Goal: Task Accomplishment & Management: Manage account settings

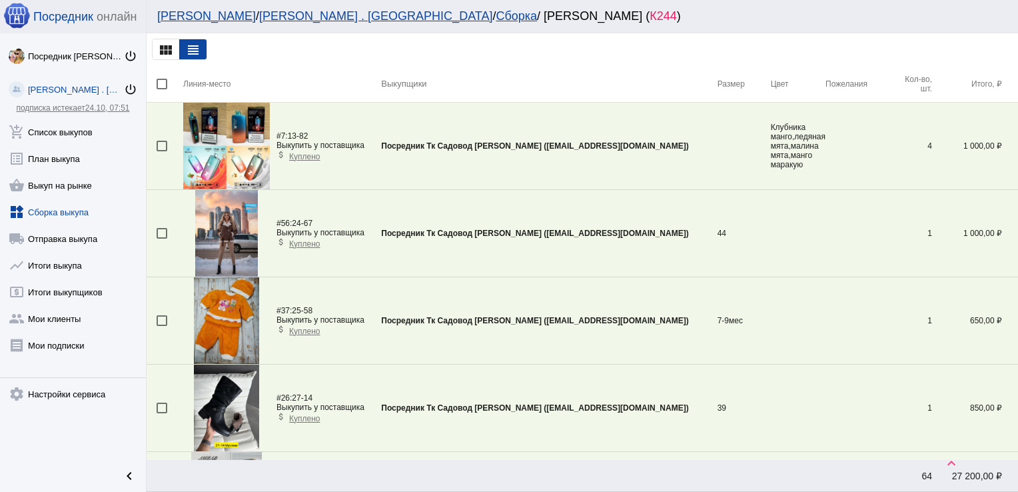
scroll to position [1835, 0]
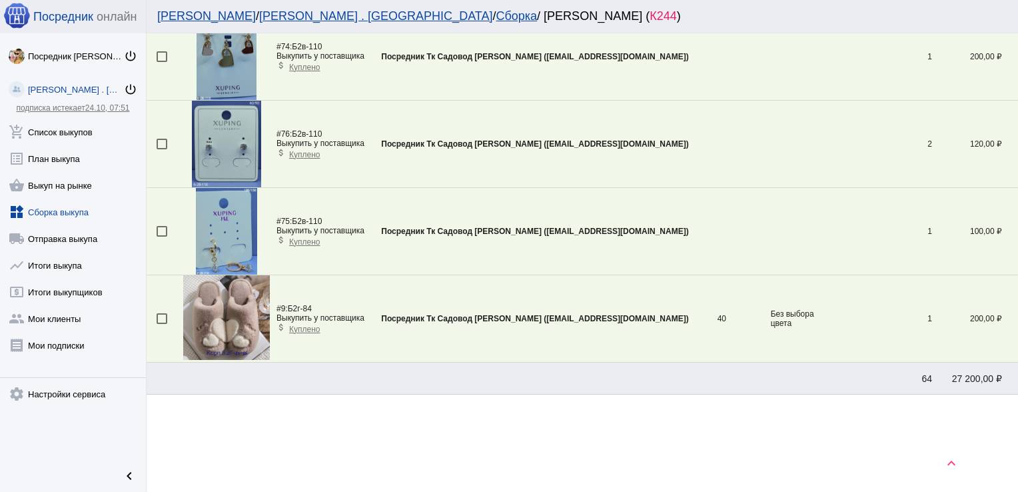
click at [43, 205] on link "widgets Сборка выкупа" at bounding box center [73, 209] width 146 height 27
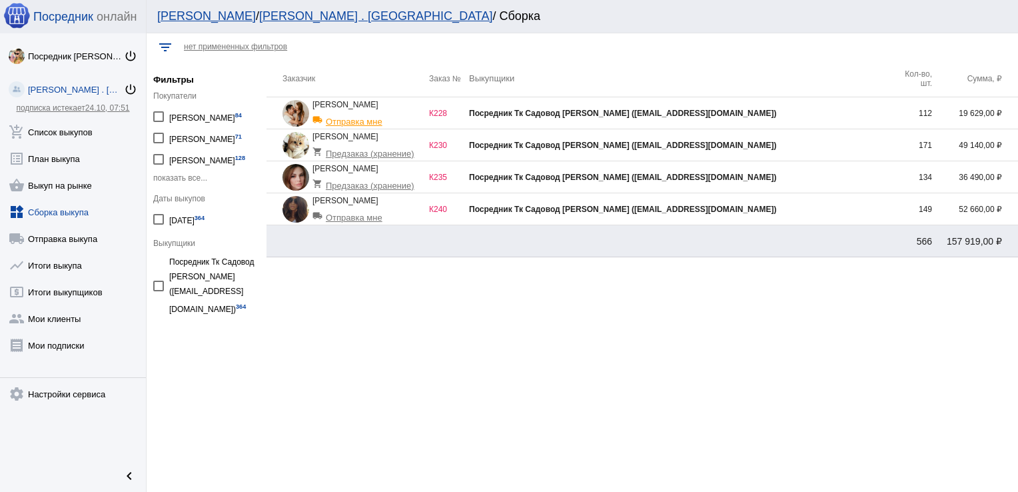
click at [821, 175] on div "Посредник Тк Садовод [PERSON_NAME] ([EMAIL_ADDRESS][DOMAIN_NAME])" at bounding box center [680, 177] width 423 height 9
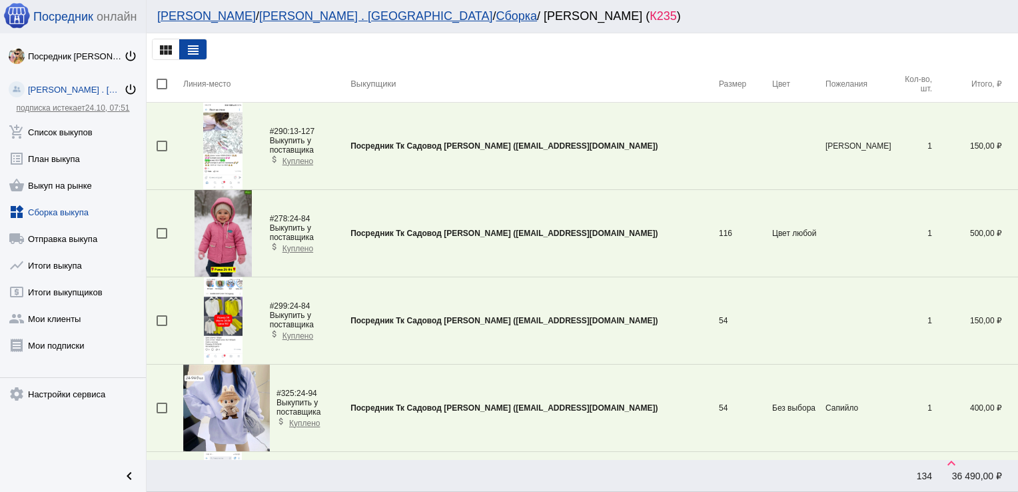
scroll to position [3093, 0]
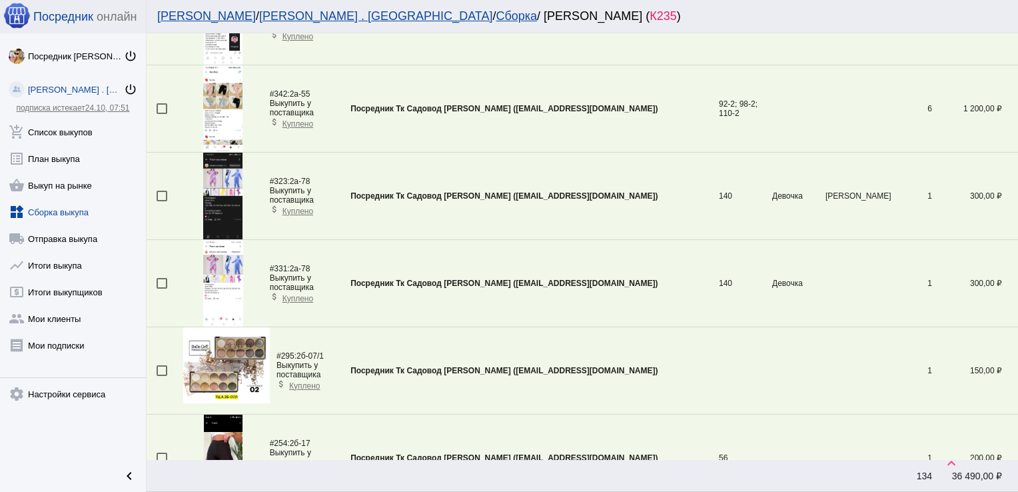
click at [161, 271] on td at bounding box center [165, 283] width 37 height 87
click at [161, 278] on div at bounding box center [162, 283] width 11 height 11
click at [161, 289] on input "checkbox" at bounding box center [161, 289] width 1 height 1
checkbox input "true"
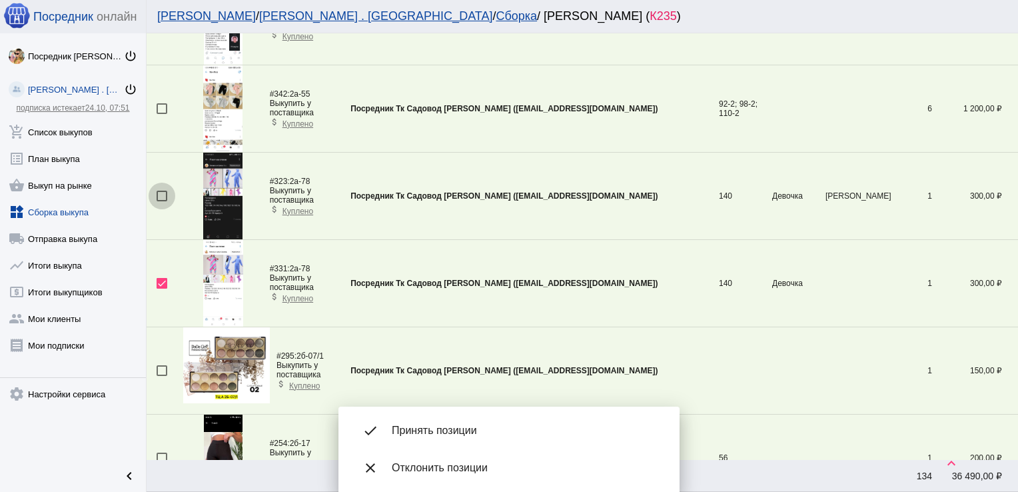
click at [157, 191] on div at bounding box center [162, 196] width 11 height 11
click at [161, 201] on input "checkbox" at bounding box center [161, 201] width 1 height 1
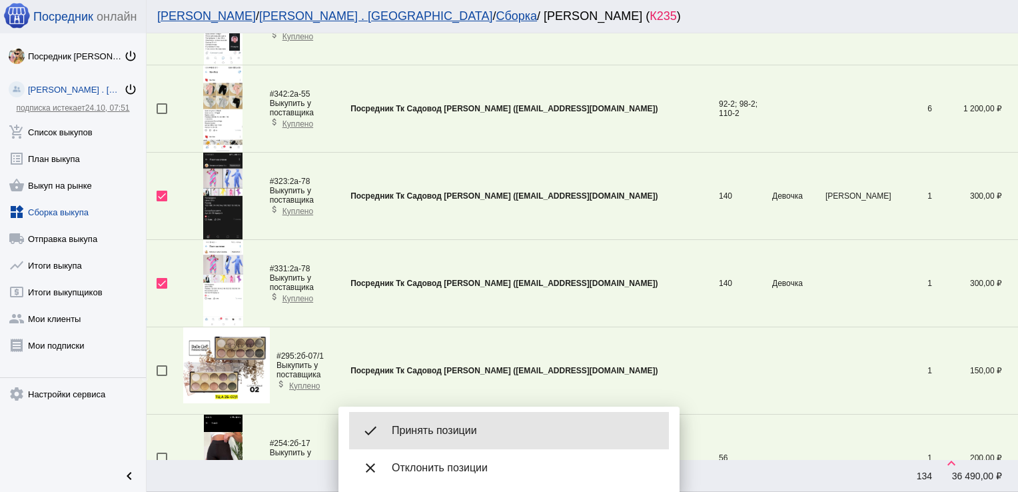
click at [482, 428] on span "Принять позиции" at bounding box center [525, 430] width 267 height 13
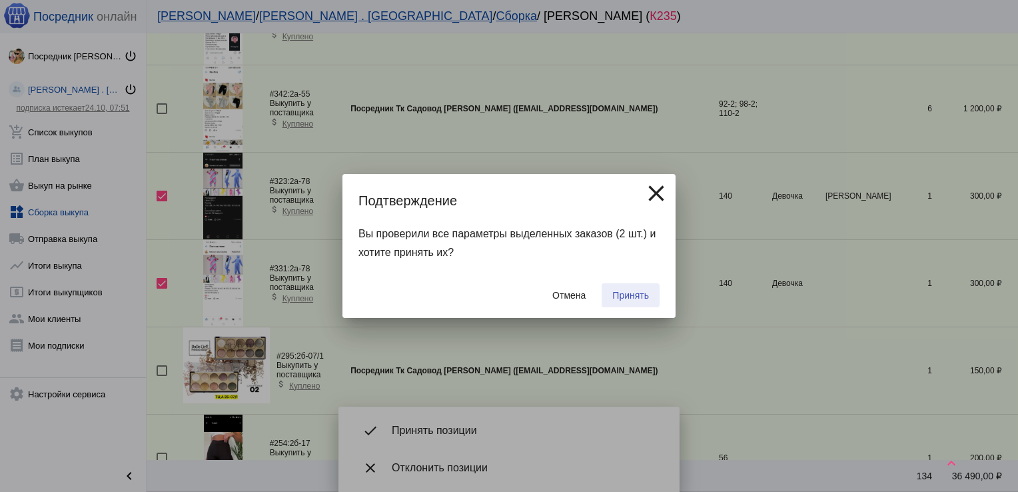
click at [650, 295] on button "Принять" at bounding box center [631, 295] width 58 height 24
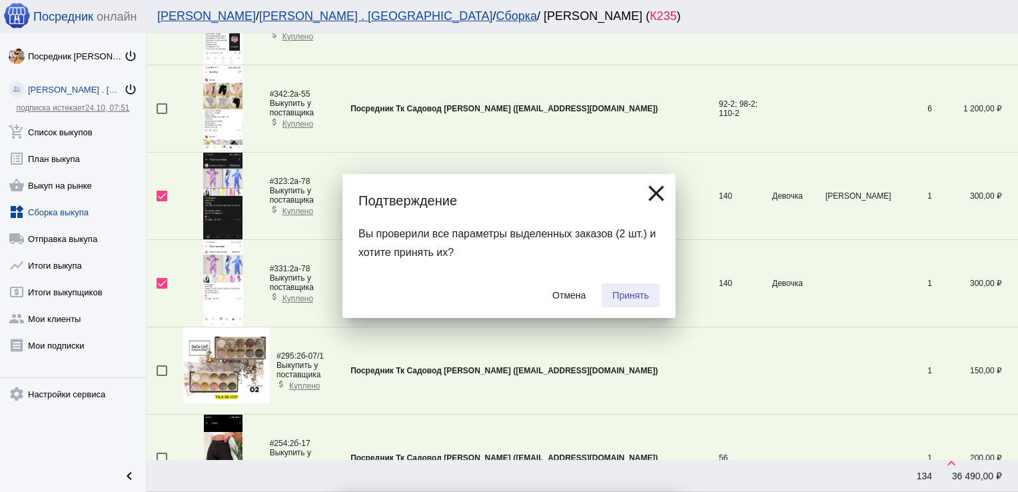
checkbox input "false"
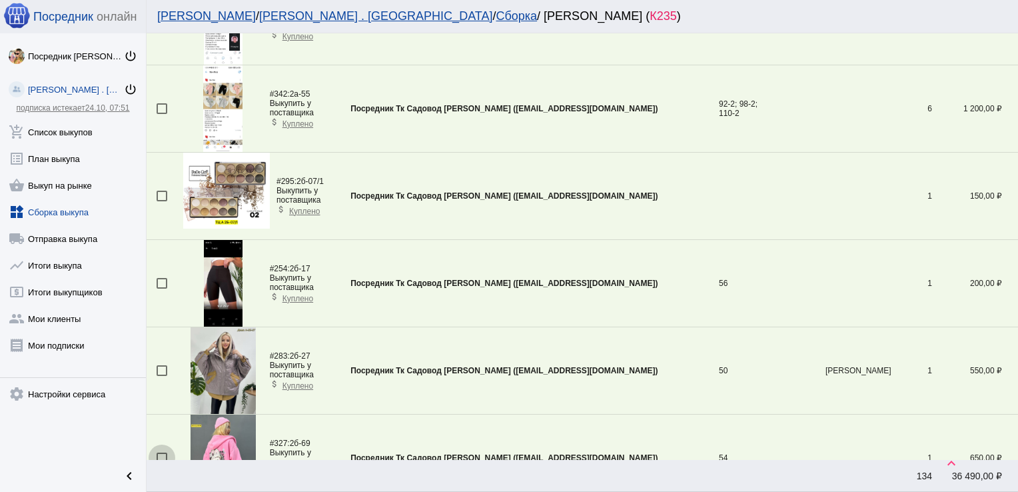
click at [164, 452] on div at bounding box center [162, 457] width 11 height 11
click at [162, 463] on input "checkbox" at bounding box center [161, 463] width 1 height 1
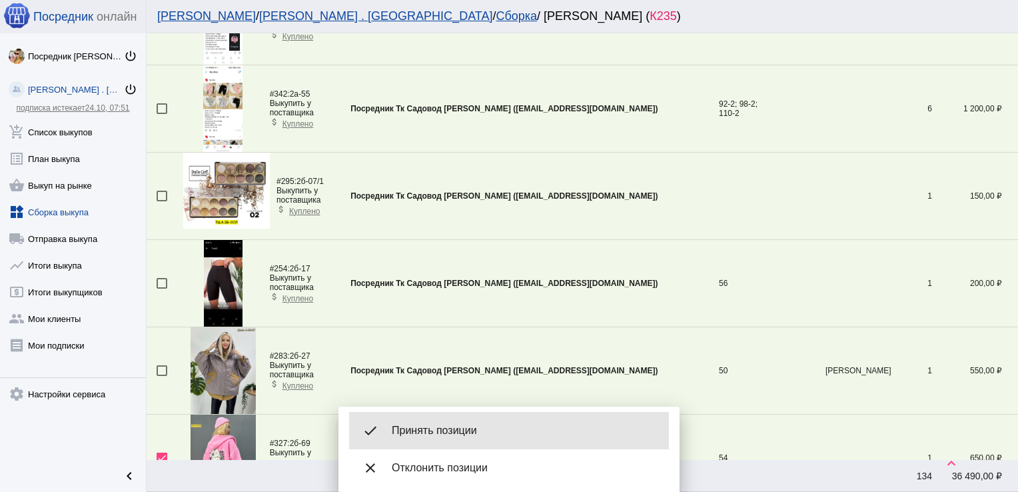
click at [476, 428] on span "Принять позиции" at bounding box center [525, 430] width 267 height 13
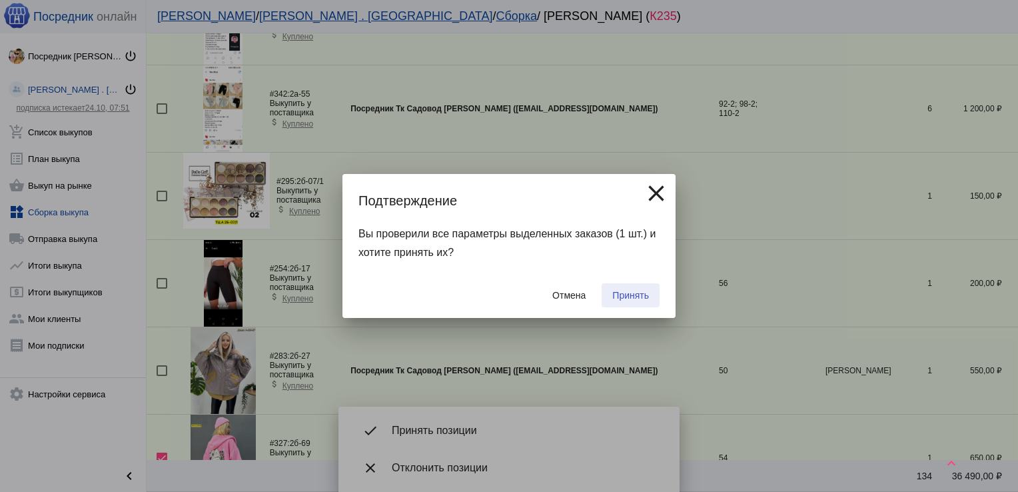
click at [632, 305] on button "Принять" at bounding box center [631, 295] width 58 height 24
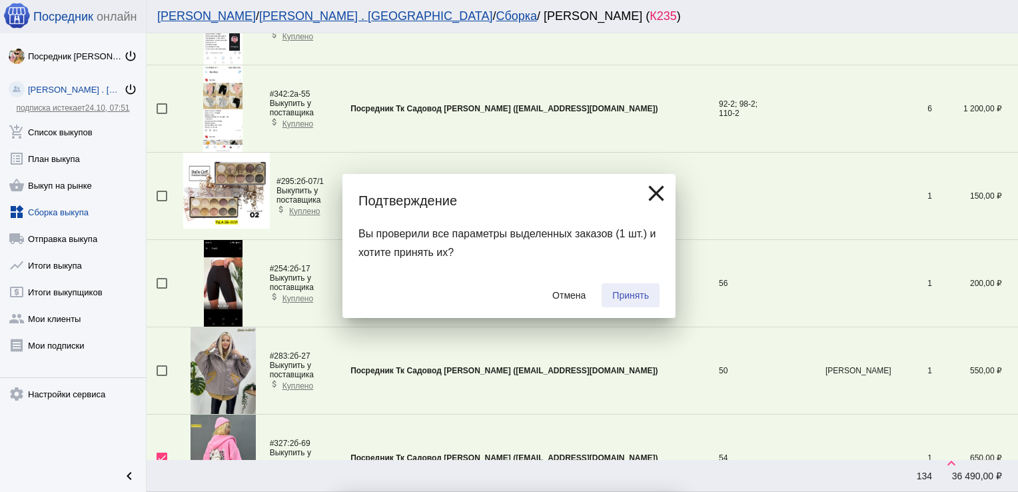
checkbox input "false"
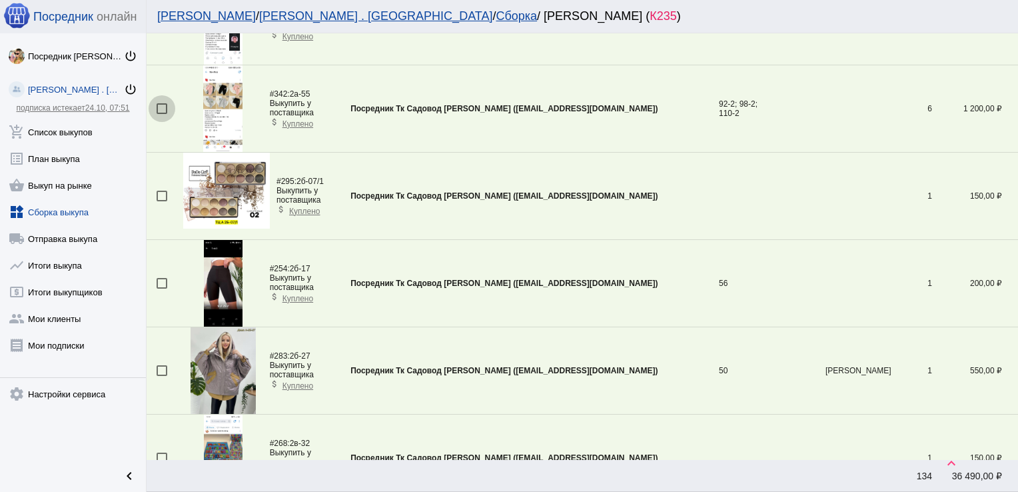
click at [161, 103] on div at bounding box center [162, 108] width 11 height 11
click at [161, 114] on input "checkbox" at bounding box center [161, 114] width 1 height 1
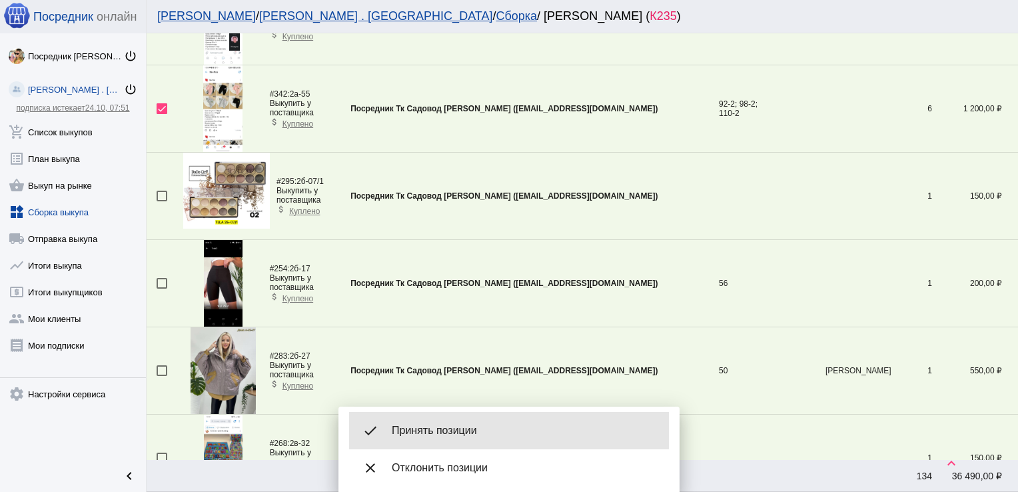
click at [434, 423] on div "done Принять позиции" at bounding box center [509, 430] width 320 height 37
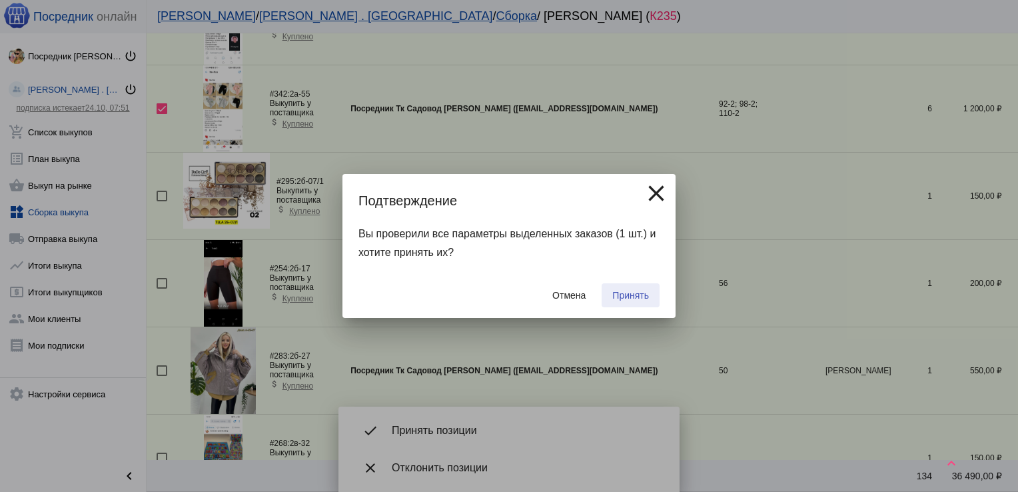
click at [624, 291] on span "Принять" at bounding box center [630, 295] width 37 height 11
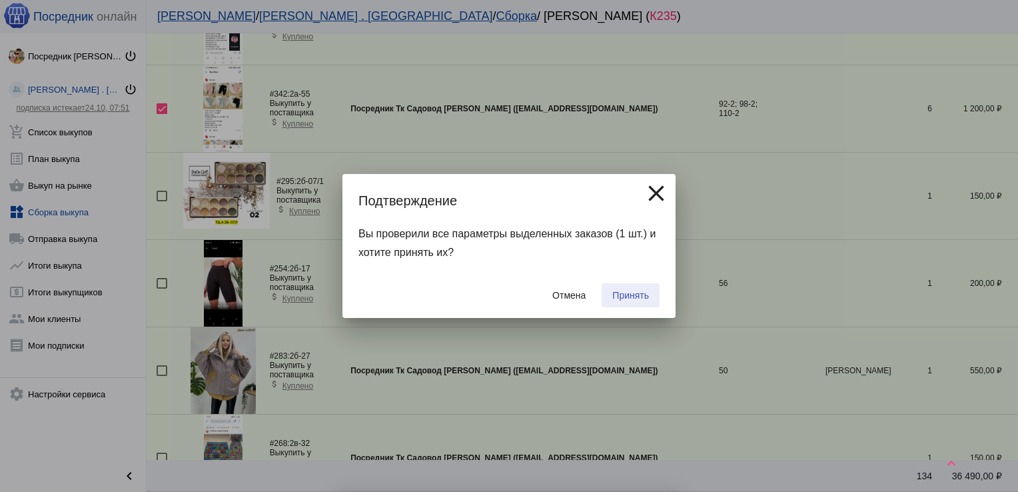
checkbox input "false"
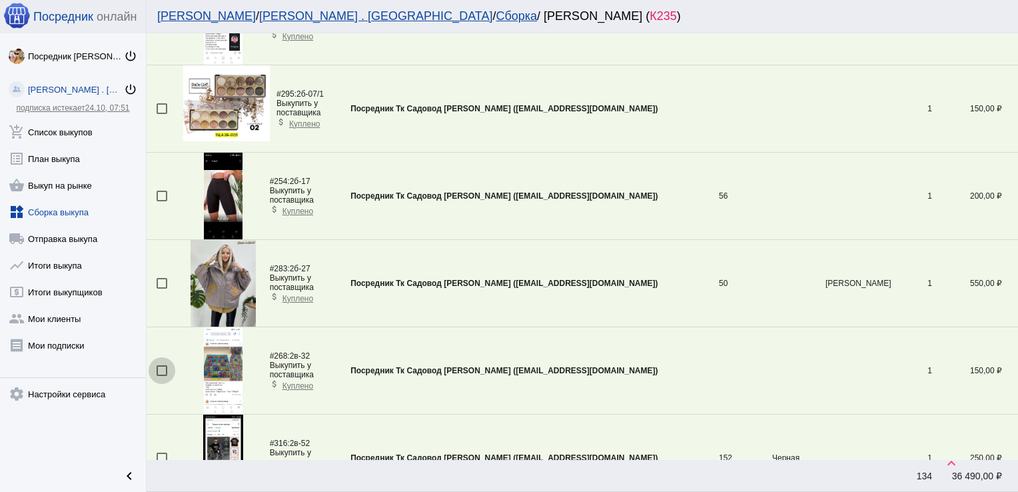
click at [162, 365] on div at bounding box center [162, 370] width 11 height 11
click at [162, 376] on input "checkbox" at bounding box center [161, 376] width 1 height 1
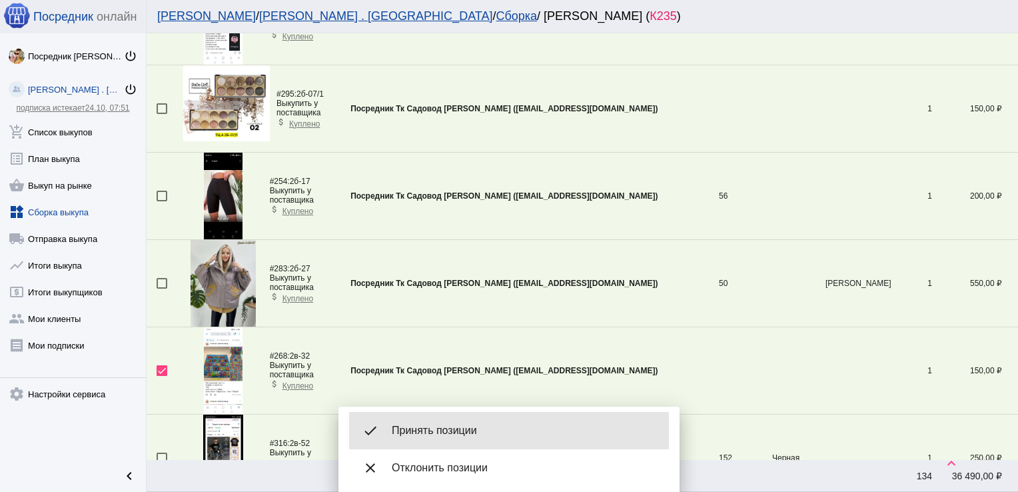
click at [480, 436] on span "Принять позиции" at bounding box center [525, 430] width 267 height 13
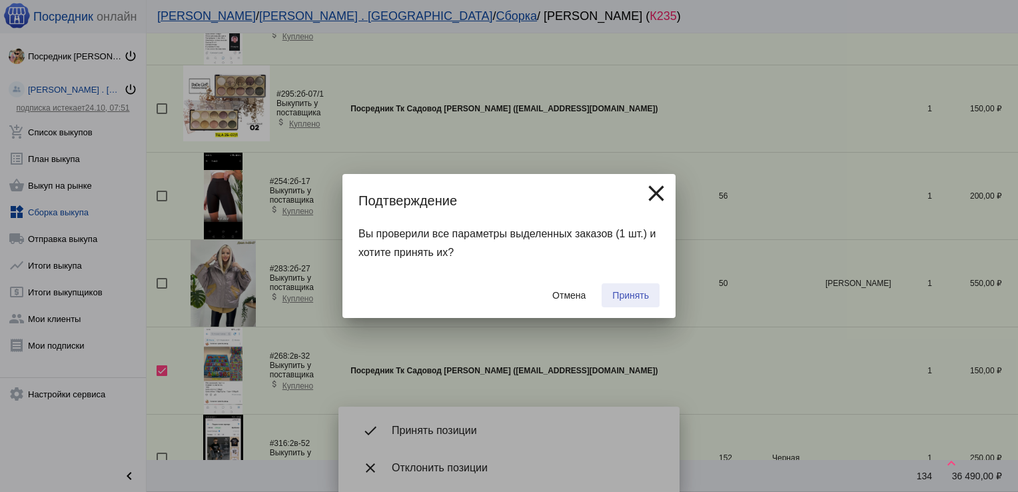
click at [630, 291] on span "Принять" at bounding box center [630, 295] width 37 height 11
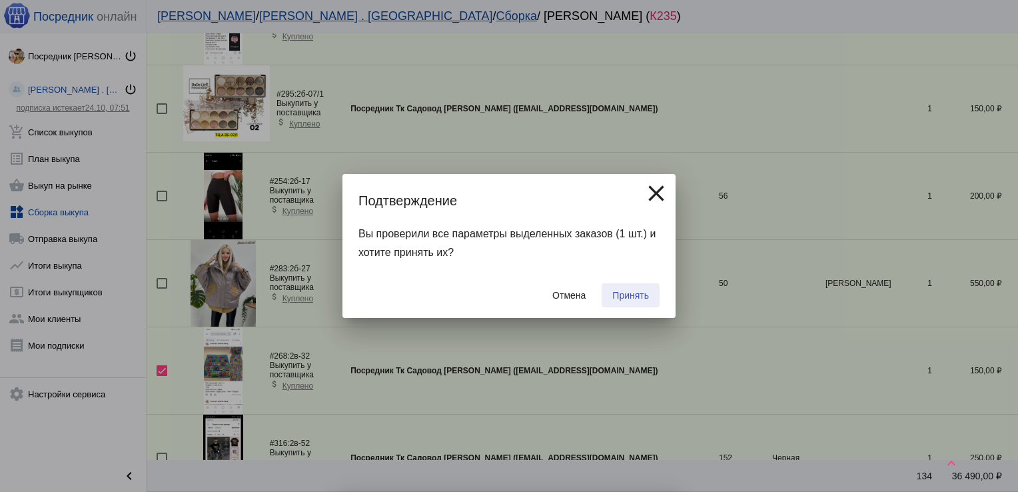
checkbox input "false"
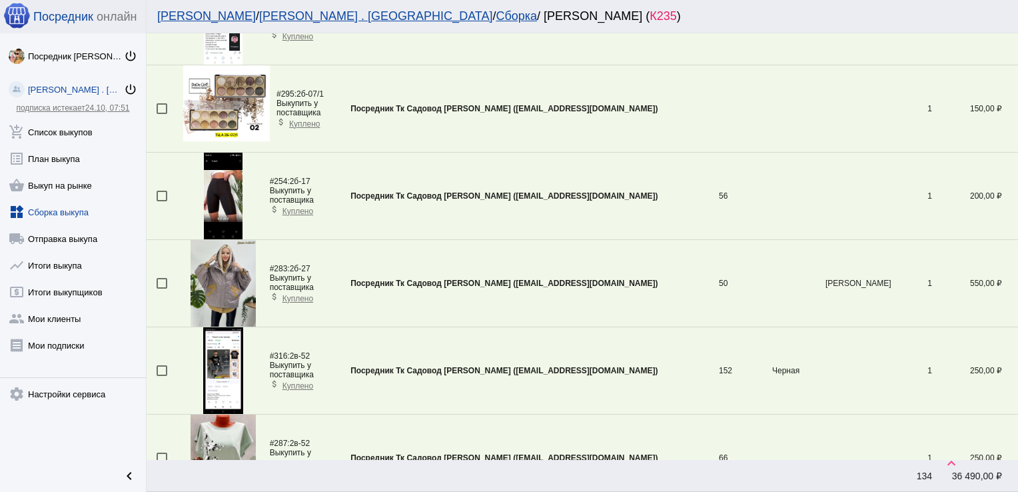
scroll to position [2831, 0]
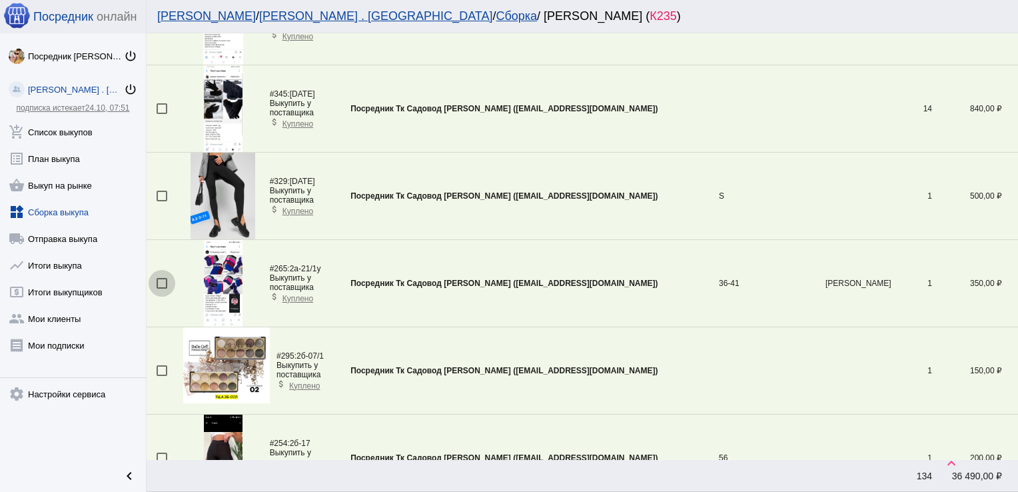
click at [163, 278] on div at bounding box center [162, 283] width 11 height 11
click at [162, 289] on input "checkbox" at bounding box center [161, 289] width 1 height 1
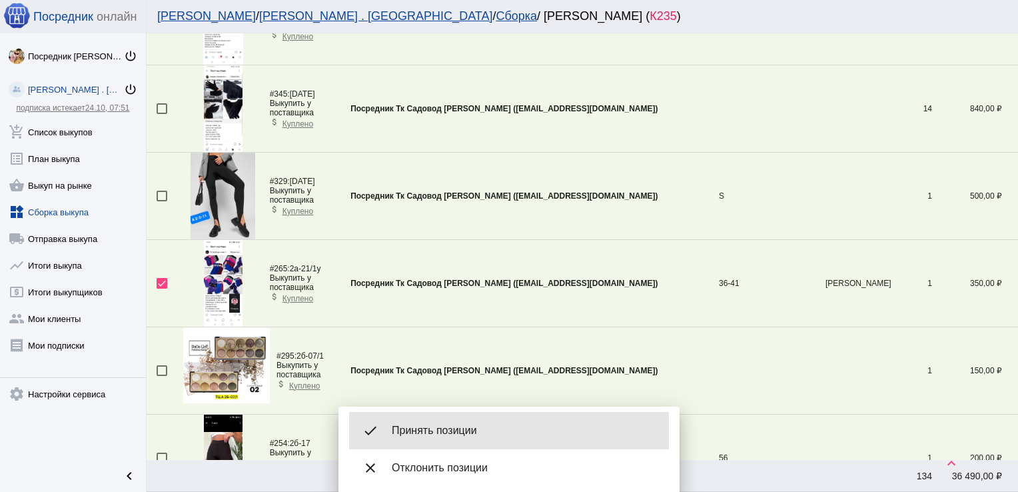
click at [457, 420] on div "done Принять позиции" at bounding box center [509, 430] width 320 height 37
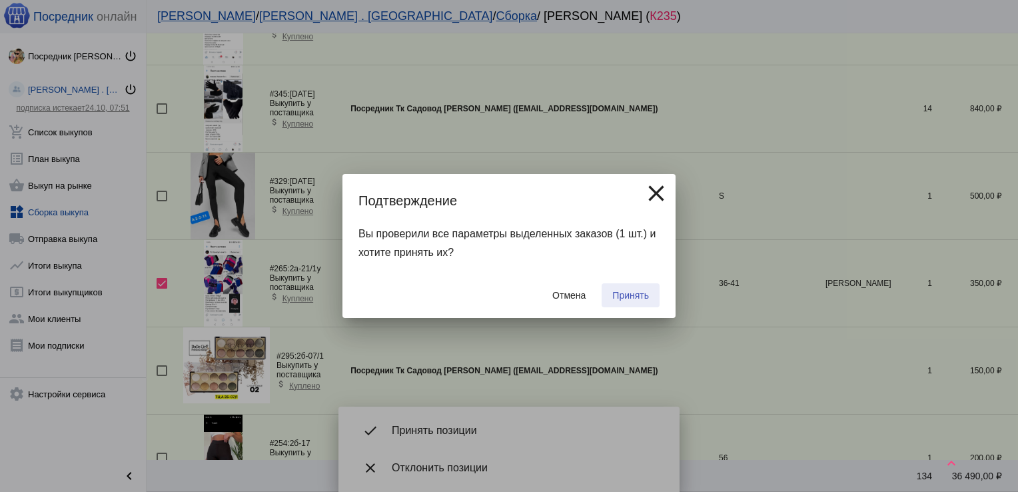
click at [618, 292] on span "Принять" at bounding box center [630, 295] width 37 height 11
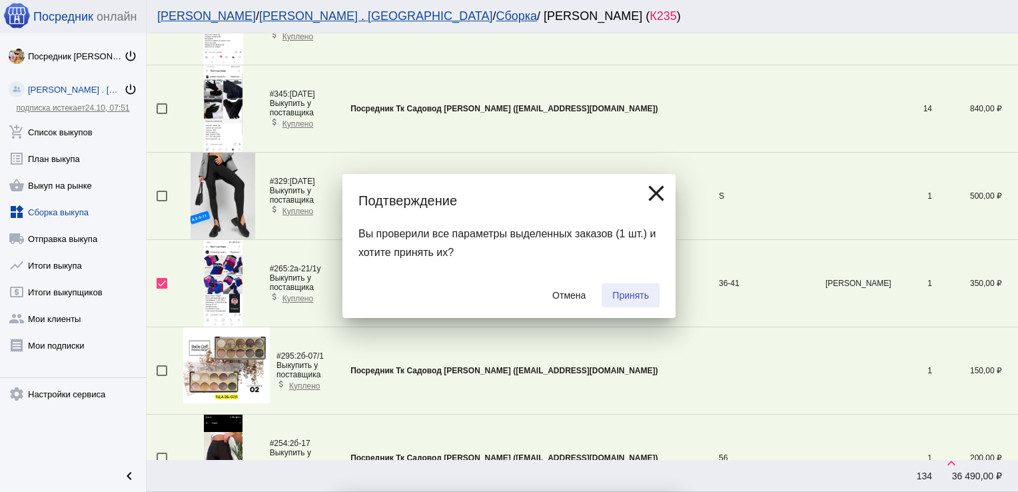
checkbox input "false"
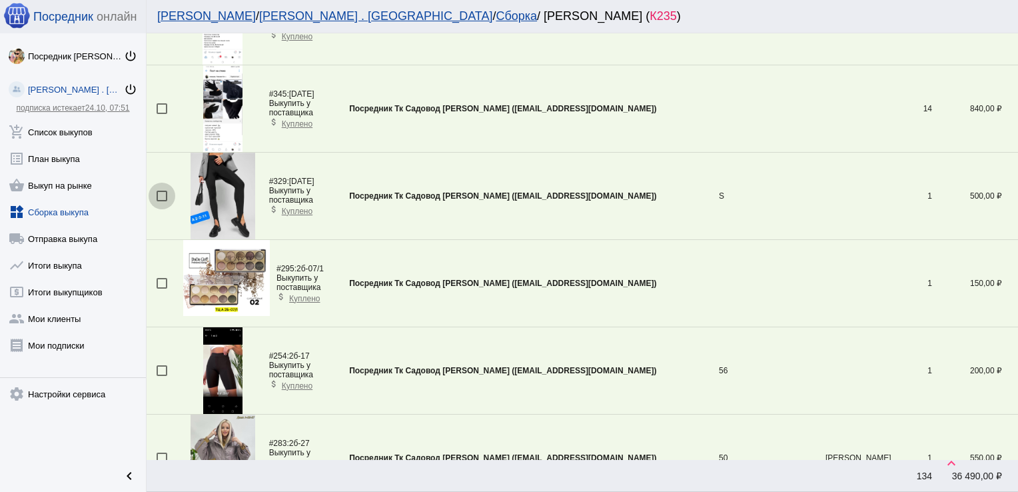
click at [164, 191] on div at bounding box center [162, 196] width 11 height 11
click at [162, 201] on input "checkbox" at bounding box center [161, 201] width 1 height 1
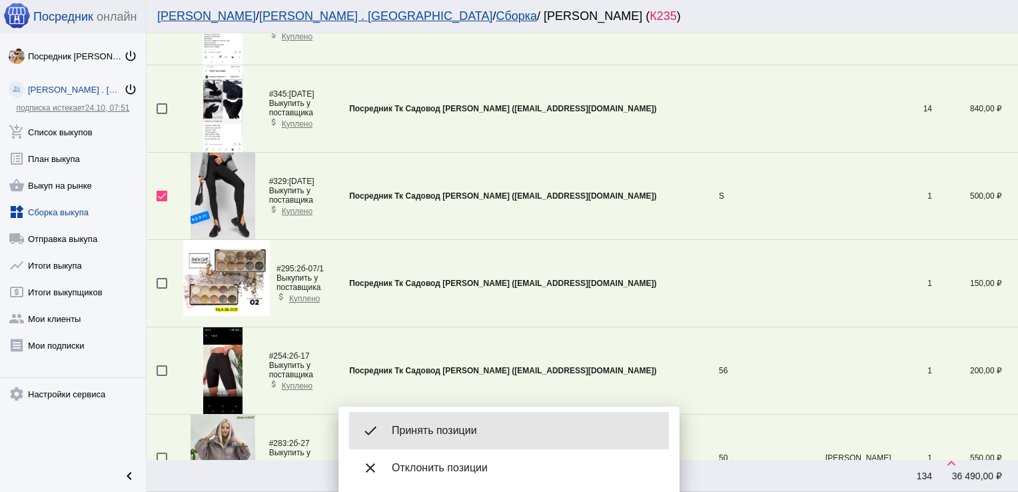
click at [474, 423] on div "done Принять позиции" at bounding box center [509, 430] width 320 height 37
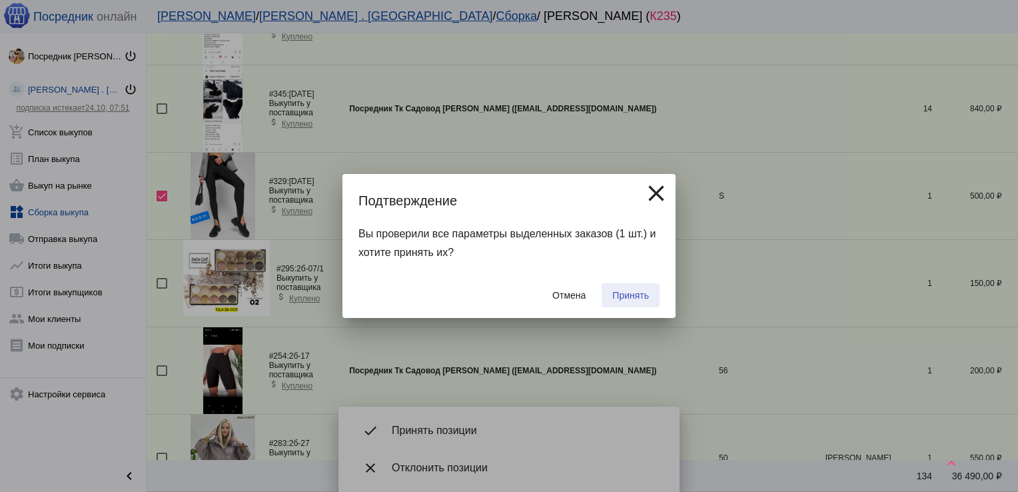
click at [640, 292] on span "Принять" at bounding box center [630, 295] width 37 height 11
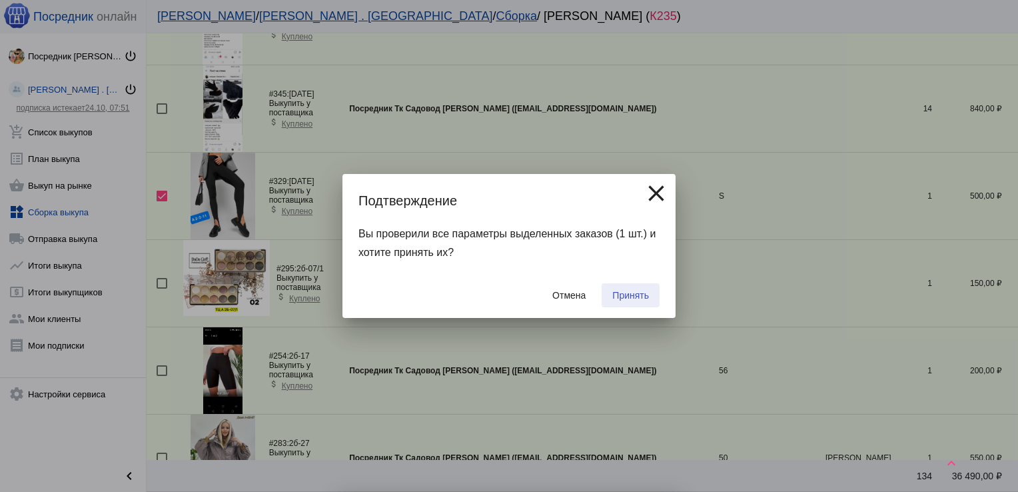
checkbox input "false"
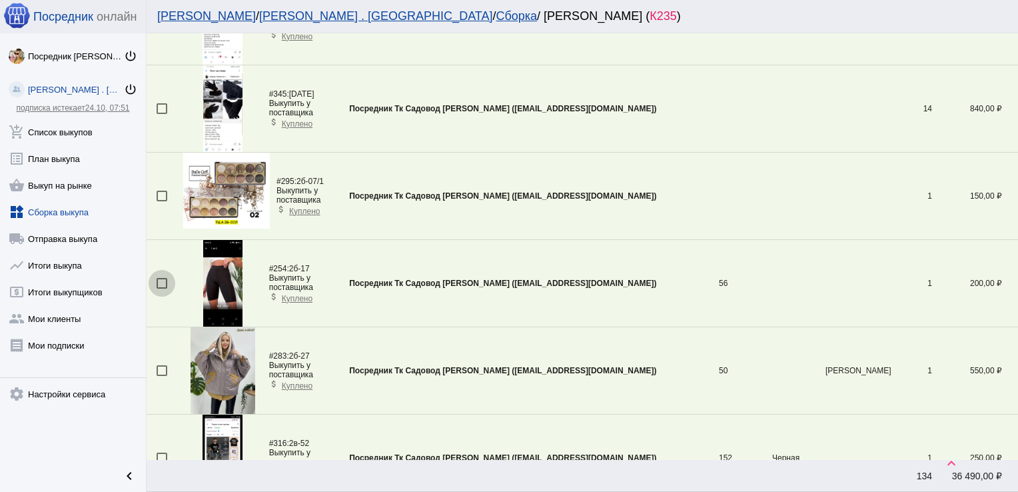
click at [163, 278] on div at bounding box center [162, 283] width 11 height 11
click at [162, 289] on input "checkbox" at bounding box center [161, 289] width 1 height 1
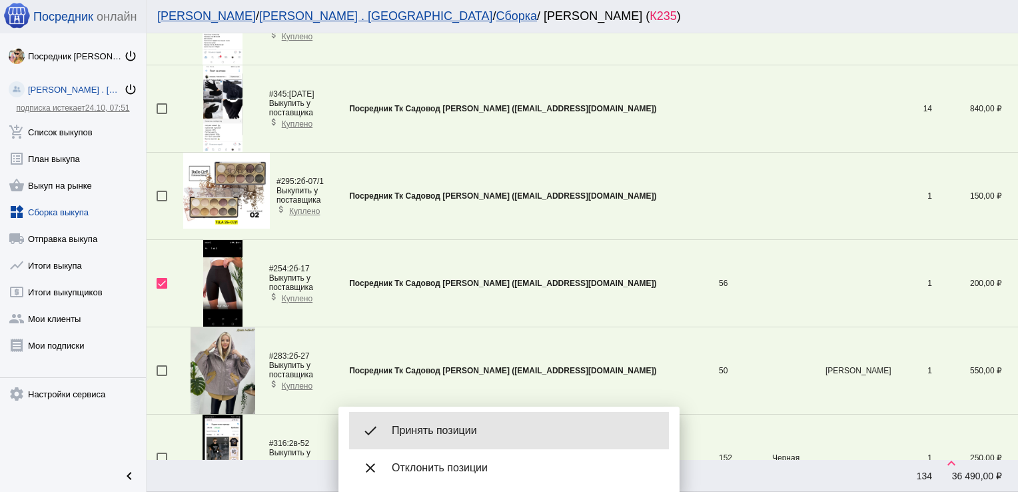
click at [492, 438] on div "done Принять позиции" at bounding box center [509, 430] width 320 height 37
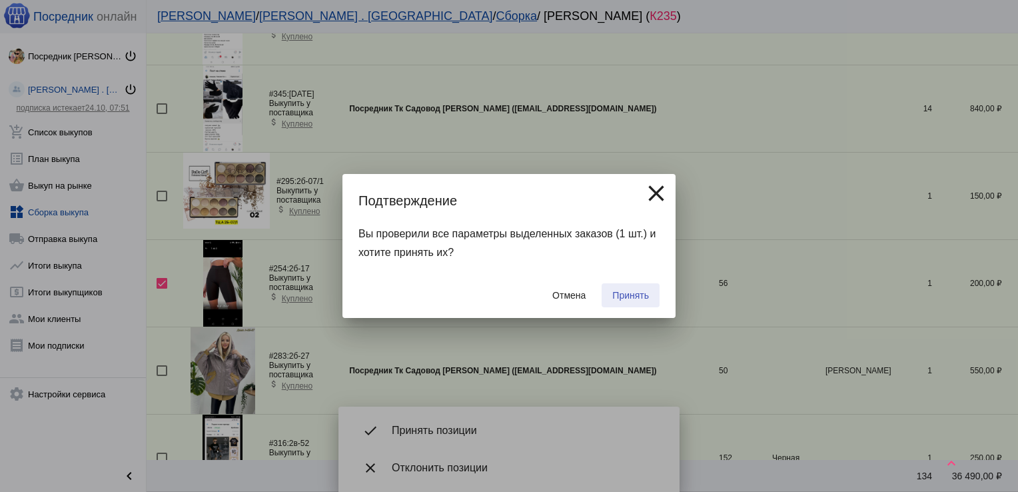
click at [626, 294] on span "Принять" at bounding box center [630, 295] width 37 height 11
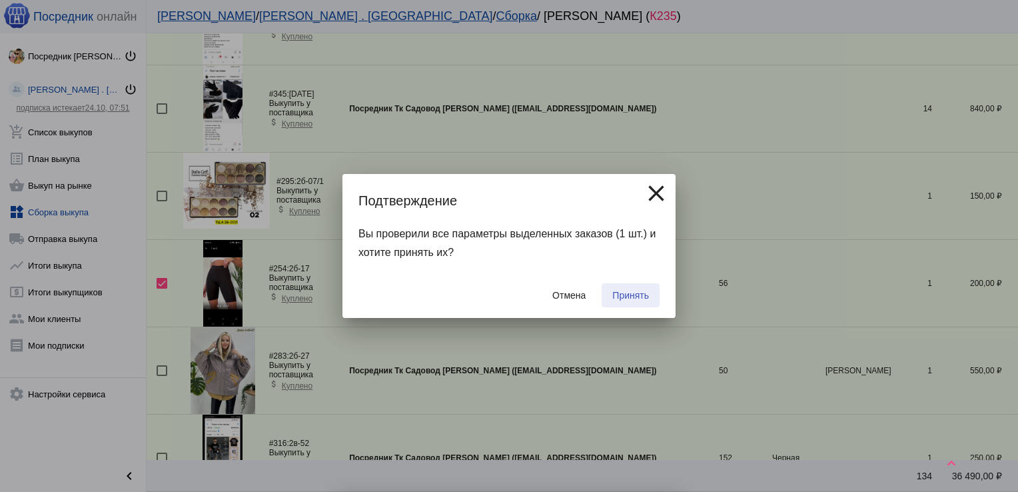
checkbox input "false"
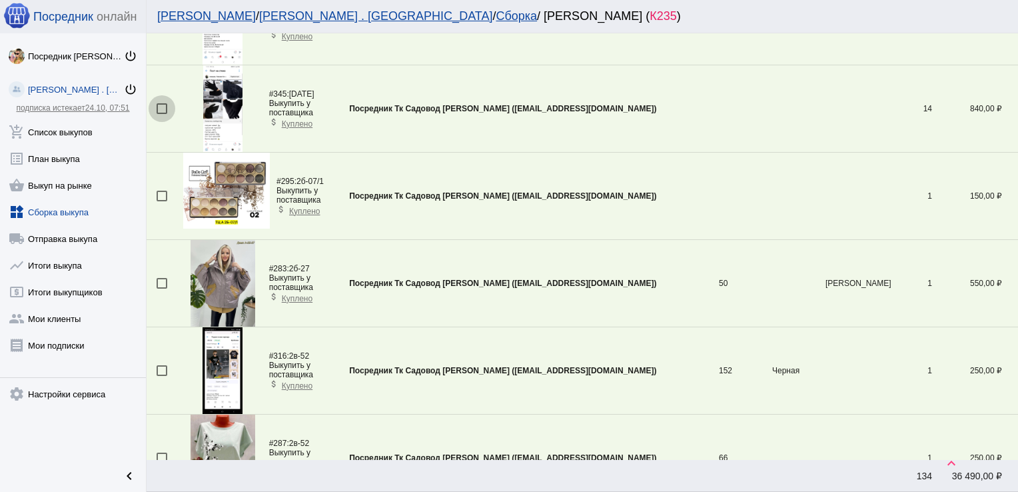
click at [160, 105] on div at bounding box center [162, 108] width 11 height 11
click at [161, 114] on input "checkbox" at bounding box center [161, 114] width 1 height 1
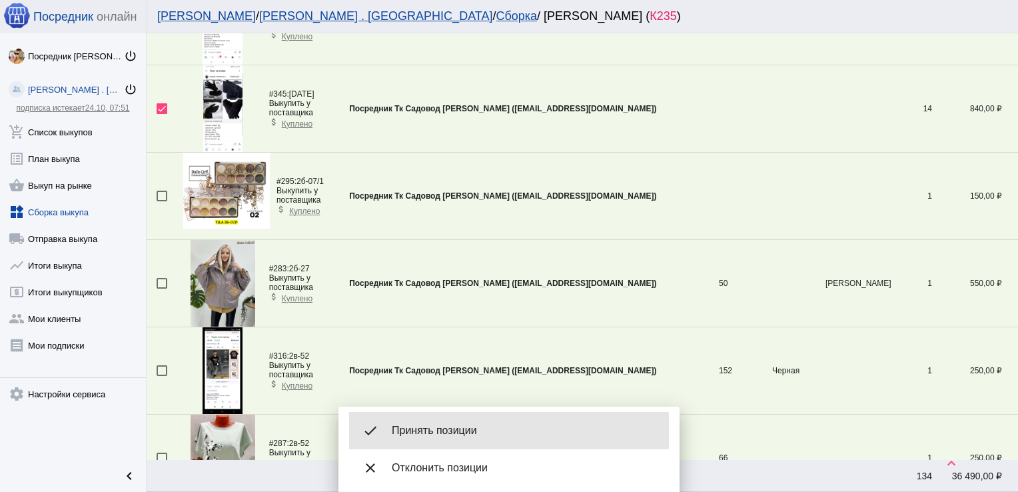
click at [488, 425] on span "Принять позиции" at bounding box center [525, 430] width 267 height 13
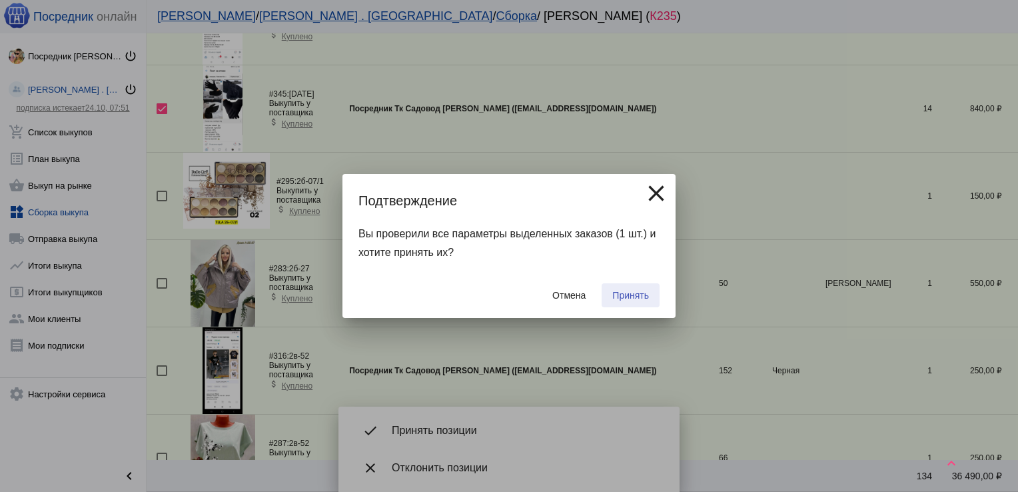
click at [632, 287] on button "Принять" at bounding box center [631, 295] width 58 height 24
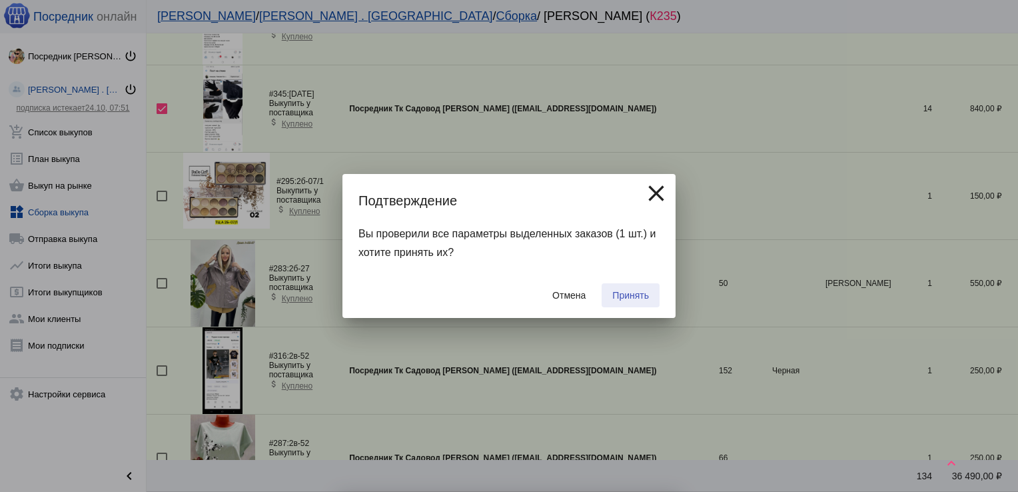
checkbox input "false"
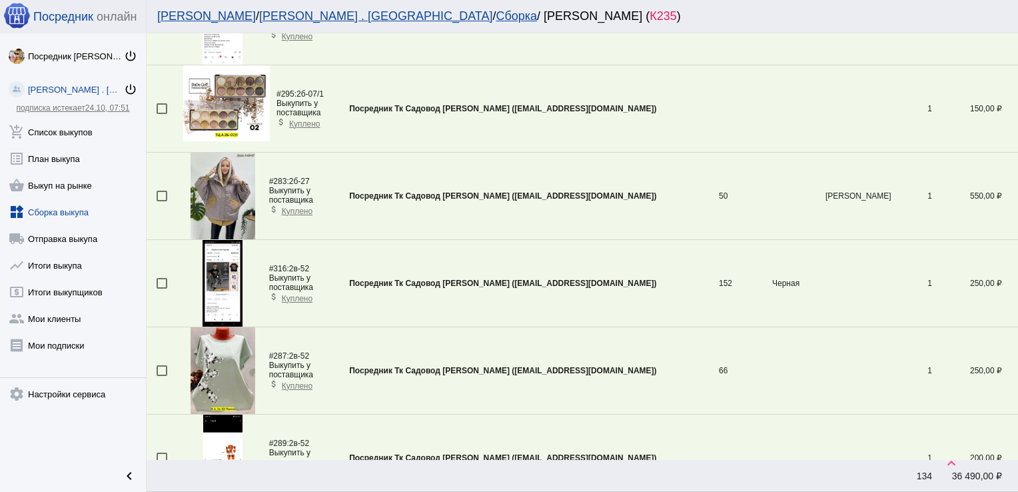
scroll to position [2570, 0]
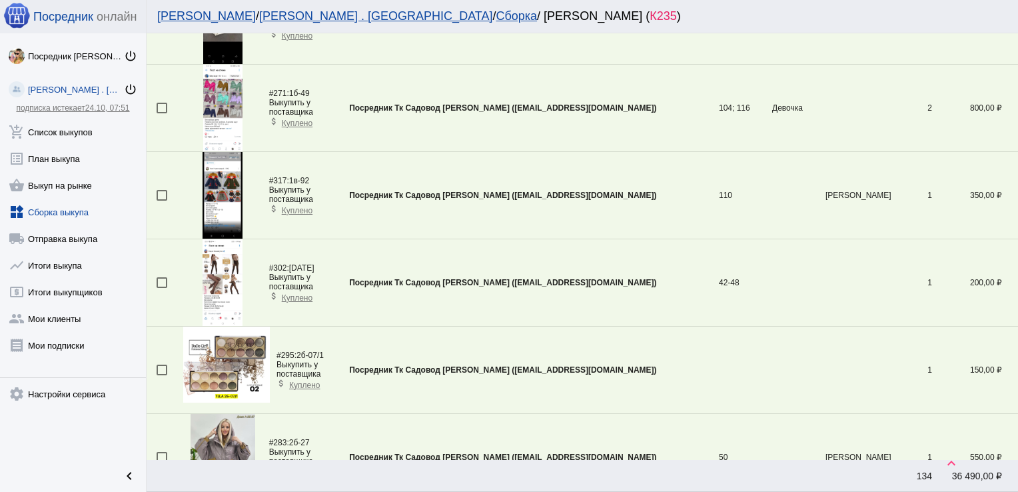
click at [218, 258] on img at bounding box center [223, 282] width 40 height 87
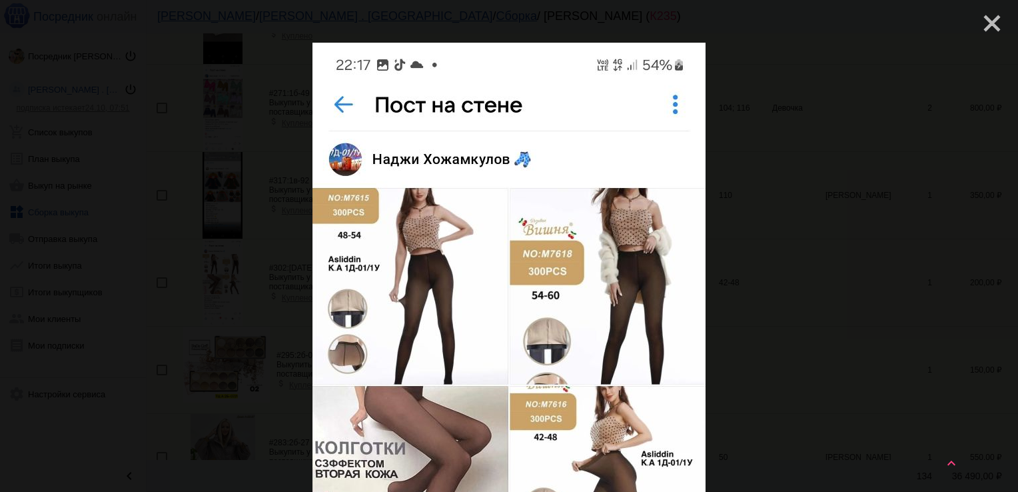
click at [980, 24] on mat-icon "close" at bounding box center [987, 18] width 16 height 16
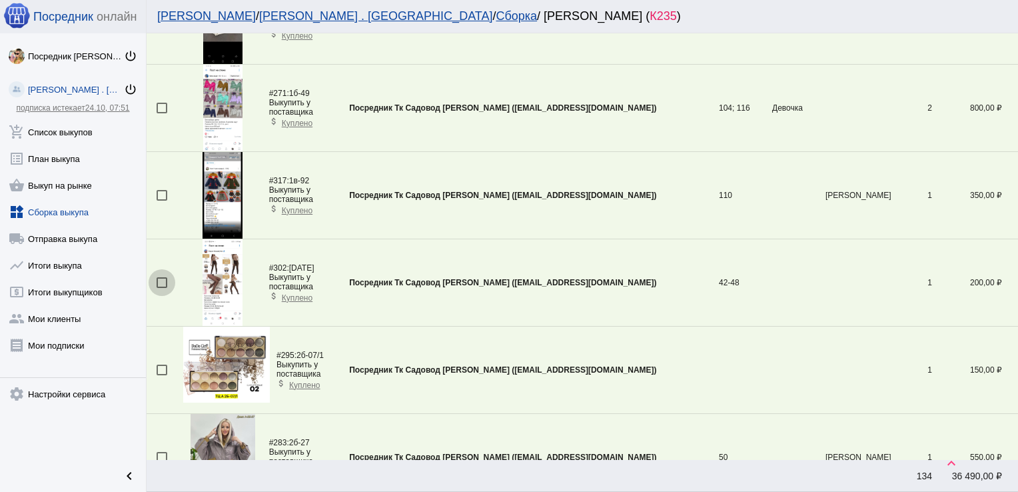
click at [163, 277] on div at bounding box center [162, 282] width 11 height 11
click at [162, 288] on input "checkbox" at bounding box center [161, 288] width 1 height 1
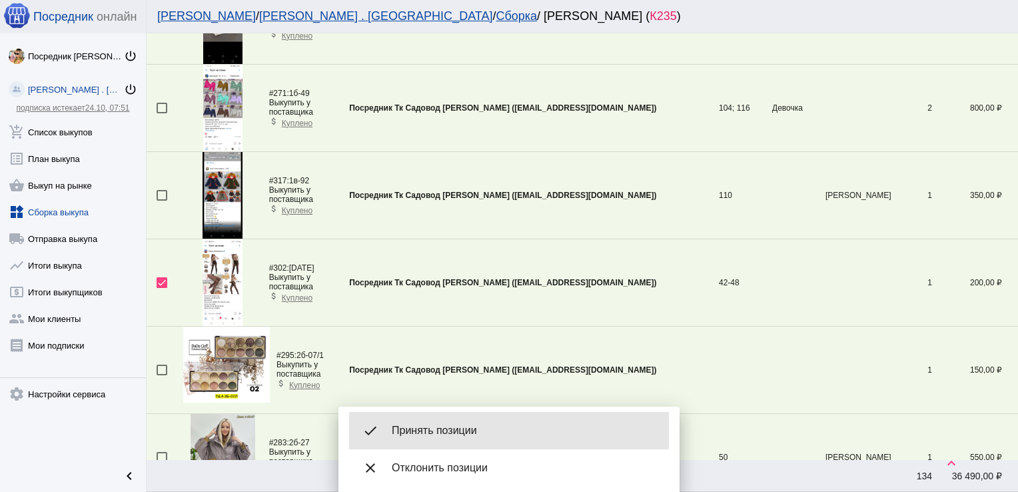
click at [448, 419] on div "done Принять позиции" at bounding box center [509, 430] width 320 height 37
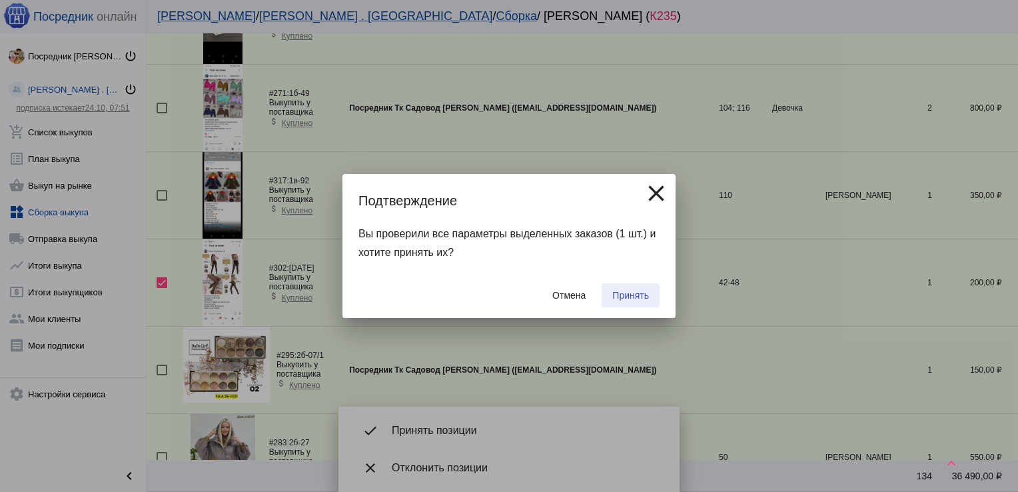
click at [630, 297] on span "Принять" at bounding box center [630, 295] width 37 height 11
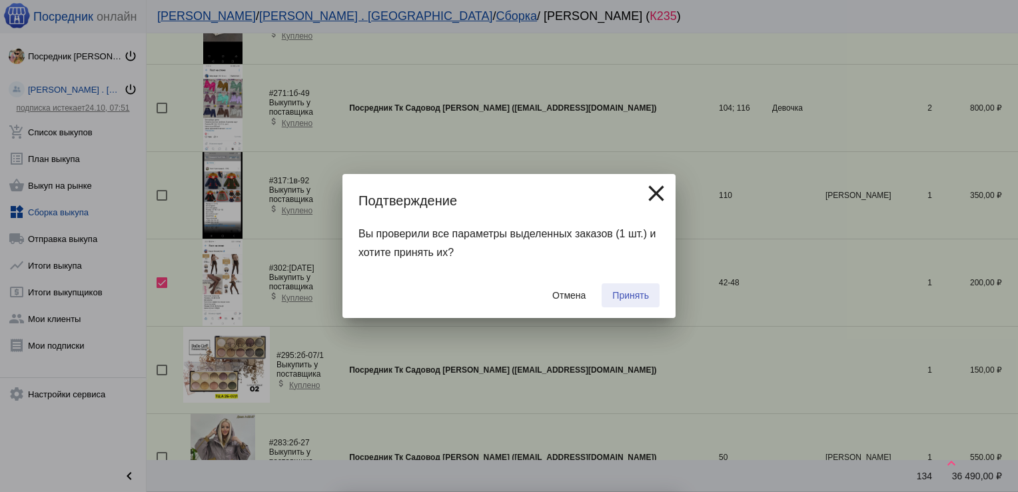
checkbox input "false"
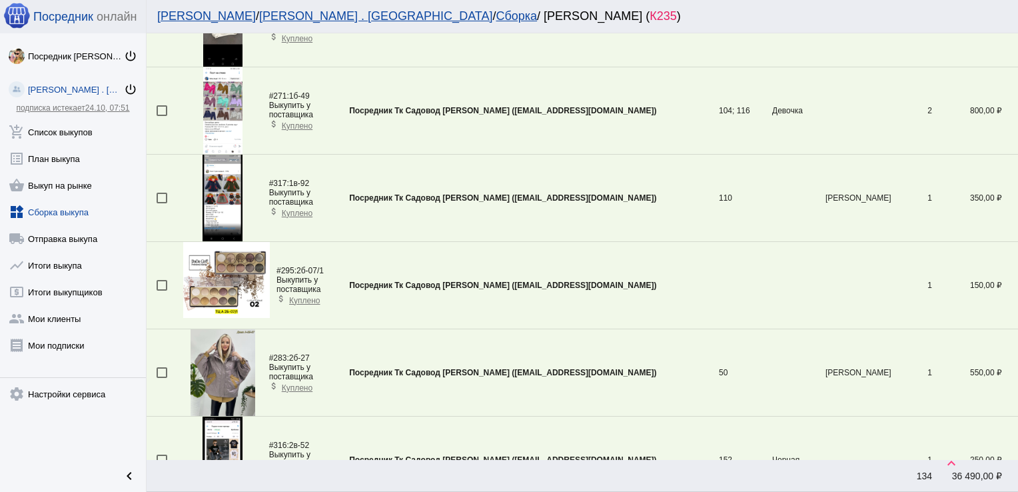
scroll to position [4102, 0]
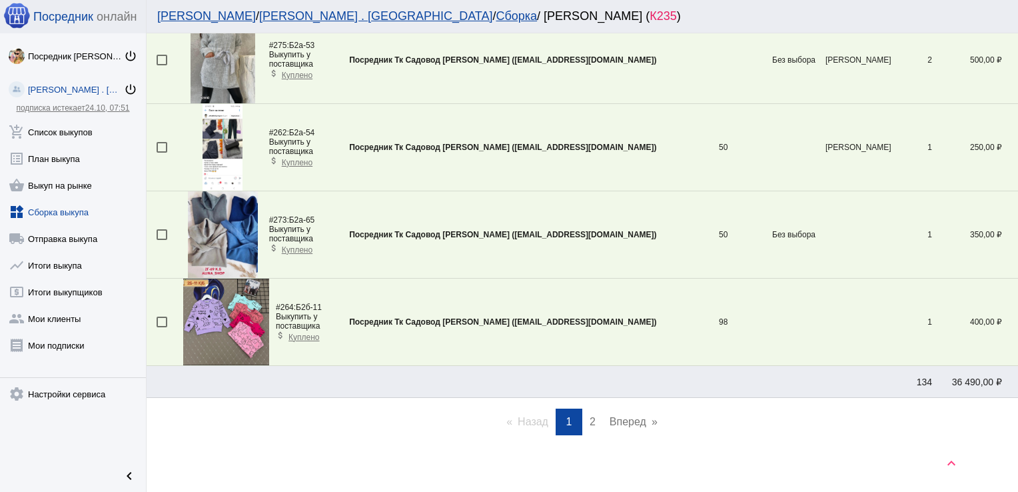
click at [590, 416] on span "2" at bounding box center [593, 421] width 6 height 11
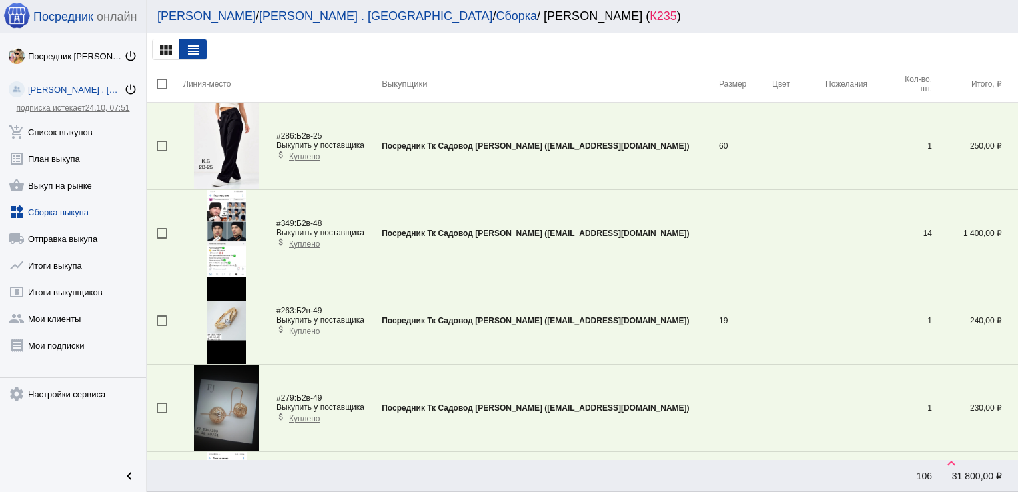
scroll to position [702, 0]
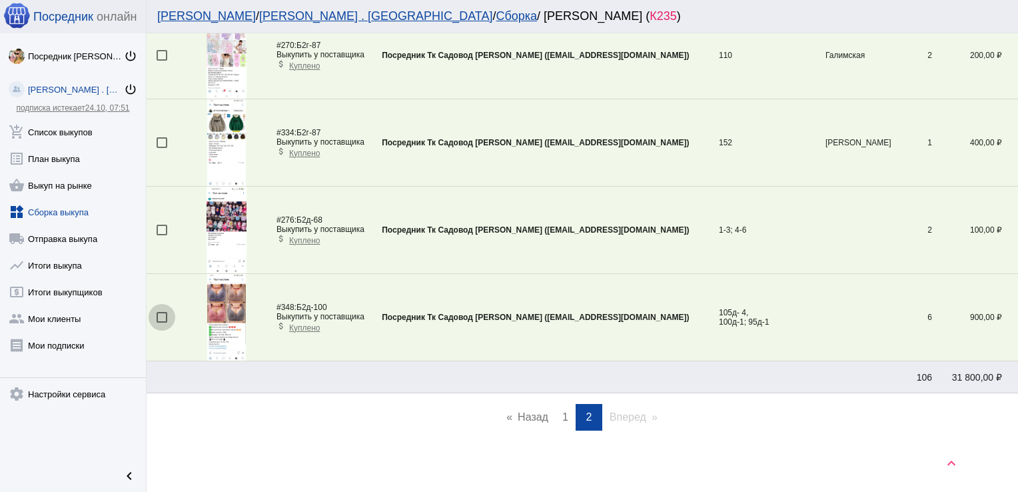
click at [163, 315] on div at bounding box center [162, 317] width 11 height 11
click at [162, 323] on input "checkbox" at bounding box center [161, 323] width 1 height 1
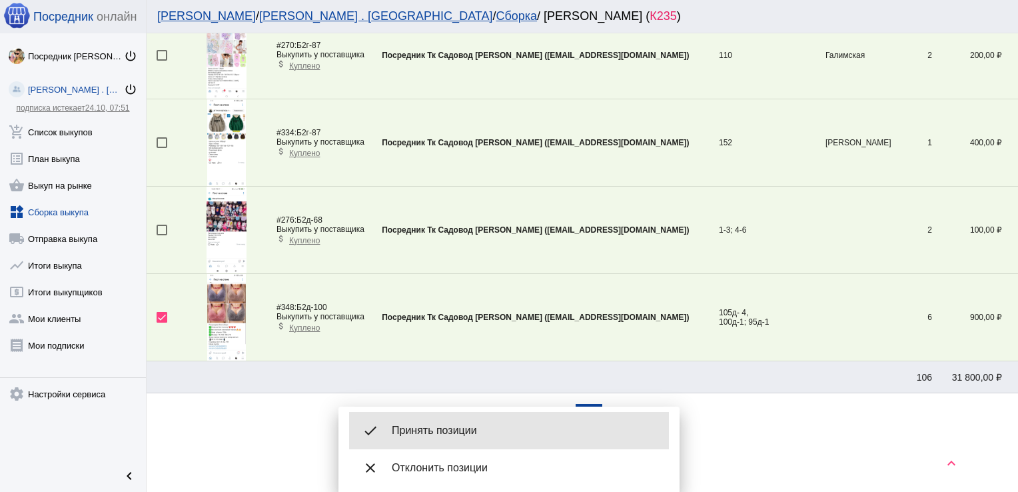
click at [456, 428] on span "Принять позиции" at bounding box center [525, 430] width 267 height 13
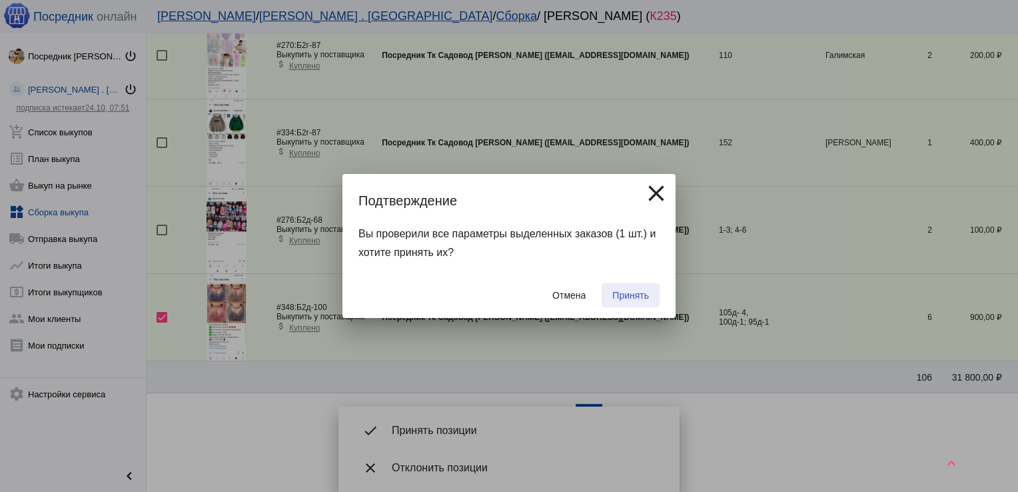
click at [641, 286] on button "Принять" at bounding box center [631, 295] width 58 height 24
checkbox input "false"
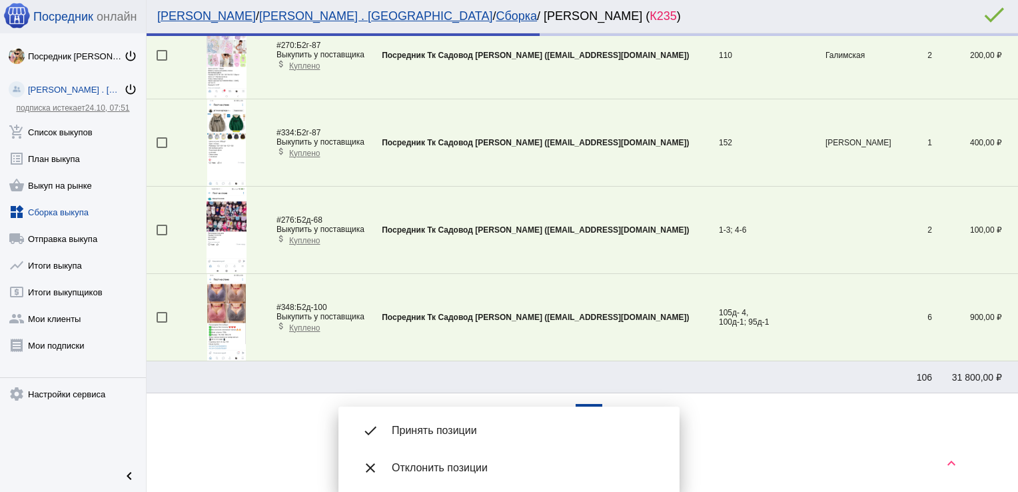
scroll to position [615, 0]
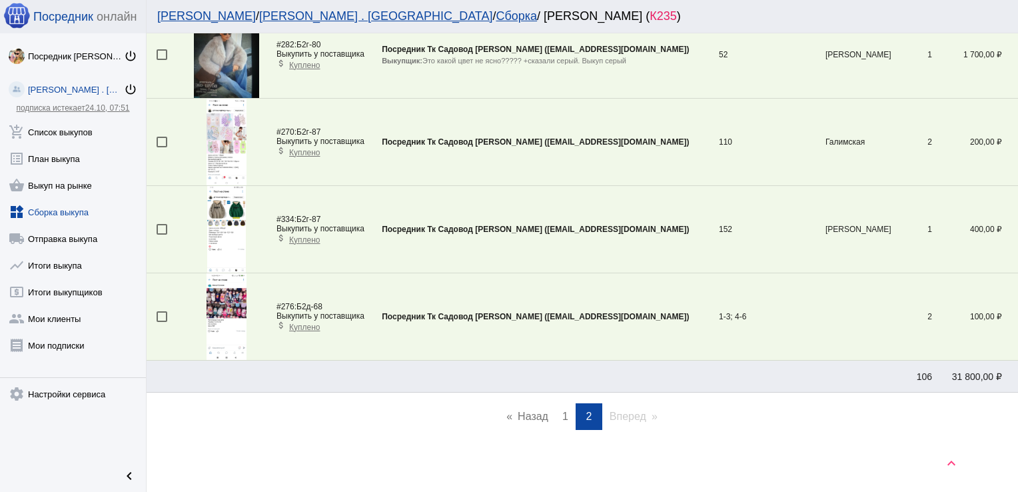
click at [562, 417] on span "1" at bounding box center [565, 416] width 6 height 11
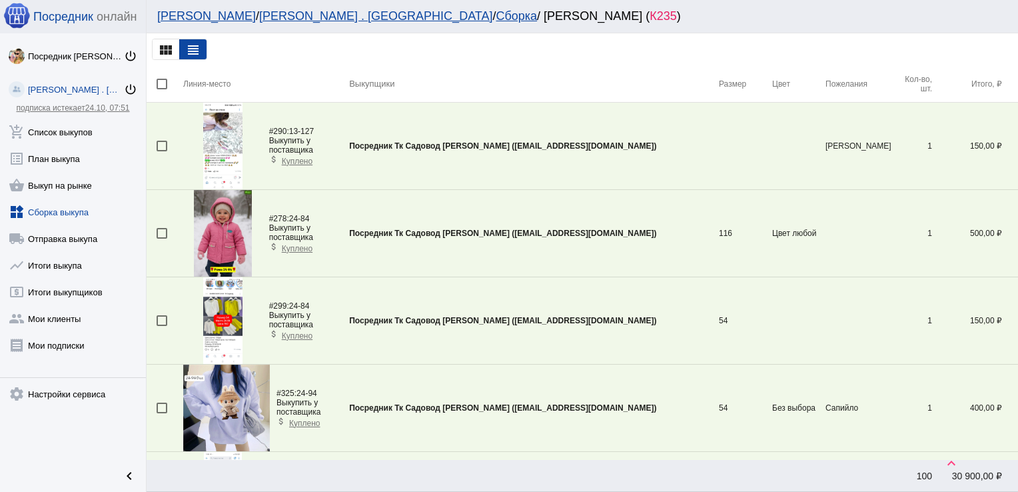
scroll to position [2657, 0]
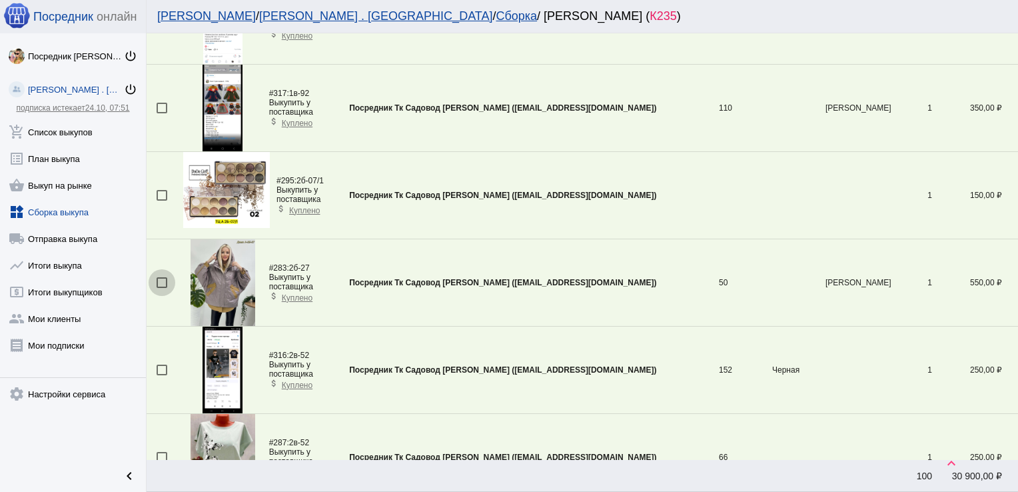
click at [163, 277] on div at bounding box center [162, 282] width 11 height 11
click at [162, 288] on input "checkbox" at bounding box center [161, 288] width 1 height 1
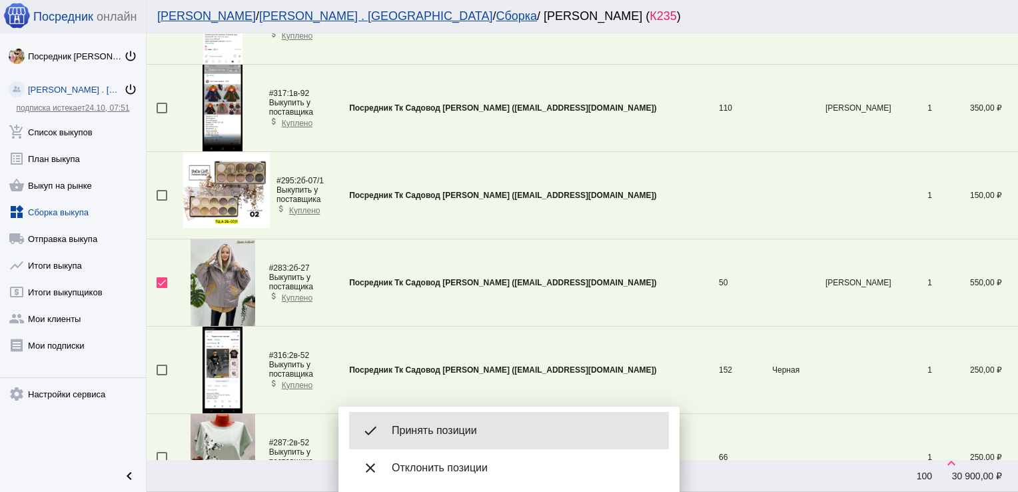
click at [458, 428] on span "Принять позиции" at bounding box center [525, 430] width 267 height 13
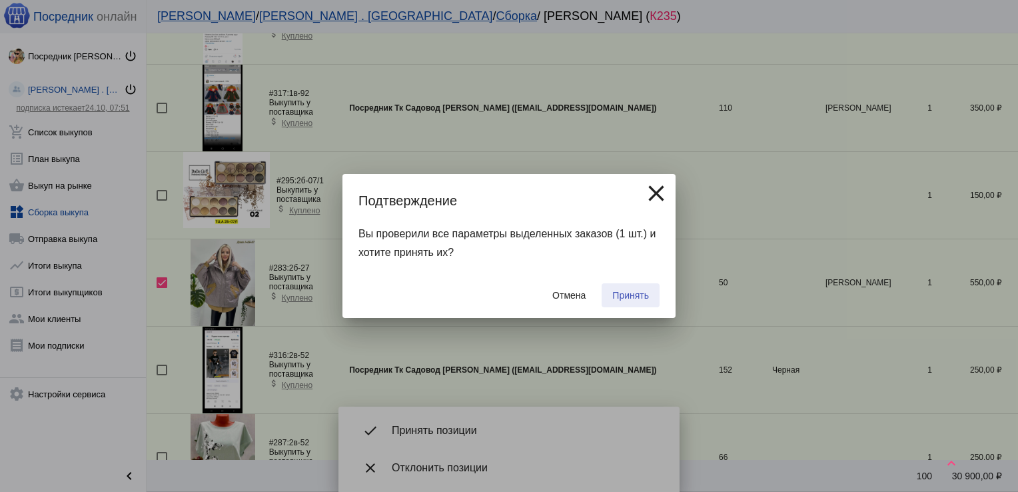
click at [630, 292] on span "Принять" at bounding box center [630, 295] width 37 height 11
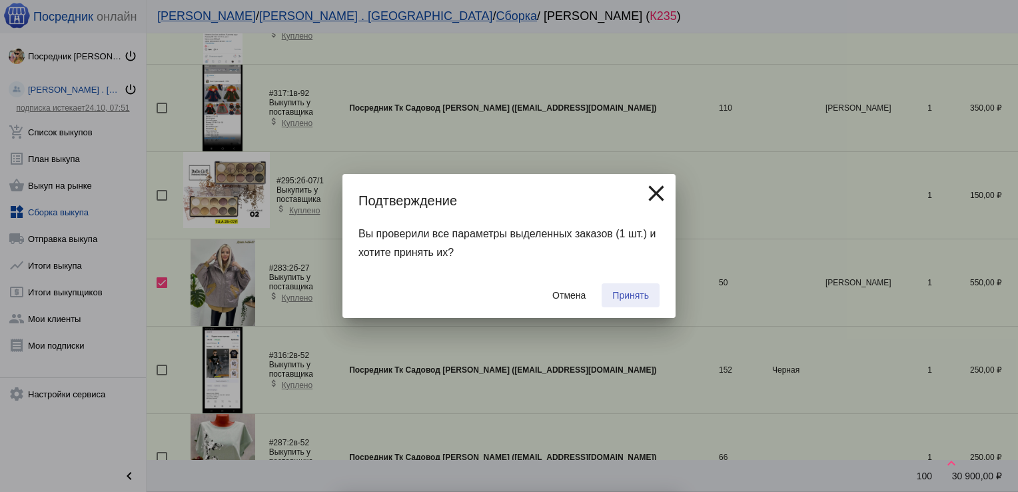
checkbox input "false"
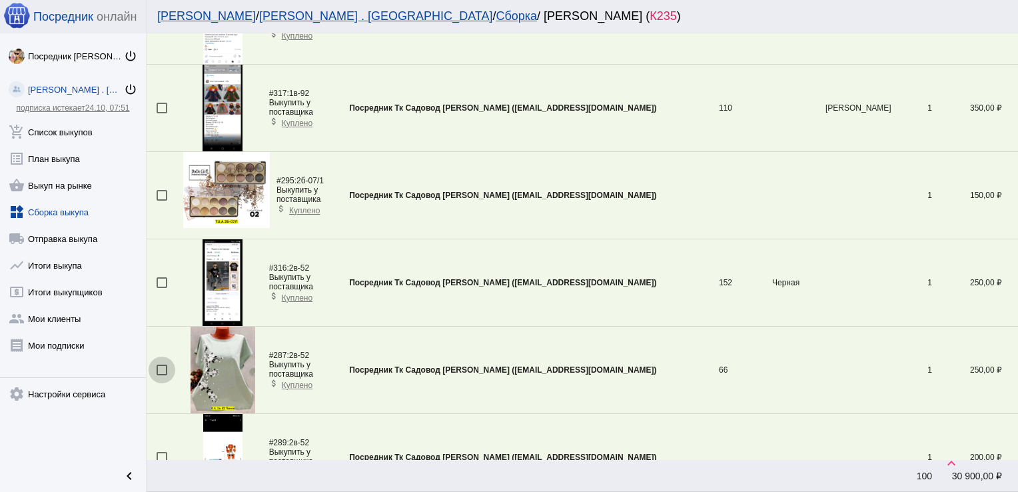
click at [163, 365] on div at bounding box center [162, 370] width 11 height 11
click at [162, 375] on input "checkbox" at bounding box center [161, 375] width 1 height 1
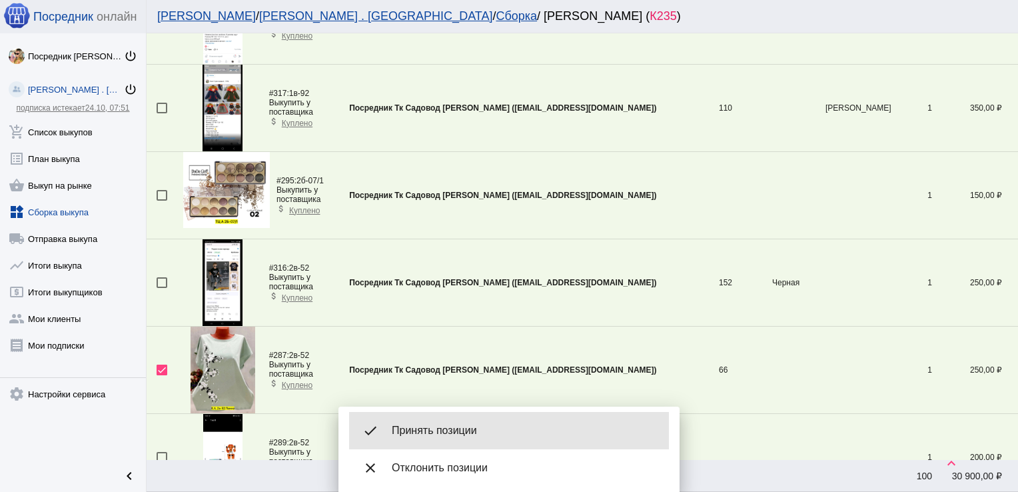
click at [446, 420] on div "done Принять позиции" at bounding box center [509, 430] width 320 height 37
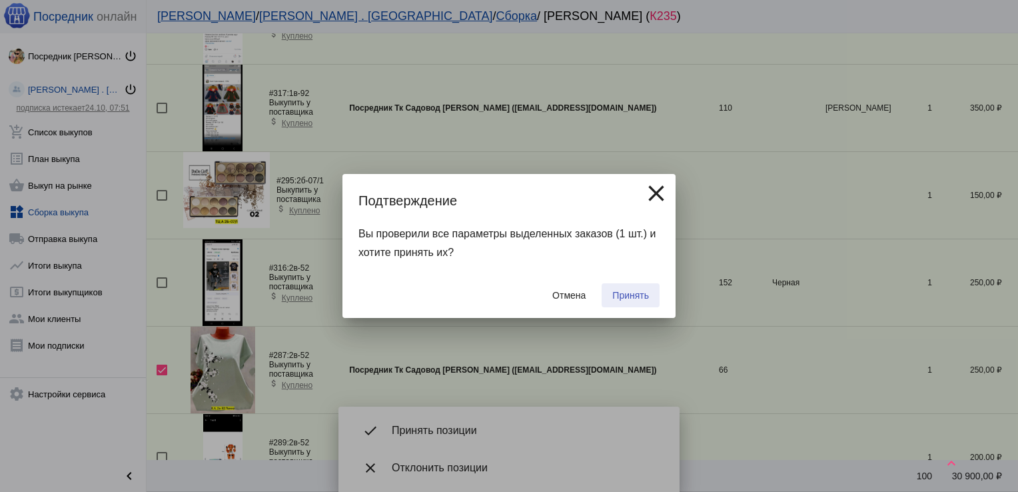
click at [617, 297] on span "Принять" at bounding box center [630, 295] width 37 height 11
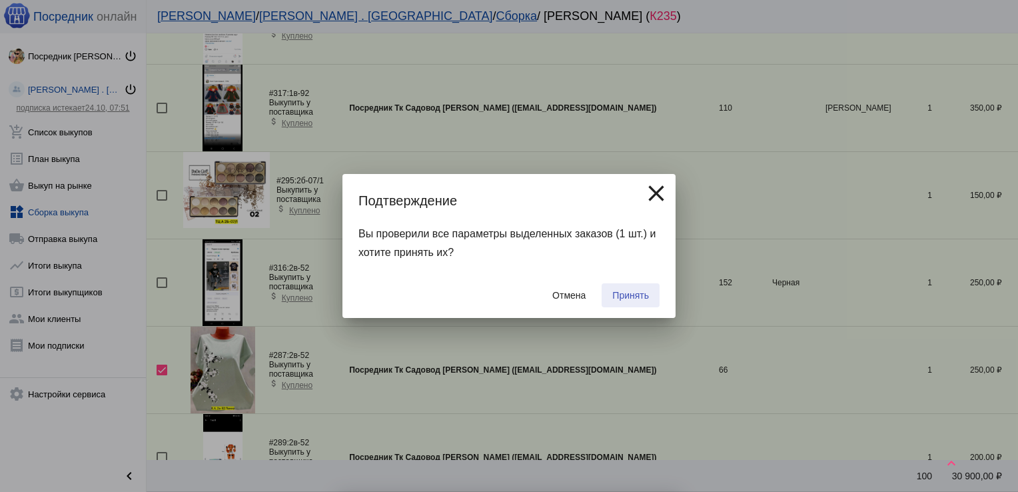
checkbox input "false"
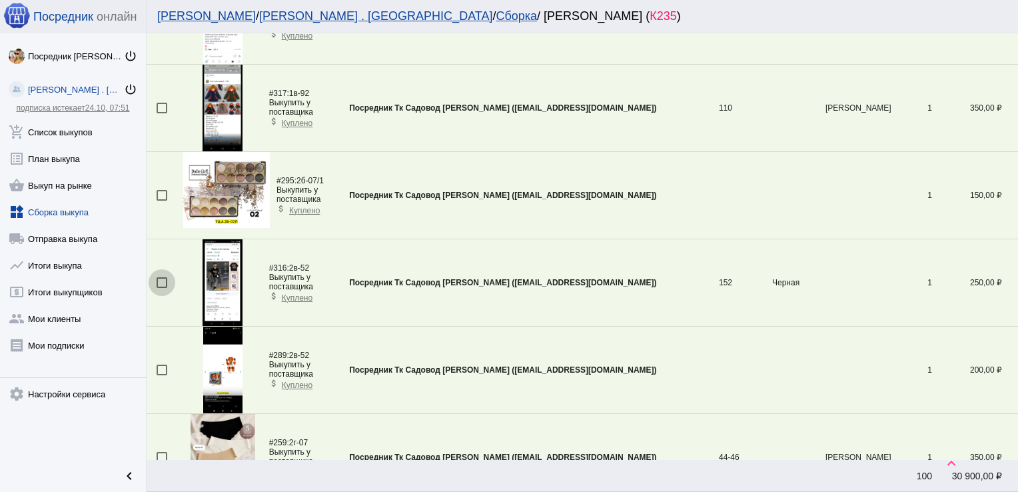
click at [163, 278] on div at bounding box center [162, 282] width 11 height 11
click at [162, 288] on input "checkbox" at bounding box center [161, 288] width 1 height 1
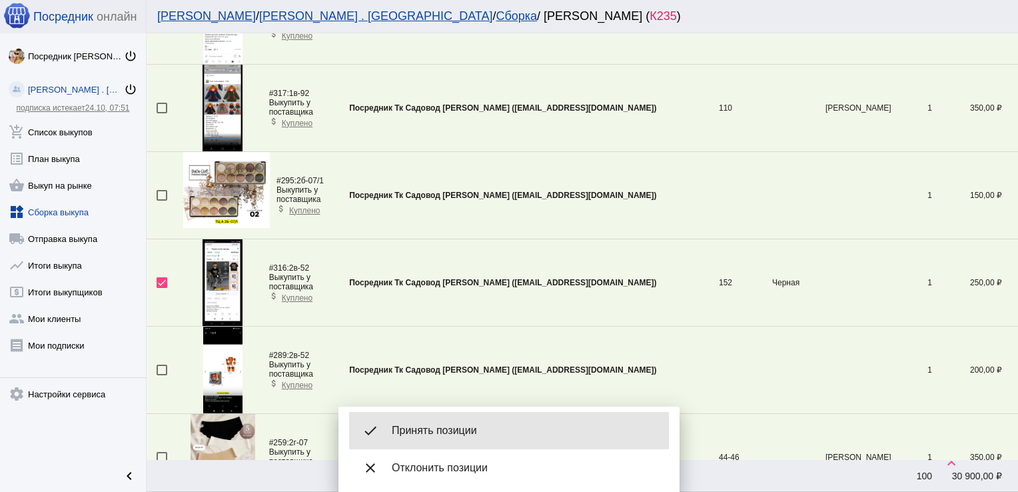
click at [440, 425] on span "Принять позиции" at bounding box center [525, 430] width 267 height 13
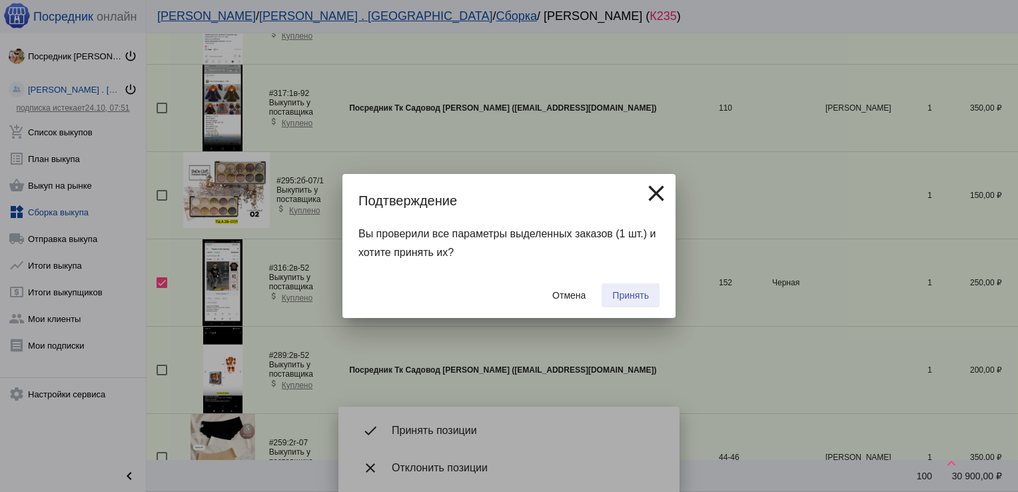
click at [645, 292] on span "Принять" at bounding box center [630, 295] width 37 height 11
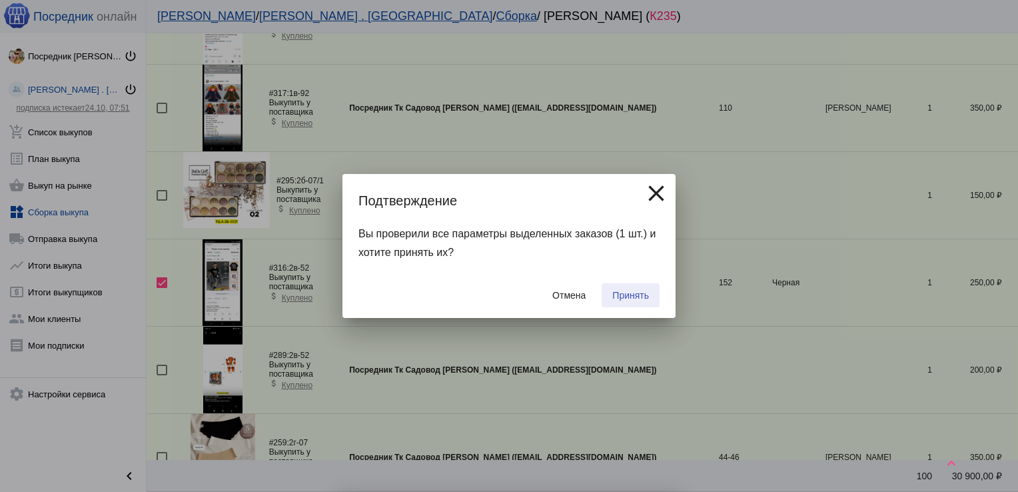
checkbox input "false"
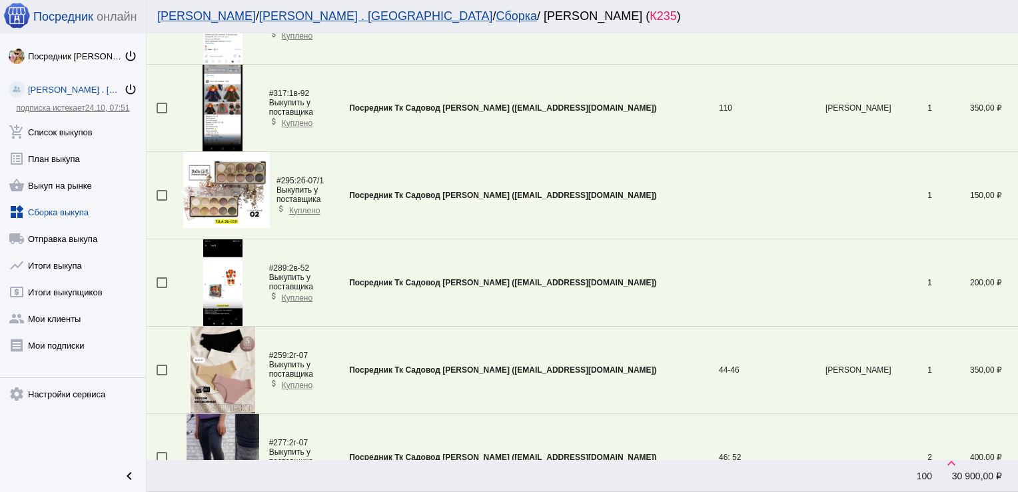
scroll to position [3005, 0]
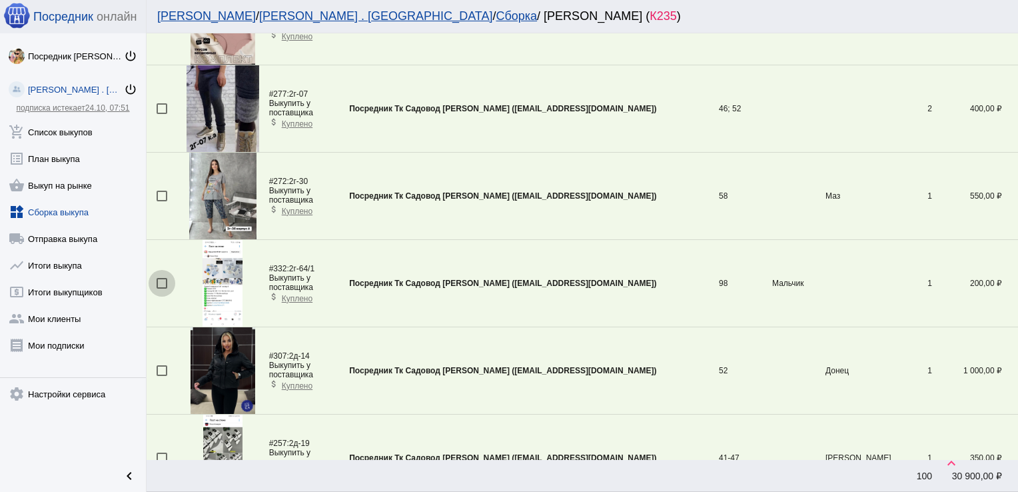
click at [166, 278] on div at bounding box center [162, 283] width 11 height 11
click at [162, 289] on input "checkbox" at bounding box center [161, 289] width 1 height 1
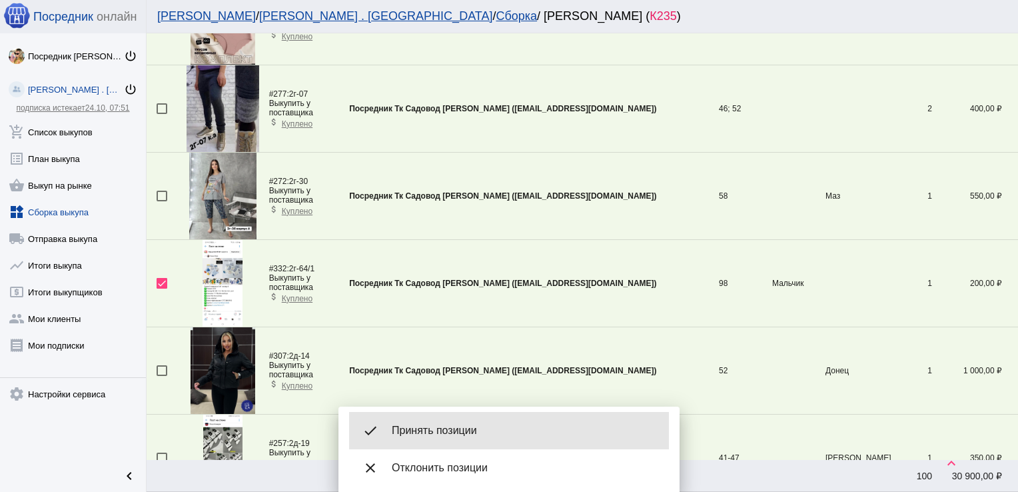
click at [504, 428] on span "Принять позиции" at bounding box center [525, 430] width 267 height 13
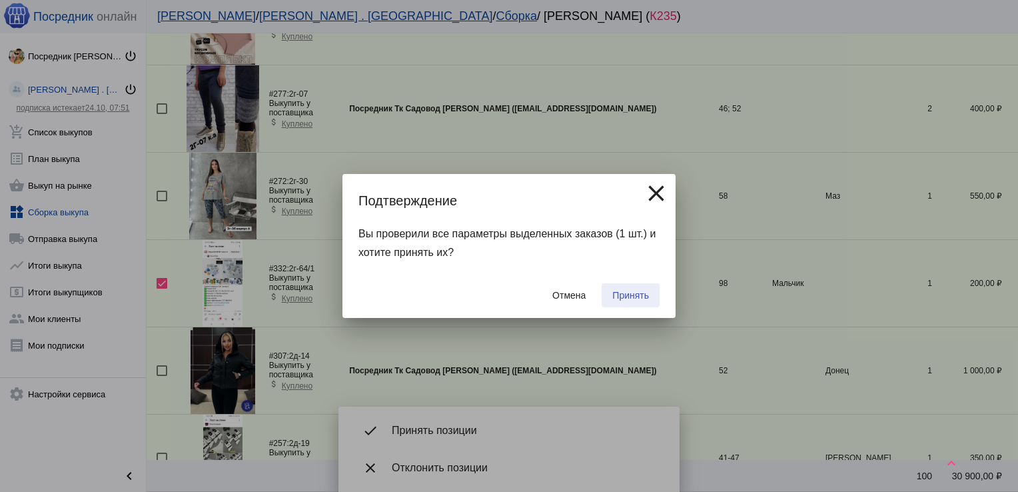
click at [636, 292] on span "Принять" at bounding box center [630, 295] width 37 height 11
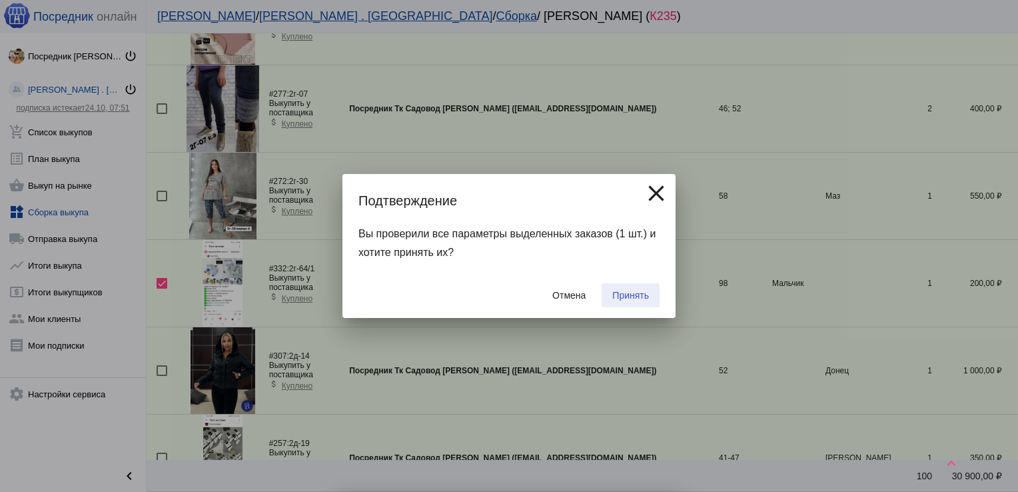
checkbox input "false"
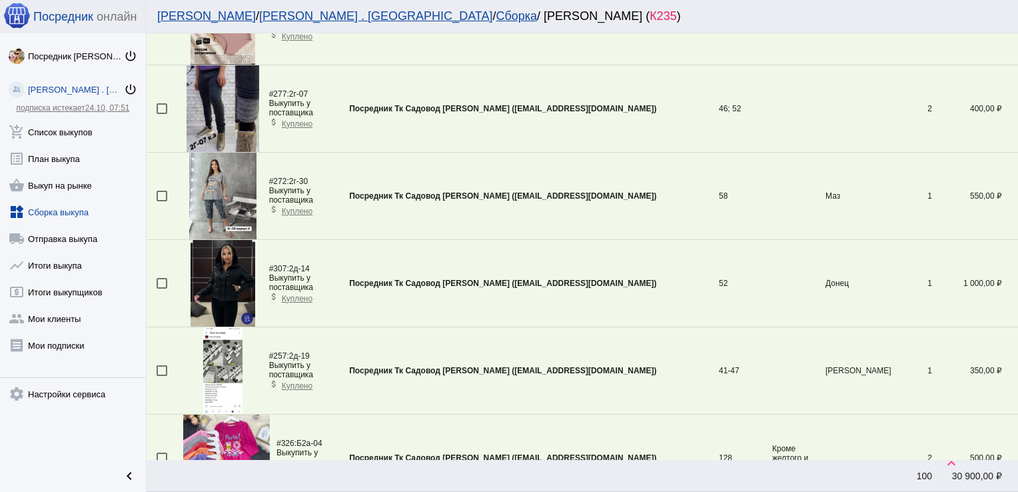
scroll to position [3529, 0]
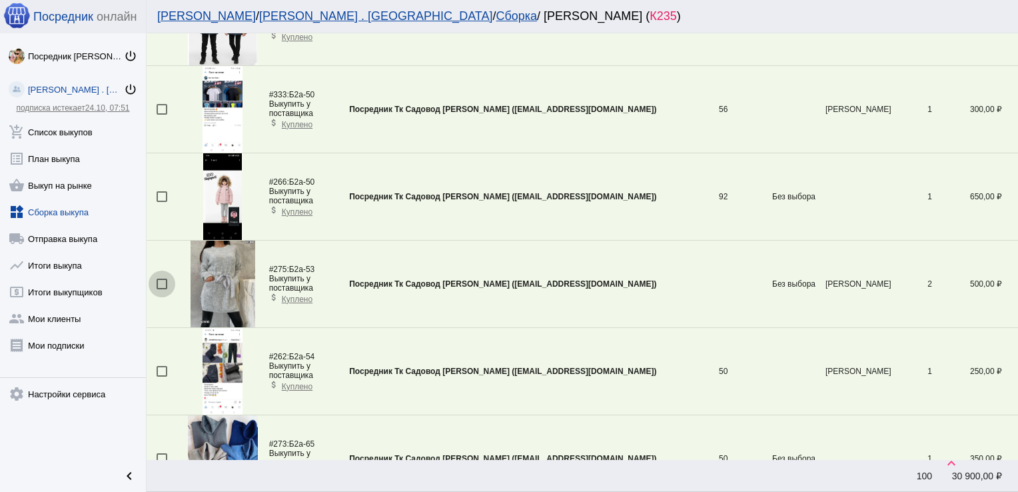
click at [157, 279] on div at bounding box center [162, 284] width 11 height 11
click at [161, 289] on input "checkbox" at bounding box center [161, 289] width 1 height 1
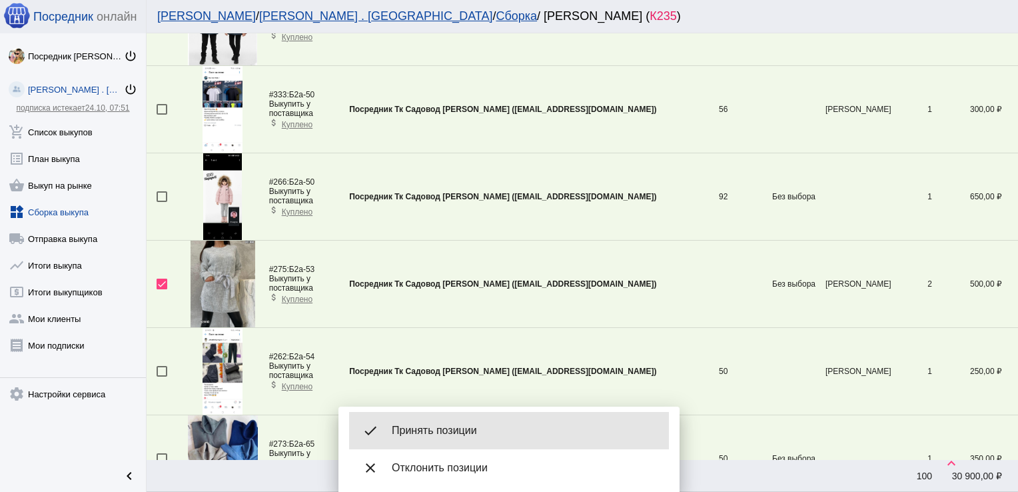
click at [475, 423] on div "done Принять позиции" at bounding box center [509, 430] width 320 height 37
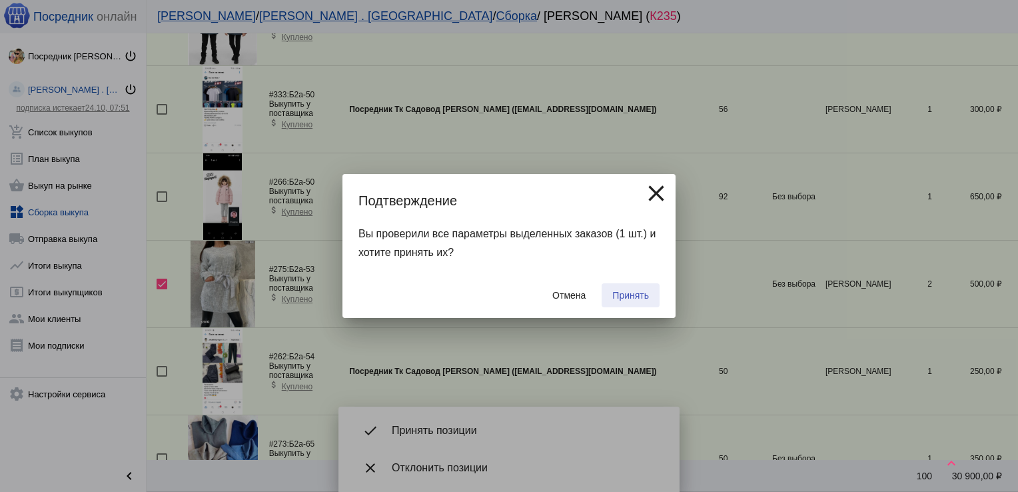
click at [638, 294] on span "Принять" at bounding box center [630, 295] width 37 height 11
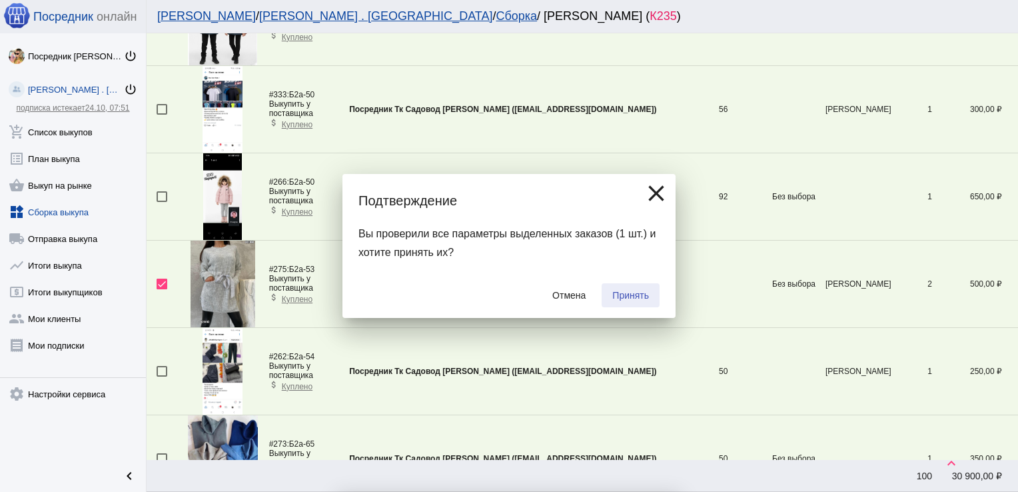
checkbox input "false"
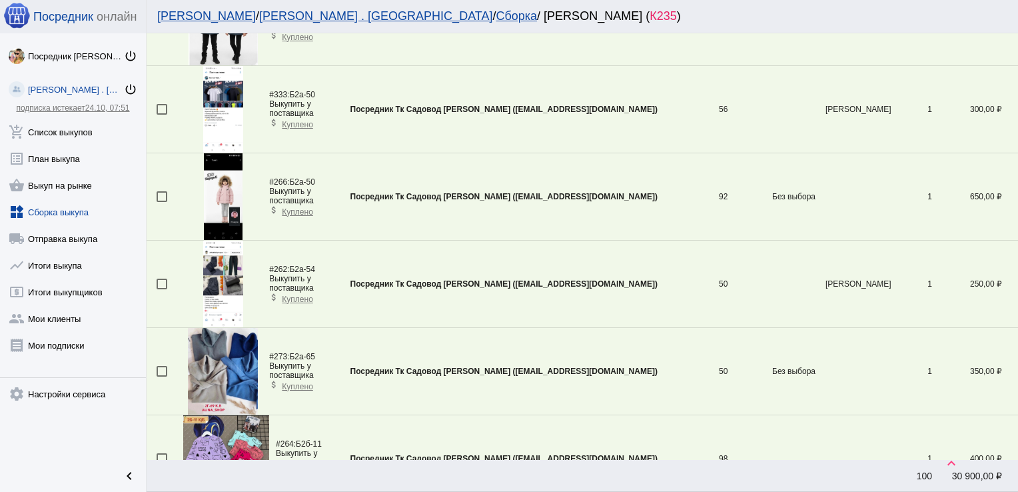
click at [162, 279] on div at bounding box center [162, 284] width 11 height 11
click at [162, 289] on input "checkbox" at bounding box center [161, 289] width 1 height 1
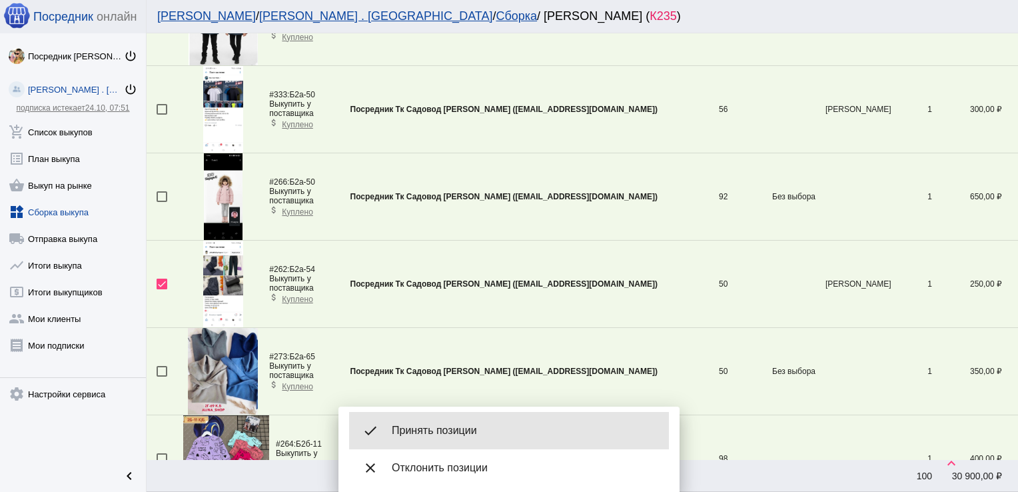
click at [472, 434] on span "Принять позиции" at bounding box center [525, 430] width 267 height 13
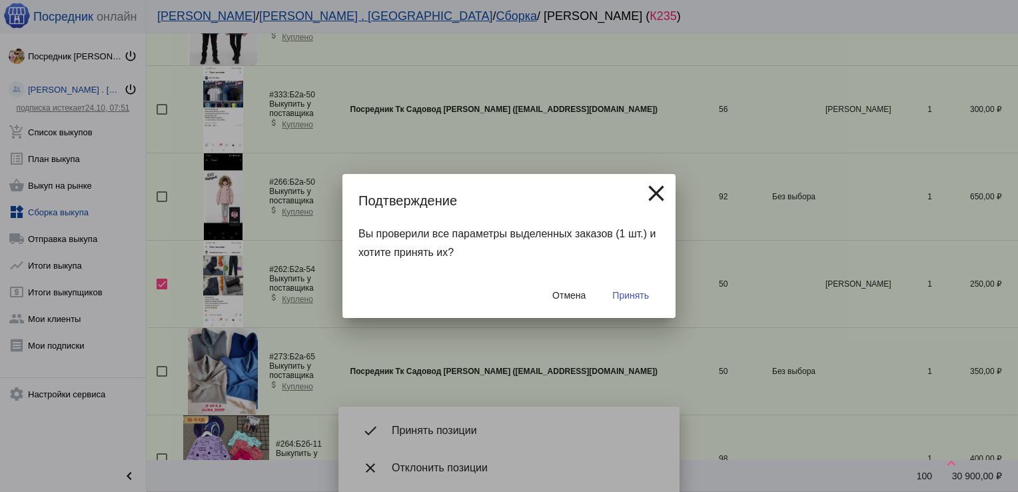
click at [627, 289] on button "Принять" at bounding box center [631, 295] width 58 height 24
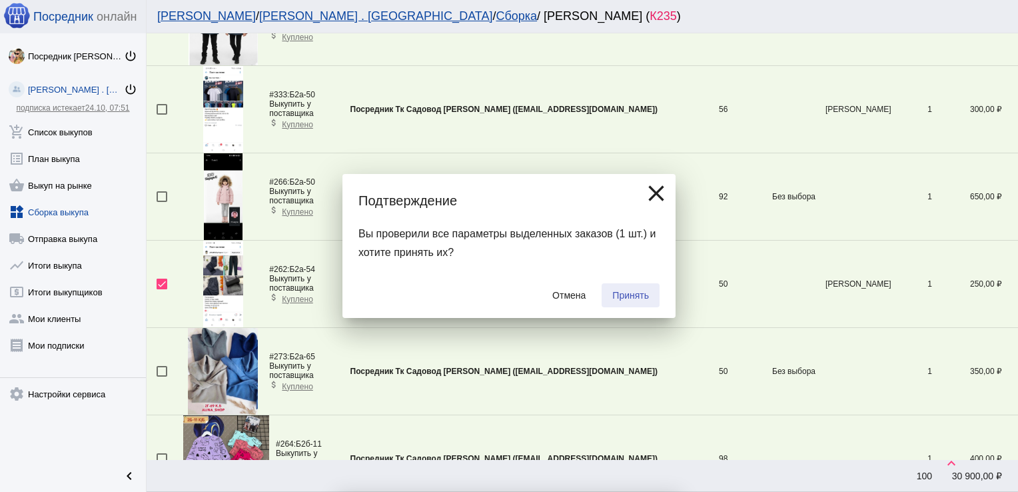
checkbox input "false"
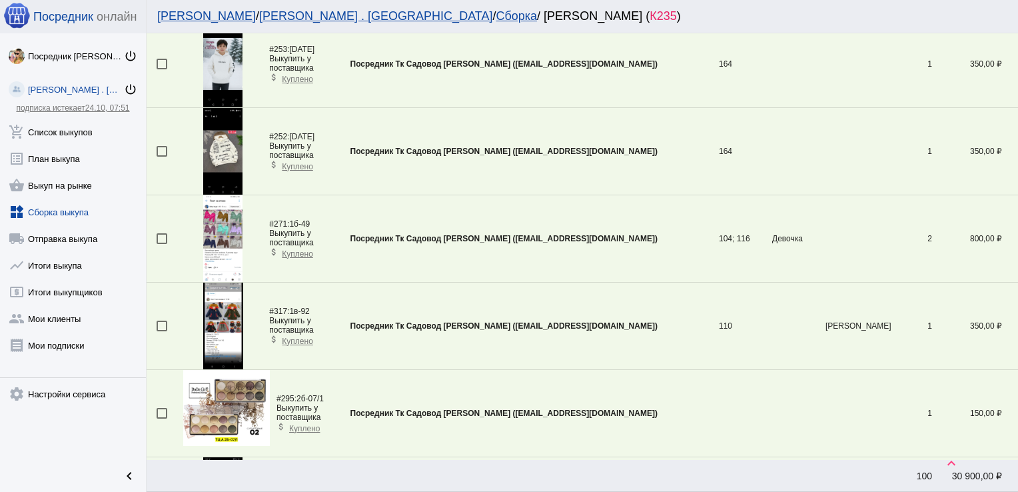
scroll to position [1791, 0]
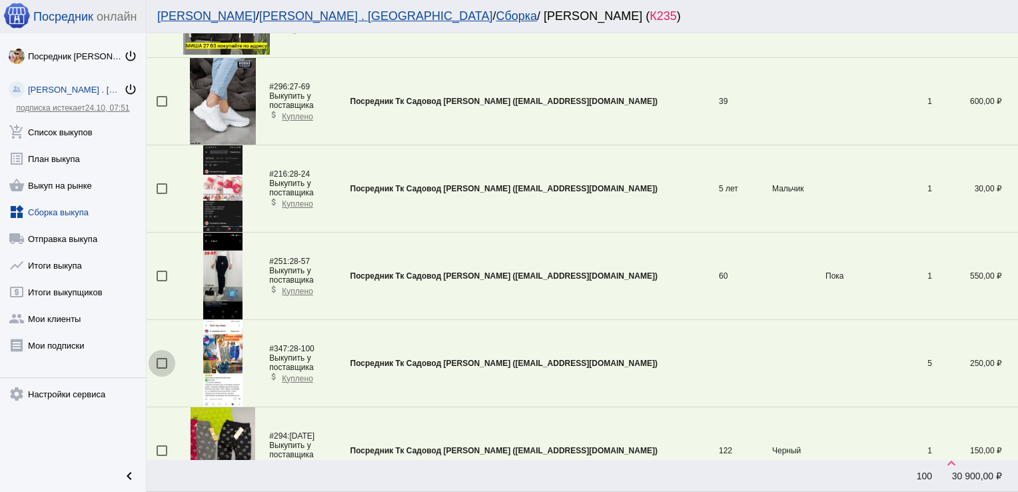
click at [162, 359] on div at bounding box center [162, 363] width 11 height 11
click at [162, 369] on input "checkbox" at bounding box center [161, 369] width 1 height 1
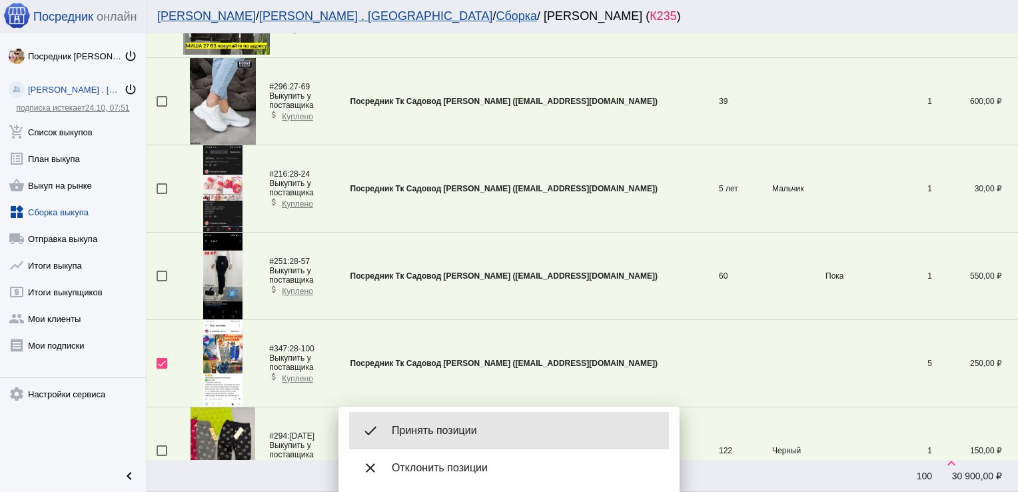
click at [452, 433] on span "Принять позиции" at bounding box center [525, 430] width 267 height 13
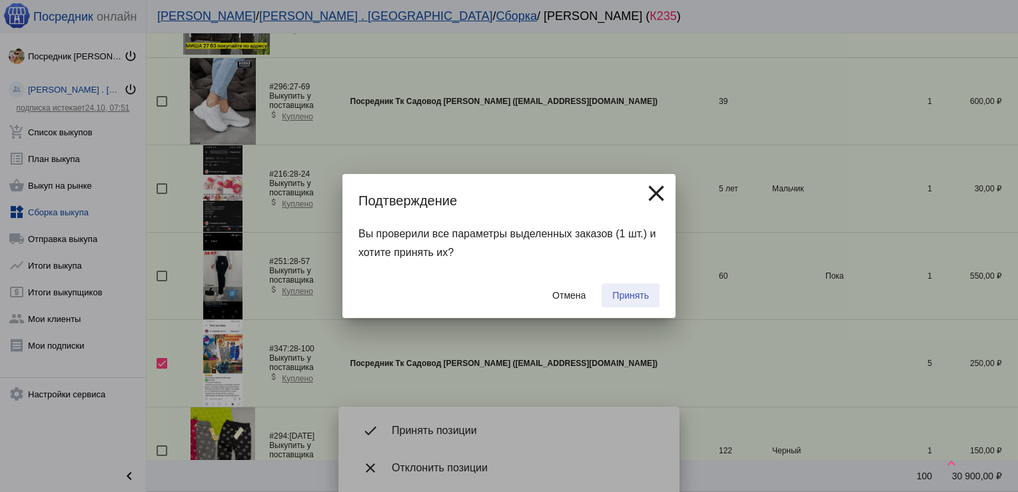
click at [630, 290] on span "Принять" at bounding box center [630, 295] width 37 height 11
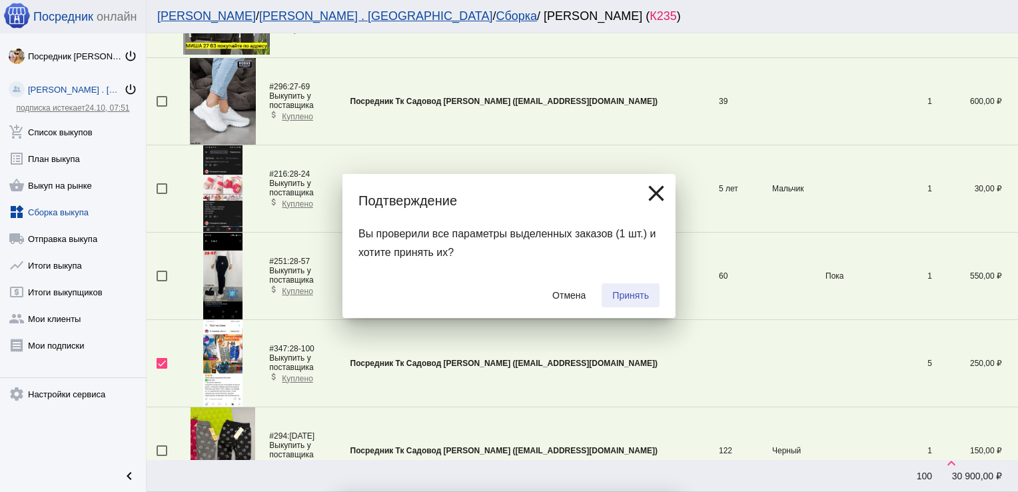
checkbox input "false"
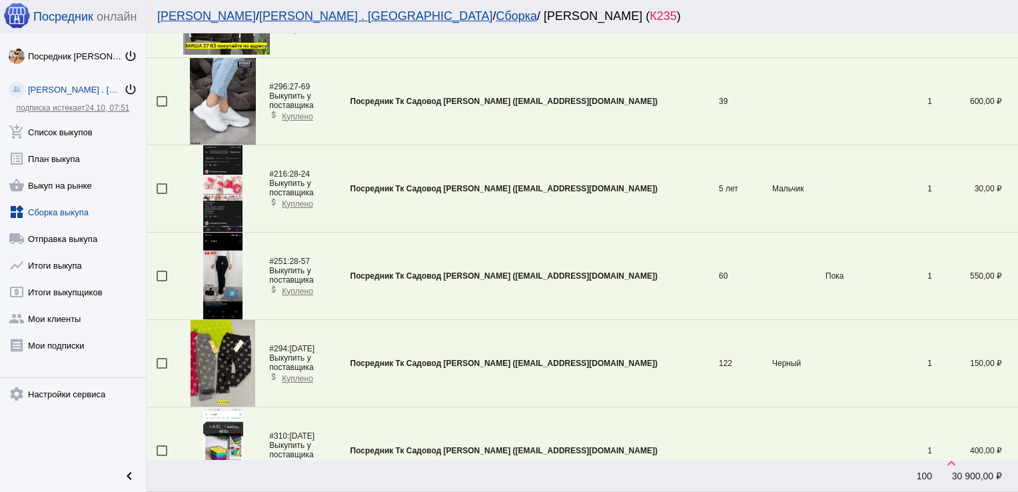
scroll to position [3267, 0]
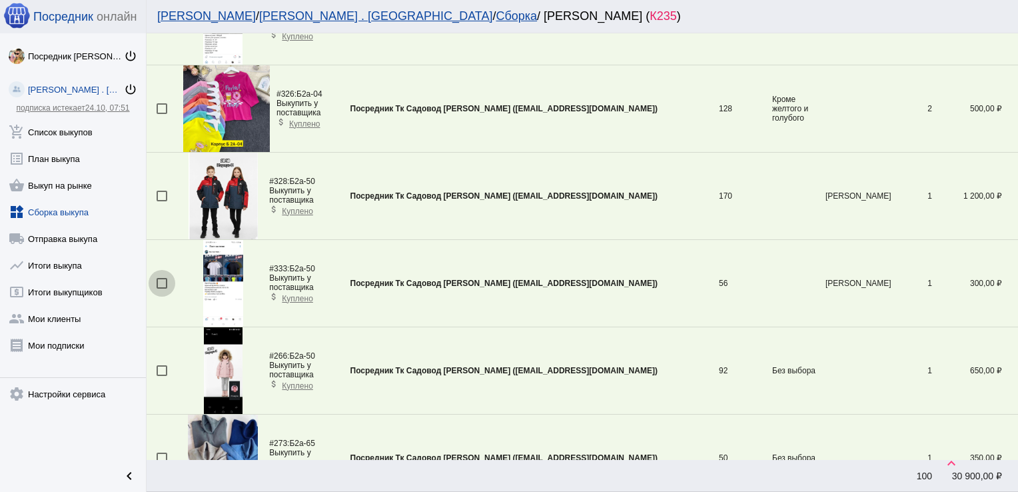
click at [166, 278] on div at bounding box center [162, 283] width 11 height 11
click at [162, 289] on input "checkbox" at bounding box center [161, 289] width 1 height 1
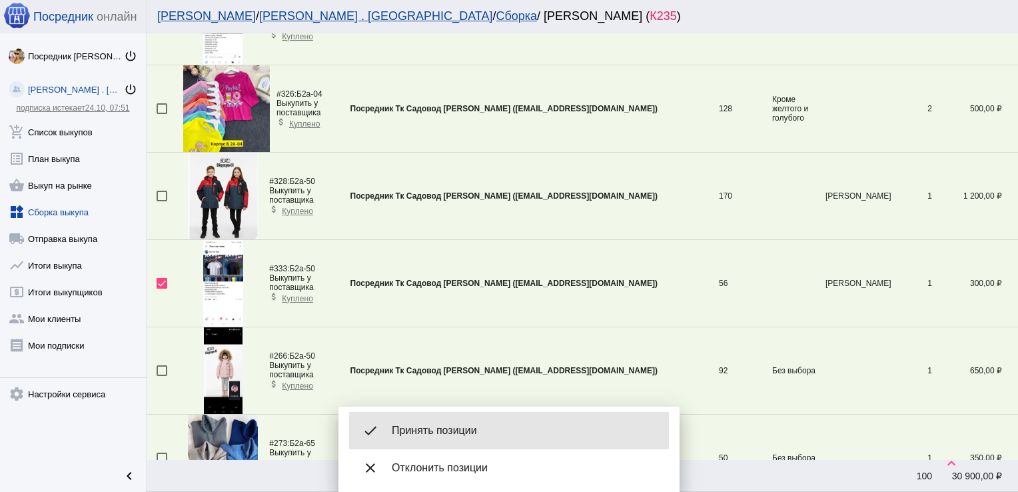
click at [454, 430] on span "Принять позиции" at bounding box center [525, 430] width 267 height 13
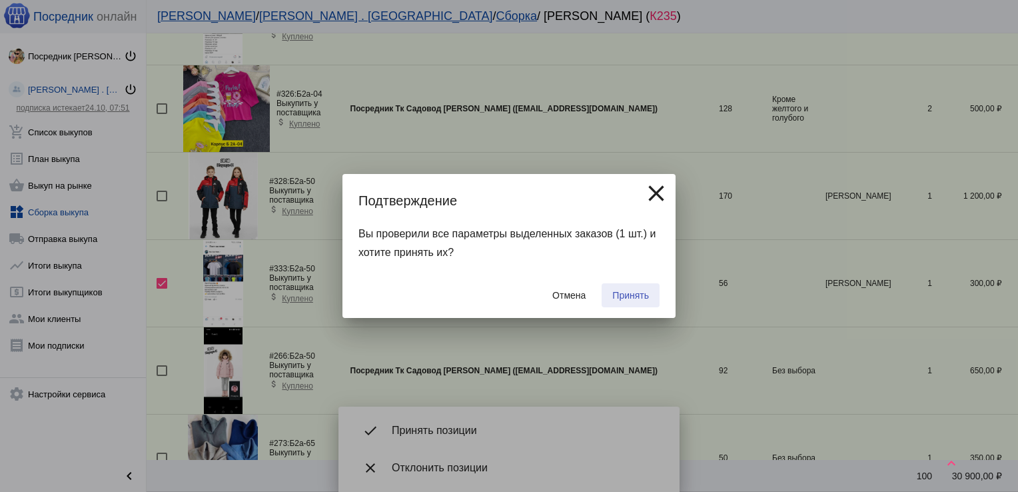
click at [634, 293] on span "Принять" at bounding box center [630, 295] width 37 height 11
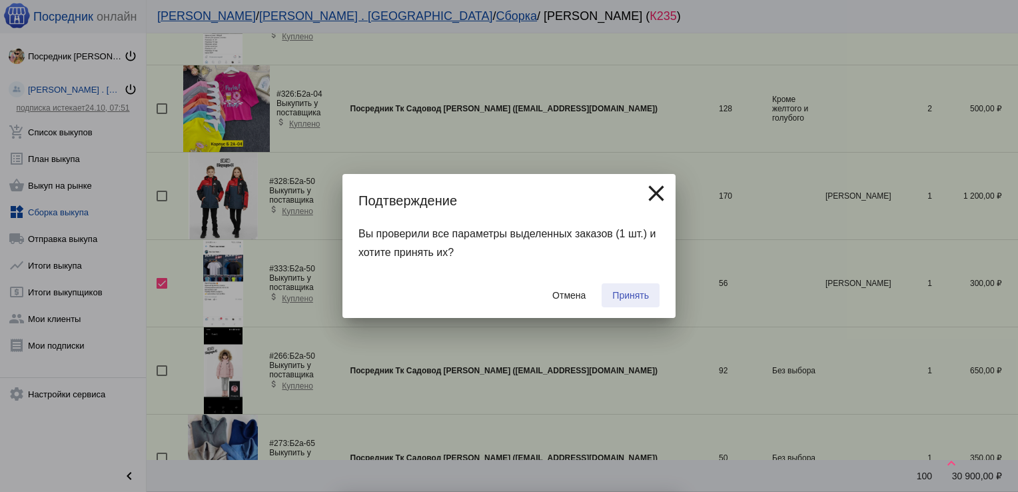
checkbox input "false"
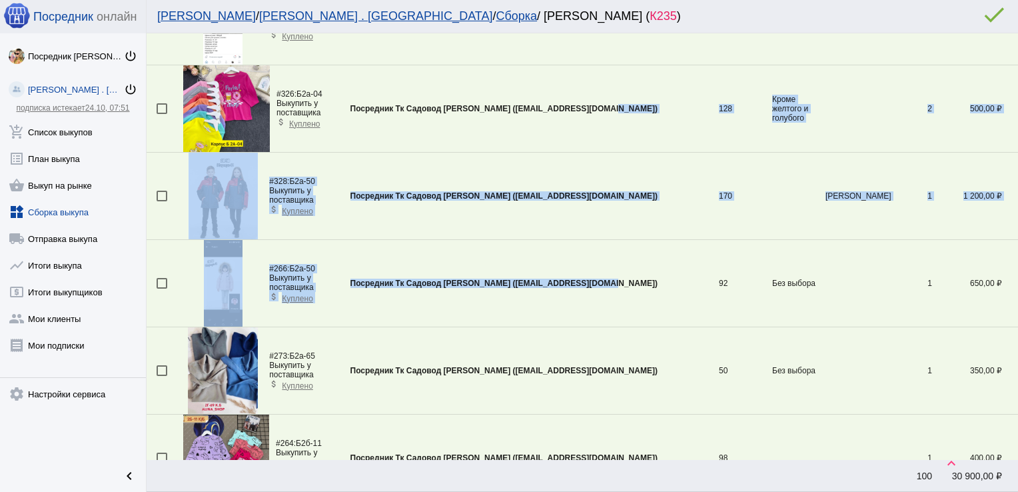
drag, startPoint x: 634, startPoint y: 293, endPoint x: 643, endPoint y: 57, distance: 235.4
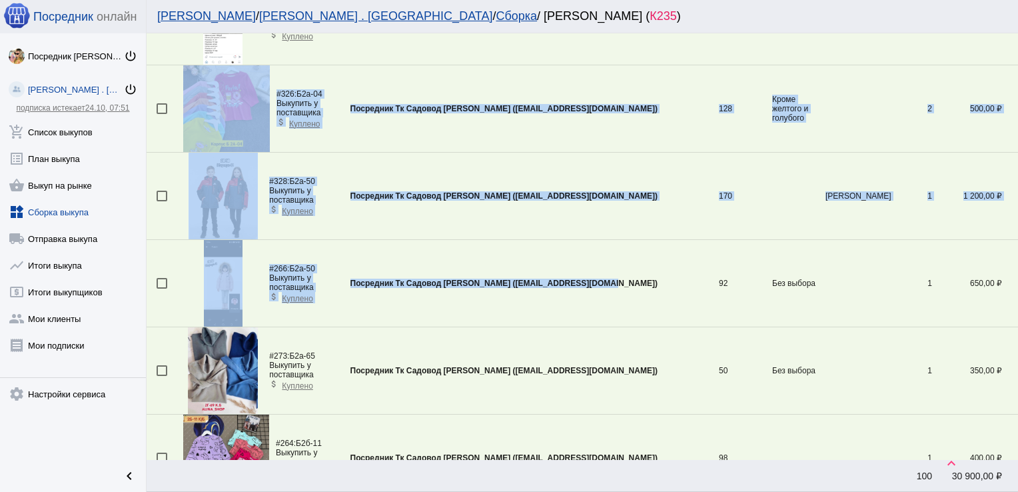
drag, startPoint x: 643, startPoint y: 57, endPoint x: 616, endPoint y: 94, distance: 45.7
click at [616, 94] on td "Посредник Тк Садовод [PERSON_NAME] ([EMAIL_ADDRESS][DOMAIN_NAME])" at bounding box center [535, 108] width 369 height 87
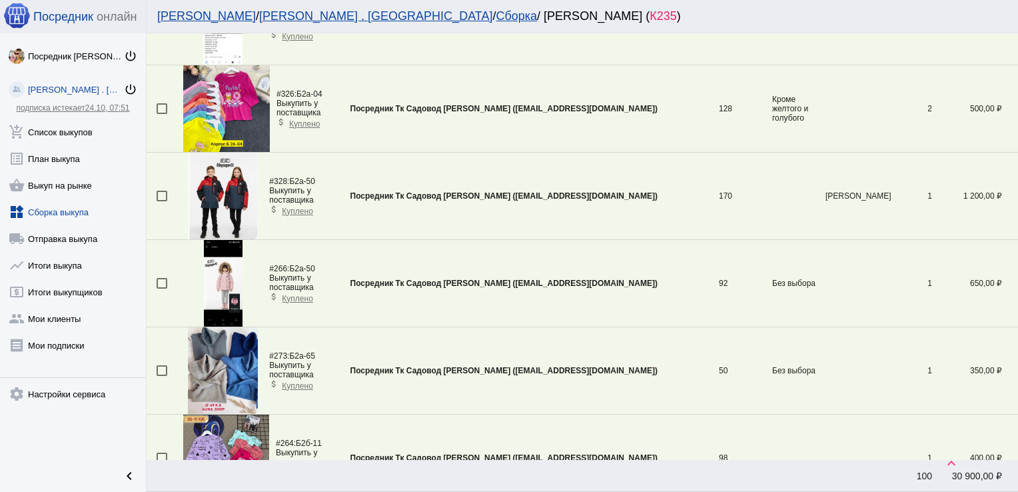
scroll to position [1959, 0]
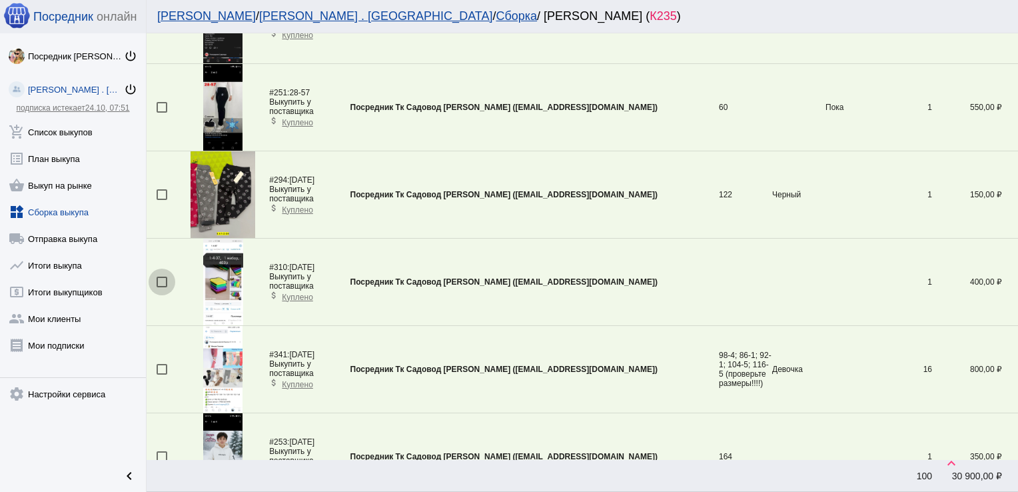
click at [161, 277] on div at bounding box center [162, 282] width 11 height 11
click at [161, 287] on input "checkbox" at bounding box center [161, 287] width 1 height 1
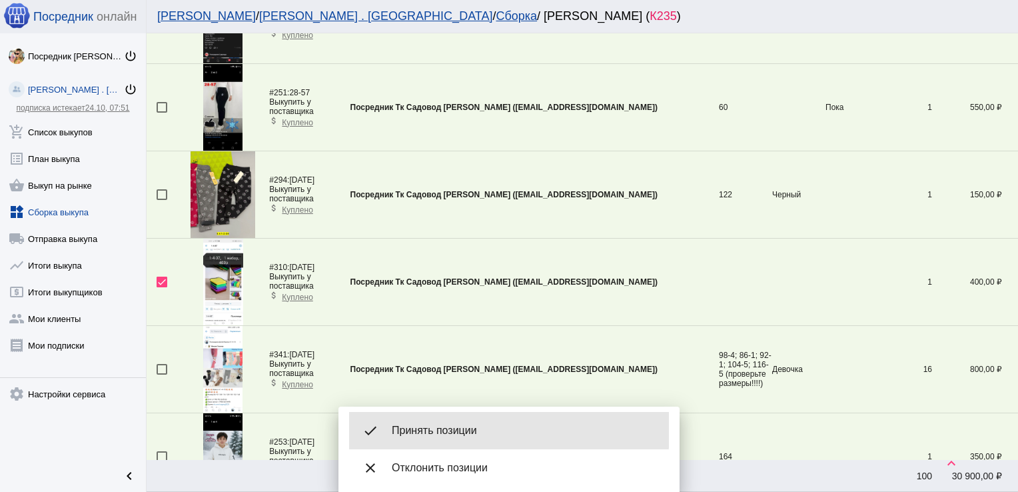
click at [467, 425] on span "Принять позиции" at bounding box center [525, 430] width 267 height 13
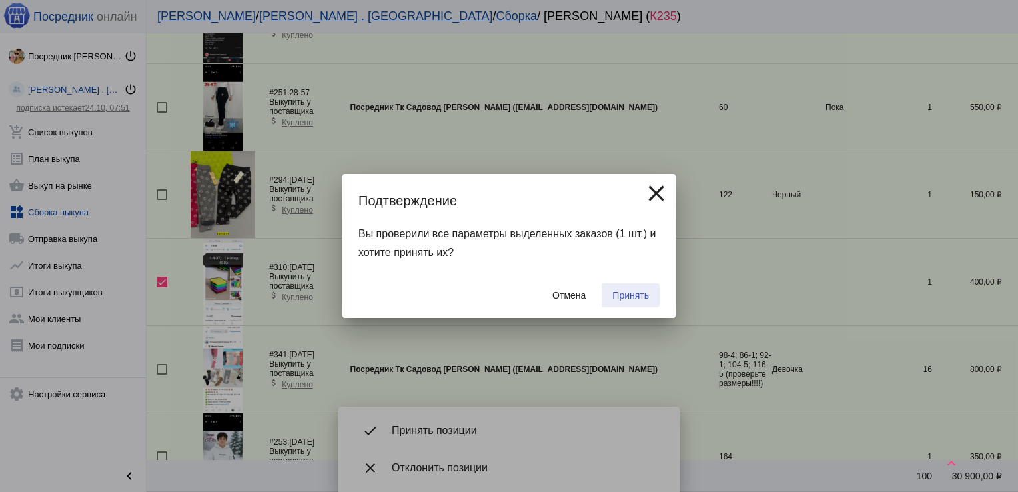
click at [637, 290] on span "Принять" at bounding box center [630, 295] width 37 height 11
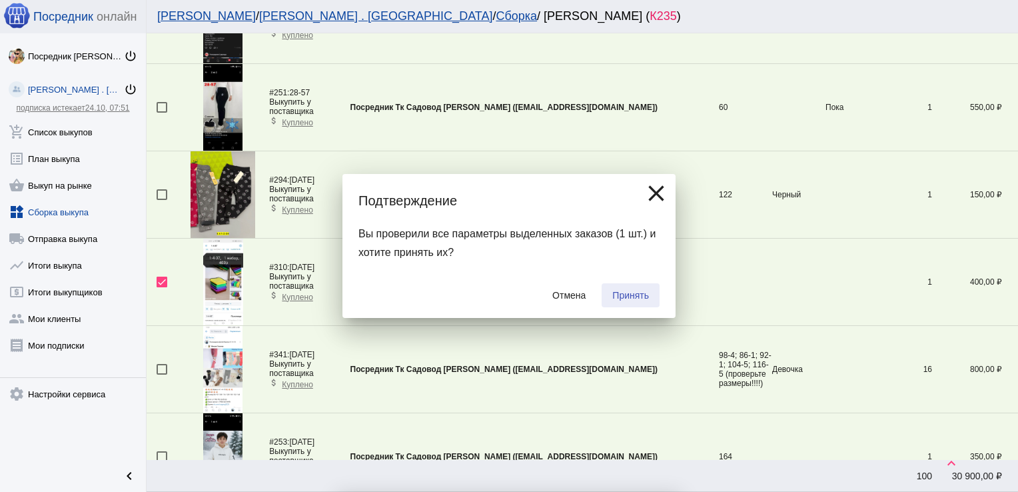
checkbox input "false"
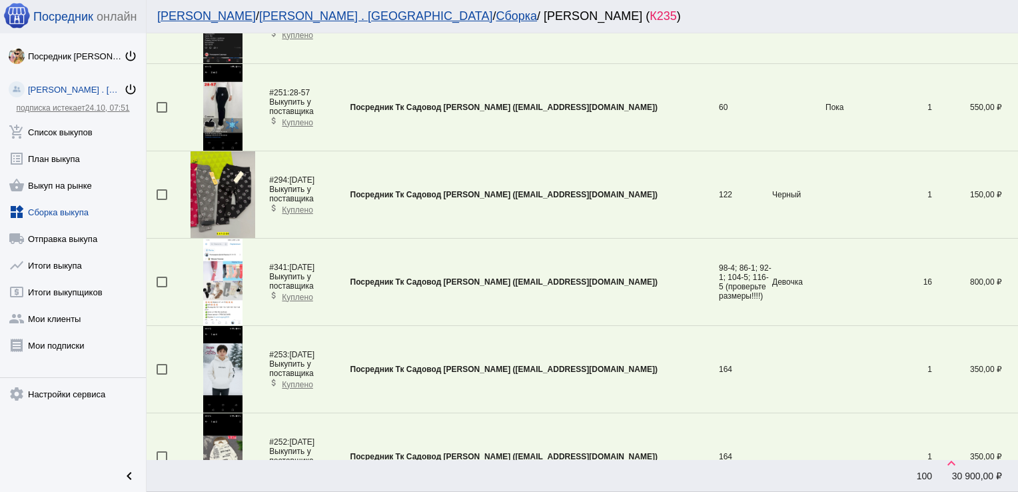
scroll to position [1176, 0]
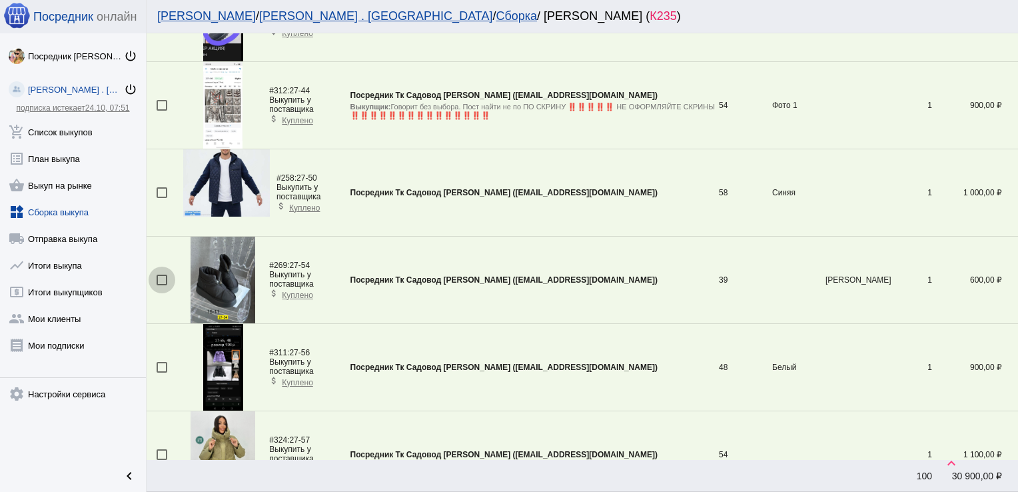
click at [163, 277] on div at bounding box center [162, 280] width 11 height 11
click at [162, 285] on input "checkbox" at bounding box center [161, 285] width 1 height 1
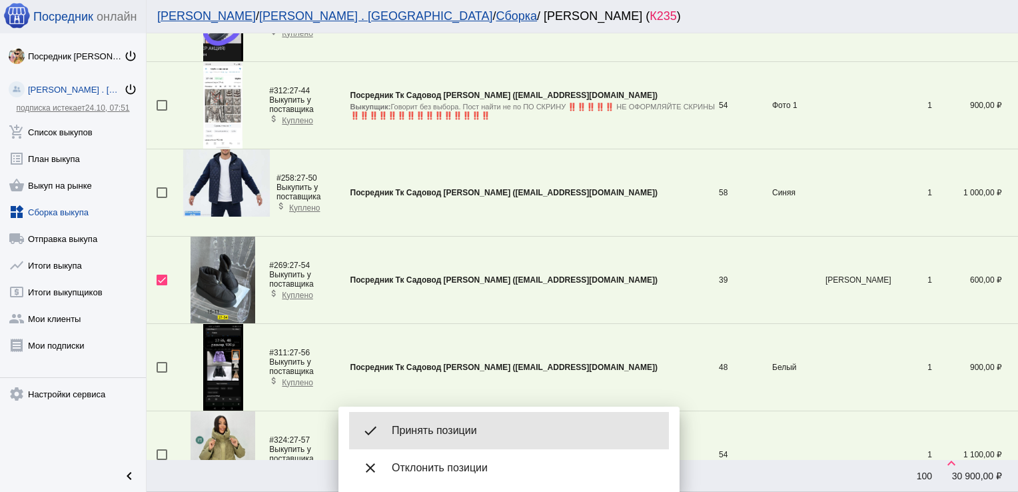
click at [490, 425] on span "Принять позиции" at bounding box center [525, 430] width 267 height 13
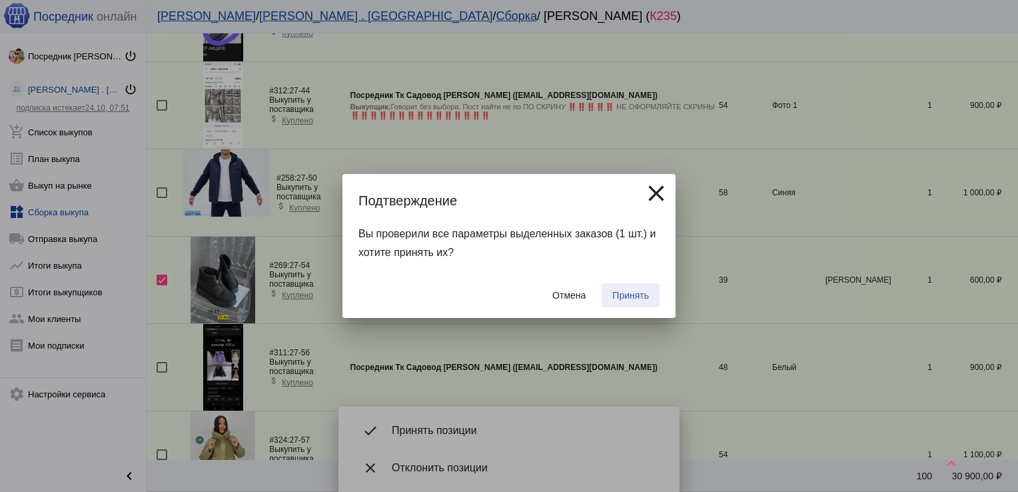
click at [624, 295] on span "Принять" at bounding box center [630, 295] width 37 height 11
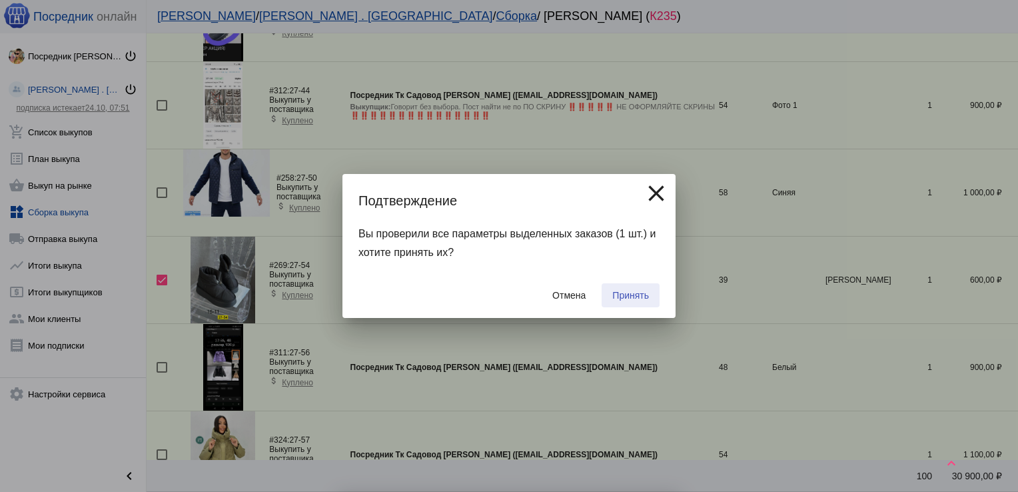
checkbox input "false"
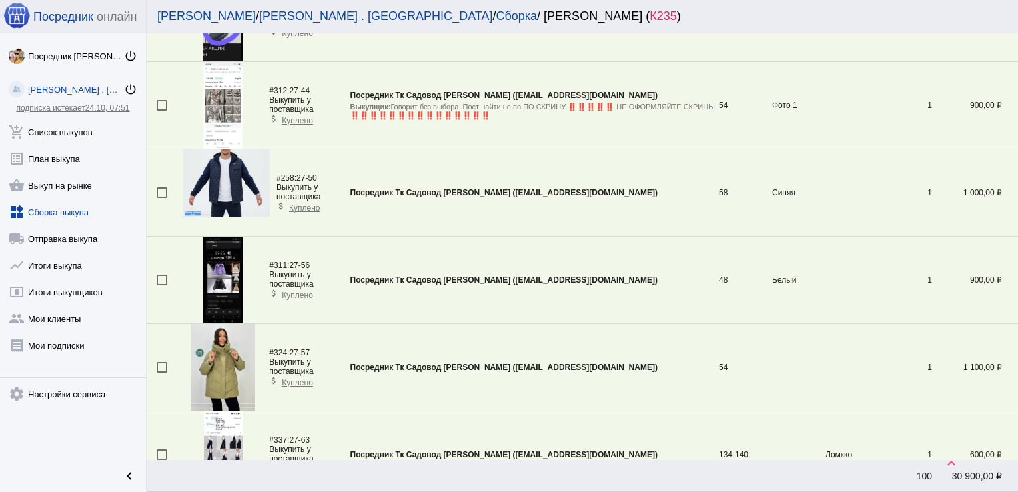
scroll to position [914, 0]
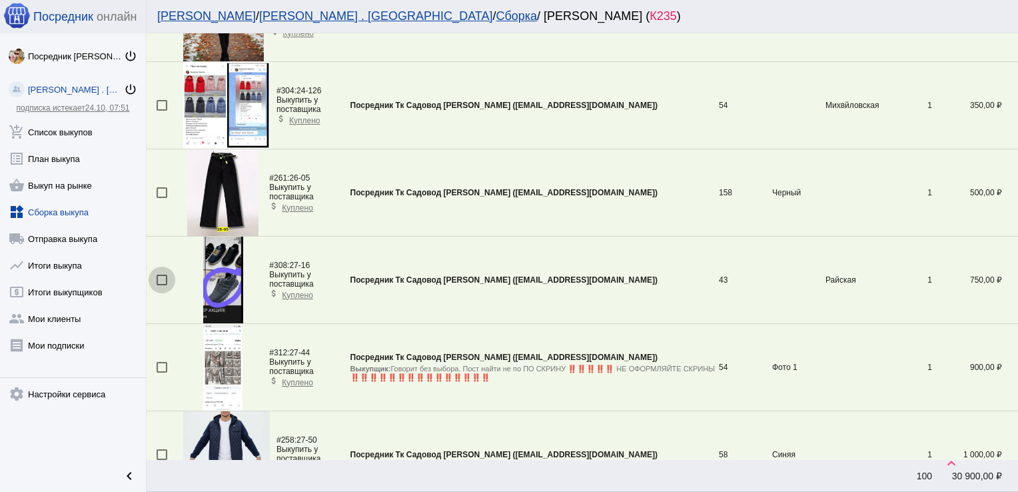
click at [162, 277] on div at bounding box center [162, 280] width 11 height 11
click at [162, 285] on input "checkbox" at bounding box center [161, 285] width 1 height 1
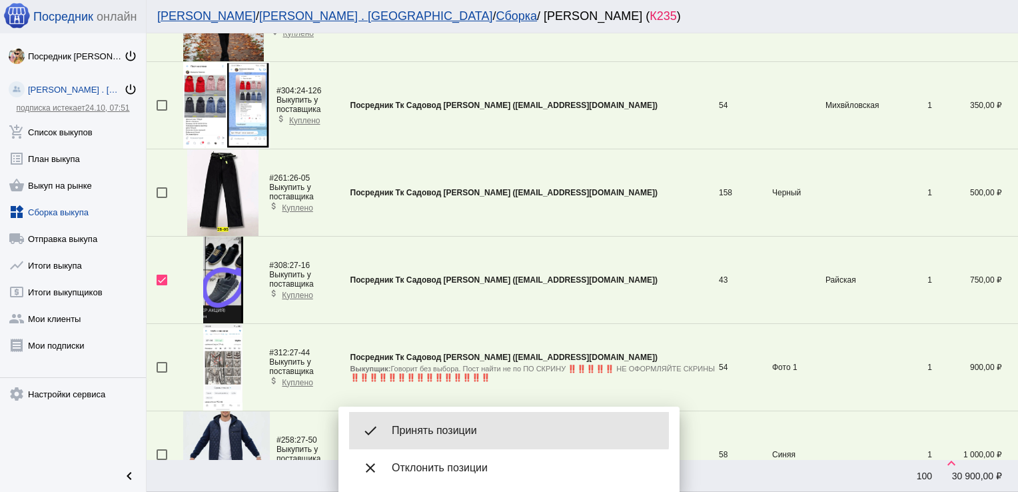
click at [450, 423] on div "done Принять позиции" at bounding box center [509, 430] width 320 height 37
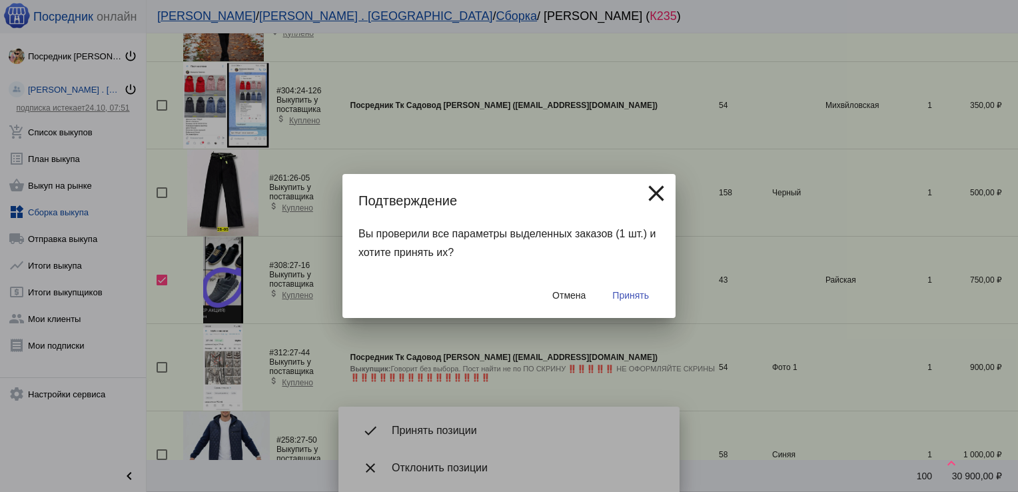
click at [620, 291] on span "Принять" at bounding box center [630, 295] width 37 height 11
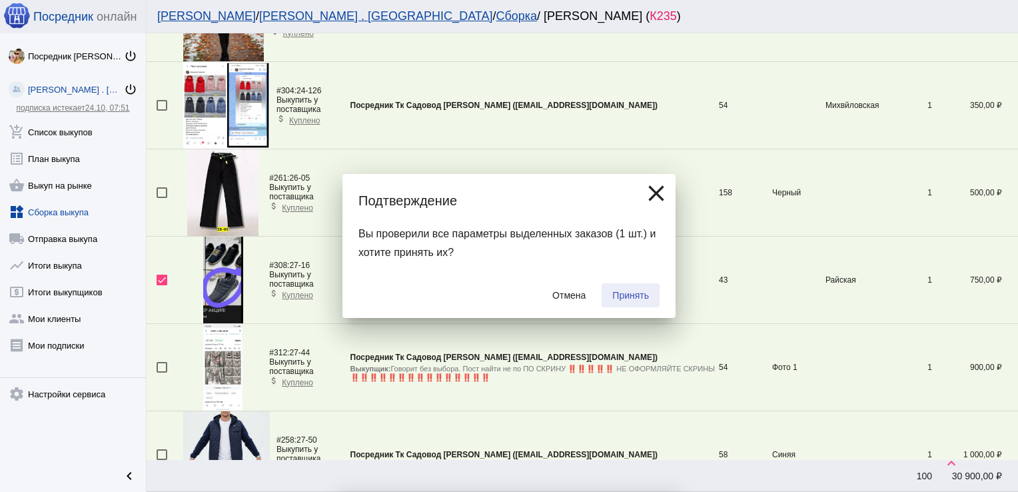
checkbox input "false"
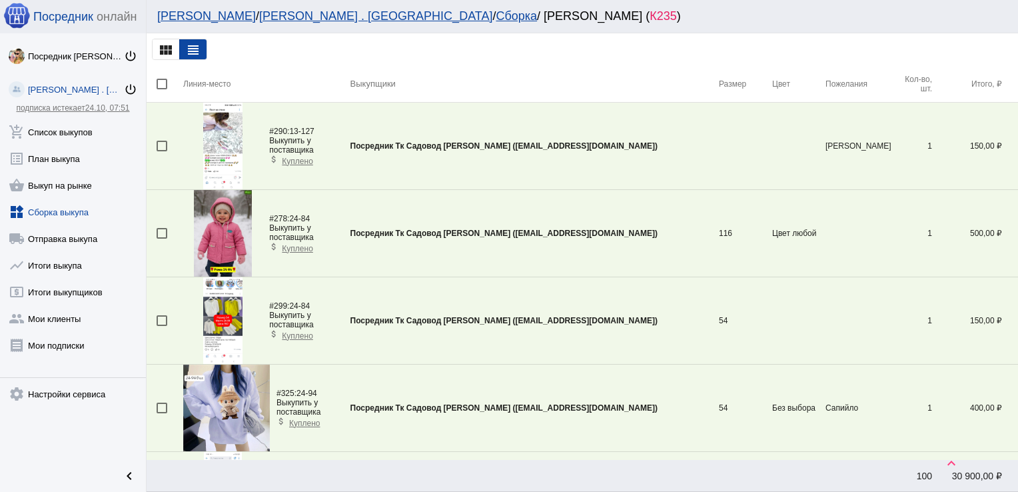
scroll to position [3180, 0]
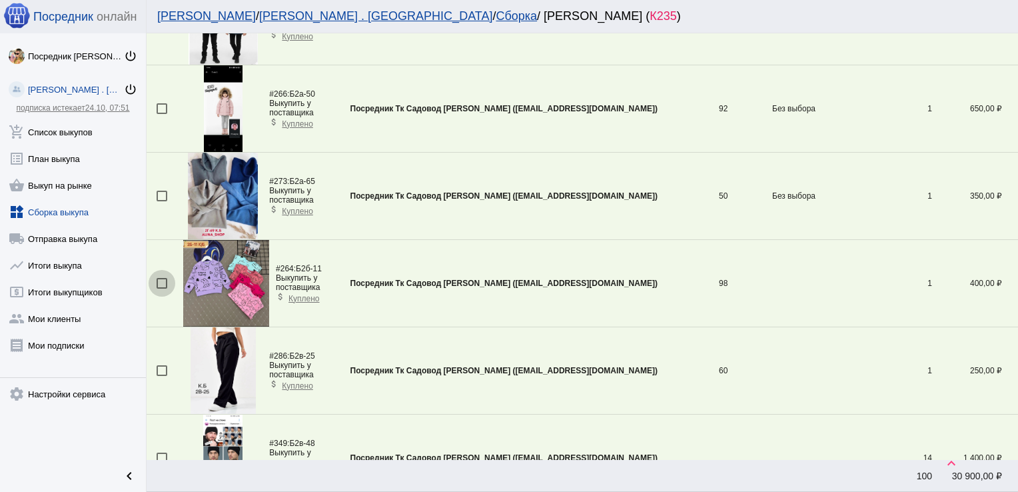
click at [163, 278] on div at bounding box center [162, 283] width 11 height 11
click at [162, 289] on input "checkbox" at bounding box center [161, 289] width 1 height 1
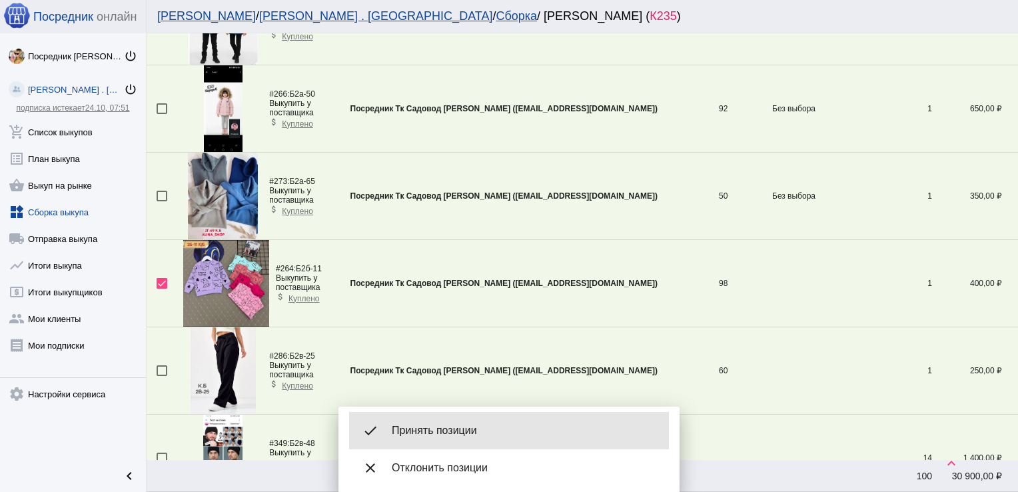
click at [476, 432] on span "Принять позиции" at bounding box center [525, 430] width 267 height 13
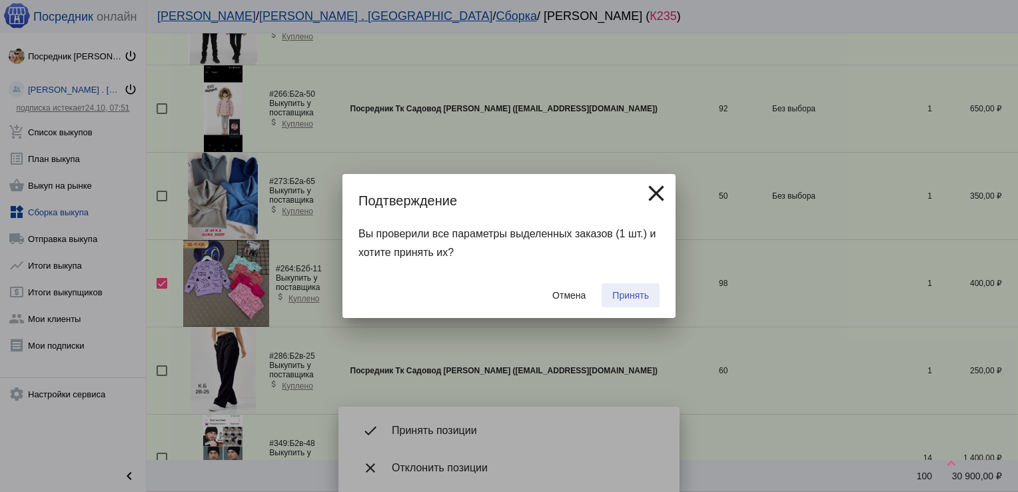
click at [625, 293] on span "Принять" at bounding box center [630, 295] width 37 height 11
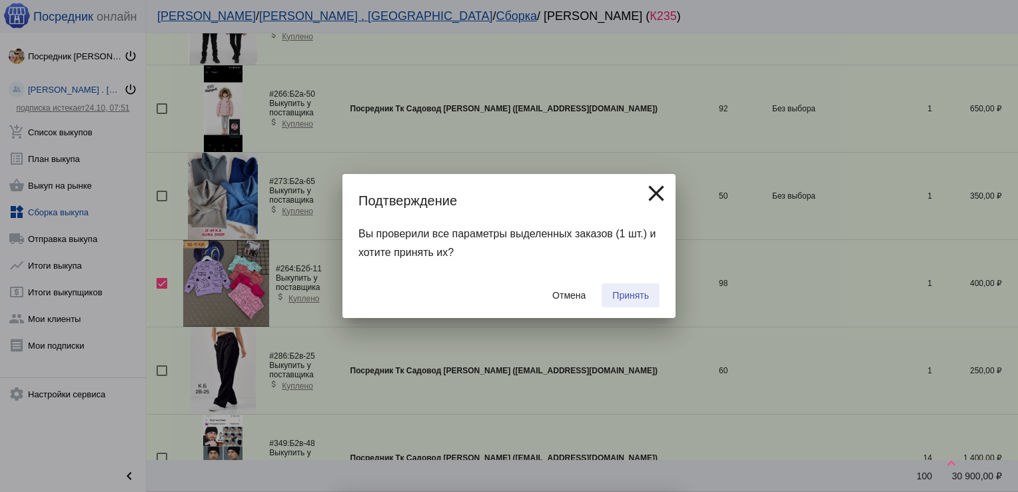
checkbox input "false"
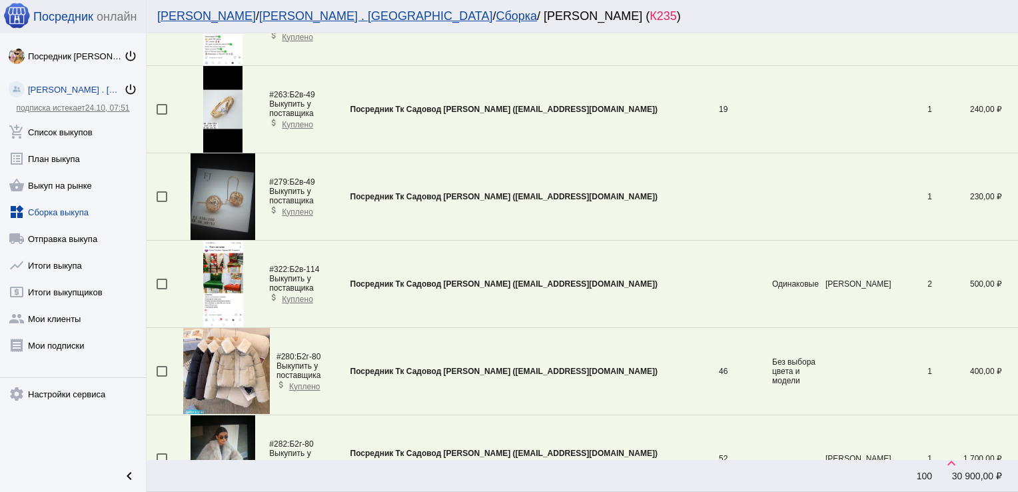
scroll to position [3791, 0]
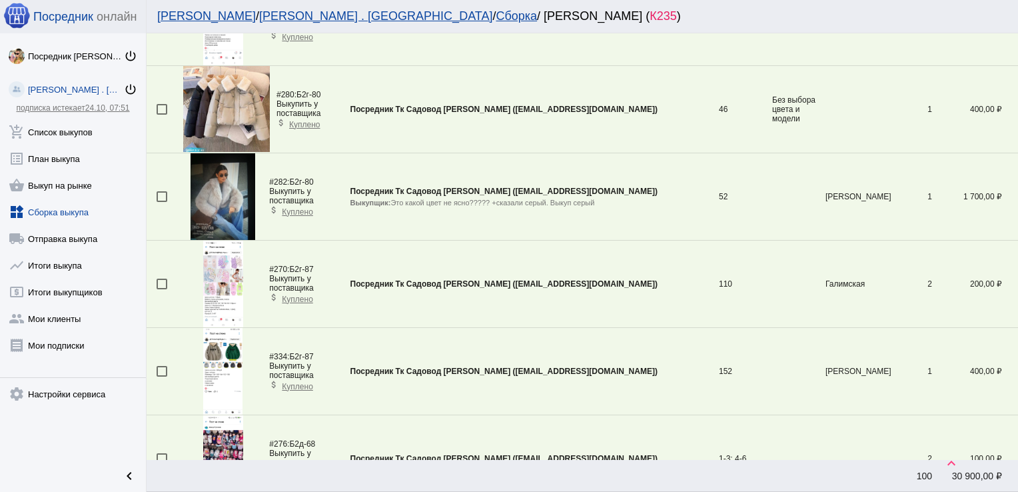
click at [165, 281] on div at bounding box center [162, 284] width 11 height 11
click at [162, 289] on input "checkbox" at bounding box center [161, 289] width 1 height 1
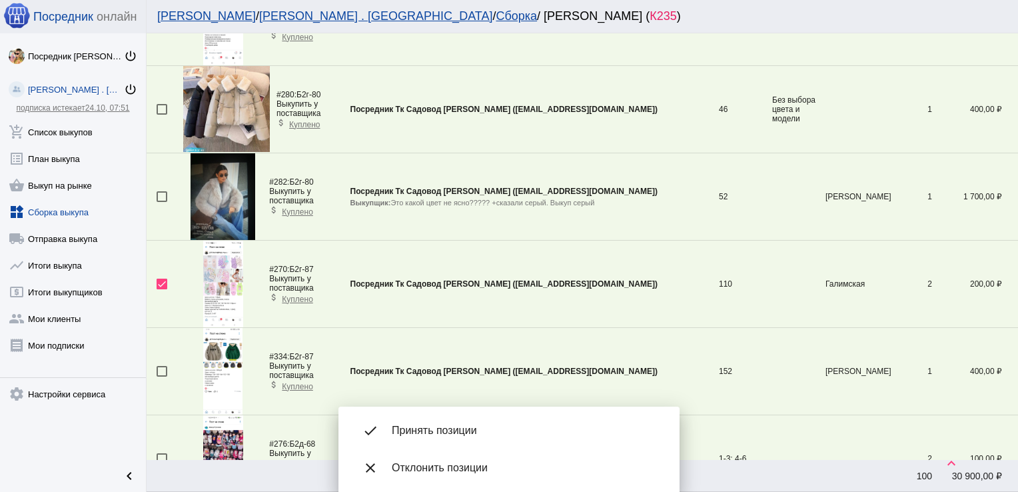
click at [481, 419] on div "done Принять позиции" at bounding box center [509, 430] width 320 height 37
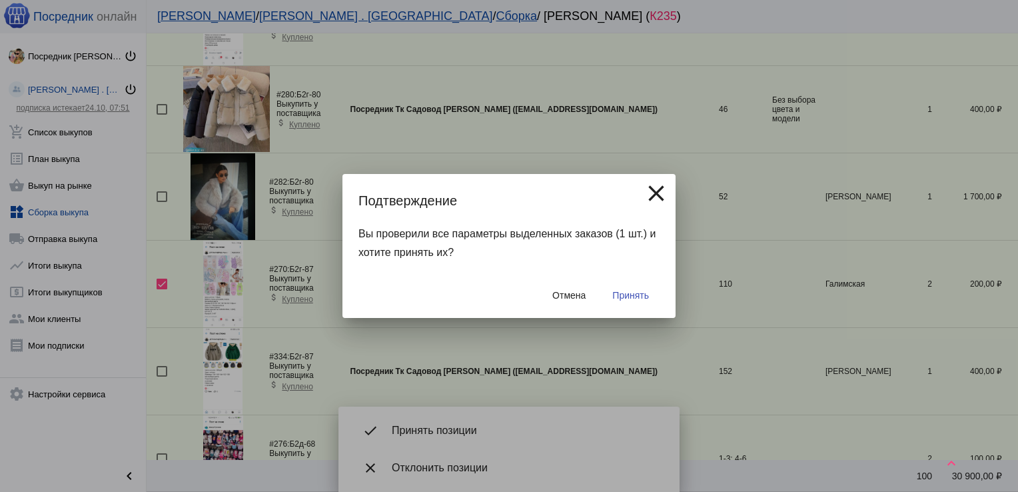
click at [644, 291] on span "Принять" at bounding box center [630, 295] width 37 height 11
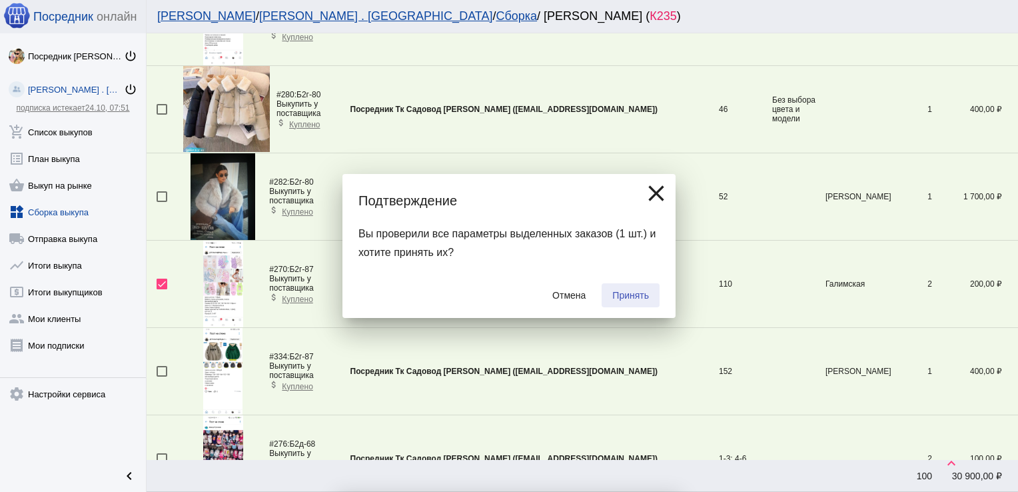
checkbox input "false"
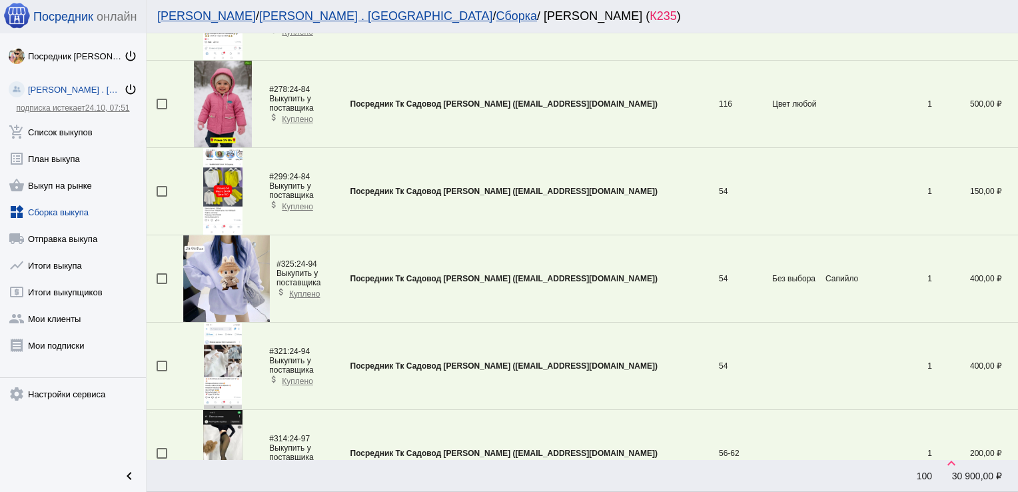
scroll to position [3267, 0]
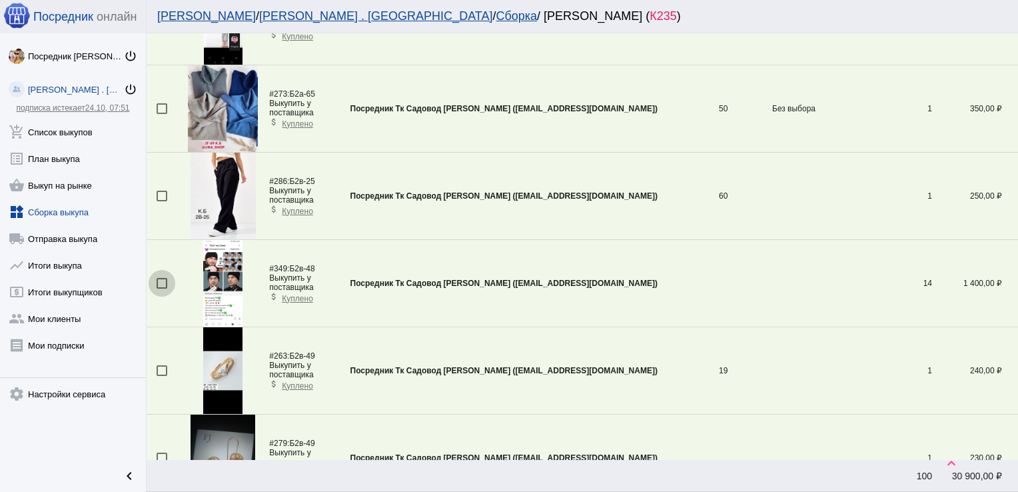
click at [163, 278] on div at bounding box center [162, 283] width 11 height 11
click at [162, 289] on input "checkbox" at bounding box center [161, 289] width 1 height 1
checkbox input "true"
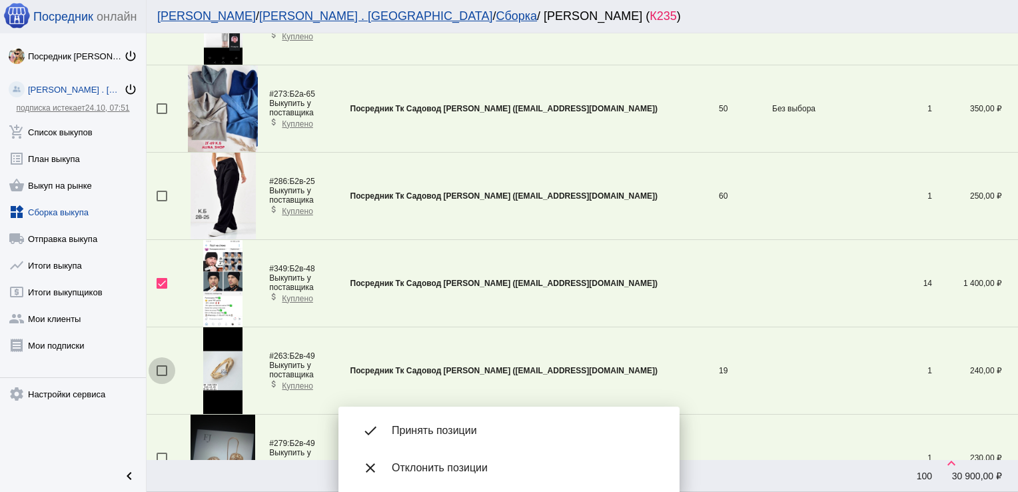
click at [165, 365] on div at bounding box center [162, 370] width 11 height 11
click at [162, 376] on input "checkbox" at bounding box center [161, 376] width 1 height 1
checkbox input "true"
click at [157, 454] on div at bounding box center [162, 457] width 11 height 11
click at [161, 463] on input "checkbox" at bounding box center [161, 463] width 1 height 1
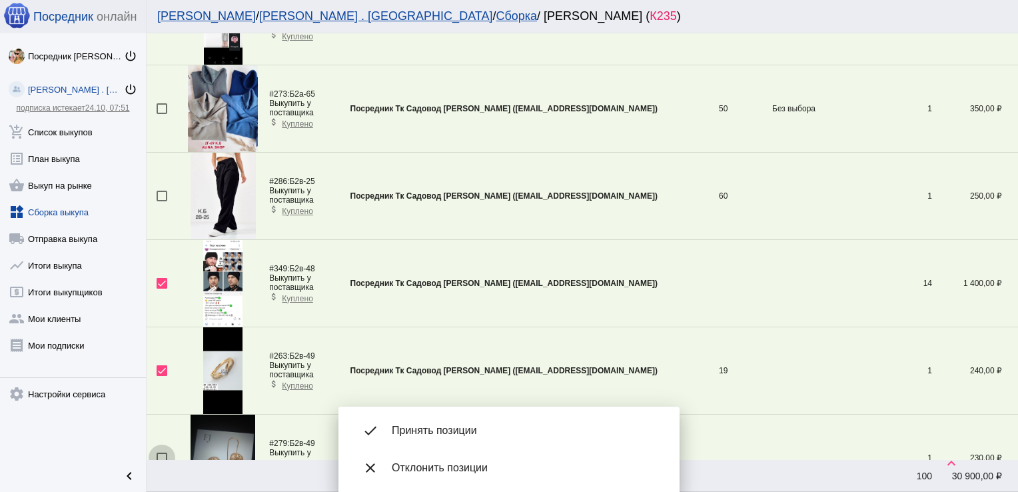
checkbox input "true"
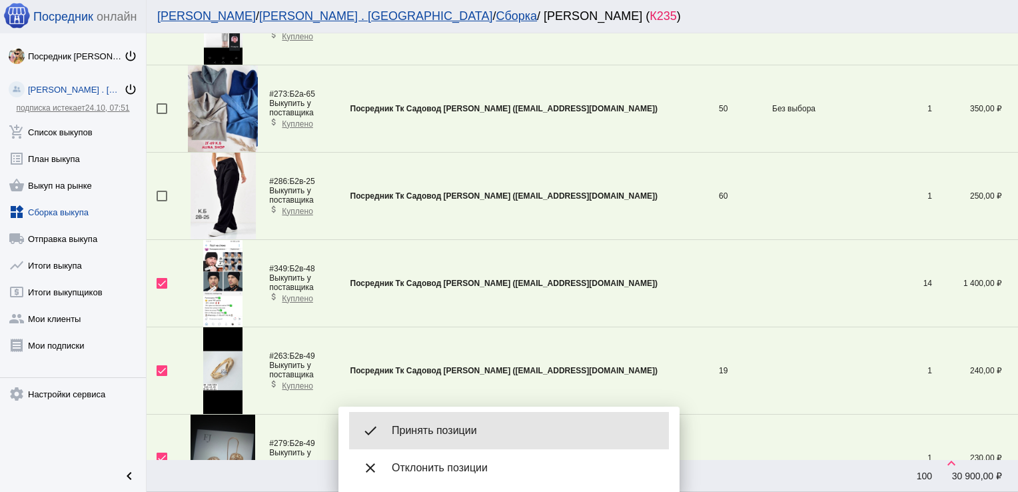
click at [472, 428] on span "Принять позиции" at bounding box center [525, 430] width 267 height 13
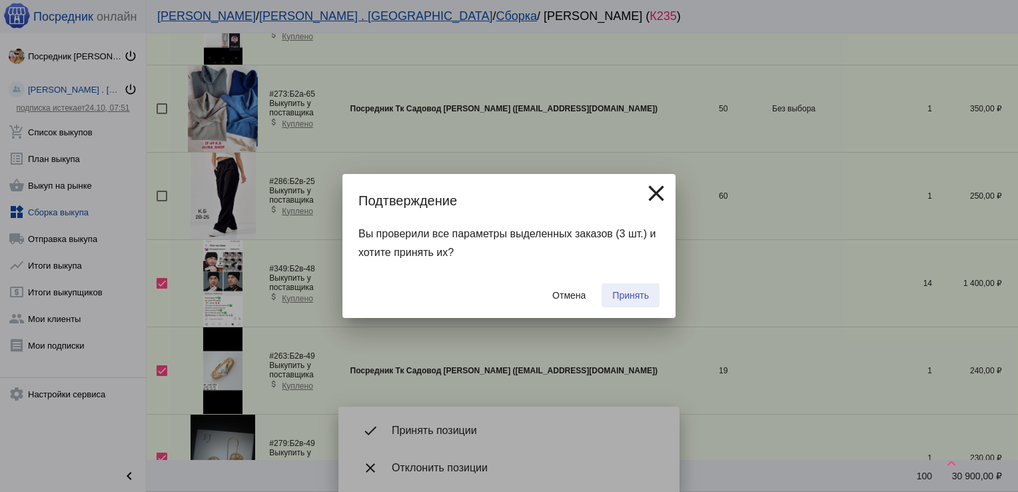
click at [630, 292] on span "Принять" at bounding box center [630, 295] width 37 height 11
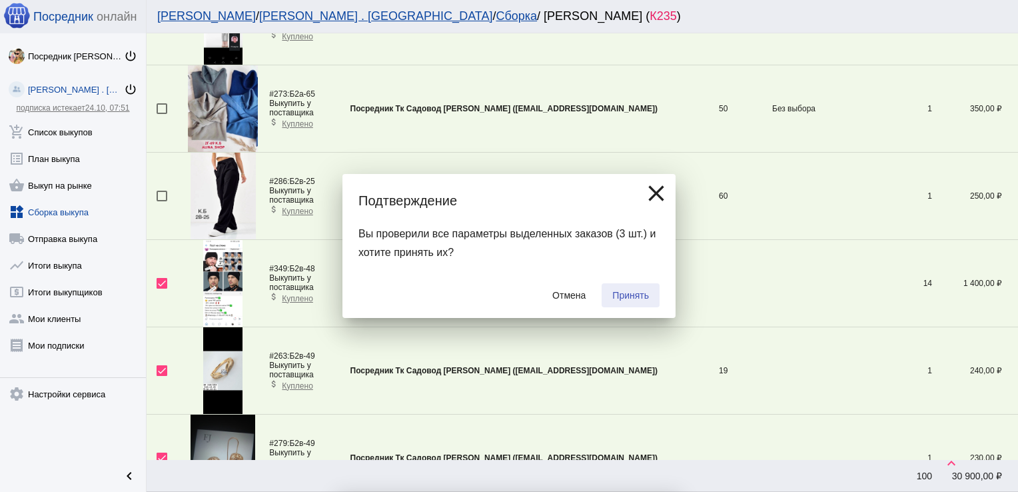
checkbox input "false"
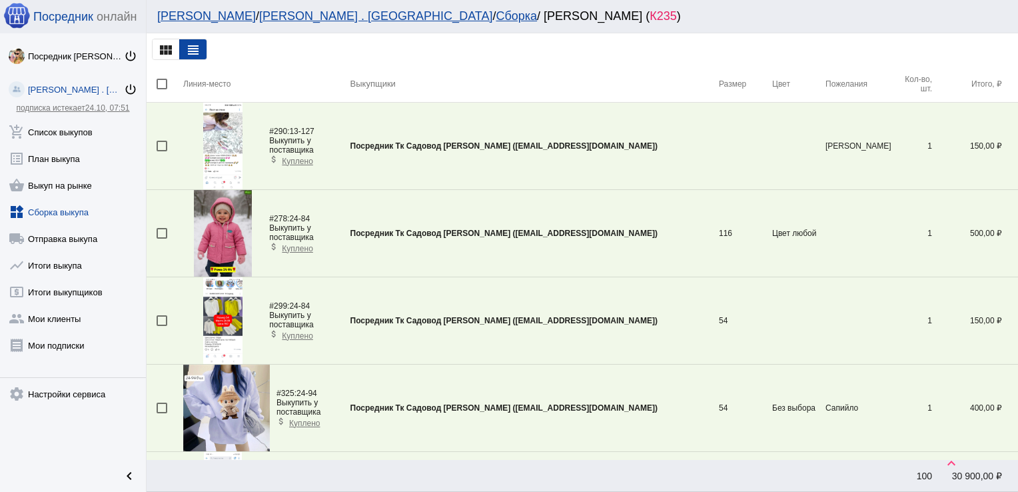
scroll to position [3579, 0]
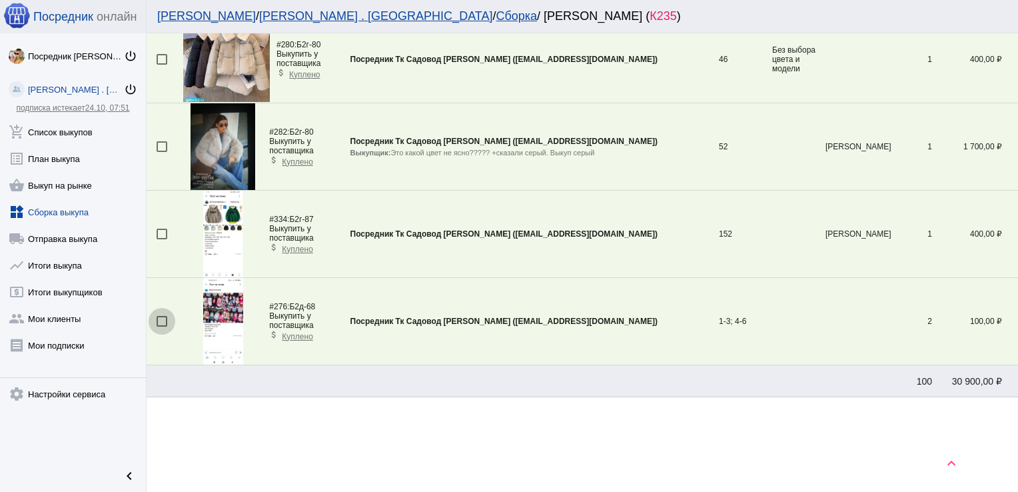
click at [163, 316] on div at bounding box center [162, 321] width 11 height 11
click at [162, 327] on input "checkbox" at bounding box center [161, 327] width 1 height 1
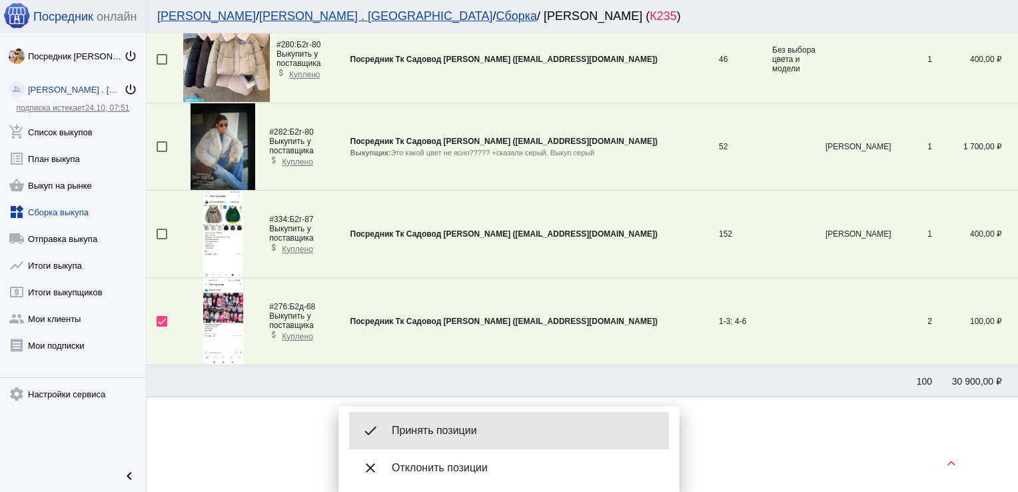
click at [444, 425] on span "Принять позиции" at bounding box center [525, 430] width 267 height 13
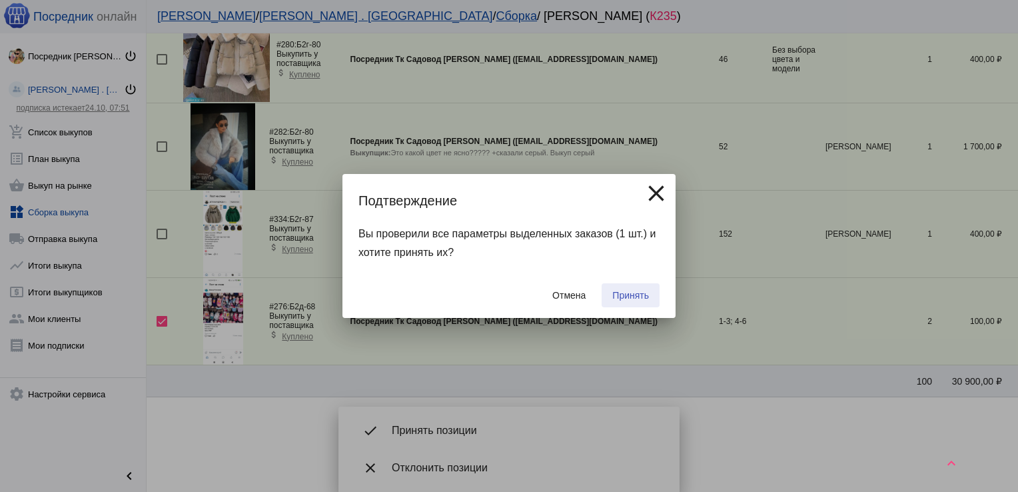
click at [634, 290] on span "Принять" at bounding box center [630, 295] width 37 height 11
checkbox input "false"
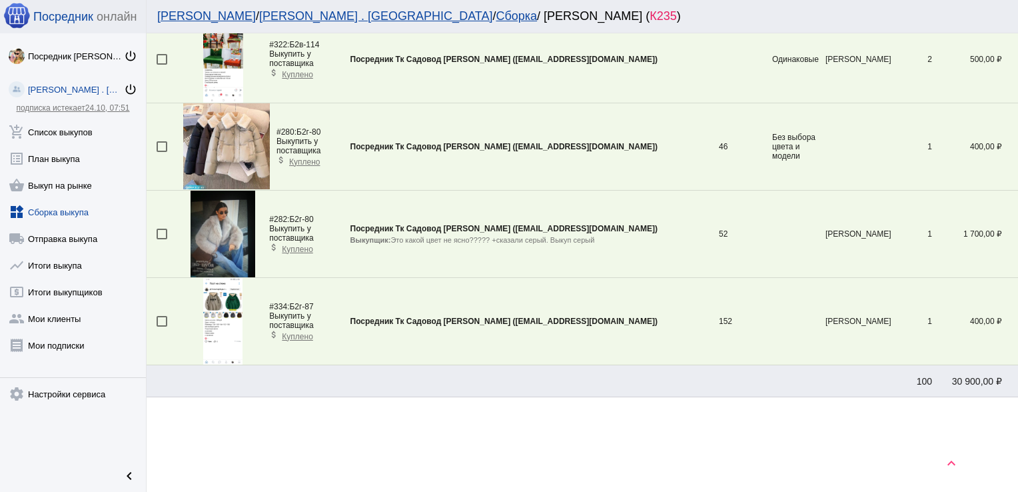
scroll to position [2744, 0]
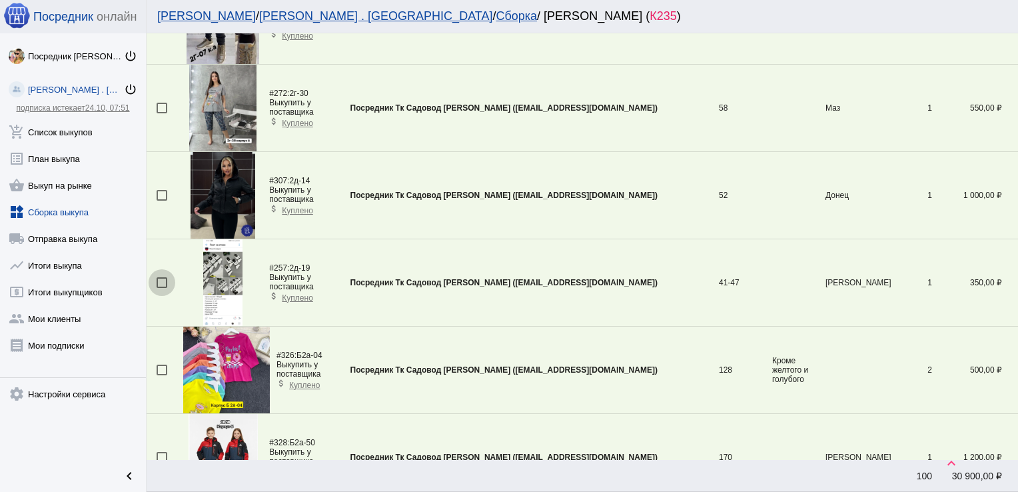
click at [164, 278] on div at bounding box center [162, 282] width 11 height 11
click at [162, 288] on input "checkbox" at bounding box center [161, 288] width 1 height 1
checkbox input "true"
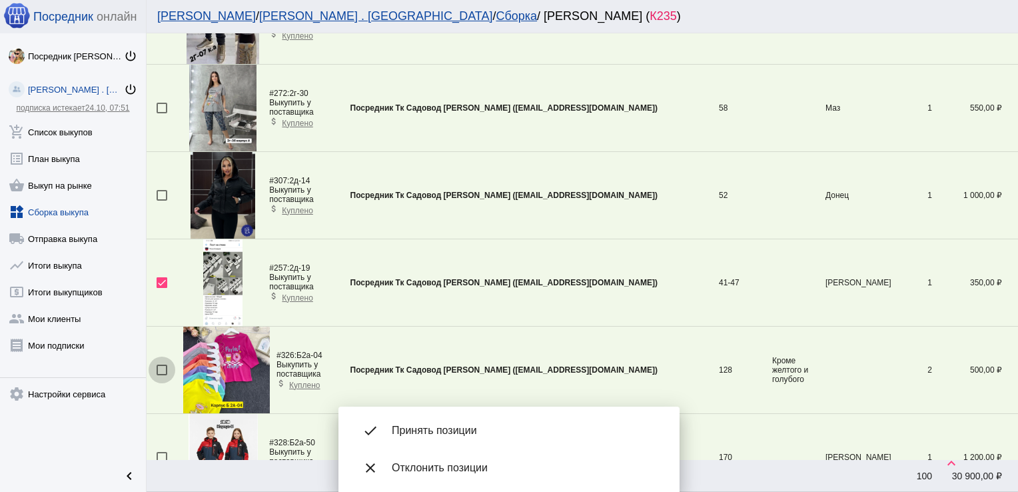
click at [163, 365] on div at bounding box center [162, 370] width 11 height 11
click at [162, 375] on input "checkbox" at bounding box center [161, 375] width 1 height 1
checkbox input "true"
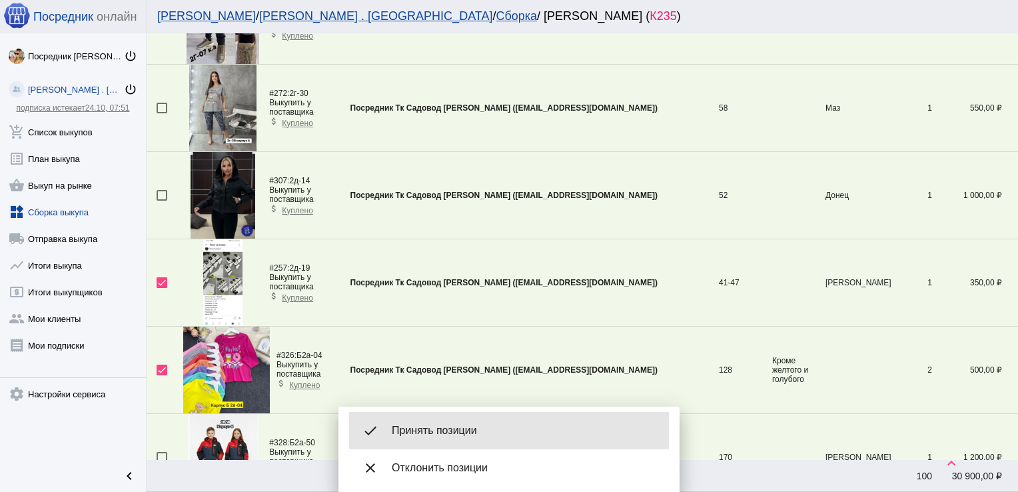
click at [472, 429] on span "Принять позиции" at bounding box center [525, 430] width 267 height 13
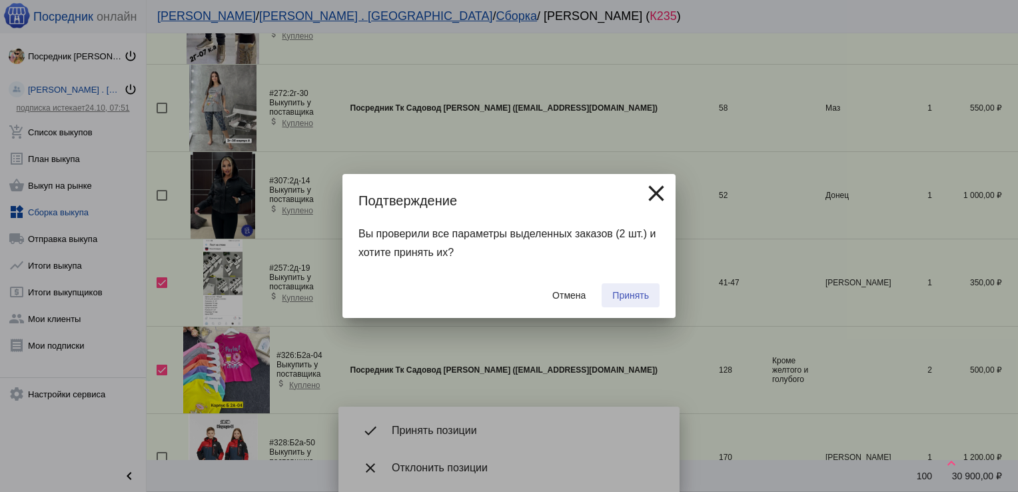
click at [638, 295] on span "Принять" at bounding box center [630, 295] width 37 height 11
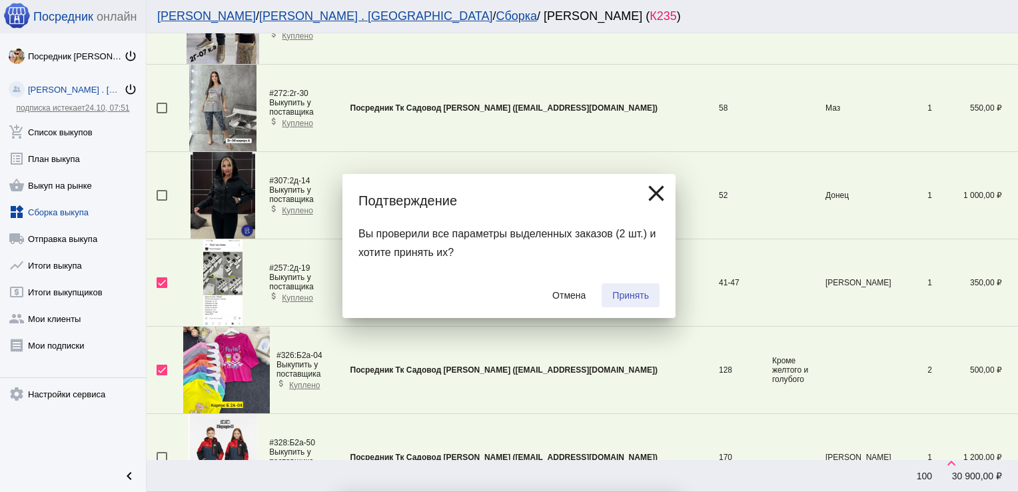
checkbox input "false"
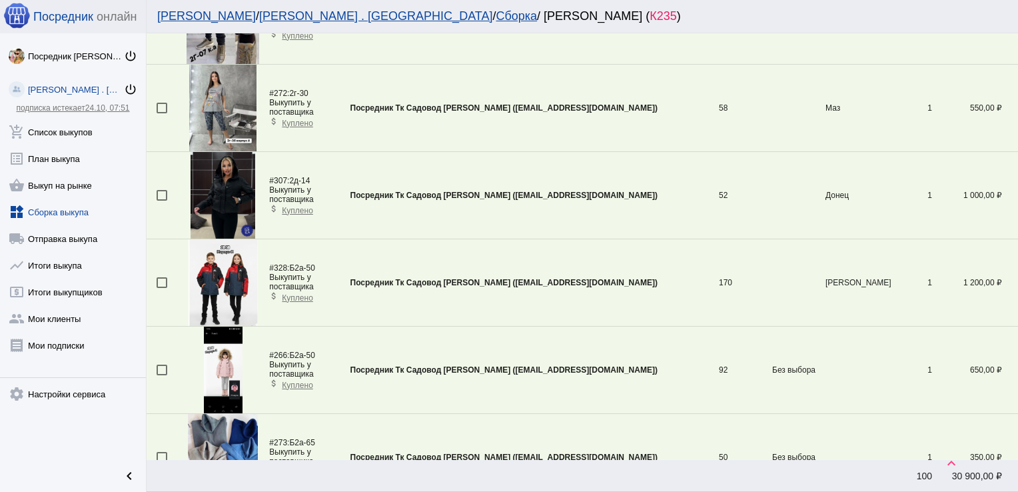
scroll to position [2308, 0]
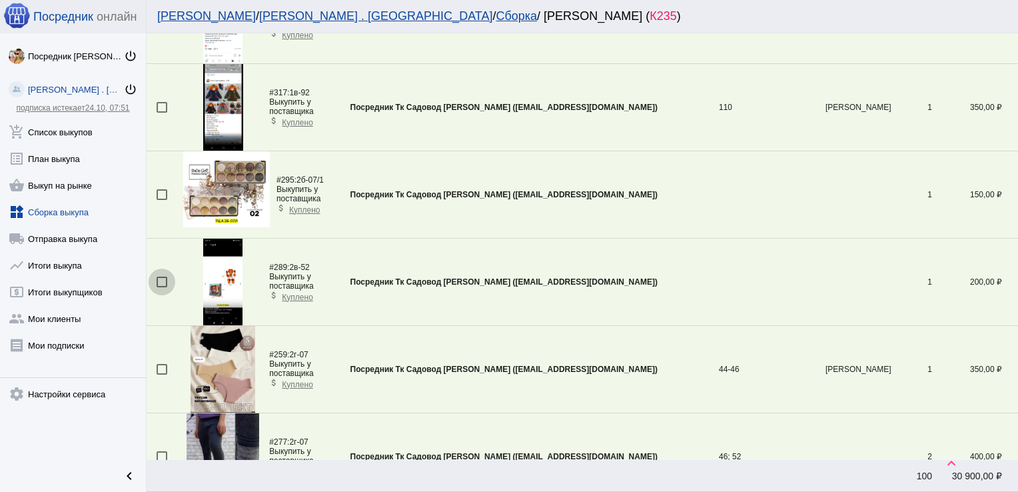
click at [161, 279] on div at bounding box center [162, 282] width 11 height 11
click at [161, 287] on input "checkbox" at bounding box center [161, 287] width 1 height 1
checkbox input "true"
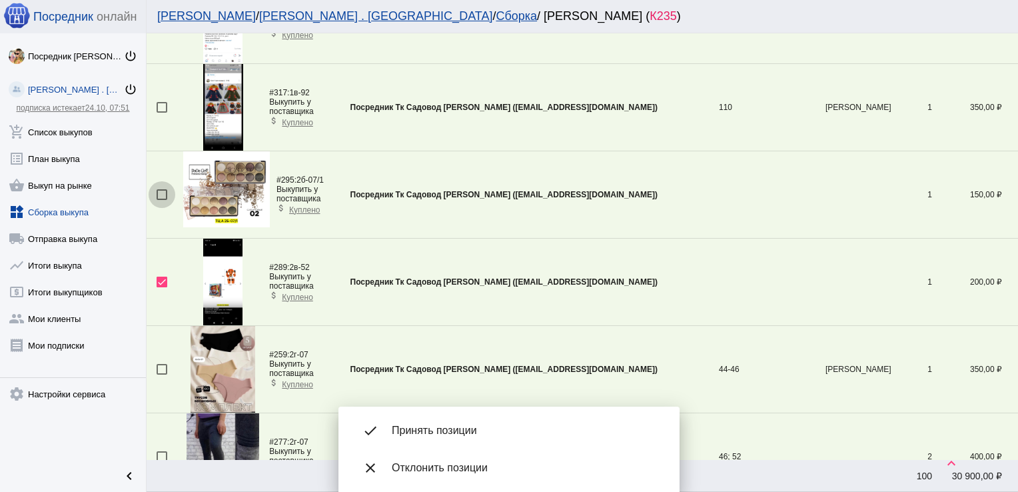
click at [164, 189] on div at bounding box center [162, 194] width 11 height 11
click at [162, 200] on input "checkbox" at bounding box center [161, 200] width 1 height 1
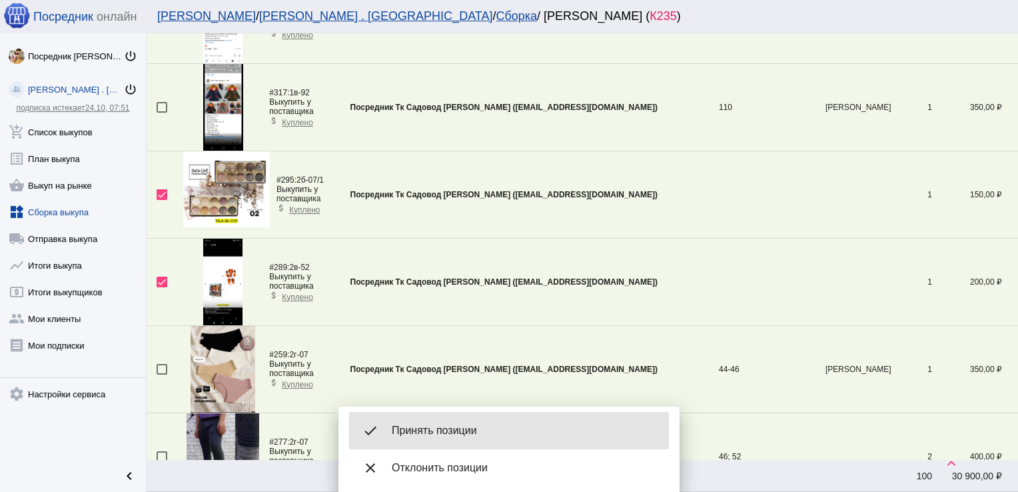
click at [472, 431] on span "Принять позиции" at bounding box center [525, 430] width 267 height 13
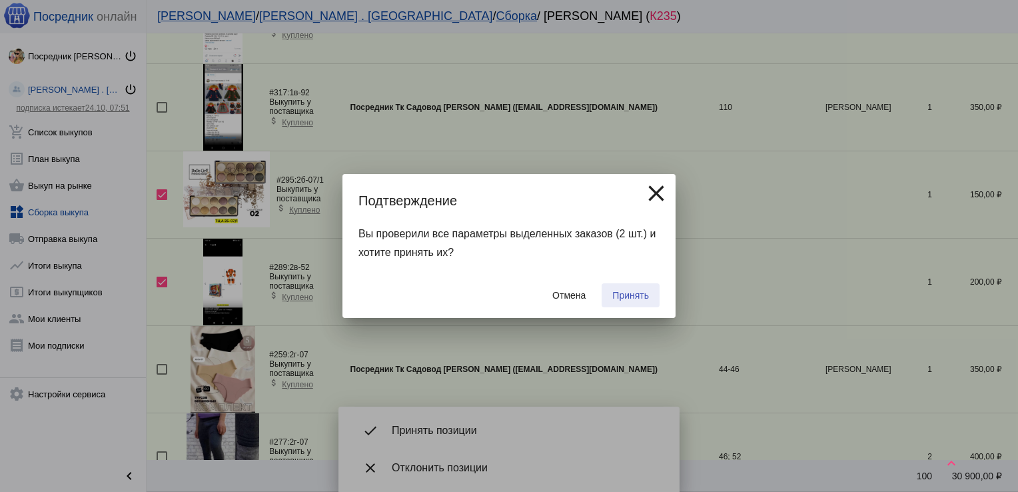
click at [646, 287] on button "Принять" at bounding box center [631, 295] width 58 height 24
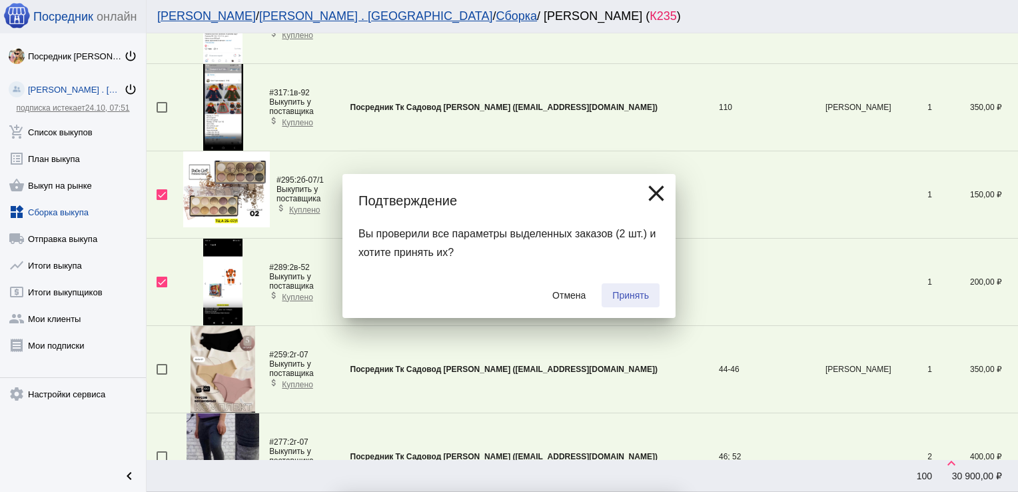
checkbox input "false"
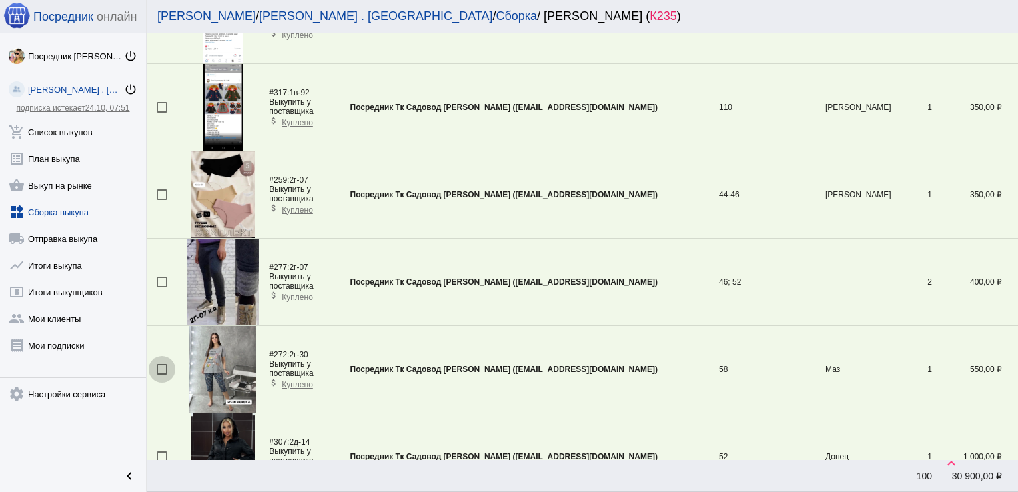
click at [160, 367] on div at bounding box center [162, 369] width 11 height 11
click at [161, 375] on input "checkbox" at bounding box center [161, 375] width 1 height 1
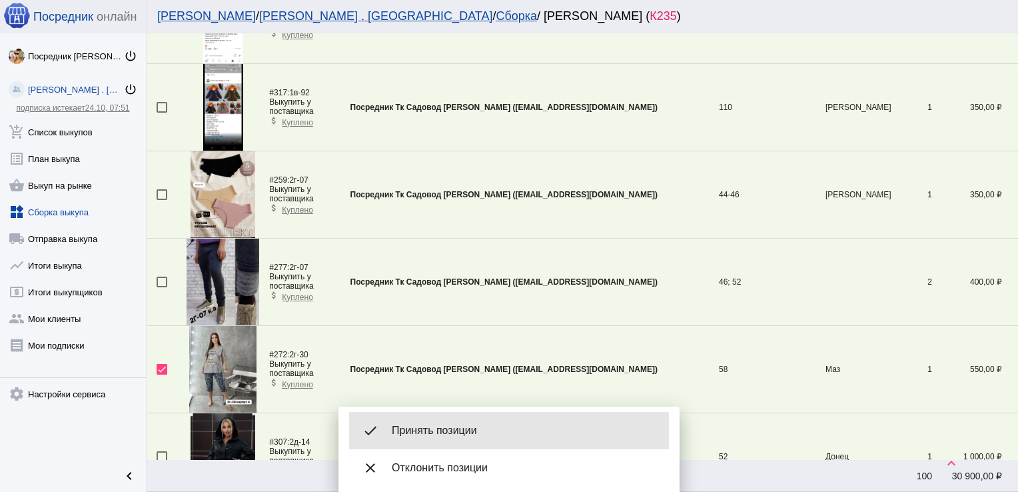
click at [426, 434] on span "Принять позиции" at bounding box center [525, 430] width 267 height 13
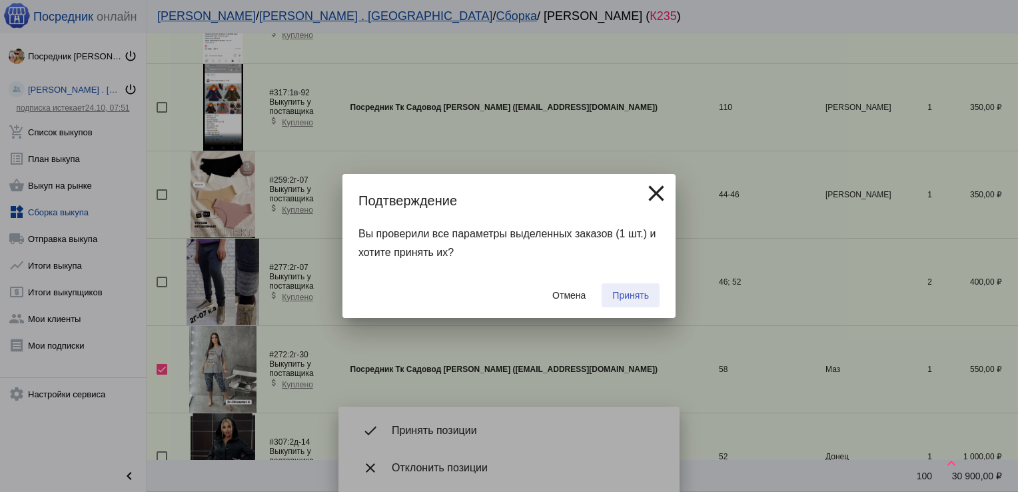
click at [624, 295] on span "Принять" at bounding box center [630, 295] width 37 height 11
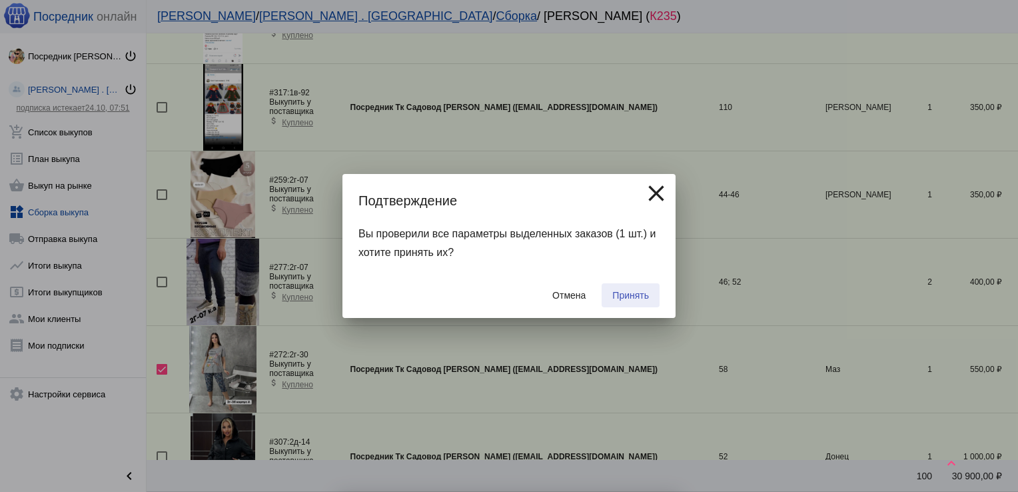
checkbox input "false"
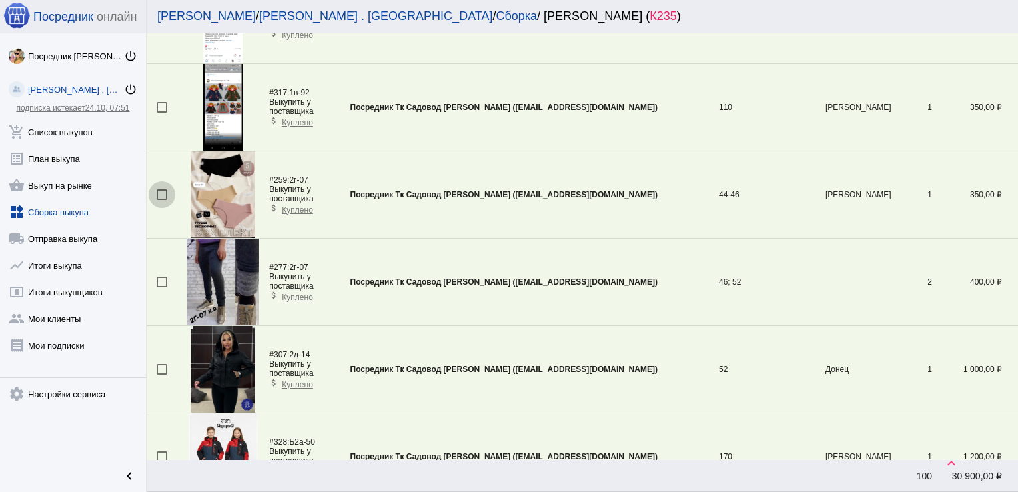
click at [164, 189] on div at bounding box center [162, 194] width 11 height 11
click at [162, 200] on input "checkbox" at bounding box center [161, 200] width 1 height 1
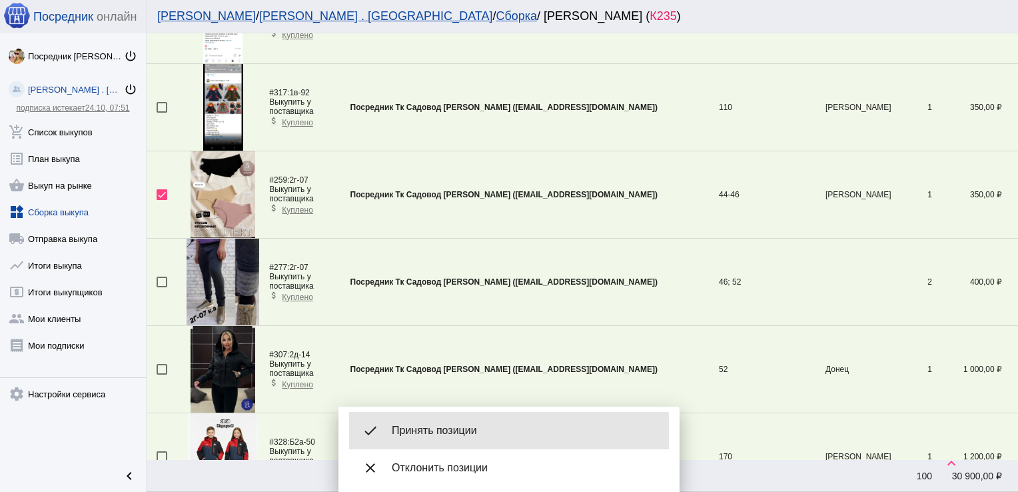
click at [434, 433] on span "Принять позиции" at bounding box center [525, 430] width 267 height 13
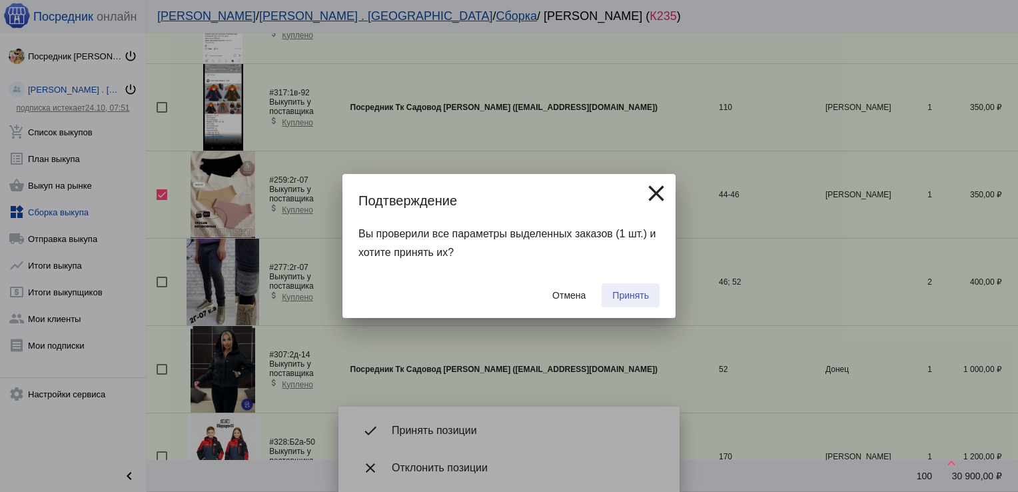
click at [635, 287] on button "Принять" at bounding box center [631, 295] width 58 height 24
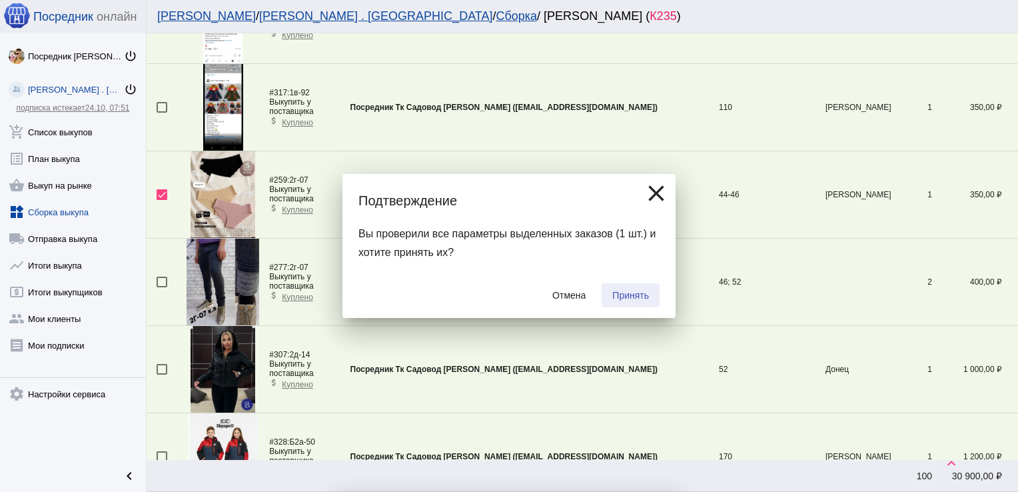
checkbox input "false"
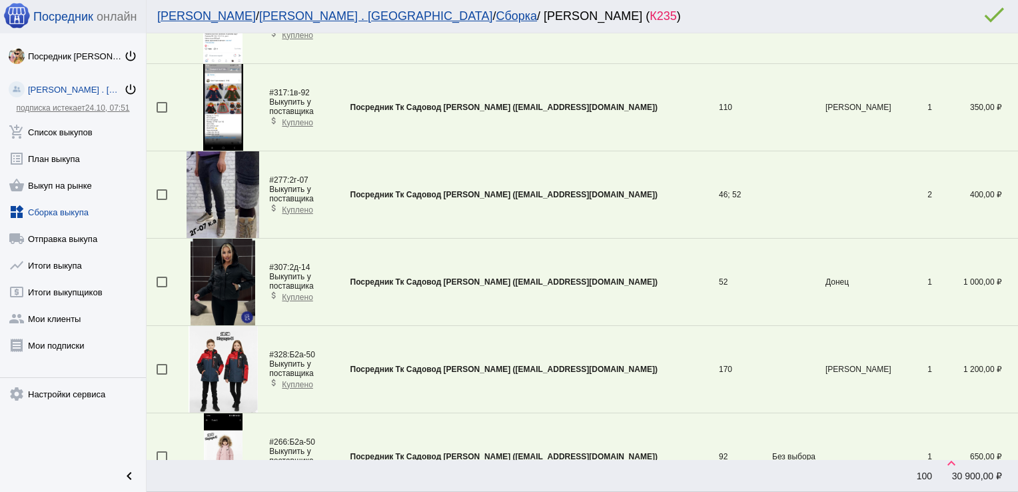
scroll to position [1698, 0]
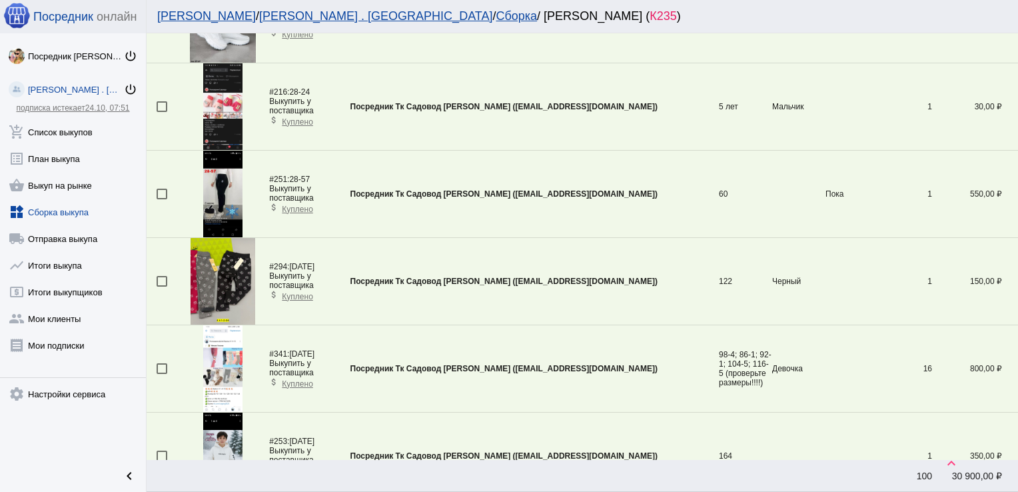
click at [168, 276] on mat-checkbox at bounding box center [170, 281] width 27 height 11
click at [160, 279] on div at bounding box center [162, 281] width 11 height 11
click at [161, 287] on input "checkbox" at bounding box center [161, 287] width 1 height 1
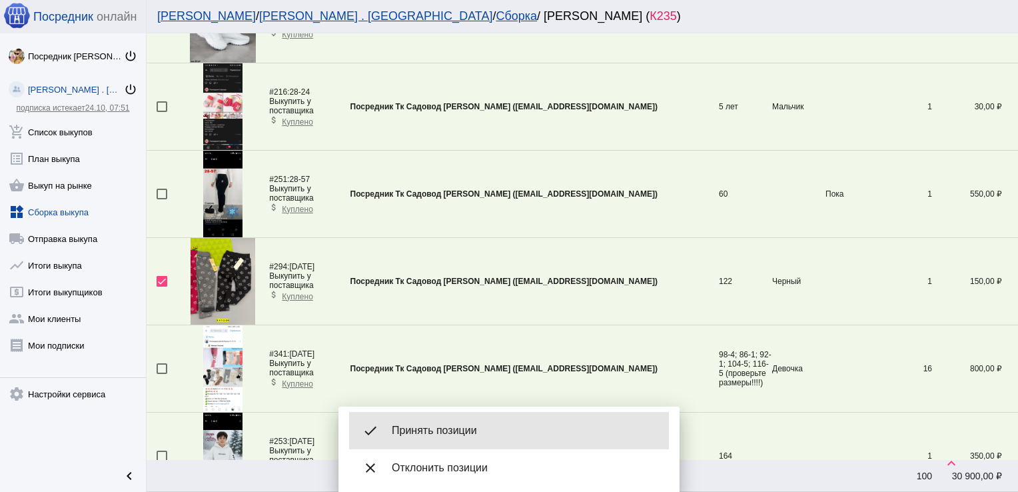
click at [440, 436] on span "Принять позиции" at bounding box center [525, 430] width 267 height 13
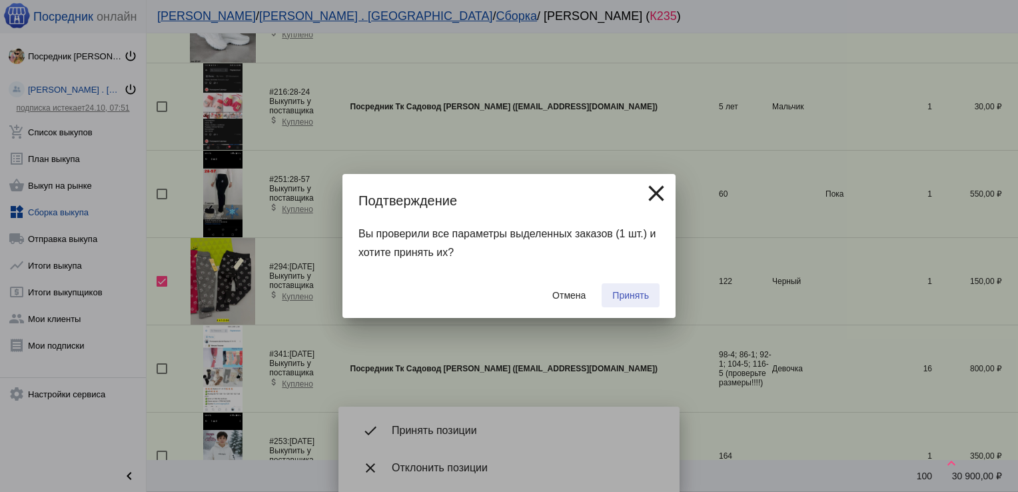
click at [640, 287] on button "Принять" at bounding box center [631, 295] width 58 height 24
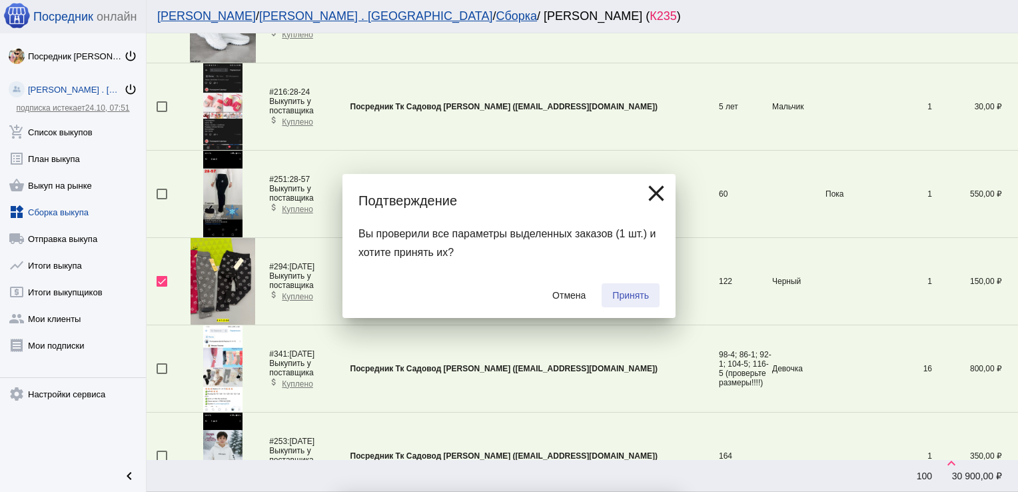
checkbox input "false"
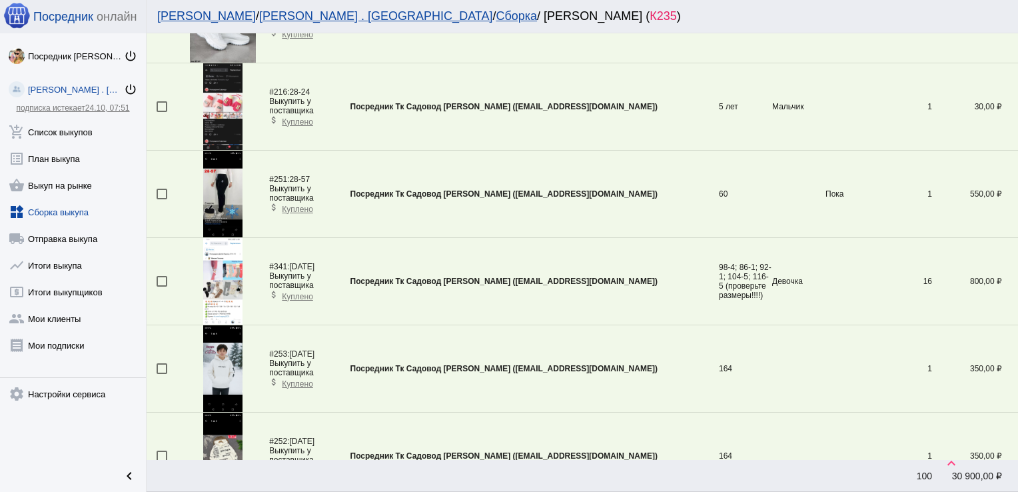
drag, startPoint x: 161, startPoint y: 363, endPoint x: 160, endPoint y: 452, distance: 88.6
click at [160, 452] on div at bounding box center [162, 455] width 11 height 11
click at [161, 461] on input "checkbox" at bounding box center [161, 461] width 1 height 1
checkbox input "true"
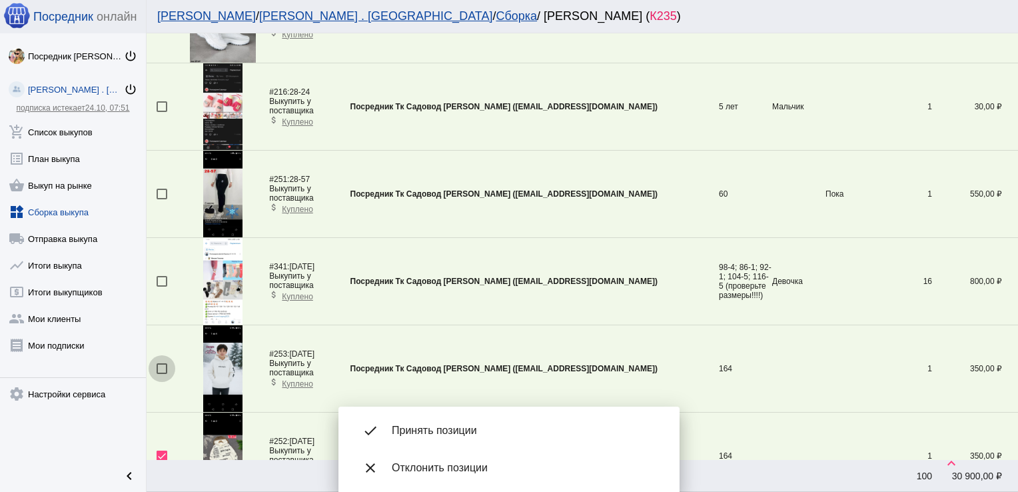
click at [162, 366] on div at bounding box center [162, 368] width 11 height 11
click at [162, 374] on input "checkbox" at bounding box center [161, 374] width 1 height 1
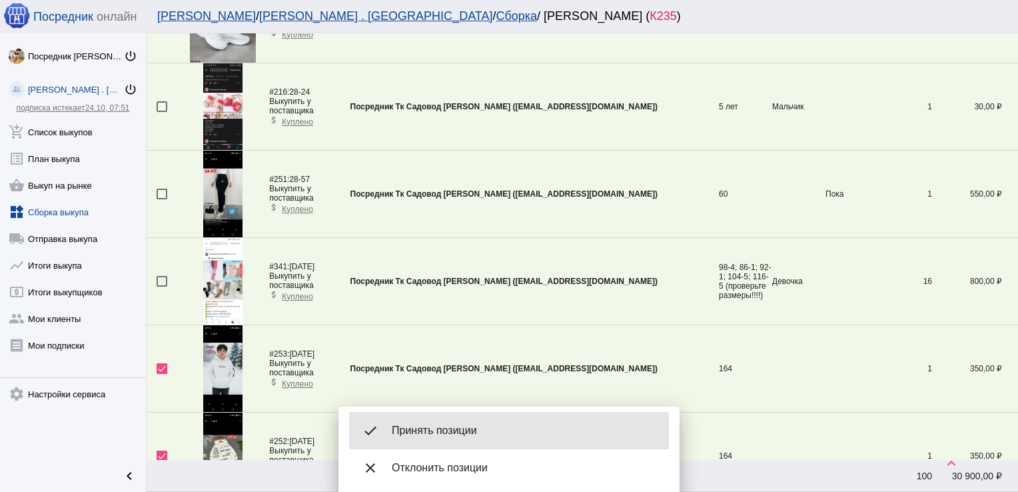
click at [467, 426] on span "Принять позиции" at bounding box center [525, 430] width 267 height 13
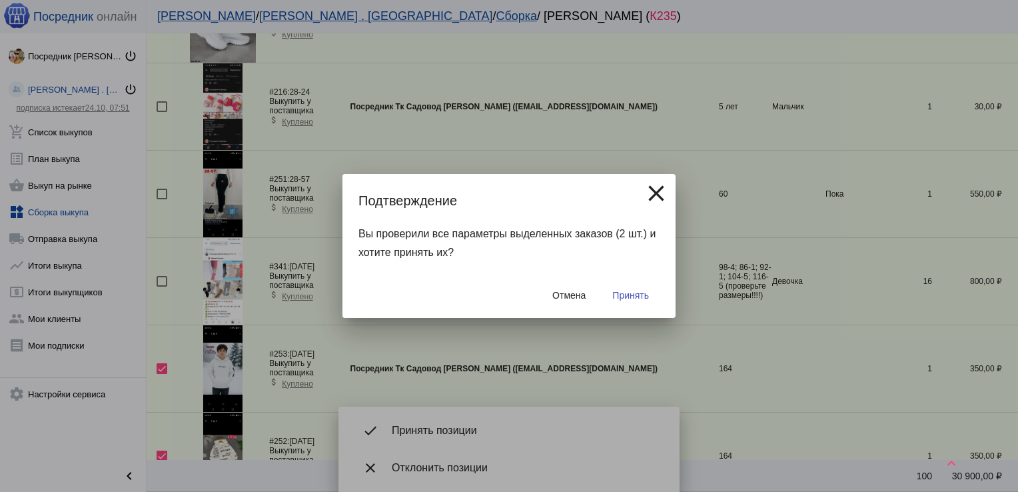
click at [624, 290] on span "Принять" at bounding box center [630, 295] width 37 height 11
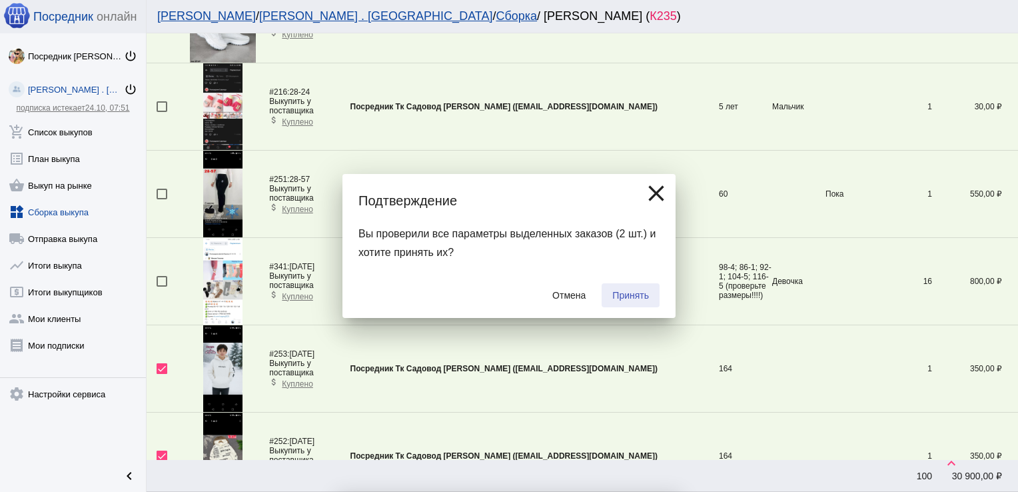
checkbox input "false"
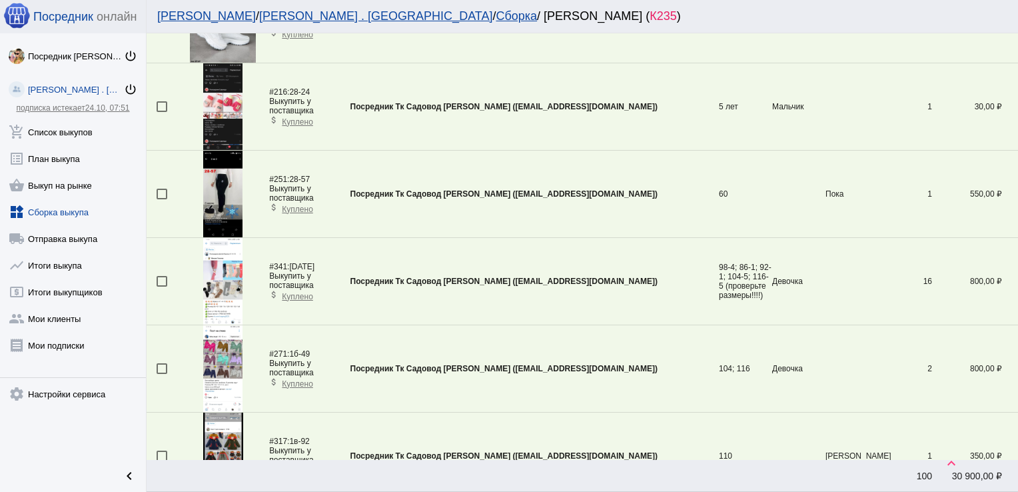
scroll to position [2308, 0]
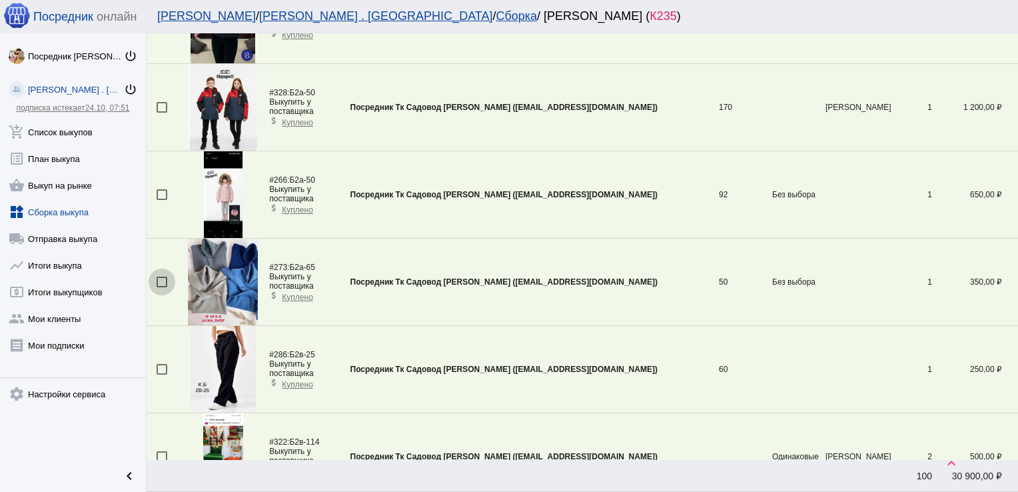
click at [159, 280] on div at bounding box center [162, 282] width 11 height 11
click at [161, 287] on input "checkbox" at bounding box center [161, 287] width 1 height 1
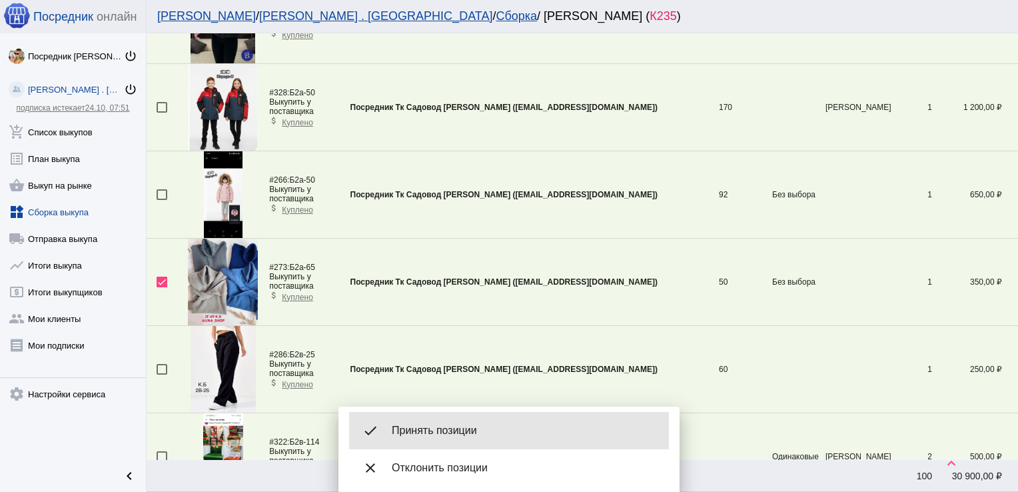
click at [501, 422] on div "done Принять позиции" at bounding box center [509, 430] width 320 height 37
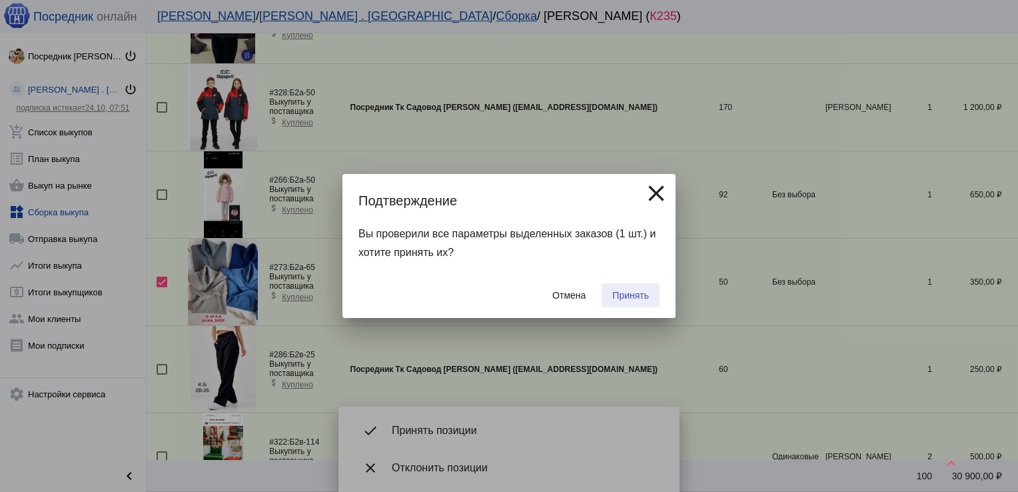
click at [635, 291] on span "Принять" at bounding box center [630, 295] width 37 height 11
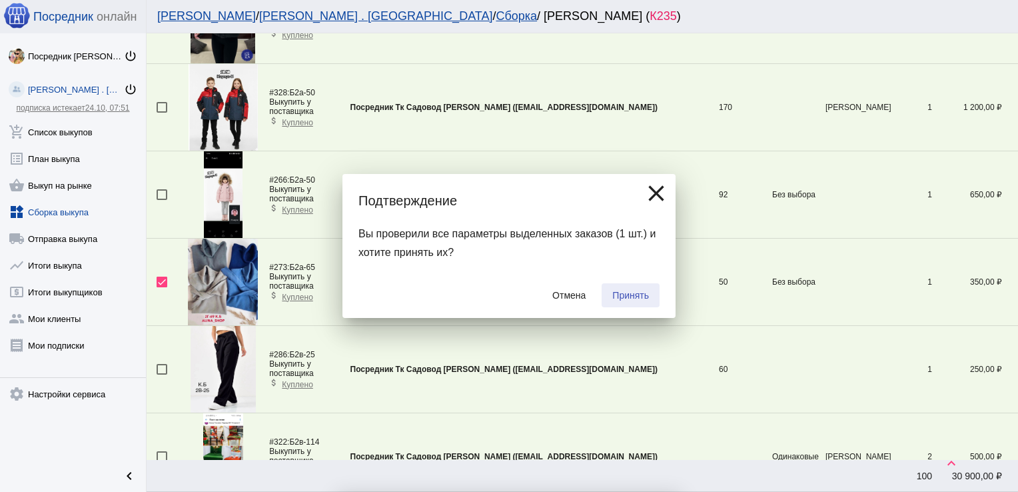
checkbox input "false"
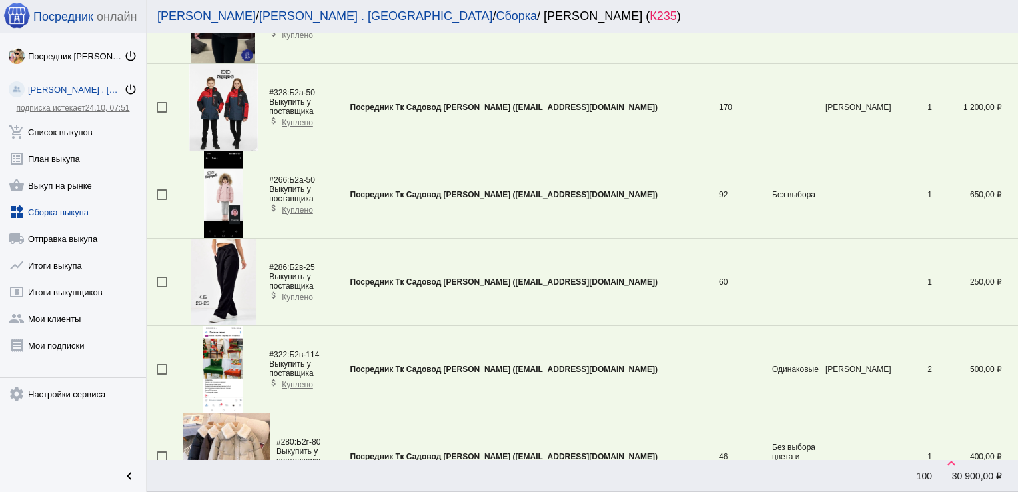
scroll to position [1959, 0]
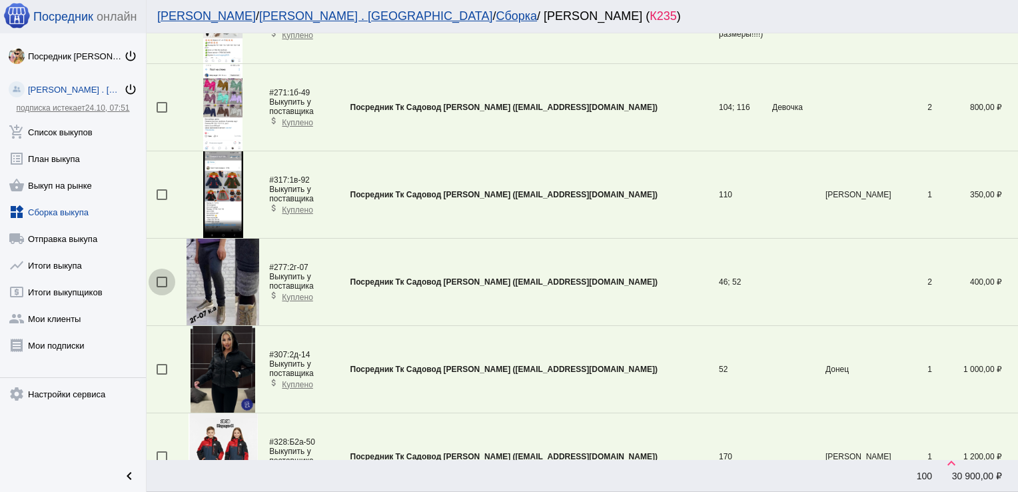
click at [163, 277] on div at bounding box center [162, 282] width 11 height 11
click at [162, 287] on input "checkbox" at bounding box center [161, 287] width 1 height 1
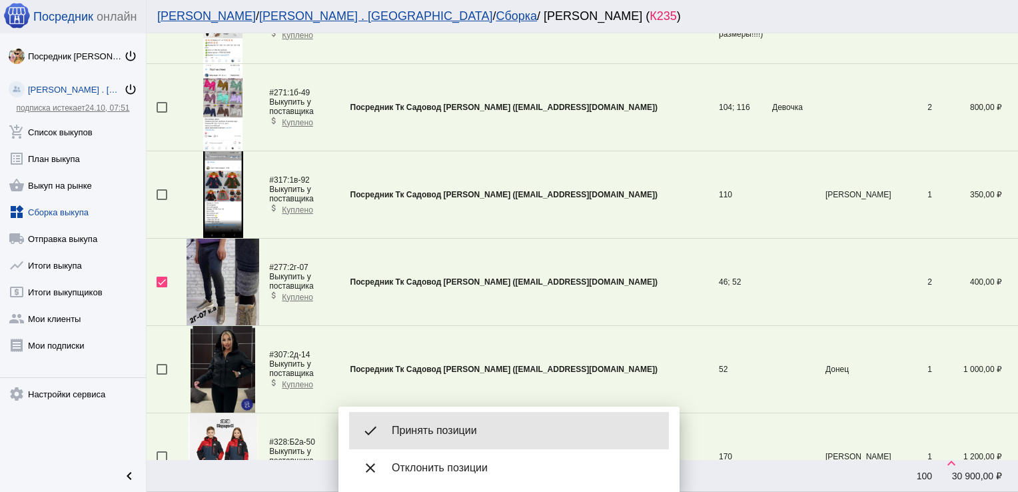
click at [450, 430] on span "Принять позиции" at bounding box center [525, 430] width 267 height 13
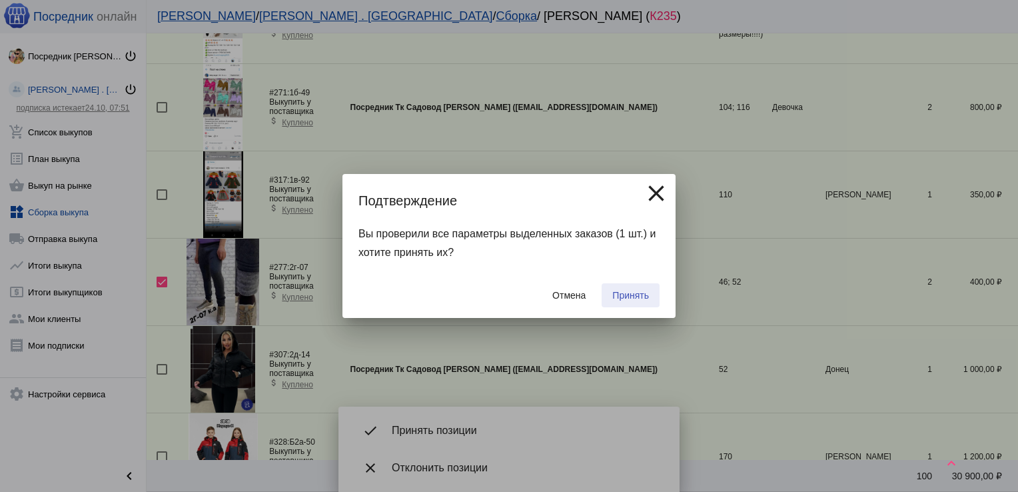
click at [630, 297] on span "Принять" at bounding box center [630, 295] width 37 height 11
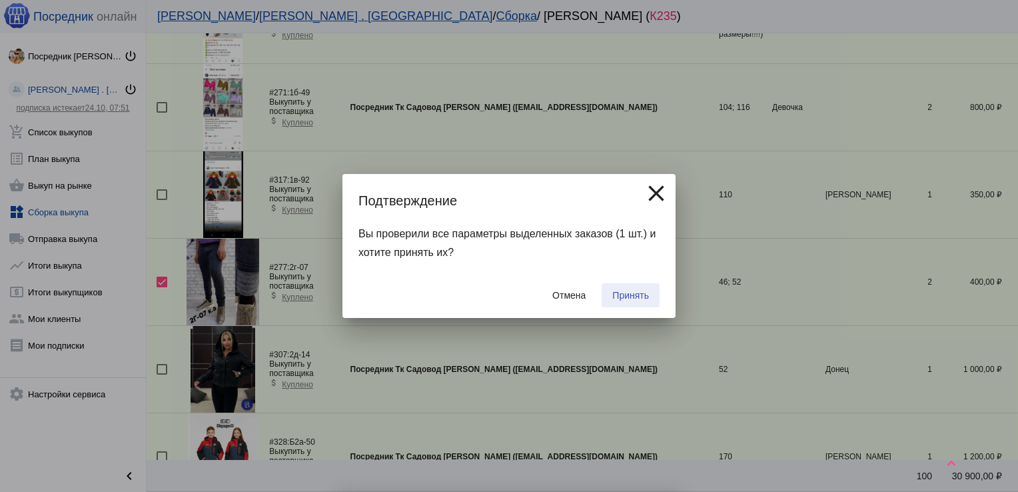
checkbox input "false"
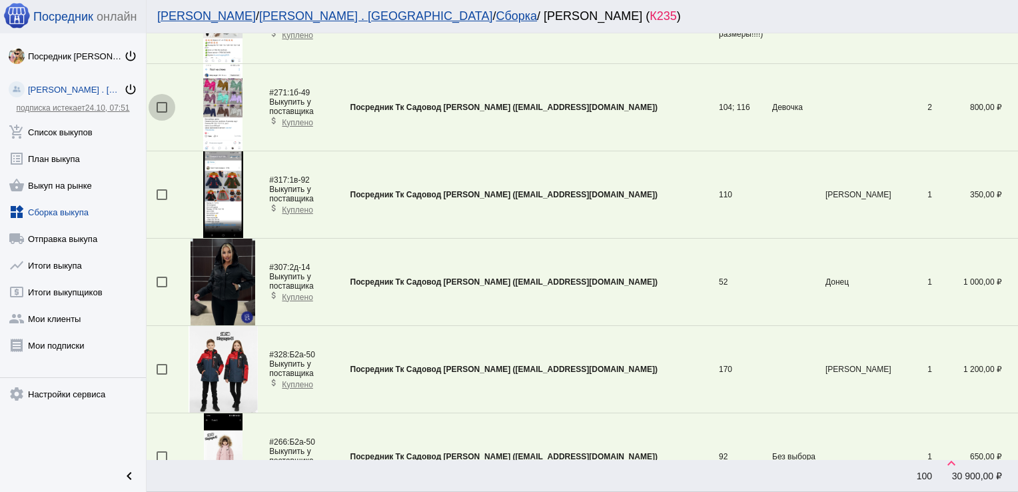
click at [165, 102] on div at bounding box center [162, 107] width 11 height 11
click at [162, 113] on input "checkbox" at bounding box center [161, 113] width 1 height 1
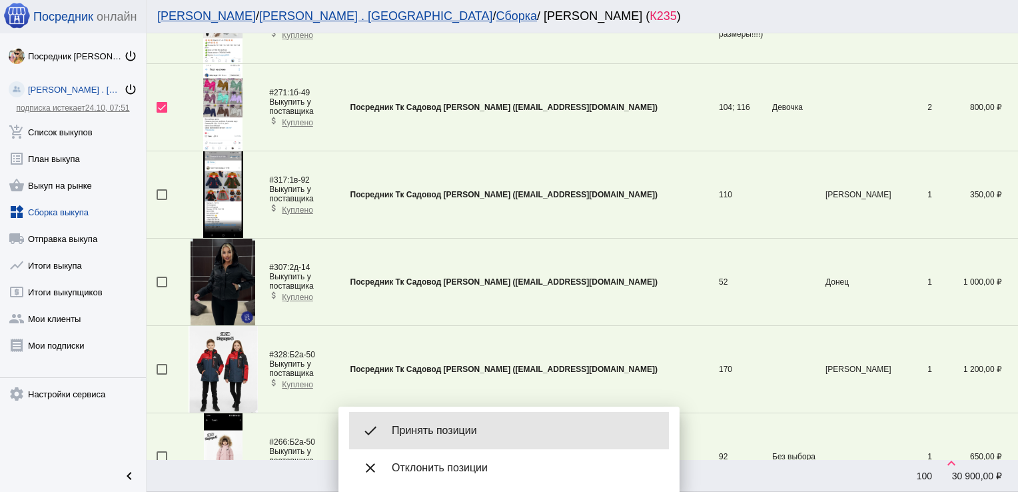
click at [466, 423] on div "done Принять позиции" at bounding box center [509, 430] width 320 height 37
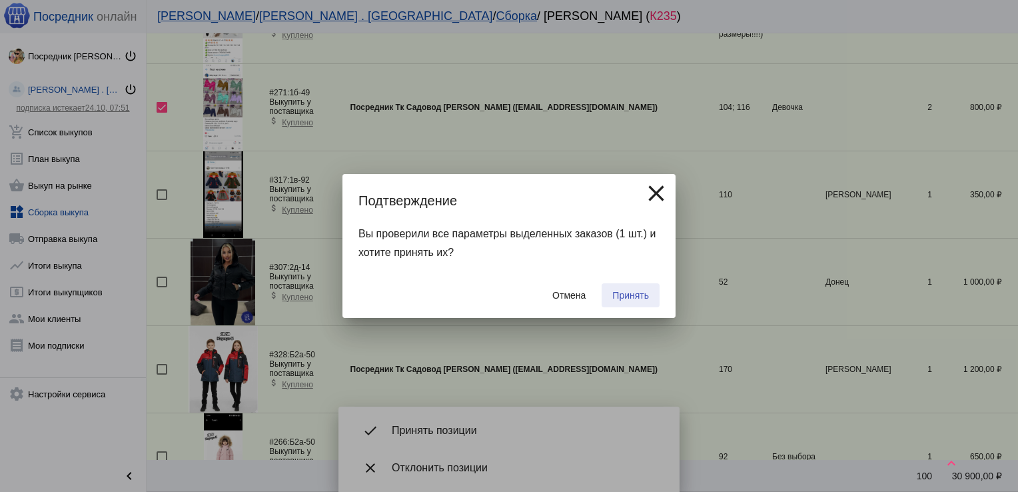
click at [618, 295] on span "Принять" at bounding box center [630, 295] width 37 height 11
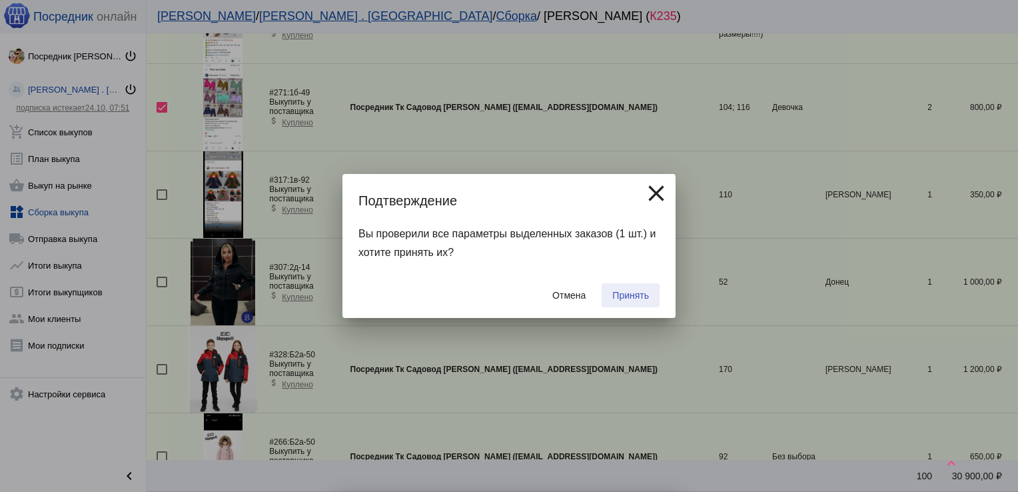
checkbox input "false"
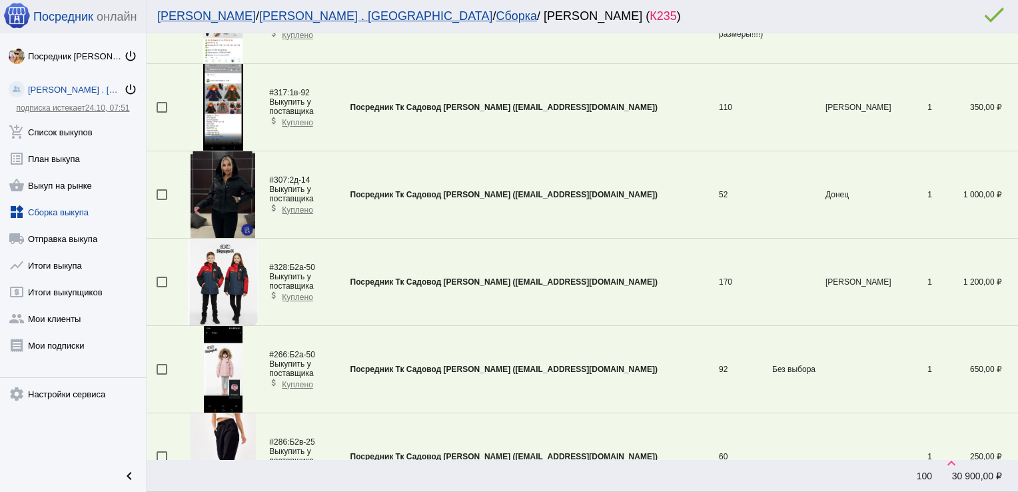
scroll to position [2445, 0]
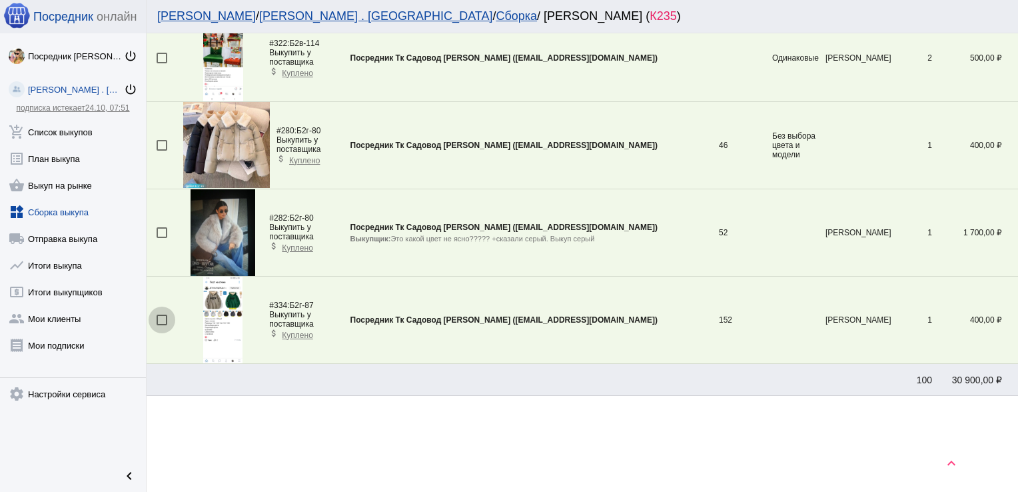
click at [163, 315] on div at bounding box center [162, 320] width 11 height 11
click at [162, 325] on input "checkbox" at bounding box center [161, 325] width 1 height 1
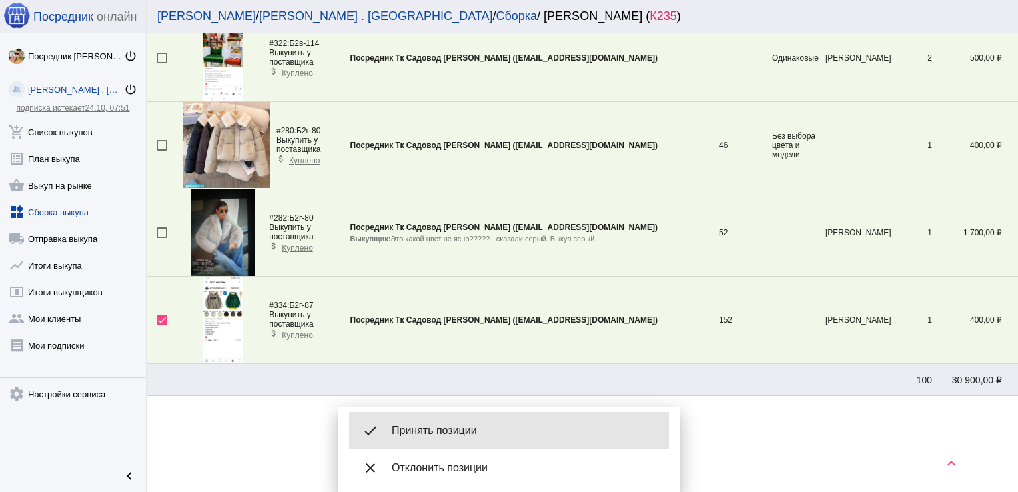
click at [458, 419] on div "done Принять позиции" at bounding box center [509, 430] width 320 height 37
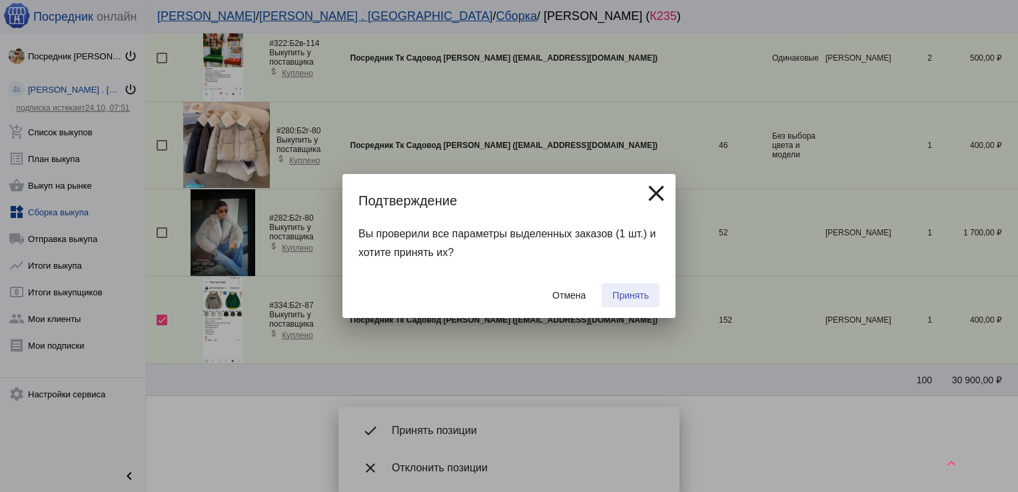
click at [625, 296] on span "Принять" at bounding box center [630, 295] width 37 height 11
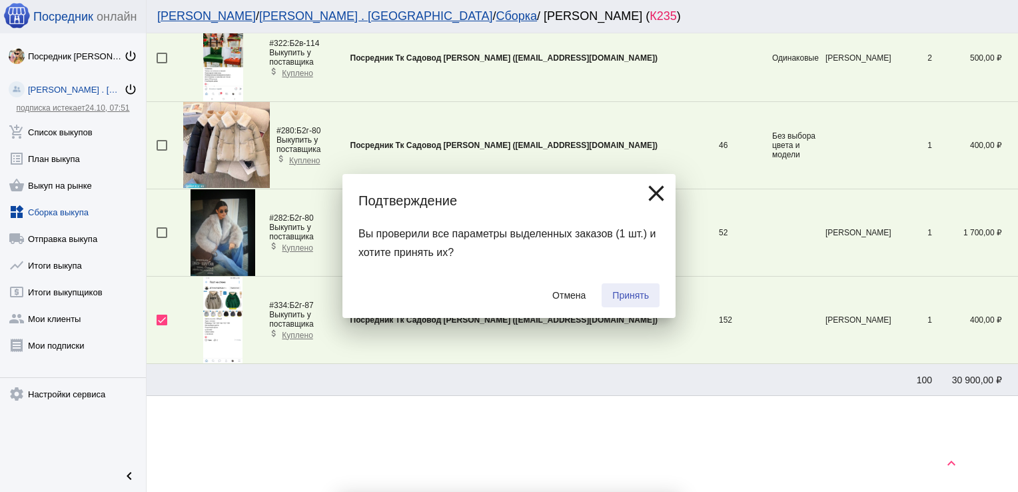
checkbox input "false"
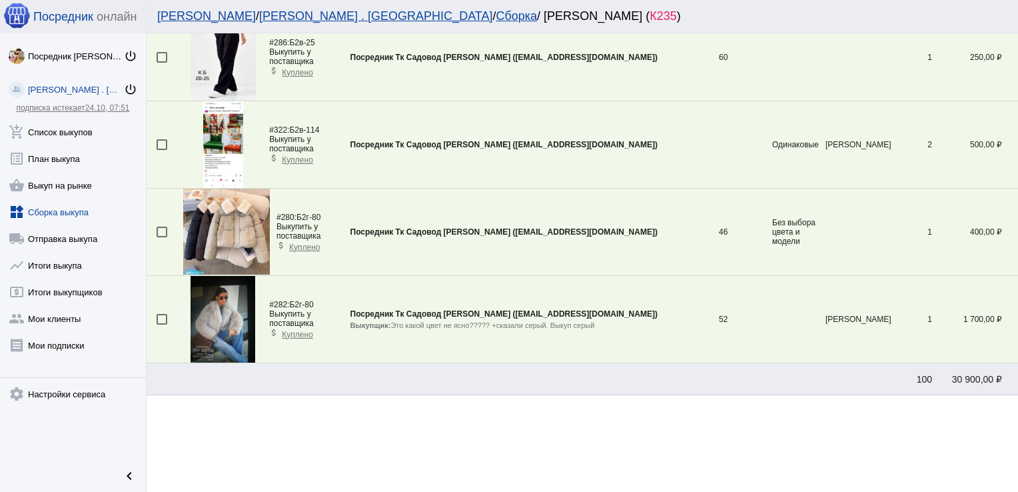
scroll to position [1437, 0]
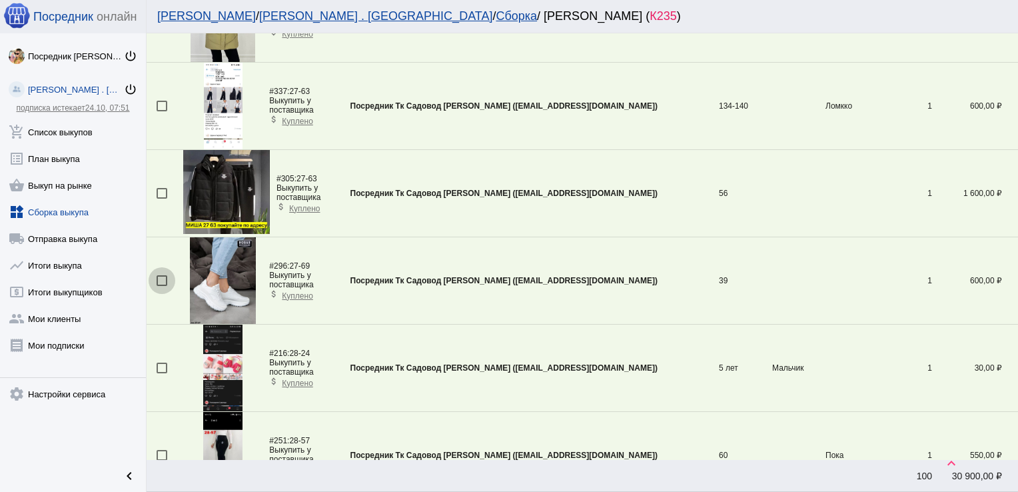
click at [159, 279] on div at bounding box center [162, 280] width 11 height 11
click at [161, 286] on input "checkbox" at bounding box center [161, 286] width 1 height 1
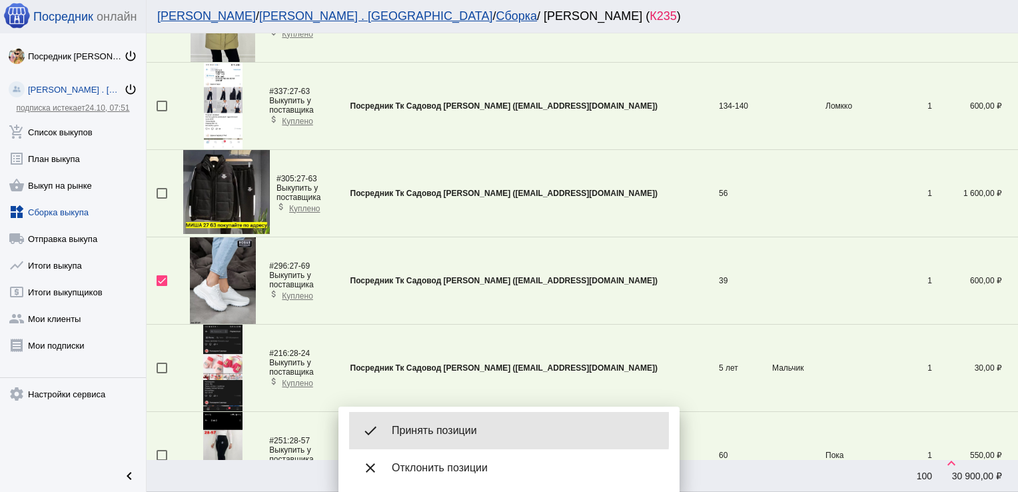
click at [448, 429] on span "Принять позиции" at bounding box center [525, 430] width 267 height 13
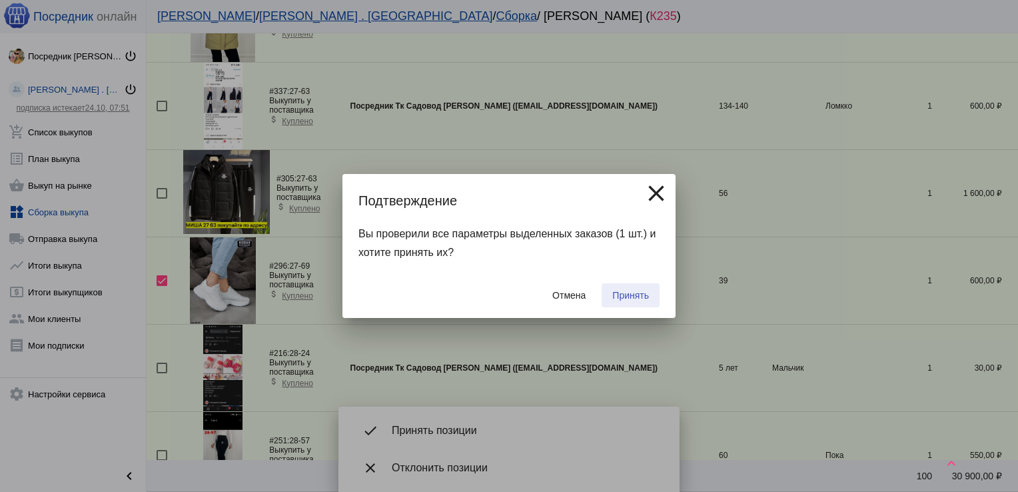
click at [630, 293] on span "Принять" at bounding box center [630, 295] width 37 height 11
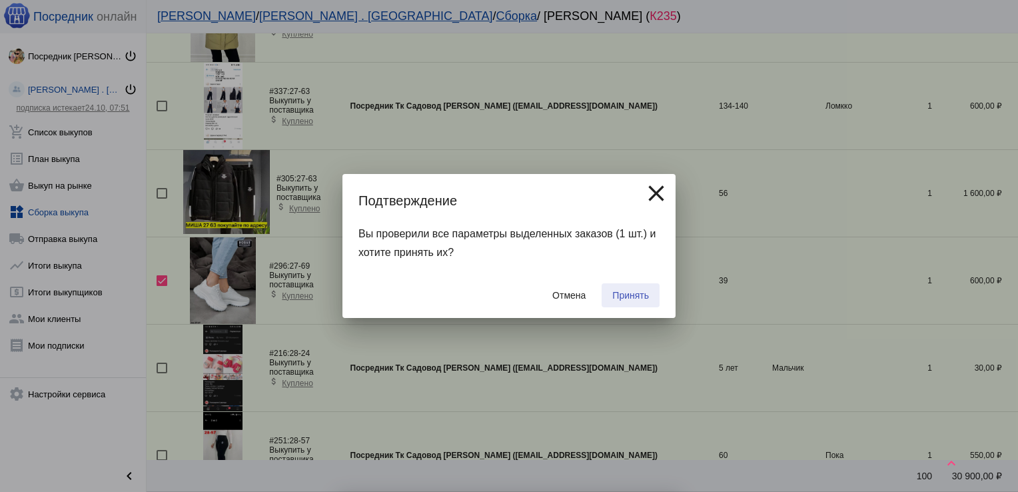
checkbox input "false"
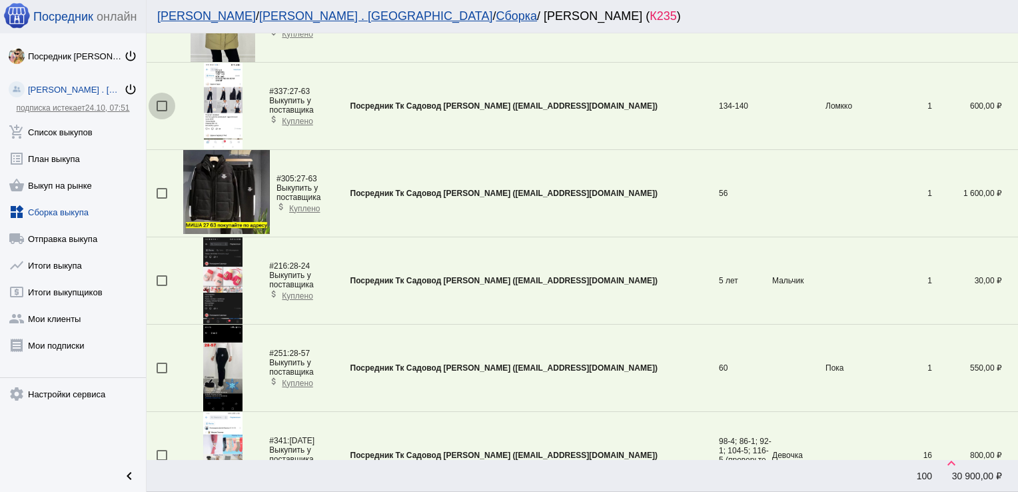
click at [158, 101] on div at bounding box center [162, 106] width 11 height 11
click at [161, 111] on input "checkbox" at bounding box center [161, 111] width 1 height 1
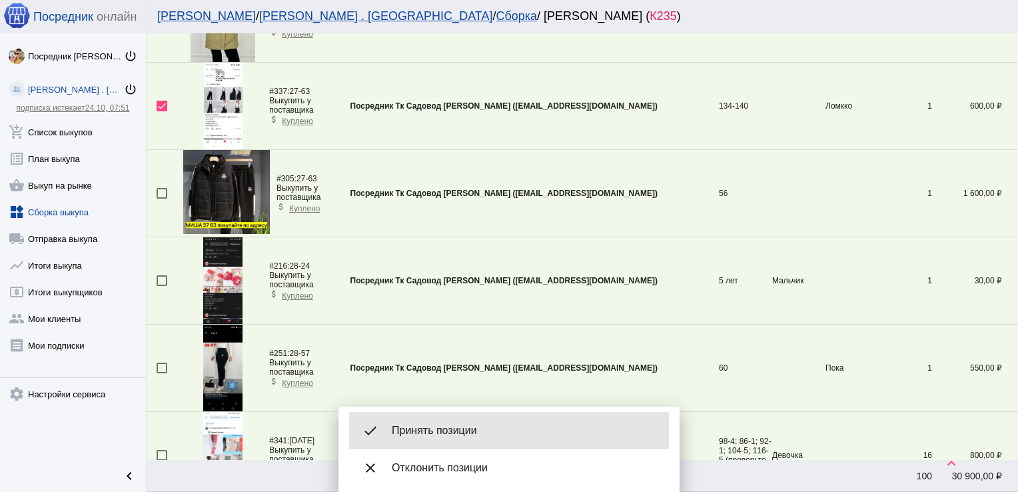
click at [456, 430] on span "Принять позиции" at bounding box center [525, 430] width 267 height 13
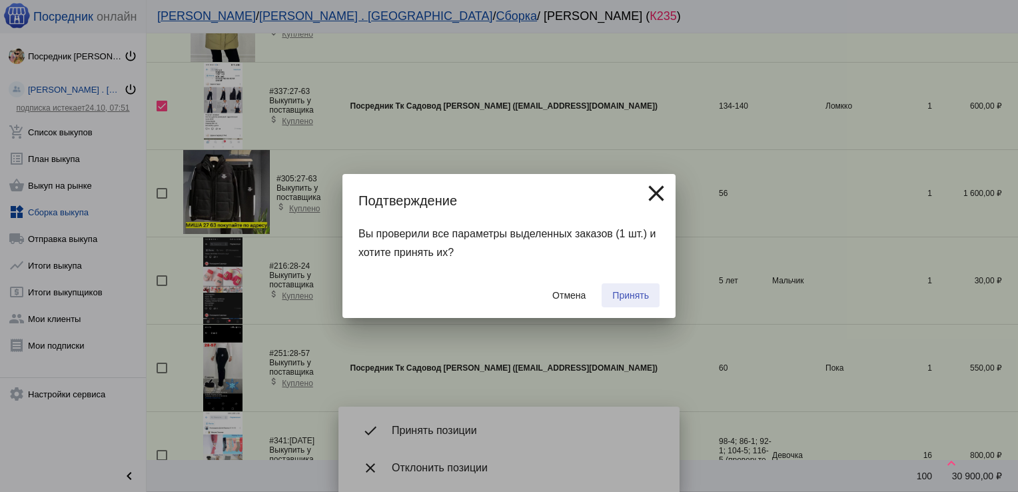
click at [635, 289] on button "Принять" at bounding box center [631, 295] width 58 height 24
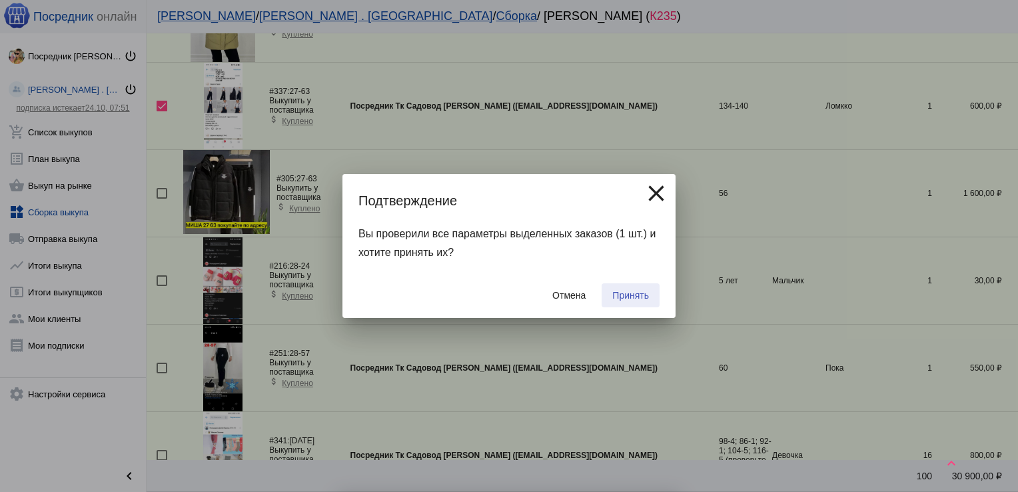
checkbox input "false"
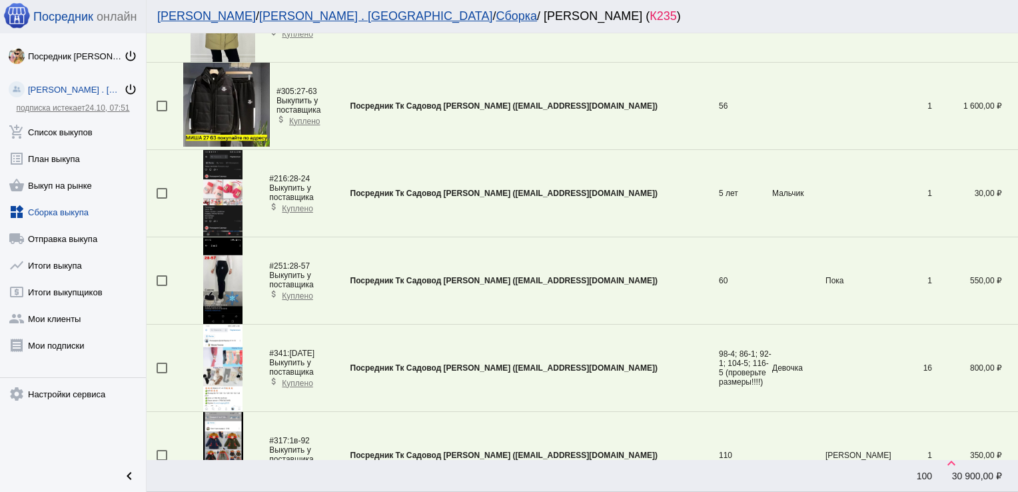
scroll to position [1262, 0]
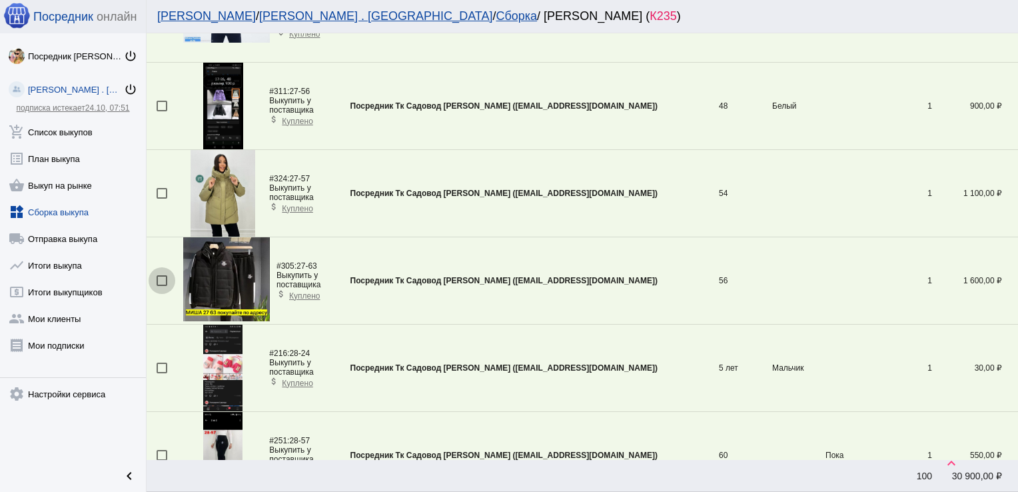
click at [161, 276] on div at bounding box center [162, 280] width 11 height 11
click at [161, 286] on input "checkbox" at bounding box center [161, 286] width 1 height 1
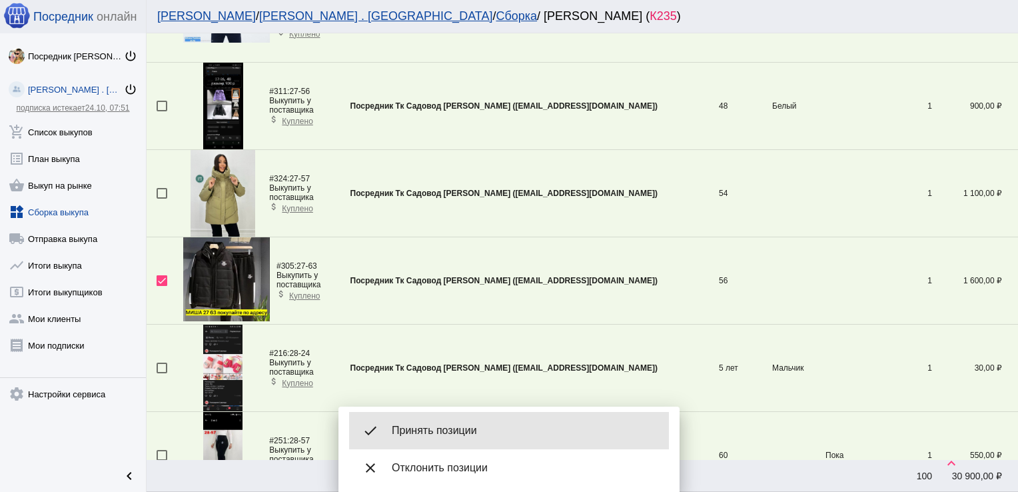
click at [448, 427] on span "Принять позиции" at bounding box center [525, 430] width 267 height 13
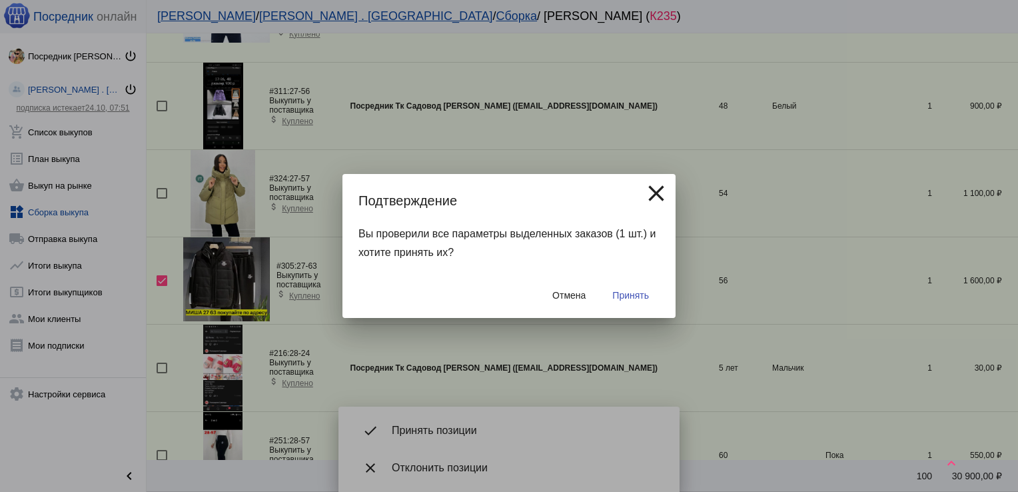
click at [624, 299] on span "Принять" at bounding box center [630, 295] width 37 height 11
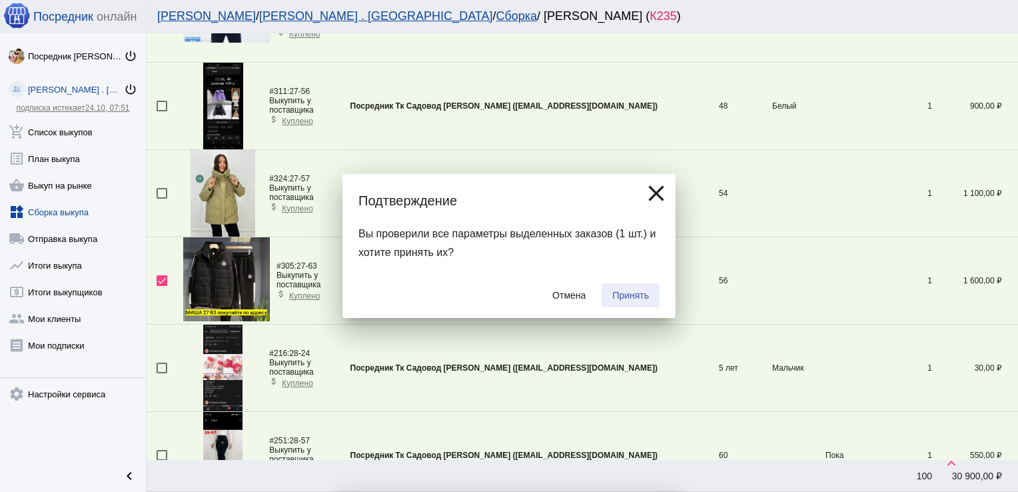
checkbox input "false"
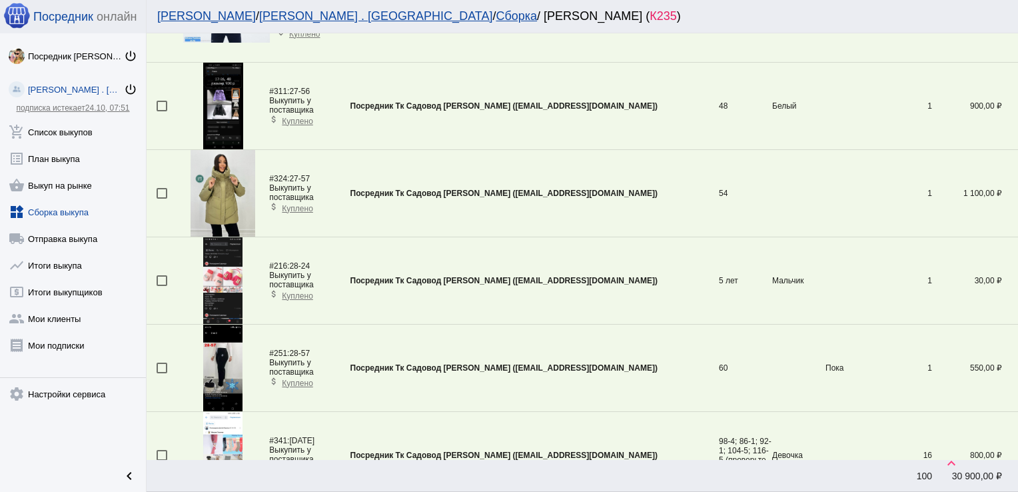
drag, startPoint x: 727, startPoint y: 156, endPoint x: 719, endPoint y: -31, distance: 187.4
click at [719, 0] on html "Посредник онлайн Посредник Тк Садовод [PERSON_NAME] power_settings_new [PERSON_…" at bounding box center [509, 0] width 1018 height 0
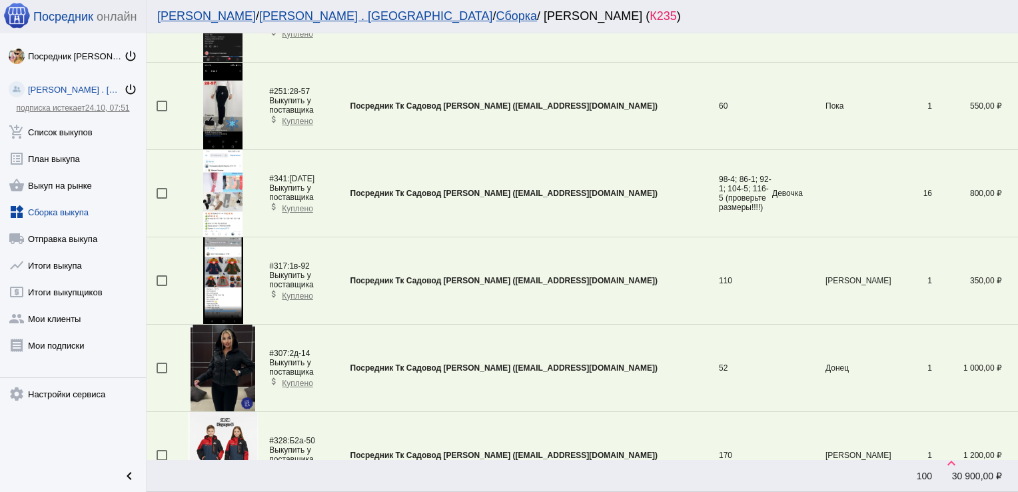
scroll to position [304, 0]
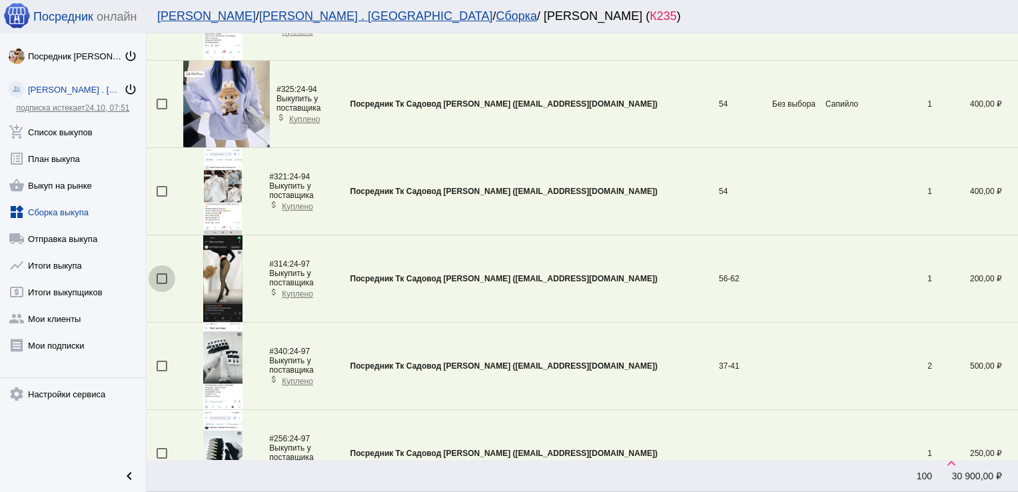
click at [163, 276] on div at bounding box center [162, 278] width 11 height 11
click at [162, 284] on input "checkbox" at bounding box center [161, 284] width 1 height 1
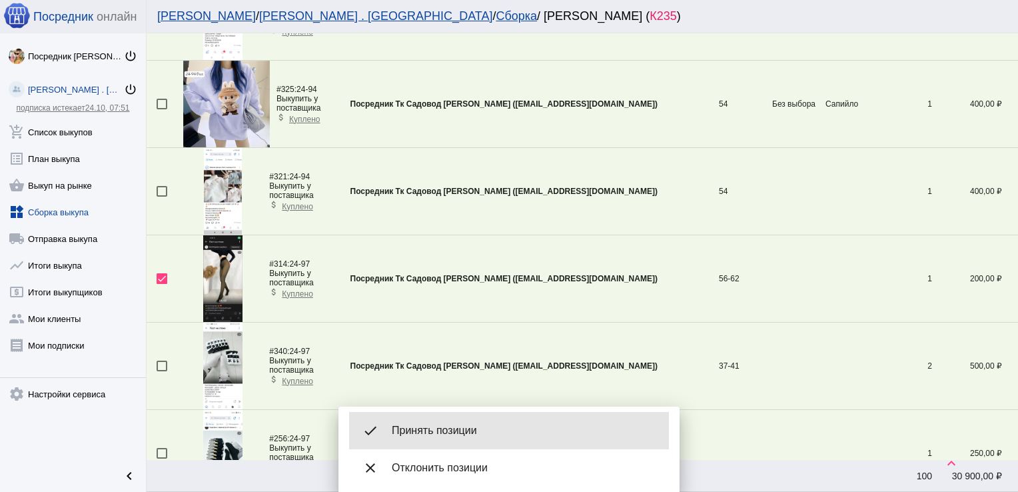
click at [434, 435] on span "Принять позиции" at bounding box center [525, 430] width 267 height 13
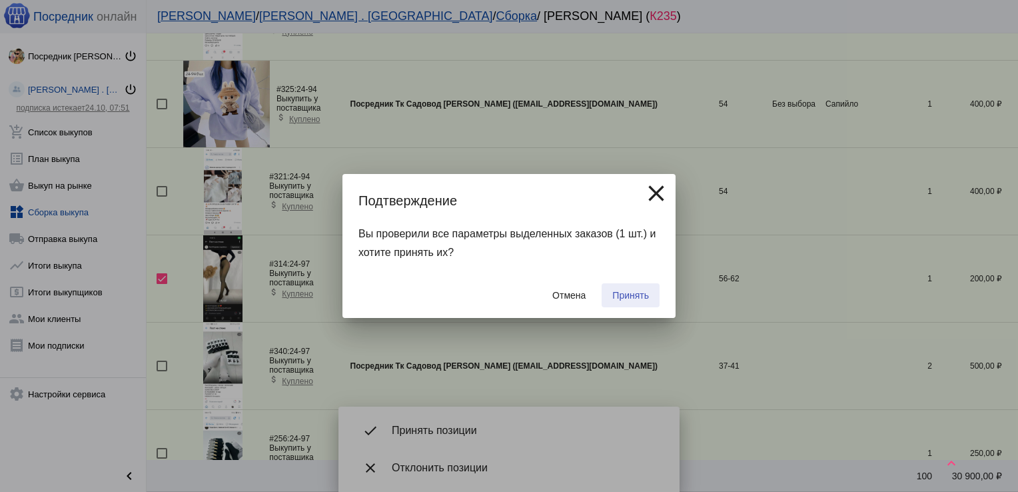
click at [630, 295] on span "Принять" at bounding box center [630, 295] width 37 height 11
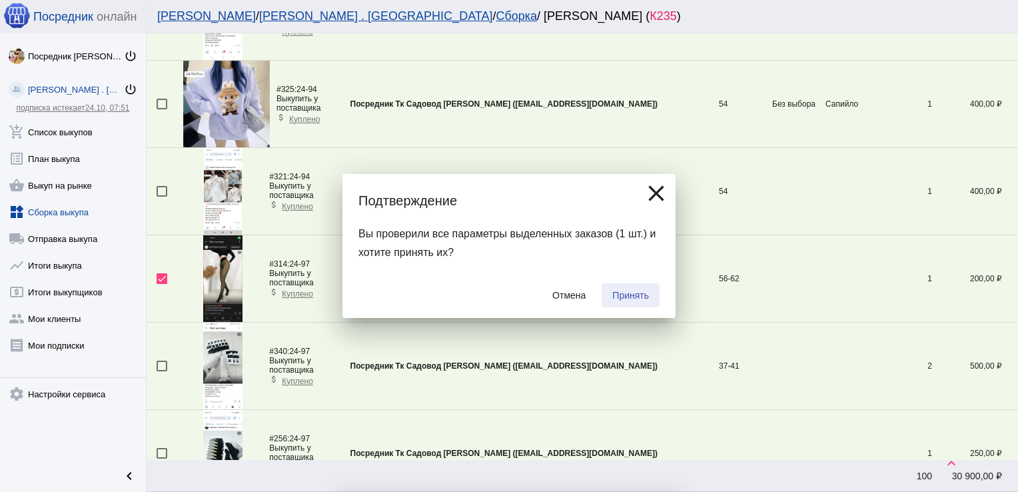
checkbox input "false"
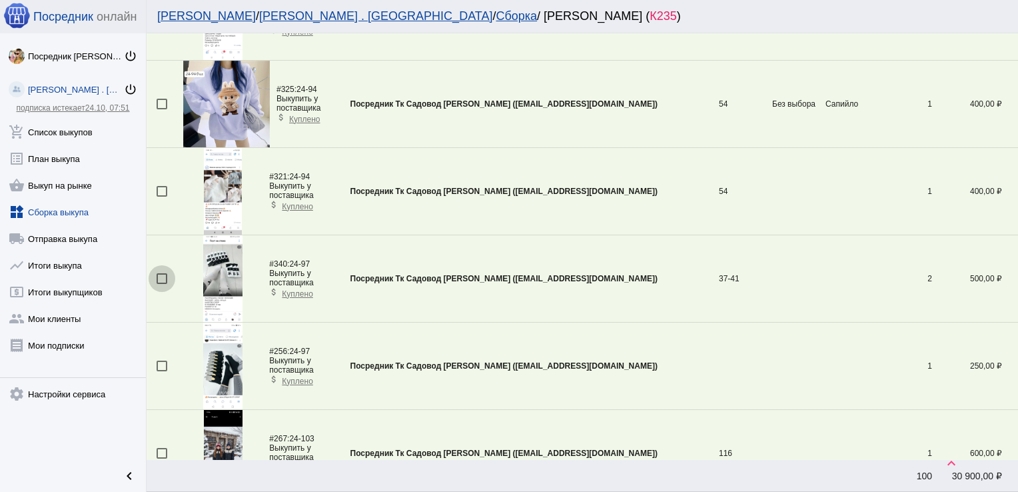
click at [164, 274] on div at bounding box center [162, 278] width 11 height 11
click at [162, 284] on input "checkbox" at bounding box center [161, 284] width 1 height 1
checkbox input "true"
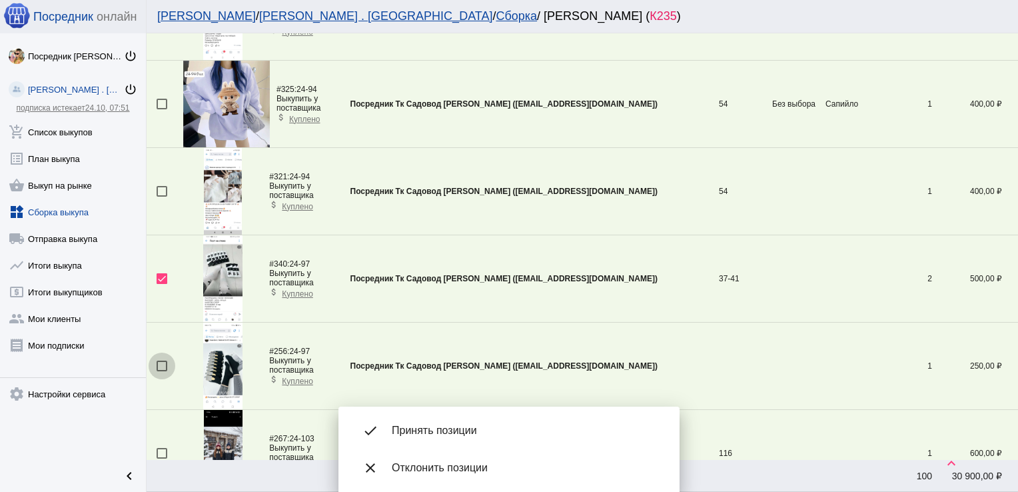
click at [159, 363] on div at bounding box center [162, 366] width 11 height 11
click at [161, 371] on input "checkbox" at bounding box center [161, 371] width 1 height 1
checkbox input "true"
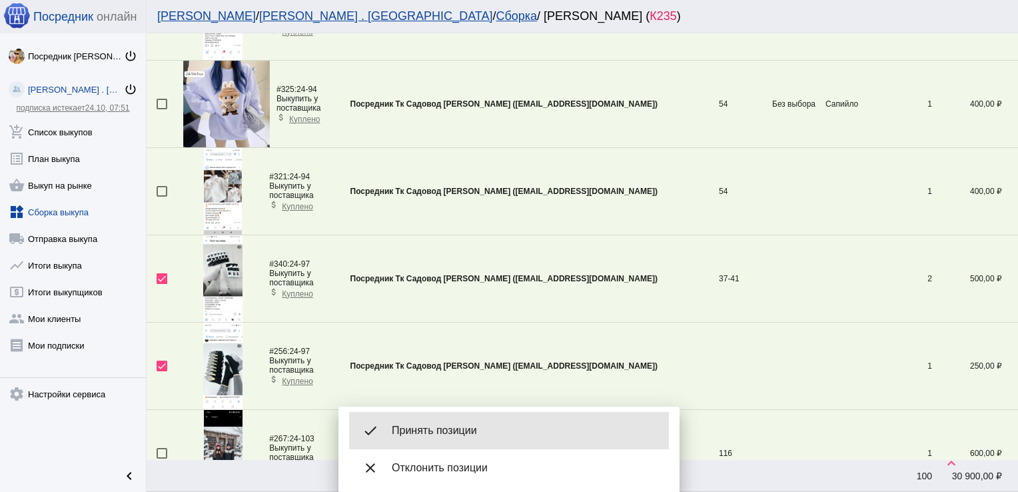
click at [465, 420] on div "done Принять позиции" at bounding box center [509, 430] width 320 height 37
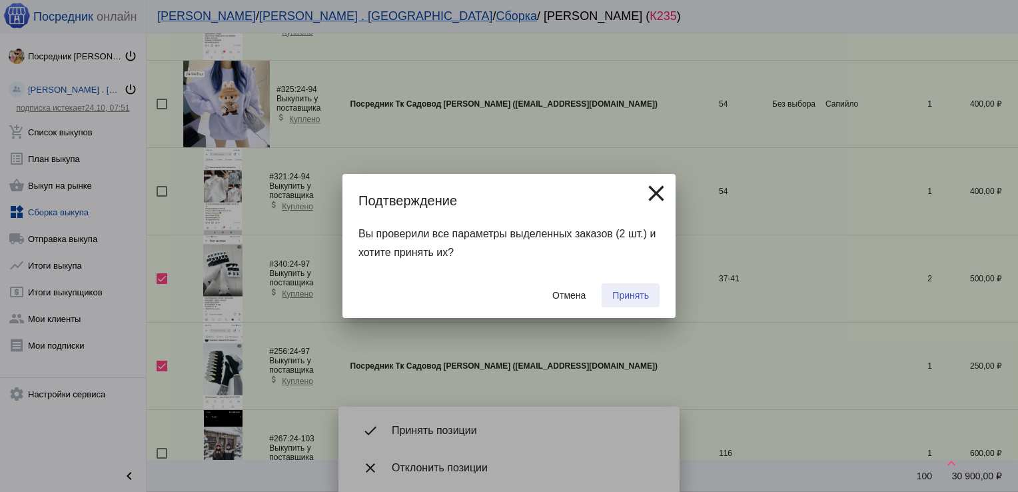
click at [627, 289] on button "Принять" at bounding box center [631, 295] width 58 height 24
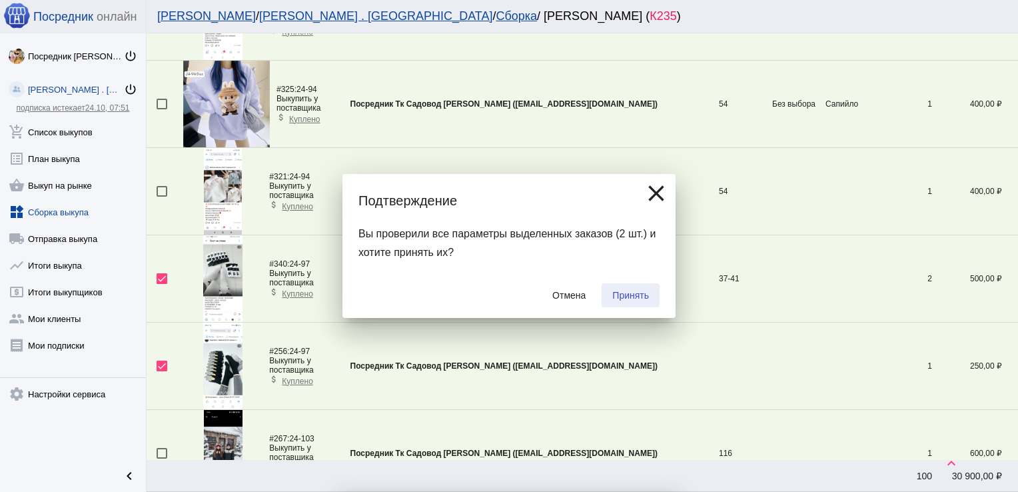
checkbox input "false"
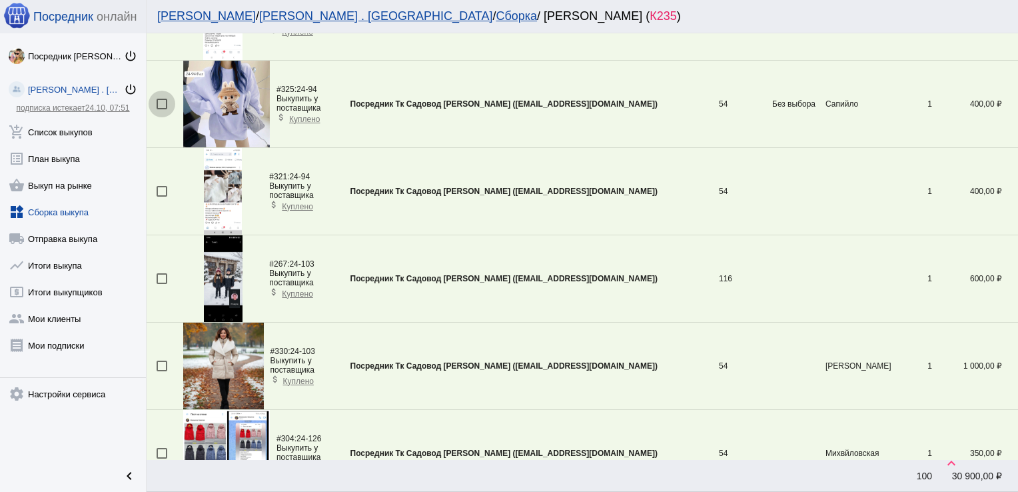
click at [163, 101] on div at bounding box center [162, 104] width 11 height 11
click at [162, 109] on input "checkbox" at bounding box center [161, 109] width 1 height 1
checkbox input "true"
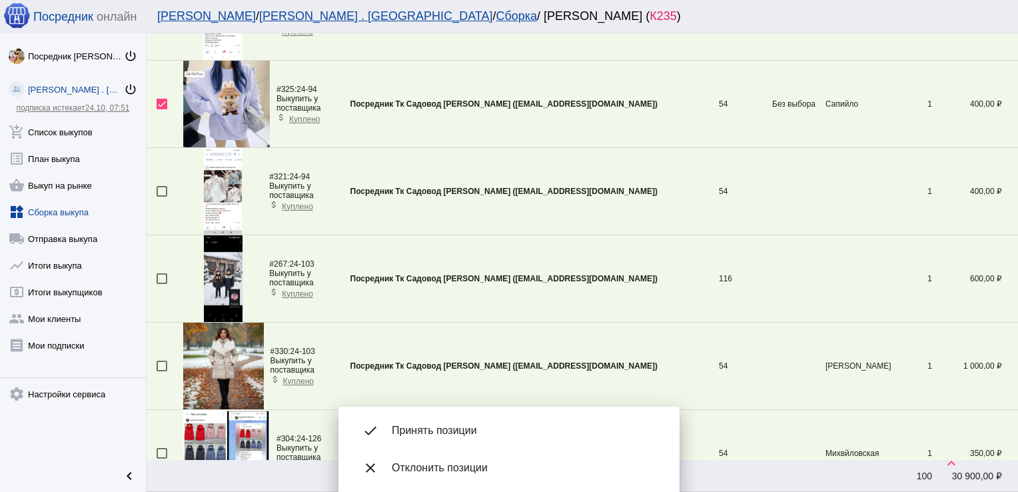
click at [223, 187] on img at bounding box center [223, 191] width 38 height 87
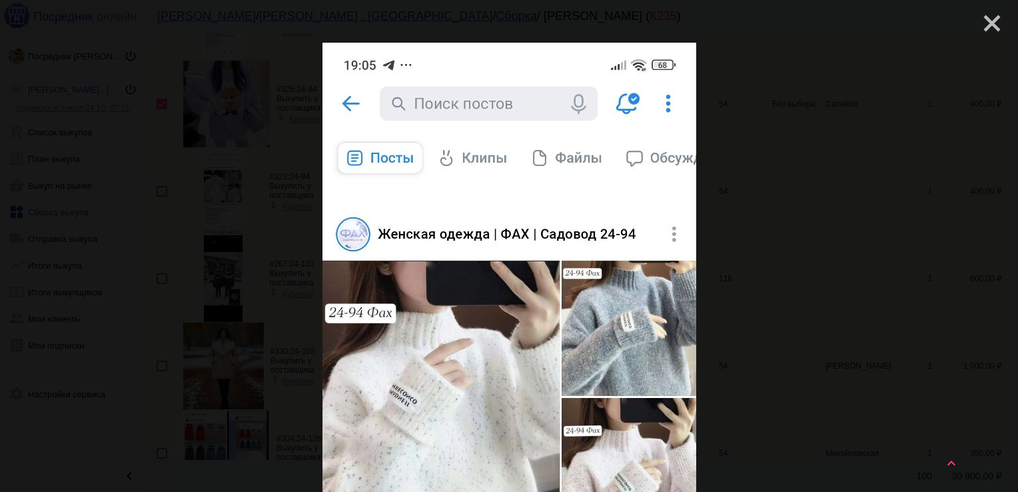
click at [979, 25] on mat-icon "close" at bounding box center [987, 18] width 16 height 16
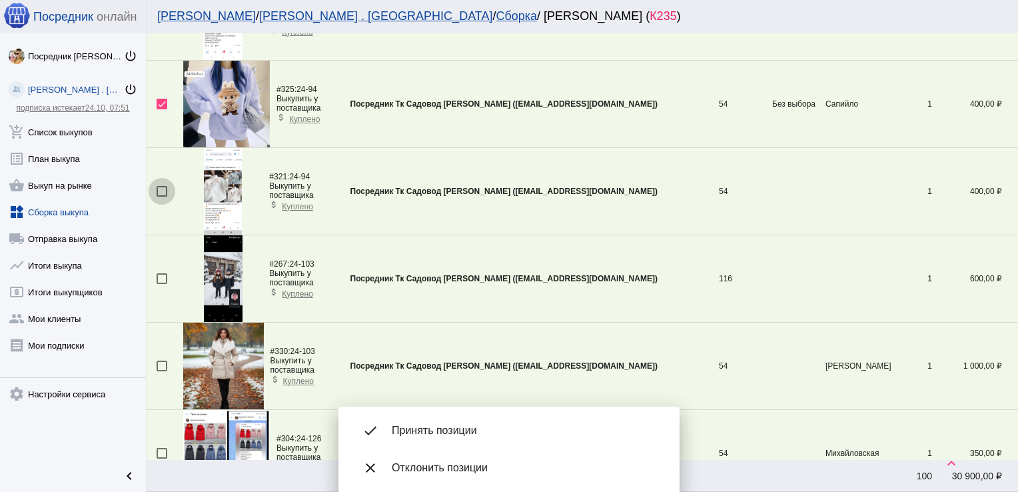
click at [161, 191] on div at bounding box center [162, 191] width 11 height 11
click at [161, 197] on input "checkbox" at bounding box center [161, 197] width 1 height 1
checkbox input "true"
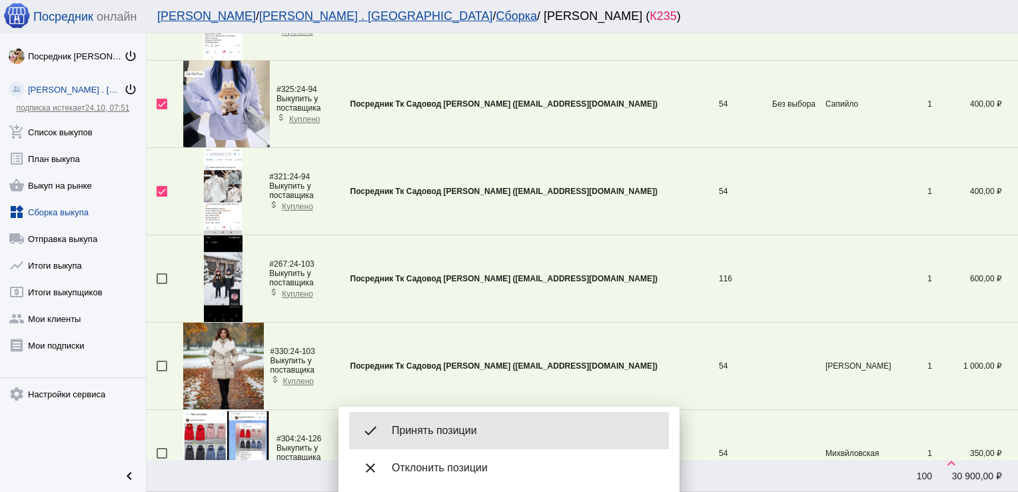
click at [462, 433] on span "Принять позиции" at bounding box center [525, 430] width 267 height 13
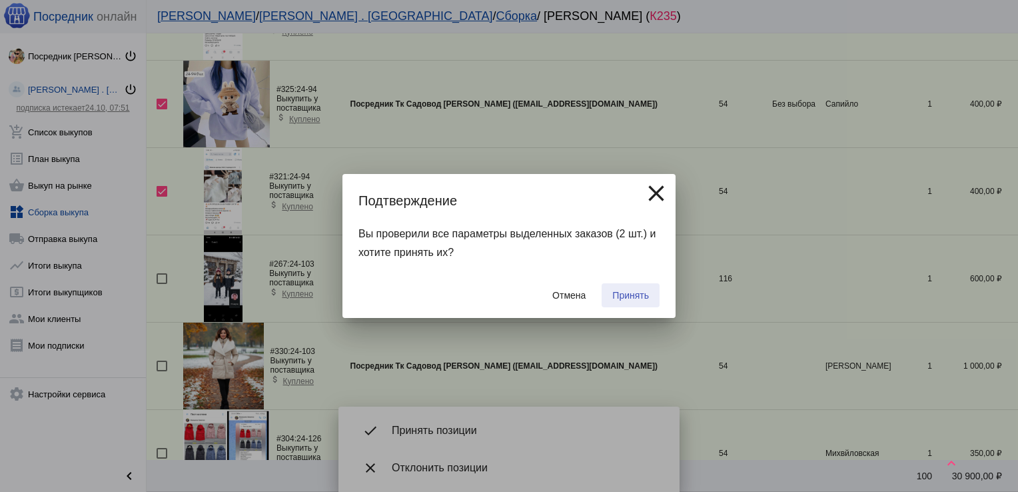
click at [630, 299] on span "Принять" at bounding box center [630, 295] width 37 height 11
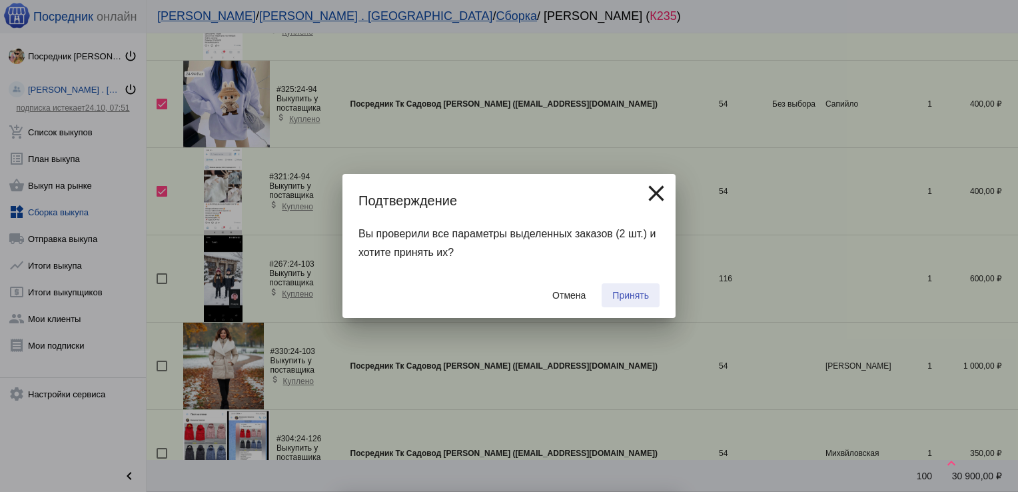
checkbox input "false"
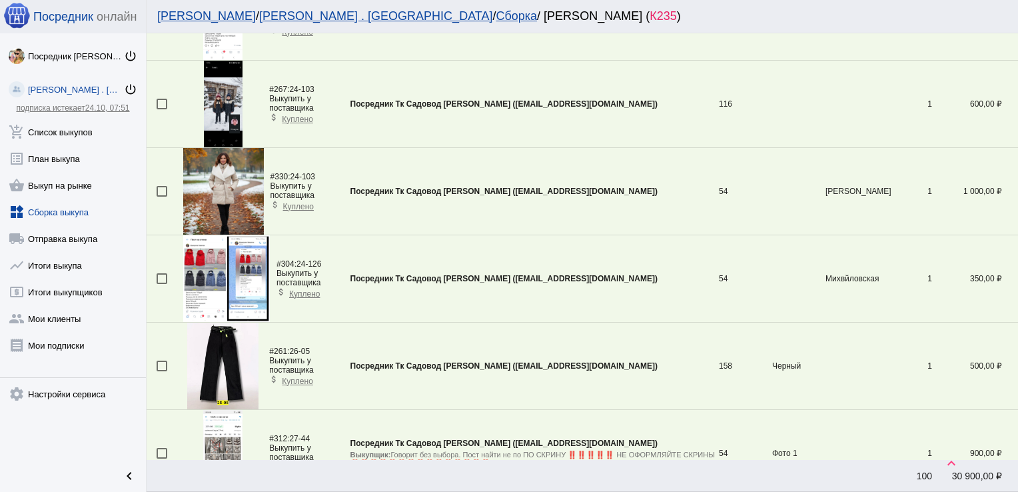
click at [48, 208] on link "widgets Сборка выкупа" at bounding box center [73, 209] width 146 height 27
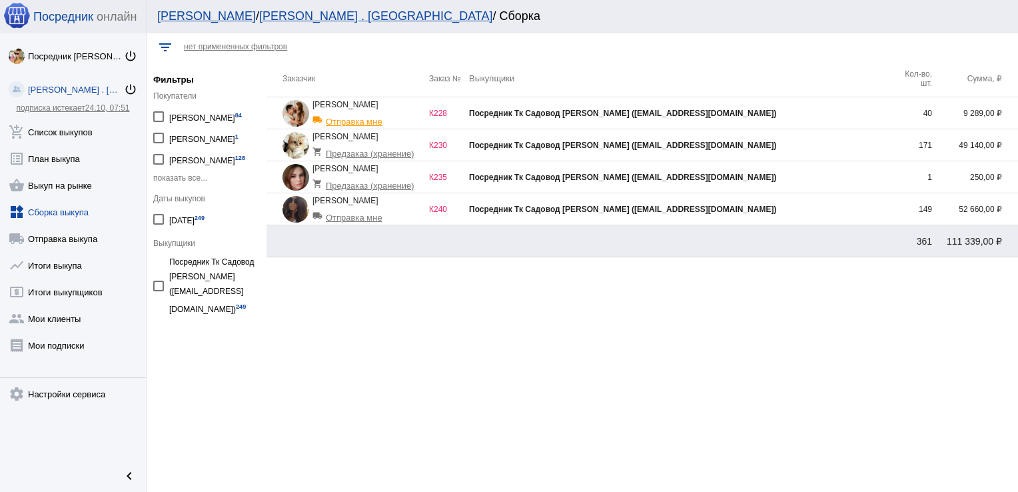
click at [831, 111] on div "Посредник Тк Садовод [PERSON_NAME] ([EMAIL_ADDRESS][DOMAIN_NAME])" at bounding box center [680, 113] width 423 height 9
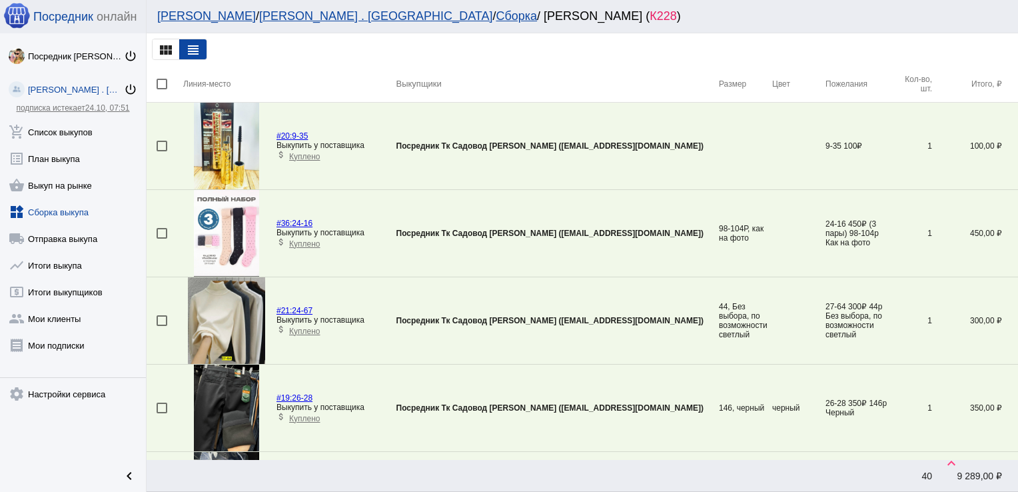
scroll to position [1441, 0]
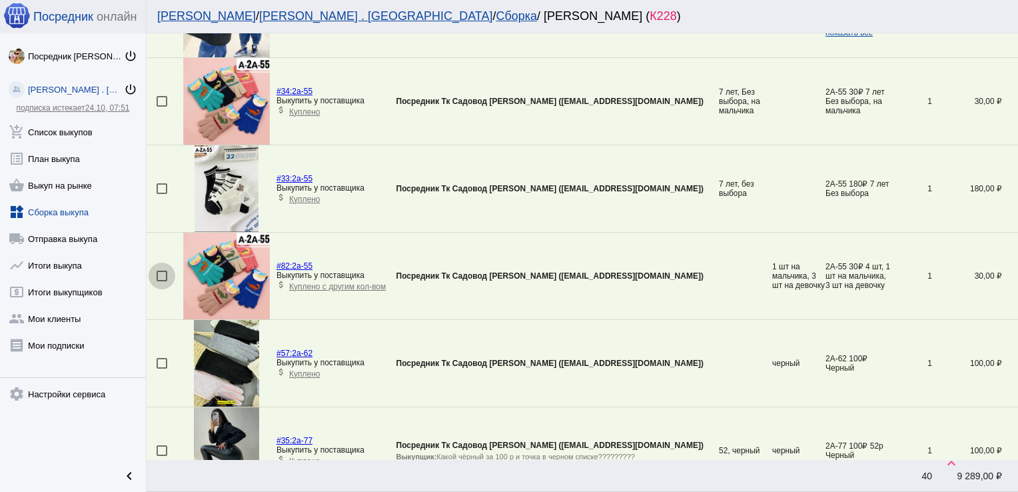
click at [160, 271] on div at bounding box center [162, 276] width 11 height 11
click at [161, 281] on input "checkbox" at bounding box center [161, 281] width 1 height 1
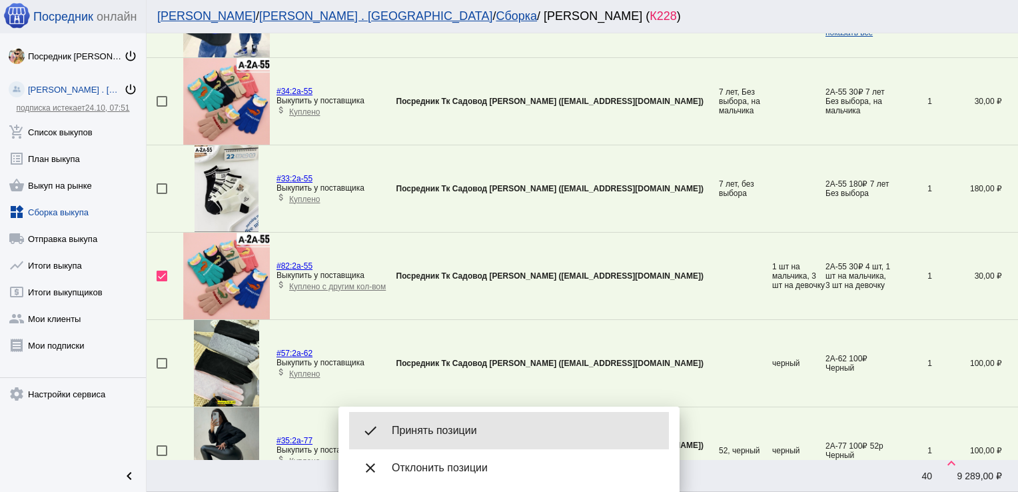
click at [463, 432] on span "Принять позиции" at bounding box center [525, 430] width 267 height 13
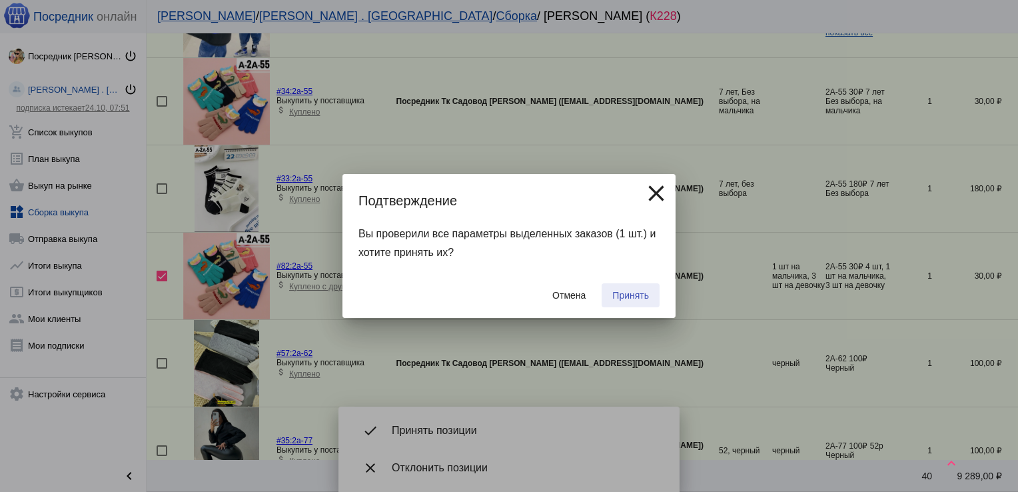
click at [634, 295] on span "Принять" at bounding box center [630, 295] width 37 height 11
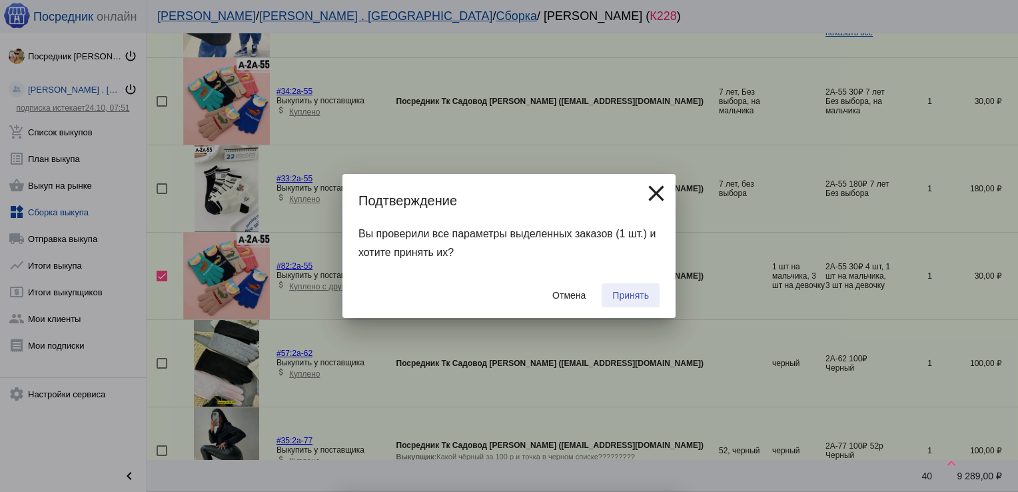
checkbox input "false"
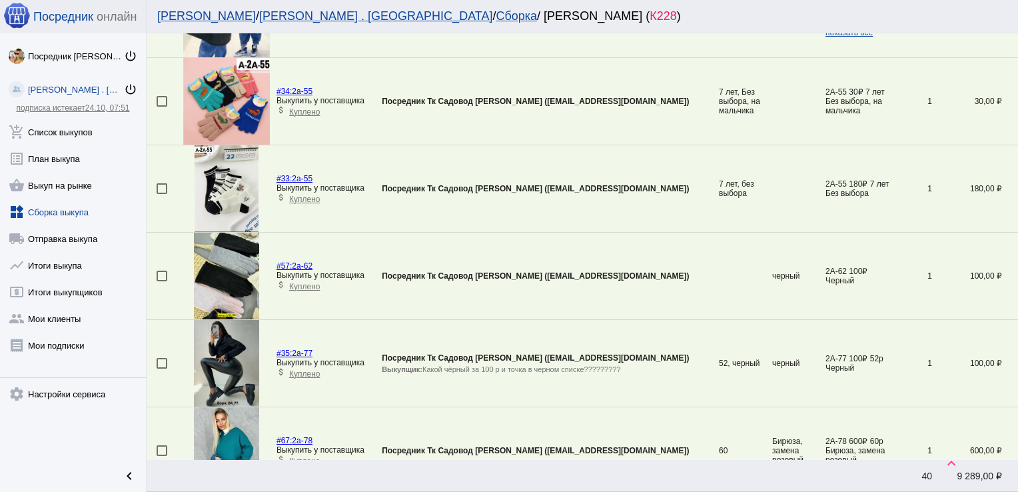
scroll to position [2575, 0]
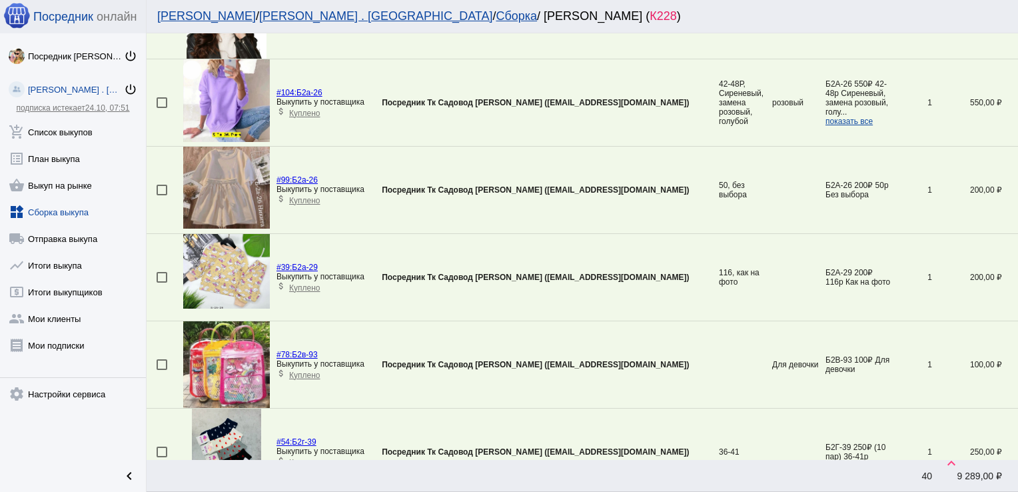
click at [163, 273] on div at bounding box center [162, 277] width 11 height 11
click at [162, 283] on input "checkbox" at bounding box center [161, 283] width 1 height 1
checkbox input "true"
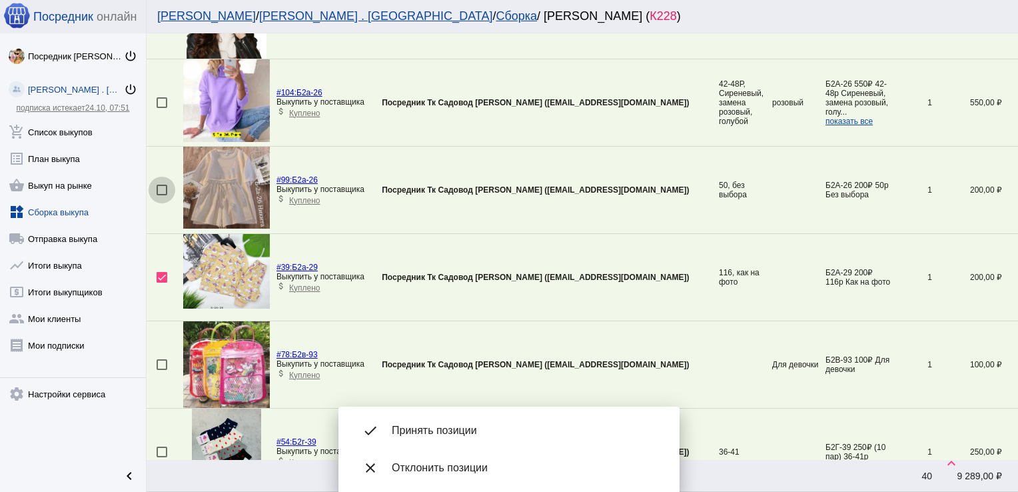
click at [165, 185] on div at bounding box center [162, 190] width 11 height 11
click at [162, 195] on input "checkbox" at bounding box center [161, 195] width 1 height 1
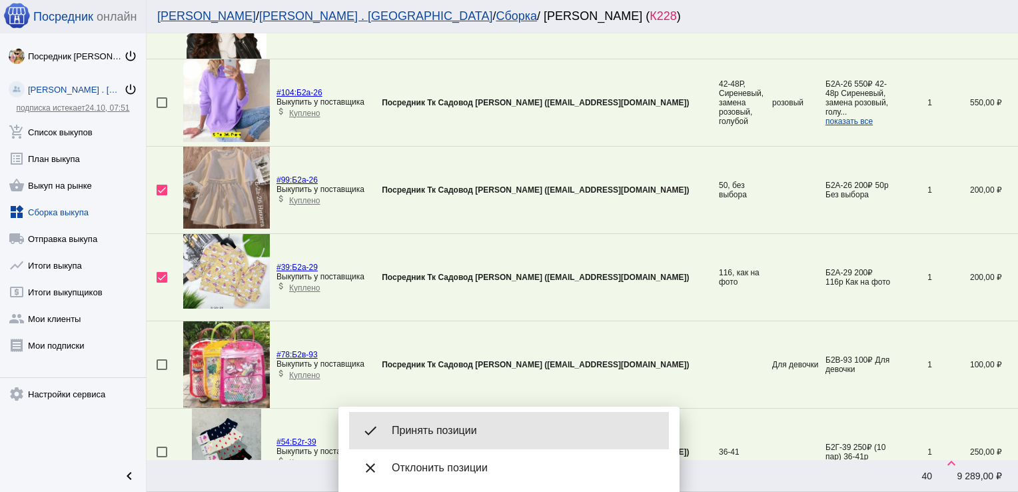
click at [454, 437] on div "done Принять позиции" at bounding box center [509, 430] width 320 height 37
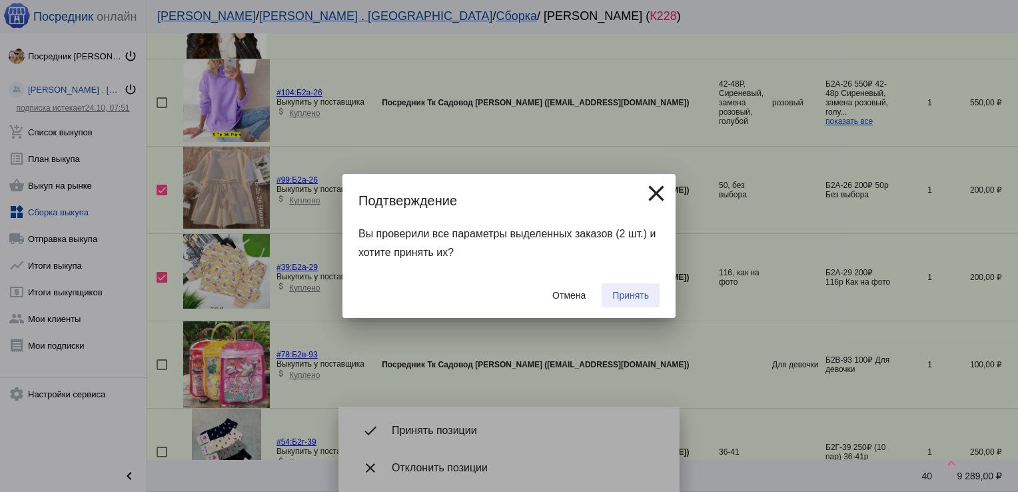
click at [626, 297] on span "Принять" at bounding box center [630, 295] width 37 height 11
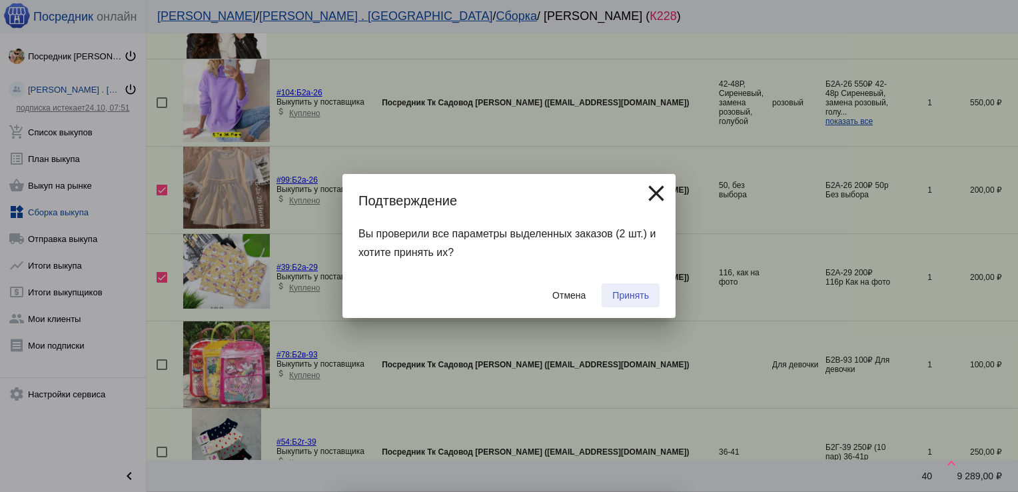
checkbox input "false"
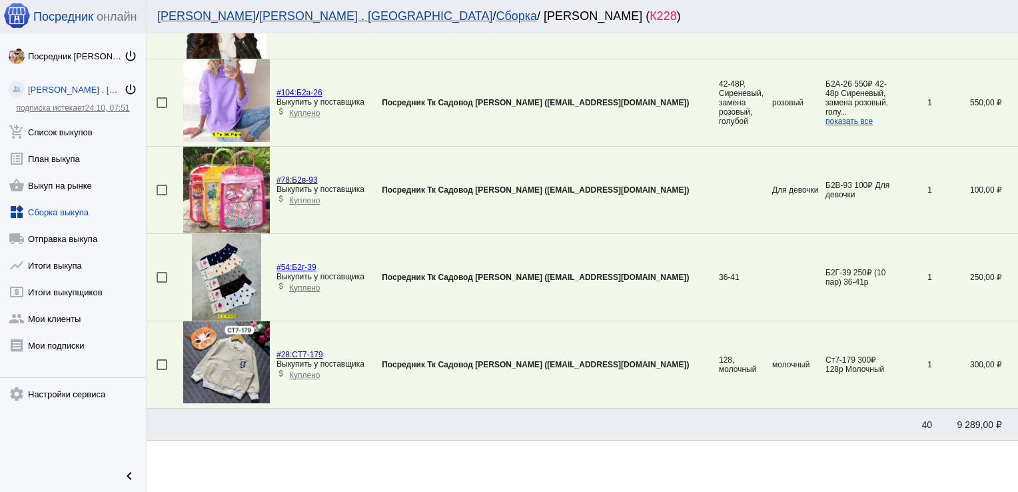
scroll to position [0, 0]
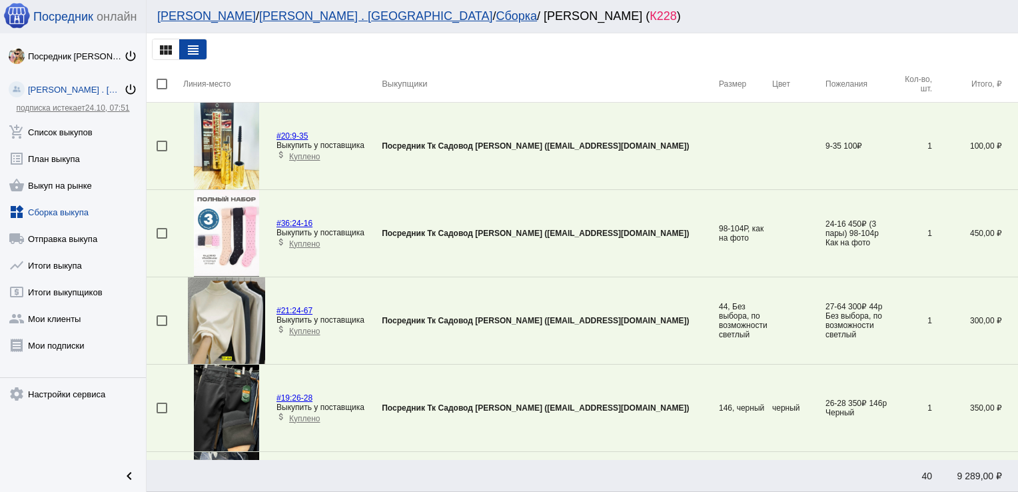
click at [165, 233] on div at bounding box center [162, 233] width 11 height 11
click at [162, 239] on input "checkbox" at bounding box center [161, 239] width 1 height 1
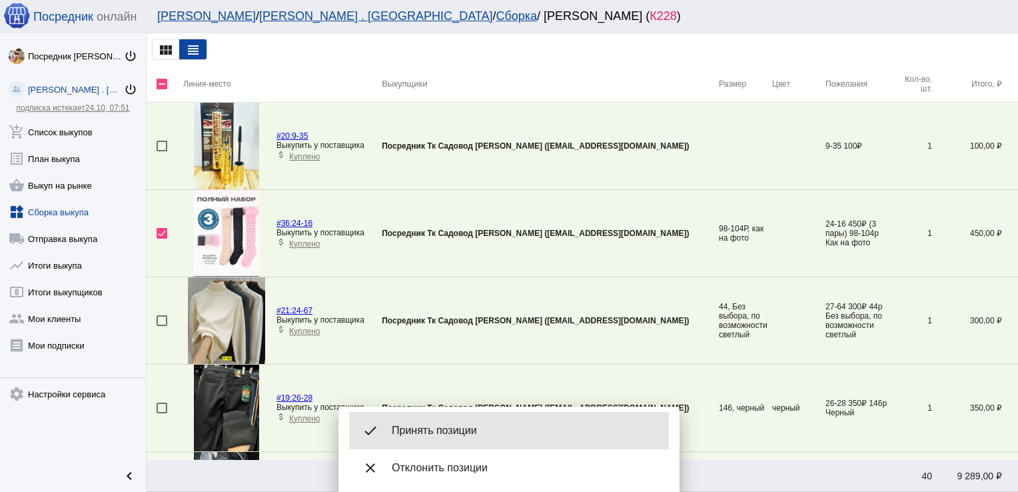
click at [472, 425] on span "Принять позиции" at bounding box center [525, 430] width 267 height 13
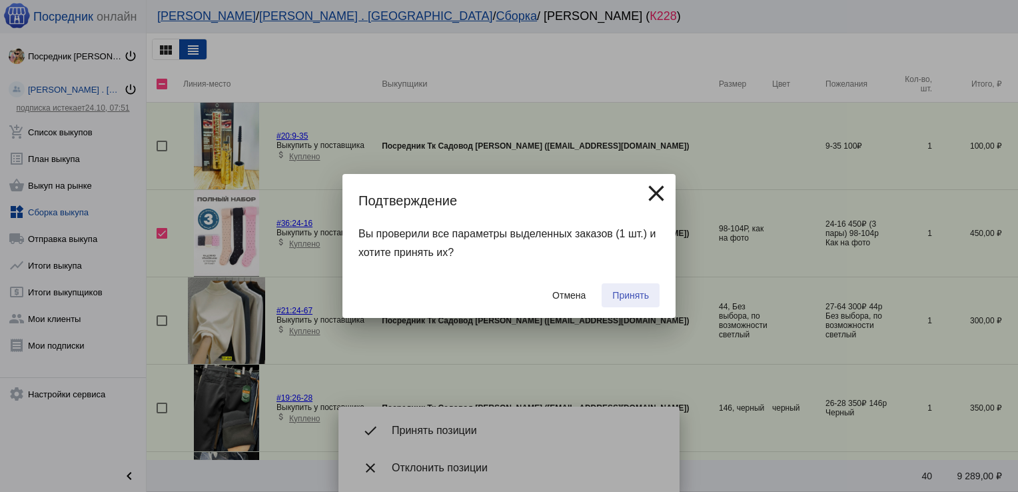
click at [643, 289] on button "Принять" at bounding box center [631, 295] width 58 height 24
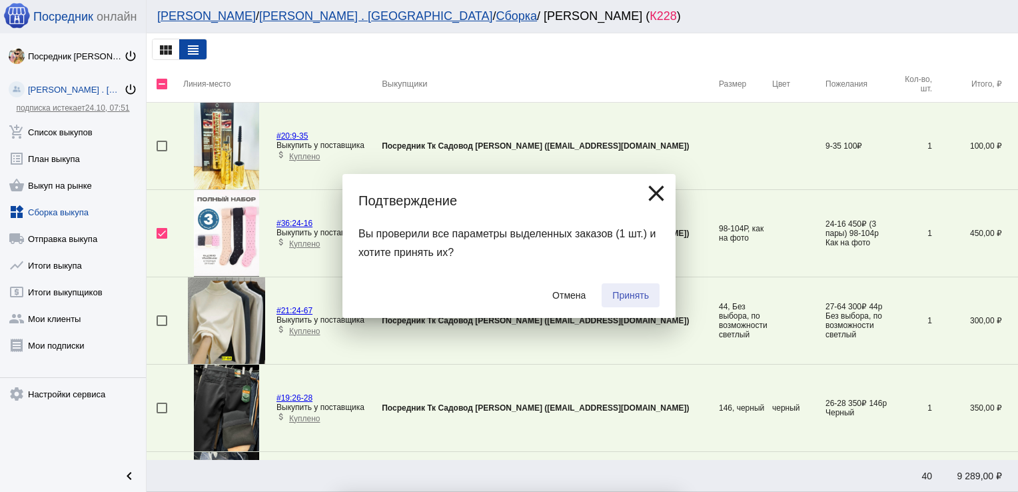
checkbox input "false"
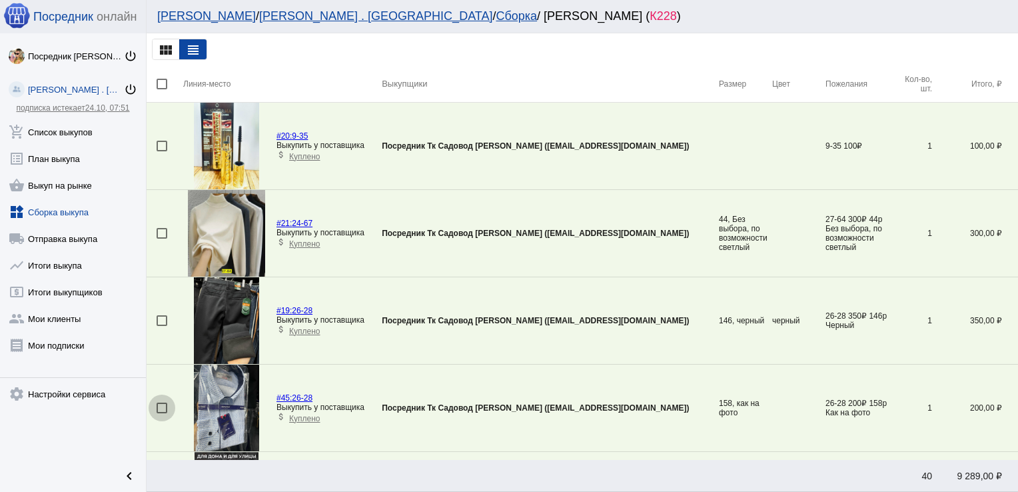
click at [163, 407] on div at bounding box center [162, 408] width 11 height 11
click at [162, 413] on input "checkbox" at bounding box center [161, 413] width 1 height 1
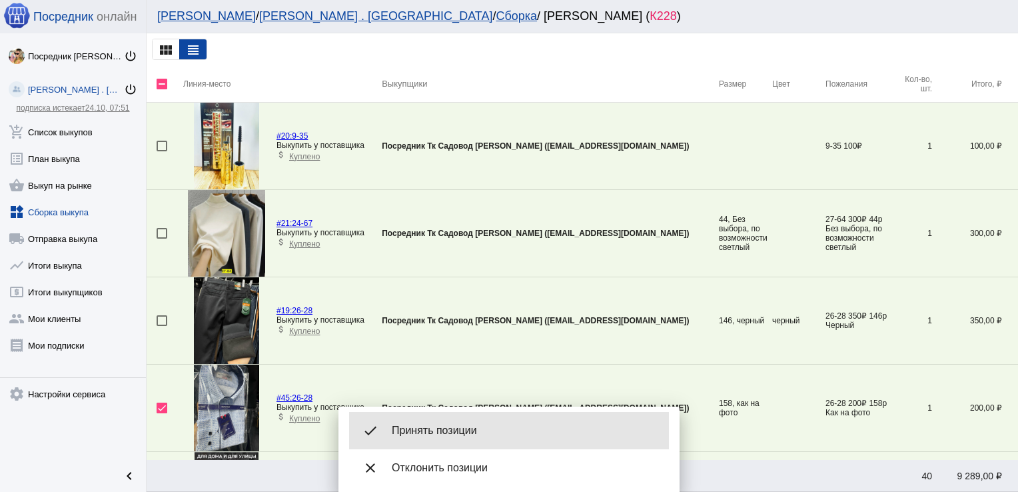
click at [448, 427] on span "Принять позиции" at bounding box center [525, 430] width 267 height 13
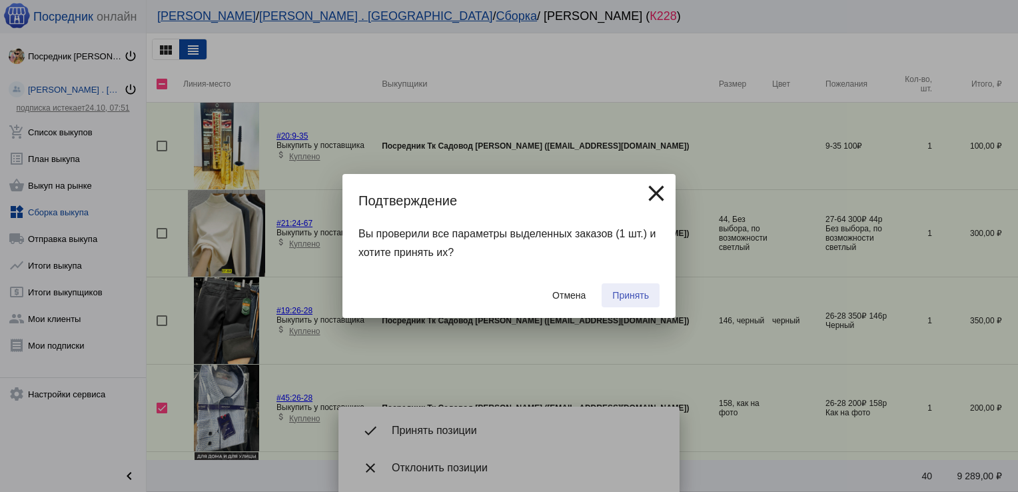
click at [636, 292] on span "Принять" at bounding box center [630, 295] width 37 height 11
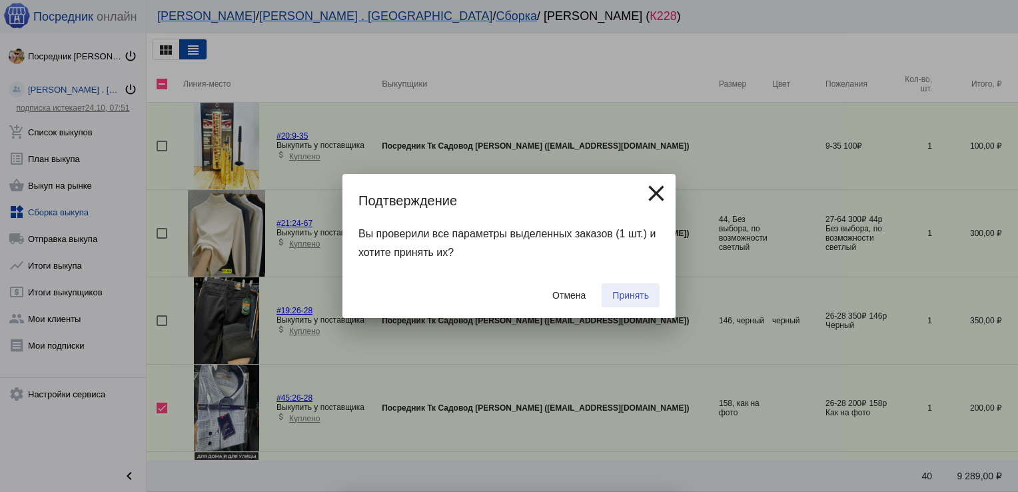
checkbox input "false"
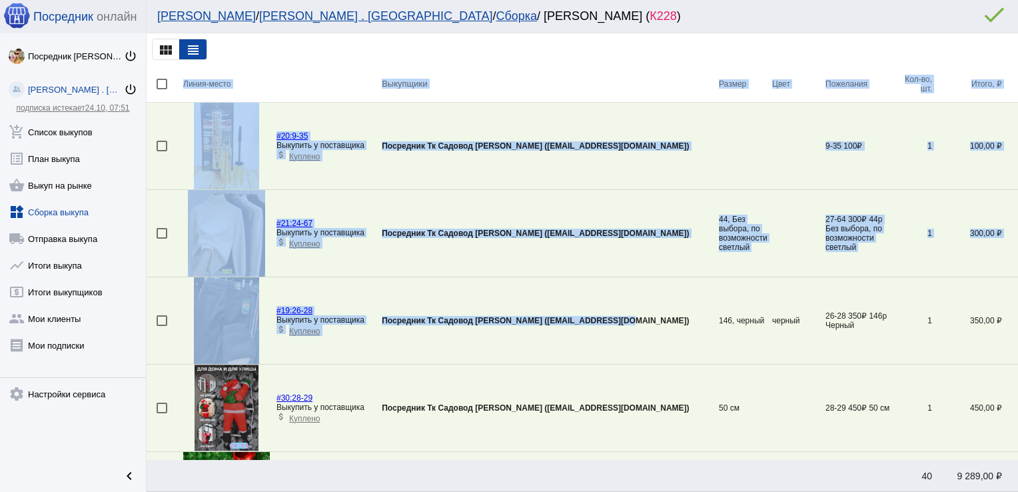
drag, startPoint x: 636, startPoint y: 292, endPoint x: 640, endPoint y: 41, distance: 251.3
drag, startPoint x: 640, startPoint y: 41, endPoint x: 588, endPoint y: 47, distance: 51.7
click at [588, 47] on div "view_module view_headline" at bounding box center [583, 49] width 872 height 32
click at [664, 47] on div "view_module view_headline" at bounding box center [583, 49] width 872 height 32
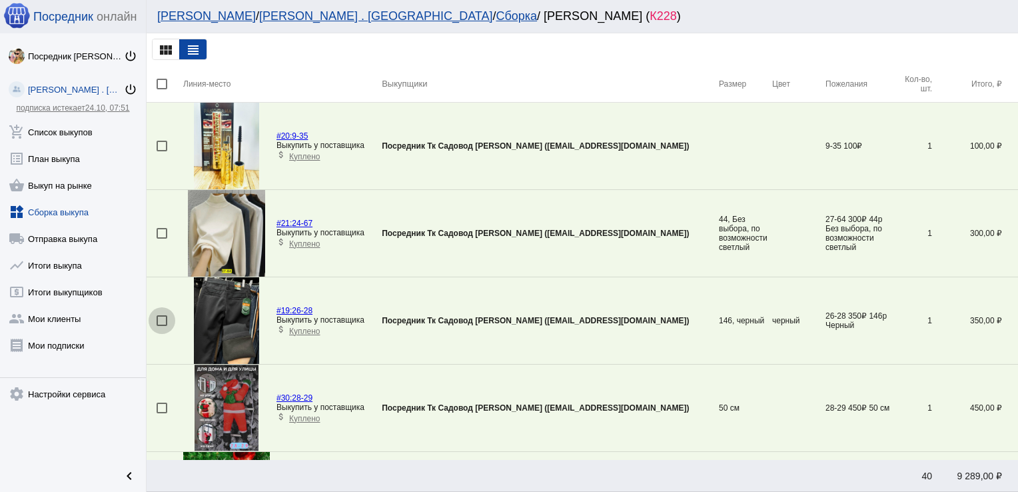
click at [163, 319] on div at bounding box center [162, 320] width 11 height 11
click at [162, 326] on input "checkbox" at bounding box center [161, 326] width 1 height 1
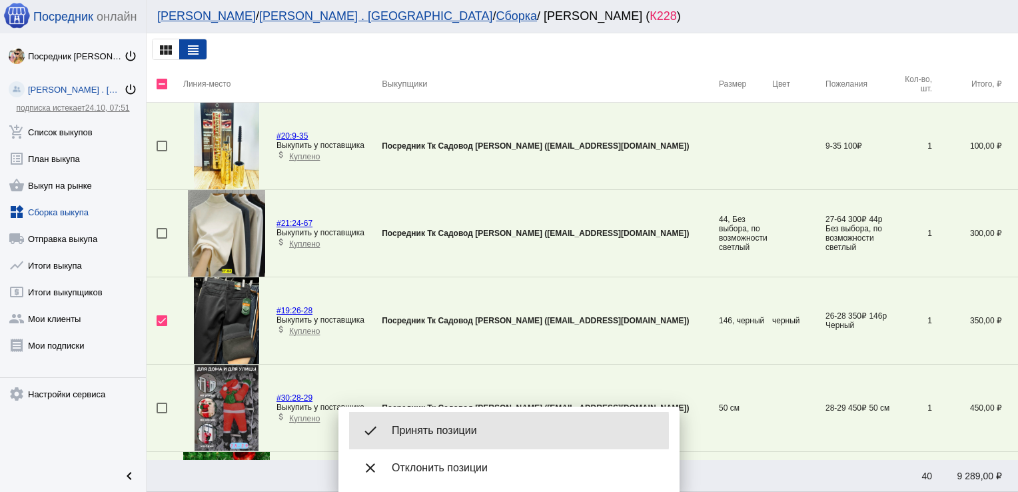
click at [472, 431] on span "Принять позиции" at bounding box center [525, 430] width 267 height 13
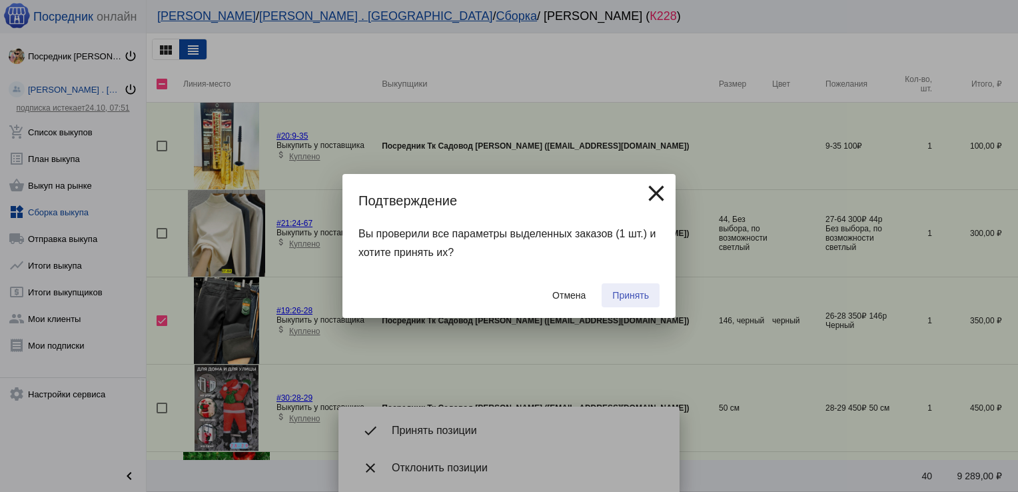
click at [646, 287] on button "Принять" at bounding box center [631, 295] width 58 height 24
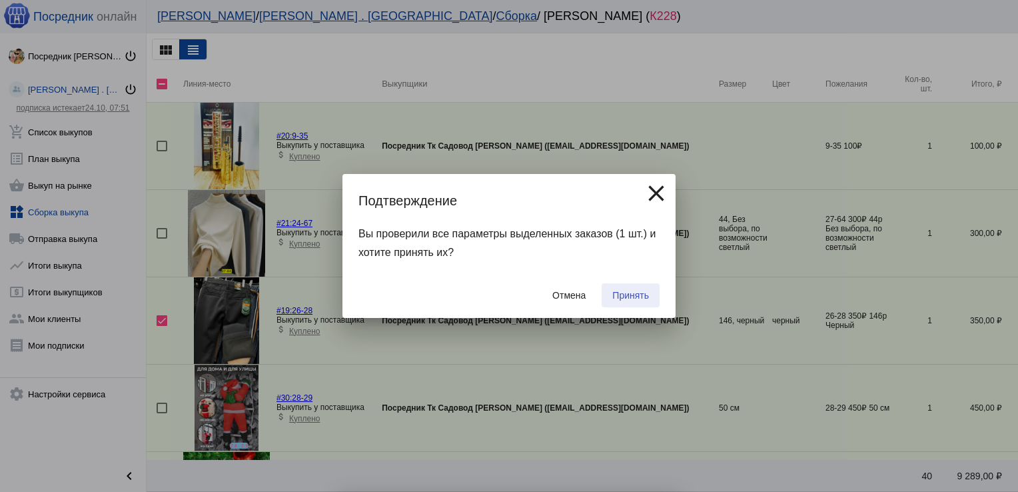
checkbox input "false"
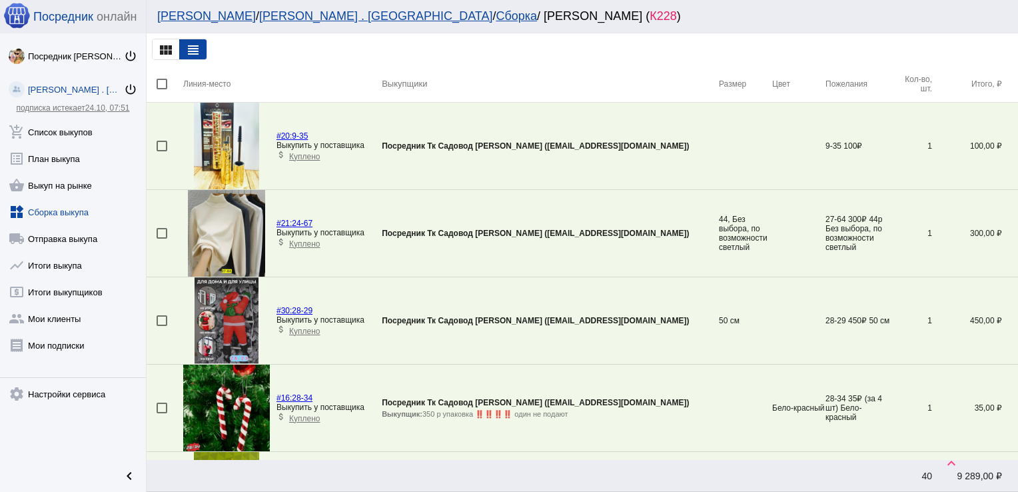
scroll to position [1441, 0]
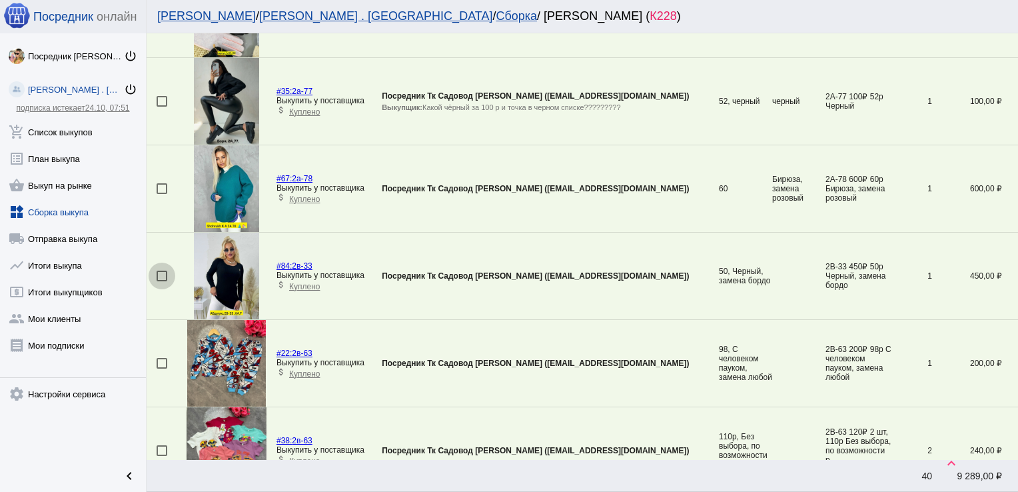
click at [162, 271] on div at bounding box center [162, 276] width 11 height 11
click at [162, 281] on input "checkbox" at bounding box center [161, 281] width 1 height 1
checkbox input "true"
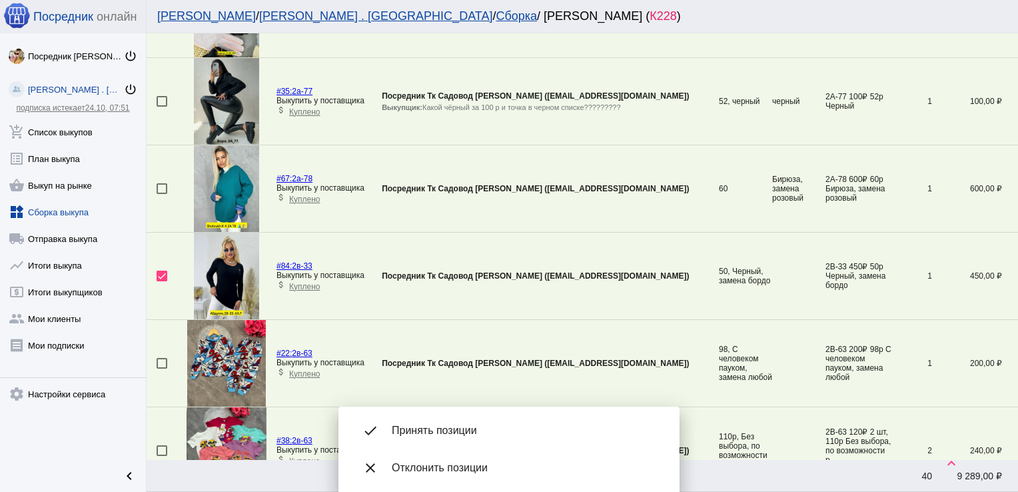
drag, startPoint x: 161, startPoint y: 178, endPoint x: 160, endPoint y: 193, distance: 15.4
click at [160, 193] on td at bounding box center [165, 188] width 37 height 87
click at [160, 184] on div at bounding box center [162, 188] width 11 height 11
click at [161, 194] on input "checkbox" at bounding box center [161, 194] width 1 height 1
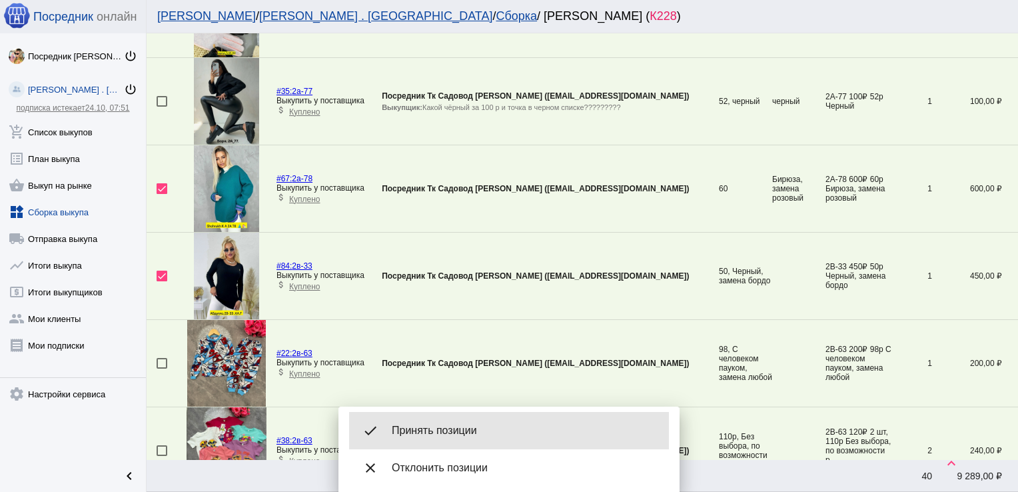
click at [448, 420] on div "done Принять позиции" at bounding box center [509, 430] width 320 height 37
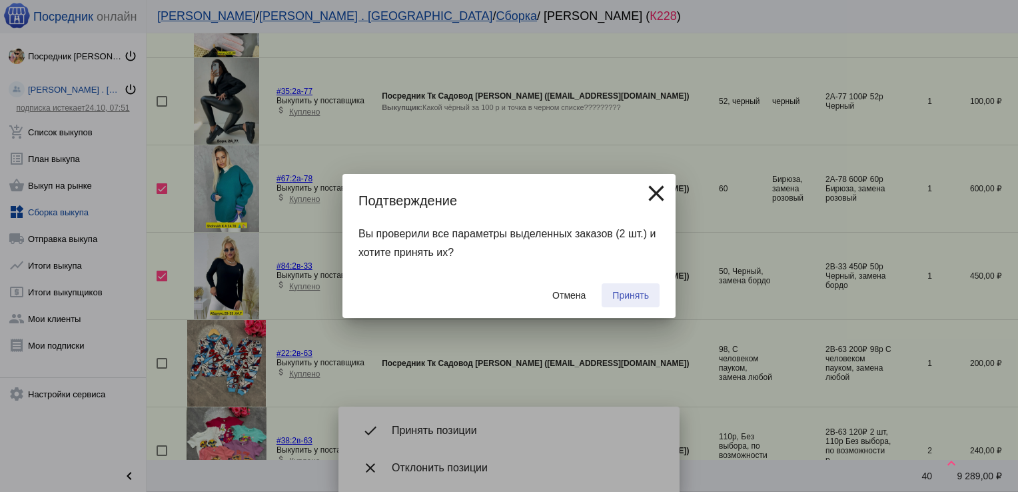
click at [640, 297] on span "Принять" at bounding box center [630, 295] width 37 height 11
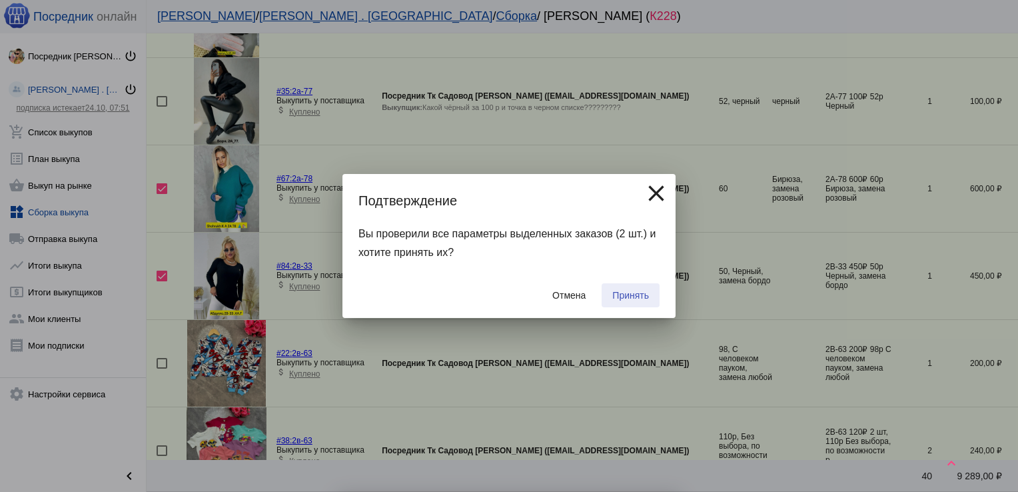
checkbox input "false"
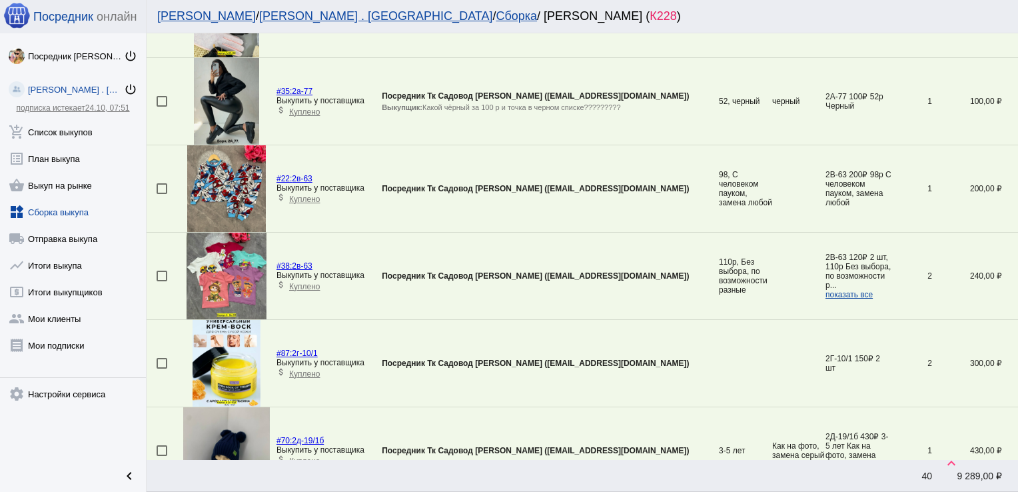
scroll to position [2184, 0]
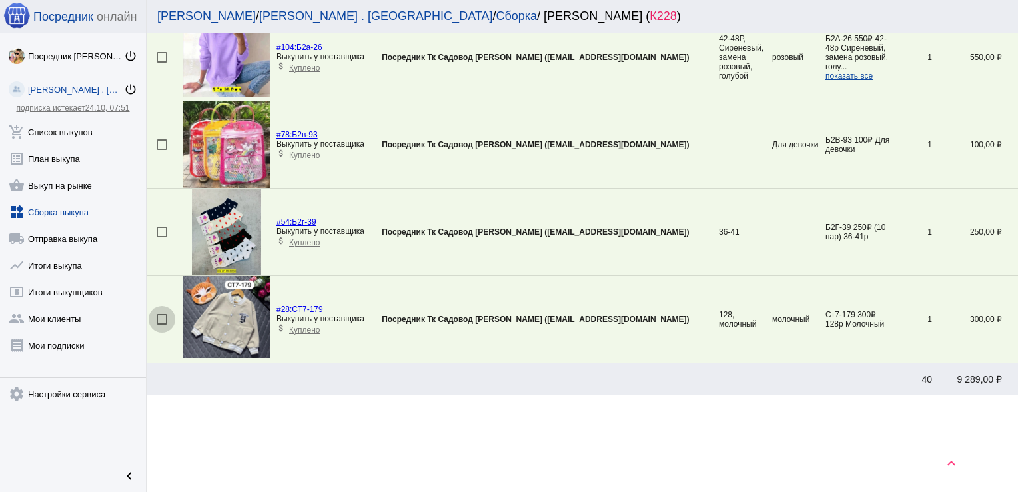
click at [160, 315] on div at bounding box center [162, 319] width 11 height 11
click at [161, 325] on input "checkbox" at bounding box center [161, 325] width 1 height 1
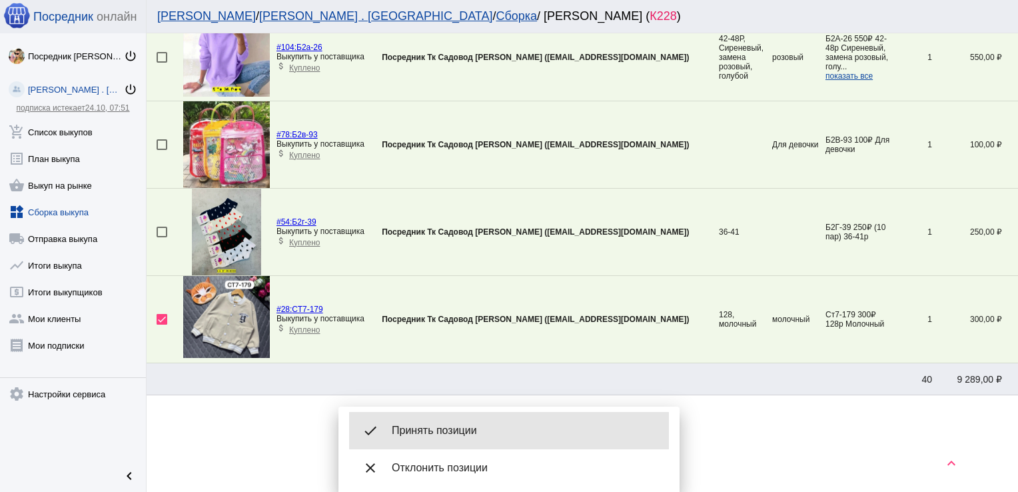
click at [458, 423] on div "done Принять позиции" at bounding box center [509, 430] width 320 height 37
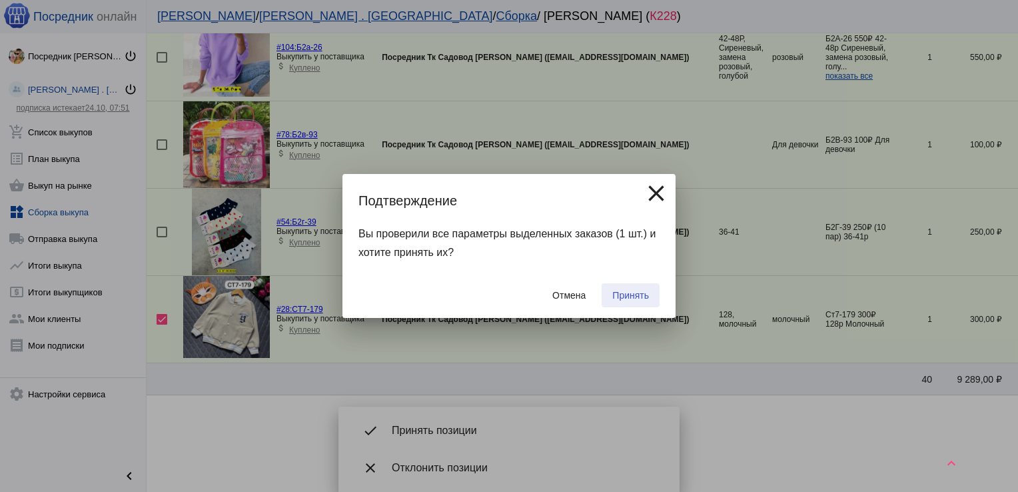
click at [635, 293] on span "Принять" at bounding box center [630, 295] width 37 height 11
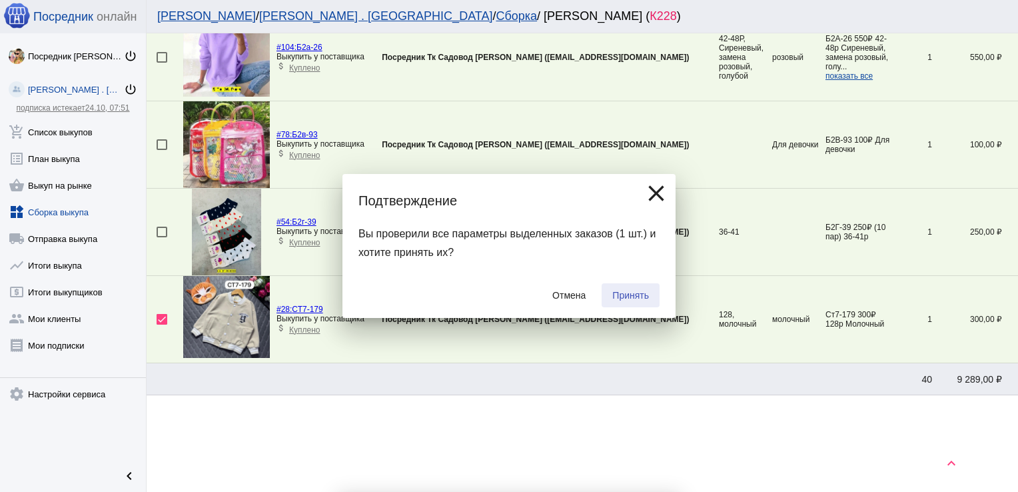
checkbox input "false"
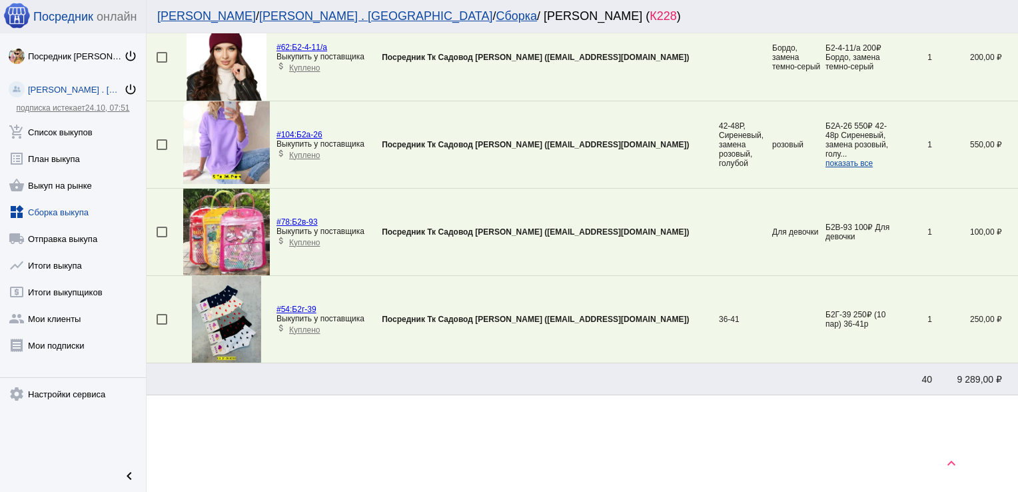
scroll to position [657, 0]
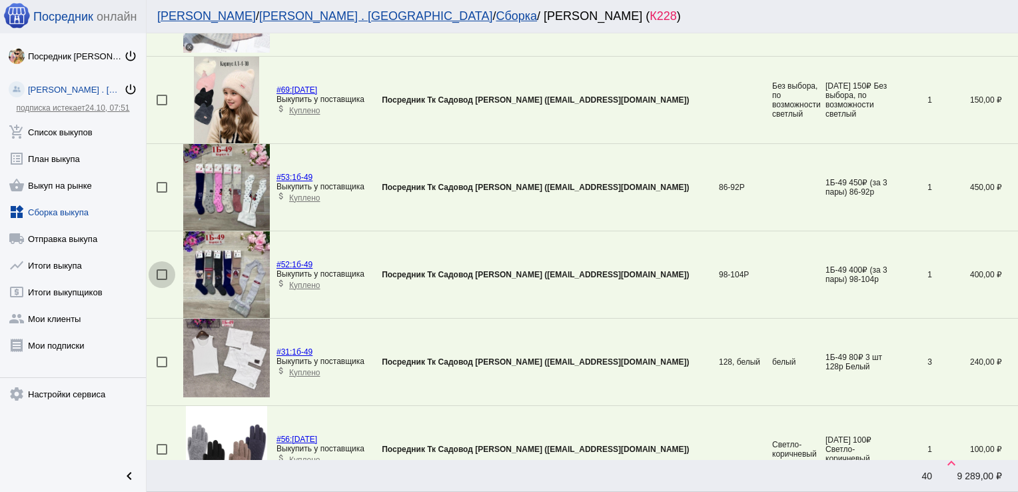
click at [163, 273] on div at bounding box center [162, 274] width 11 height 11
click at [162, 280] on input "checkbox" at bounding box center [161, 280] width 1 height 1
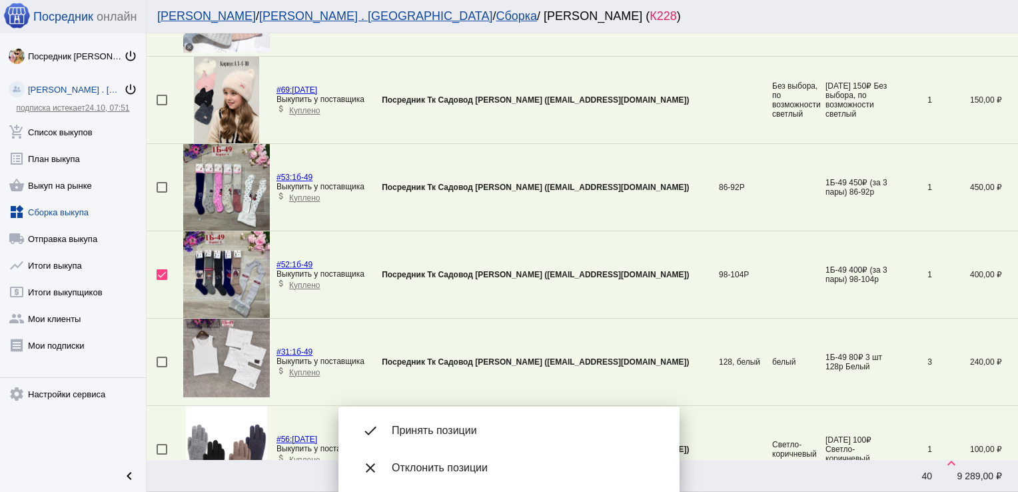
click at [162, 271] on div at bounding box center [162, 274] width 11 height 11
click at [162, 280] on input "checkbox" at bounding box center [161, 280] width 1 height 1
checkbox input "false"
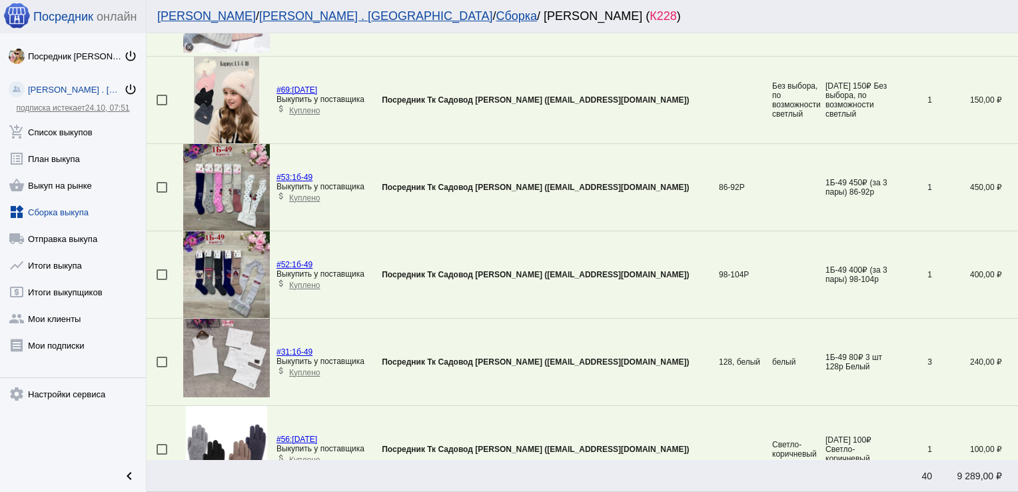
scroll to position [47, 0]
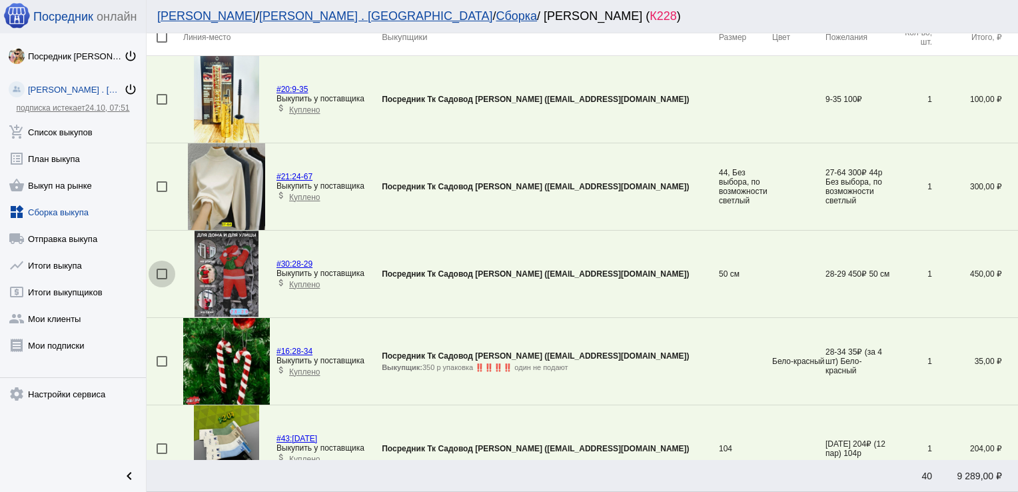
click at [163, 273] on div at bounding box center [162, 274] width 11 height 11
click at [162, 279] on input "checkbox" at bounding box center [161, 279] width 1 height 1
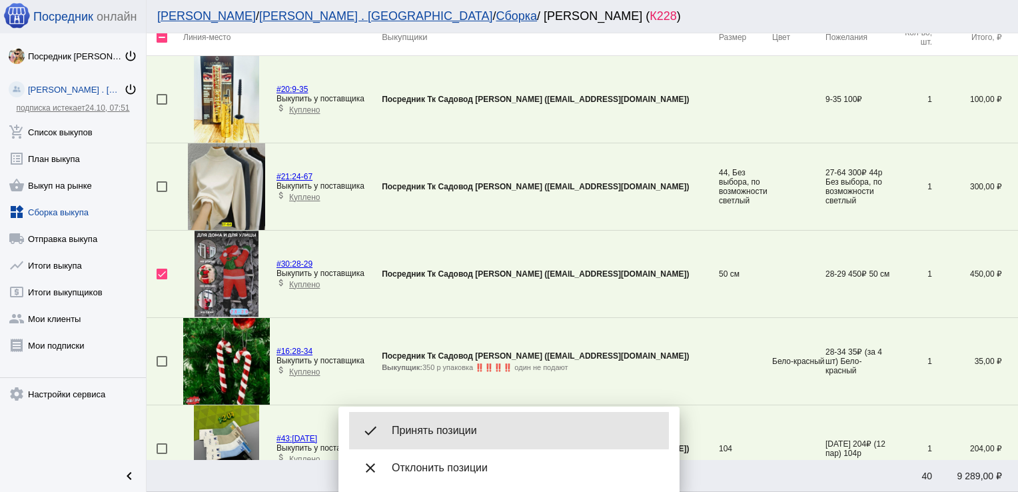
click at [444, 430] on span "Принять позиции" at bounding box center [525, 430] width 267 height 13
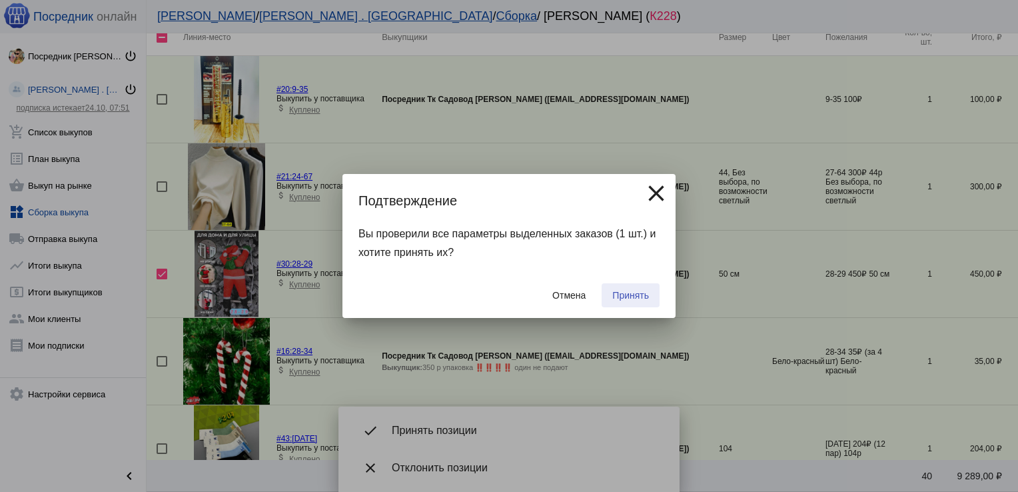
click at [634, 291] on span "Принять" at bounding box center [630, 295] width 37 height 11
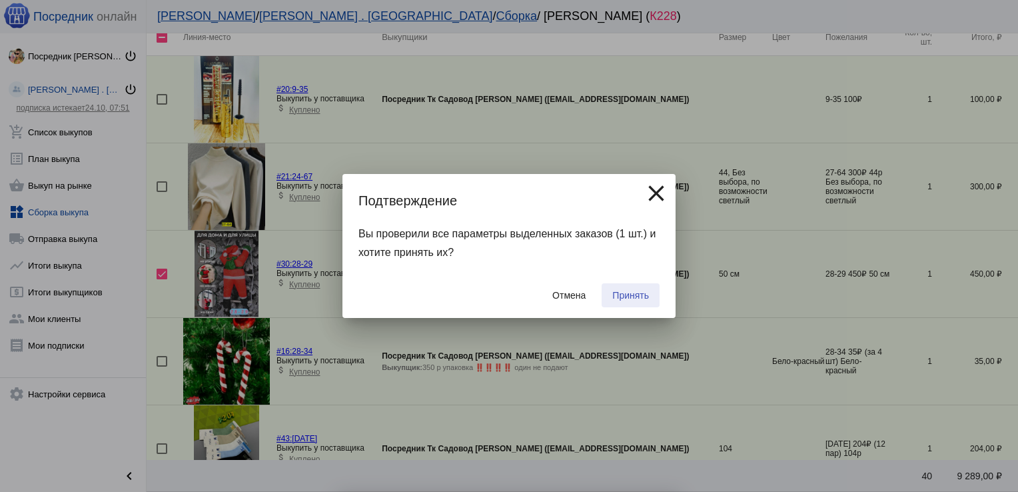
checkbox input "false"
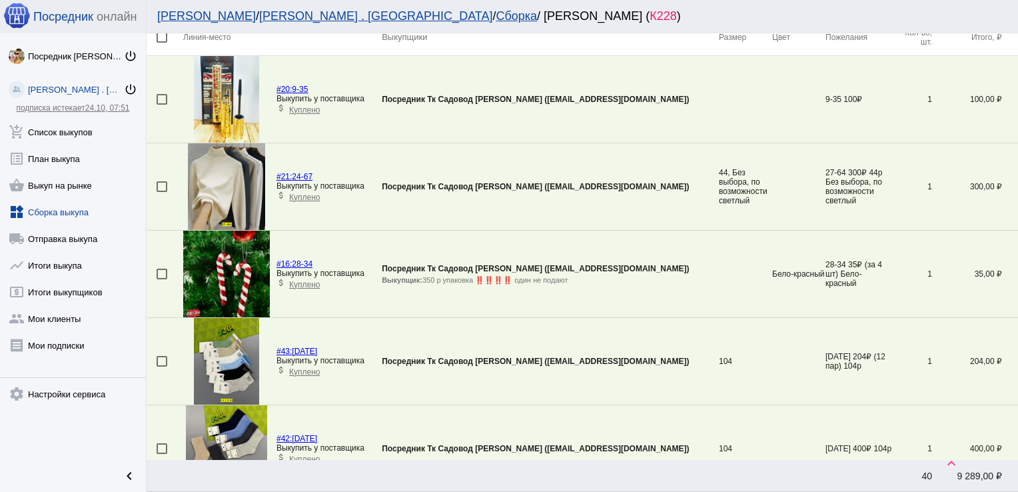
scroll to position [1529, 0]
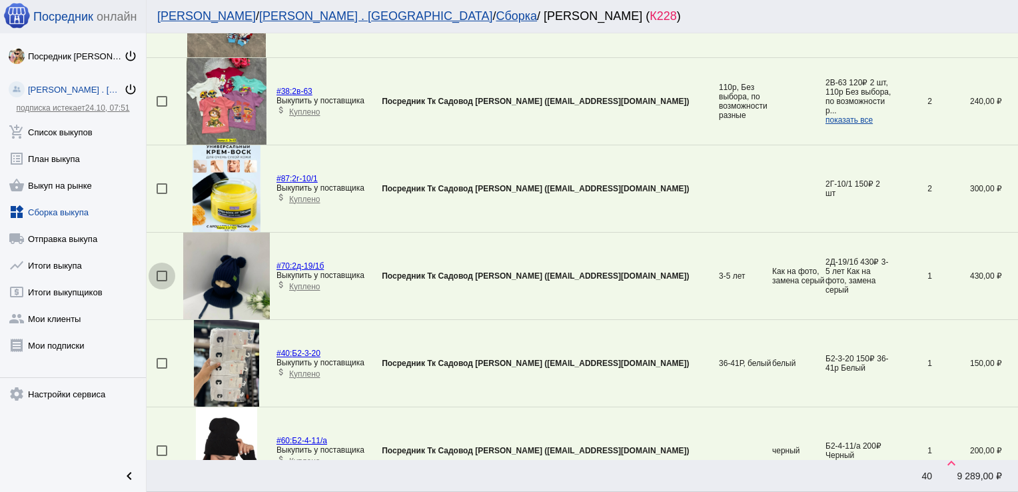
click at [164, 271] on div at bounding box center [162, 276] width 11 height 11
click at [162, 281] on input "checkbox" at bounding box center [161, 281] width 1 height 1
checkbox input "true"
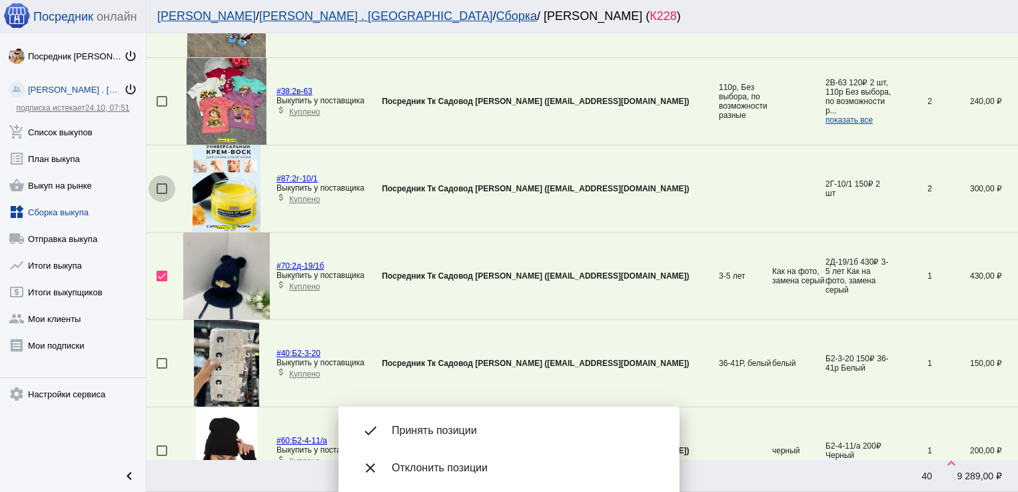
click at [165, 183] on div at bounding box center [162, 188] width 11 height 11
click at [162, 194] on input "checkbox" at bounding box center [161, 194] width 1 height 1
checkbox input "true"
click at [157, 359] on div at bounding box center [162, 363] width 11 height 11
click at [161, 369] on input "checkbox" at bounding box center [161, 369] width 1 height 1
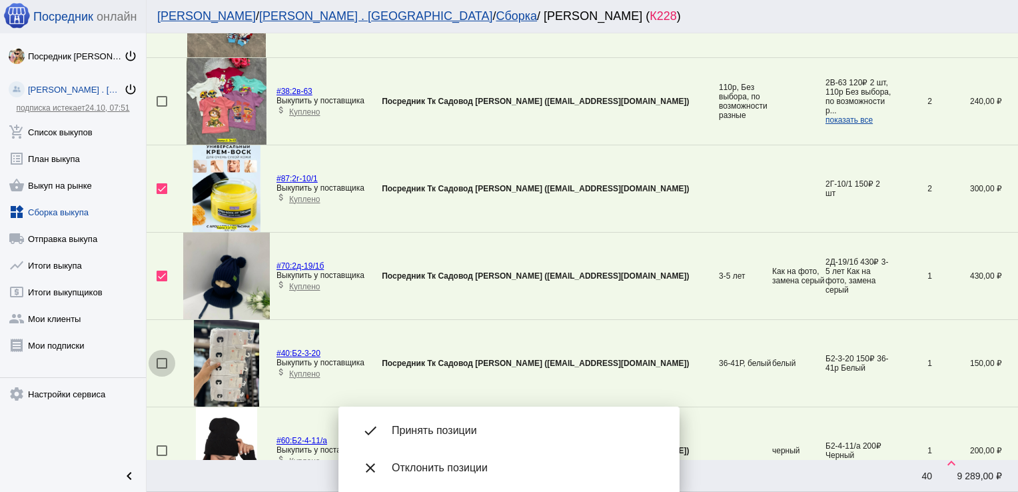
checkbox input "true"
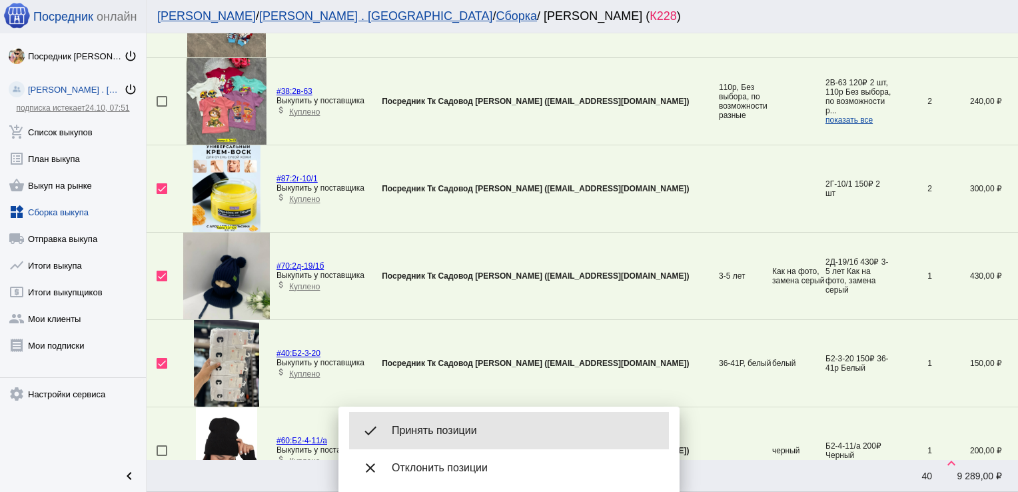
click at [447, 421] on div "done Принять позиции" at bounding box center [509, 430] width 320 height 37
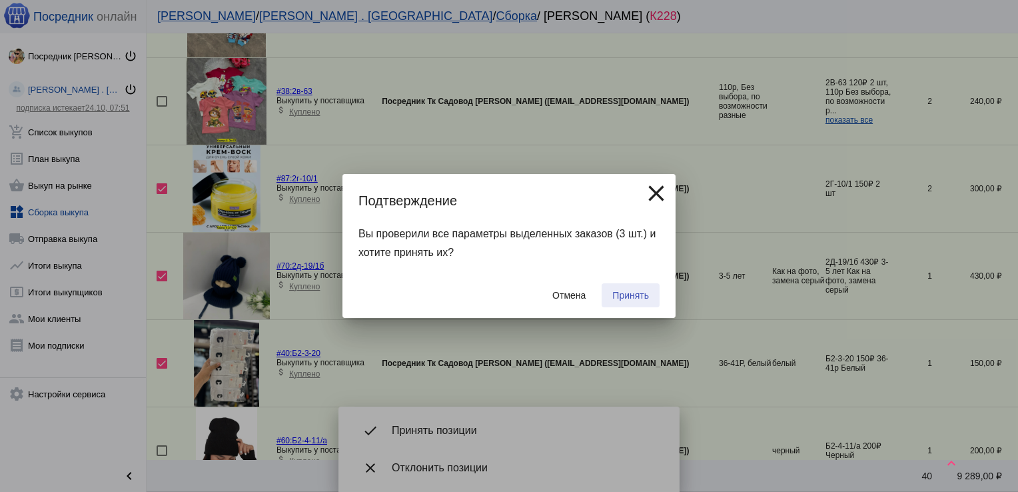
click at [644, 289] on button "Принять" at bounding box center [631, 295] width 58 height 24
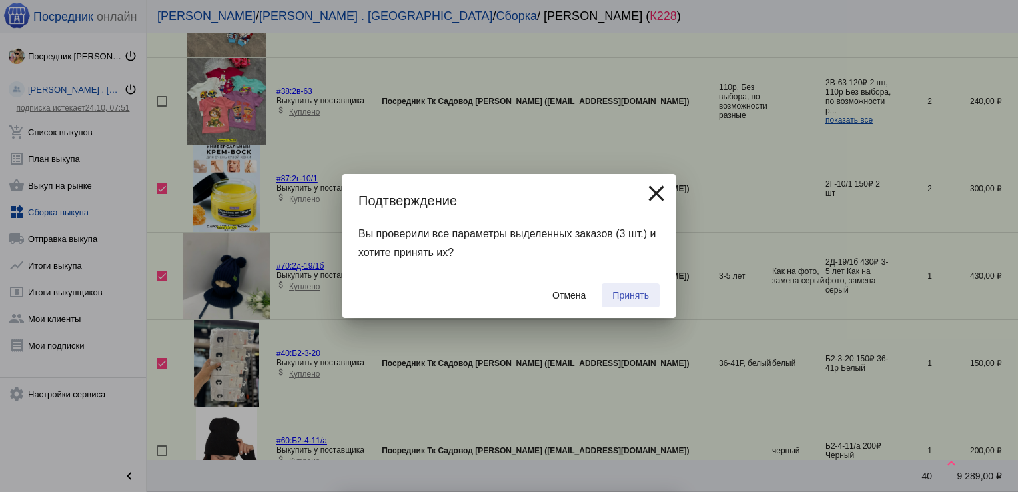
checkbox input "false"
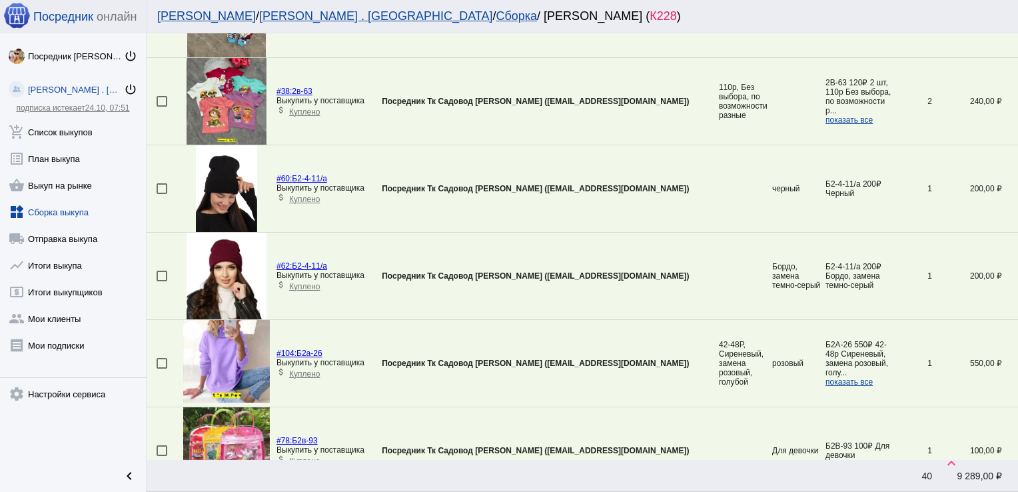
scroll to position [1093, 0]
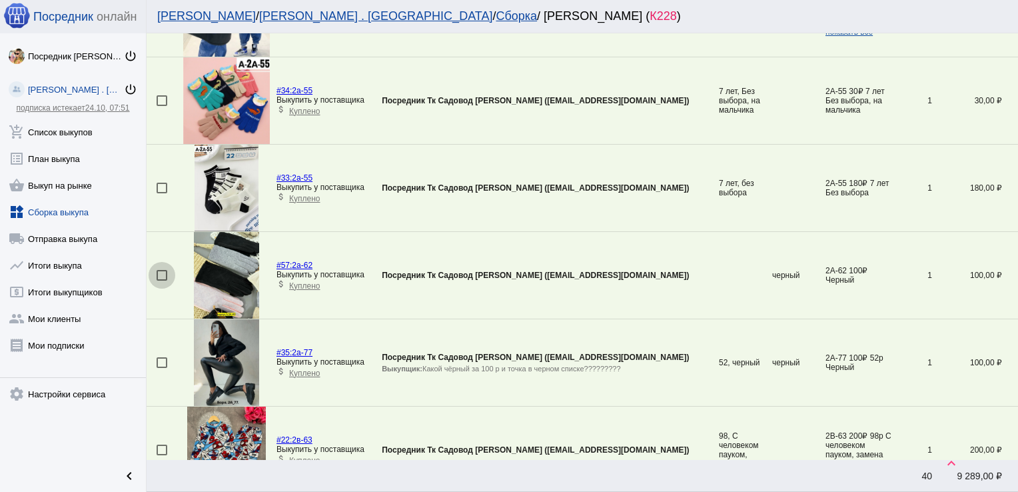
click at [159, 271] on div at bounding box center [162, 275] width 11 height 11
click at [161, 281] on input "checkbox" at bounding box center [161, 281] width 1 height 1
checkbox input "true"
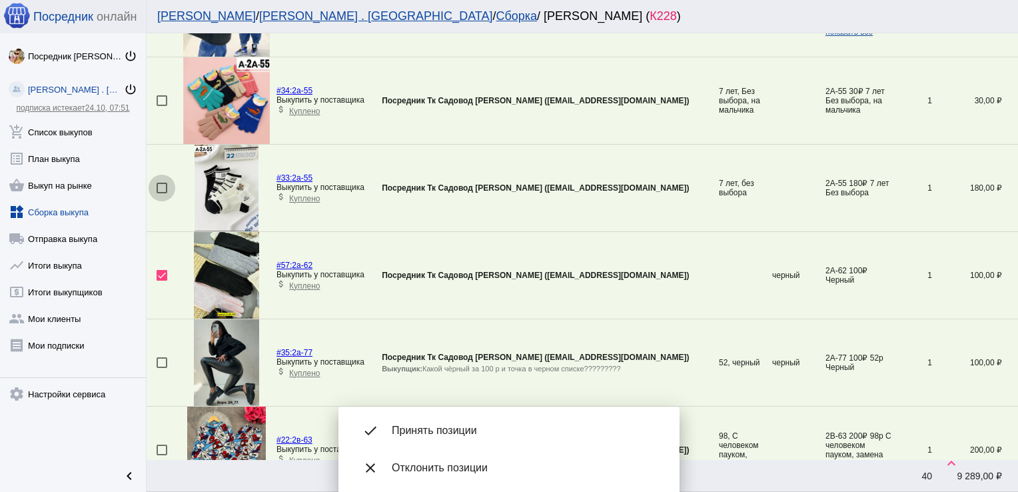
click at [165, 183] on div at bounding box center [162, 188] width 11 height 11
click at [162, 193] on input "checkbox" at bounding box center [161, 193] width 1 height 1
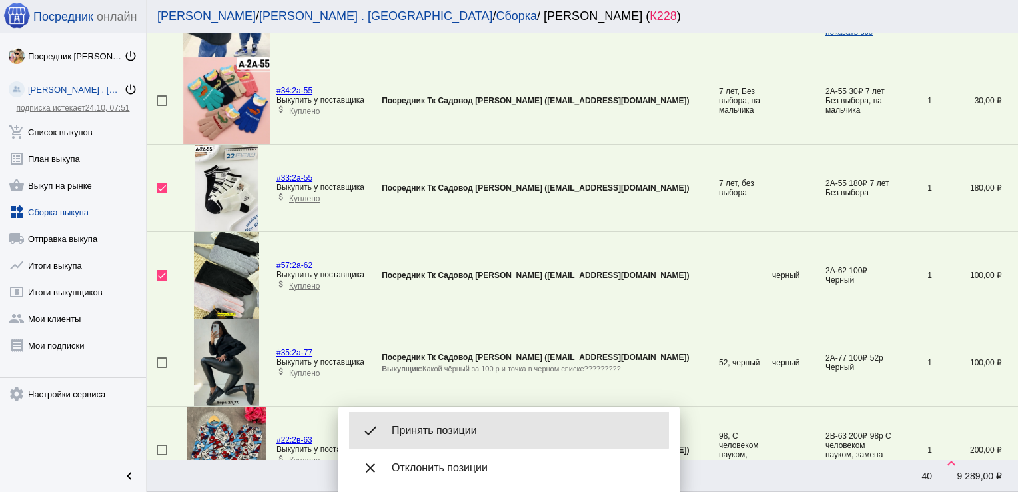
click at [478, 420] on div "done Принять позиции" at bounding box center [509, 430] width 320 height 37
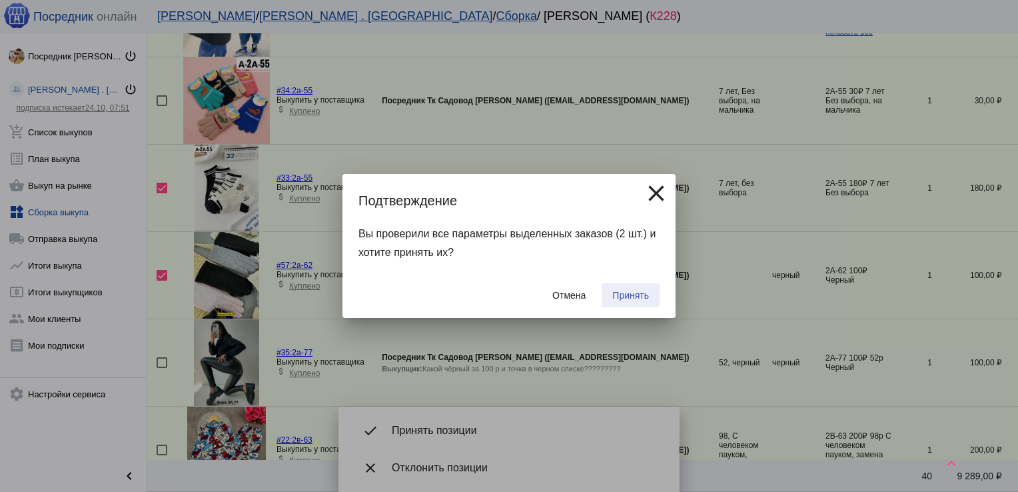
click at [634, 292] on span "Принять" at bounding box center [630, 295] width 37 height 11
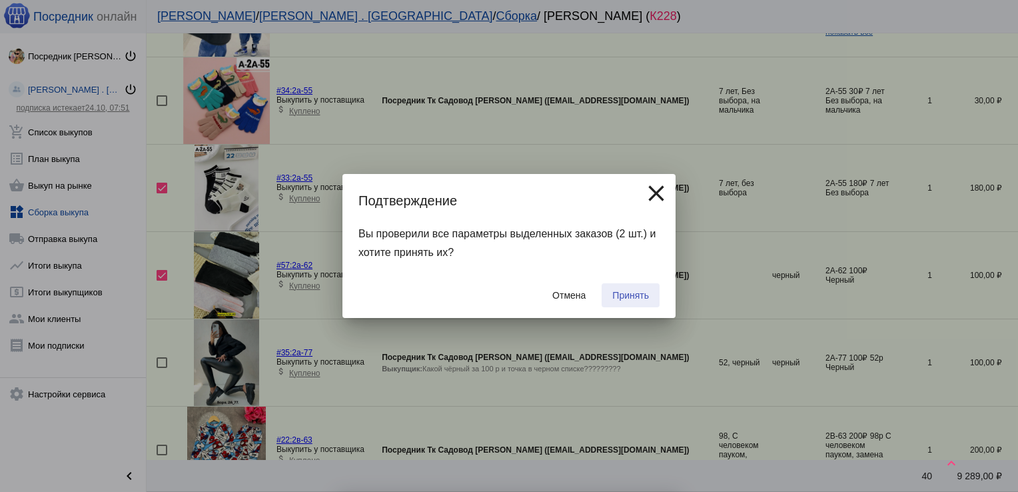
checkbox input "false"
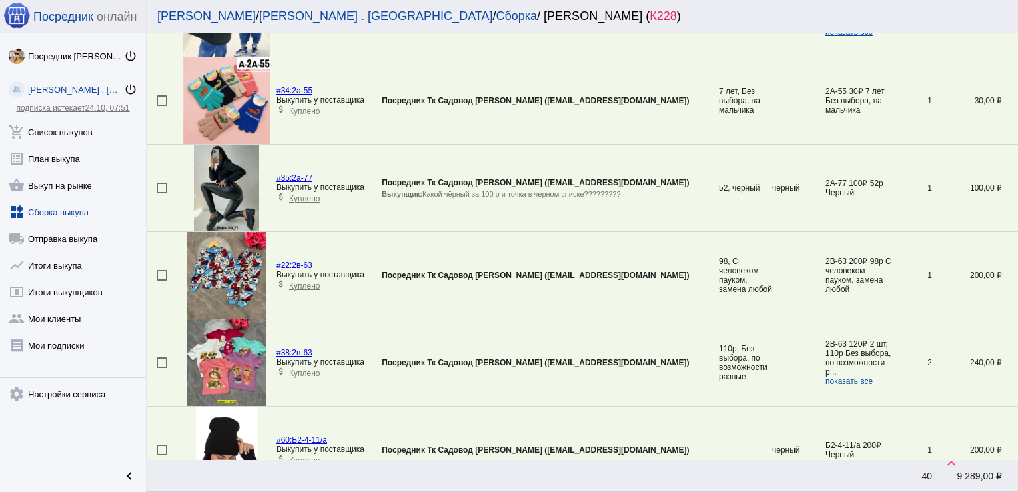
scroll to position [1573, 0]
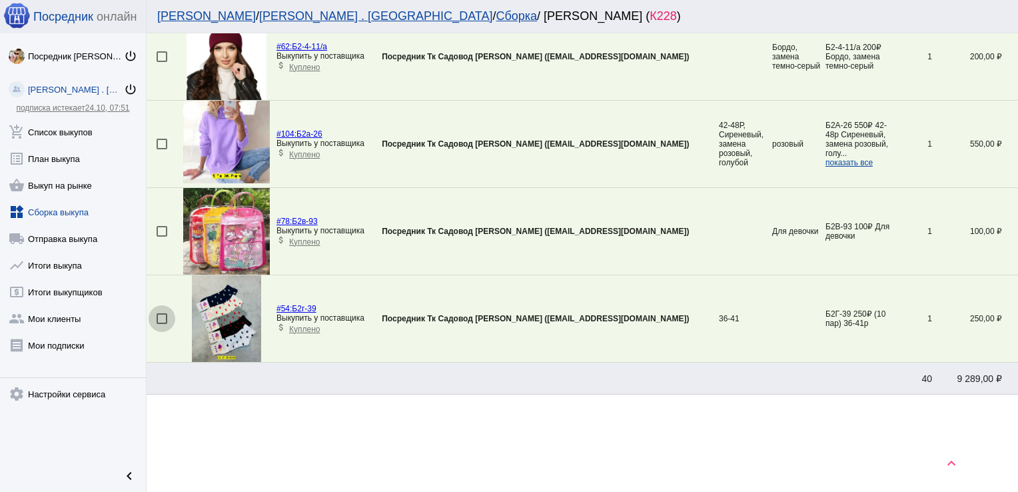
click at [161, 313] on div at bounding box center [162, 318] width 11 height 11
click at [161, 324] on input "checkbox" at bounding box center [161, 324] width 1 height 1
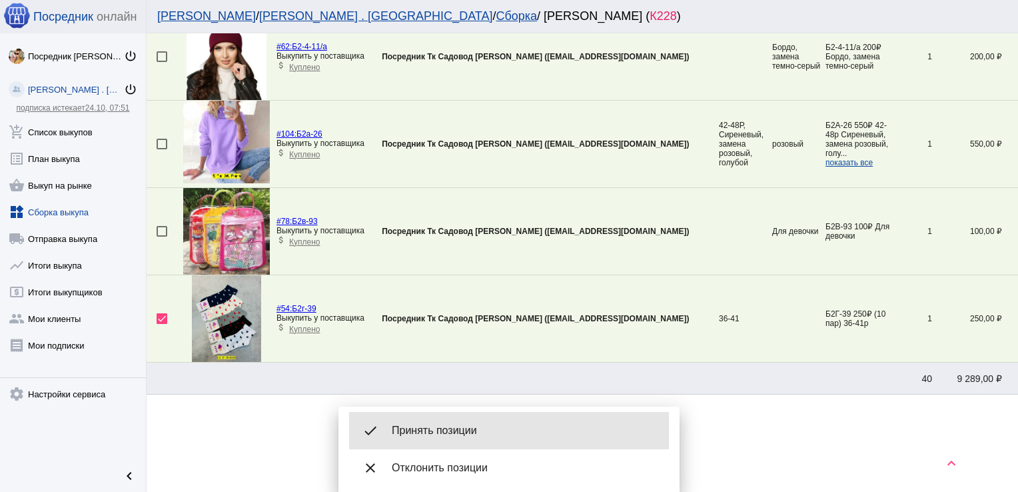
click at [466, 428] on span "Принять позиции" at bounding box center [525, 430] width 267 height 13
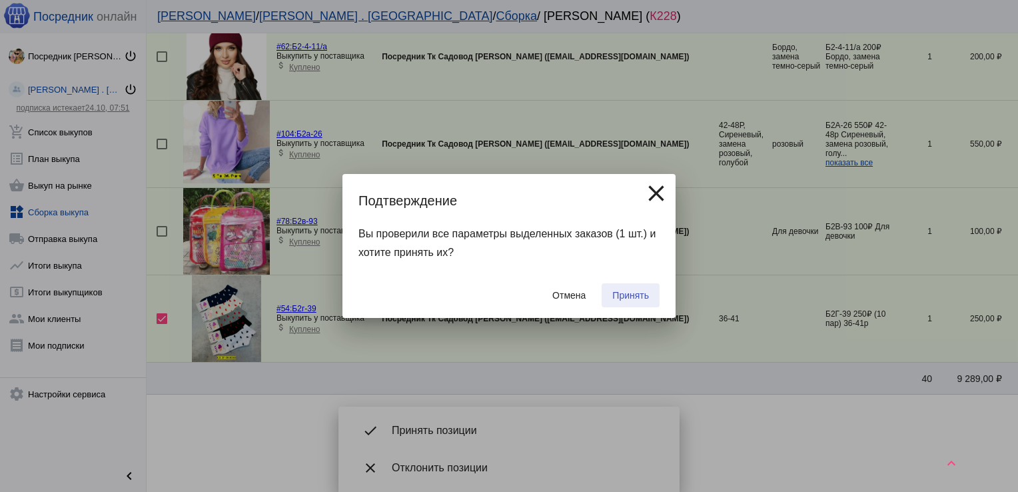
click at [630, 297] on span "Принять" at bounding box center [630, 295] width 37 height 11
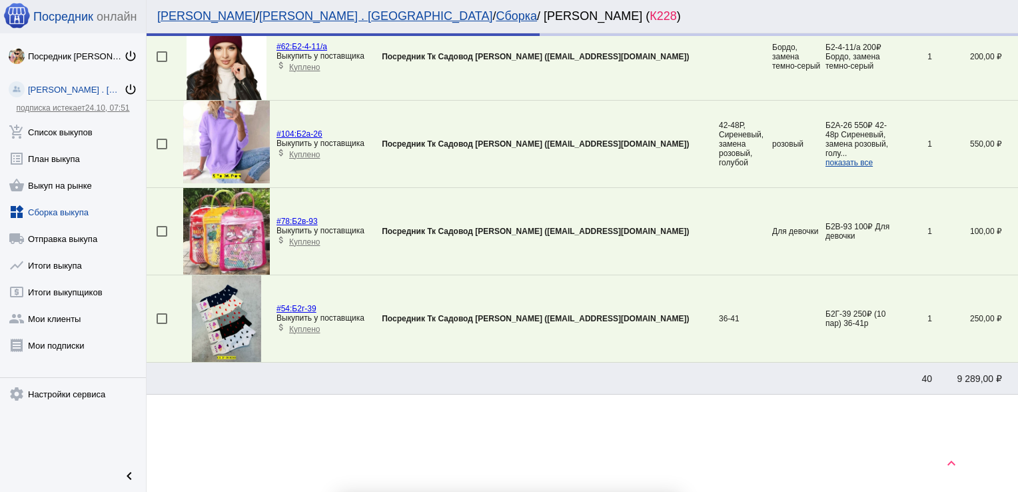
checkbox input "false"
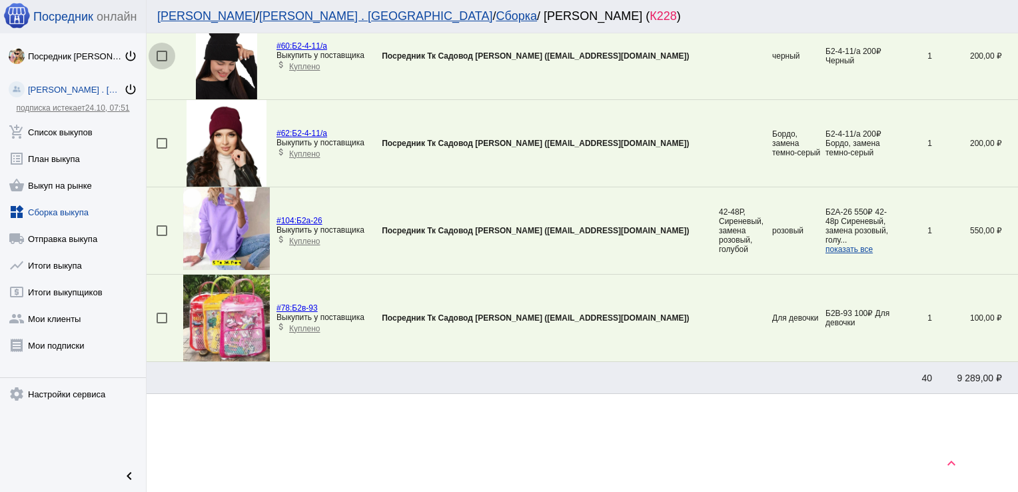
click at [163, 55] on div at bounding box center [162, 56] width 11 height 11
click at [162, 61] on input "checkbox" at bounding box center [161, 61] width 1 height 1
checkbox input "true"
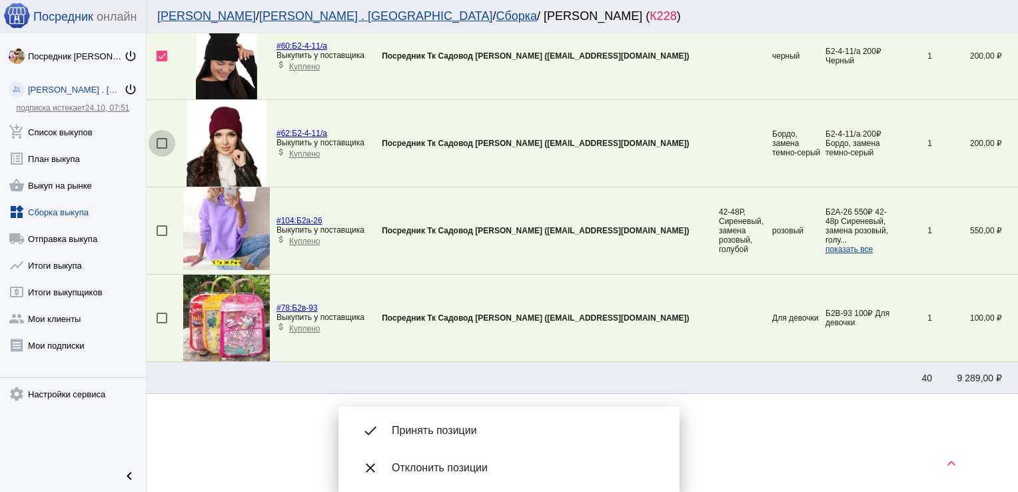
click at [161, 140] on div at bounding box center [162, 143] width 11 height 11
click at [161, 149] on input "checkbox" at bounding box center [161, 149] width 1 height 1
checkbox input "true"
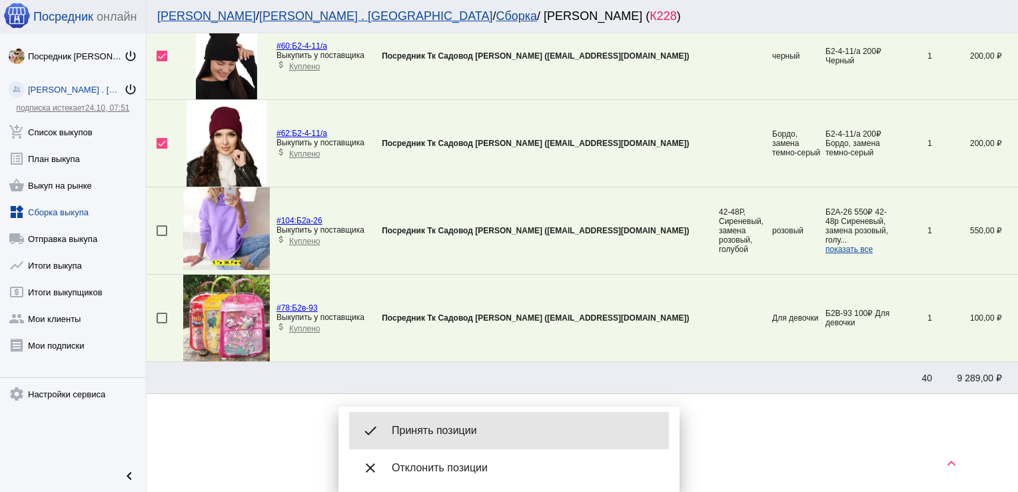
click at [459, 427] on span "Принять позиции" at bounding box center [525, 430] width 267 height 13
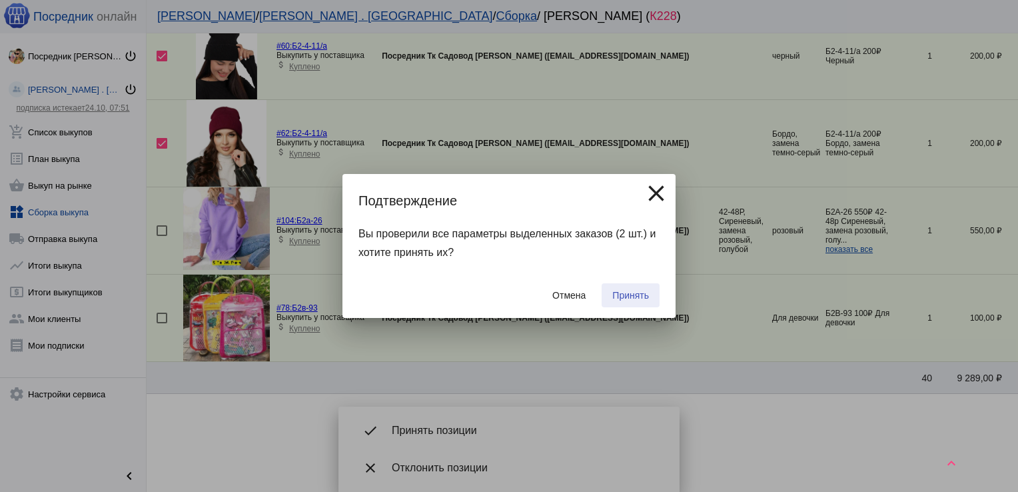
click at [632, 289] on button "Принять" at bounding box center [631, 295] width 58 height 24
checkbox input "false"
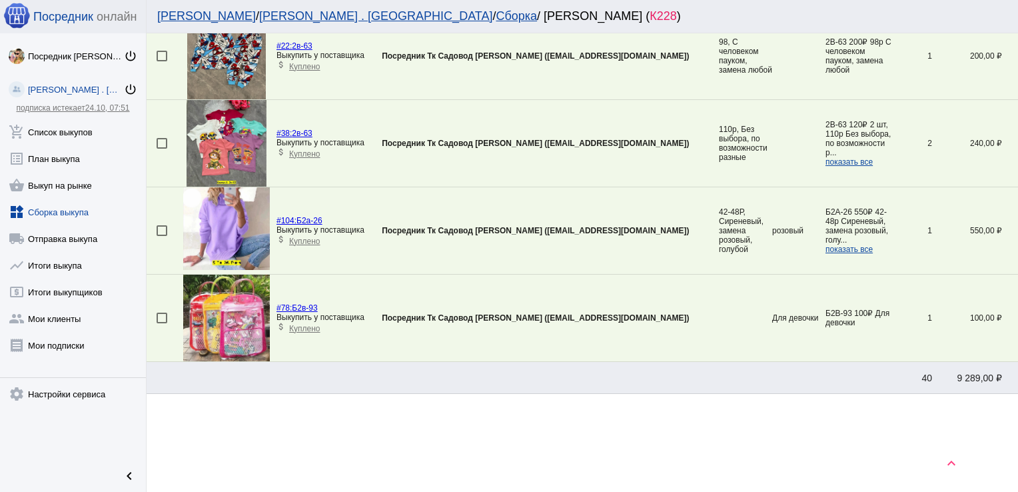
scroll to position [309, 0]
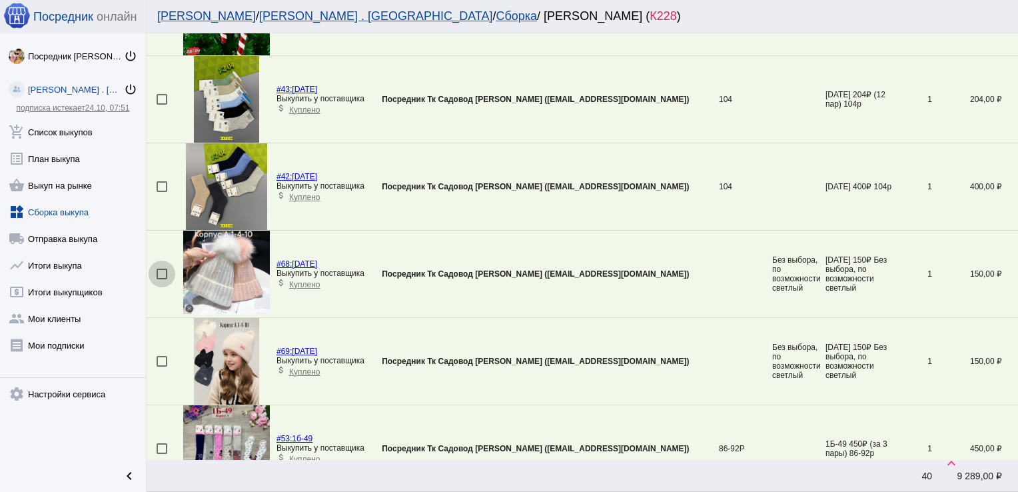
click at [165, 273] on div at bounding box center [162, 274] width 11 height 11
click at [162, 279] on input "checkbox" at bounding box center [161, 279] width 1 height 1
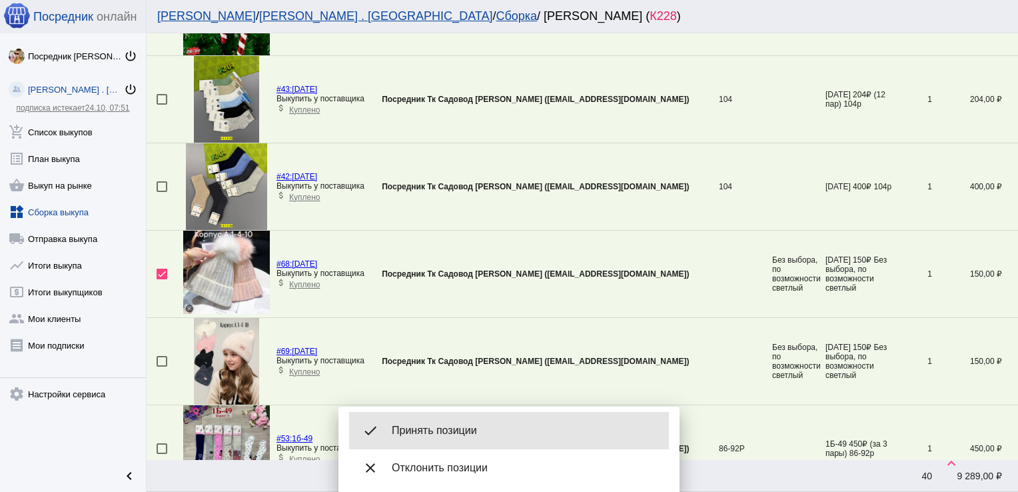
click at [443, 425] on span "Принять позиции" at bounding box center [525, 430] width 267 height 13
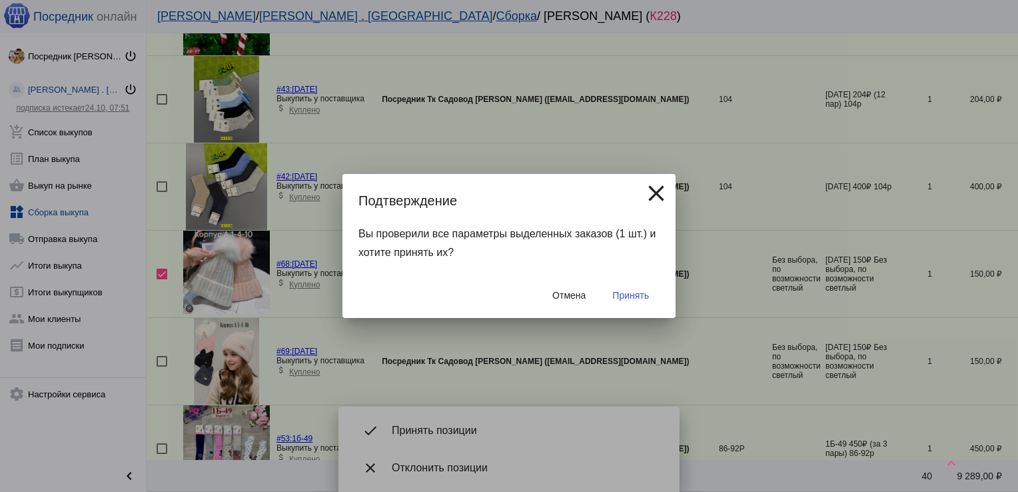
click at [638, 281] on div "Отмена Принять" at bounding box center [509, 295] width 301 height 45
click at [636, 299] on span "Принять" at bounding box center [630, 295] width 37 height 11
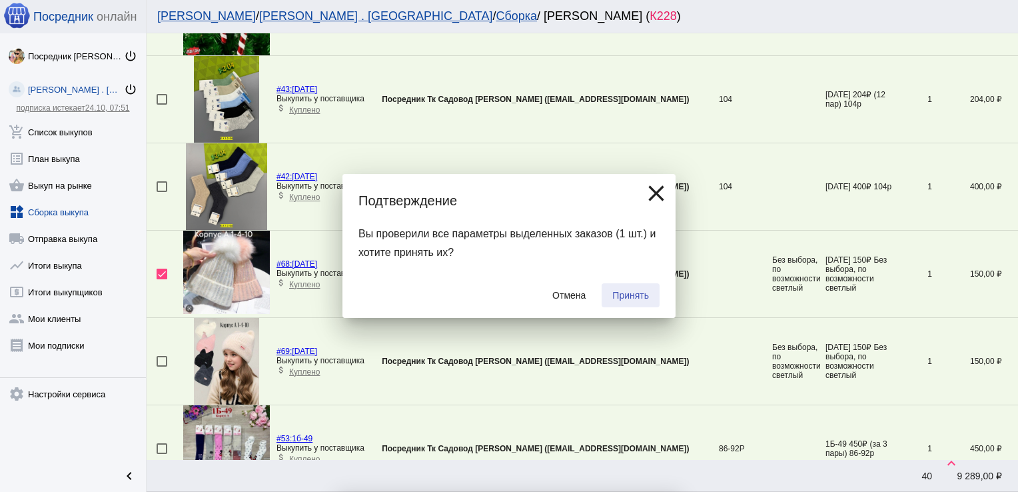
checkbox input "false"
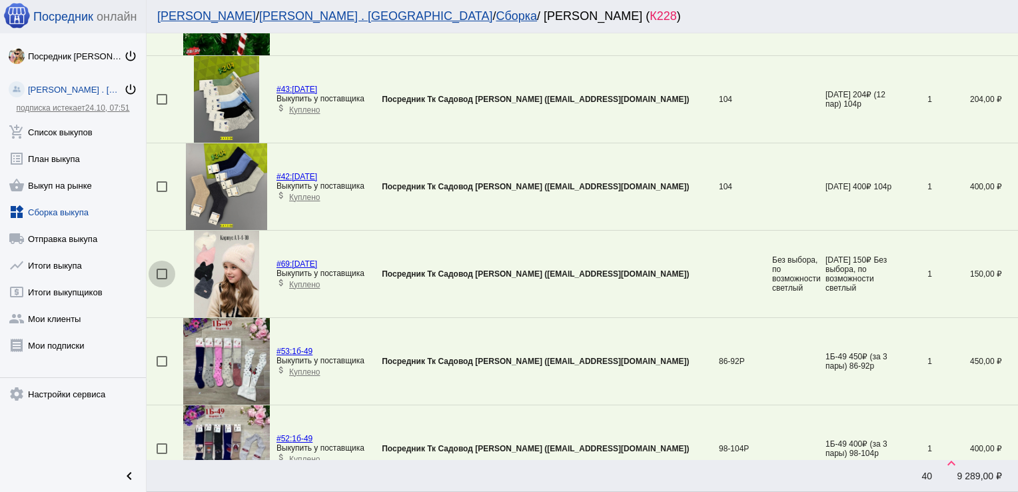
click at [163, 270] on div at bounding box center [162, 274] width 11 height 11
click at [162, 279] on input "checkbox" at bounding box center [161, 279] width 1 height 1
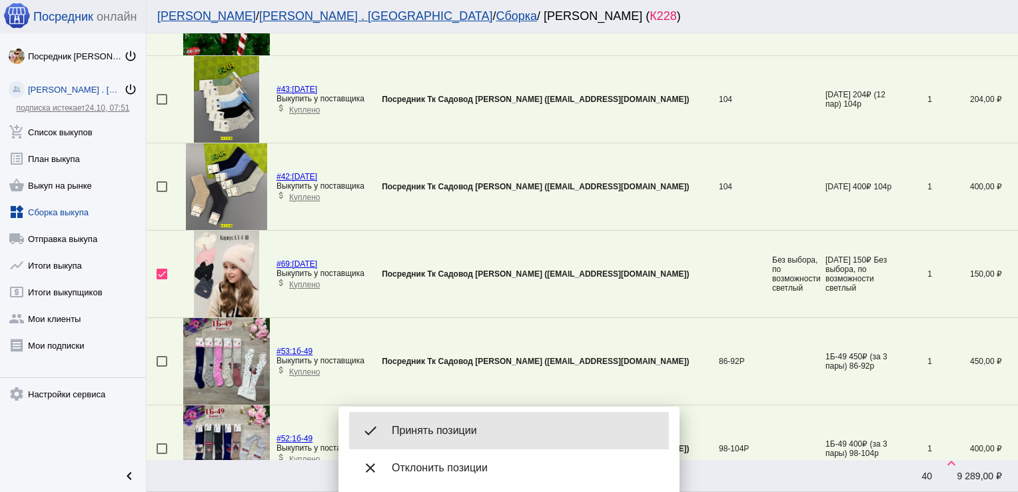
click at [469, 423] on div "done Принять позиции" at bounding box center [509, 430] width 320 height 37
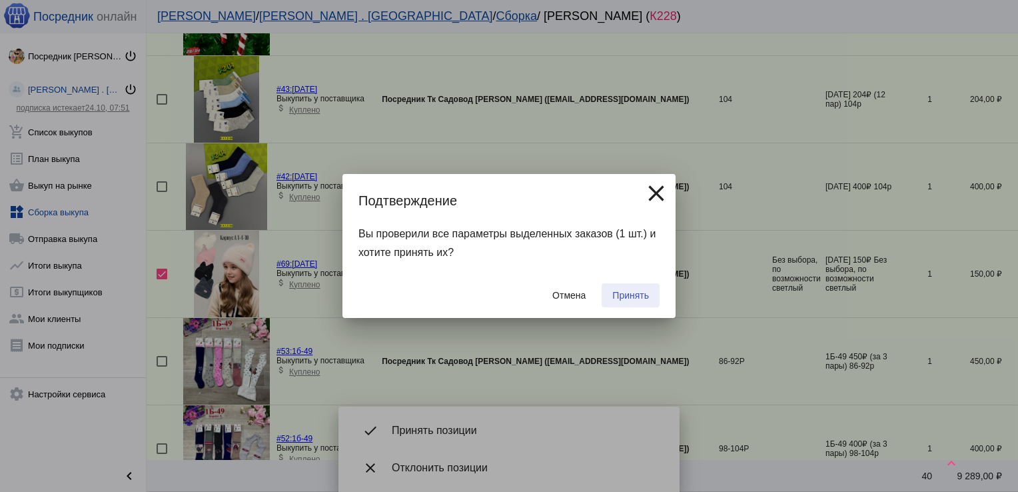
click at [612, 293] on button "Принять" at bounding box center [631, 295] width 58 height 24
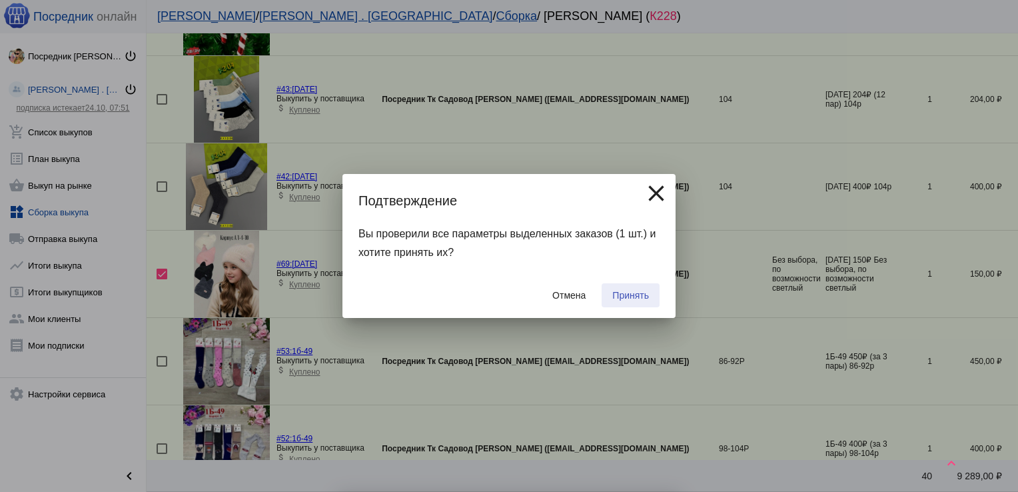
checkbox input "false"
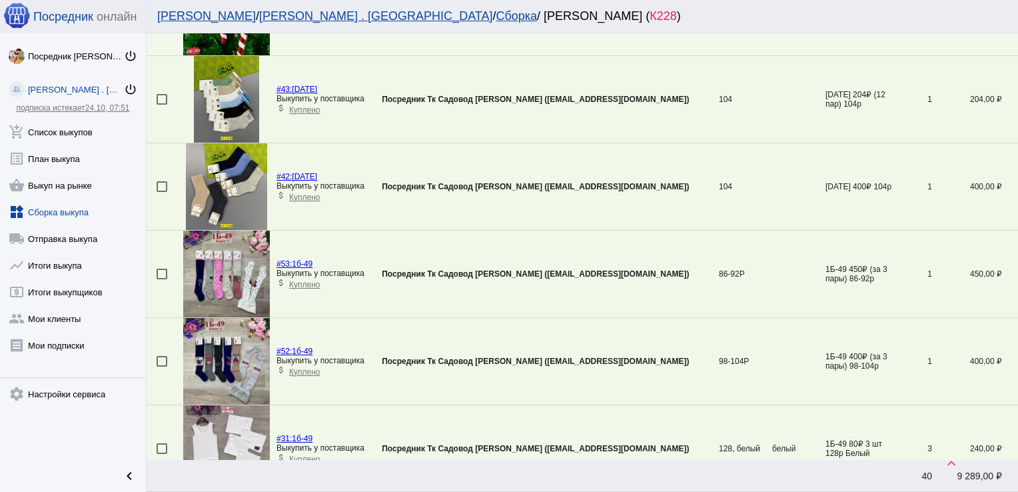
scroll to position [657, 0]
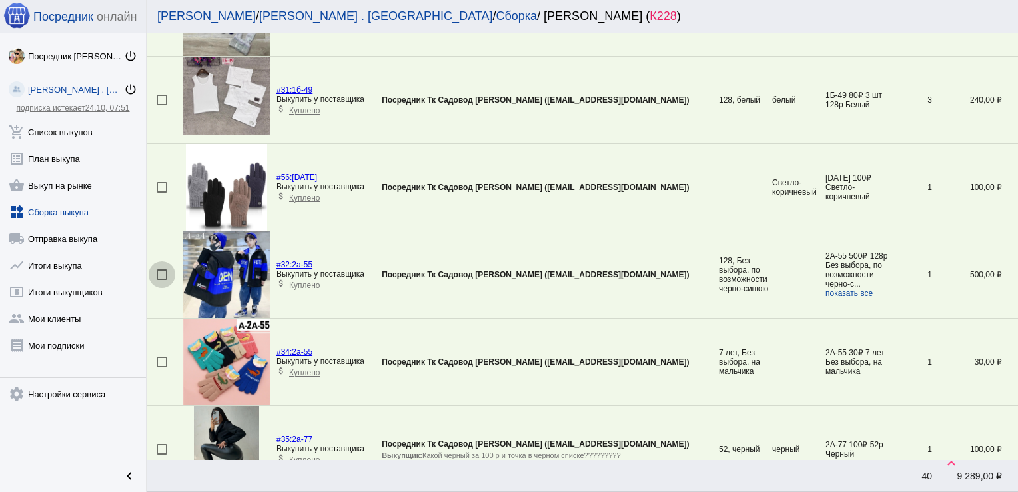
click at [163, 269] on div at bounding box center [162, 274] width 11 height 11
click at [162, 280] on input "checkbox" at bounding box center [161, 280] width 1 height 1
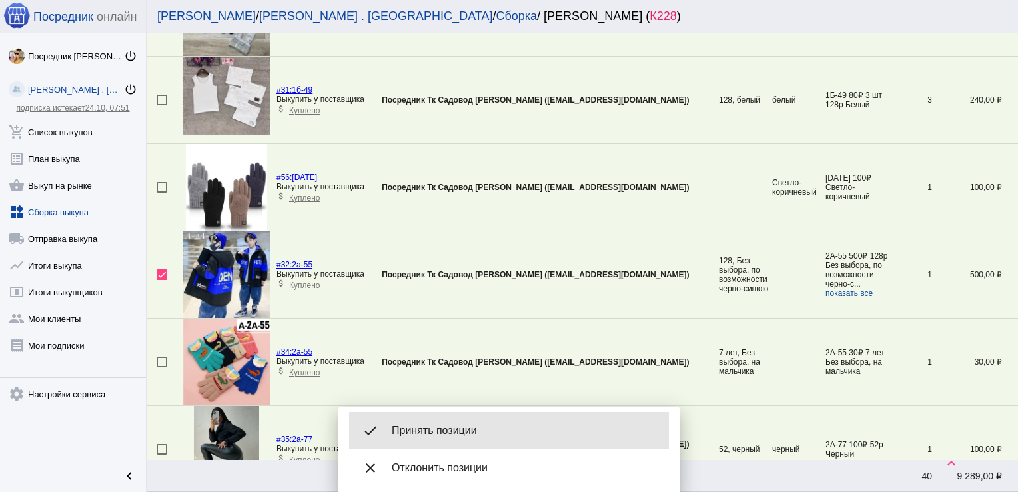
click at [448, 432] on span "Принять позиции" at bounding box center [525, 430] width 267 height 13
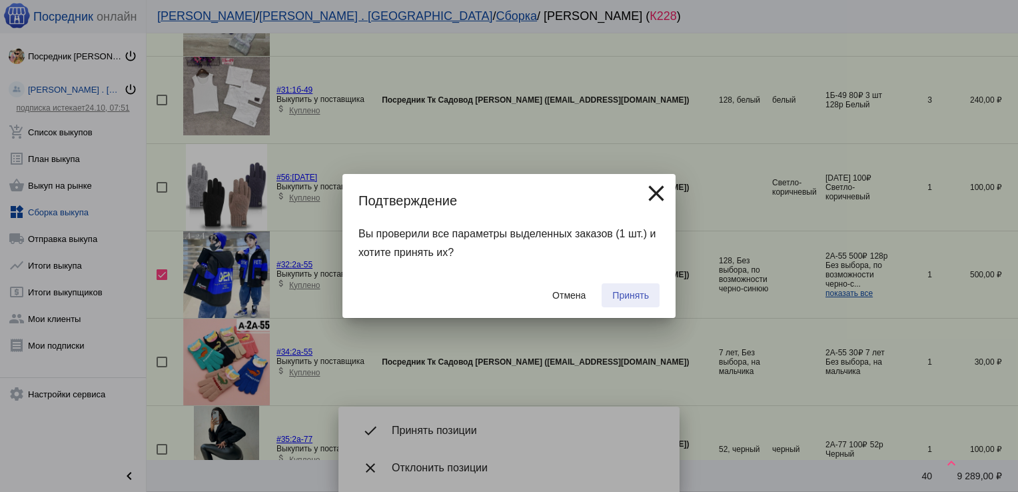
click at [624, 292] on span "Принять" at bounding box center [630, 295] width 37 height 11
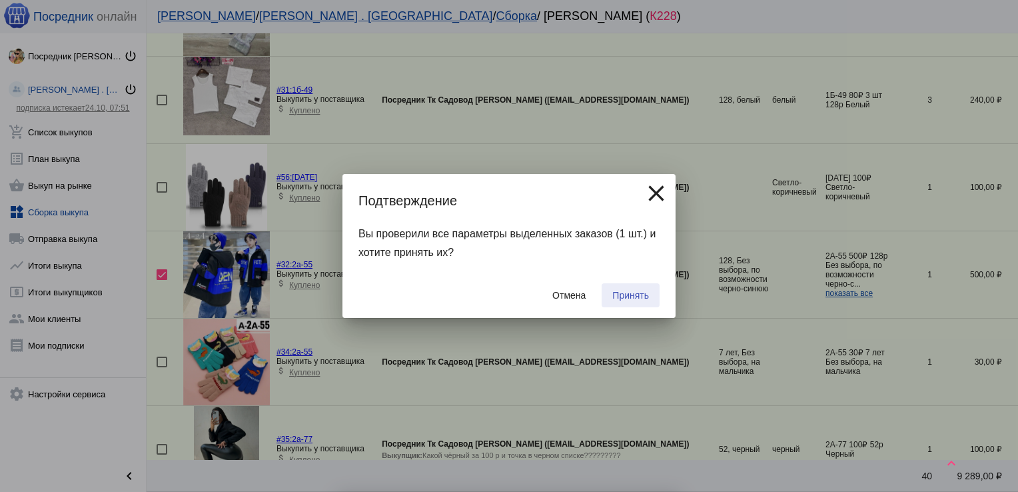
checkbox input "false"
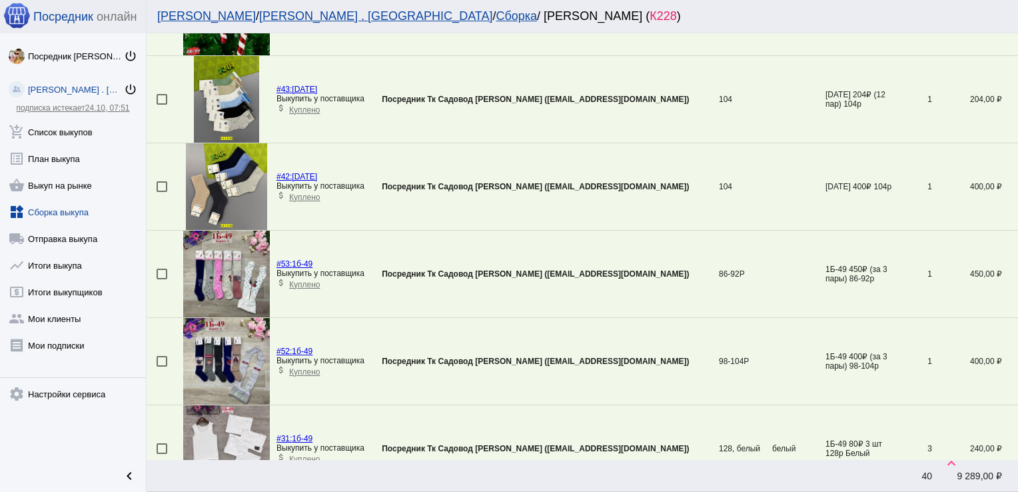
scroll to position [570, 0]
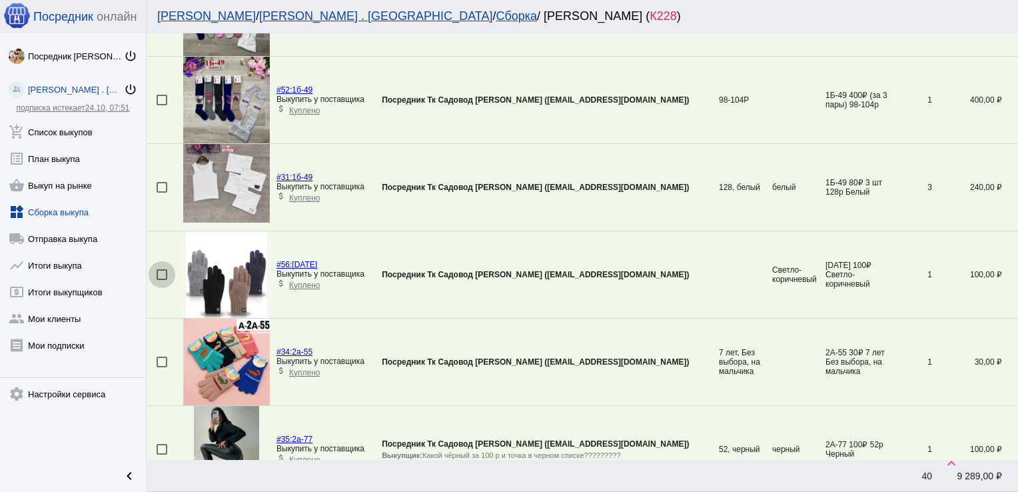
click at [163, 273] on div at bounding box center [162, 274] width 11 height 11
click at [162, 280] on input "checkbox" at bounding box center [161, 280] width 1 height 1
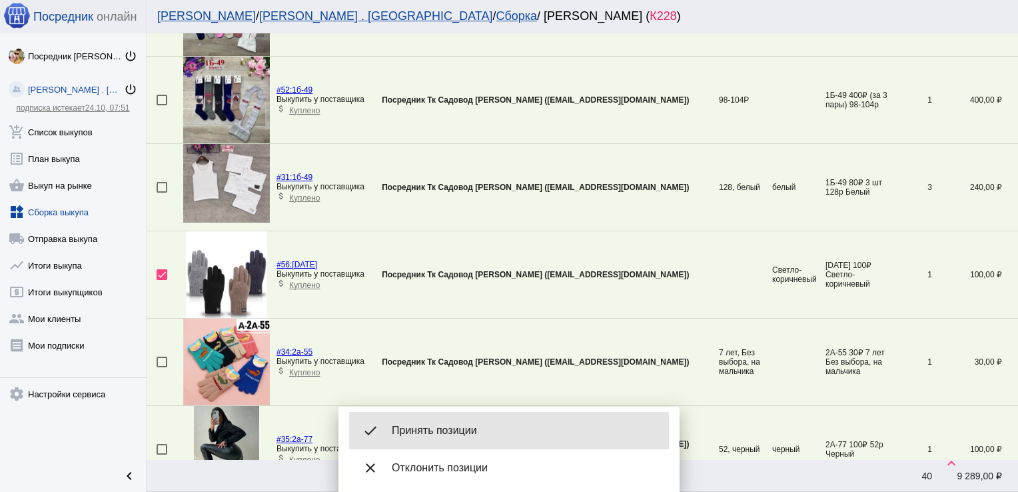
click at [474, 424] on span "Принять позиции" at bounding box center [525, 430] width 267 height 13
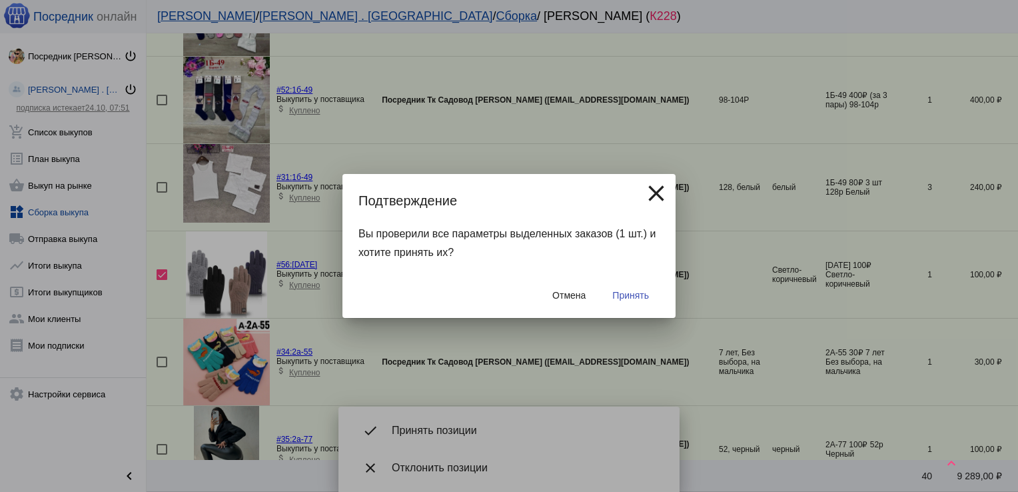
click at [638, 293] on span "Принять" at bounding box center [630, 295] width 37 height 11
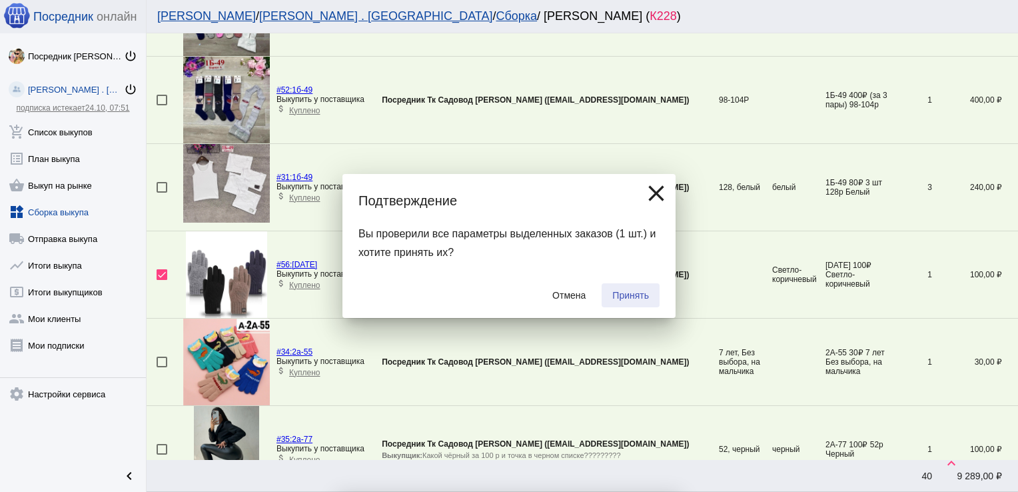
checkbox input "false"
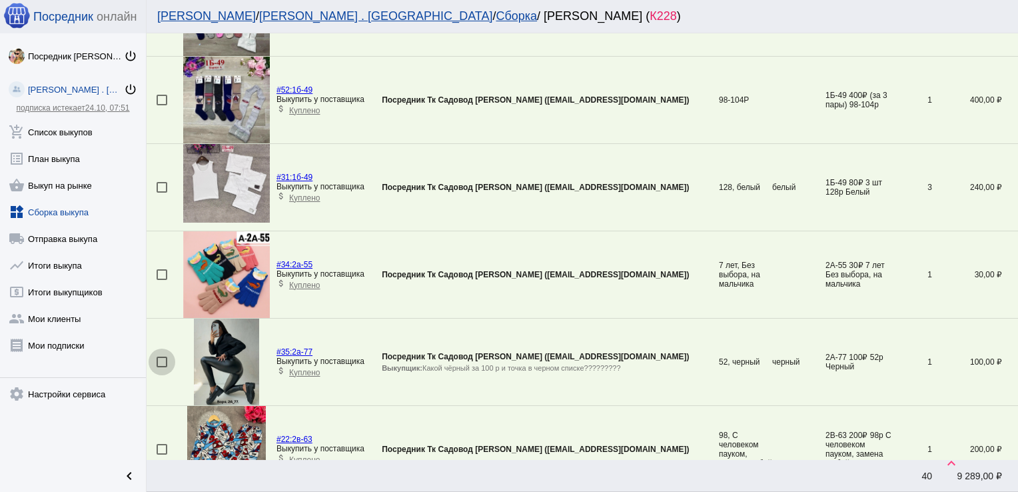
click at [161, 360] on div at bounding box center [162, 362] width 11 height 11
click at [161, 367] on input "checkbox" at bounding box center [161, 367] width 1 height 1
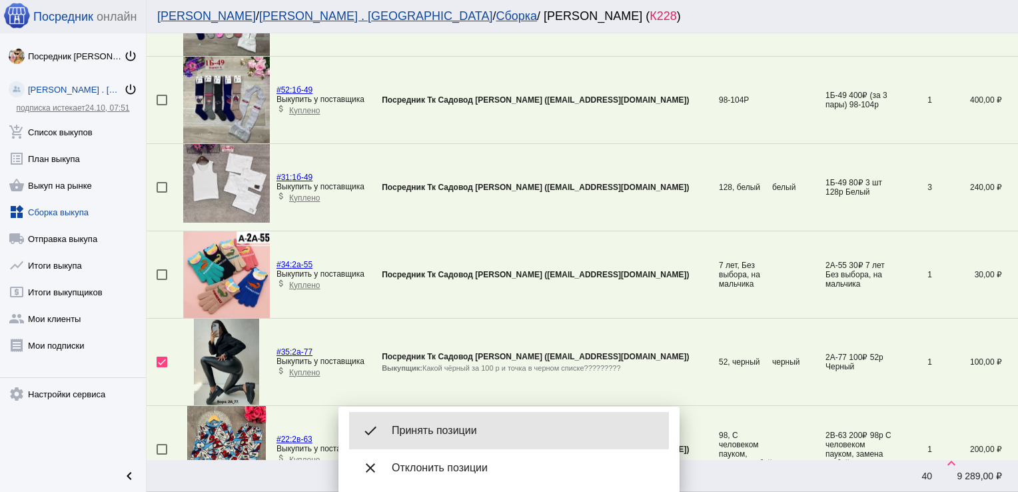
click at [448, 429] on span "Принять позиции" at bounding box center [525, 430] width 267 height 13
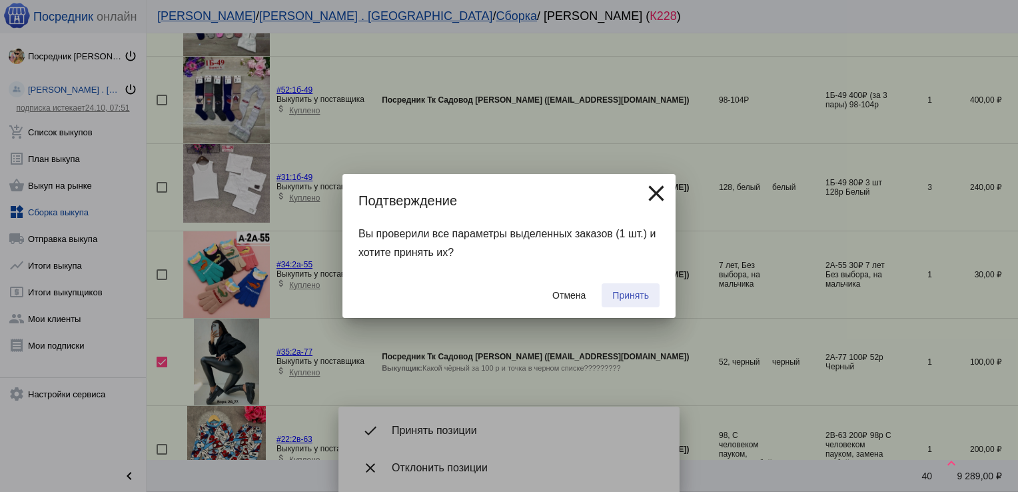
click at [637, 296] on span "Принять" at bounding box center [630, 295] width 37 height 11
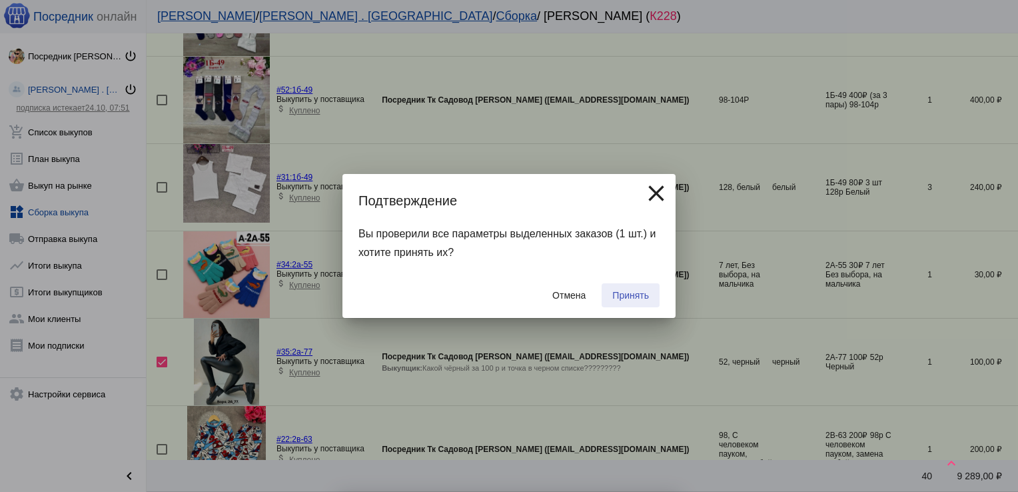
checkbox input "false"
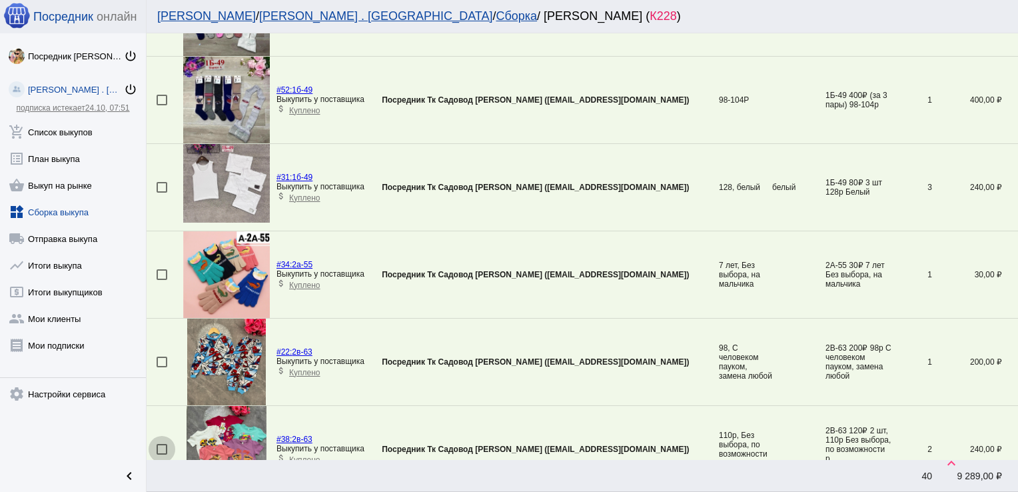
click at [163, 447] on div at bounding box center [162, 449] width 11 height 11
click at [162, 454] on input "checkbox" at bounding box center [161, 454] width 1 height 1
checkbox input "true"
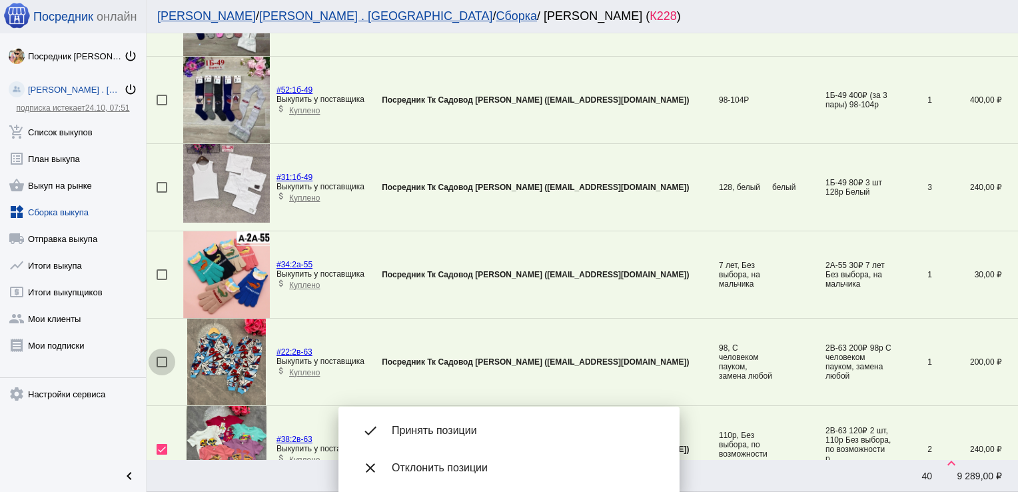
click at [166, 359] on div at bounding box center [162, 362] width 11 height 11
click at [162, 367] on input "checkbox" at bounding box center [161, 367] width 1 height 1
checkbox input "true"
click at [163, 183] on div at bounding box center [162, 187] width 11 height 11
click at [162, 193] on input "checkbox" at bounding box center [161, 193] width 1 height 1
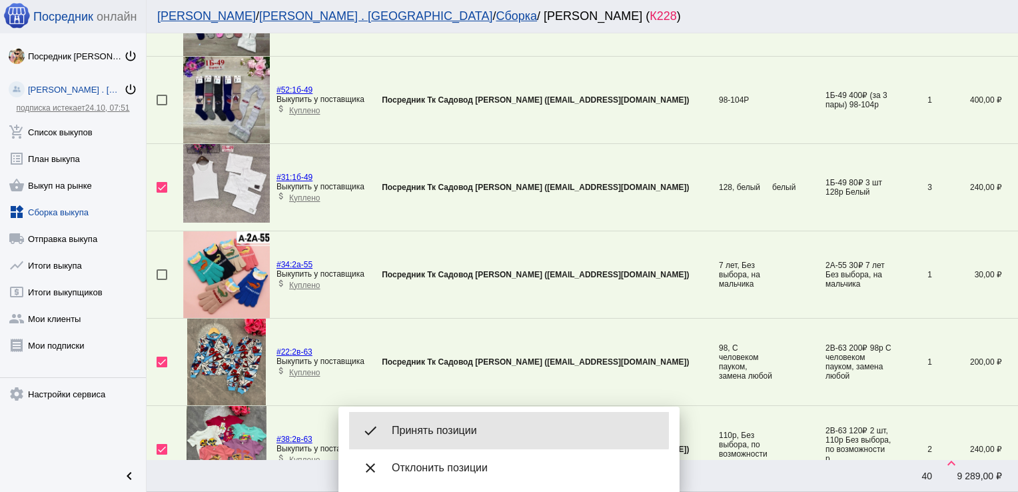
click at [472, 425] on span "Принять позиции" at bounding box center [525, 430] width 267 height 13
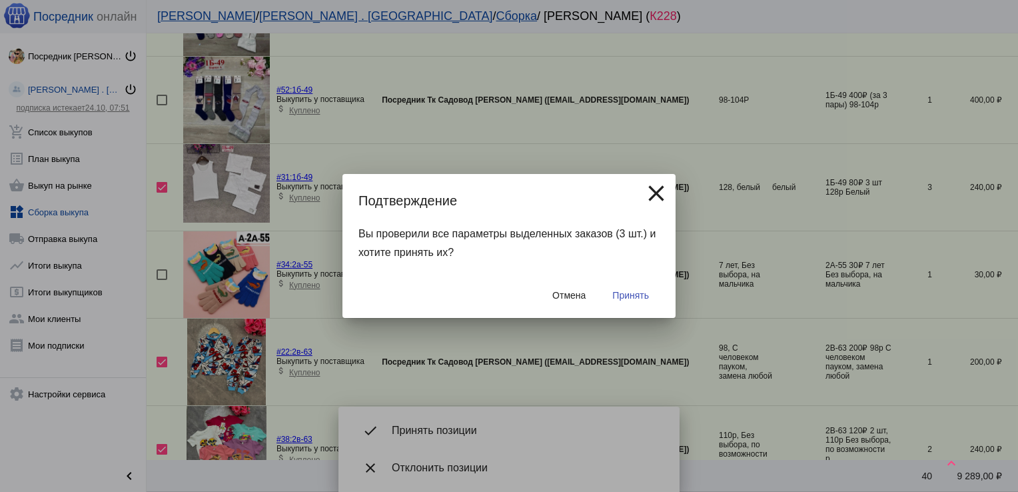
click at [635, 290] on span "Принять" at bounding box center [630, 295] width 37 height 11
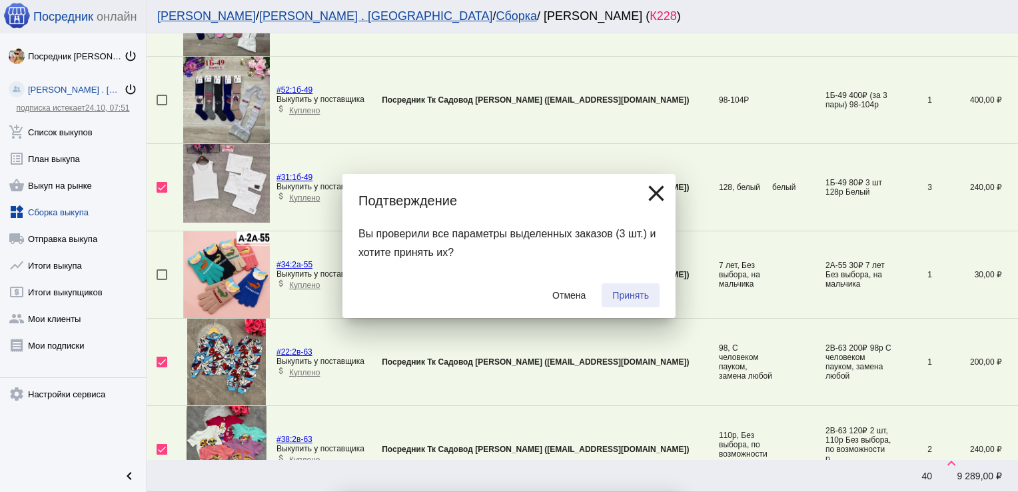
checkbox input "false"
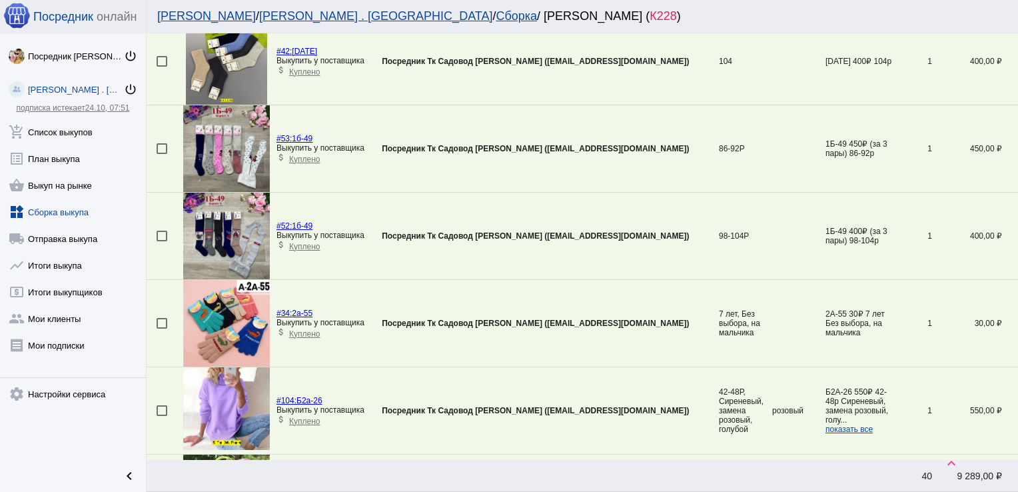
scroll to position [426, 0]
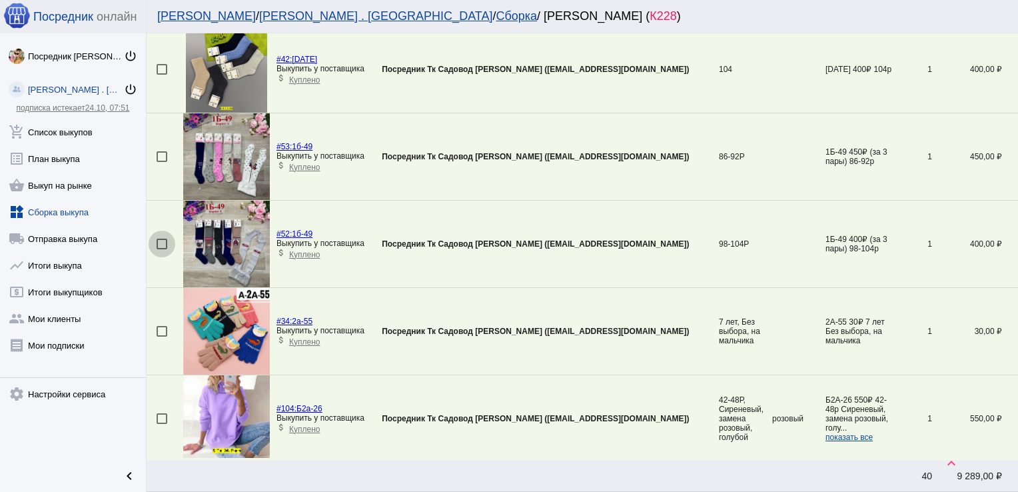
click at [161, 243] on div at bounding box center [162, 244] width 11 height 11
click at [161, 249] on input "checkbox" at bounding box center [161, 249] width 1 height 1
checkbox input "true"
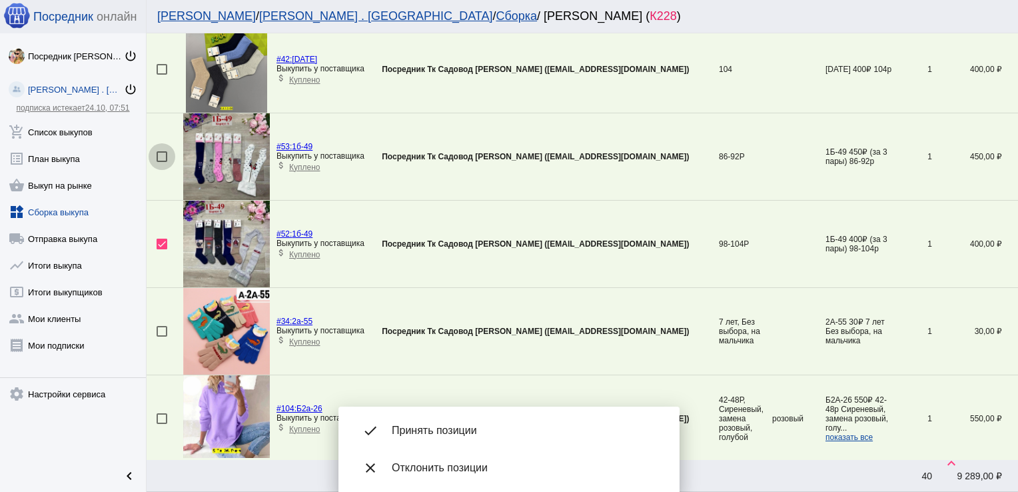
click at [162, 151] on div at bounding box center [162, 156] width 11 height 11
click at [162, 162] on input "checkbox" at bounding box center [161, 162] width 1 height 1
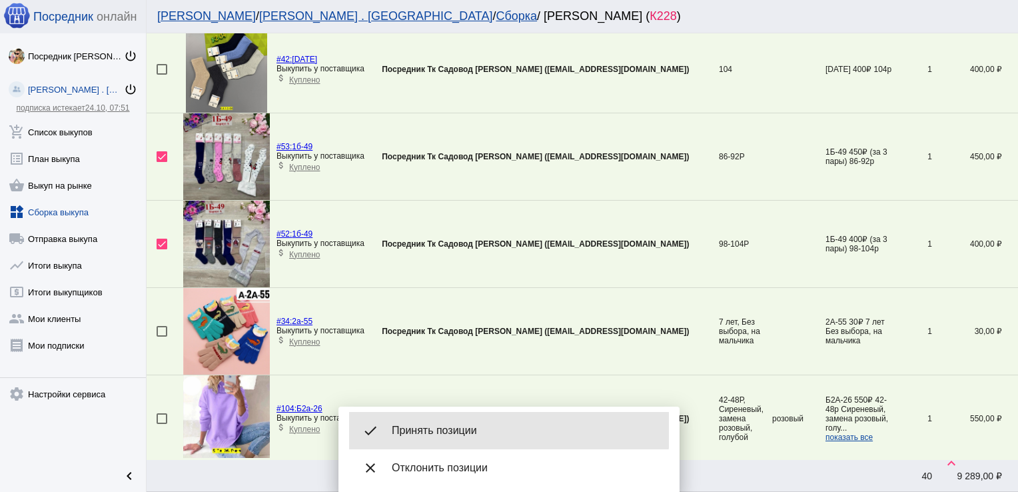
click at [493, 426] on span "Принять позиции" at bounding box center [525, 430] width 267 height 13
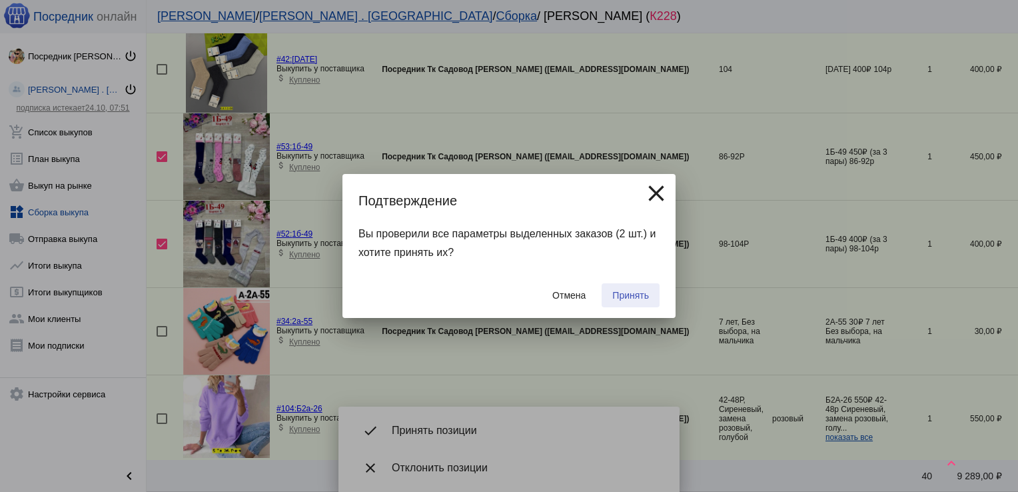
click at [647, 287] on button "Принять" at bounding box center [631, 295] width 58 height 24
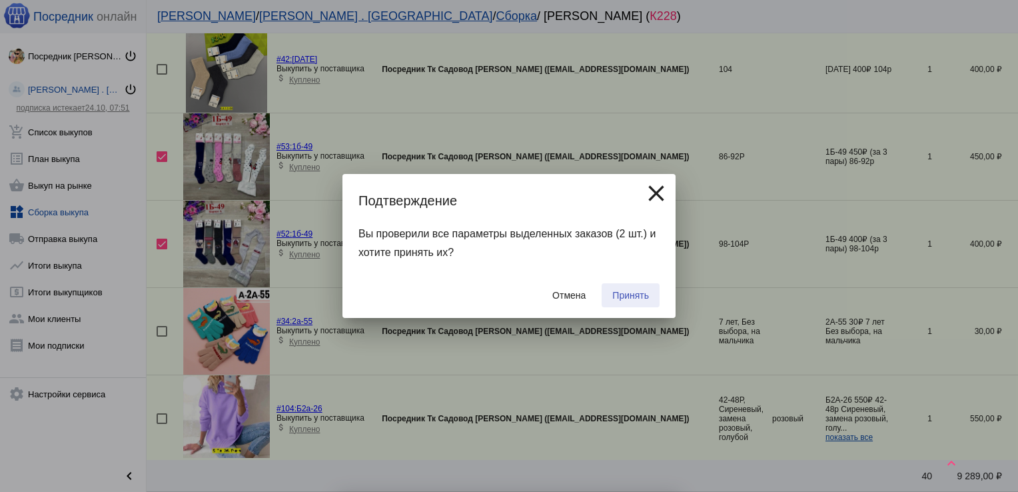
checkbox input "false"
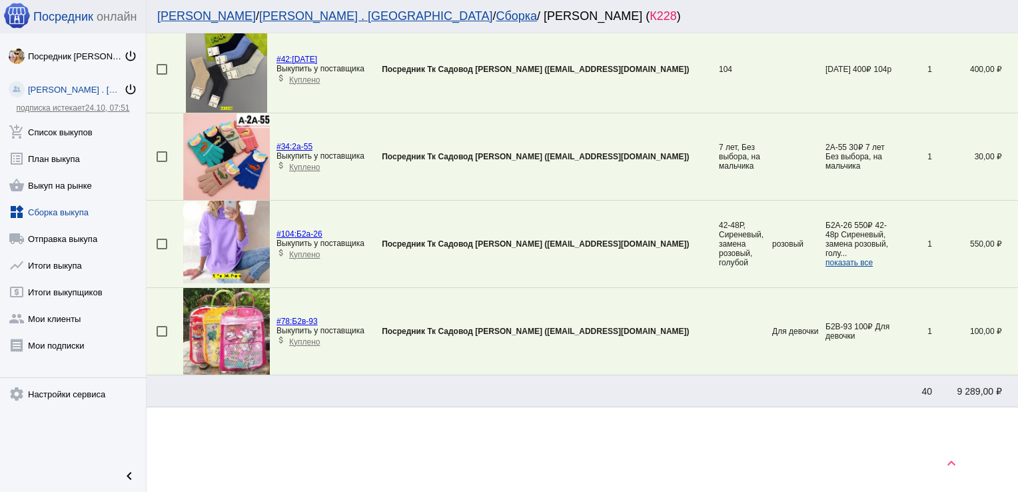
click at [161, 153] on div at bounding box center [162, 156] width 11 height 11
click at [161, 162] on input "checkbox" at bounding box center [161, 162] width 1 height 1
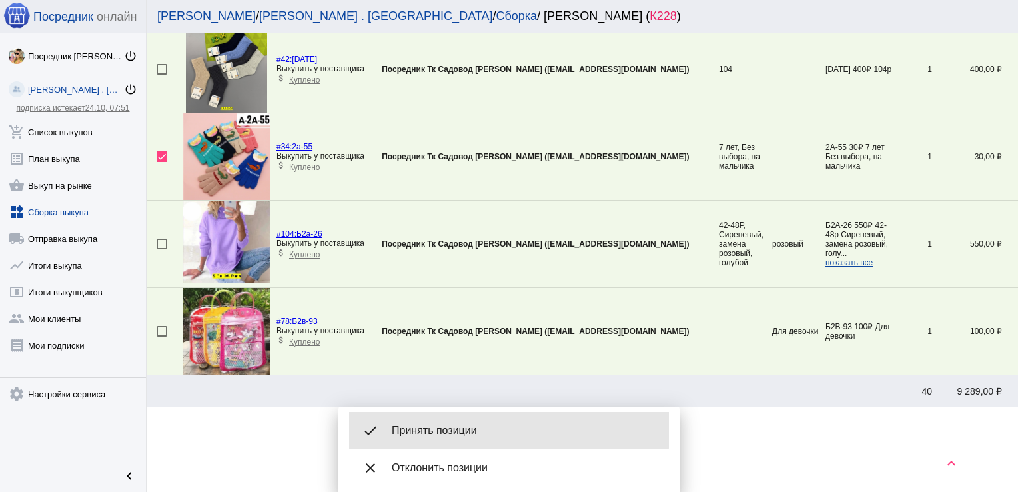
click at [483, 421] on div "done Принять позиции" at bounding box center [509, 430] width 320 height 37
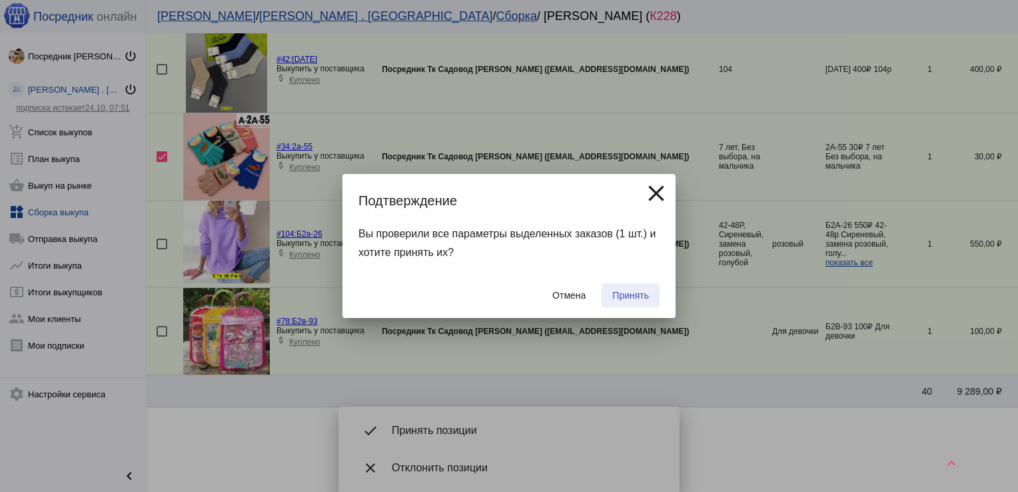
click at [637, 284] on button "Принять" at bounding box center [631, 295] width 58 height 24
checkbox input "false"
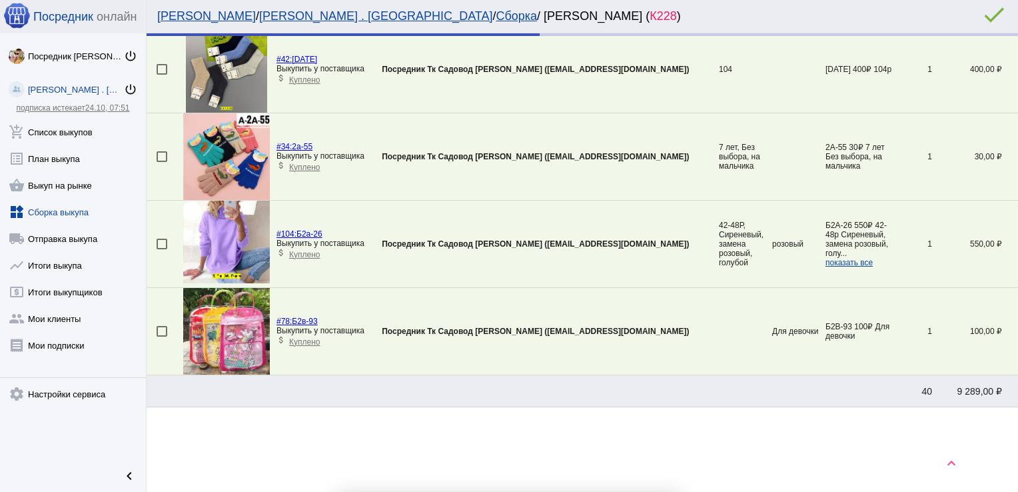
scroll to position [353, 0]
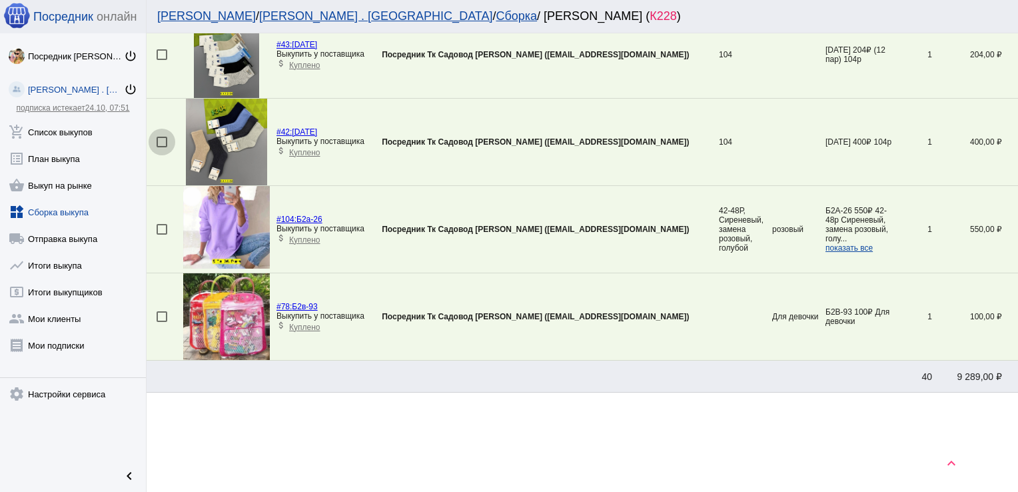
click at [162, 140] on div at bounding box center [162, 142] width 11 height 11
click at [162, 147] on input "checkbox" at bounding box center [161, 147] width 1 height 1
checkbox input "true"
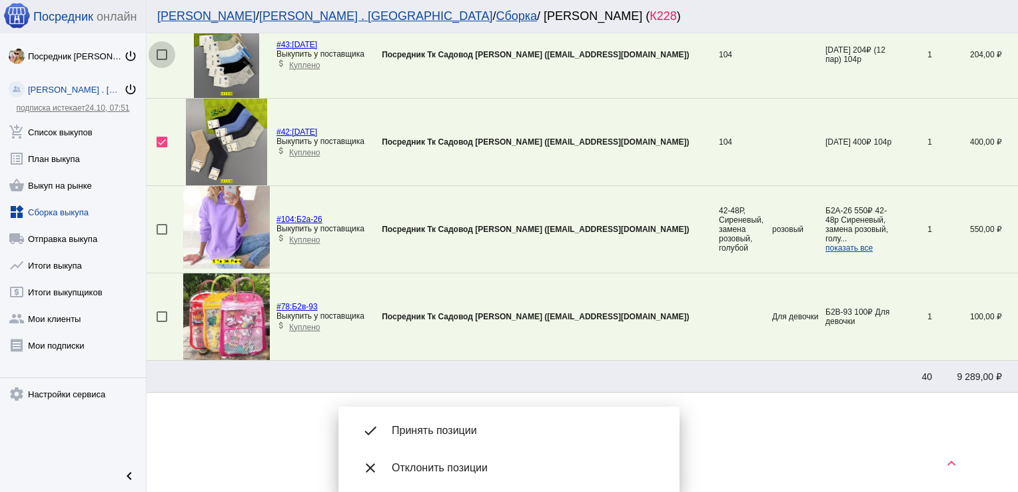
click at [160, 51] on div at bounding box center [162, 54] width 11 height 11
click at [161, 60] on input "checkbox" at bounding box center [161, 60] width 1 height 1
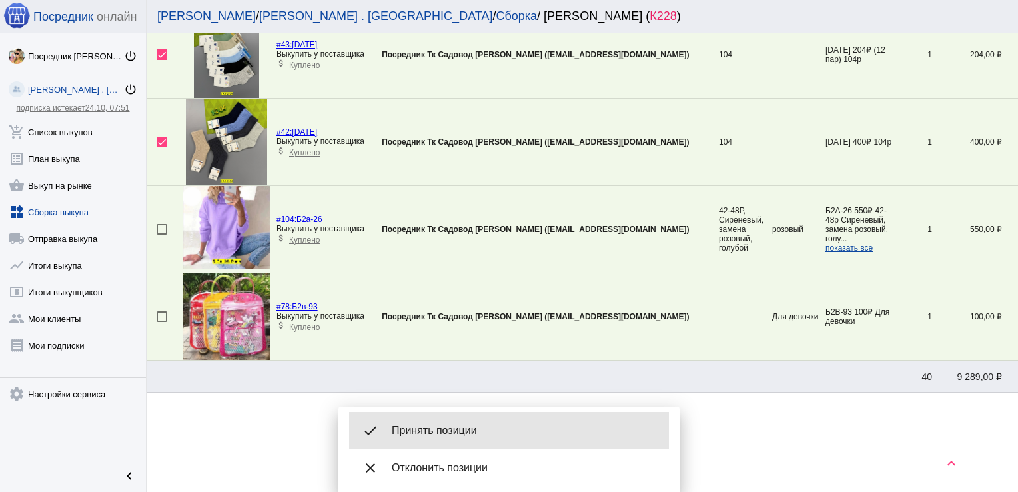
click at [474, 433] on span "Принять позиции" at bounding box center [525, 430] width 267 height 13
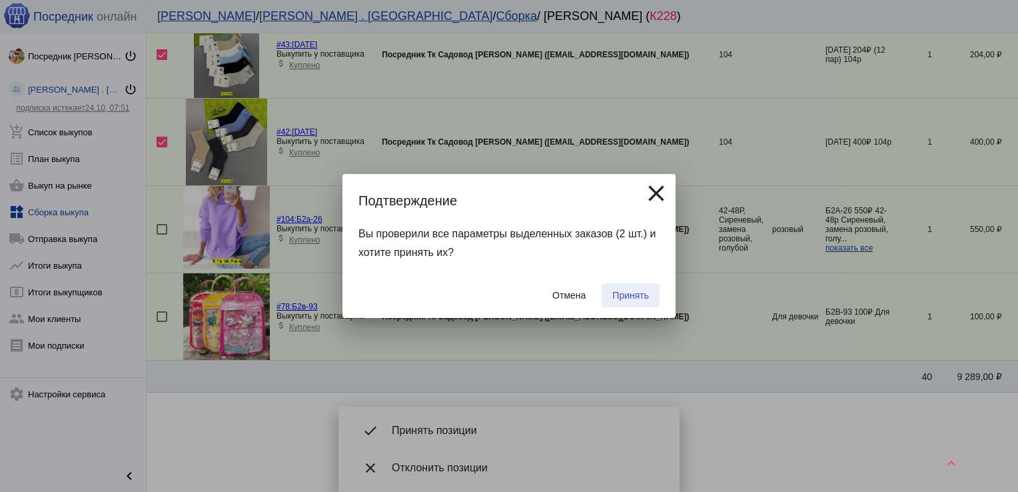
click at [626, 294] on span "Принять" at bounding box center [630, 295] width 37 height 11
checkbox input "false"
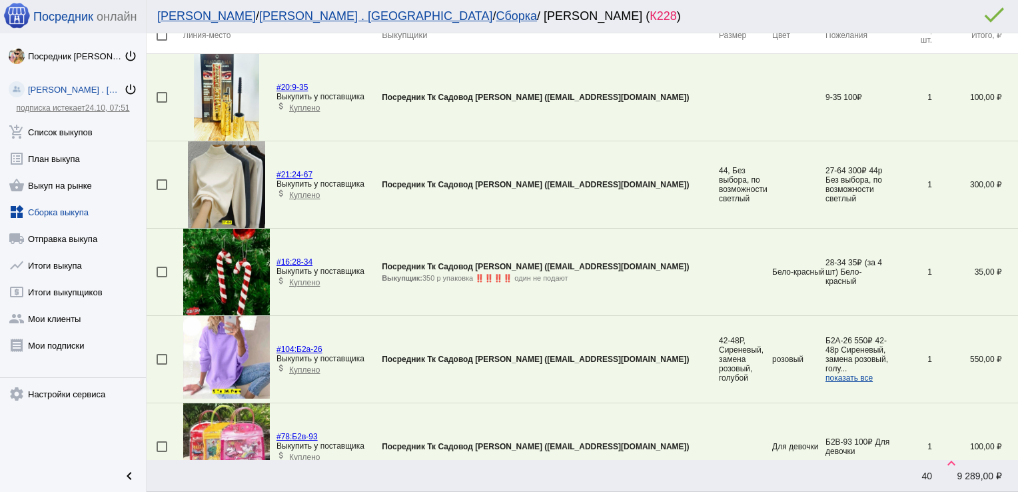
scroll to position [48, 0]
click at [163, 93] on div at bounding box center [162, 98] width 11 height 11
click at [162, 103] on input "checkbox" at bounding box center [161, 103] width 1 height 1
checkbox input "true"
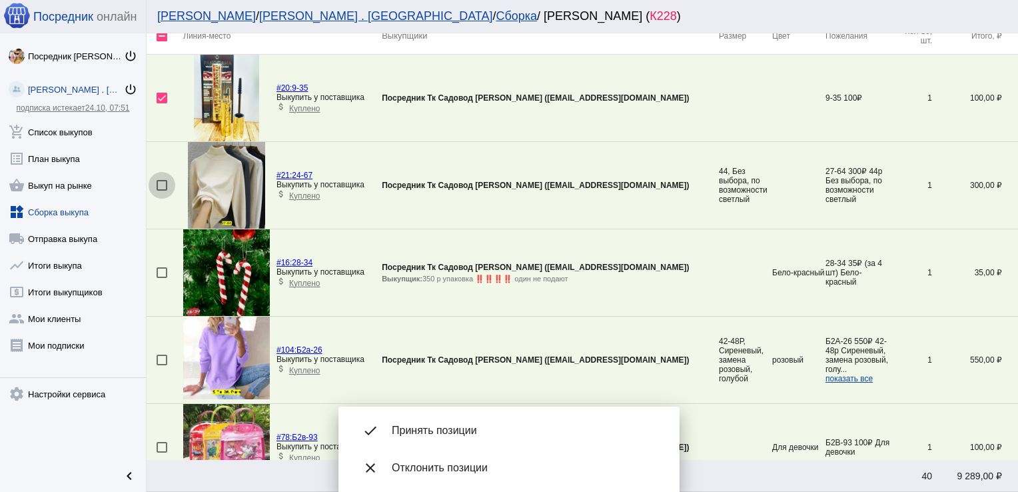
click at [163, 182] on div at bounding box center [162, 185] width 11 height 11
click at [162, 191] on input "checkbox" at bounding box center [161, 191] width 1 height 1
checkbox input "true"
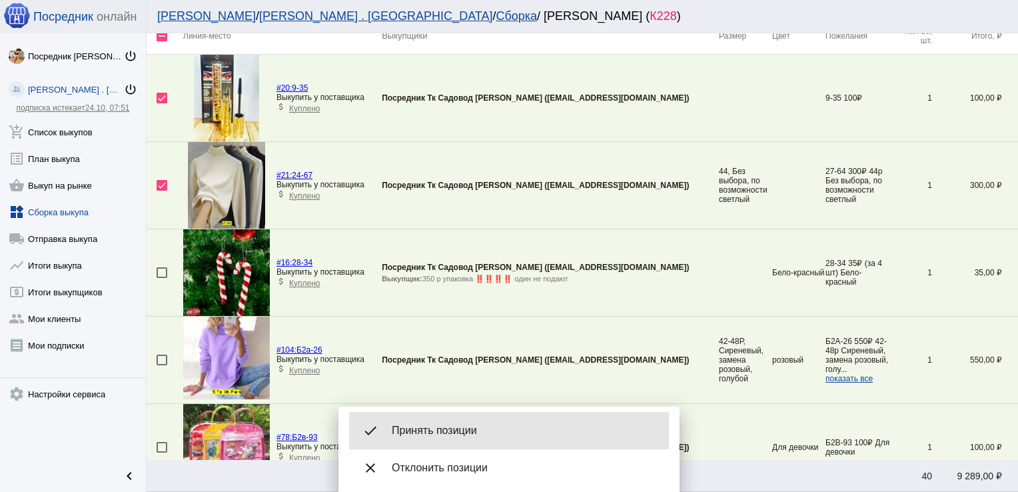
click at [444, 419] on div "done Принять позиции" at bounding box center [509, 430] width 320 height 37
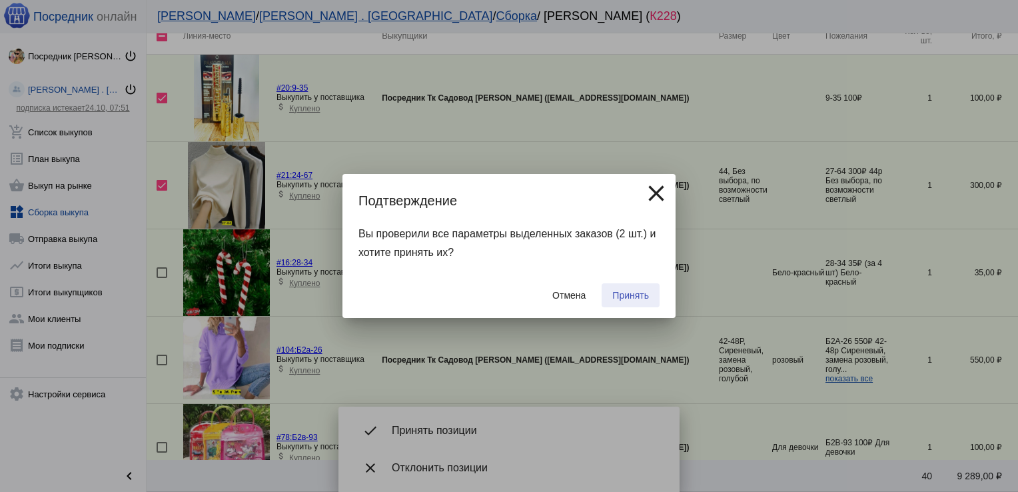
click at [628, 288] on button "Принять" at bounding box center [631, 295] width 58 height 24
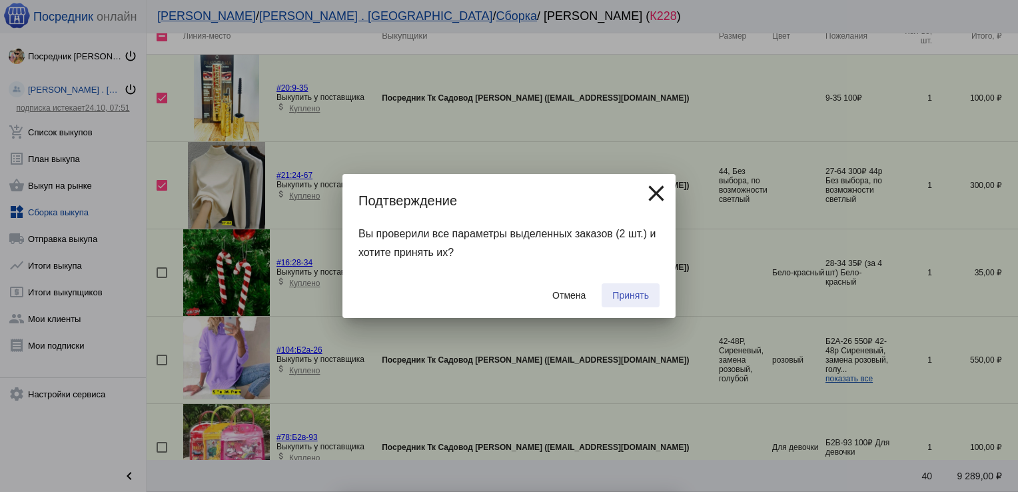
checkbox input "false"
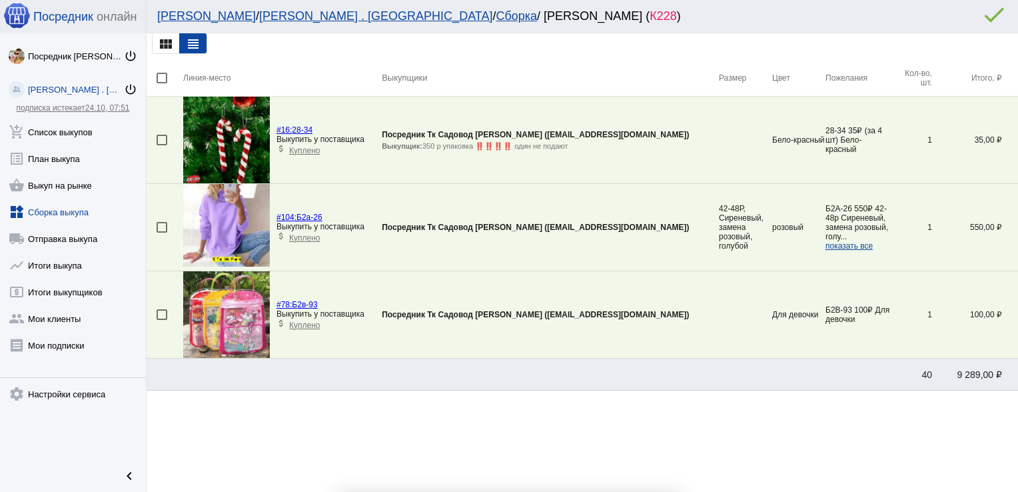
scroll to position [5, 0]
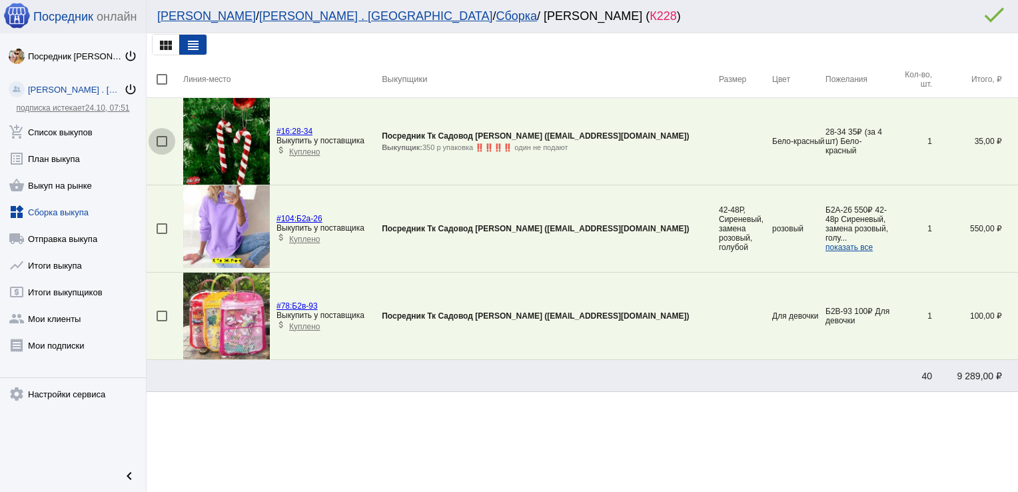
click at [160, 143] on div at bounding box center [162, 141] width 11 height 11
click at [161, 147] on input "checkbox" at bounding box center [161, 147] width 1 height 1
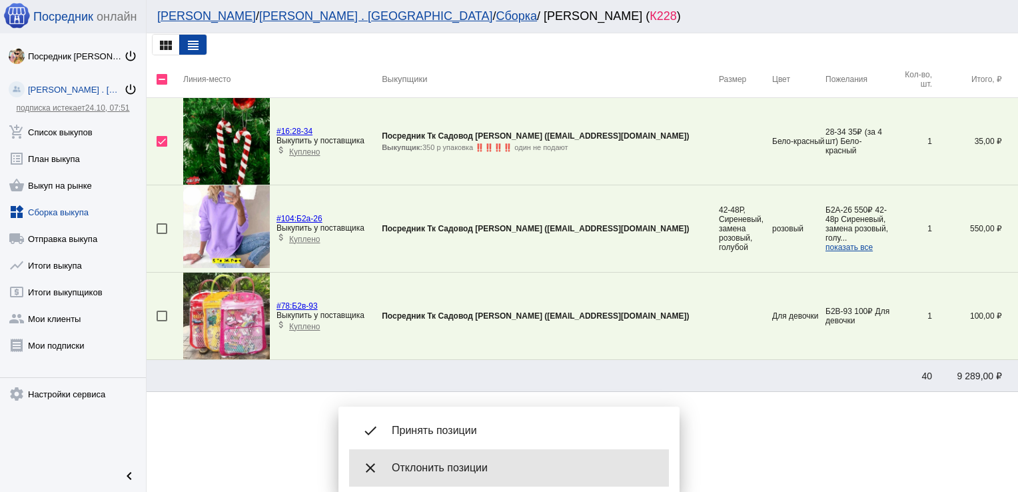
click at [480, 466] on span "Отклонить позиции" at bounding box center [525, 467] width 267 height 13
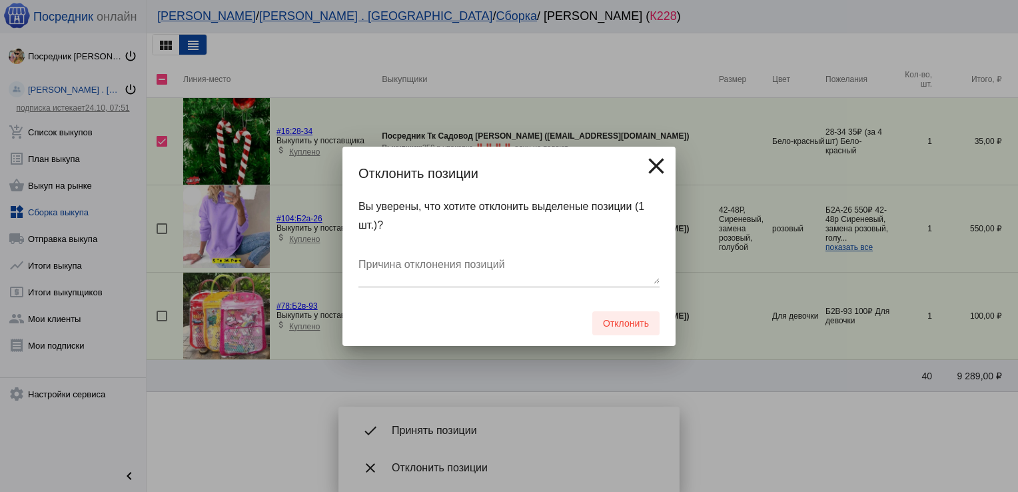
click at [629, 325] on span "Отклонить" at bounding box center [626, 323] width 46 height 11
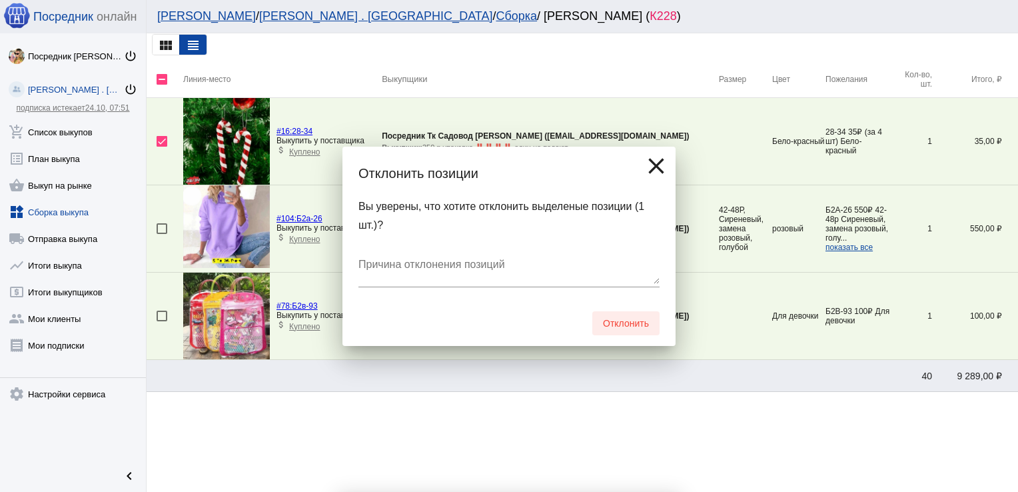
checkbox input "false"
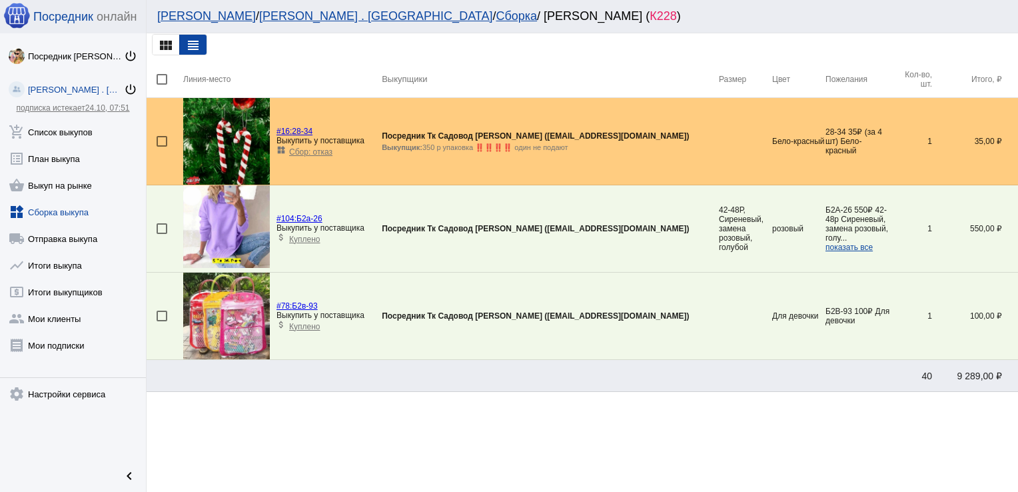
click at [159, 229] on div at bounding box center [162, 228] width 11 height 11
click at [161, 234] on input "checkbox" at bounding box center [161, 234] width 1 height 1
checkbox input "true"
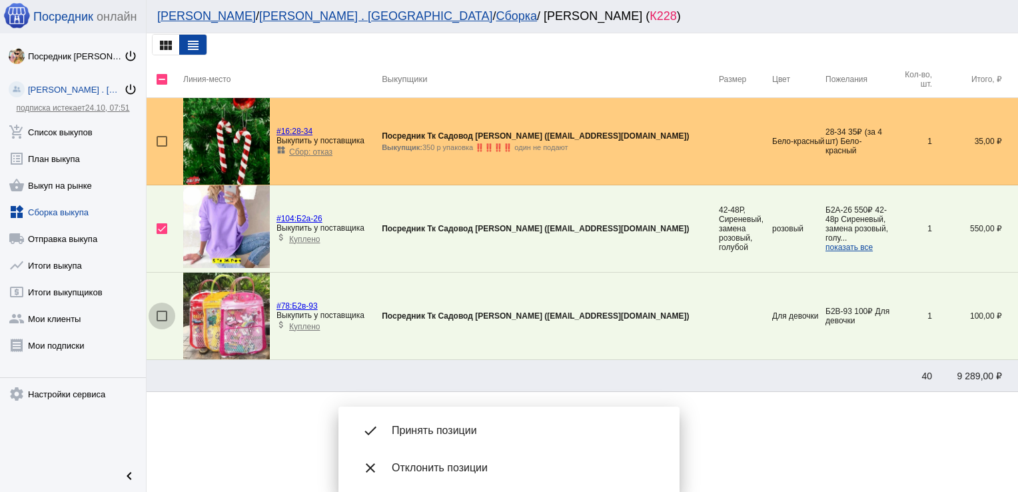
click at [158, 316] on div at bounding box center [162, 316] width 11 height 11
click at [161, 321] on input "checkbox" at bounding box center [161, 321] width 1 height 1
checkbox input "true"
click at [52, 210] on link "widgets Сборка выкупа" at bounding box center [73, 209] width 146 height 27
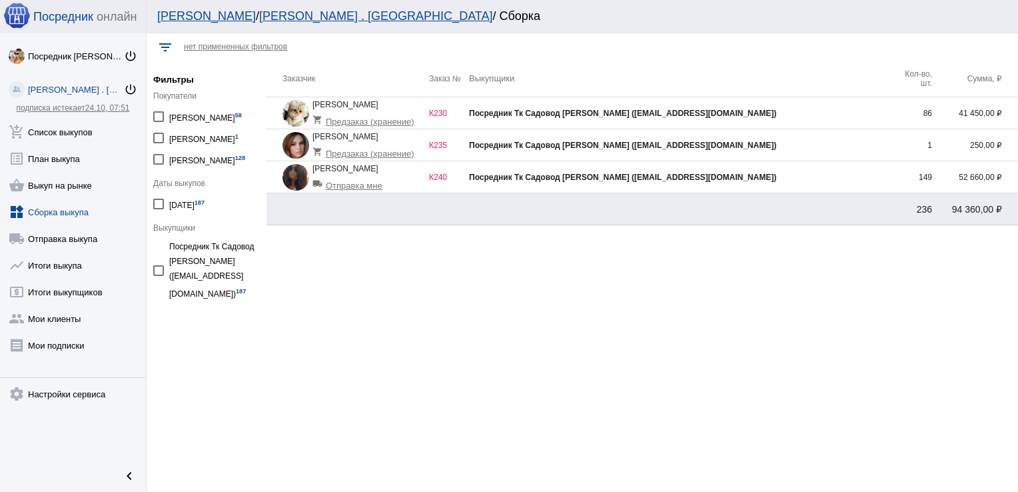
click at [767, 115] on div "Посредник Тк Садовод [PERSON_NAME] ([EMAIL_ADDRESS][DOMAIN_NAME])" at bounding box center [680, 113] width 423 height 9
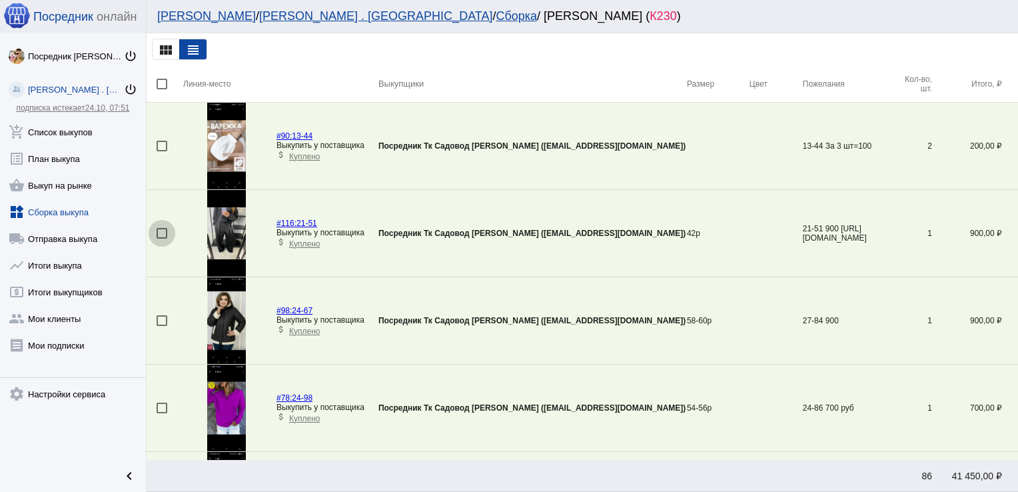
click at [157, 230] on div at bounding box center [162, 233] width 11 height 11
click at [161, 239] on input "checkbox" at bounding box center [161, 239] width 1 height 1
checkbox input "true"
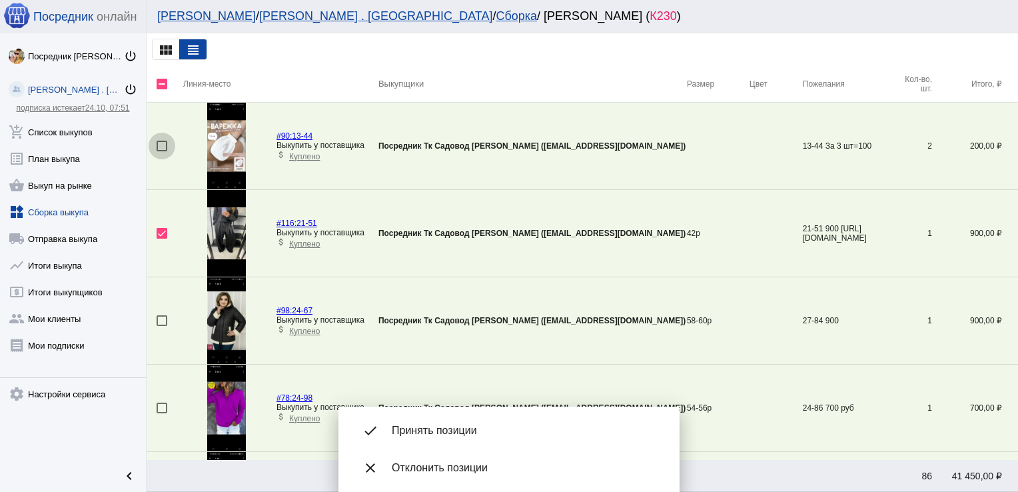
click at [163, 141] on div at bounding box center [162, 146] width 11 height 11
click at [162, 151] on input "checkbox" at bounding box center [161, 151] width 1 height 1
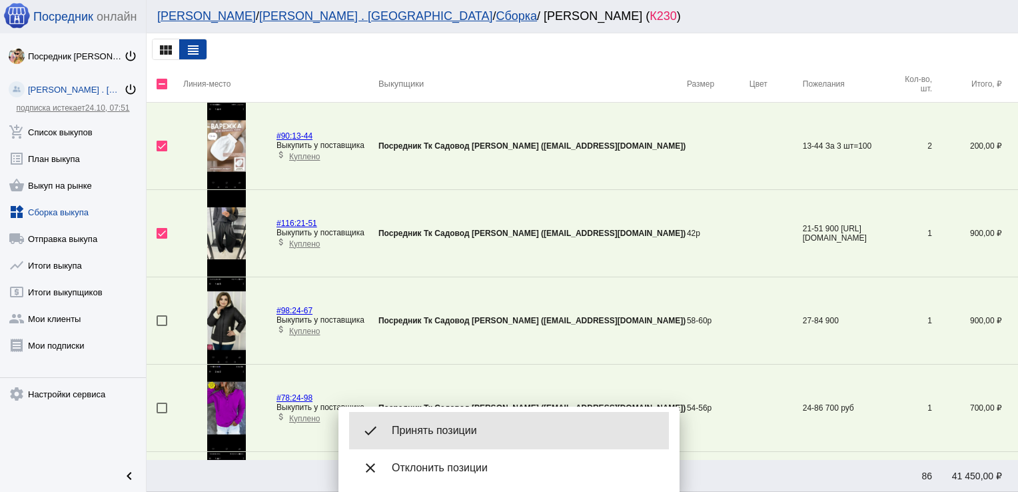
click at [472, 432] on span "Принять позиции" at bounding box center [525, 430] width 267 height 13
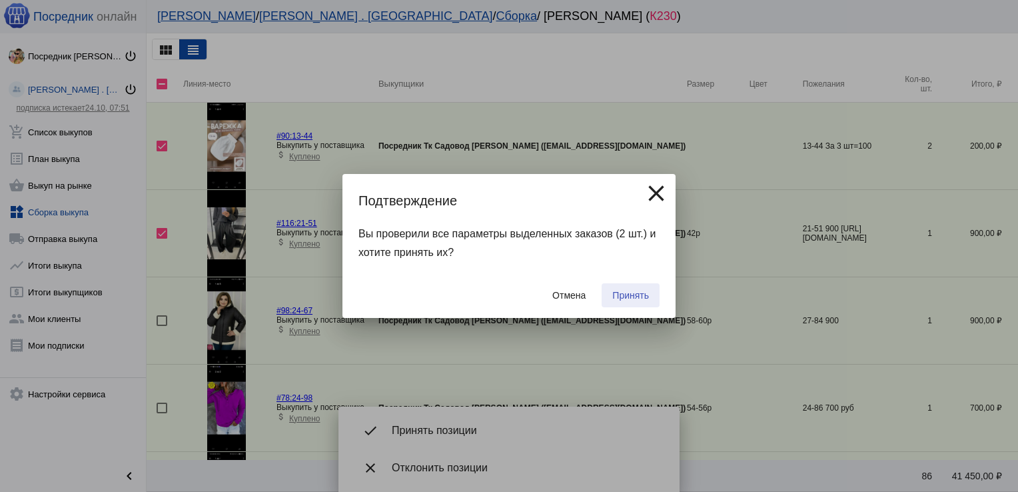
click at [639, 290] on span "Принять" at bounding box center [630, 295] width 37 height 11
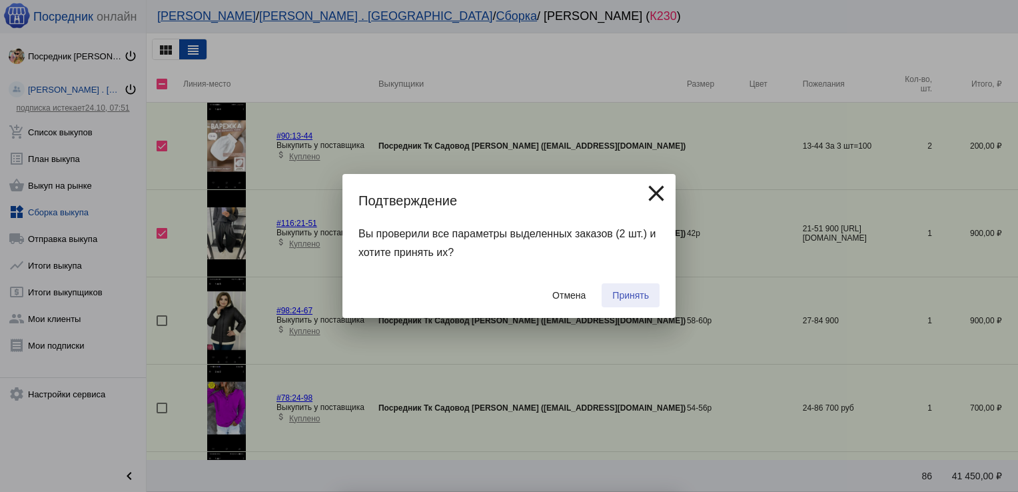
checkbox input "false"
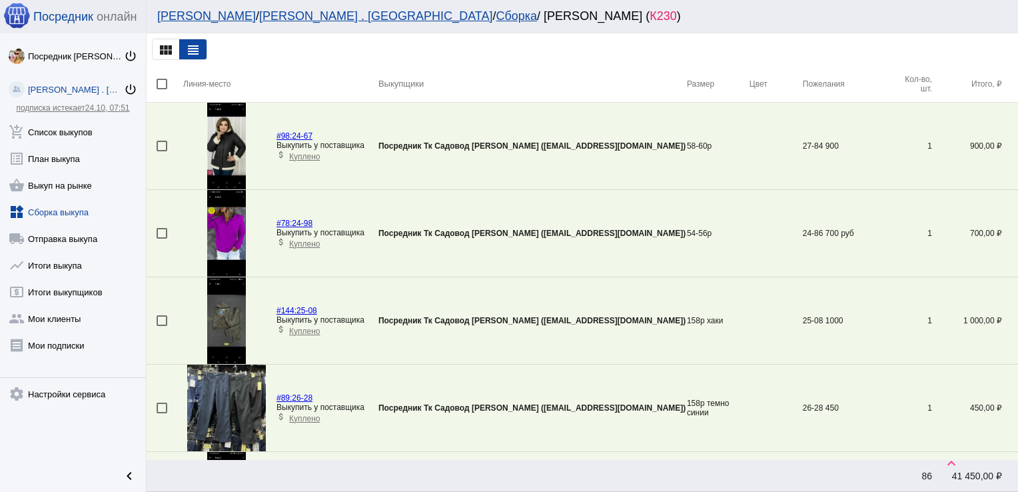
scroll to position [832, 0]
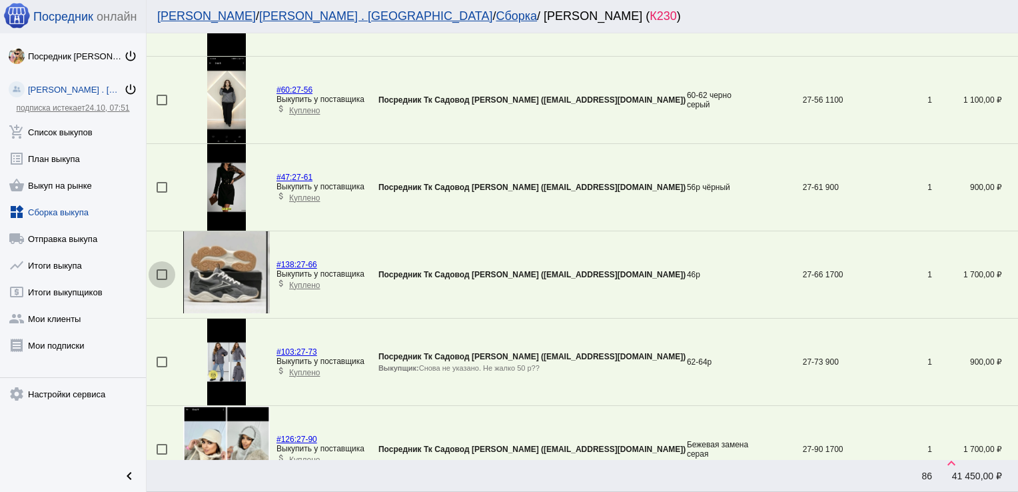
click at [163, 269] on div at bounding box center [162, 274] width 11 height 11
click at [162, 280] on input "checkbox" at bounding box center [161, 280] width 1 height 1
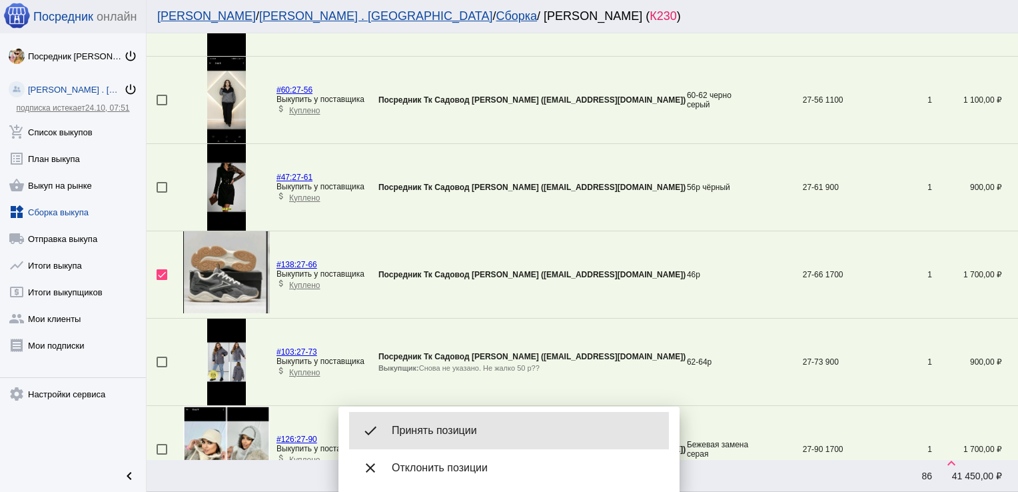
click at [472, 442] on div "done Принять позиции" at bounding box center [509, 430] width 320 height 37
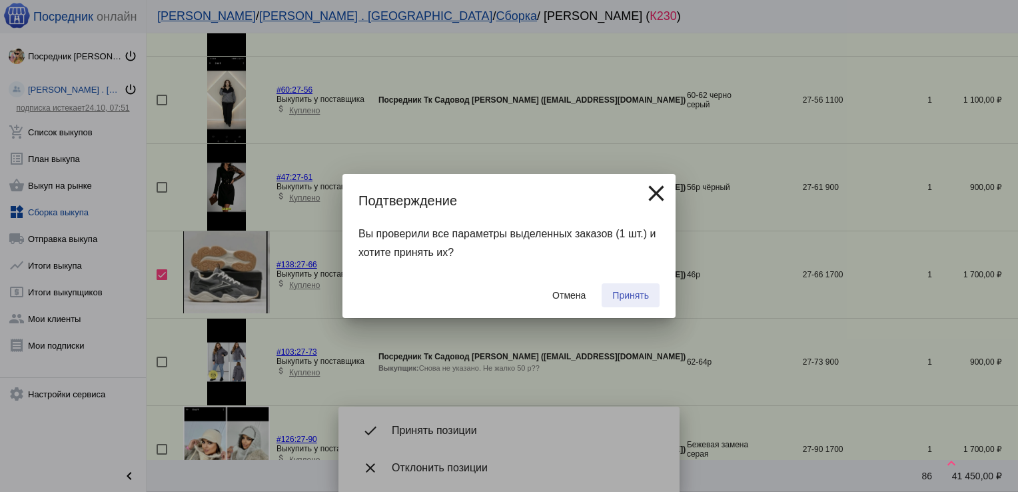
click at [640, 293] on span "Принять" at bounding box center [630, 295] width 37 height 11
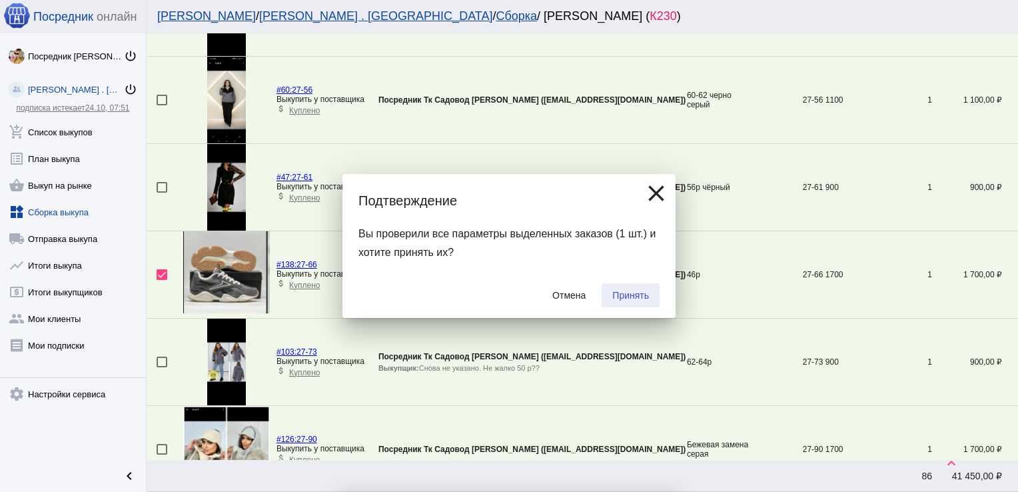
checkbox input "false"
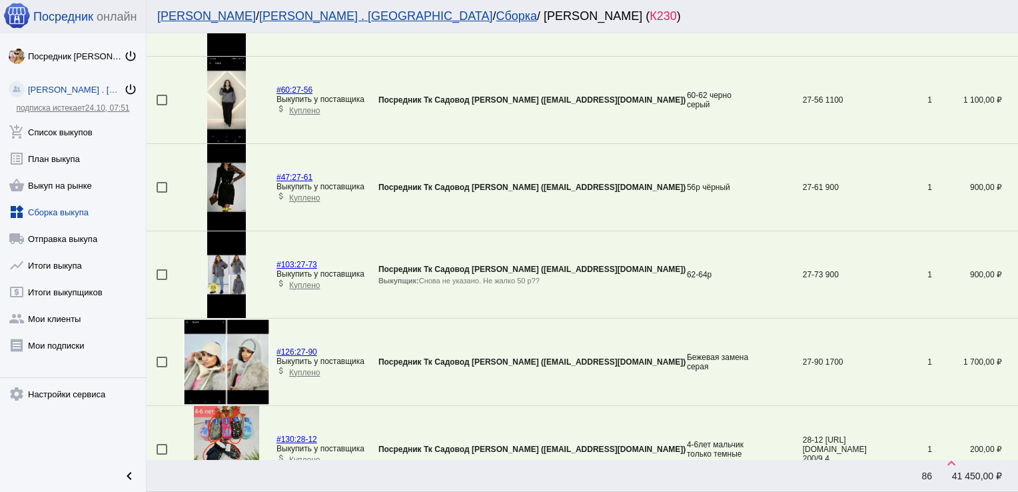
scroll to position [221, 0]
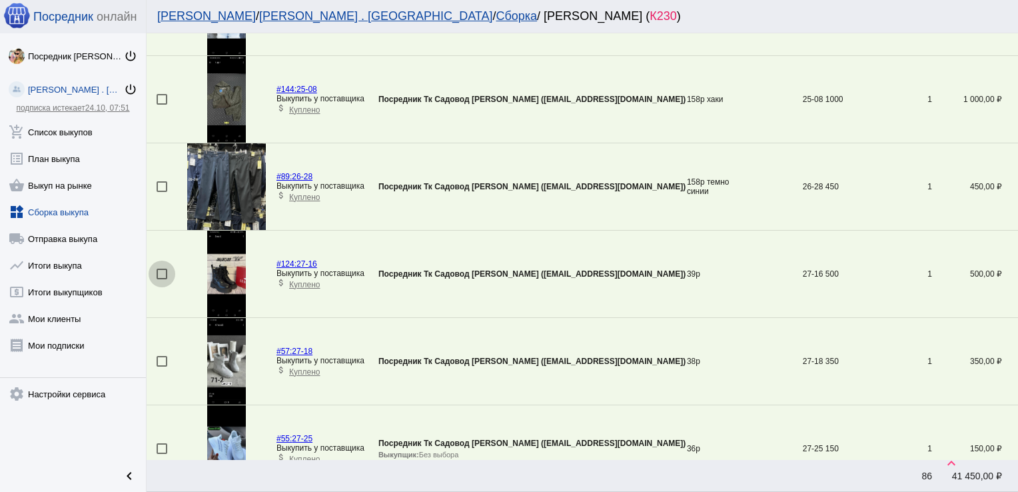
click at [160, 272] on div at bounding box center [162, 274] width 11 height 11
click at [161, 279] on input "checkbox" at bounding box center [161, 279] width 1 height 1
checkbox input "true"
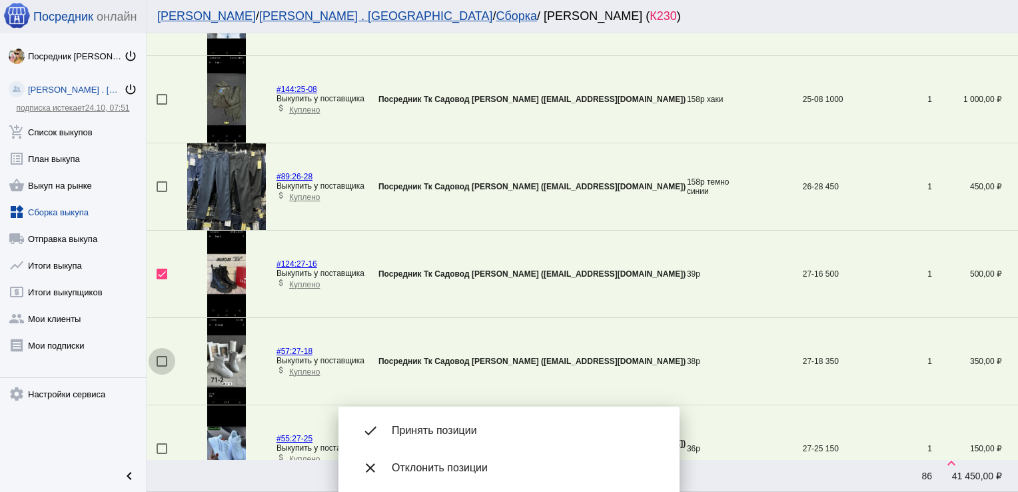
click at [160, 363] on div at bounding box center [162, 361] width 11 height 11
click at [161, 367] on input "checkbox" at bounding box center [161, 367] width 1 height 1
checkbox input "true"
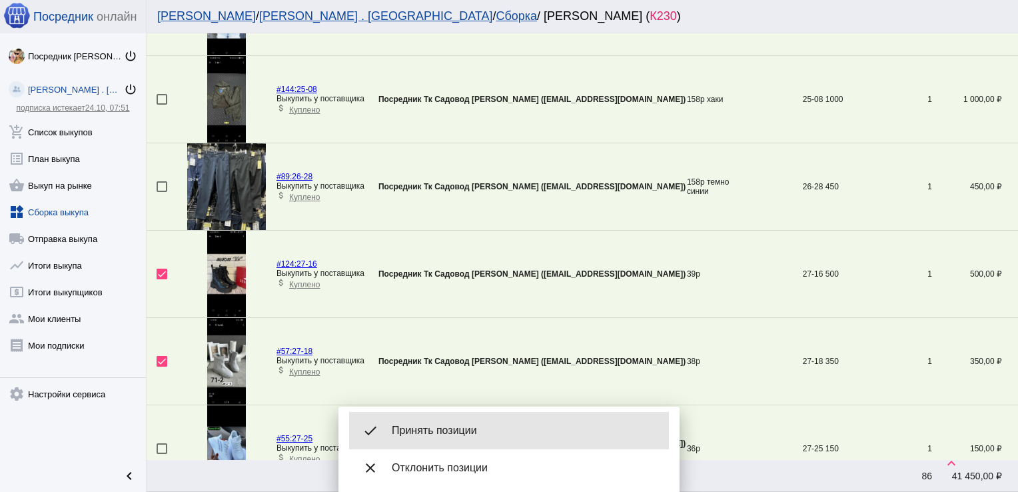
click at [468, 423] on div "done Принять позиции" at bounding box center [509, 430] width 320 height 37
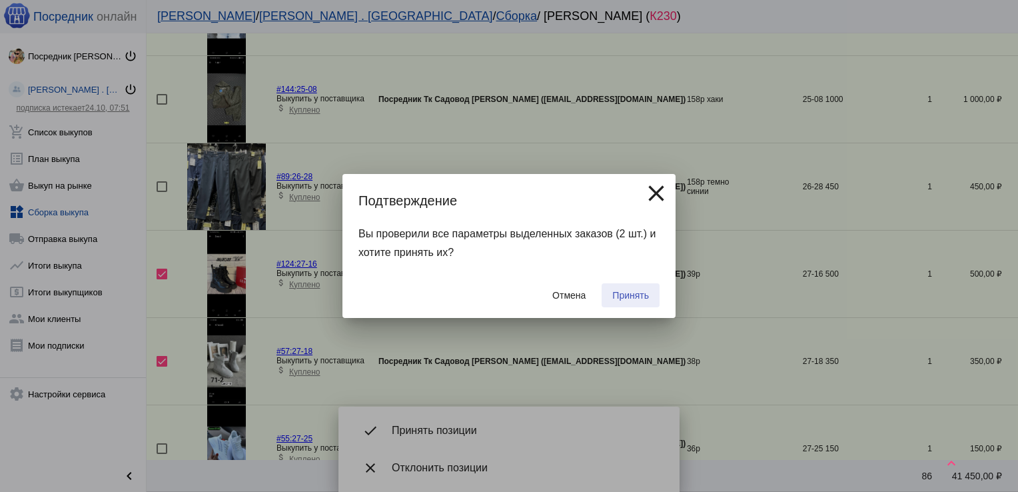
click at [636, 292] on span "Принять" at bounding box center [630, 295] width 37 height 11
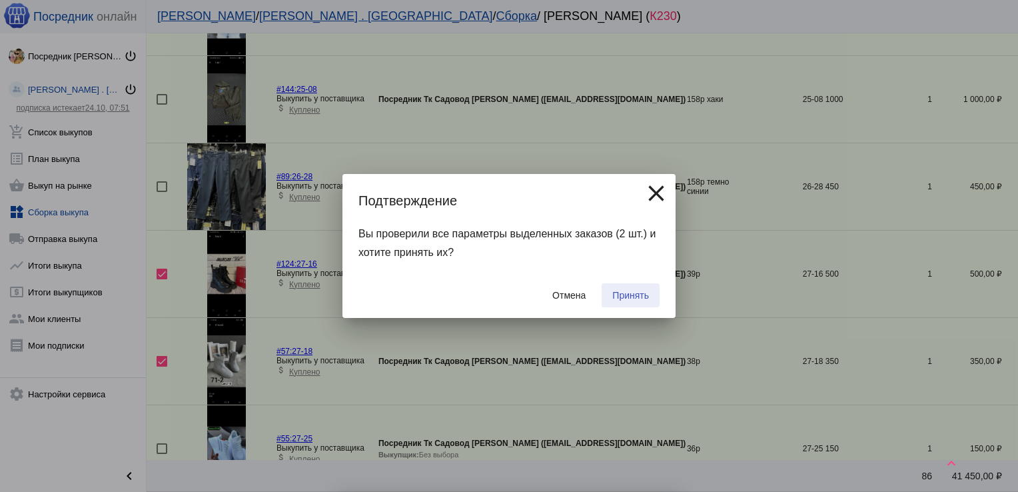
checkbox input "false"
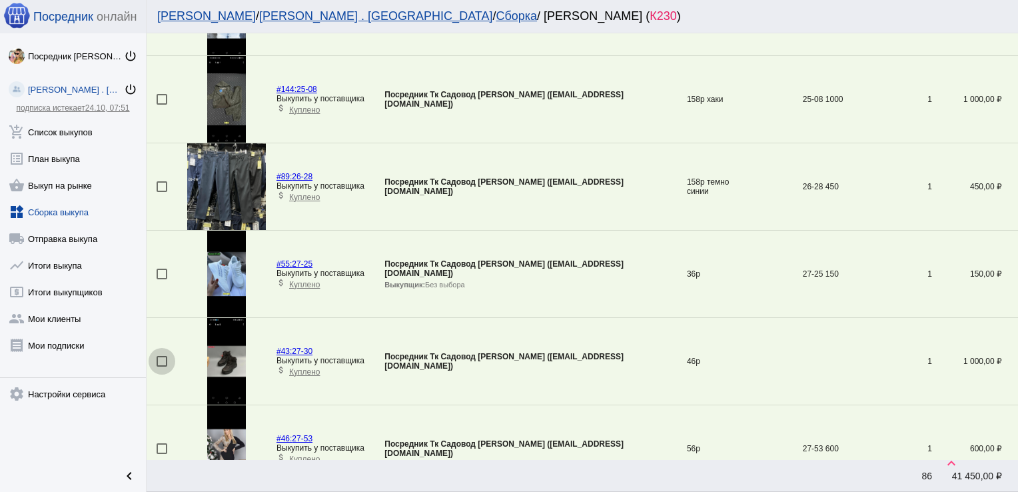
click at [163, 359] on div at bounding box center [162, 361] width 11 height 11
click at [162, 367] on input "checkbox" at bounding box center [161, 367] width 1 height 1
checkbox input "true"
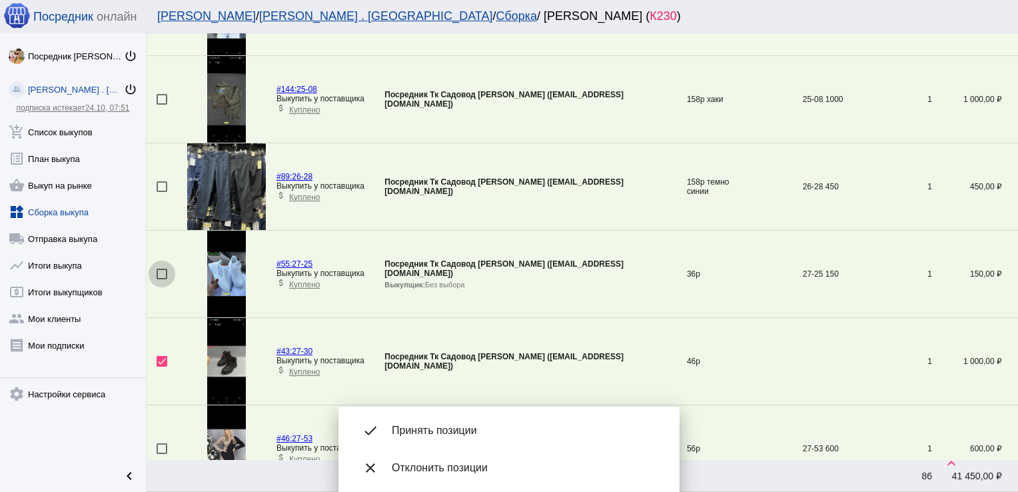
click at [160, 273] on div at bounding box center [162, 274] width 11 height 11
click at [161, 279] on input "checkbox" at bounding box center [161, 279] width 1 height 1
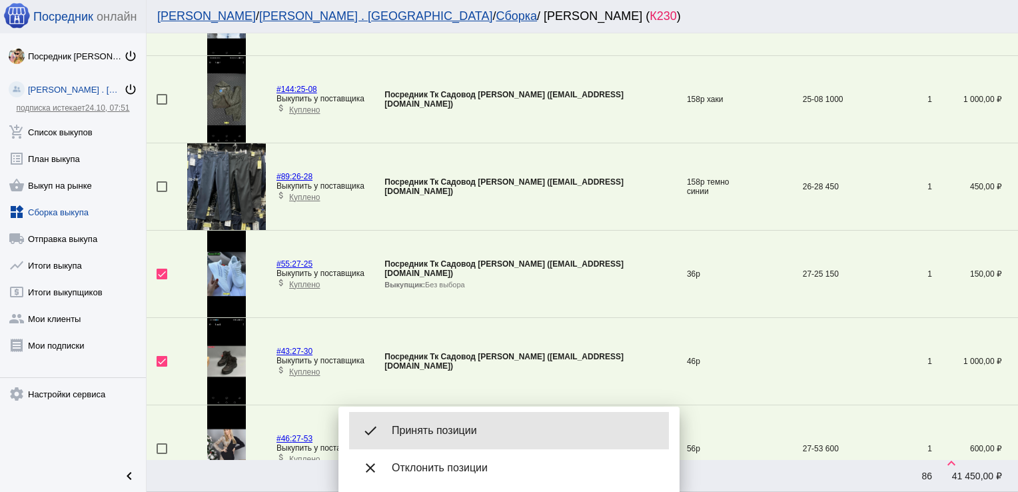
click at [460, 428] on span "Принять позиции" at bounding box center [525, 430] width 267 height 13
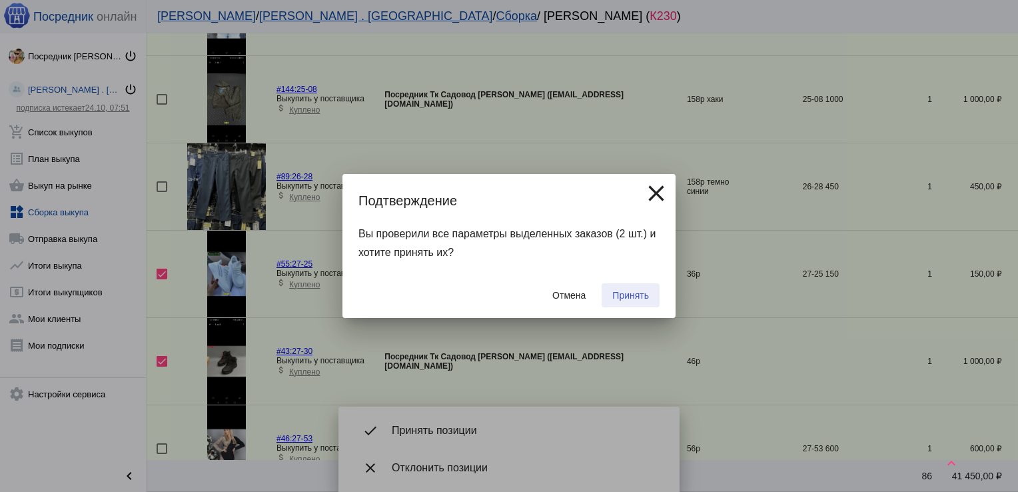
click at [637, 290] on span "Принять" at bounding box center [630, 295] width 37 height 11
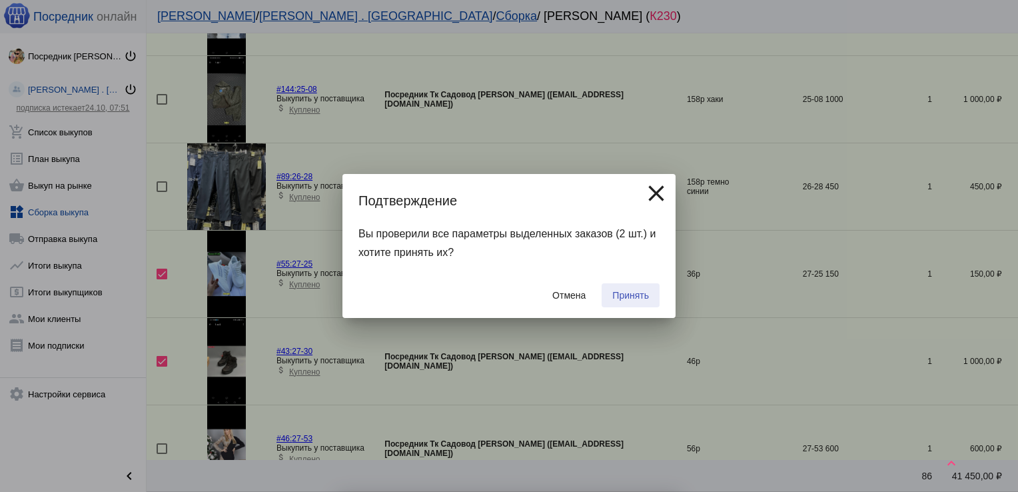
checkbox input "false"
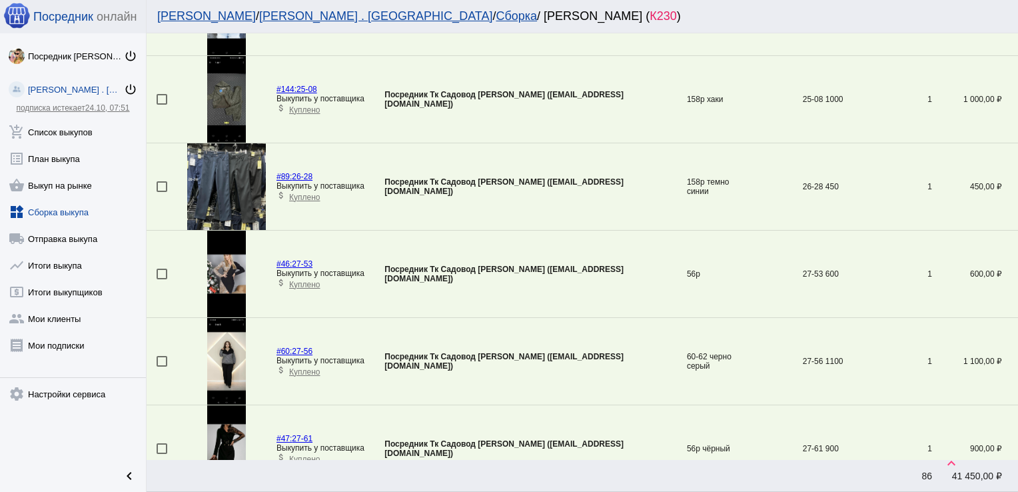
scroll to position [2400, 0]
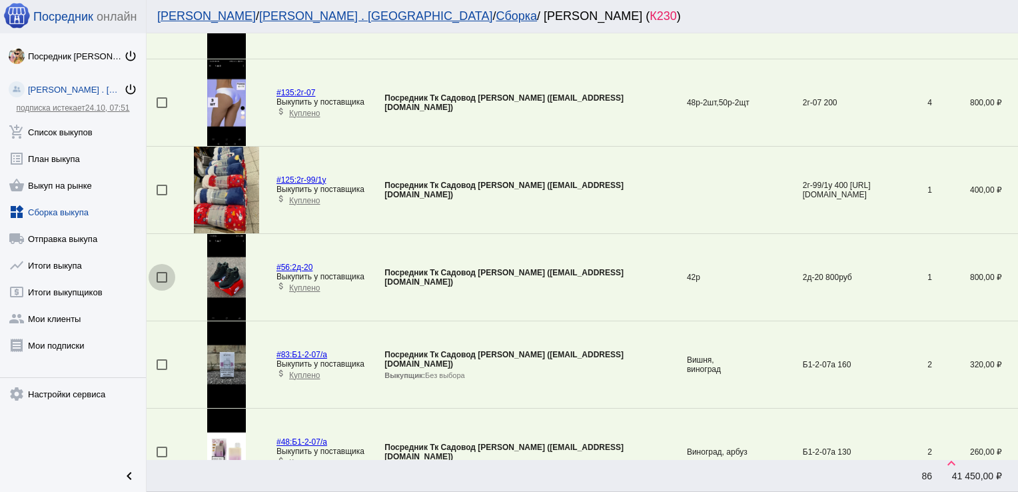
click at [160, 273] on div at bounding box center [162, 277] width 11 height 11
click at [161, 283] on input "checkbox" at bounding box center [161, 283] width 1 height 1
checkbox input "true"
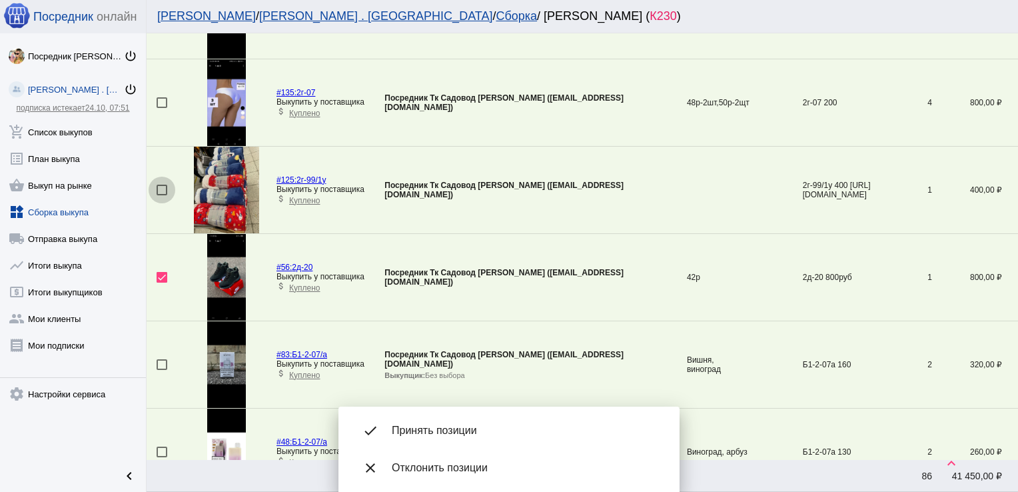
click at [161, 186] on div at bounding box center [162, 190] width 11 height 11
click at [161, 195] on input "checkbox" at bounding box center [161, 195] width 1 height 1
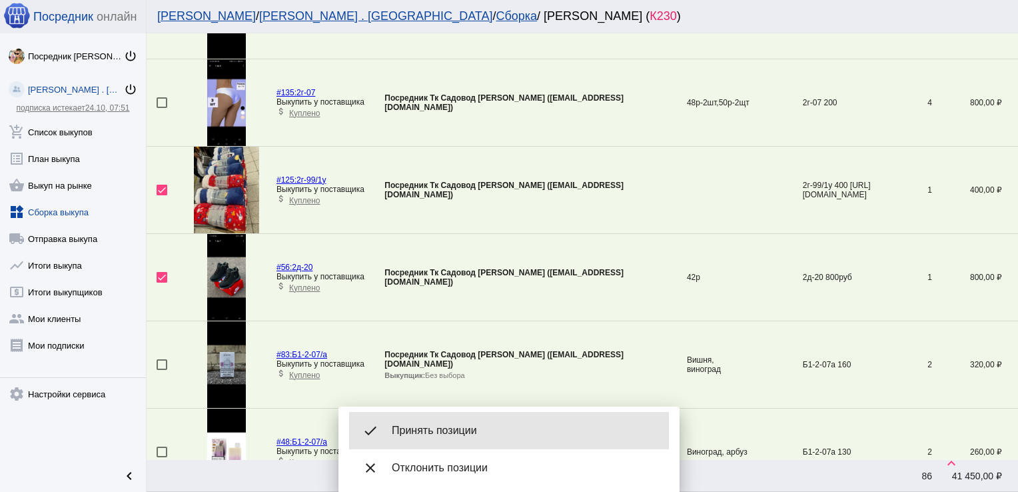
click at [467, 425] on span "Принять позиции" at bounding box center [525, 430] width 267 height 13
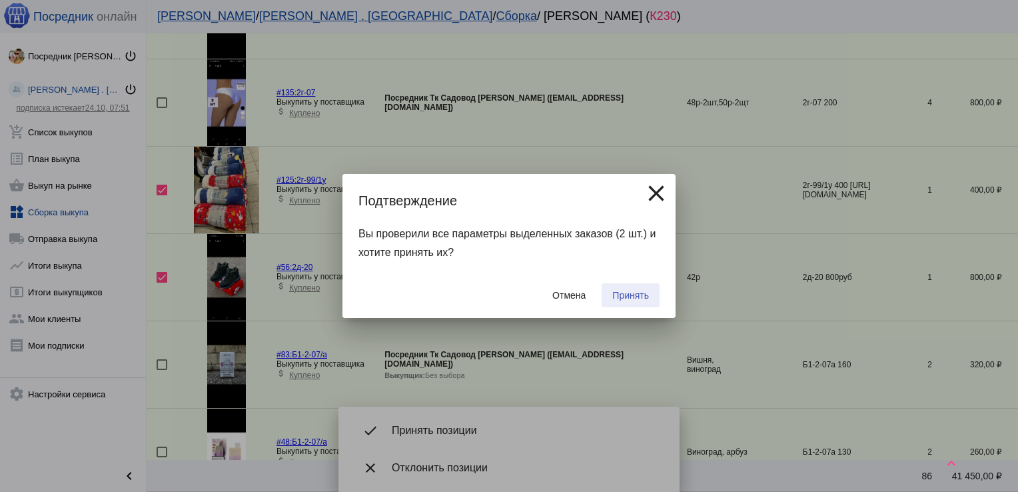
click at [634, 290] on span "Принять" at bounding box center [630, 295] width 37 height 11
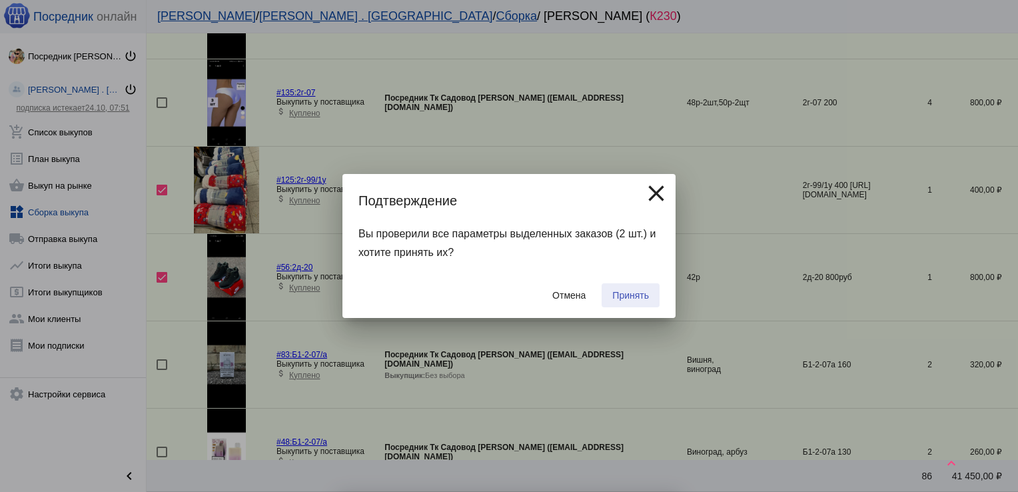
checkbox input "false"
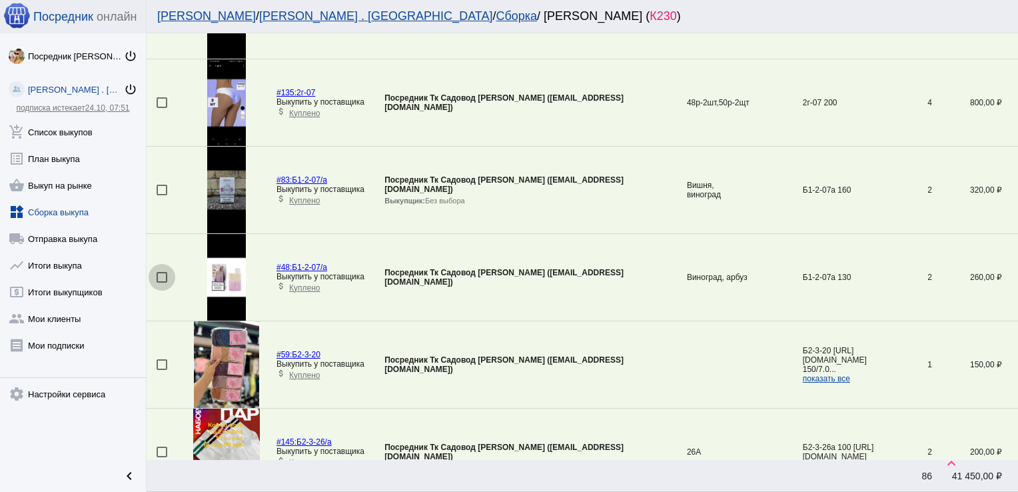
click at [163, 272] on div at bounding box center [162, 277] width 11 height 11
click at [162, 283] on input "checkbox" at bounding box center [161, 283] width 1 height 1
checkbox input "true"
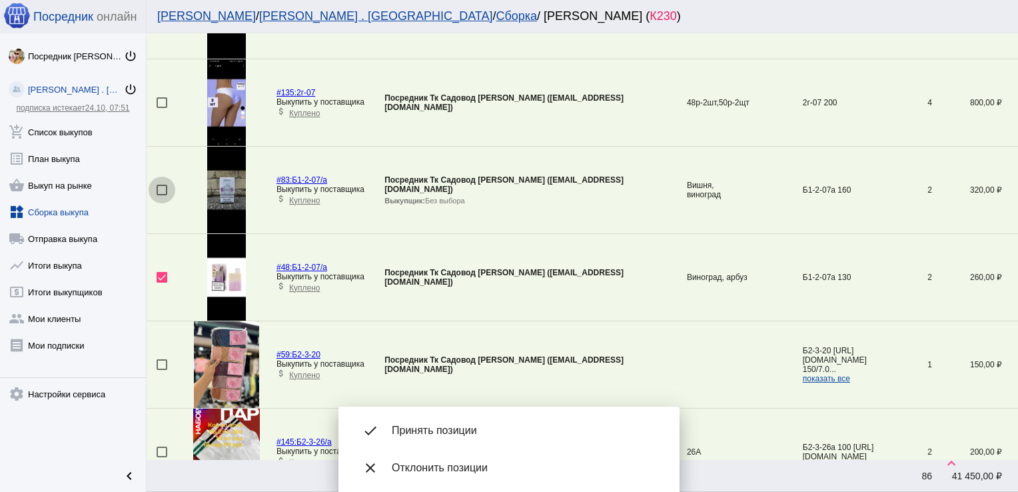
click at [160, 185] on div at bounding box center [162, 190] width 11 height 11
click at [161, 195] on input "checkbox" at bounding box center [161, 195] width 1 height 1
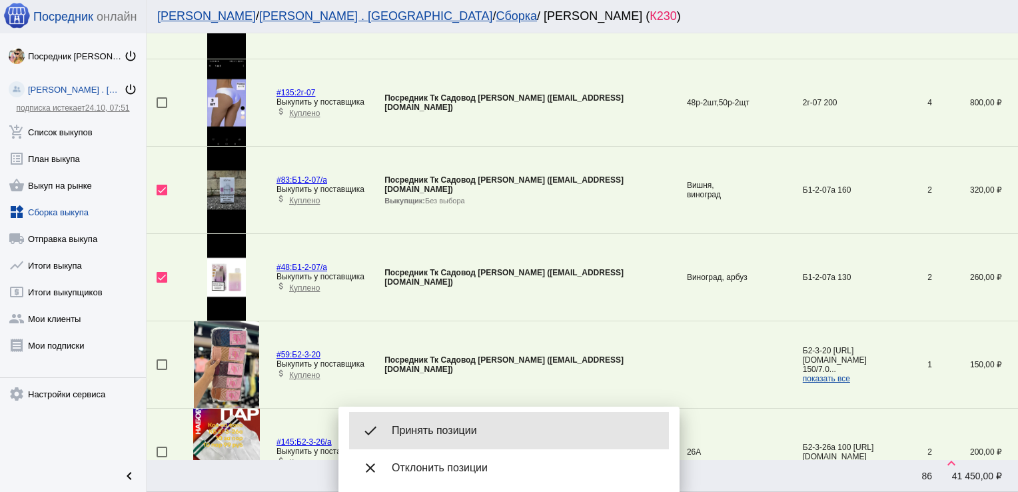
click at [456, 426] on span "Принять позиции" at bounding box center [525, 430] width 267 height 13
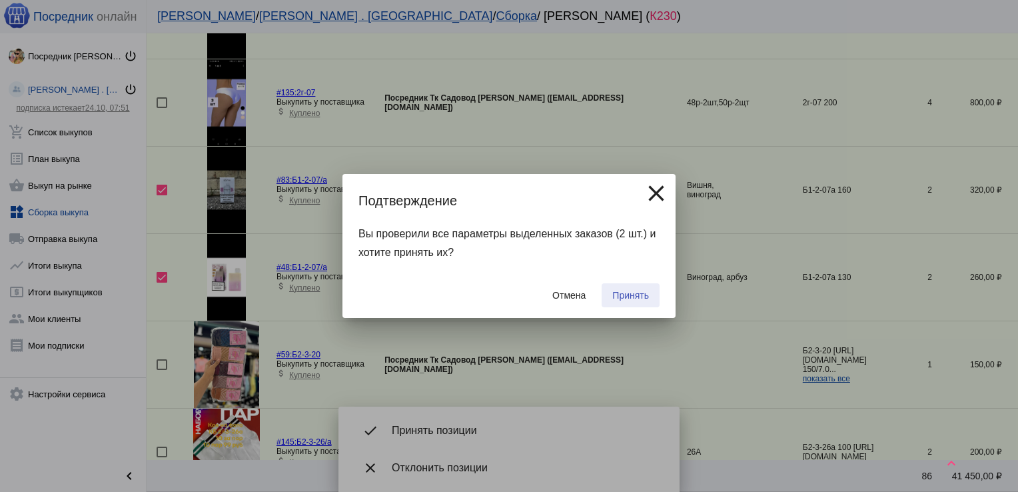
click at [629, 287] on button "Принять" at bounding box center [631, 295] width 58 height 24
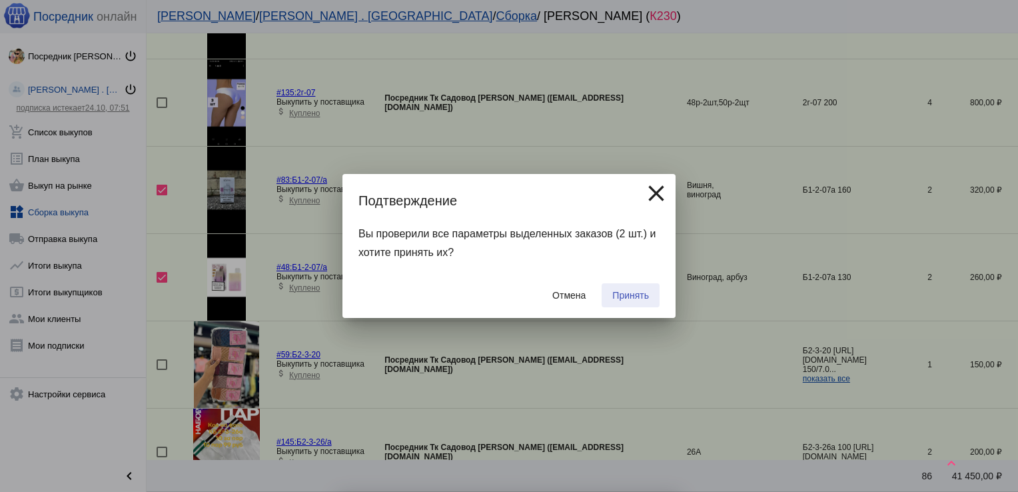
checkbox input "false"
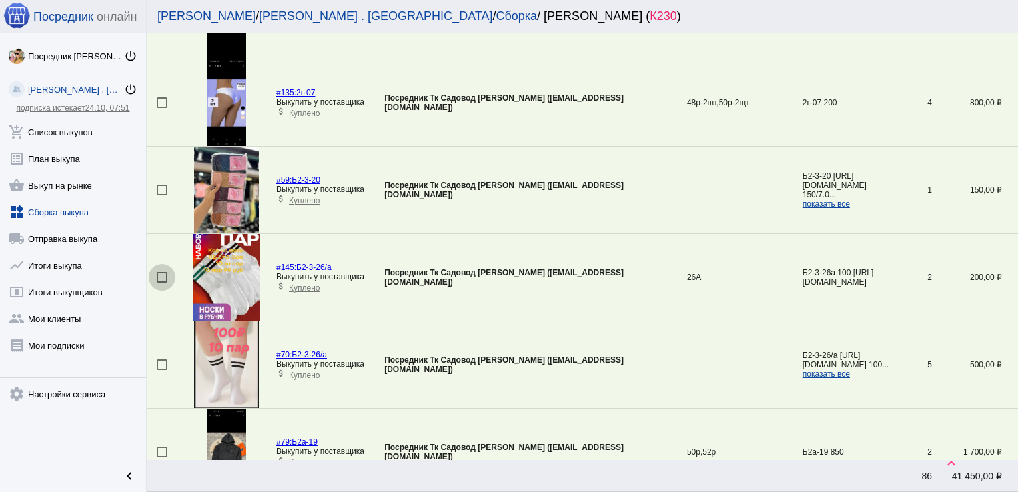
click at [164, 272] on div at bounding box center [162, 277] width 11 height 11
click at [162, 283] on input "checkbox" at bounding box center [161, 283] width 1 height 1
checkbox input "true"
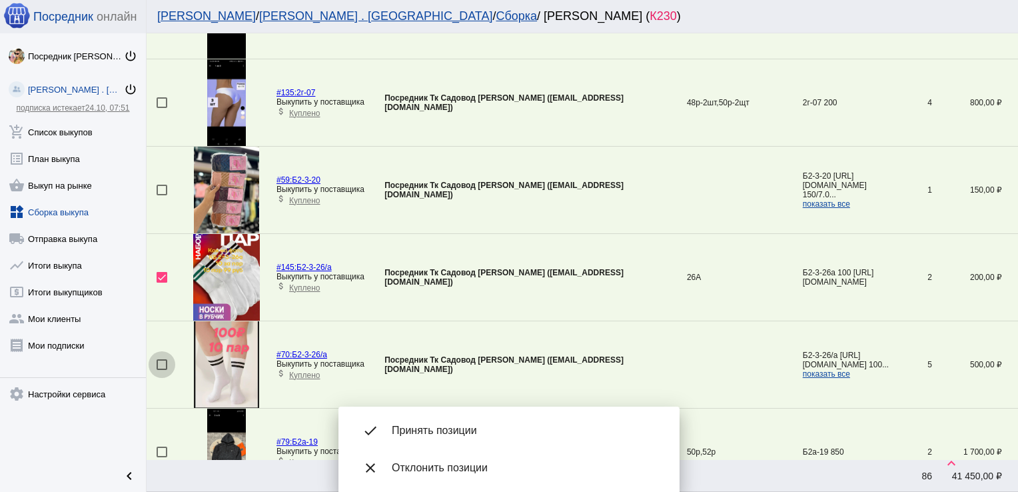
click at [165, 359] on div at bounding box center [162, 364] width 11 height 11
click at [162, 370] on input "checkbox" at bounding box center [161, 370] width 1 height 1
checkbox input "true"
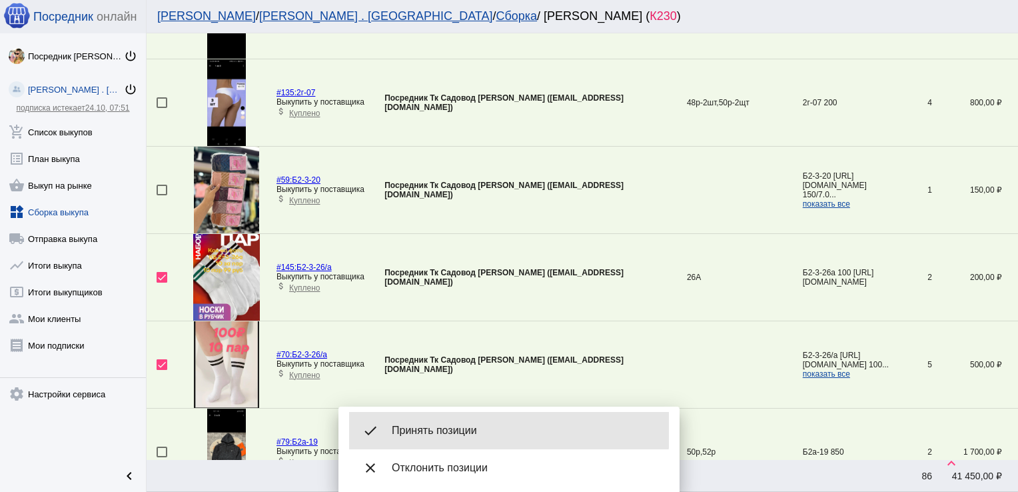
click at [470, 415] on div "done Принять позиции" at bounding box center [509, 430] width 320 height 37
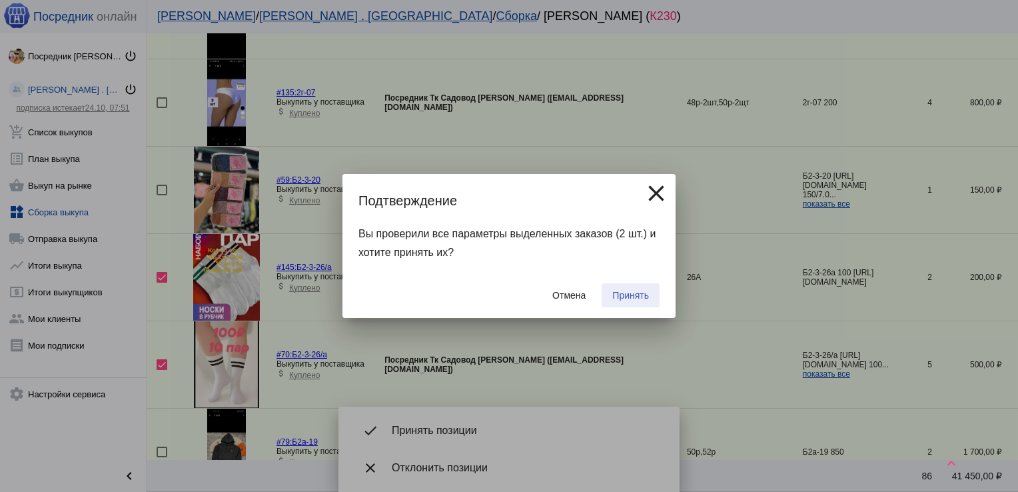
click at [634, 297] on span "Принять" at bounding box center [630, 295] width 37 height 11
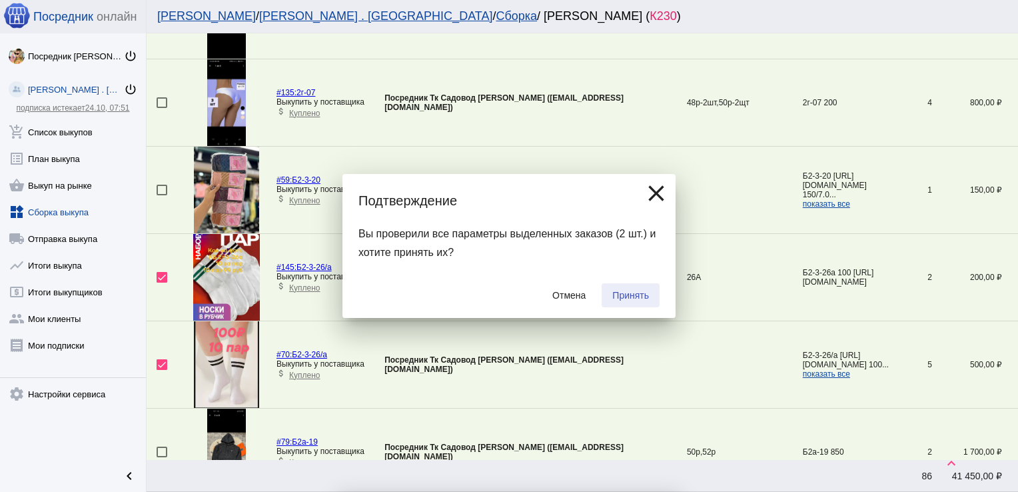
checkbox input "false"
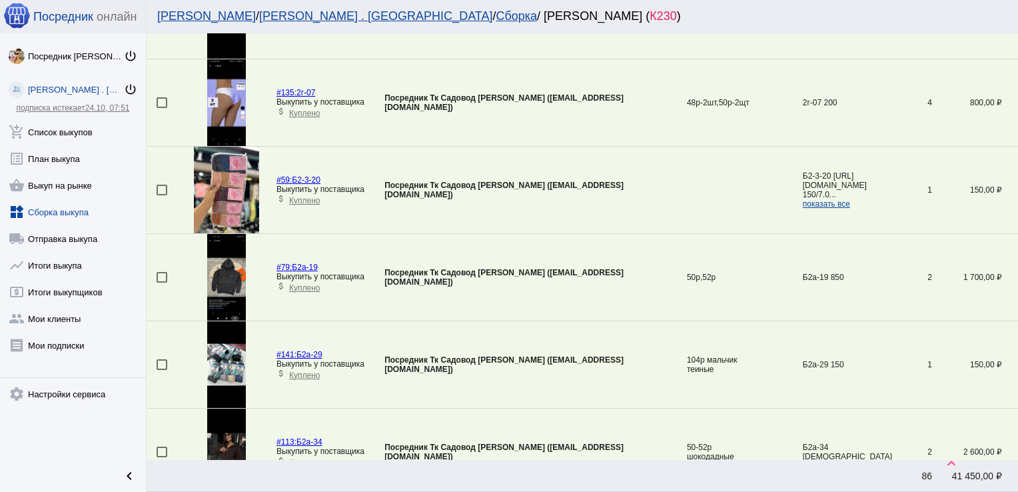
scroll to position [1703, 0]
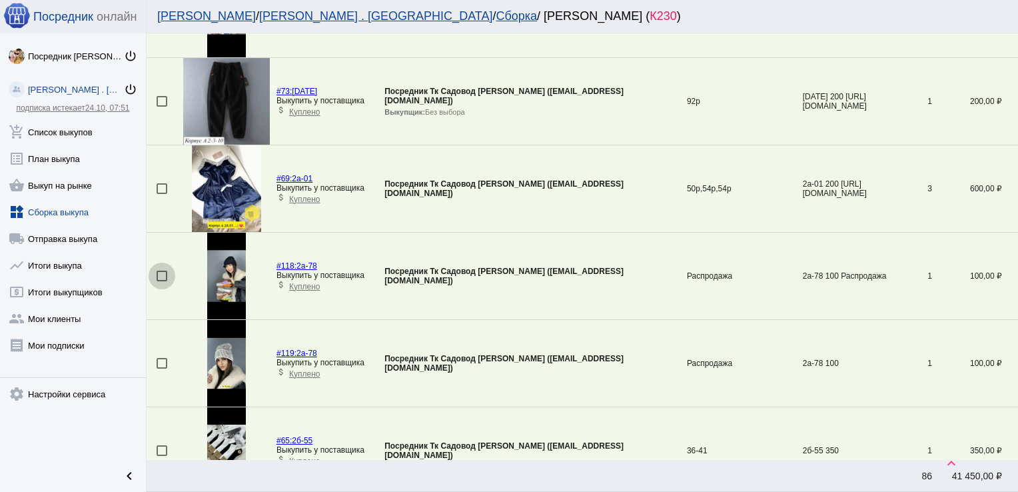
click at [160, 273] on div at bounding box center [162, 276] width 11 height 11
click at [161, 281] on input "checkbox" at bounding box center [161, 281] width 1 height 1
checkbox input "true"
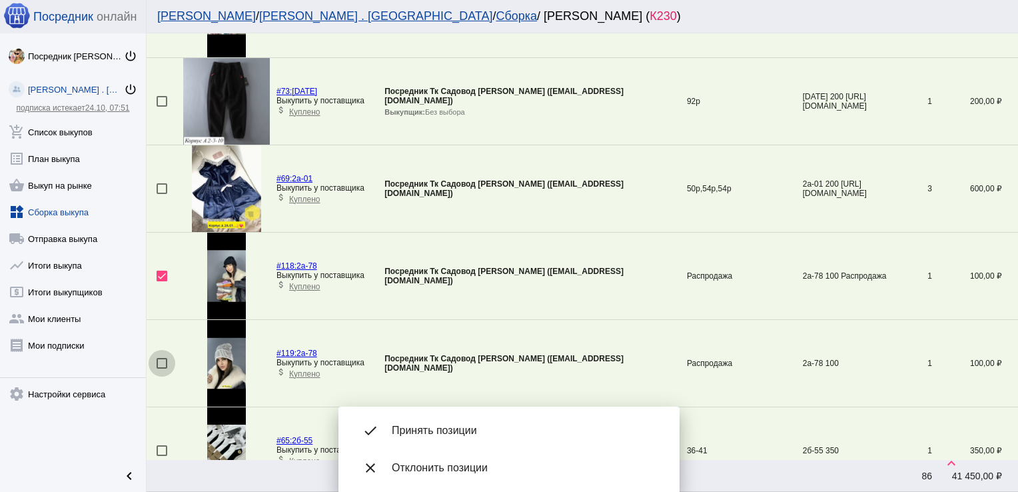
click at [160, 359] on div at bounding box center [162, 363] width 11 height 11
click at [161, 369] on input "checkbox" at bounding box center [161, 369] width 1 height 1
checkbox input "true"
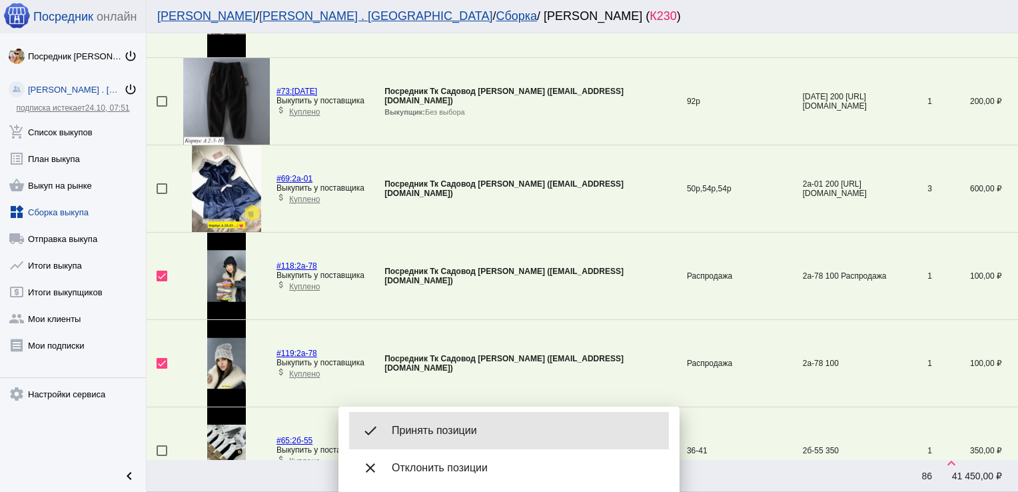
click at [445, 420] on div "done Принять позиции" at bounding box center [509, 430] width 320 height 37
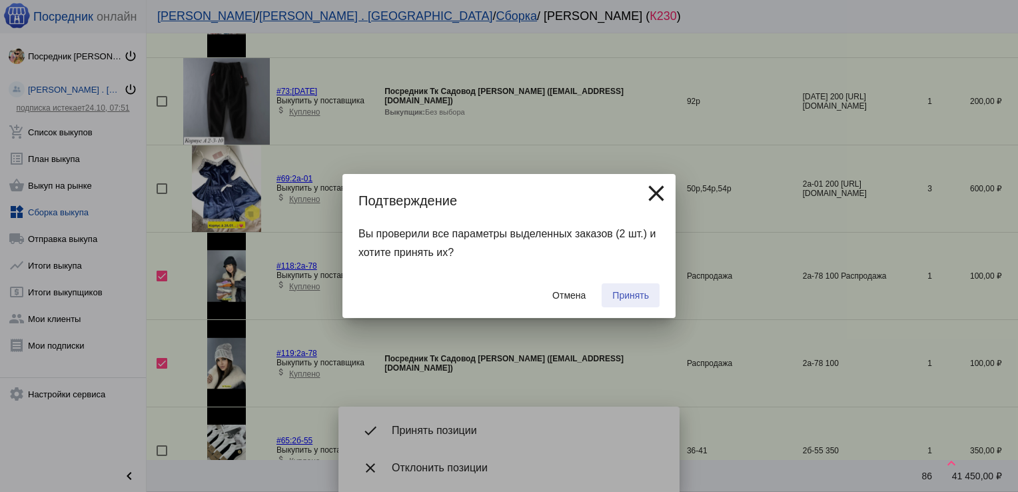
click at [648, 291] on span "Принять" at bounding box center [630, 295] width 37 height 11
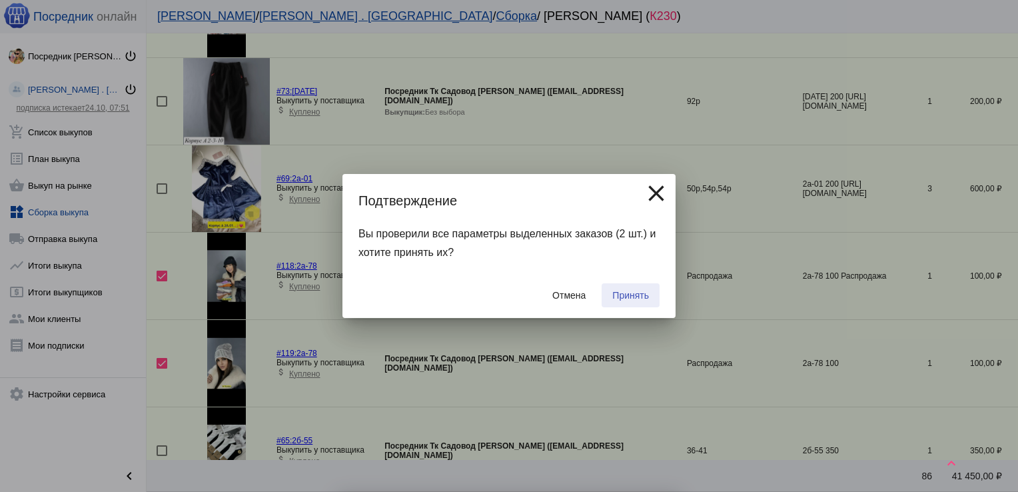
checkbox input "false"
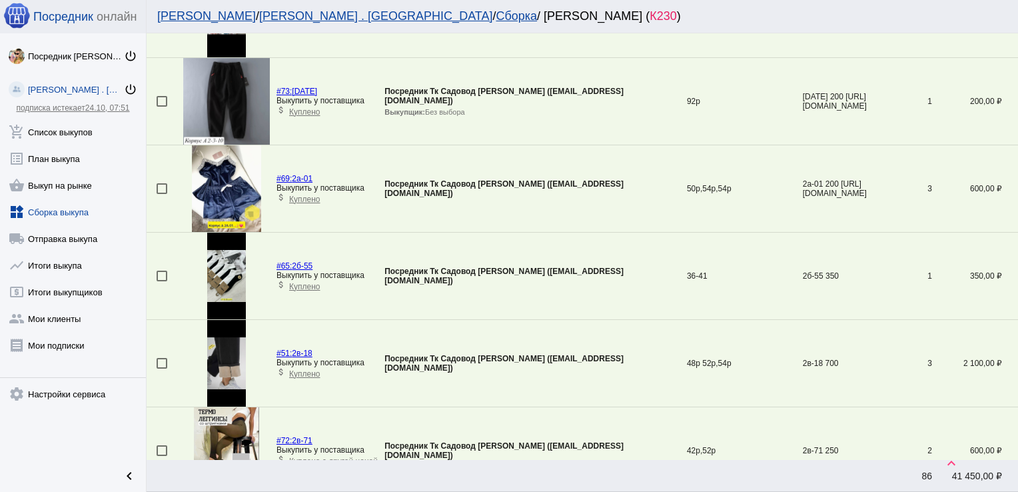
scroll to position [570, 0]
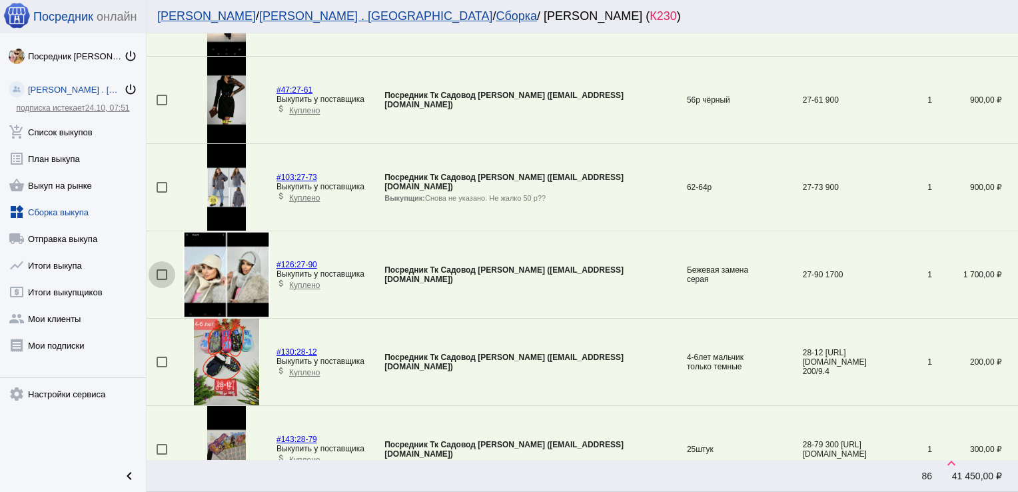
click at [162, 273] on div at bounding box center [162, 274] width 11 height 11
click at [162, 280] on input "checkbox" at bounding box center [161, 280] width 1 height 1
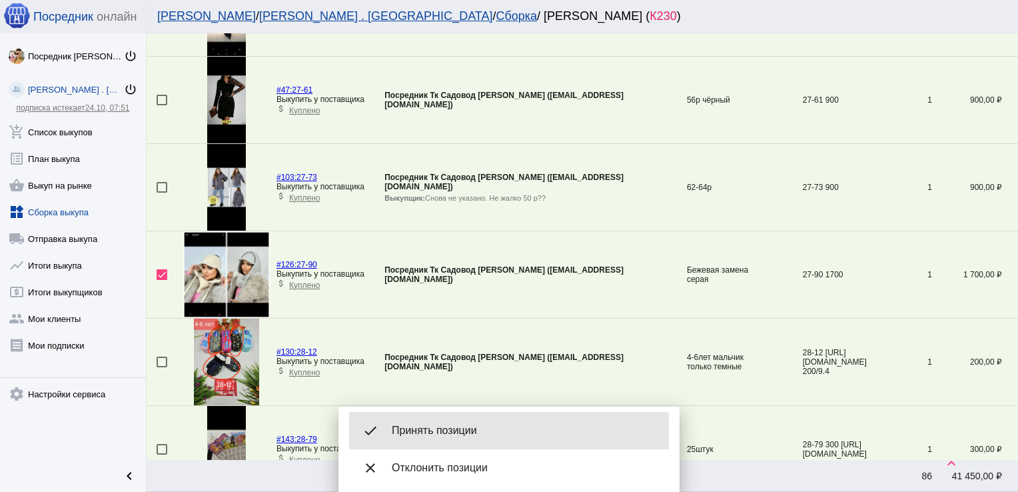
click at [458, 437] on div "done Принять позиции" at bounding box center [509, 430] width 320 height 37
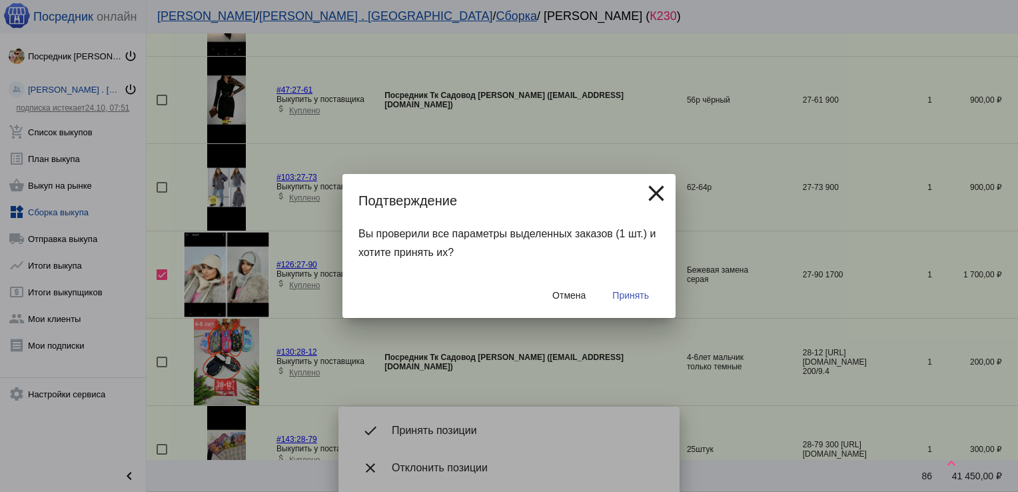
click at [634, 299] on span "Принять" at bounding box center [630, 295] width 37 height 11
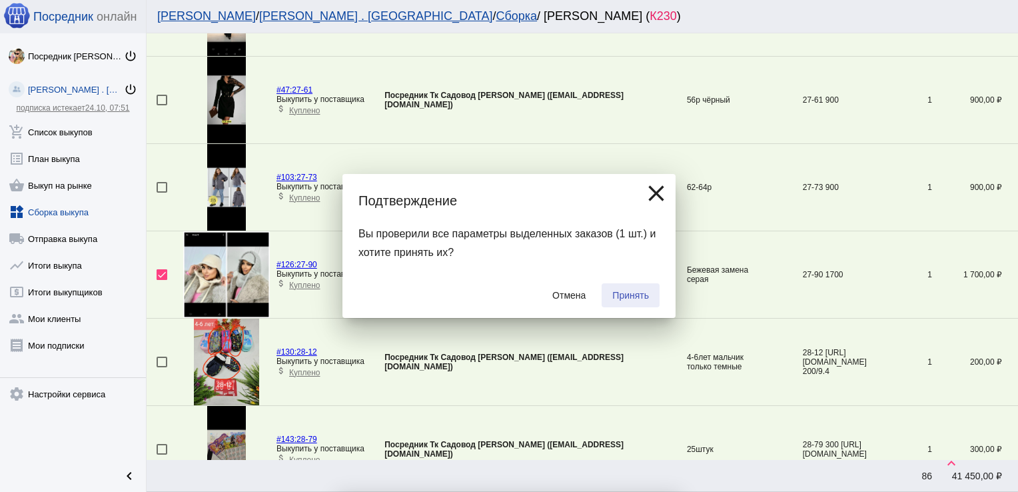
checkbox input "false"
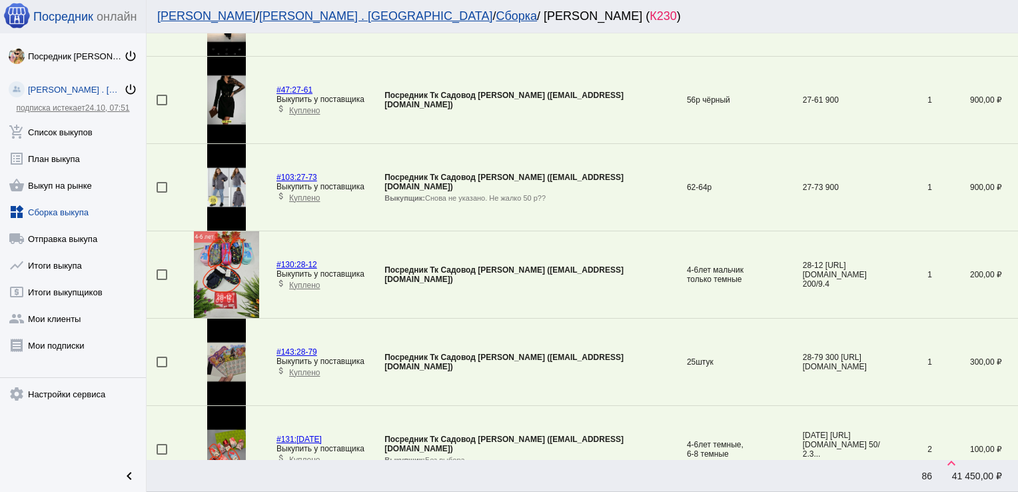
scroll to position [1267, 0]
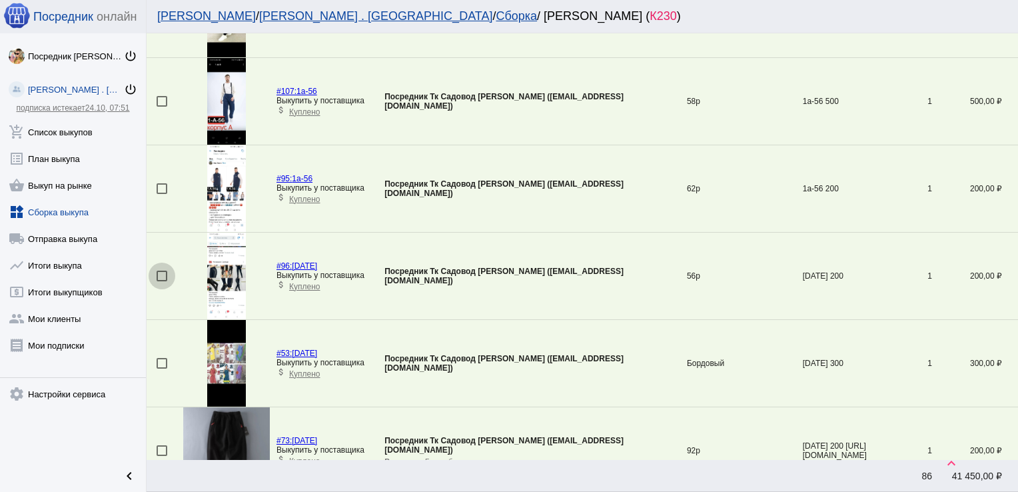
click at [161, 273] on div at bounding box center [162, 276] width 11 height 11
click at [161, 281] on input "checkbox" at bounding box center [161, 281] width 1 height 1
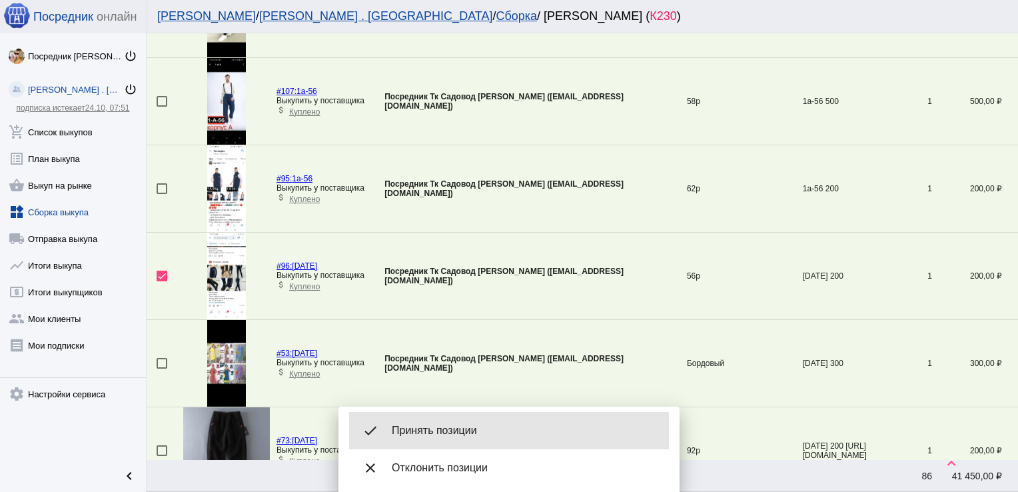
click at [468, 434] on span "Принять позиции" at bounding box center [525, 430] width 267 height 13
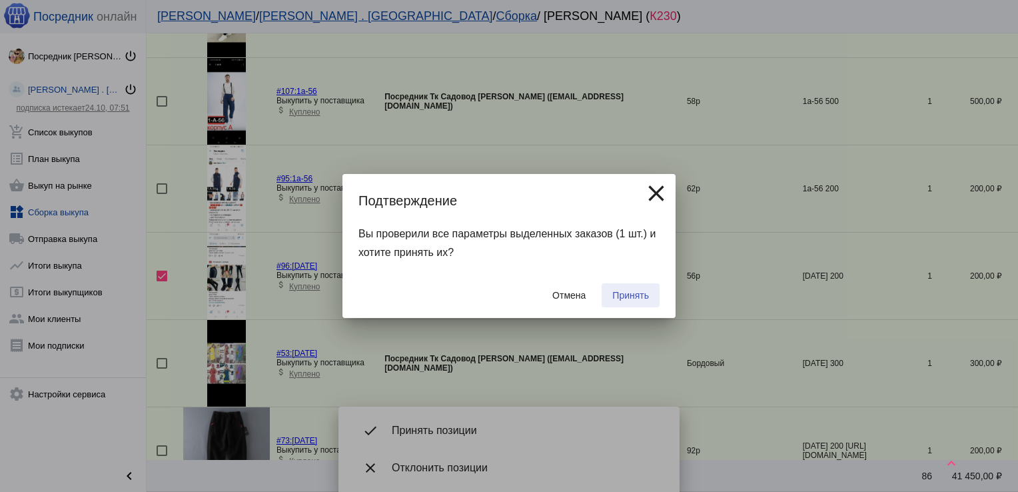
click at [628, 295] on span "Принять" at bounding box center [630, 295] width 37 height 11
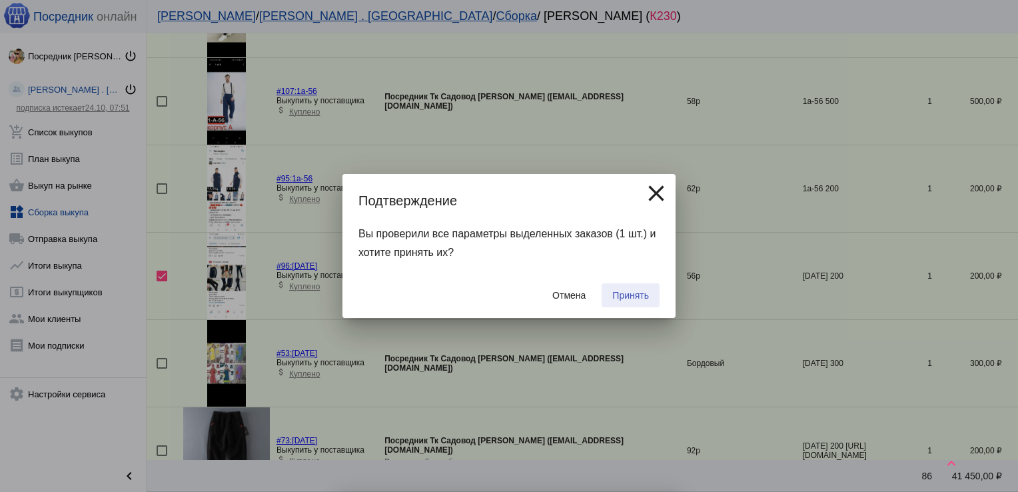
checkbox input "false"
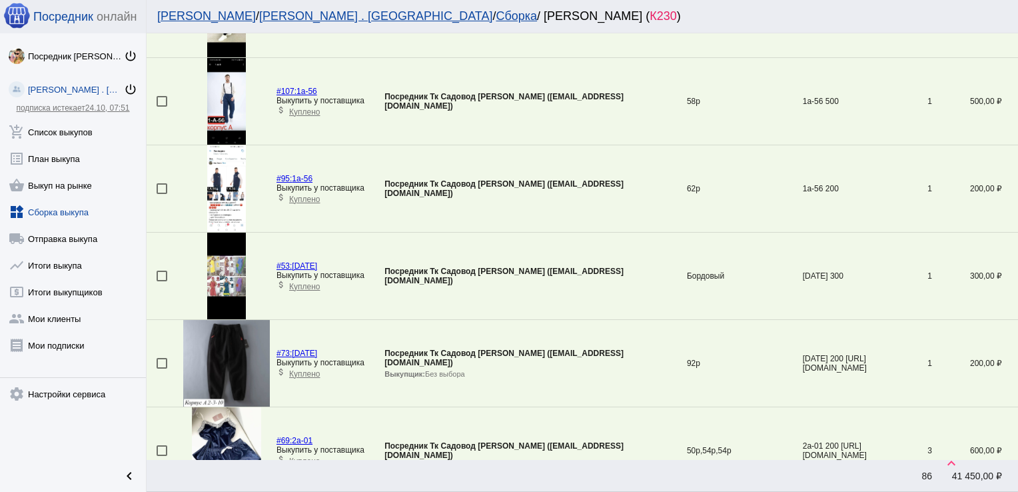
scroll to position [744, 0]
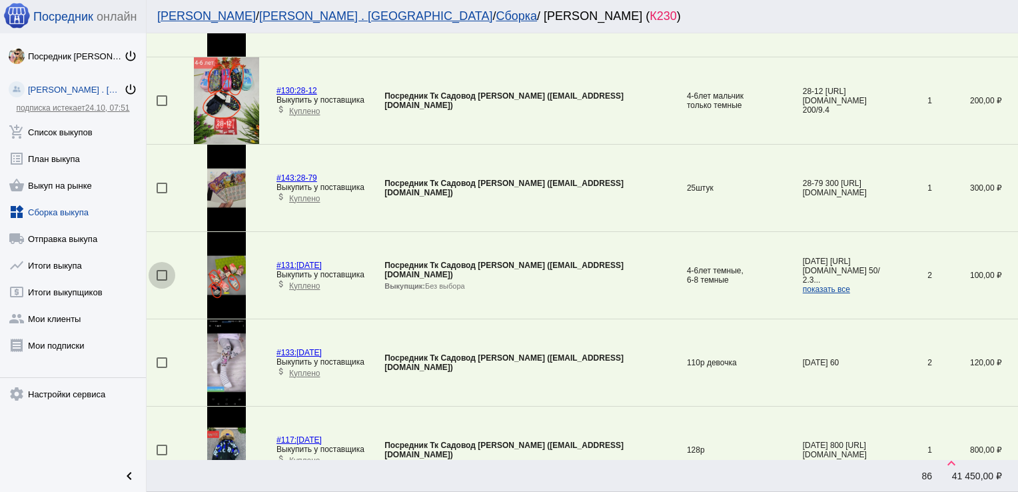
click at [165, 272] on div at bounding box center [162, 275] width 11 height 11
click at [162, 281] on input "checkbox" at bounding box center [161, 281] width 1 height 1
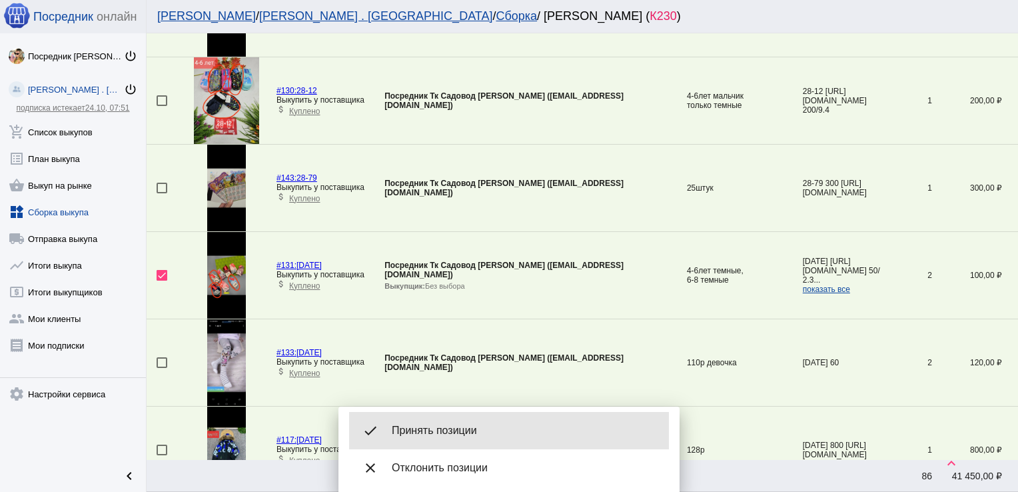
click at [470, 417] on div "done Принять позиции" at bounding box center [509, 430] width 320 height 37
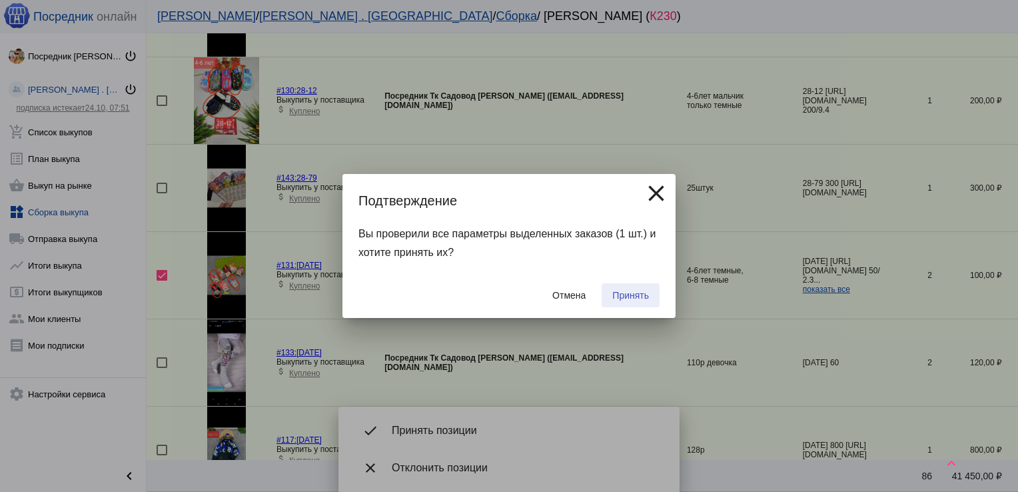
click at [627, 292] on span "Принять" at bounding box center [630, 295] width 37 height 11
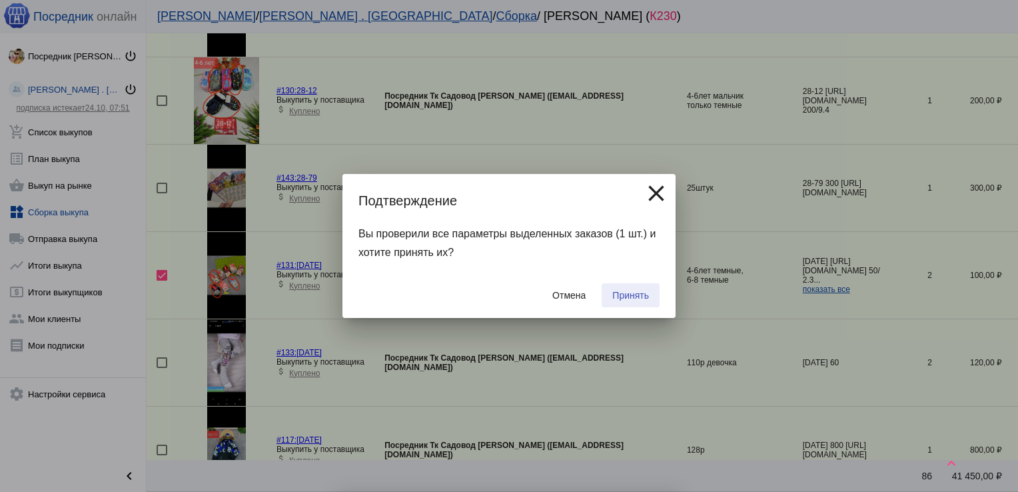
checkbox input "false"
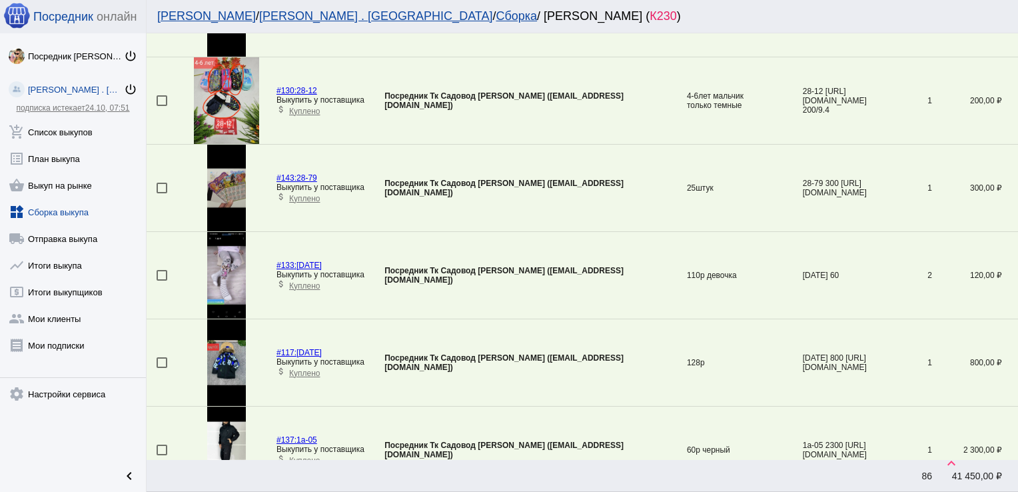
scroll to position [2052, 0]
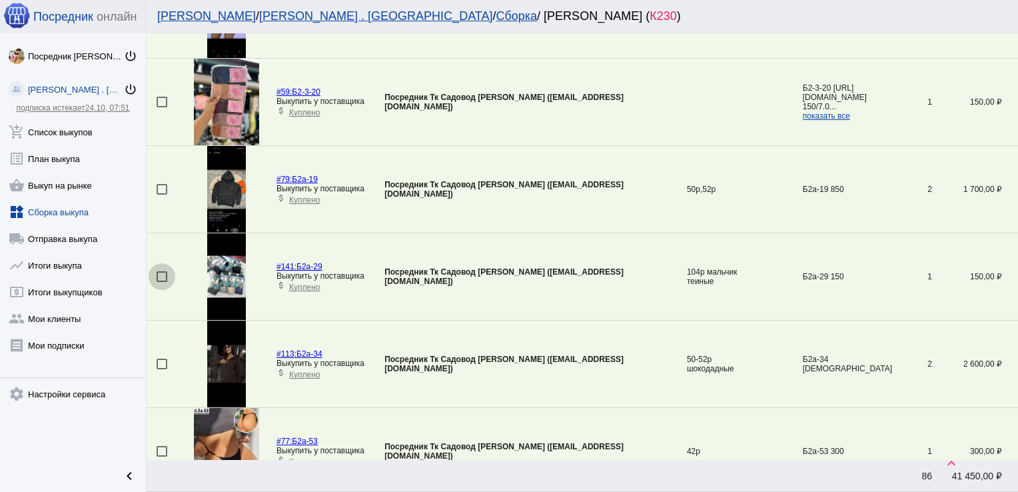
click at [163, 273] on div at bounding box center [162, 276] width 11 height 11
click at [162, 282] on input "checkbox" at bounding box center [161, 282] width 1 height 1
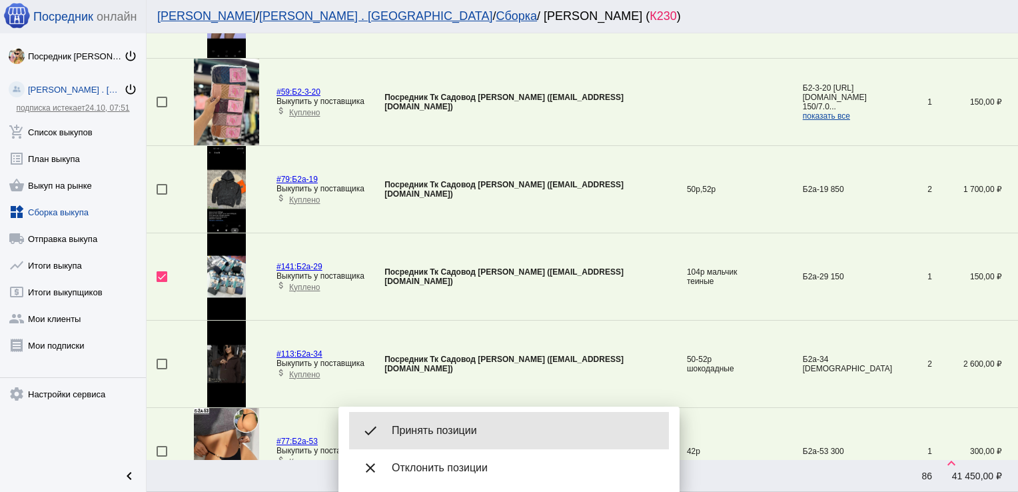
click at [467, 426] on span "Принять позиции" at bounding box center [525, 430] width 267 height 13
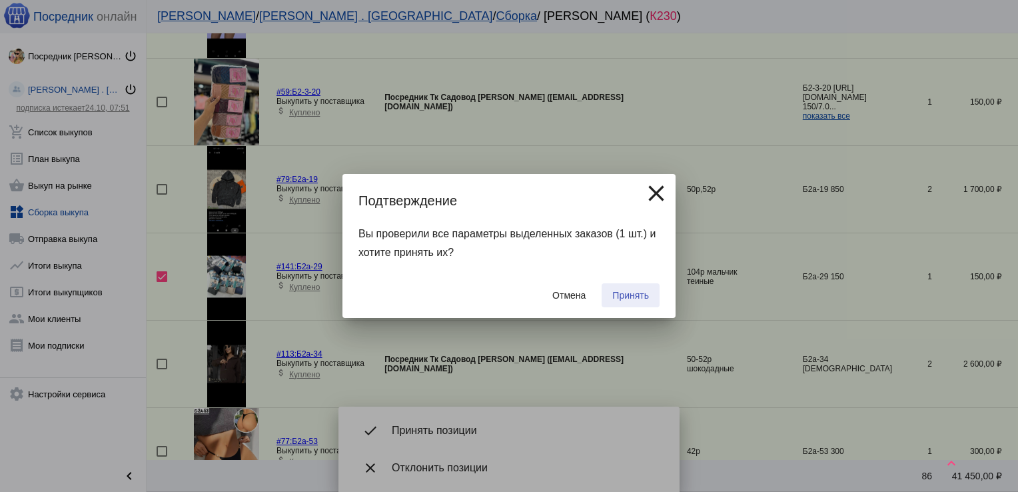
click at [642, 295] on span "Принять" at bounding box center [630, 295] width 37 height 11
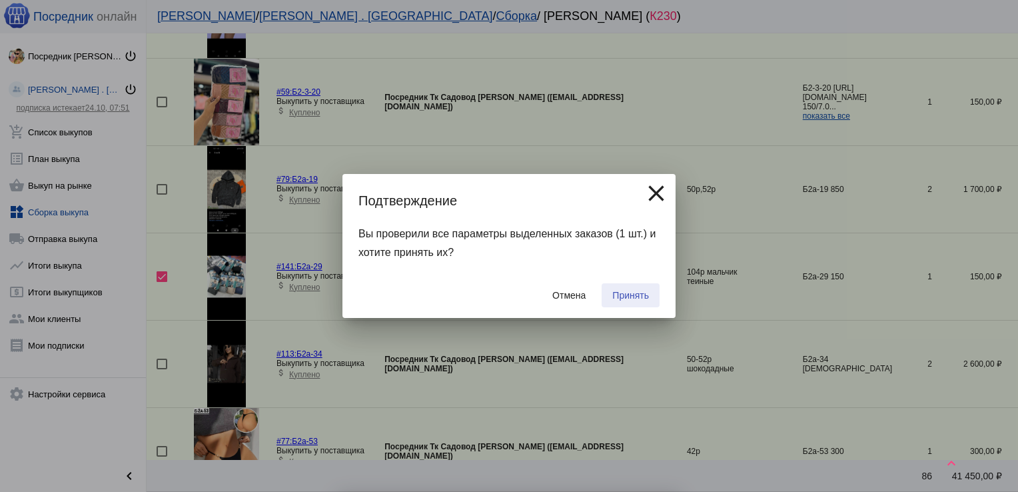
checkbox input "false"
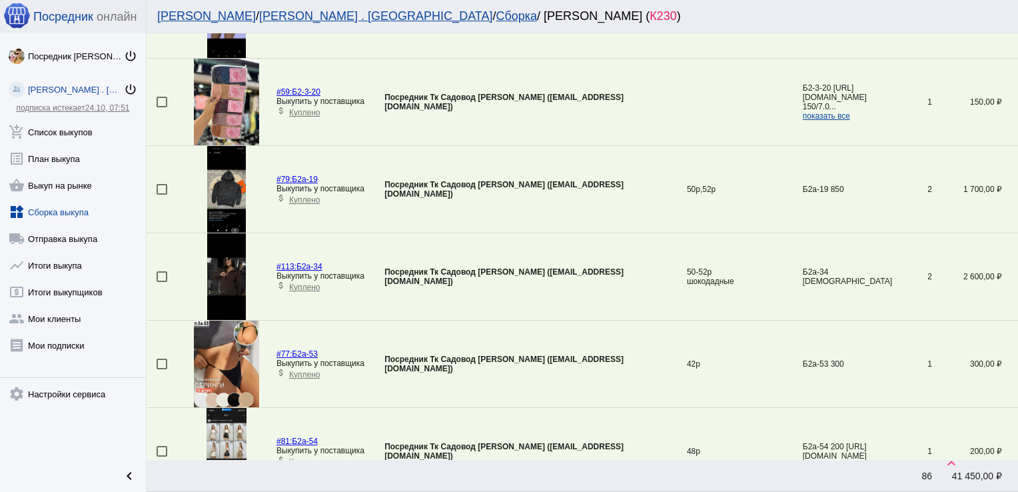
scroll to position [2313, 0]
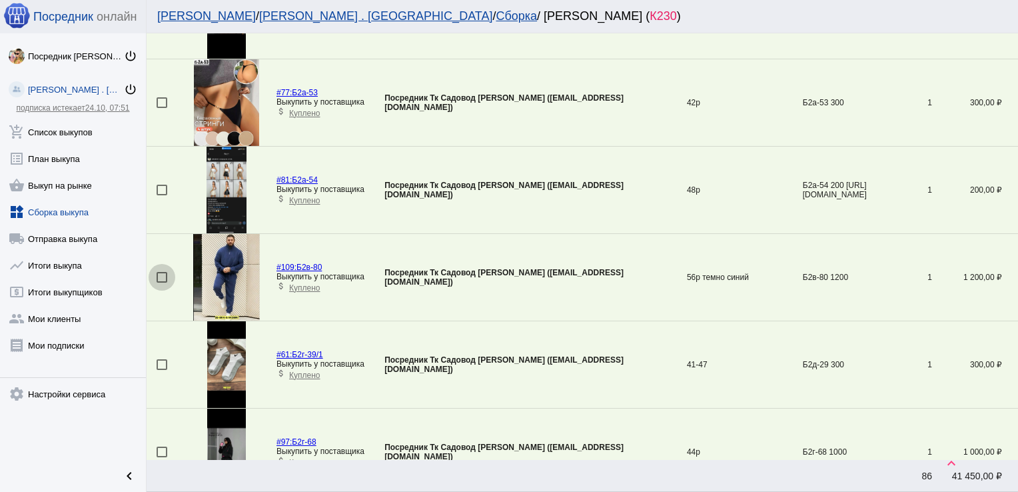
click at [161, 275] on div at bounding box center [162, 277] width 11 height 11
click at [161, 283] on input "checkbox" at bounding box center [161, 283] width 1 height 1
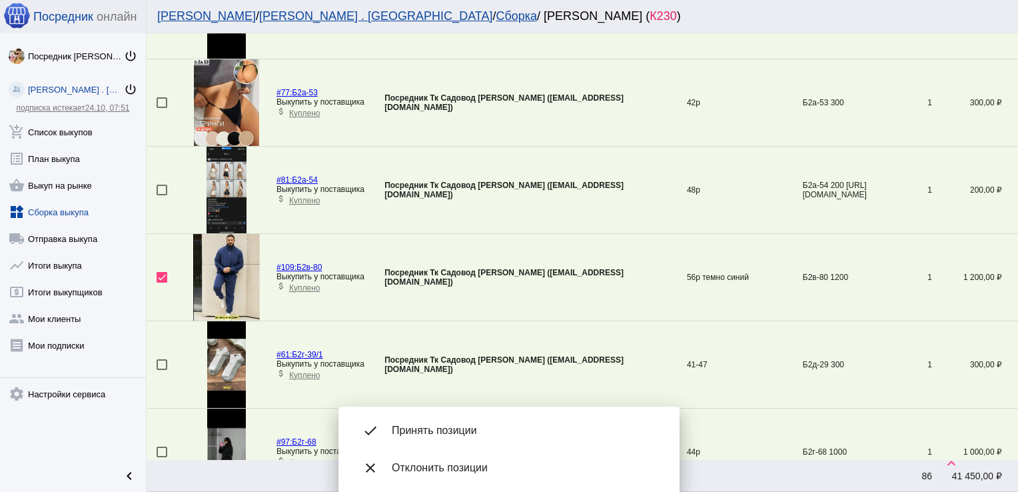
click at [499, 435] on span "Принять позиции" at bounding box center [525, 430] width 267 height 13
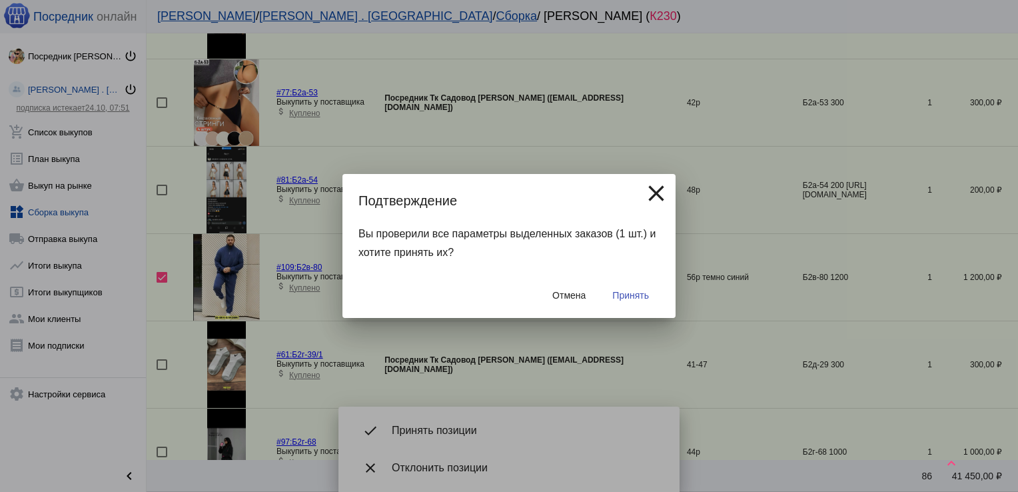
click at [626, 300] on span "Принять" at bounding box center [630, 295] width 37 height 11
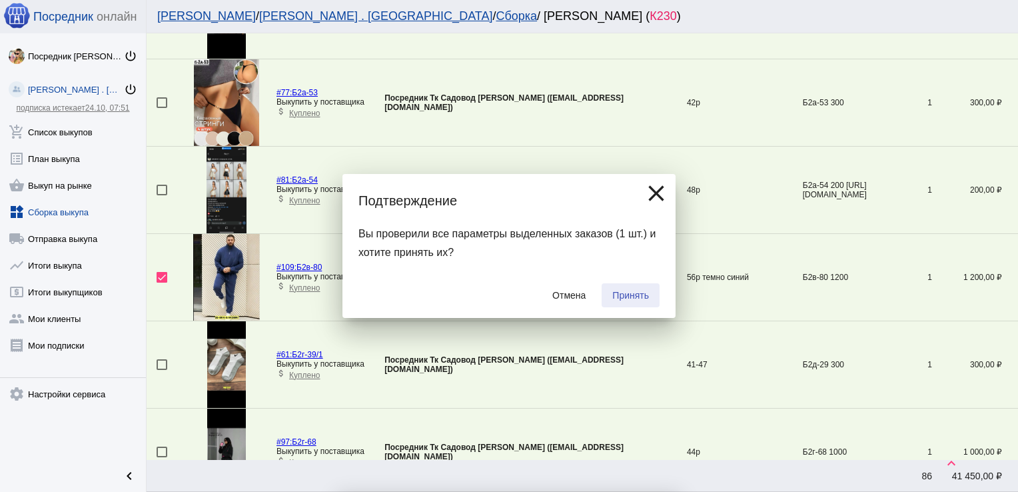
checkbox input "false"
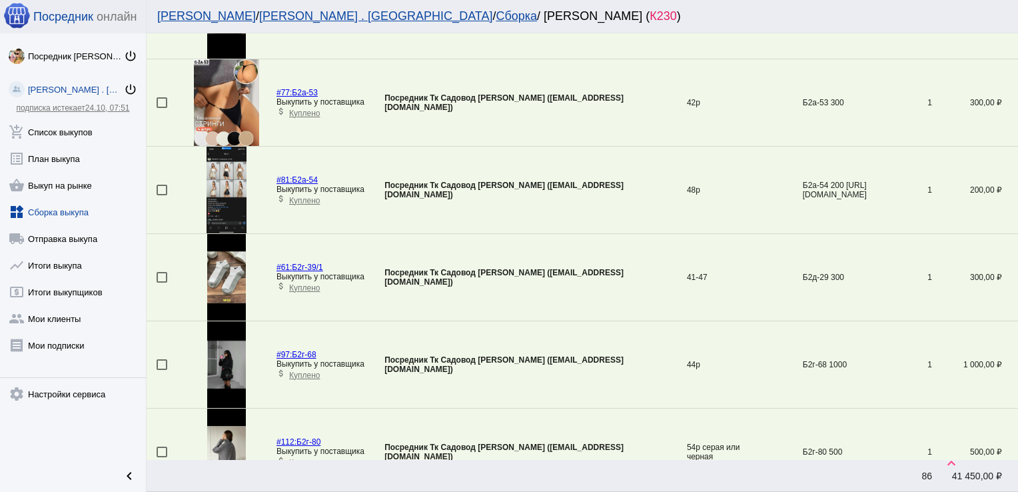
scroll to position [2052, 0]
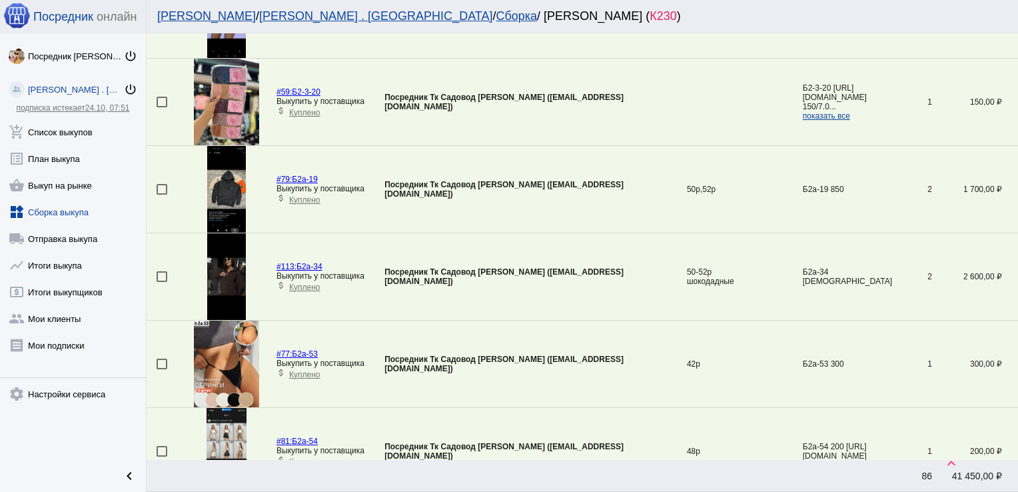
click at [161, 273] on div at bounding box center [162, 276] width 11 height 11
click at [161, 282] on input "checkbox" at bounding box center [161, 282] width 1 height 1
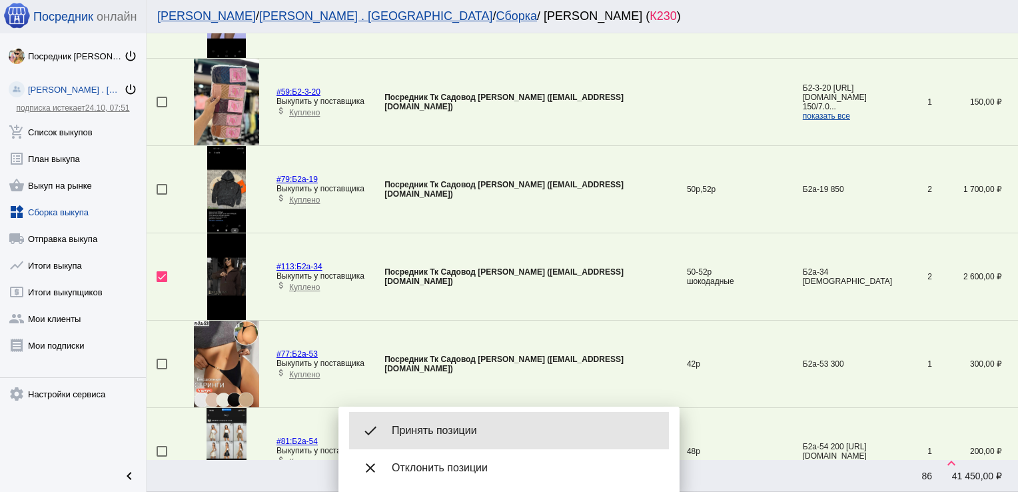
click at [534, 428] on span "Принять позиции" at bounding box center [525, 430] width 267 height 13
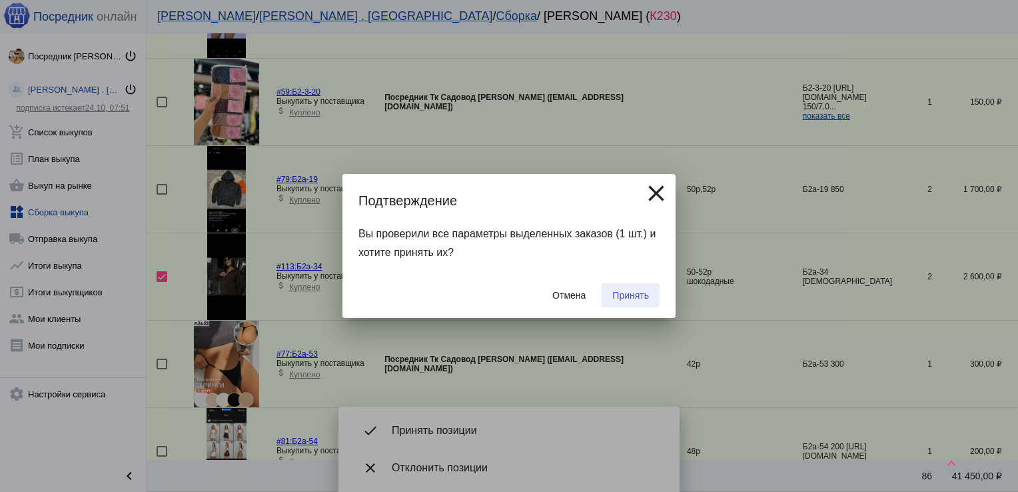
click at [636, 287] on button "Принять" at bounding box center [631, 295] width 58 height 24
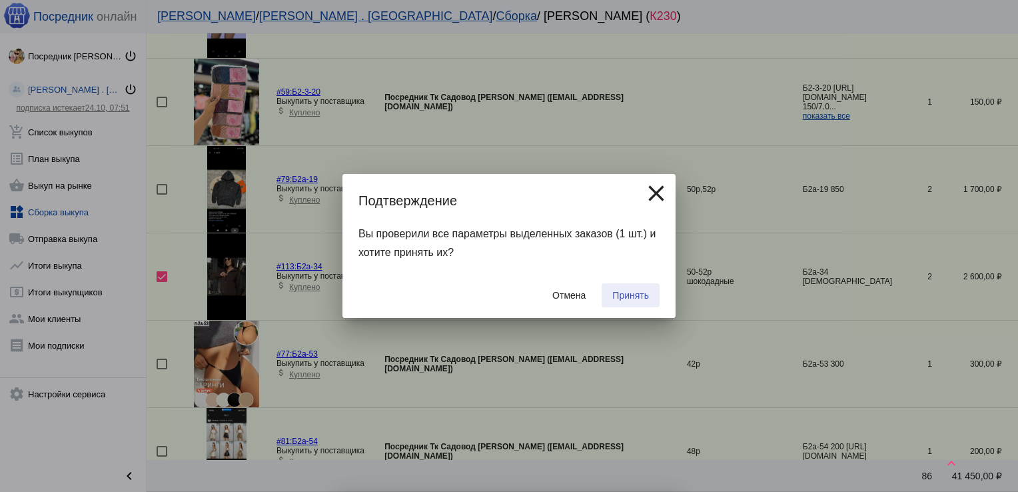
checkbox input "false"
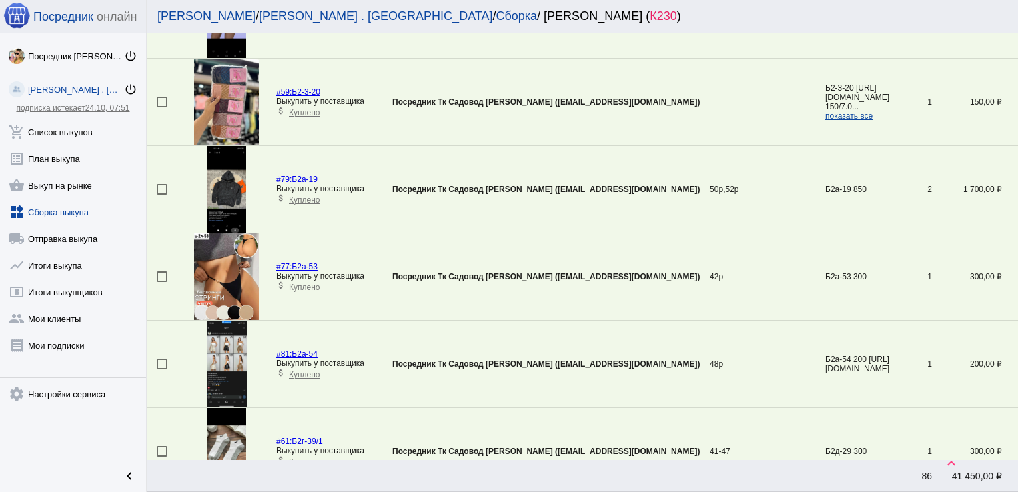
scroll to position [1529, 0]
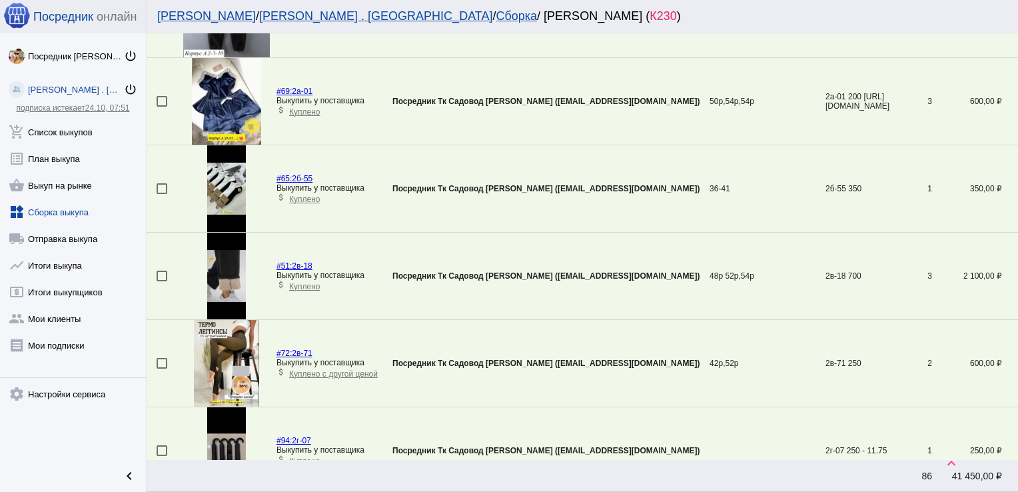
click at [163, 273] on div at bounding box center [162, 276] width 11 height 11
click at [162, 281] on input "checkbox" at bounding box center [161, 281] width 1 height 1
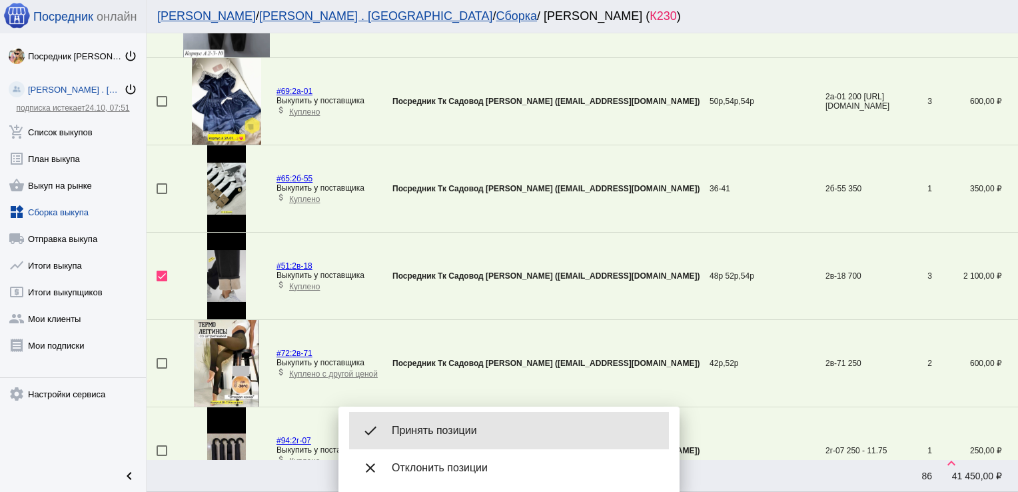
click at [450, 428] on span "Принять позиции" at bounding box center [525, 430] width 267 height 13
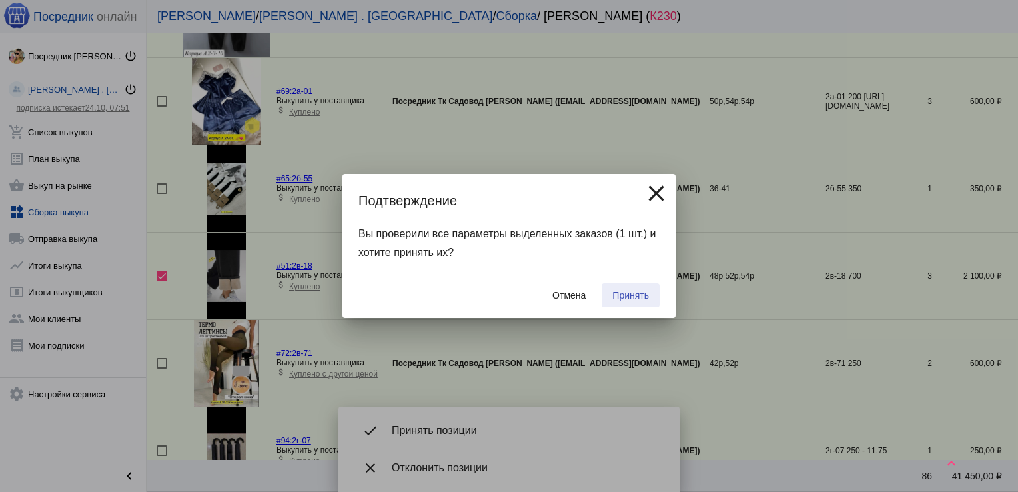
click at [639, 291] on span "Принять" at bounding box center [630, 295] width 37 height 11
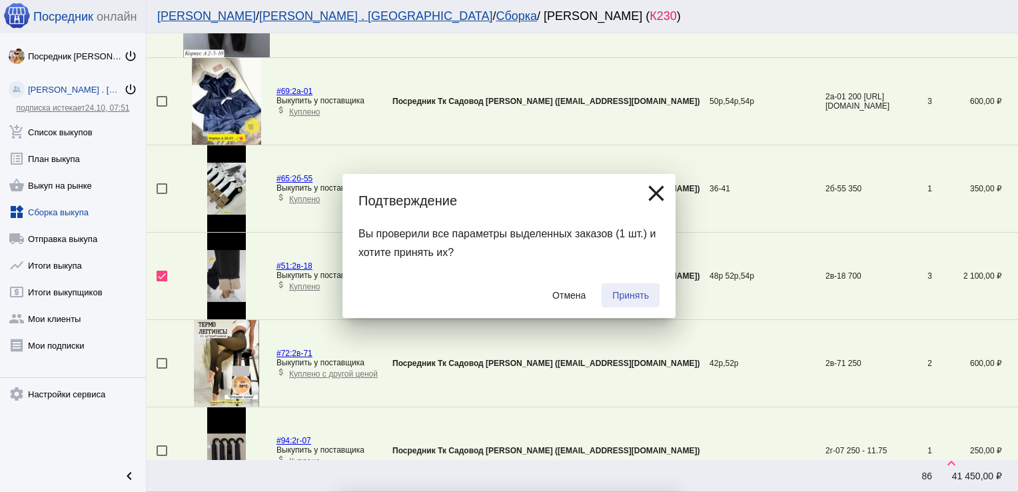
checkbox input "false"
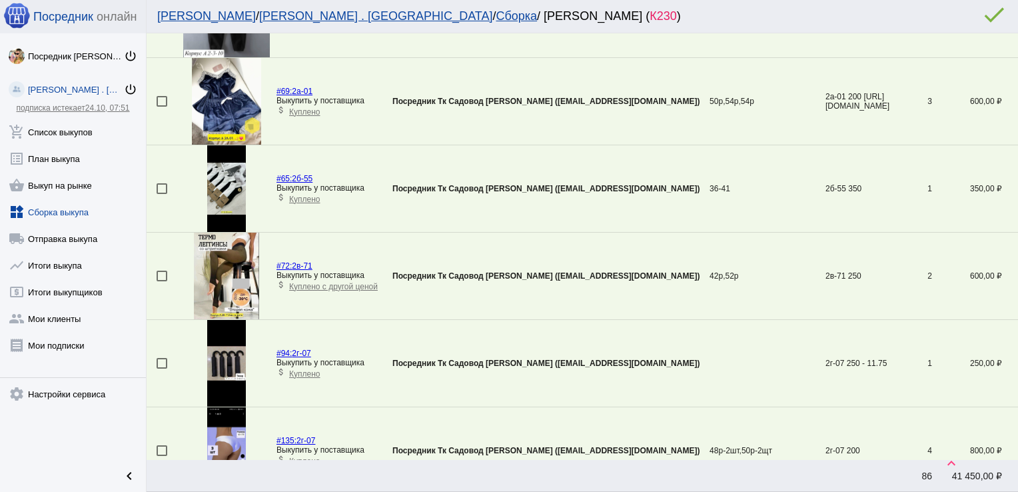
click at [165, 359] on div at bounding box center [162, 363] width 11 height 11
click at [162, 369] on input "checkbox" at bounding box center [161, 369] width 1 height 1
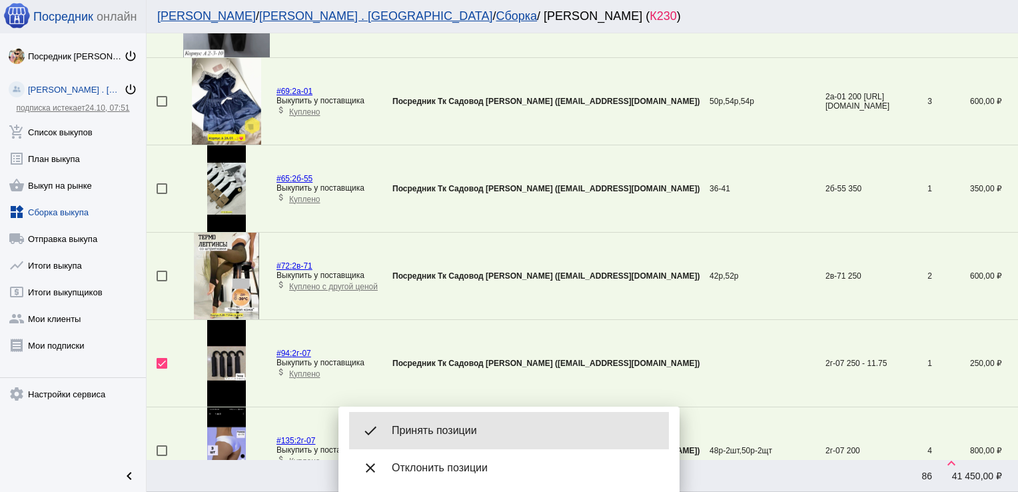
click at [462, 428] on span "Принять позиции" at bounding box center [525, 430] width 267 height 13
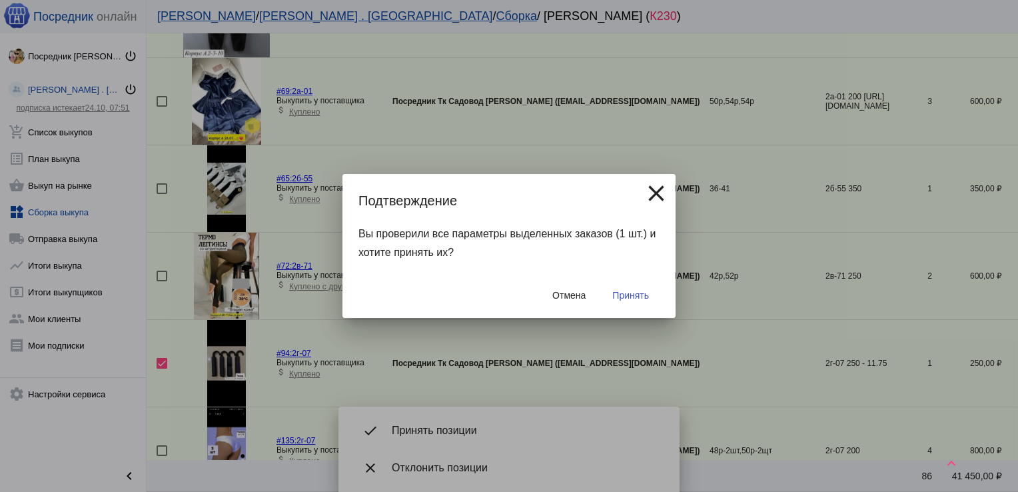
click at [628, 291] on span "Принять" at bounding box center [630, 295] width 37 height 11
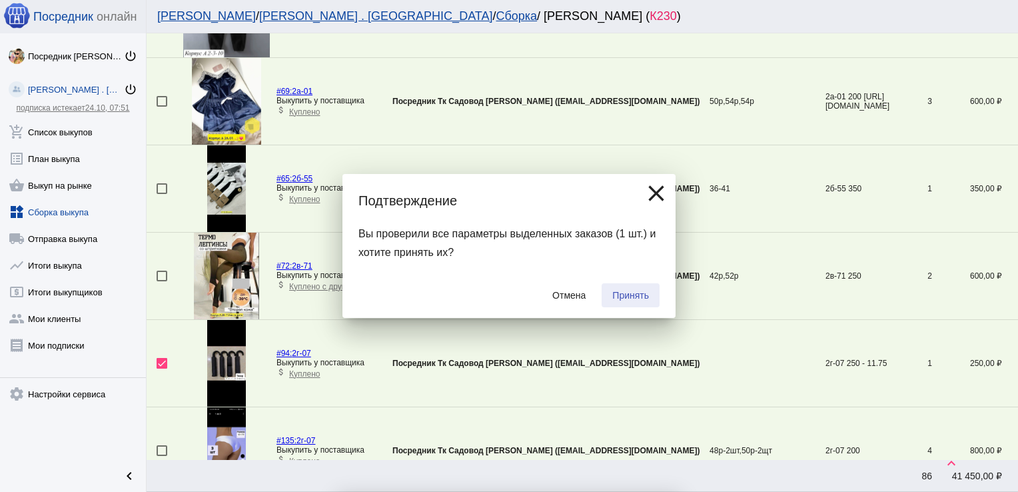
checkbox input "false"
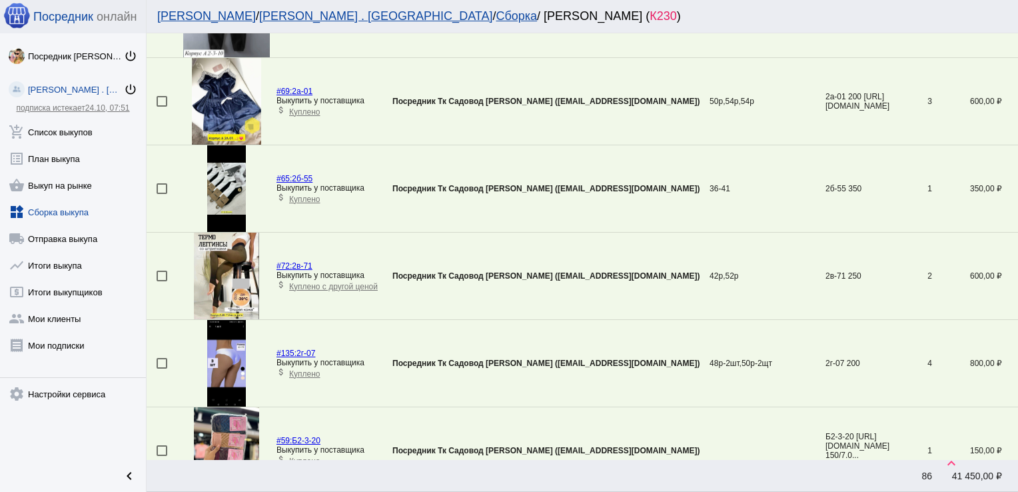
scroll to position [657, 0]
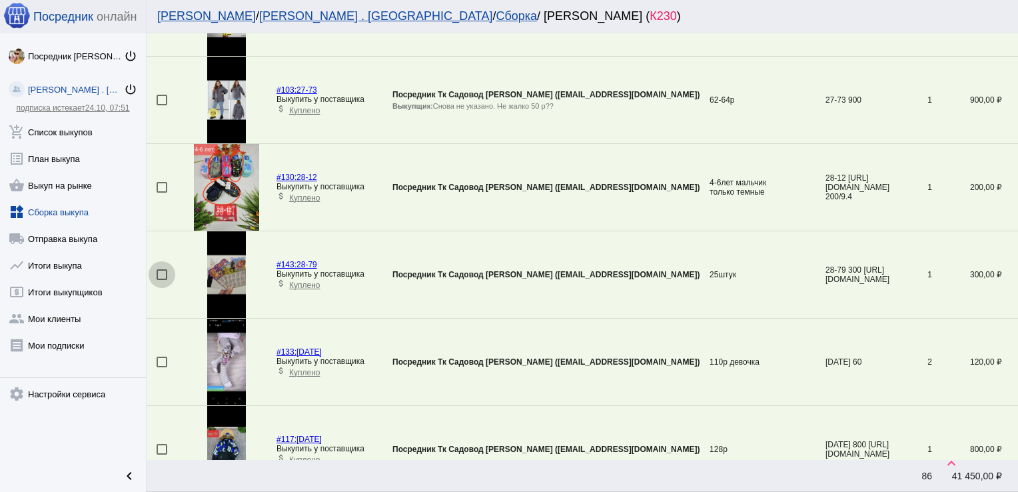
click at [161, 271] on div at bounding box center [162, 274] width 11 height 11
click at [161, 280] on input "checkbox" at bounding box center [161, 280] width 1 height 1
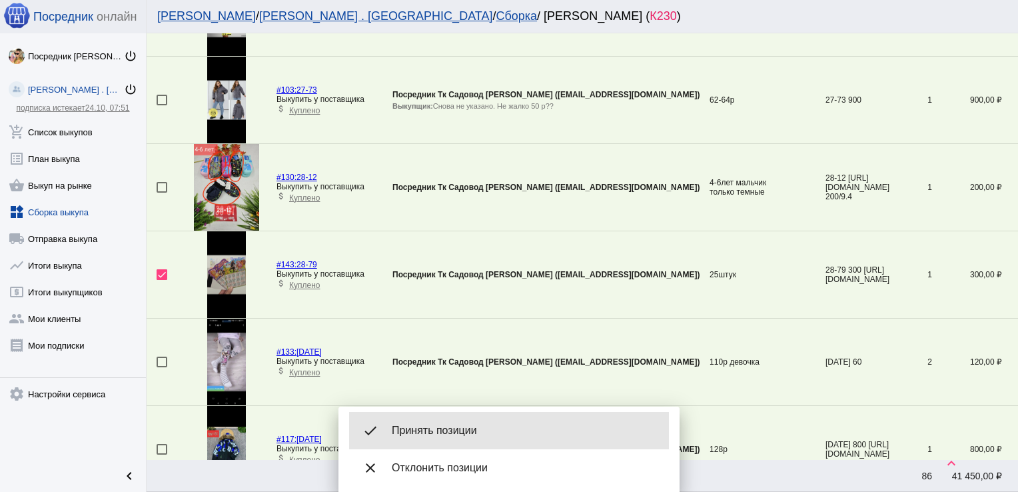
click at [494, 420] on div "done Принять позиции" at bounding box center [509, 430] width 320 height 37
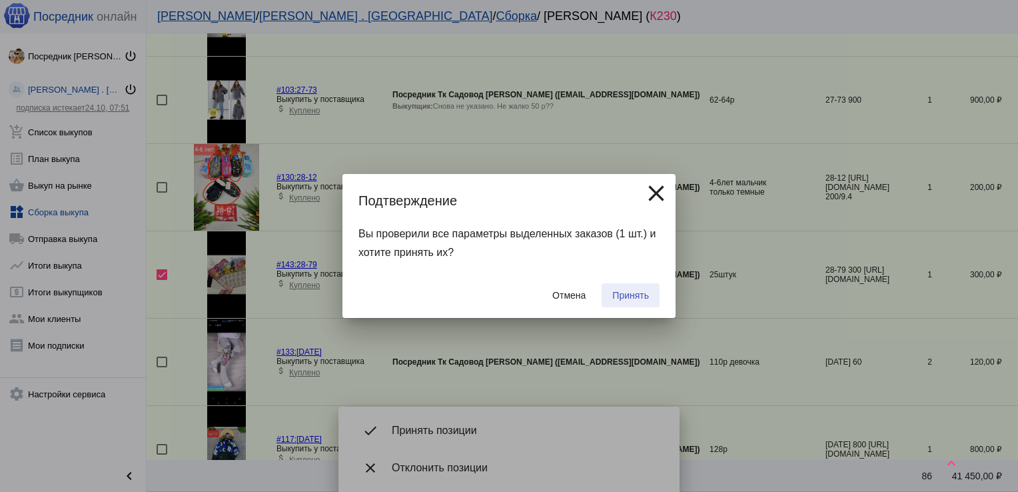
click at [639, 293] on span "Принять" at bounding box center [630, 295] width 37 height 11
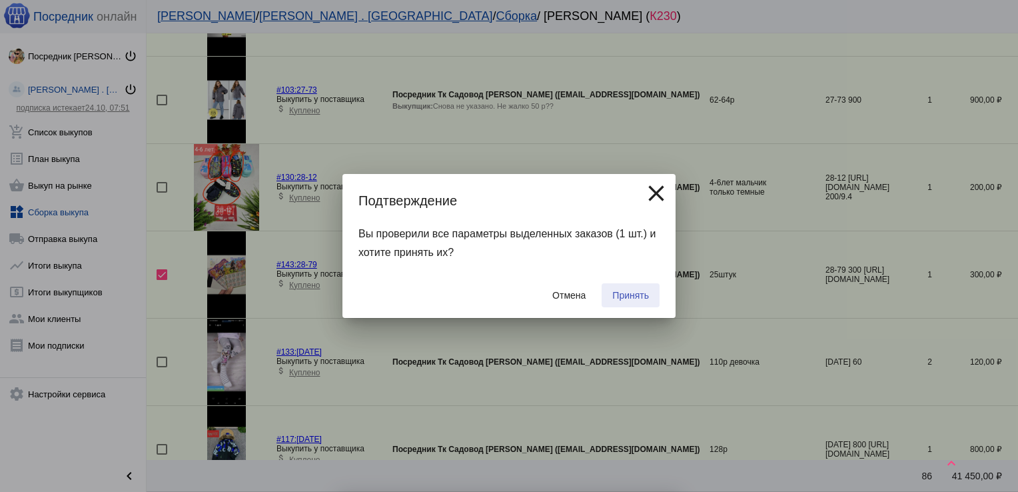
checkbox input "false"
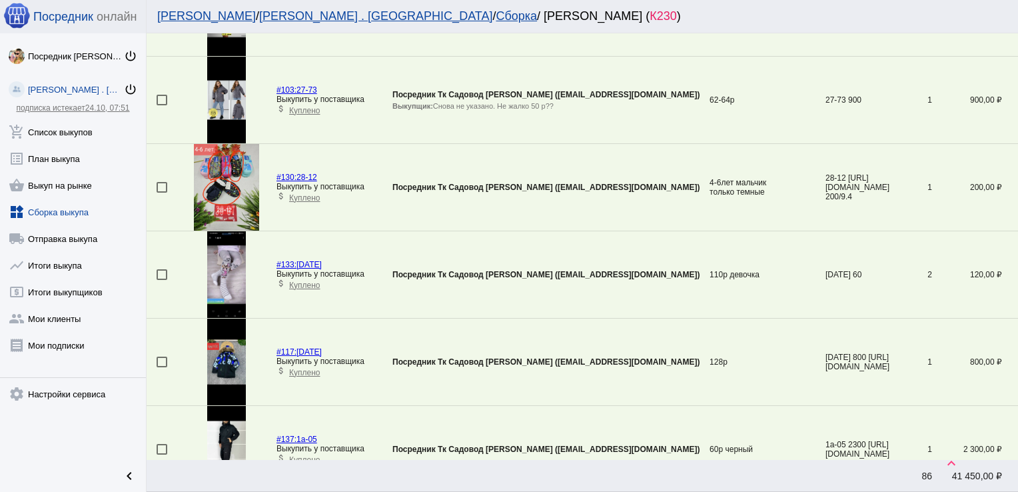
scroll to position [1529, 0]
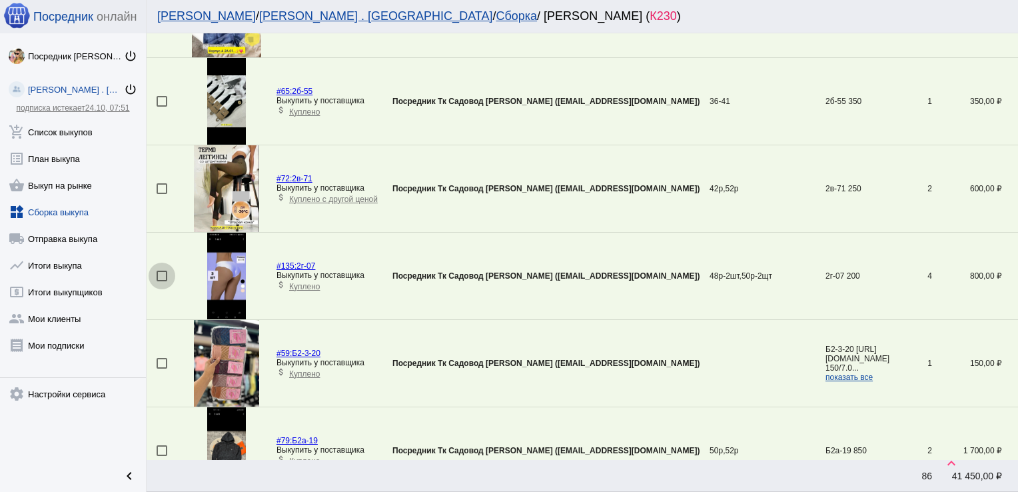
click at [163, 271] on div at bounding box center [162, 276] width 11 height 11
click at [162, 281] on input "checkbox" at bounding box center [161, 281] width 1 height 1
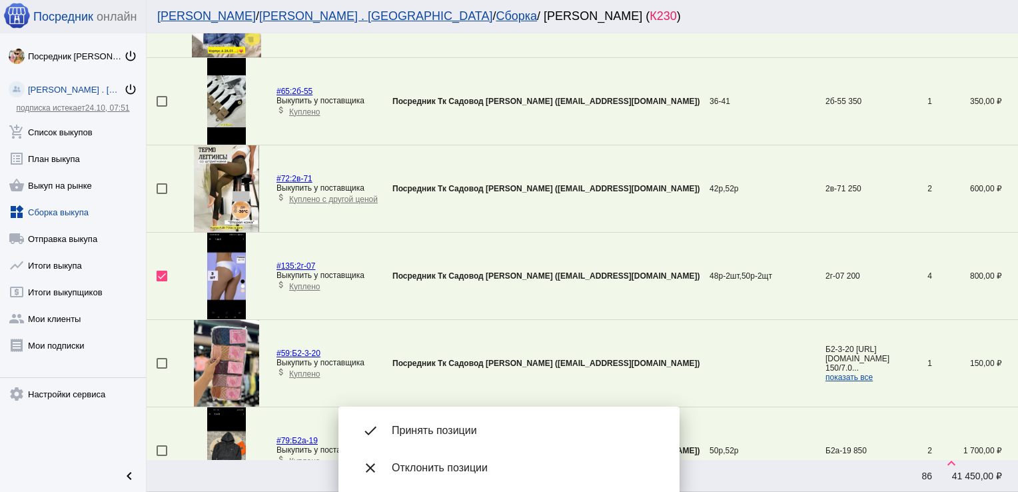
click at [466, 423] on div "done Принять позиции" at bounding box center [509, 430] width 320 height 37
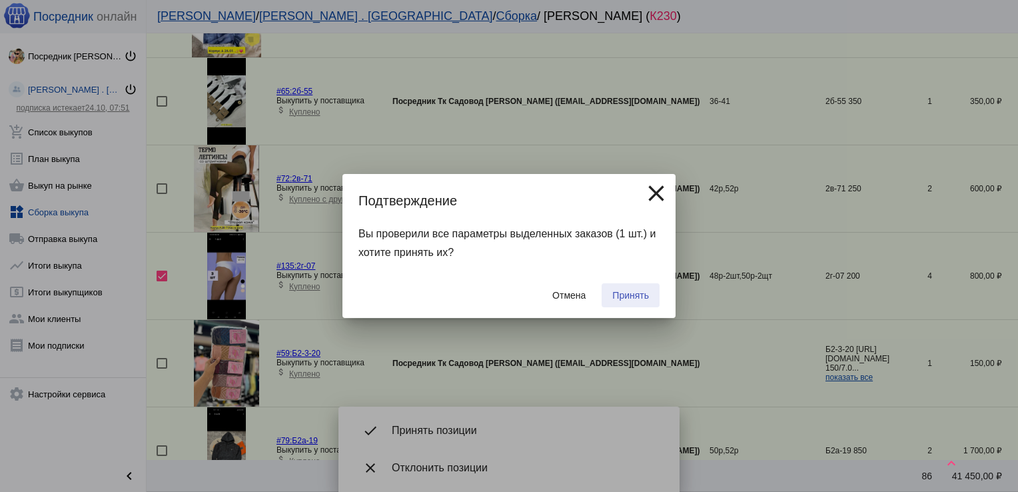
click at [625, 297] on span "Принять" at bounding box center [630, 295] width 37 height 11
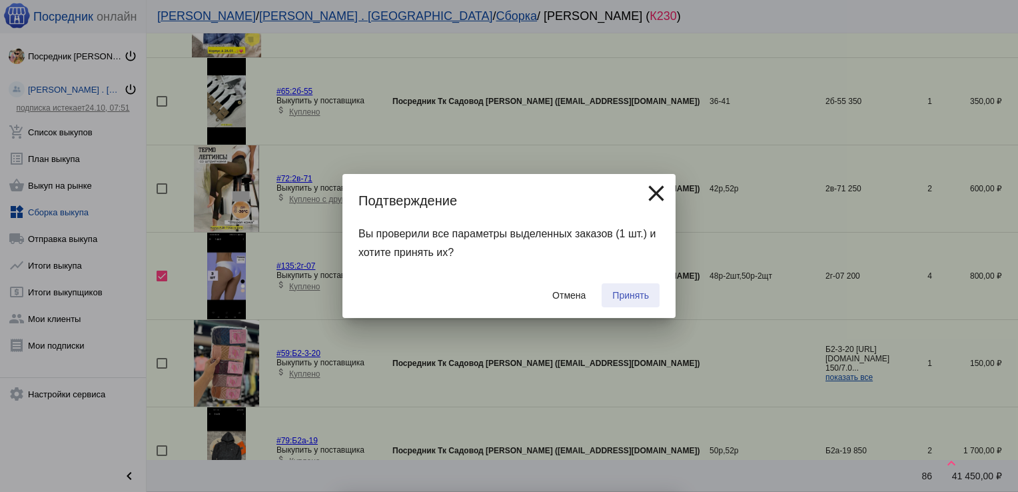
checkbox input "false"
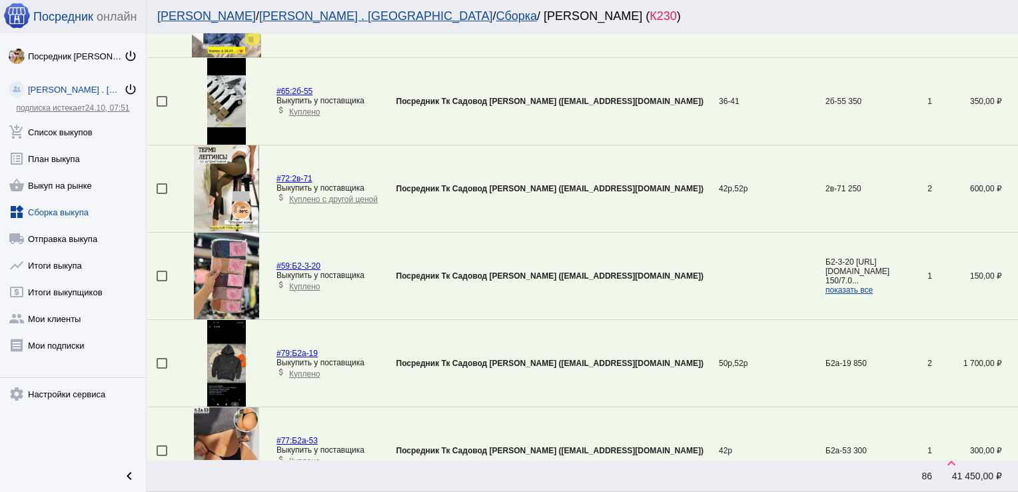
scroll to position [1790, 0]
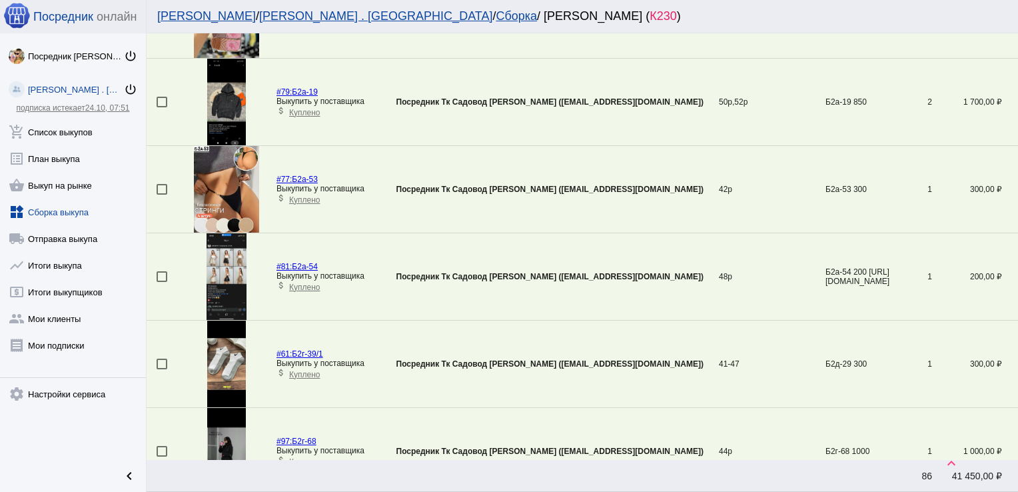
click at [158, 271] on div at bounding box center [162, 276] width 11 height 11
click at [161, 282] on input "checkbox" at bounding box center [161, 282] width 1 height 1
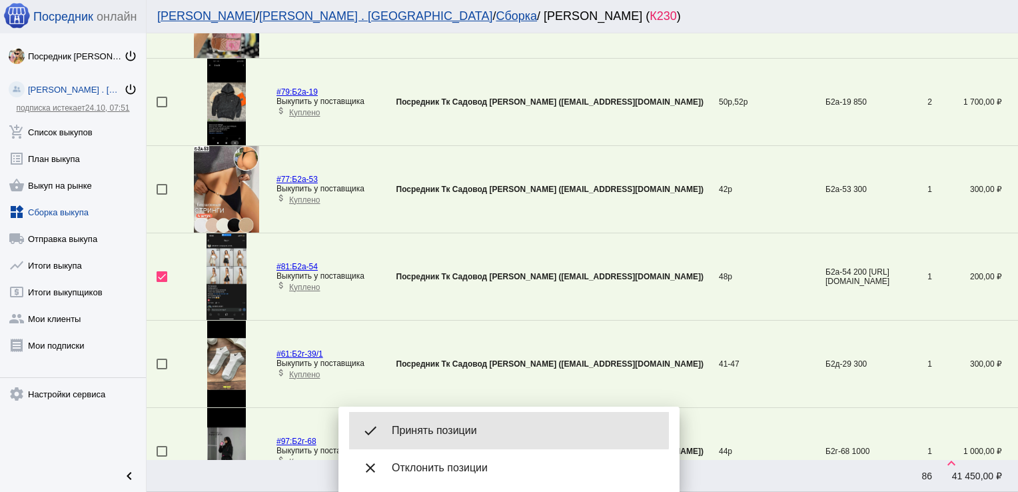
click at [464, 424] on span "Принять позиции" at bounding box center [525, 430] width 267 height 13
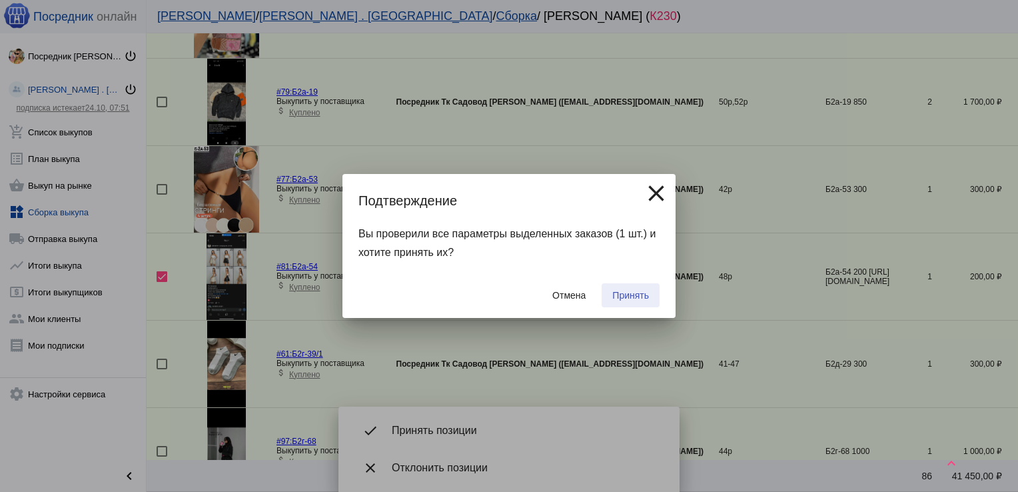
click at [642, 297] on span "Принять" at bounding box center [630, 295] width 37 height 11
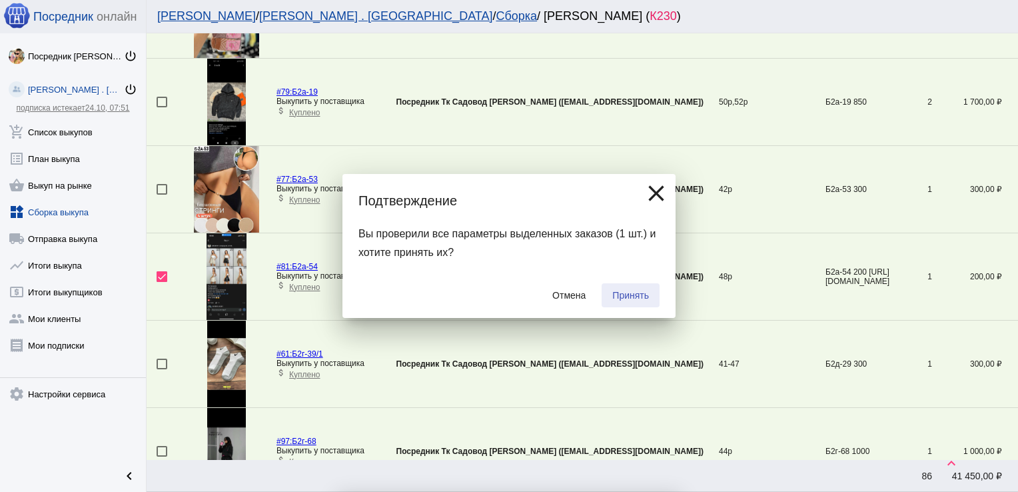
checkbox input "false"
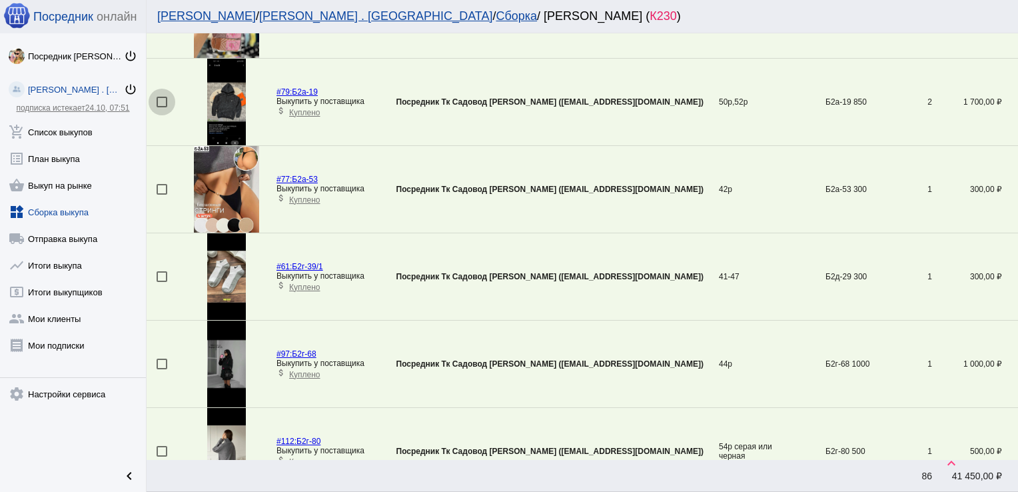
click at [163, 99] on div at bounding box center [162, 102] width 11 height 11
click at [162, 107] on input "checkbox" at bounding box center [161, 107] width 1 height 1
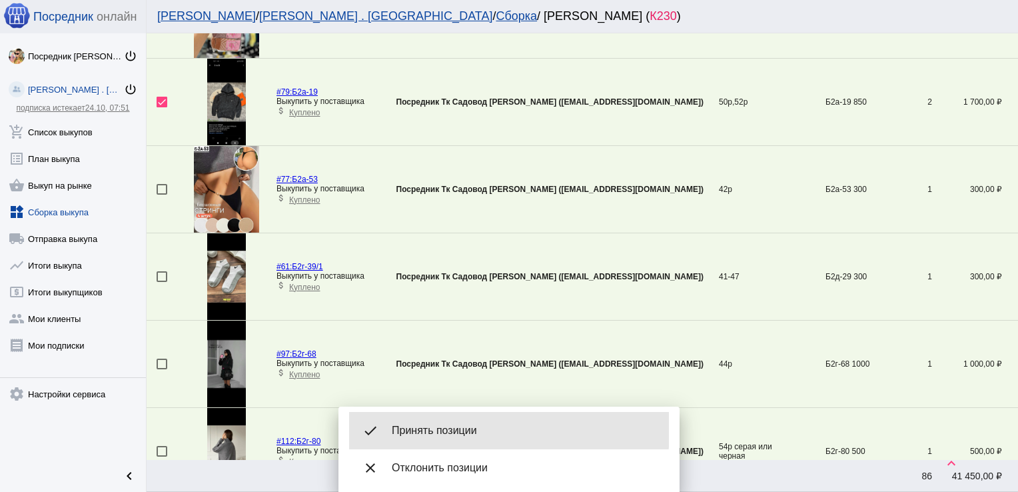
click at [442, 429] on span "Принять позиции" at bounding box center [525, 430] width 267 height 13
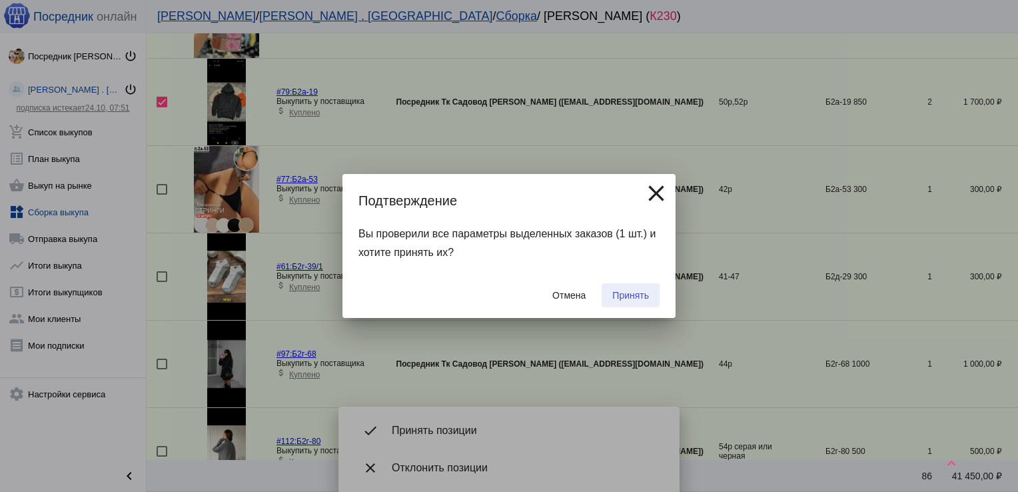
click at [641, 295] on span "Принять" at bounding box center [630, 295] width 37 height 11
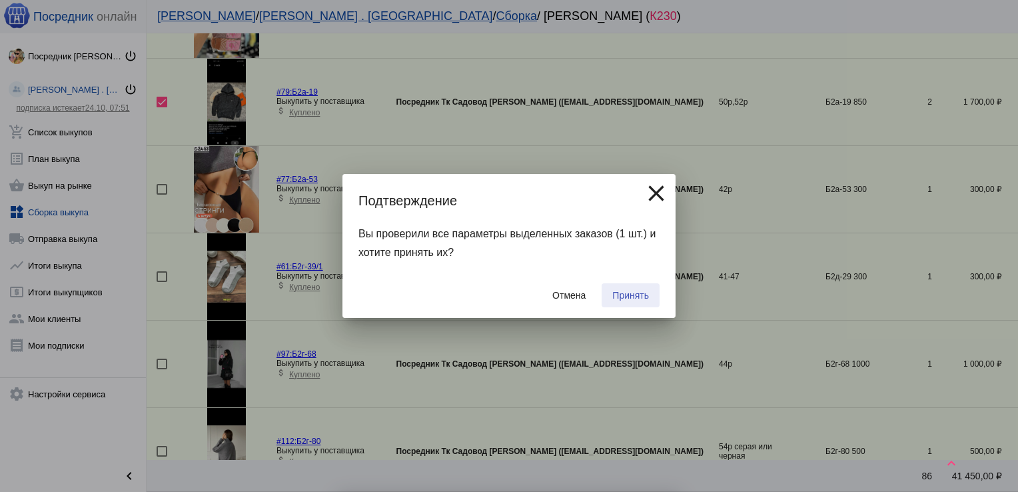
checkbox input "false"
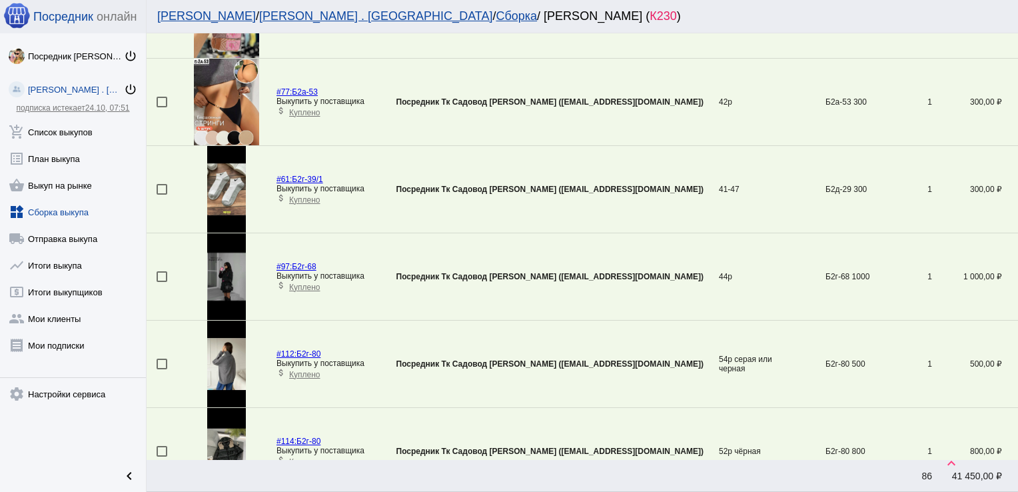
scroll to position [2138, 0]
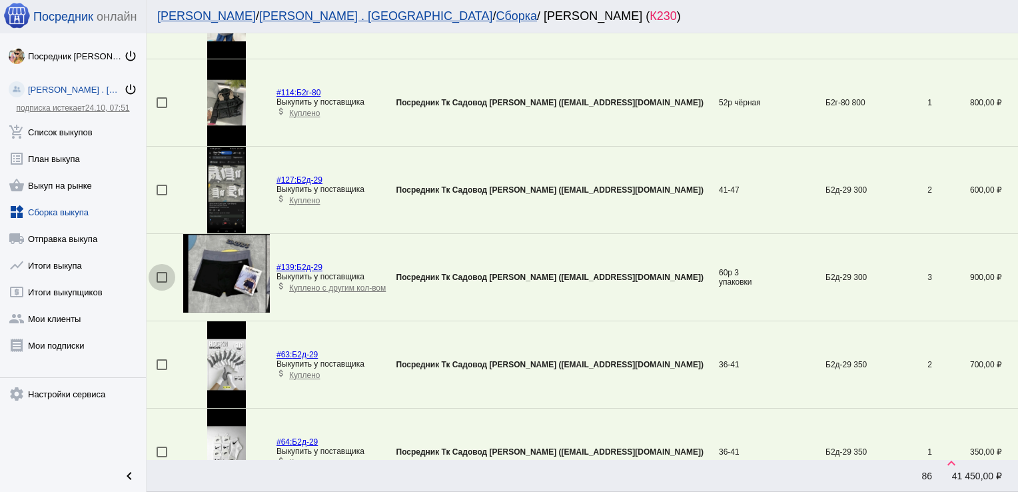
click at [163, 272] on div at bounding box center [162, 277] width 11 height 11
click at [162, 283] on input "checkbox" at bounding box center [161, 283] width 1 height 1
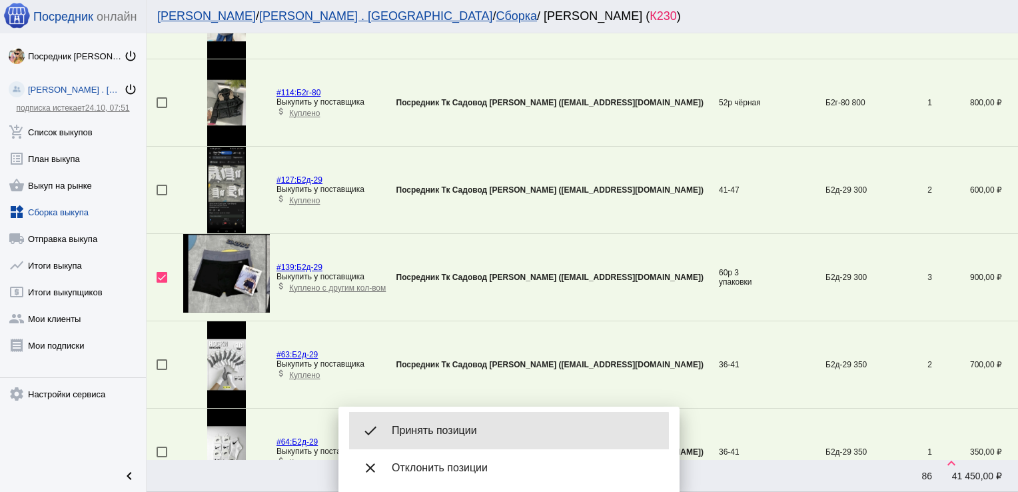
click at [464, 442] on div "done Принять позиции" at bounding box center [509, 430] width 320 height 37
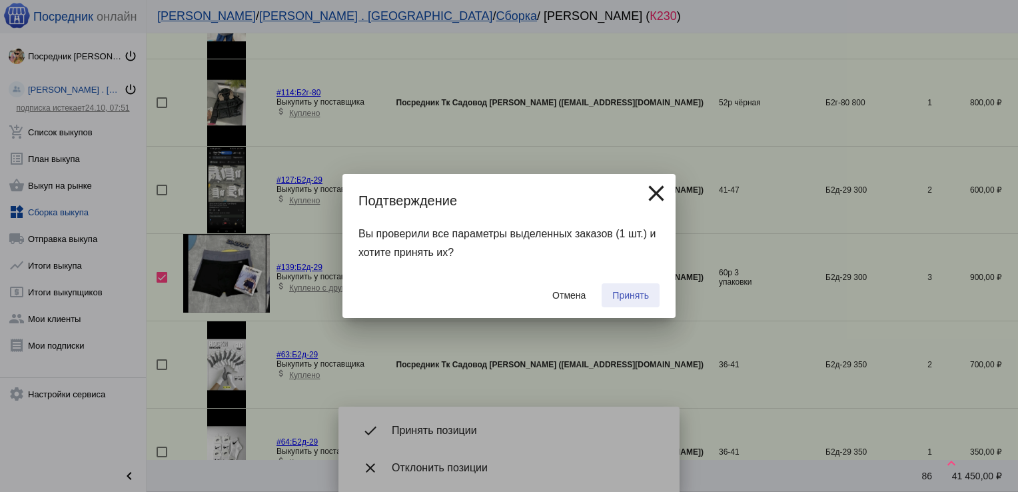
click at [630, 294] on span "Принять" at bounding box center [630, 295] width 37 height 11
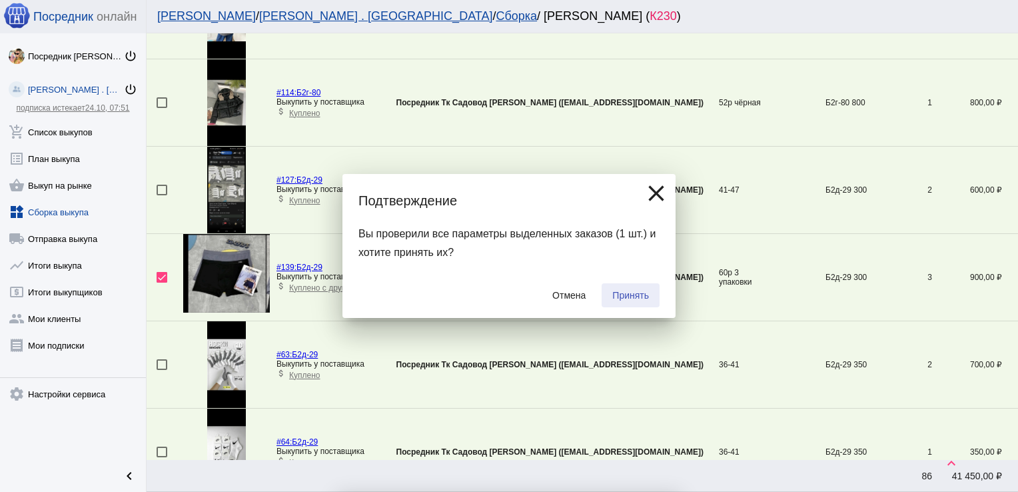
checkbox input "false"
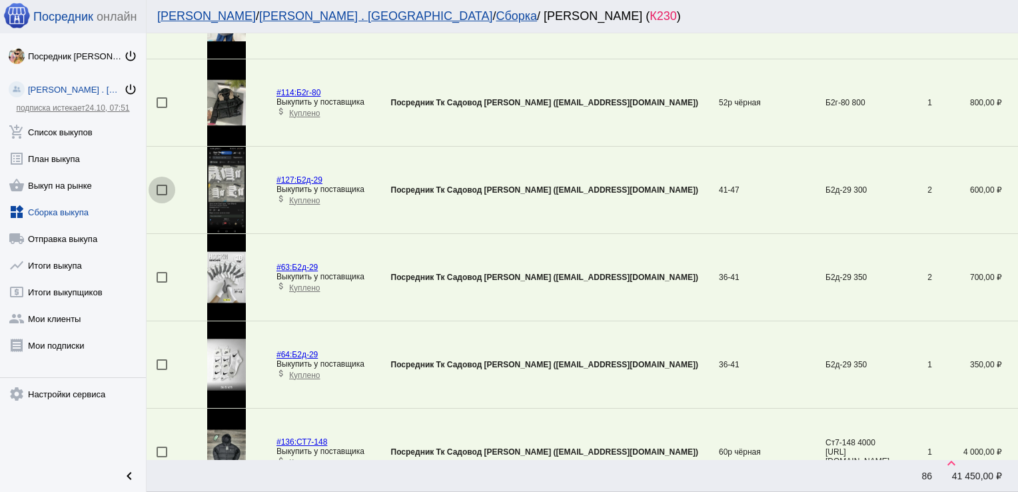
click at [160, 185] on div at bounding box center [162, 190] width 11 height 11
click at [161, 195] on input "checkbox" at bounding box center [161, 195] width 1 height 1
checkbox input "true"
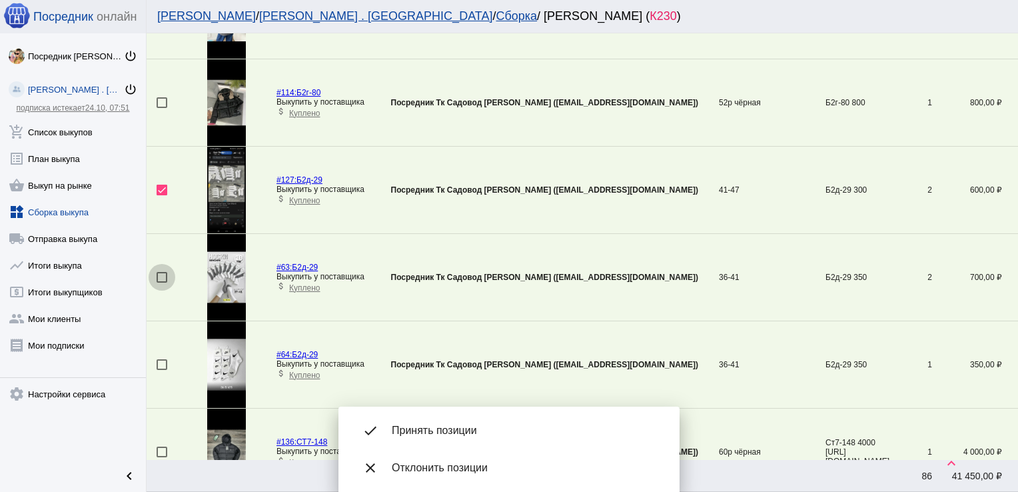
click at [162, 275] on div at bounding box center [162, 277] width 11 height 11
click at [162, 283] on input "checkbox" at bounding box center [161, 283] width 1 height 1
checkbox input "true"
click at [163, 364] on div at bounding box center [162, 364] width 11 height 11
click at [162, 370] on input "checkbox" at bounding box center [161, 370] width 1 height 1
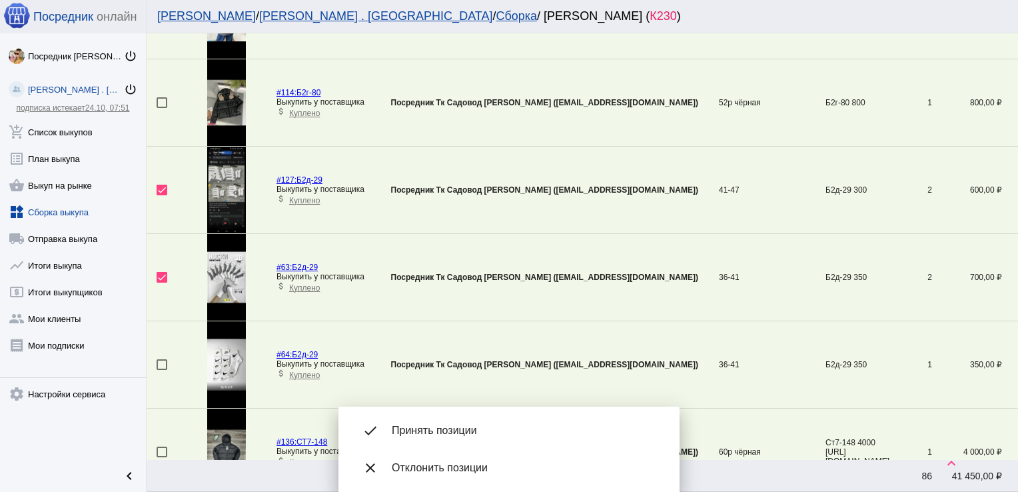
checkbox input "true"
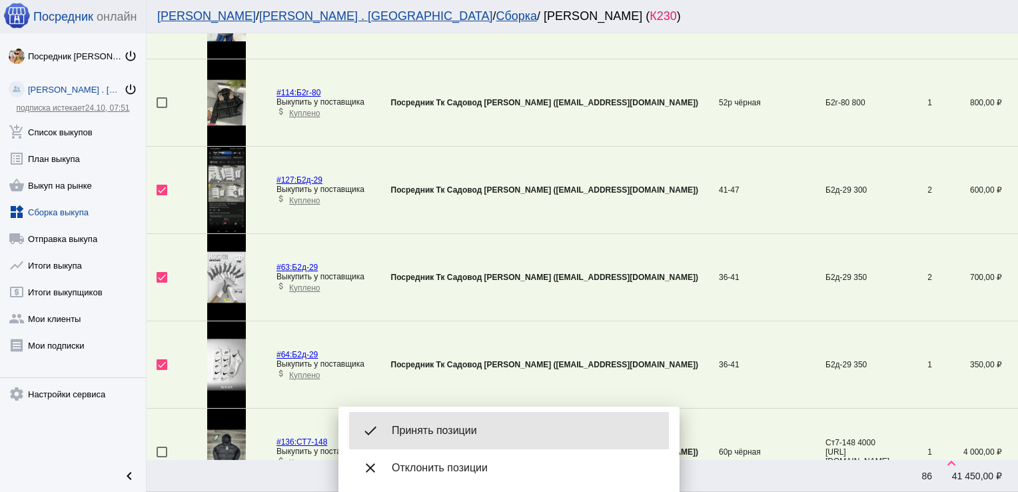
click at [443, 427] on span "Принять позиции" at bounding box center [525, 430] width 267 height 13
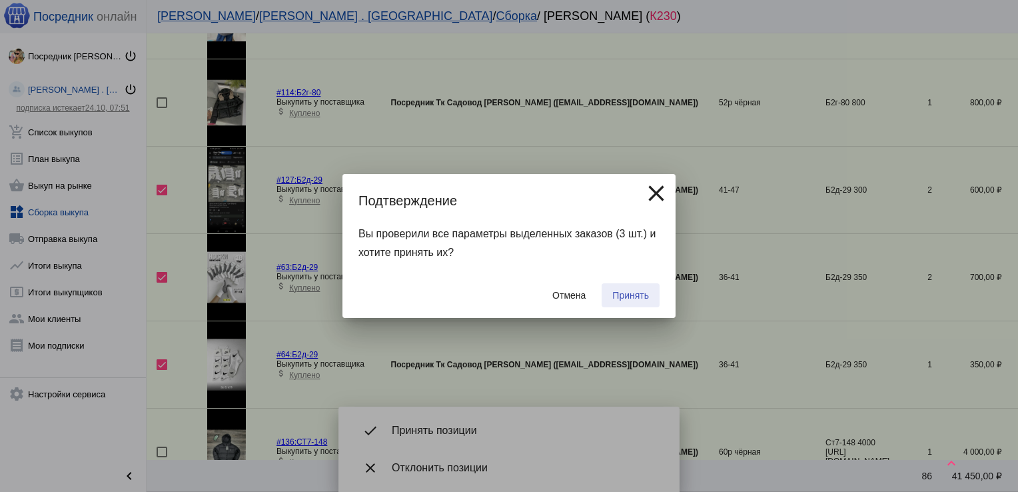
click at [634, 293] on span "Принять" at bounding box center [630, 295] width 37 height 11
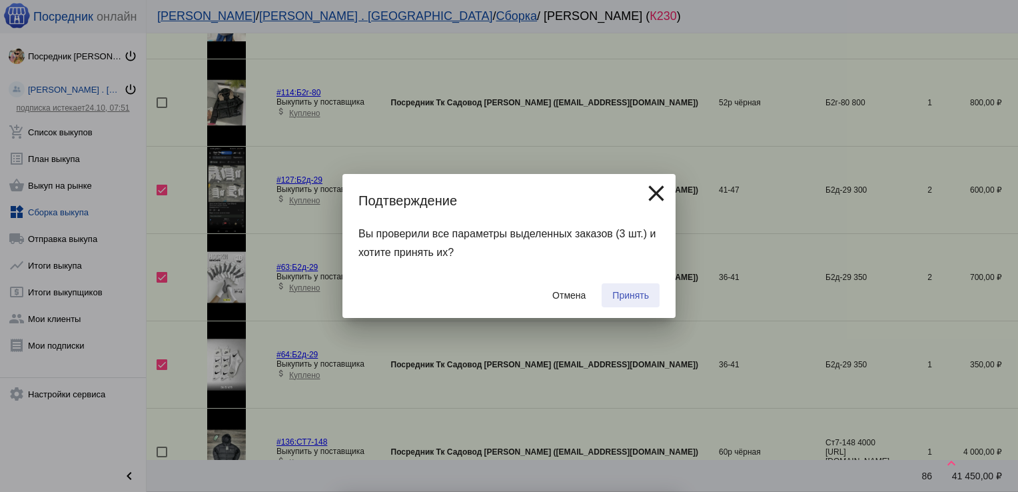
checkbox input "false"
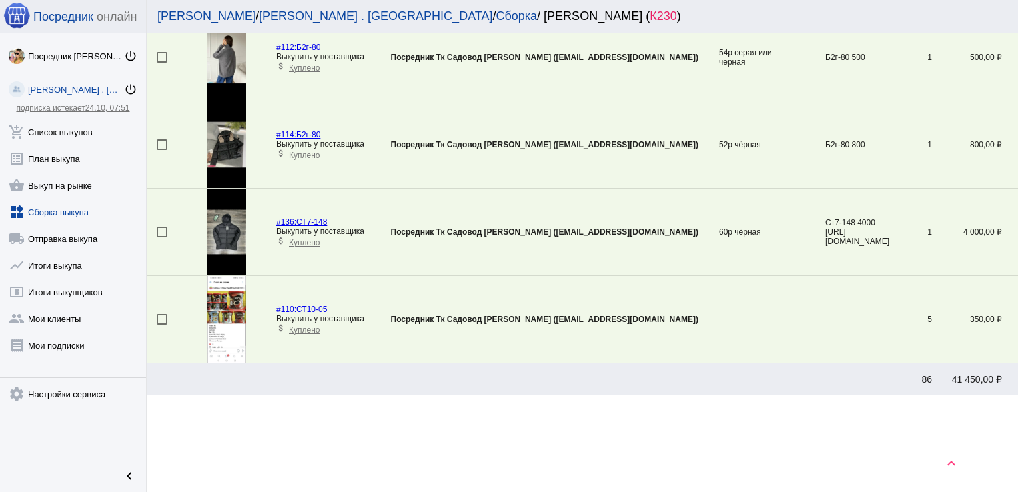
scroll to position [657, 0]
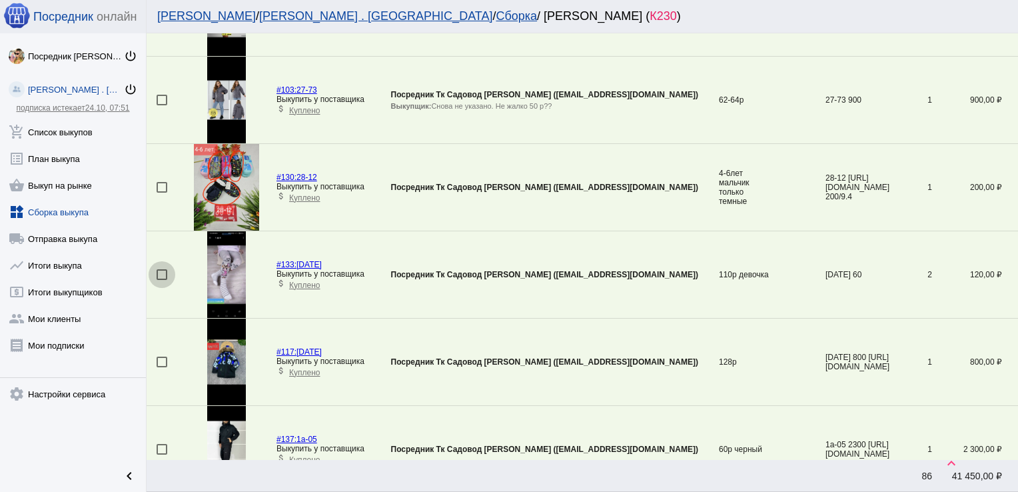
click at [160, 269] on div at bounding box center [162, 274] width 11 height 11
click at [161, 280] on input "checkbox" at bounding box center [161, 280] width 1 height 1
checkbox input "true"
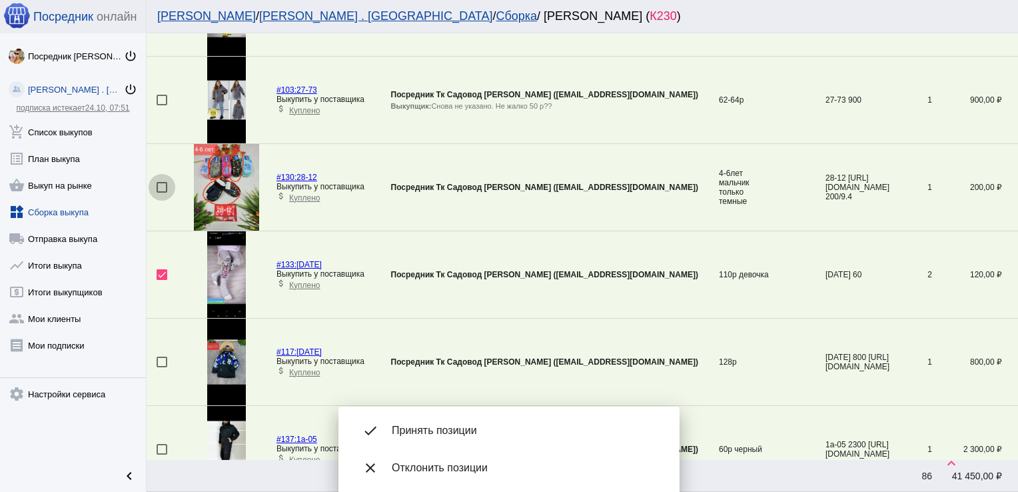
click at [162, 185] on div at bounding box center [162, 187] width 11 height 11
click at [162, 193] on input "checkbox" at bounding box center [161, 193] width 1 height 1
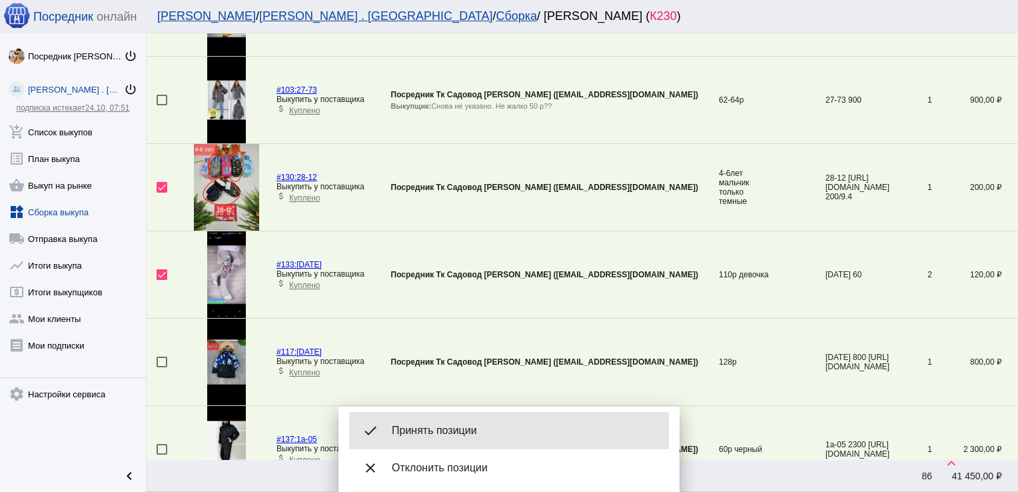
click at [494, 423] on div "done Принять позиции" at bounding box center [509, 430] width 320 height 37
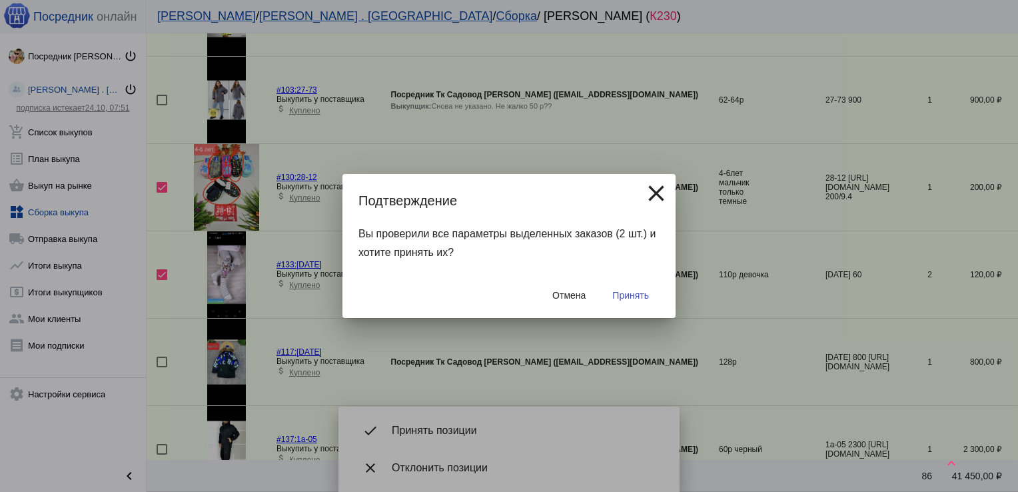
click at [632, 291] on span "Принять" at bounding box center [630, 295] width 37 height 11
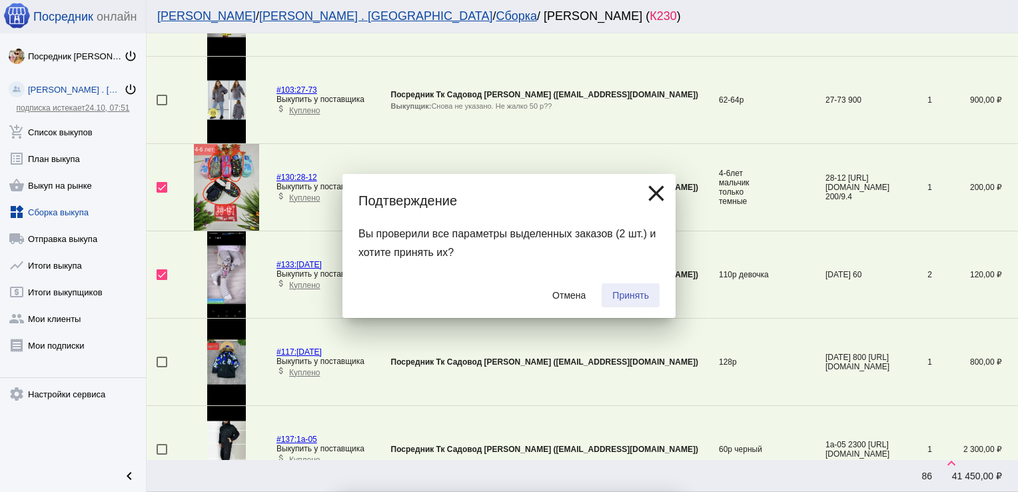
checkbox input "false"
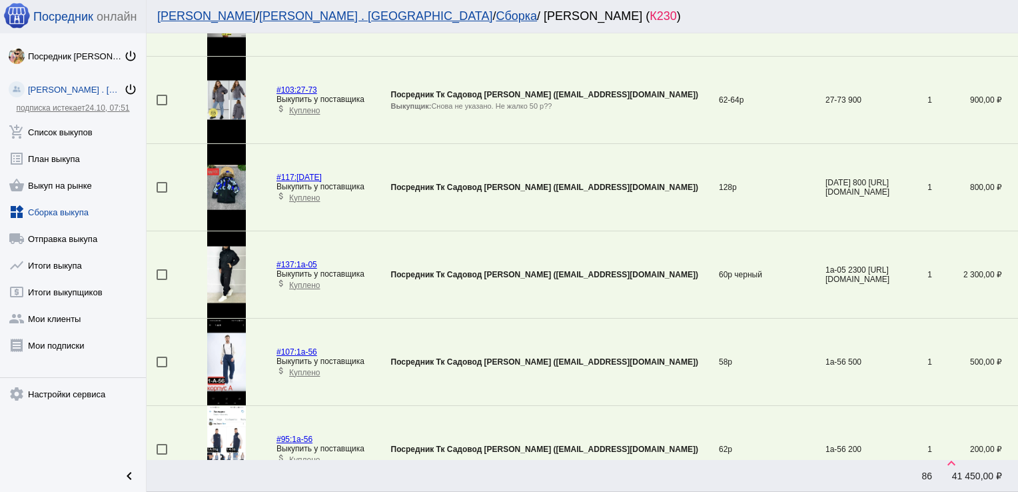
scroll to position [1267, 0]
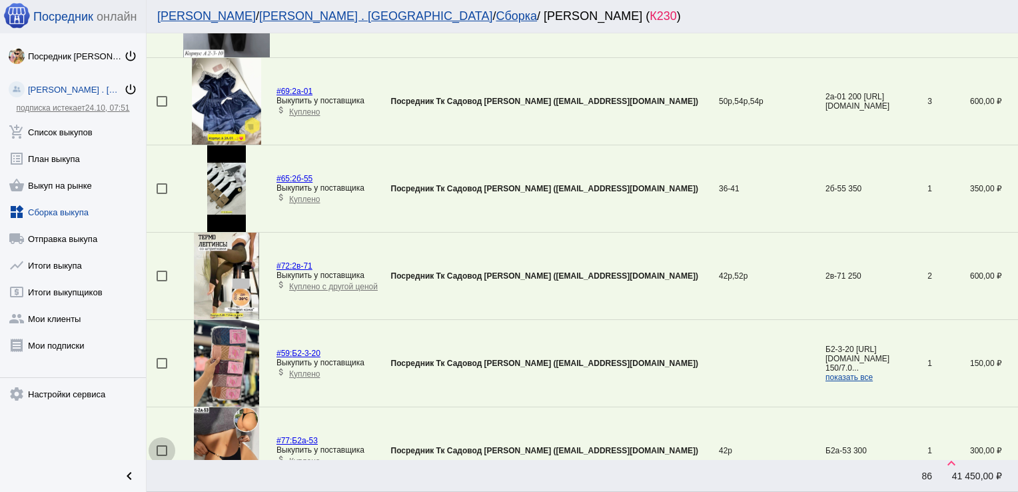
click at [160, 445] on div at bounding box center [162, 450] width 11 height 11
click at [161, 456] on input "checkbox" at bounding box center [161, 456] width 1 height 1
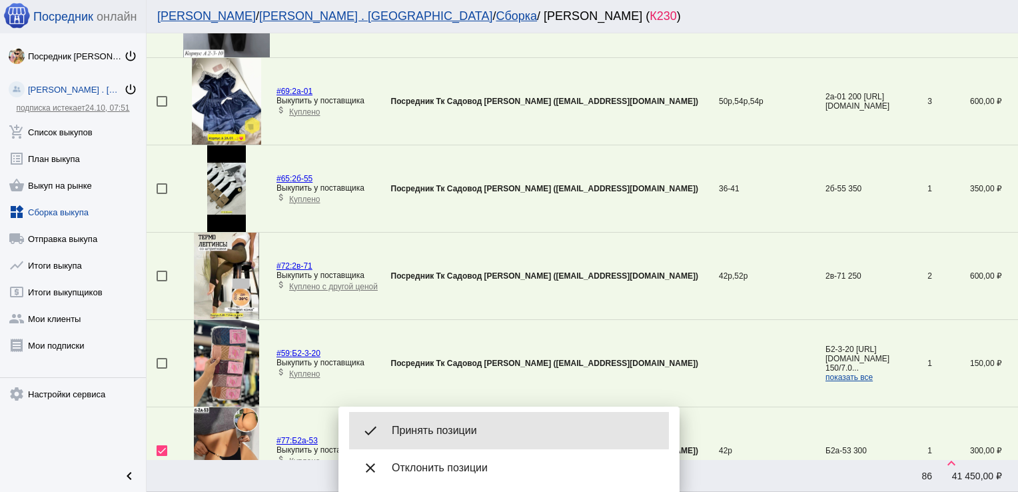
click at [452, 425] on span "Принять позиции" at bounding box center [525, 430] width 267 height 13
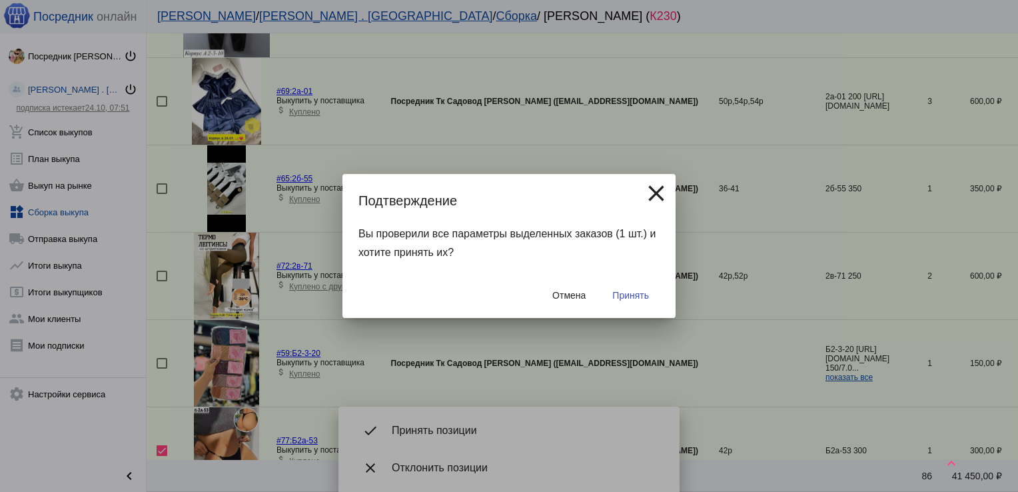
click at [638, 288] on button "Принять" at bounding box center [631, 295] width 58 height 24
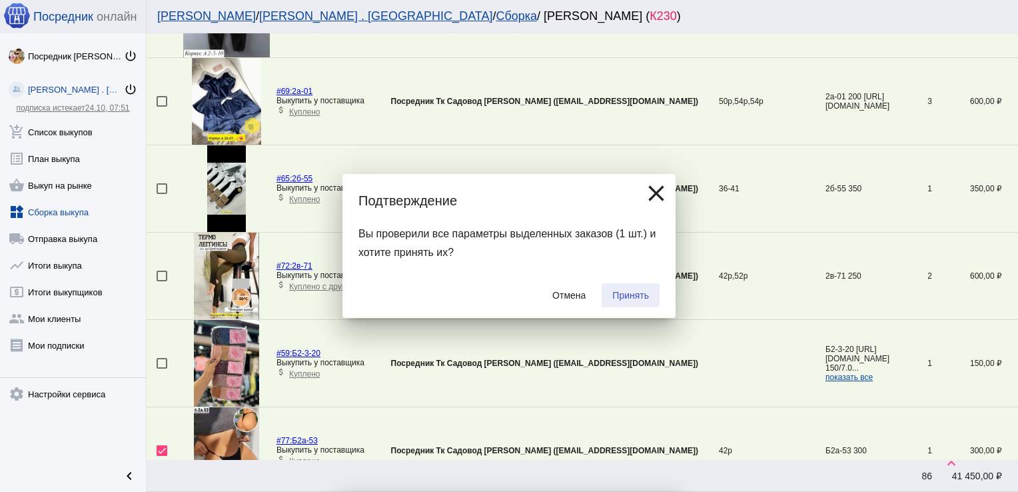
checkbox input "false"
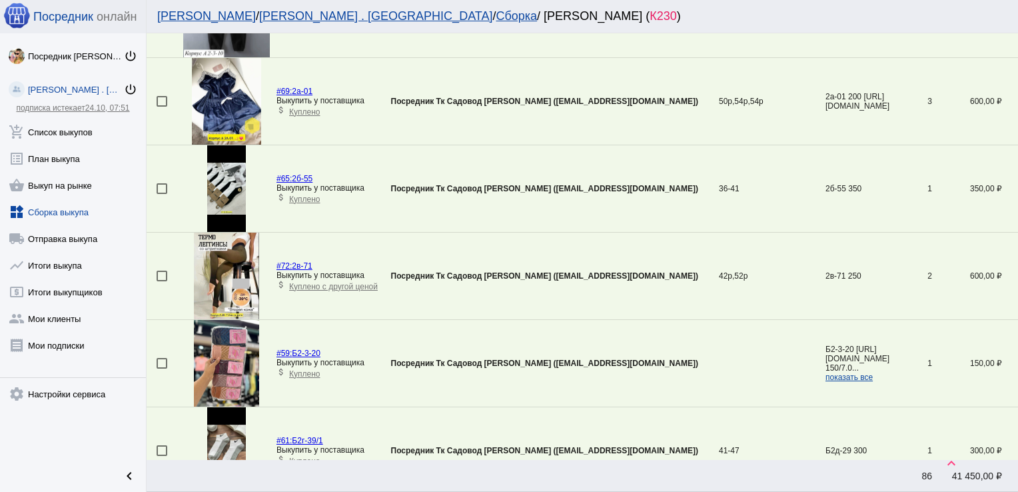
scroll to position [1615, 0]
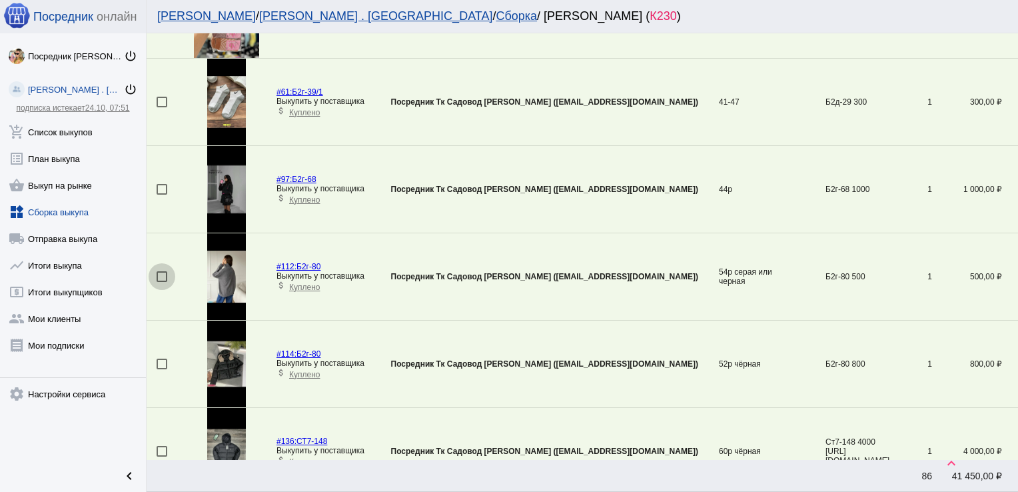
click at [165, 274] on div at bounding box center [162, 276] width 11 height 11
click at [162, 282] on input "checkbox" at bounding box center [161, 282] width 1 height 1
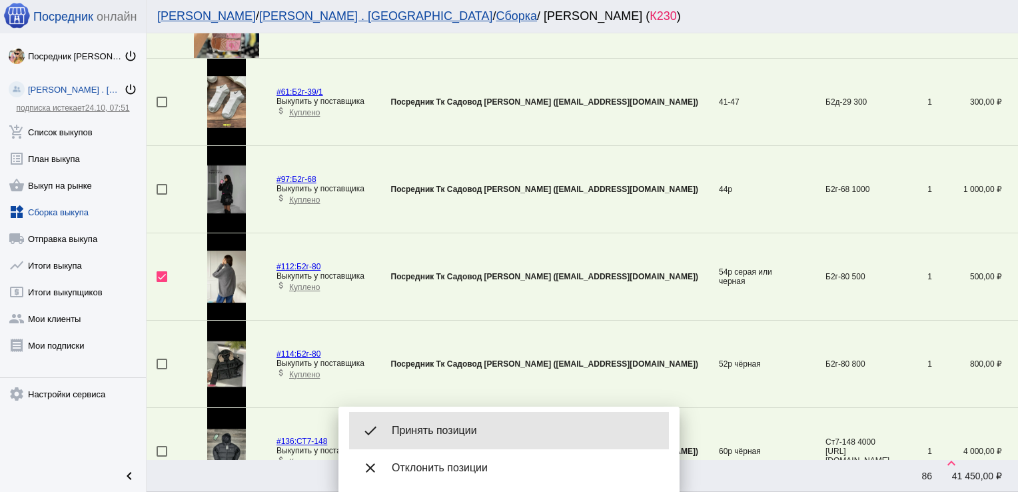
click at [440, 427] on span "Принять позиции" at bounding box center [525, 430] width 267 height 13
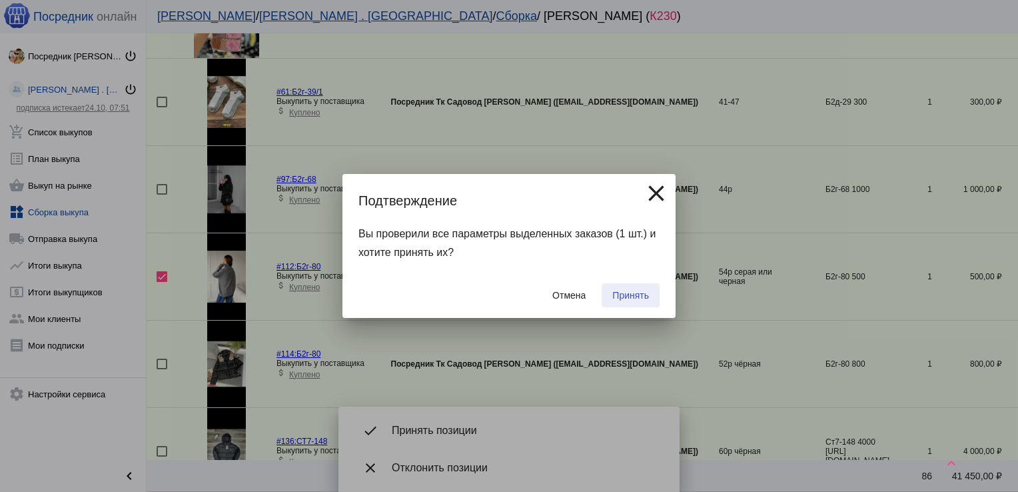
click at [632, 295] on span "Принять" at bounding box center [630, 295] width 37 height 11
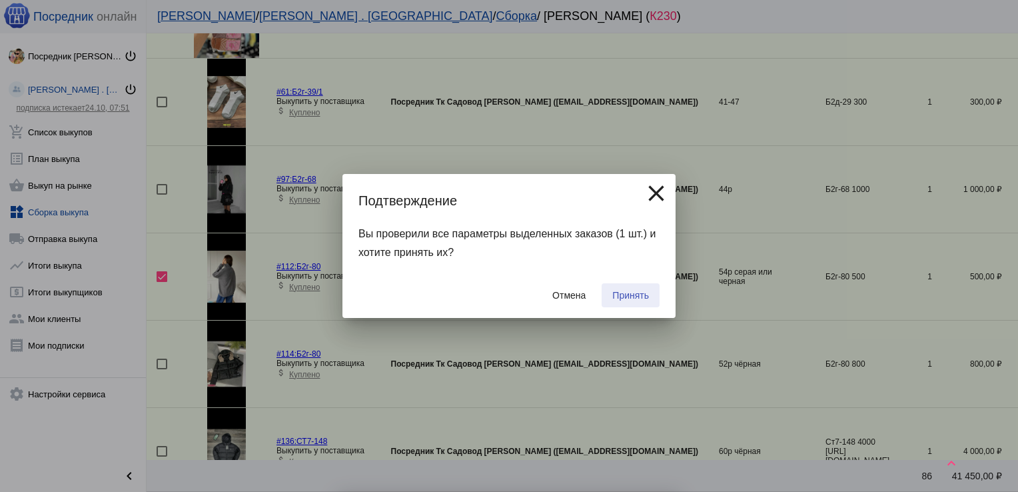
checkbox input "false"
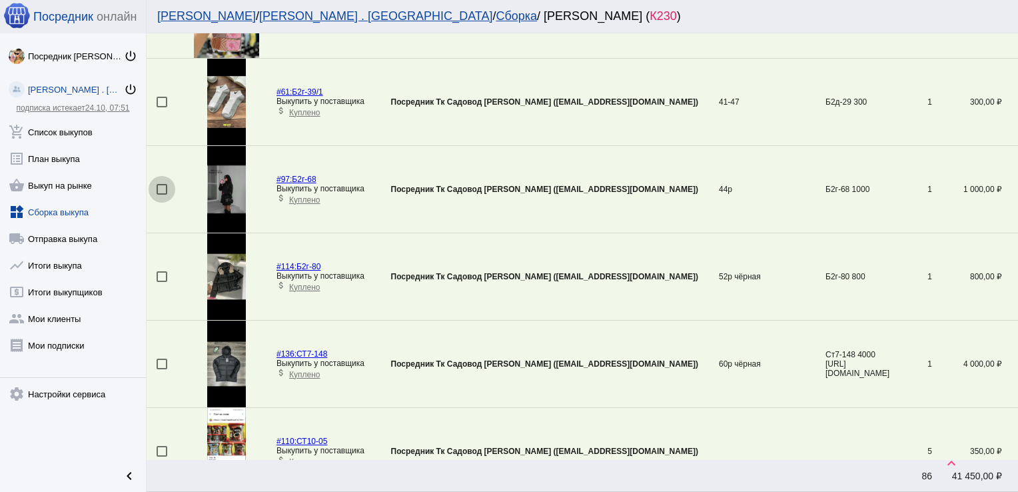
click at [165, 185] on div at bounding box center [162, 189] width 11 height 11
click at [162, 195] on input "checkbox" at bounding box center [161, 195] width 1 height 1
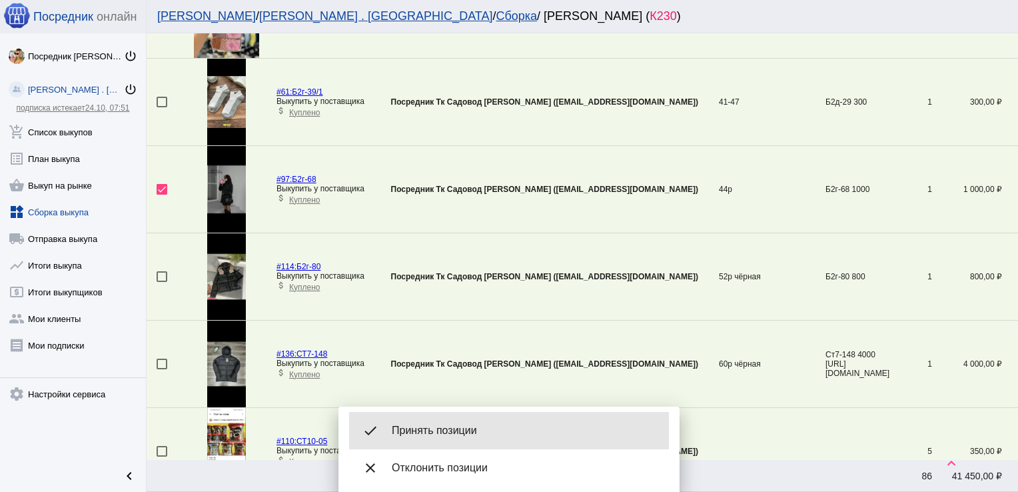
click at [451, 419] on div "done Принять позиции" at bounding box center [509, 430] width 320 height 37
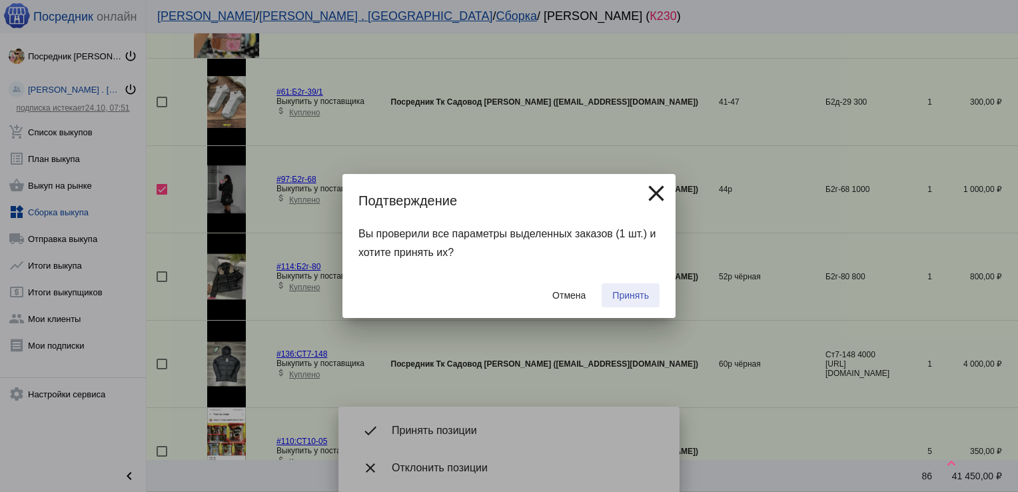
click at [636, 286] on button "Принять" at bounding box center [631, 295] width 58 height 24
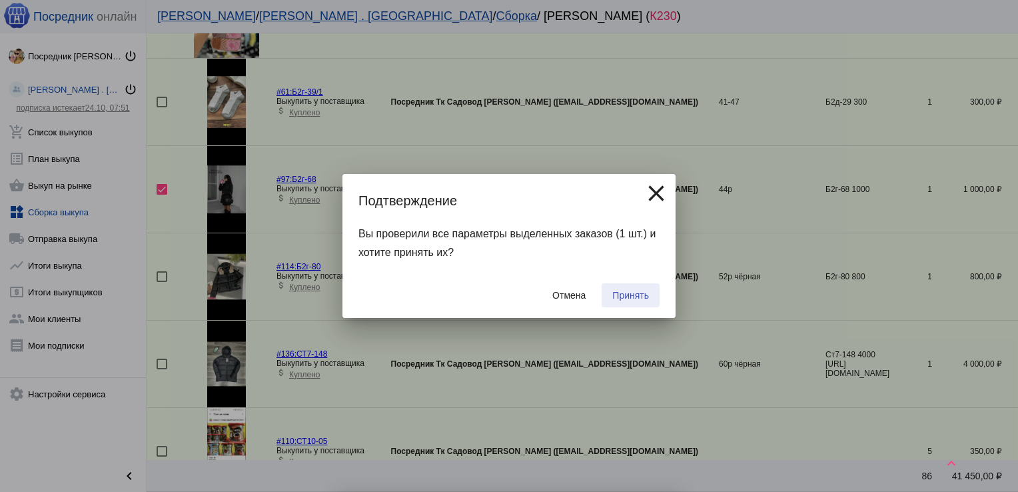
checkbox input "false"
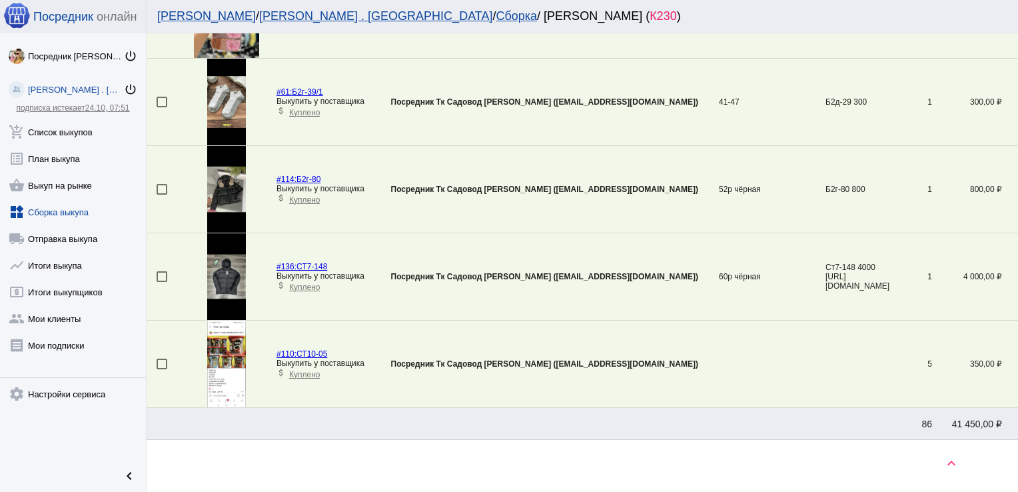
scroll to position [134, 0]
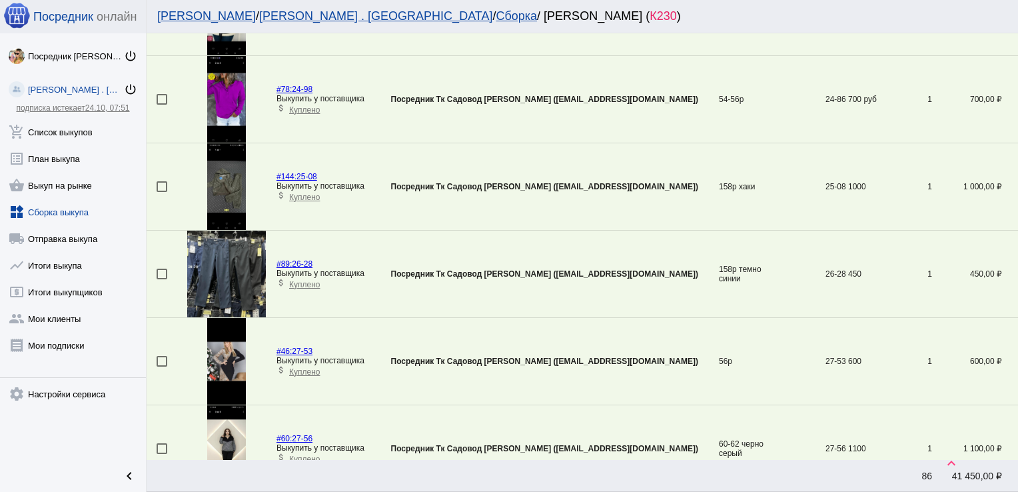
click at [163, 273] on div at bounding box center [162, 274] width 11 height 11
click at [162, 279] on input "checkbox" at bounding box center [161, 279] width 1 height 1
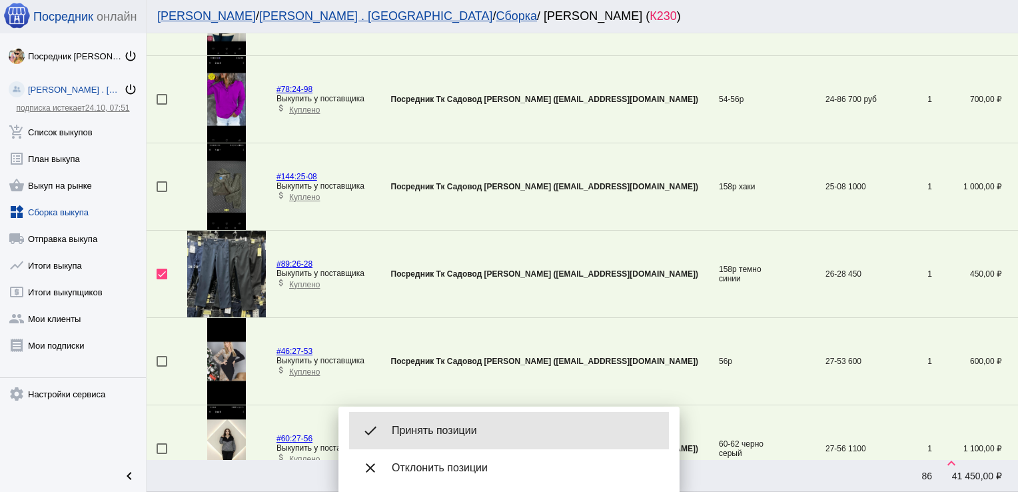
click at [445, 427] on span "Принять позиции" at bounding box center [525, 430] width 267 height 13
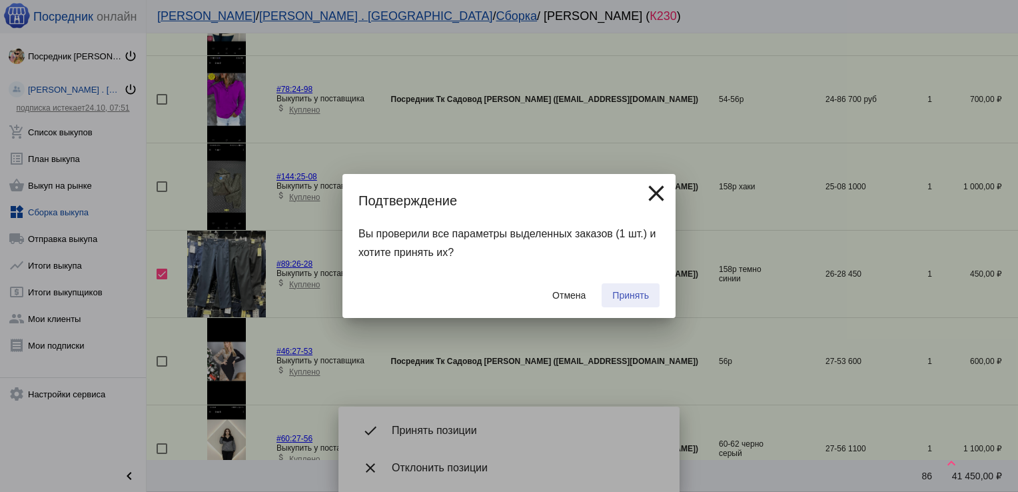
click at [624, 293] on span "Принять" at bounding box center [630, 295] width 37 height 11
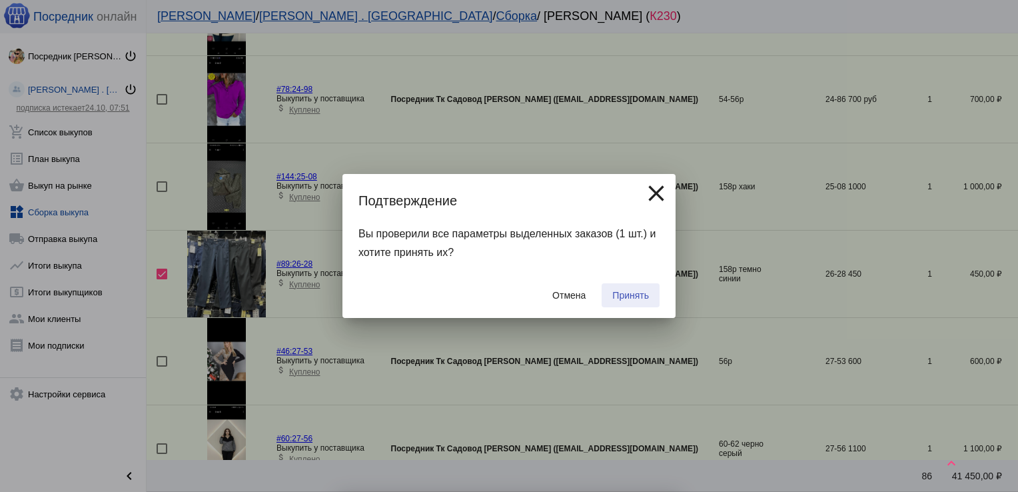
checkbox input "false"
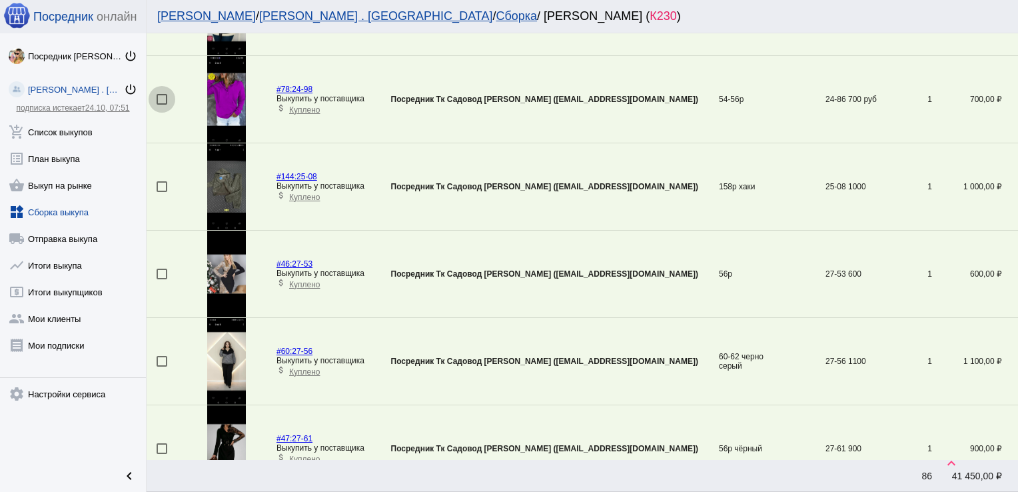
click at [163, 97] on div at bounding box center [162, 99] width 11 height 11
click at [162, 105] on input "checkbox" at bounding box center [161, 105] width 1 height 1
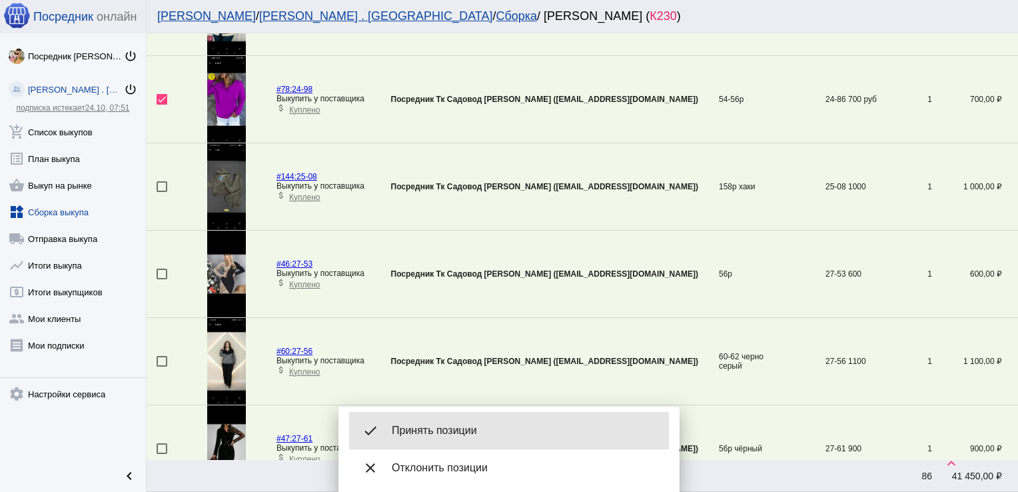
click at [446, 440] on div "done Принять позиции" at bounding box center [509, 430] width 320 height 37
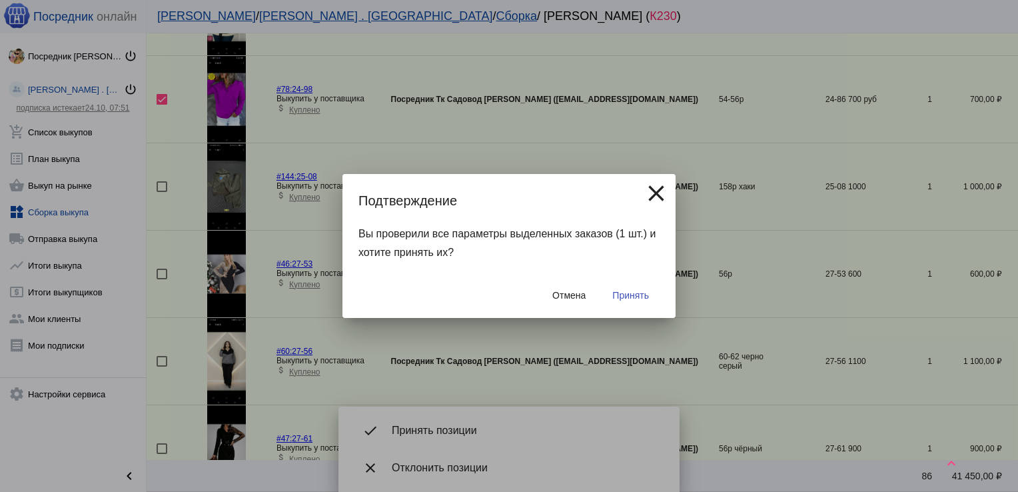
click at [630, 297] on span "Принять" at bounding box center [630, 295] width 37 height 11
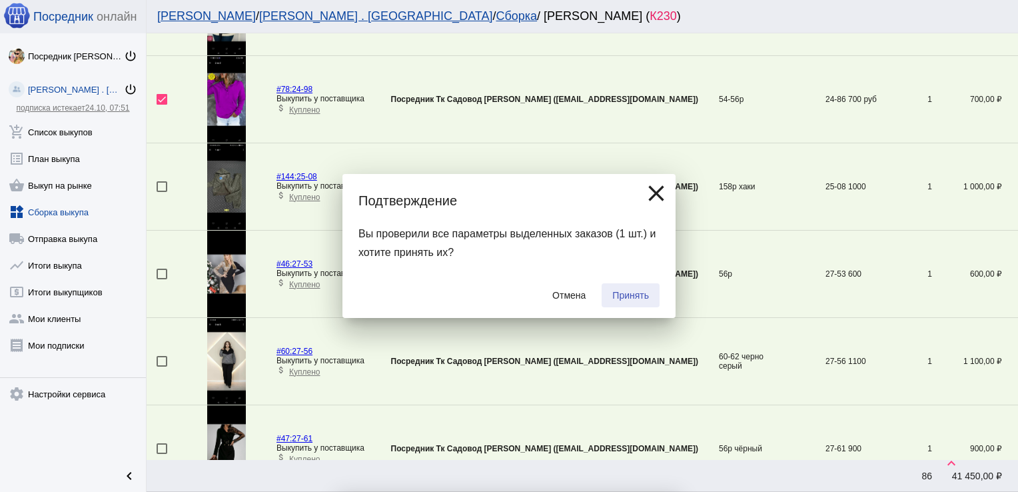
checkbox input "false"
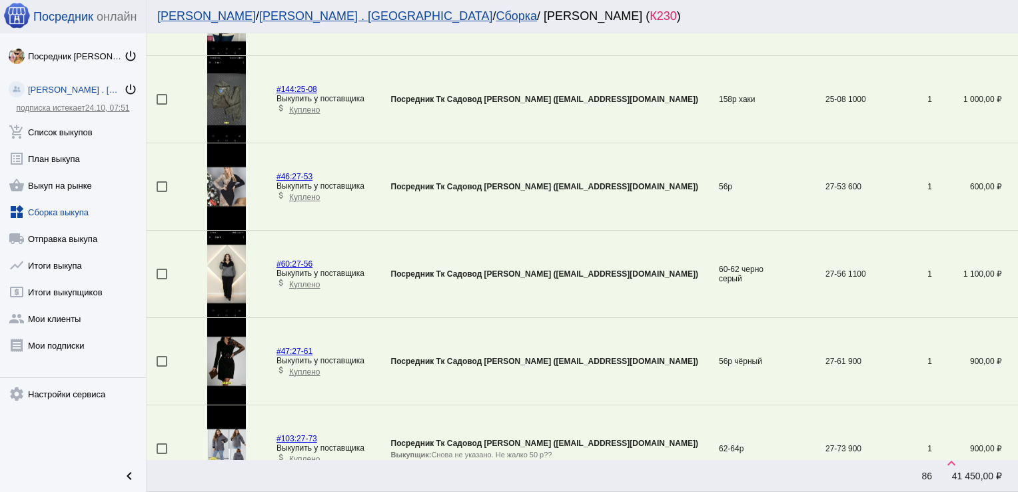
scroll to position [832, 0]
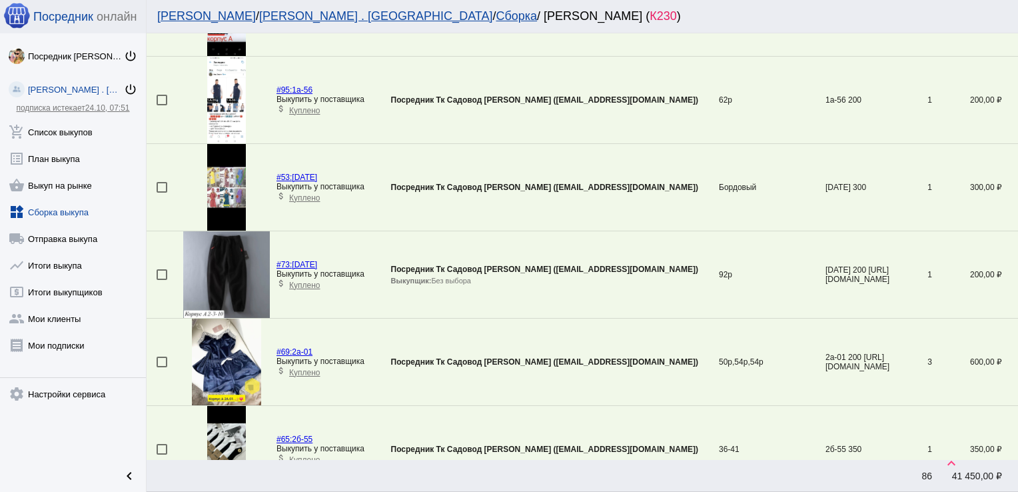
click at [163, 271] on div at bounding box center [162, 274] width 11 height 11
click at [162, 280] on input "checkbox" at bounding box center [161, 280] width 1 height 1
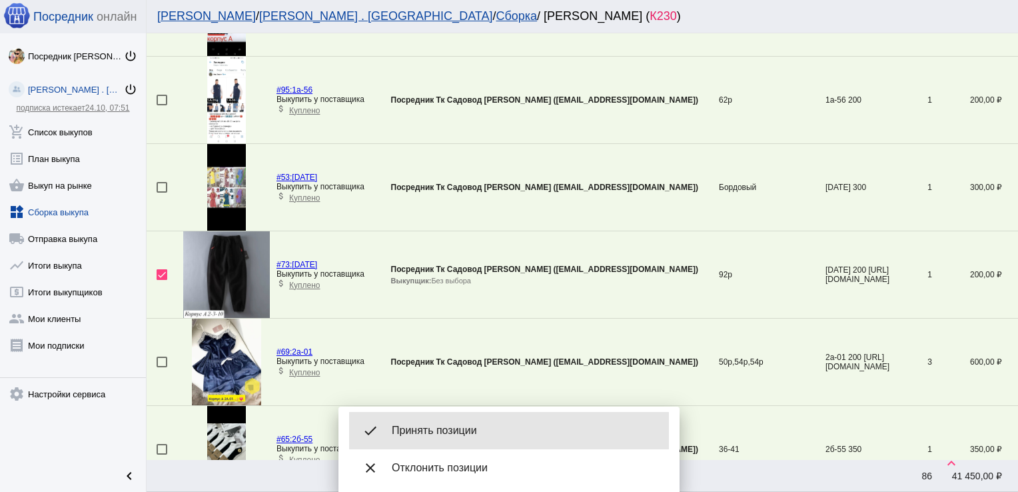
click at [458, 422] on div "done Принять позиции" at bounding box center [509, 430] width 320 height 37
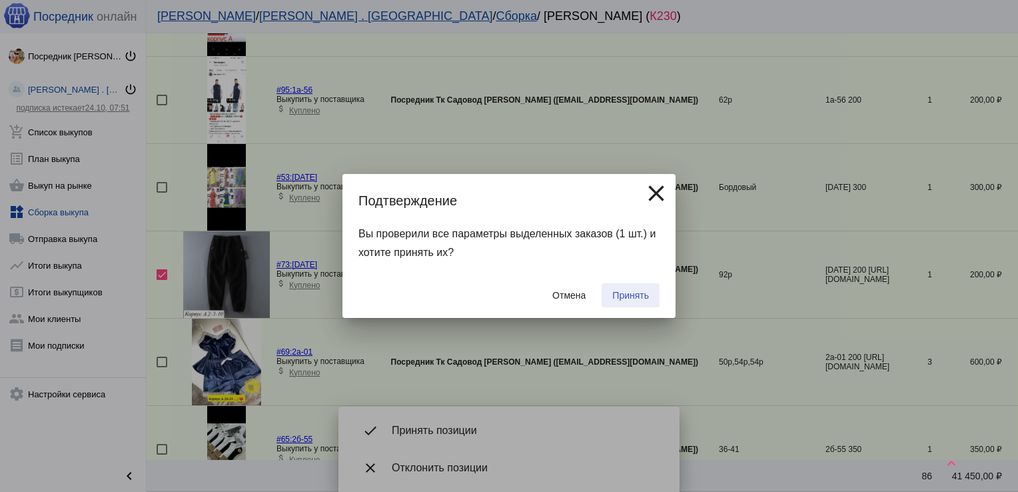
click at [640, 297] on span "Принять" at bounding box center [630, 295] width 37 height 11
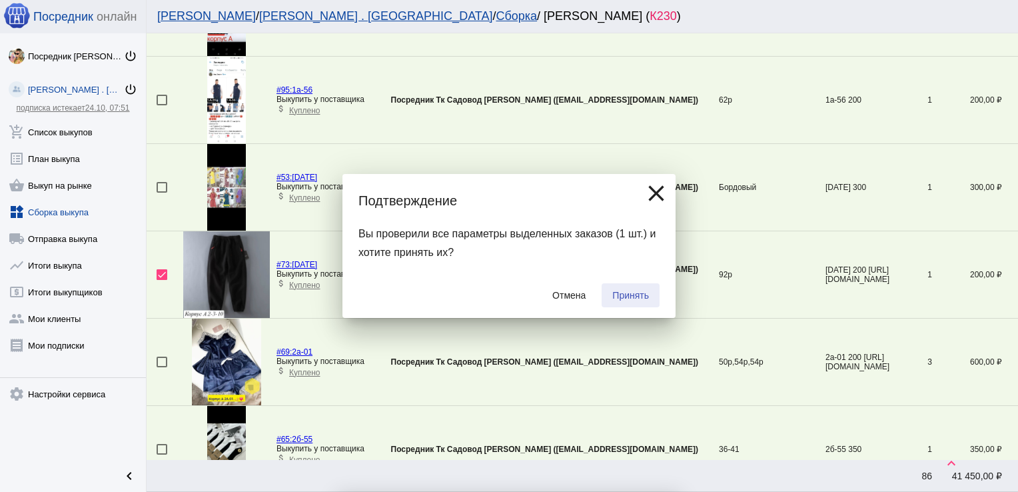
checkbox input "false"
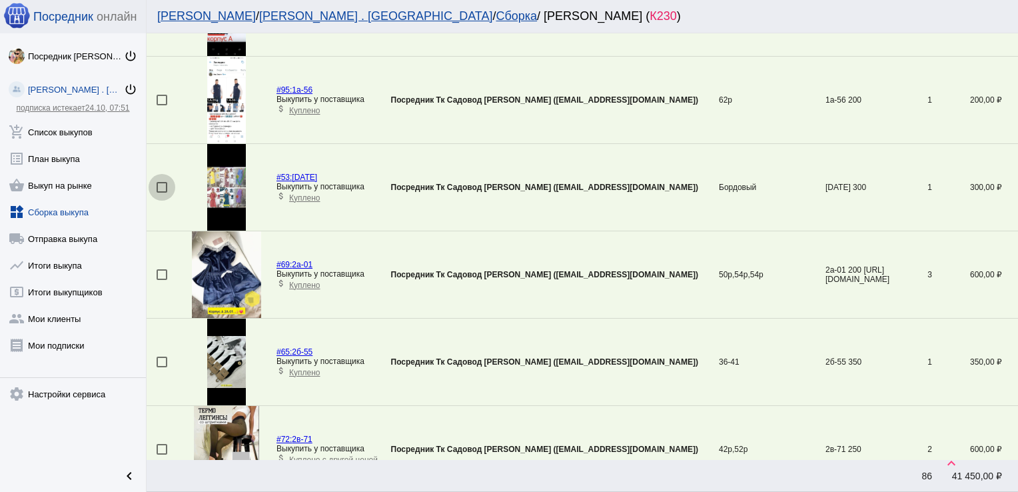
click at [163, 185] on div at bounding box center [162, 187] width 11 height 11
click at [162, 193] on input "checkbox" at bounding box center [161, 193] width 1 height 1
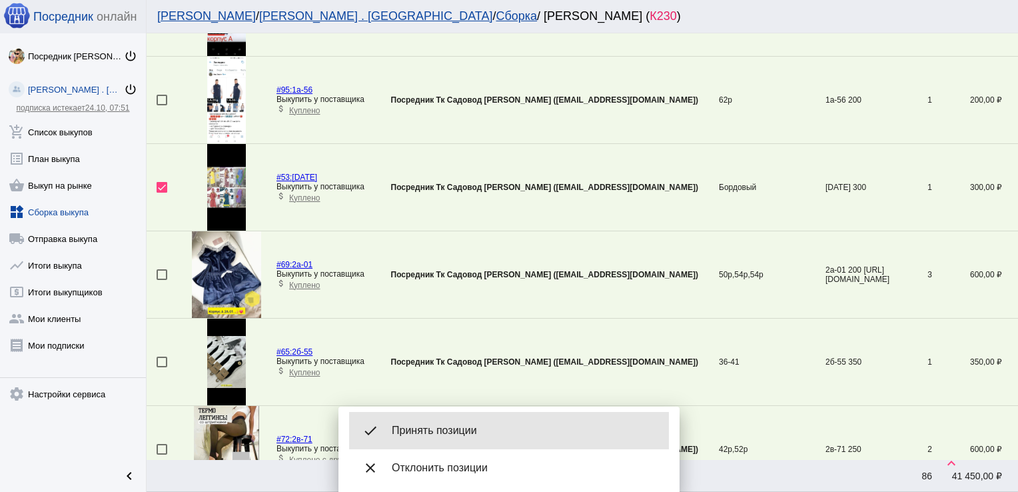
click at [472, 423] on div "done Принять позиции" at bounding box center [509, 430] width 320 height 37
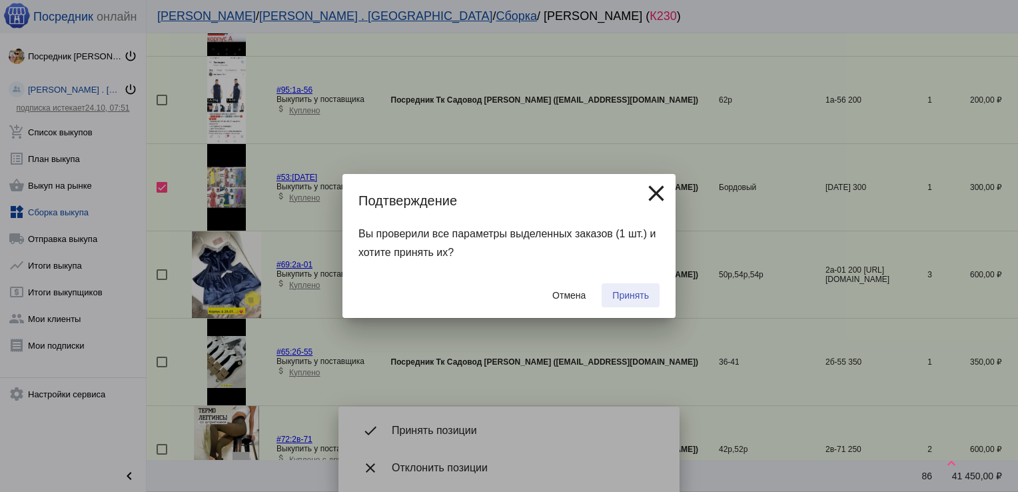
click at [626, 295] on span "Принять" at bounding box center [630, 295] width 37 height 11
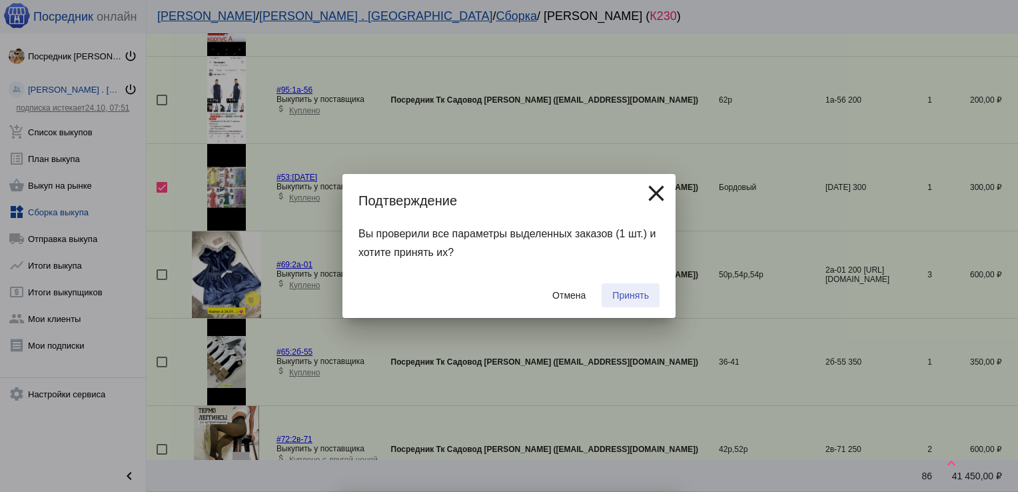
checkbox input "false"
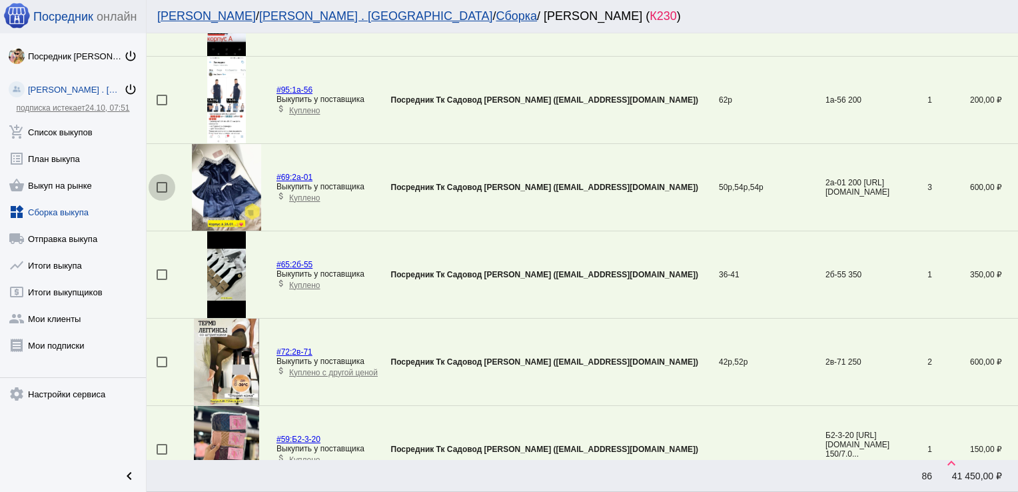
click at [161, 183] on div at bounding box center [162, 187] width 11 height 11
click at [161, 193] on input "checkbox" at bounding box center [161, 193] width 1 height 1
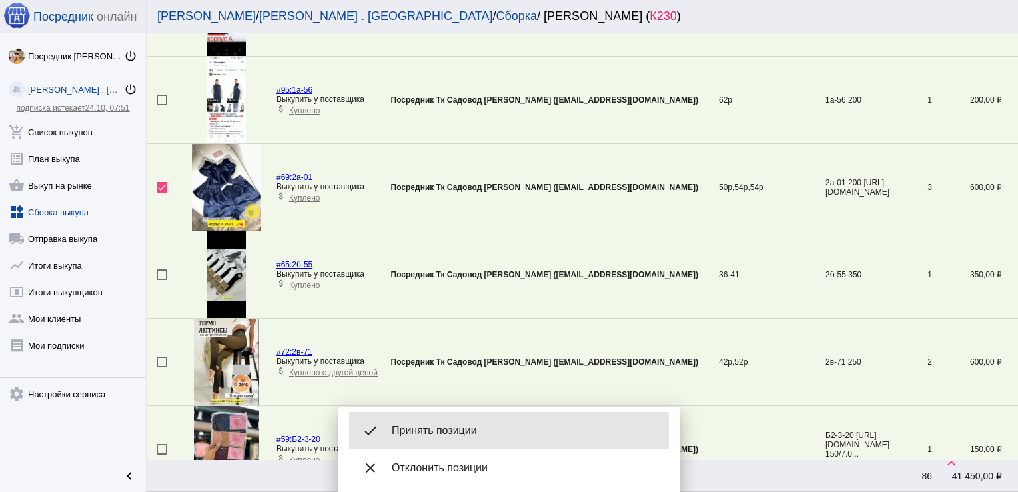
click at [464, 425] on span "Принять позиции" at bounding box center [525, 430] width 267 height 13
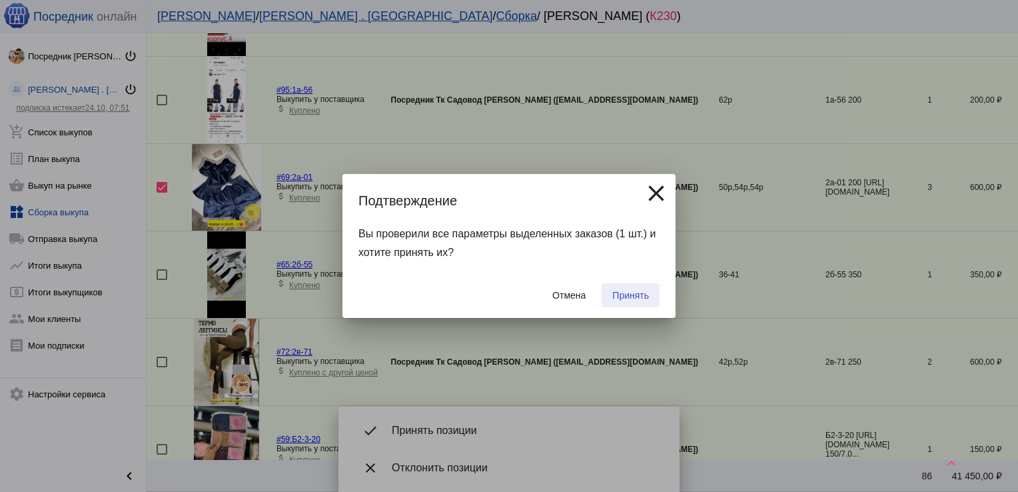
click at [629, 288] on button "Принять" at bounding box center [631, 295] width 58 height 24
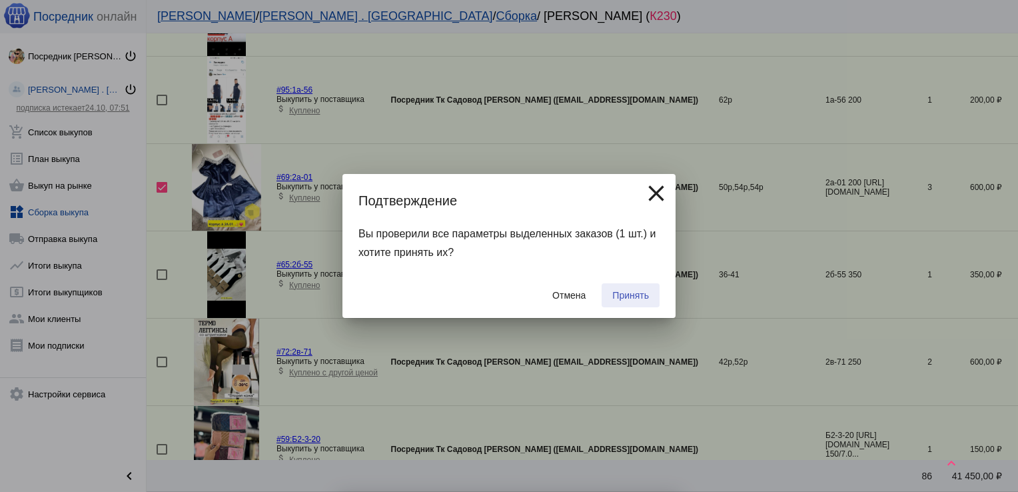
checkbox input "false"
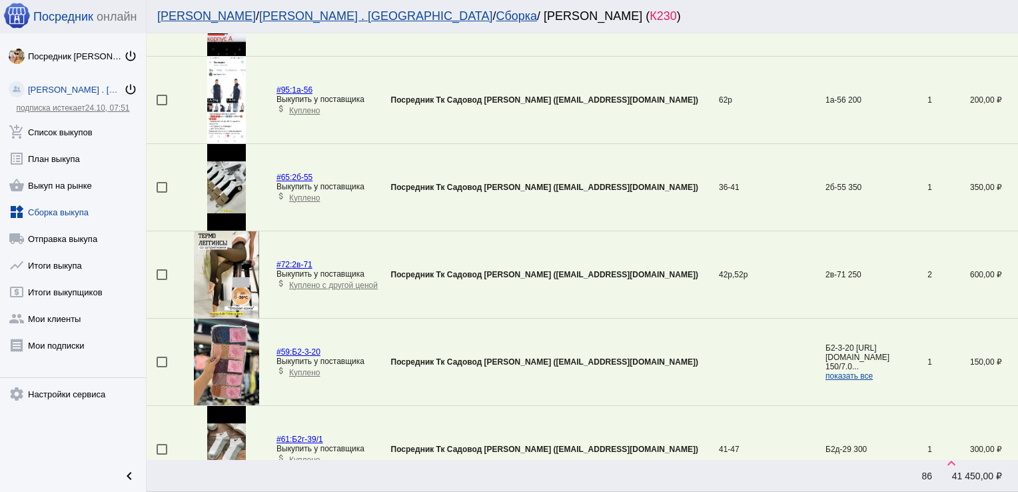
click at [163, 362] on div at bounding box center [162, 362] width 11 height 11
click at [162, 367] on input "checkbox" at bounding box center [161, 367] width 1 height 1
checkbox input "true"
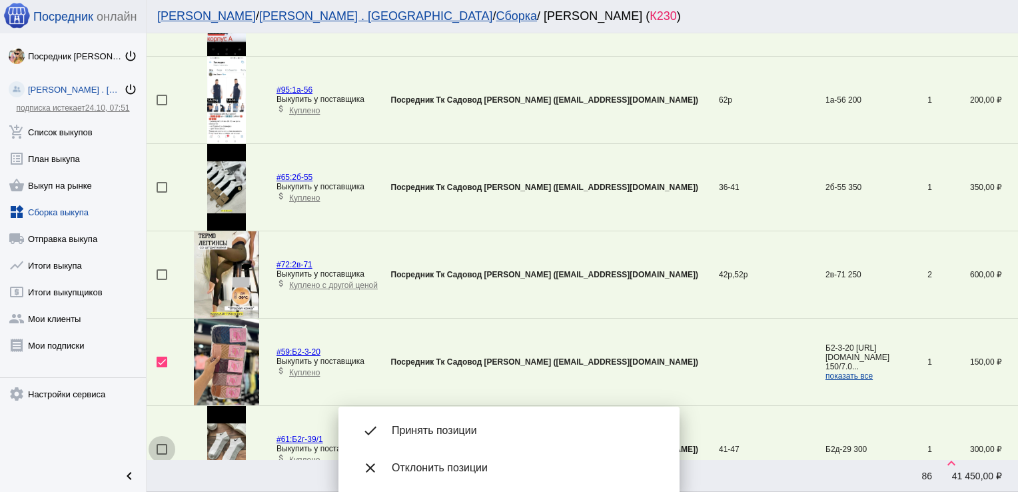
click at [163, 446] on div at bounding box center [162, 449] width 11 height 11
click at [162, 454] on input "checkbox" at bounding box center [161, 454] width 1 height 1
checkbox input "true"
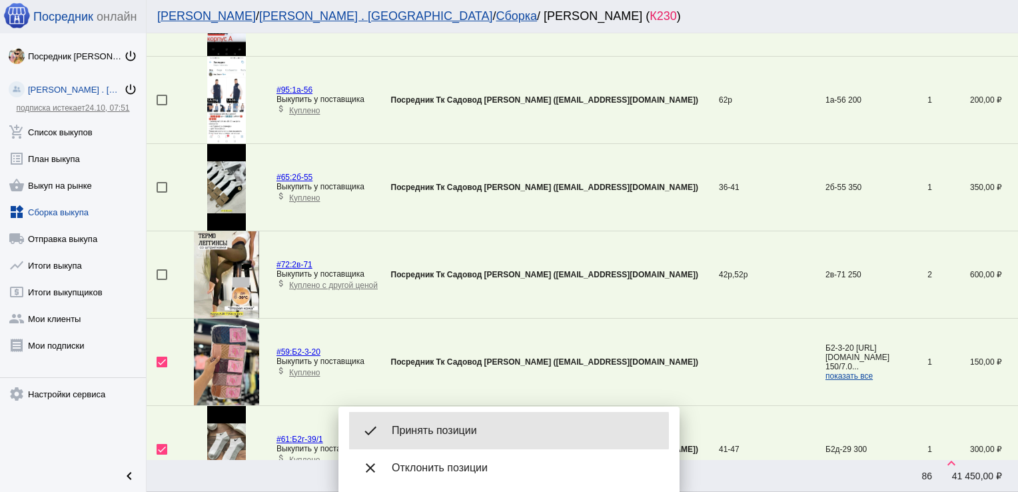
click at [464, 431] on span "Принять позиции" at bounding box center [525, 430] width 267 height 13
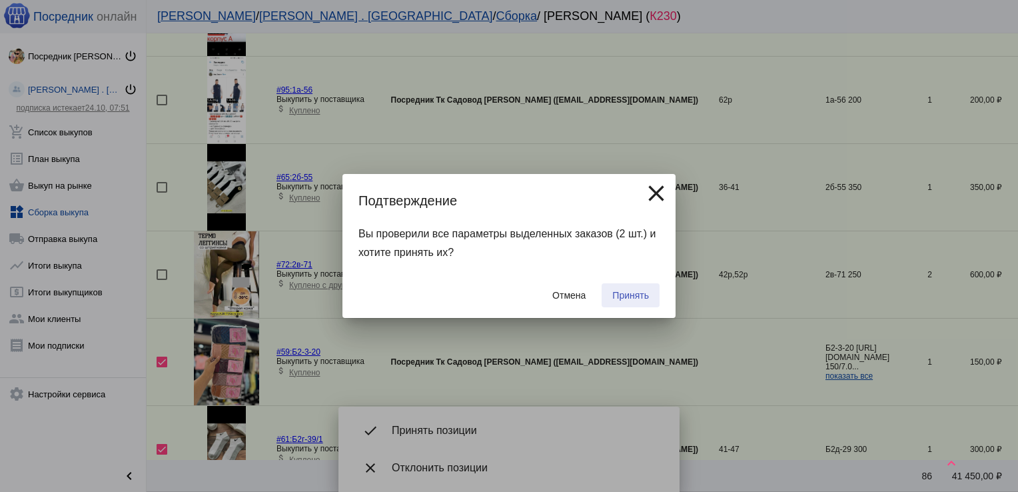
click at [630, 293] on span "Принять" at bounding box center [630, 295] width 37 height 11
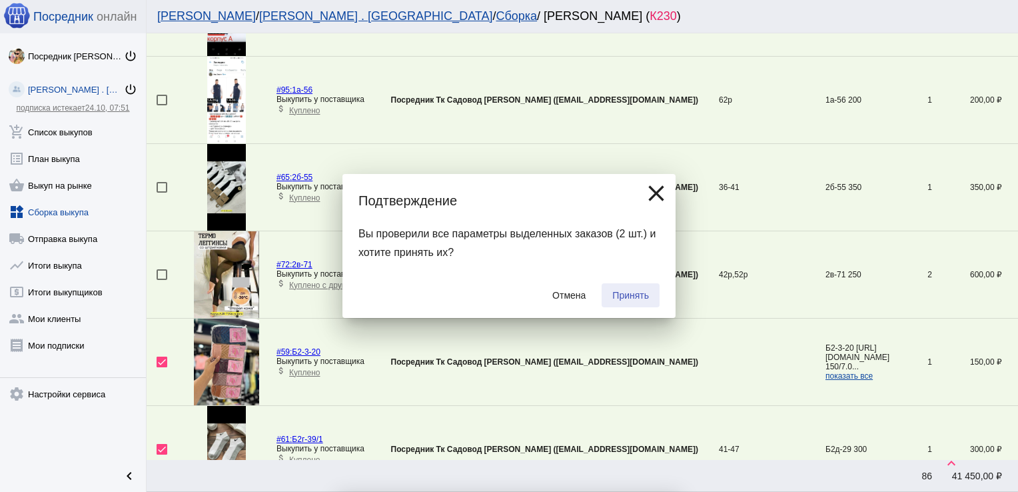
checkbox input "false"
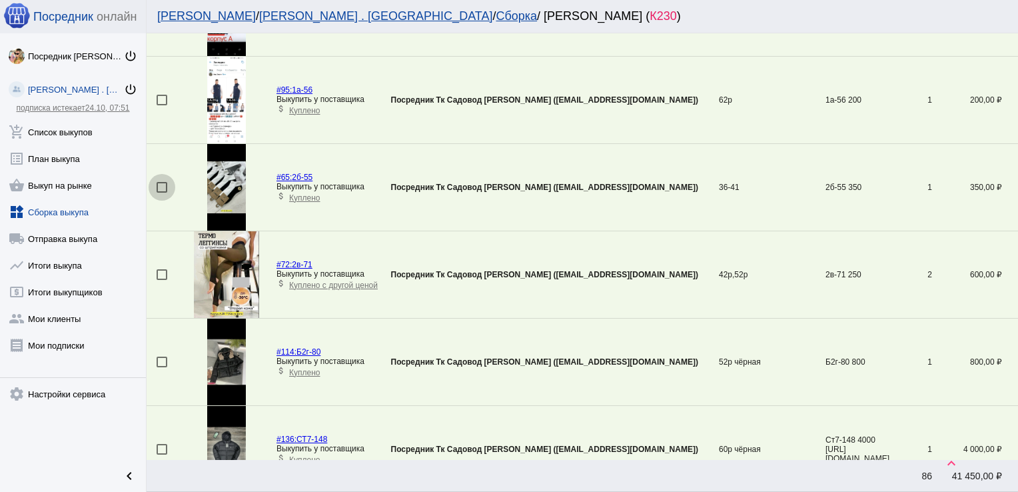
drag, startPoint x: 159, startPoint y: 184, endPoint x: 395, endPoint y: 295, distance: 260.6
click at [160, 183] on div at bounding box center [162, 187] width 11 height 11
click at [161, 193] on input "checkbox" at bounding box center [161, 193] width 1 height 1
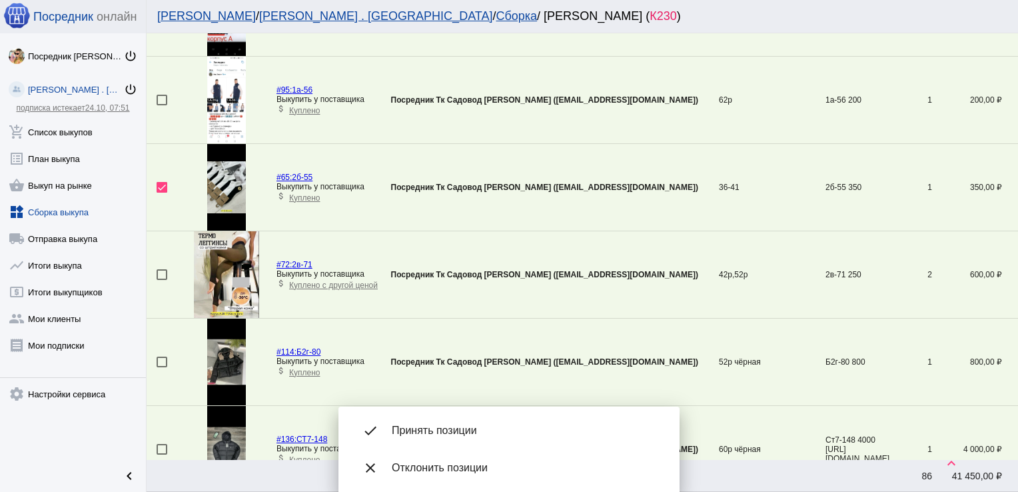
click at [496, 425] on span "Принять позиции" at bounding box center [525, 430] width 267 height 13
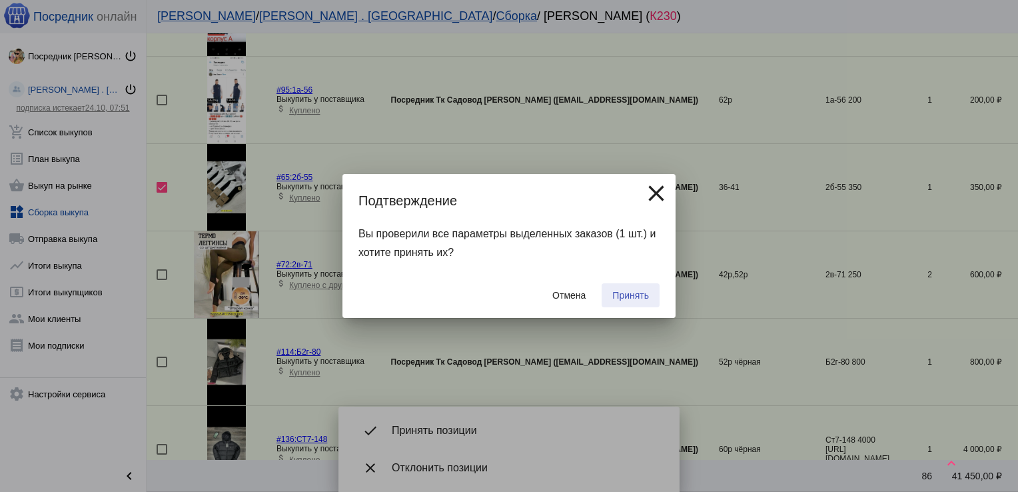
click at [637, 296] on span "Принять" at bounding box center [630, 295] width 37 height 11
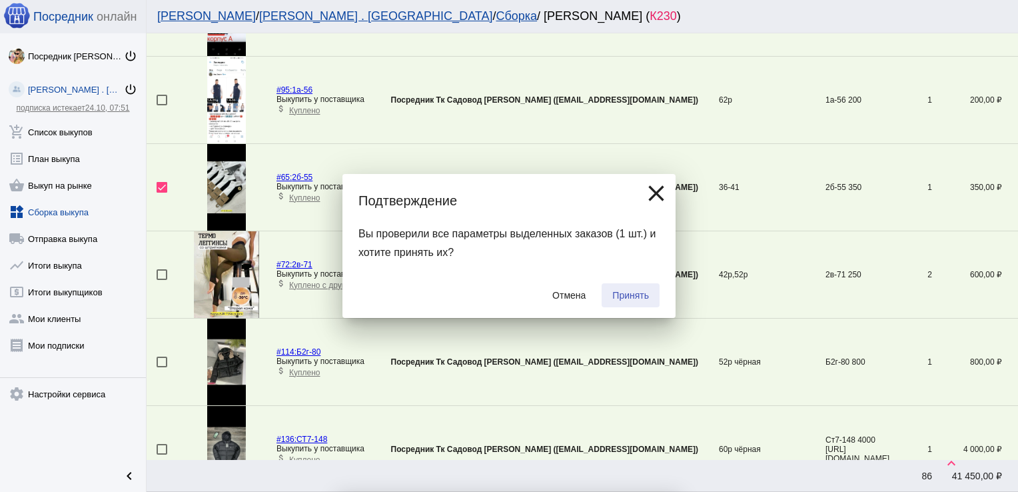
checkbox input "false"
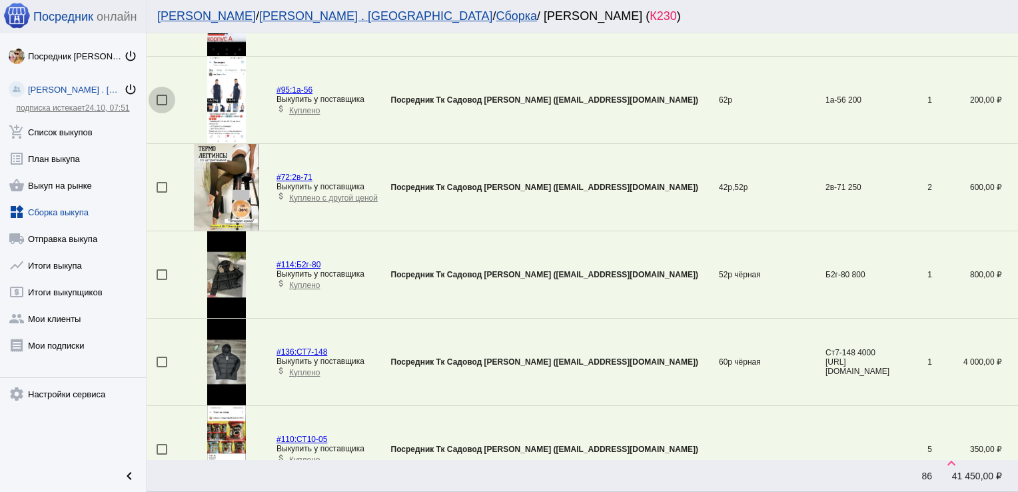
click at [165, 97] on div at bounding box center [162, 100] width 11 height 11
click at [162, 105] on input "checkbox" at bounding box center [161, 105] width 1 height 1
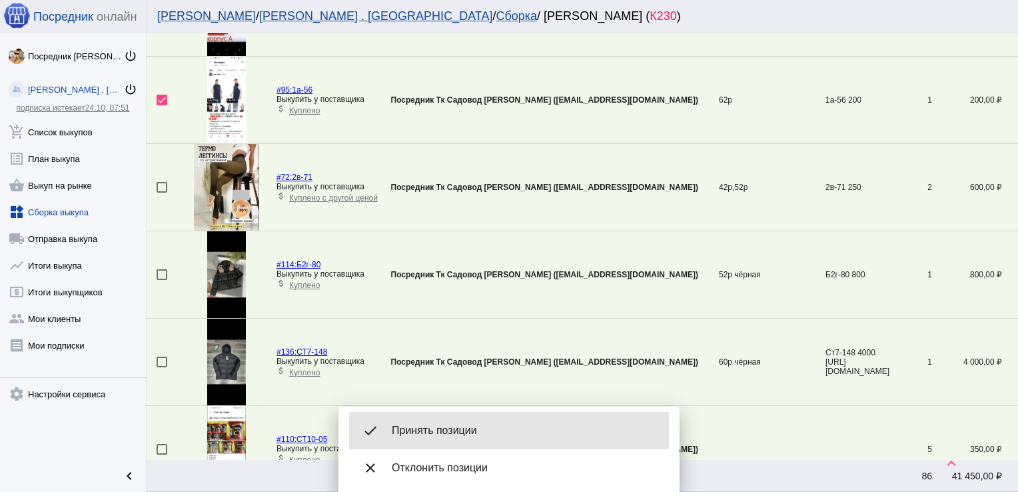
click at [446, 423] on div "done Принять позиции" at bounding box center [509, 430] width 320 height 37
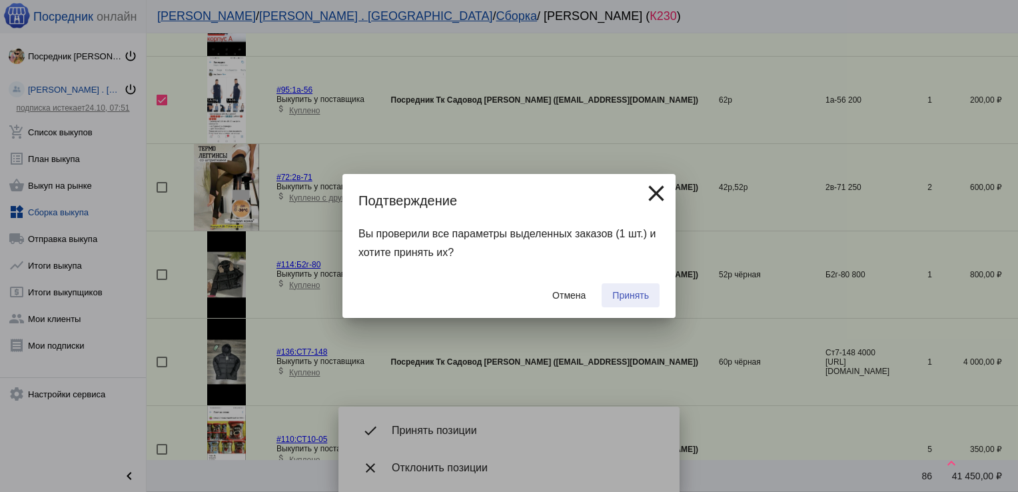
click at [628, 296] on span "Принять" at bounding box center [630, 295] width 37 height 11
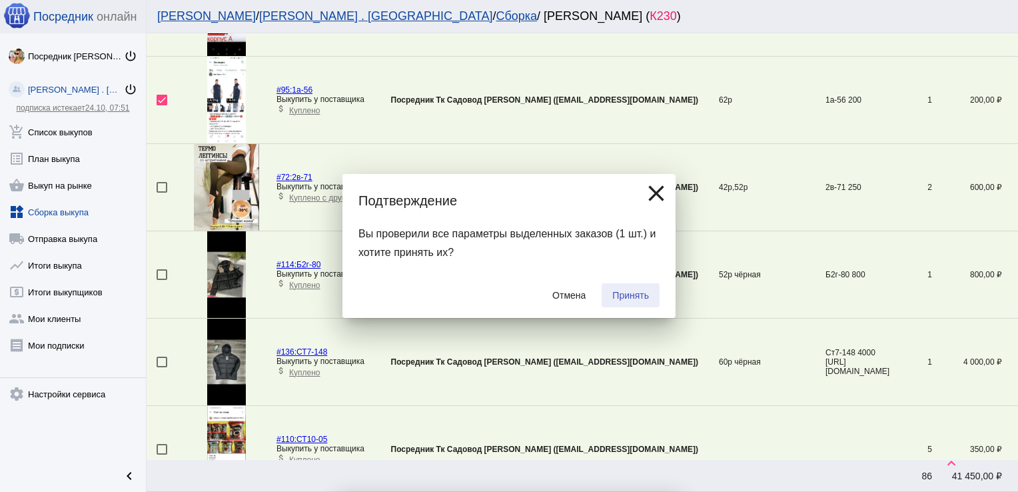
checkbox input "false"
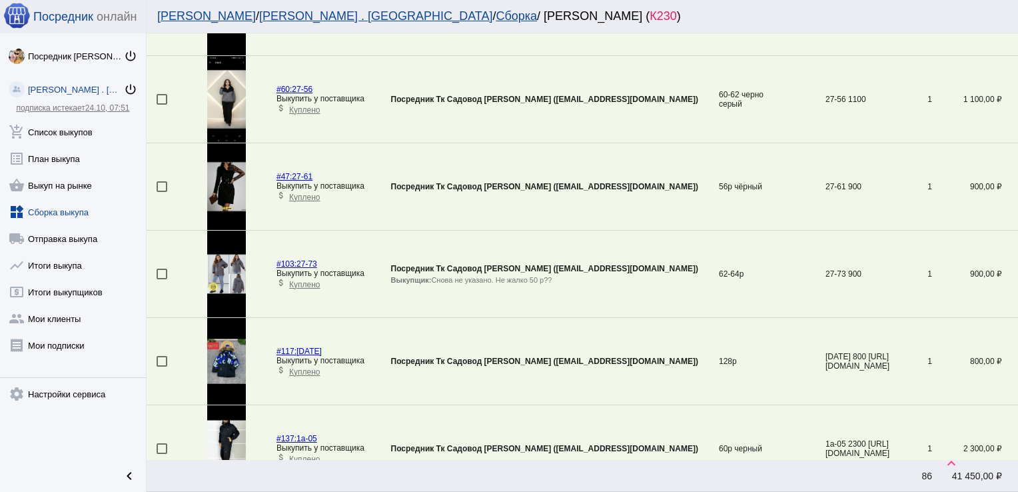
scroll to position [570, 0]
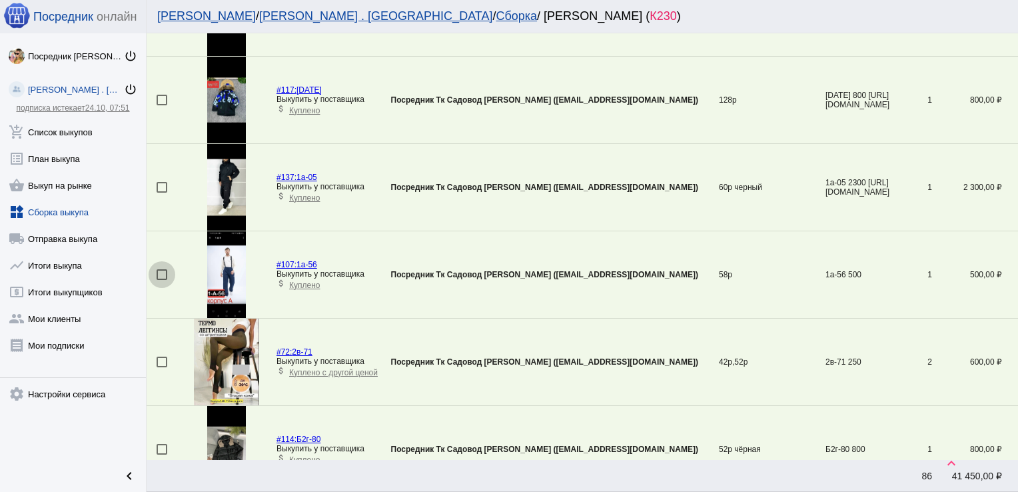
click at [161, 273] on div at bounding box center [162, 274] width 11 height 11
click at [161, 280] on input "checkbox" at bounding box center [161, 280] width 1 height 1
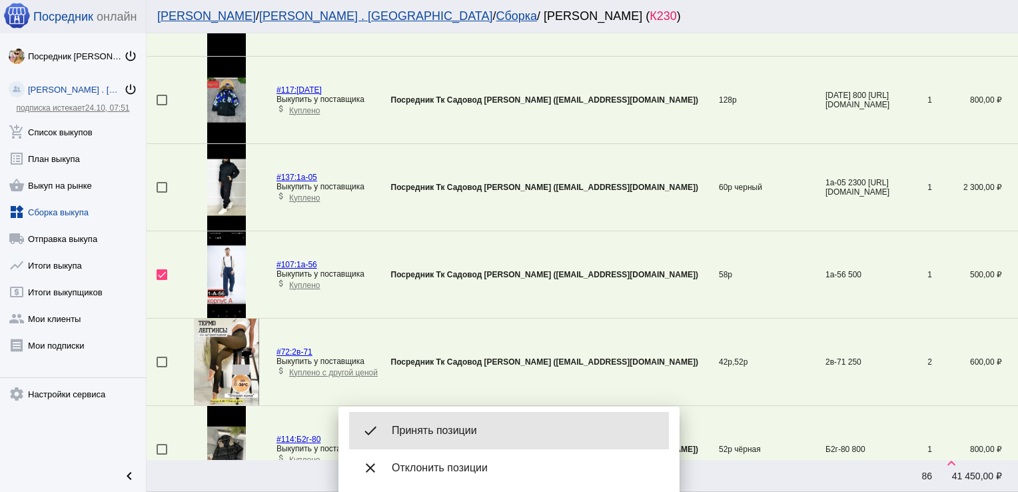
click at [448, 424] on span "Принять позиции" at bounding box center [525, 430] width 267 height 13
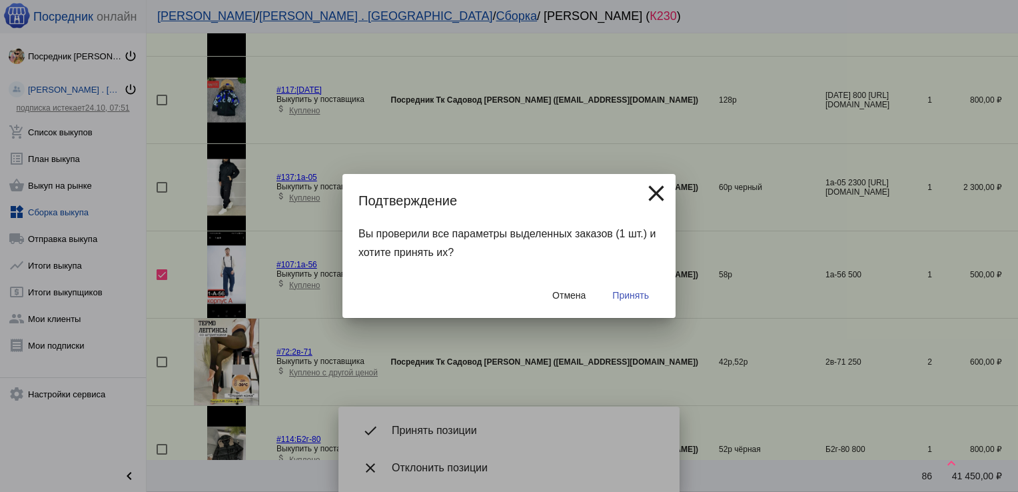
click at [630, 299] on span "Принять" at bounding box center [630, 295] width 37 height 11
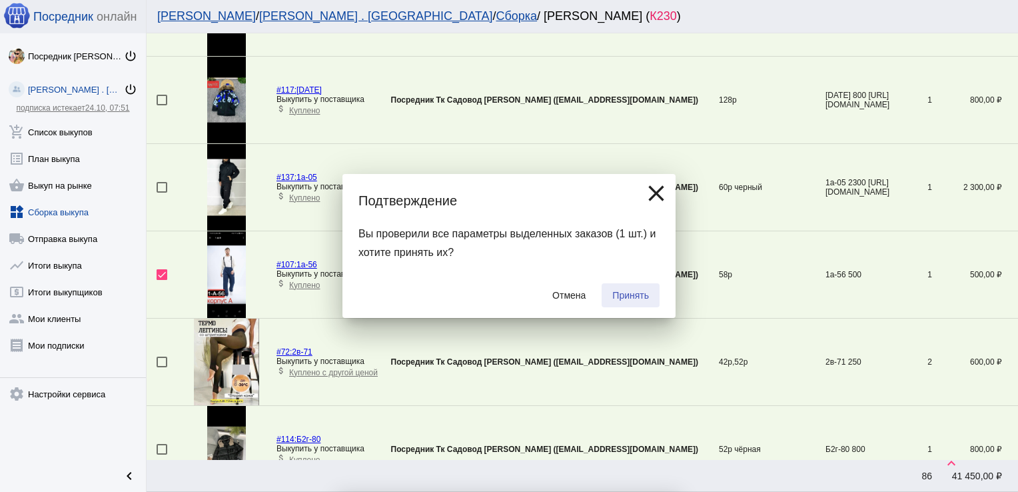
checkbox input "false"
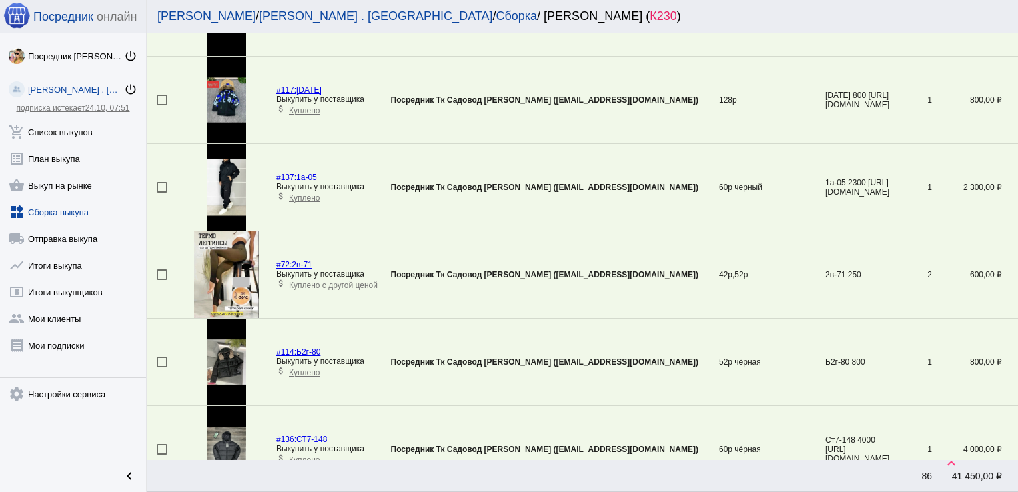
scroll to position [221, 0]
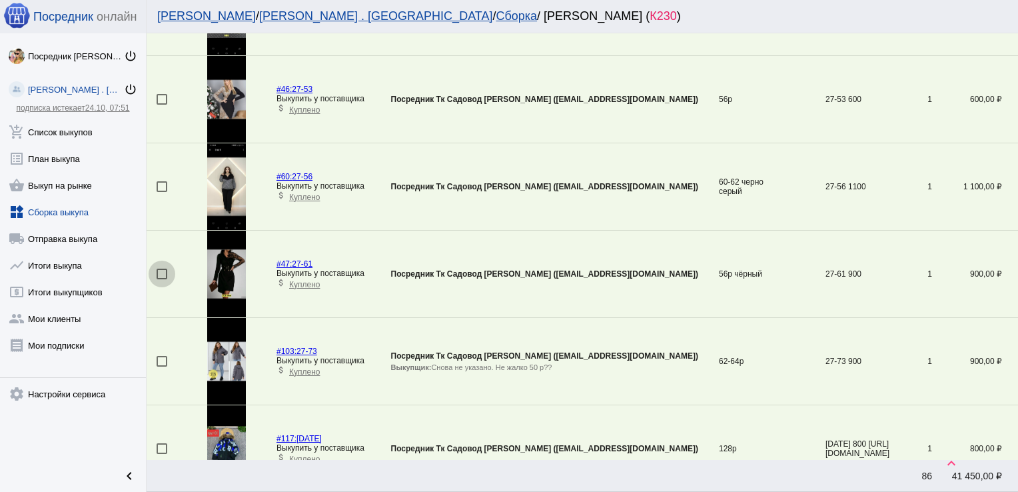
click at [165, 271] on div at bounding box center [162, 274] width 11 height 11
click at [162, 279] on input "checkbox" at bounding box center [161, 279] width 1 height 1
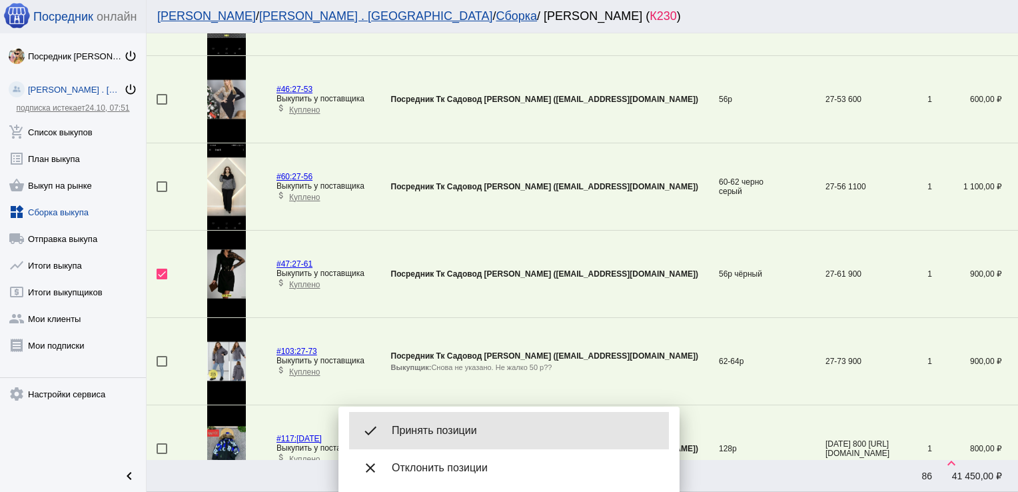
click at [453, 421] on div "done Принять позиции" at bounding box center [509, 430] width 320 height 37
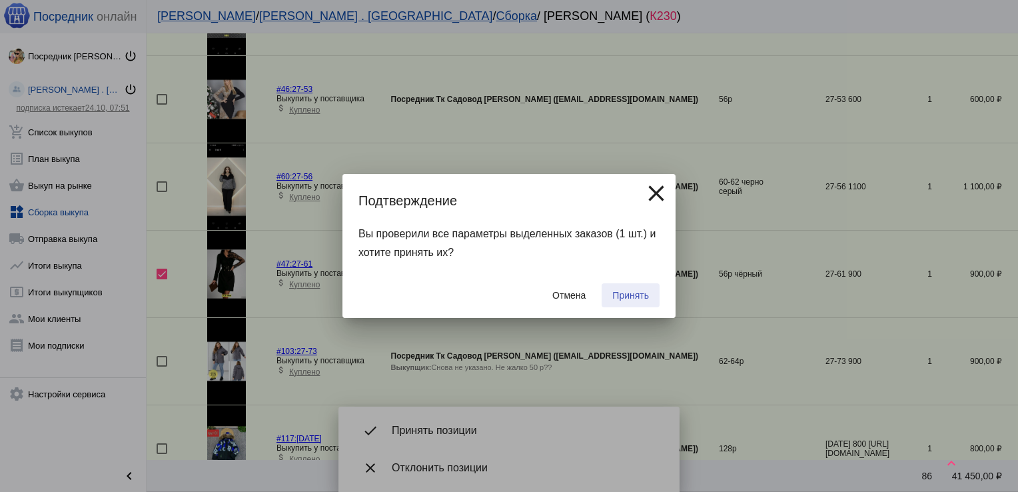
click at [625, 299] on span "Принять" at bounding box center [630, 295] width 37 height 11
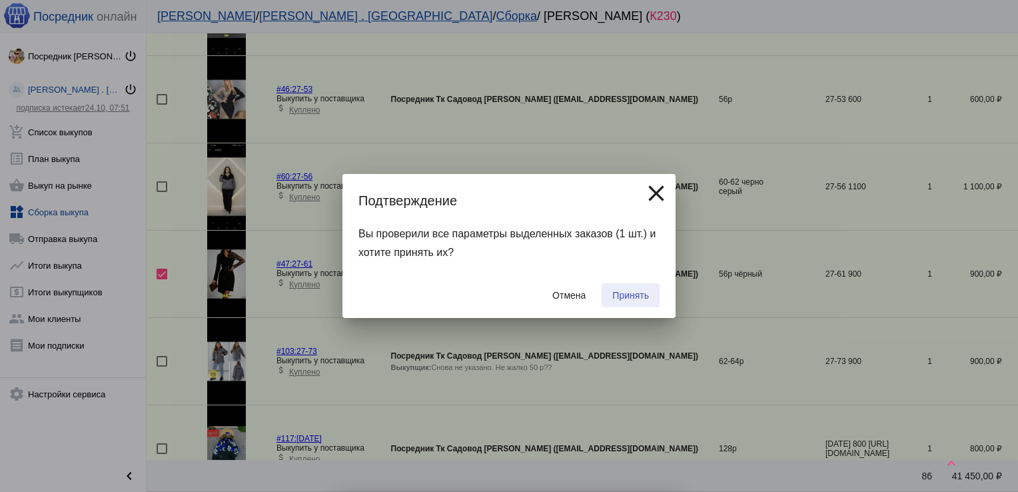
checkbox input "false"
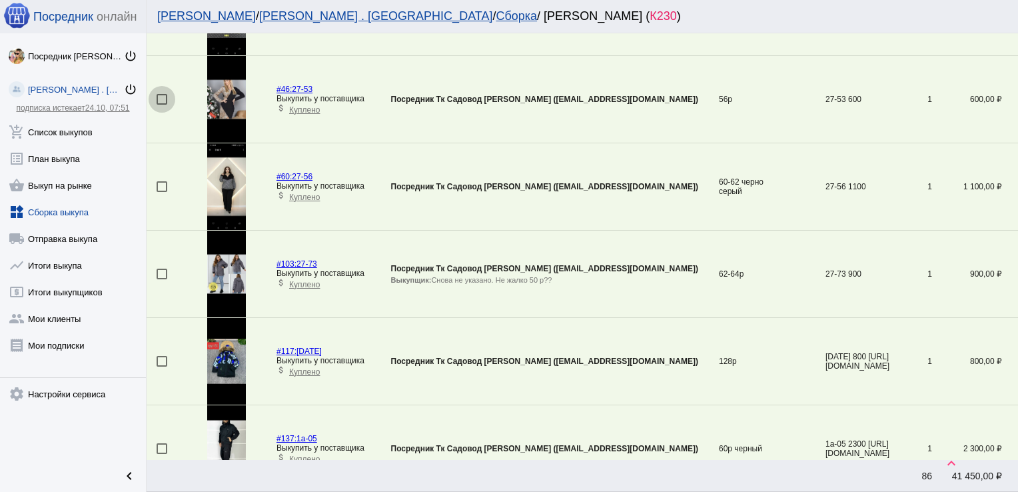
click at [163, 97] on div at bounding box center [162, 99] width 11 height 11
click at [162, 105] on input "checkbox" at bounding box center [161, 105] width 1 height 1
checkbox input "true"
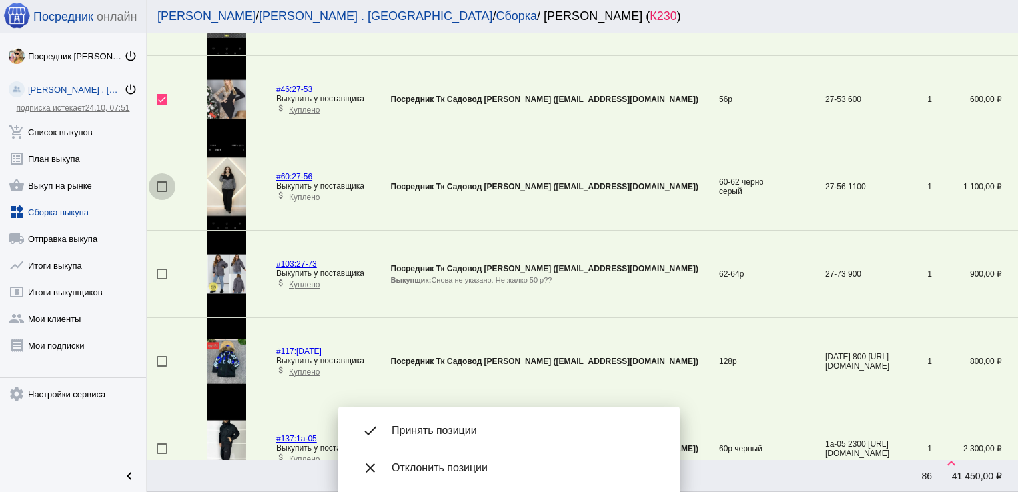
click at [163, 186] on div at bounding box center [162, 186] width 11 height 11
click at [162, 192] on input "checkbox" at bounding box center [161, 192] width 1 height 1
checkbox input "true"
click at [458, 423] on div "done Принять позиции" at bounding box center [509, 430] width 320 height 37
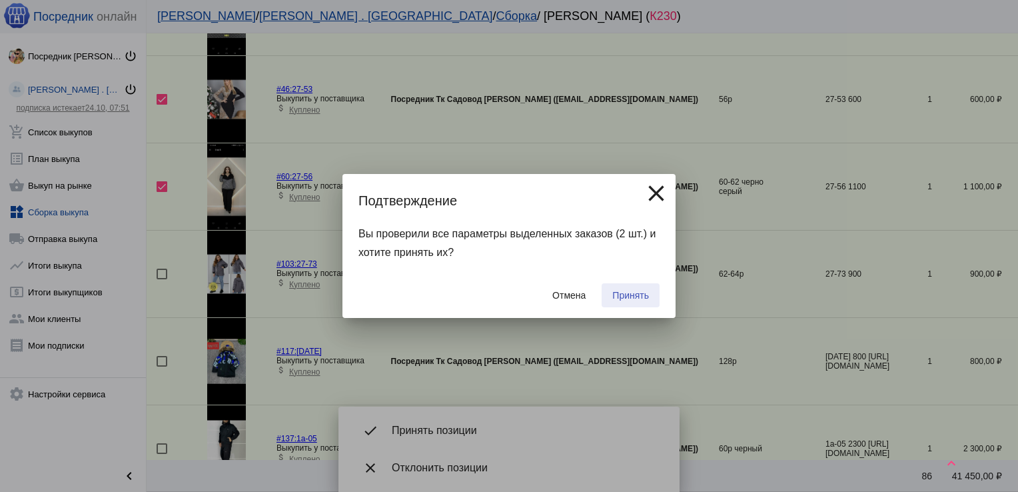
click at [631, 295] on span "Принять" at bounding box center [630, 295] width 37 height 11
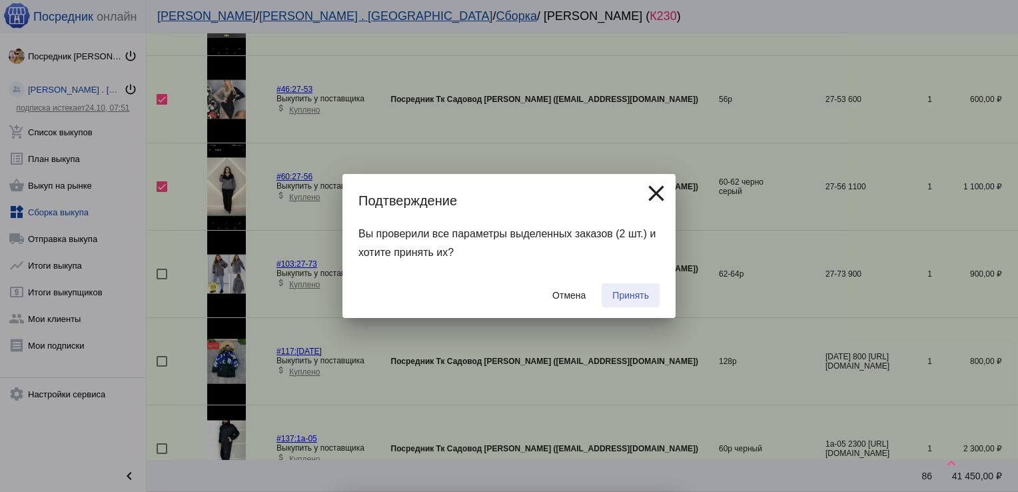
checkbox input "false"
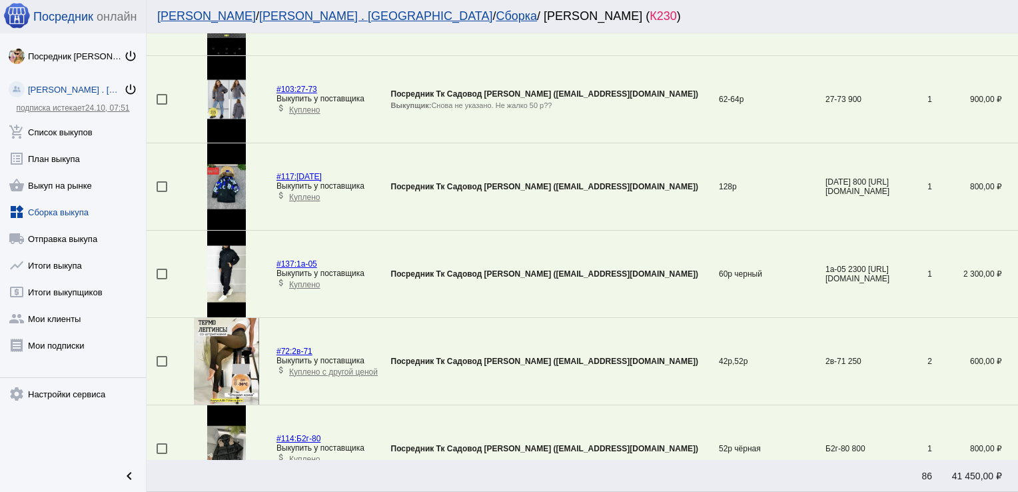
scroll to position [0, 0]
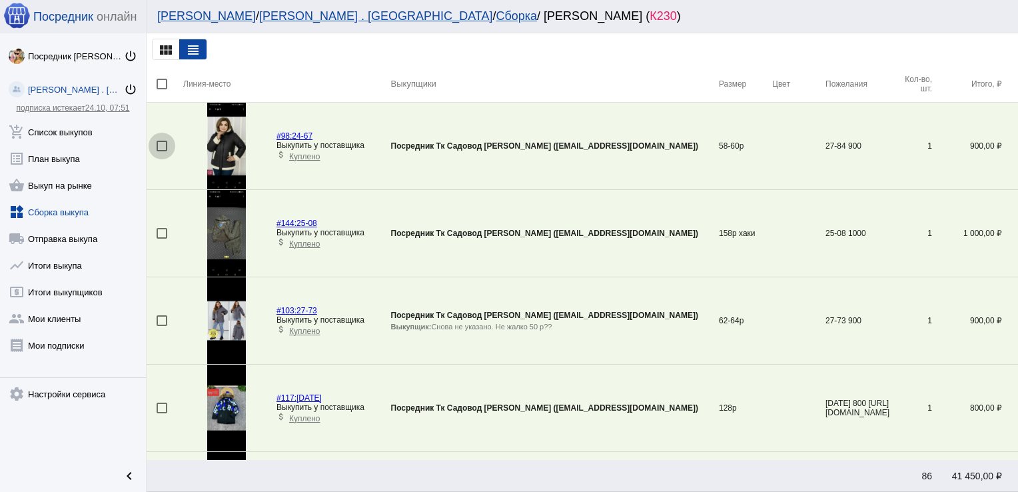
click at [161, 144] on div at bounding box center [162, 146] width 11 height 11
click at [161, 151] on input "checkbox" at bounding box center [161, 151] width 1 height 1
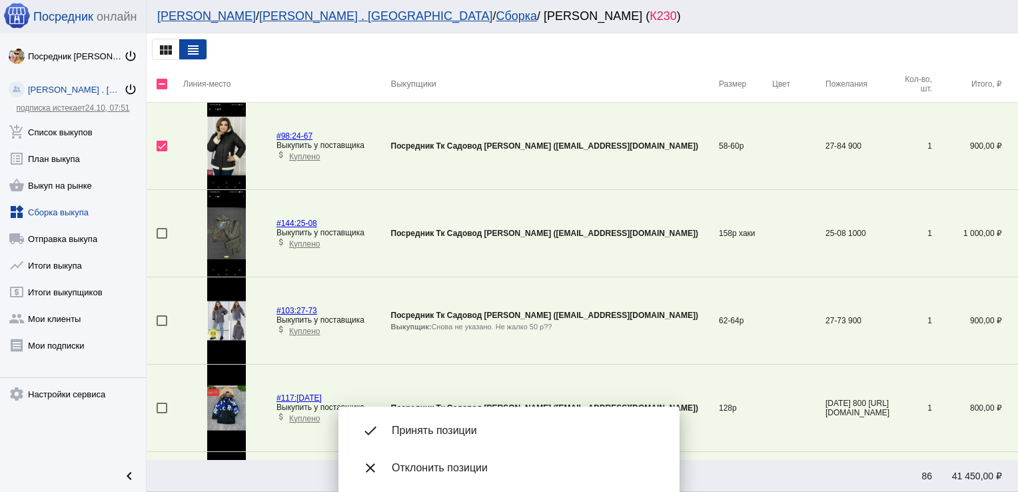
click at [461, 420] on div "done Принять позиции" at bounding box center [509, 430] width 320 height 37
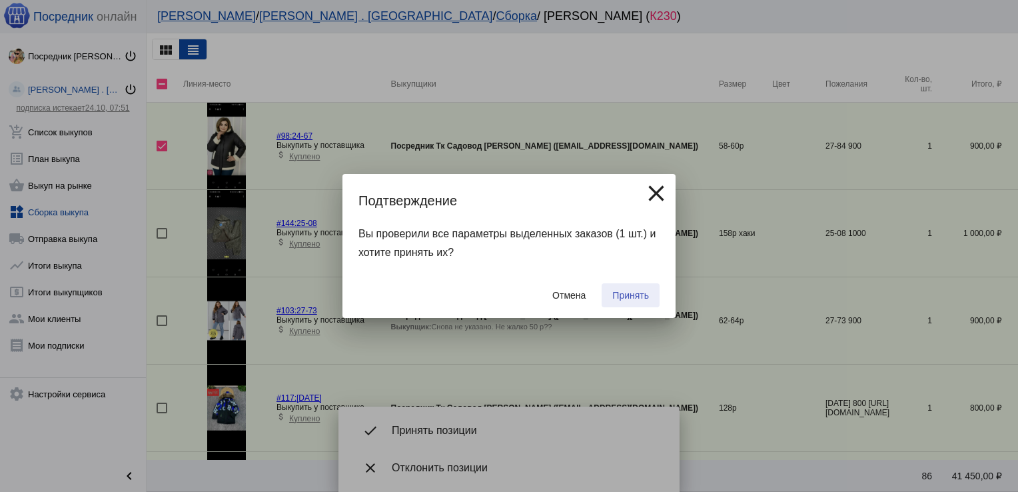
click at [637, 293] on span "Принять" at bounding box center [630, 295] width 37 height 11
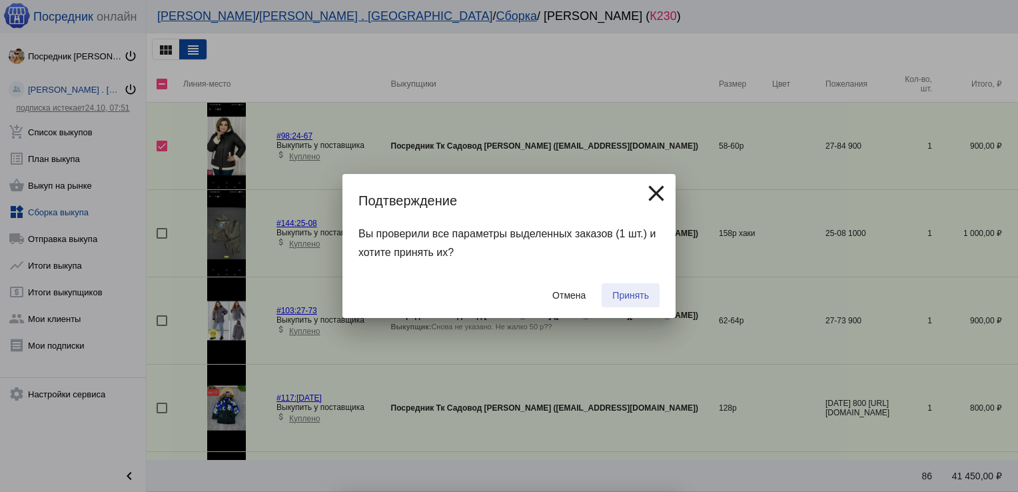
checkbox input "false"
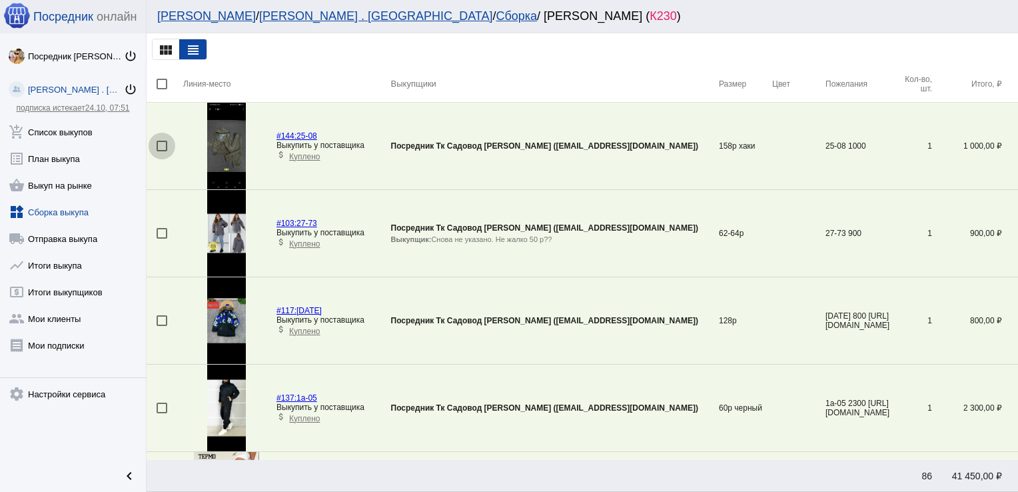
click at [157, 146] on div at bounding box center [162, 146] width 11 height 11
click at [161, 151] on input "checkbox" at bounding box center [161, 151] width 1 height 1
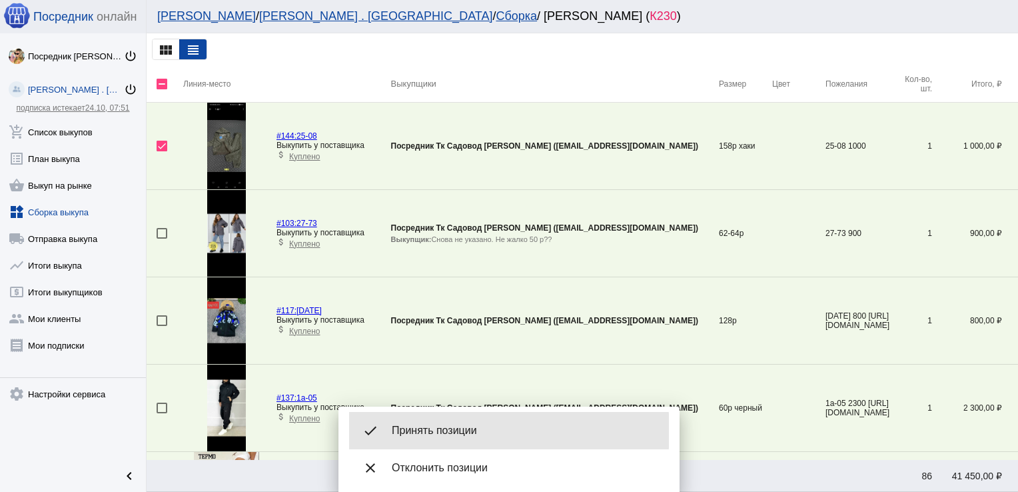
click at [462, 431] on span "Принять позиции" at bounding box center [525, 430] width 267 height 13
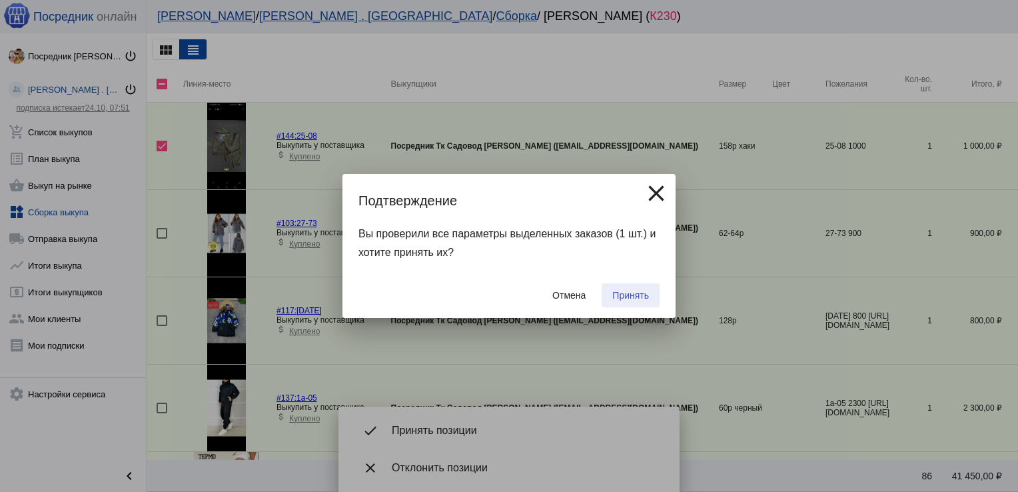
click at [636, 295] on span "Принять" at bounding box center [630, 295] width 37 height 11
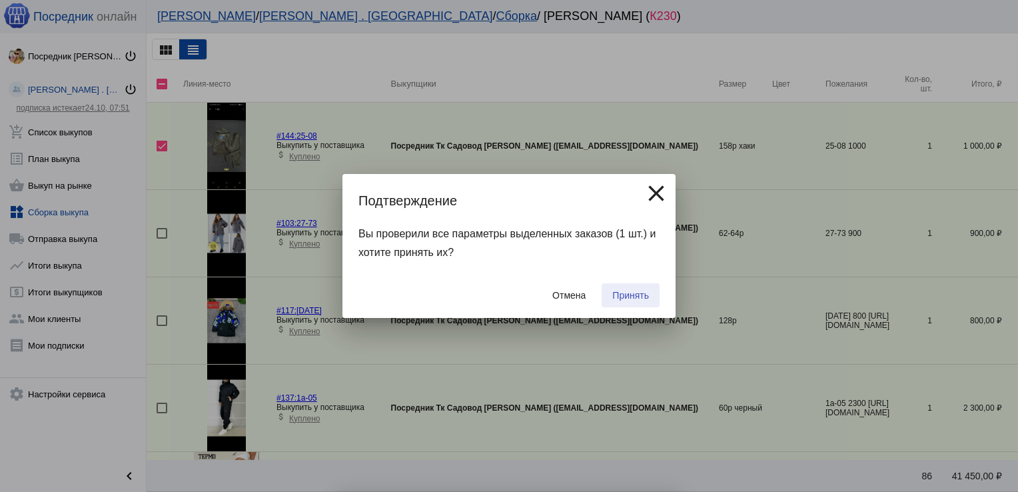
checkbox input "false"
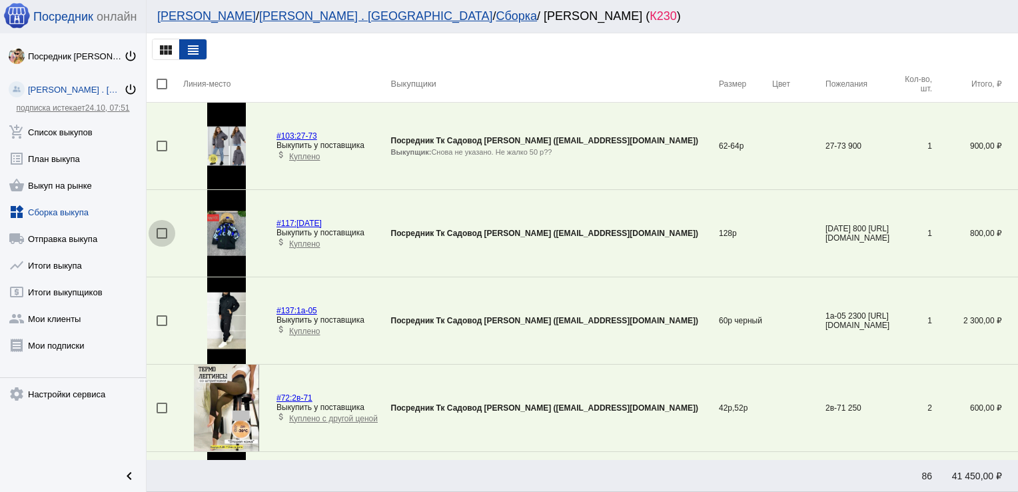
click at [160, 232] on div at bounding box center [162, 233] width 11 height 11
click at [161, 239] on input "checkbox" at bounding box center [161, 239] width 1 height 1
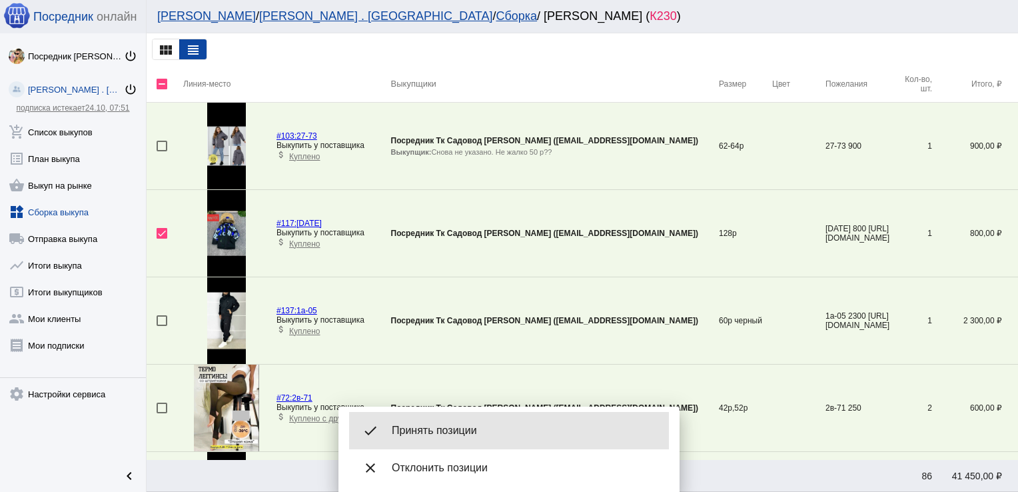
click at [474, 418] on div "done Принять позиции" at bounding box center [509, 430] width 320 height 37
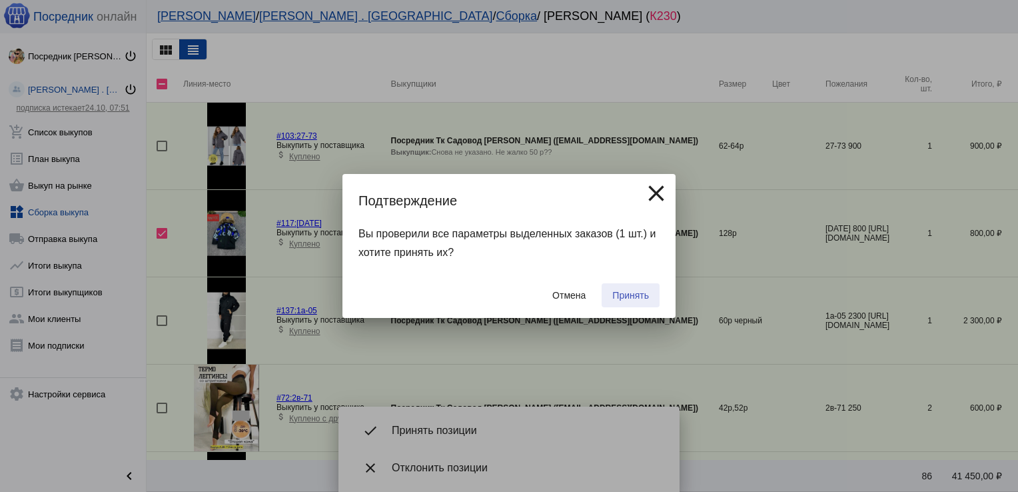
click at [636, 287] on button "Принять" at bounding box center [631, 295] width 58 height 24
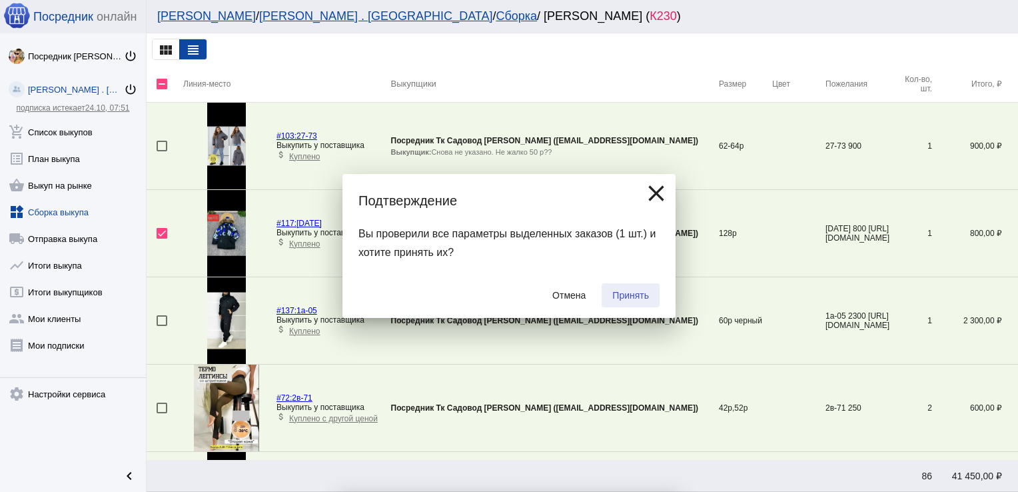
checkbox input "false"
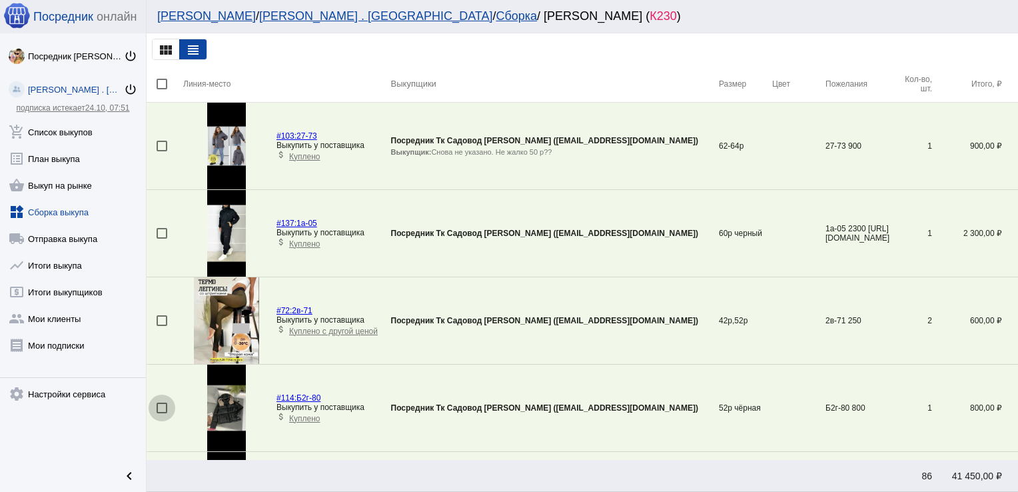
click at [159, 404] on div at bounding box center [162, 408] width 11 height 11
click at [161, 413] on input "checkbox" at bounding box center [161, 413] width 1 height 1
checkbox input "true"
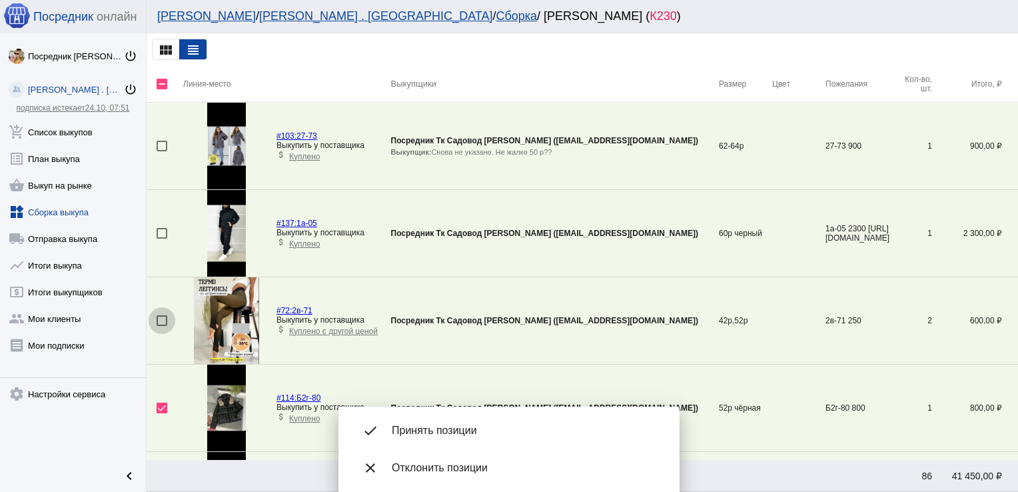
click at [160, 319] on div at bounding box center [162, 320] width 11 height 11
click at [161, 326] on input "checkbox" at bounding box center [161, 326] width 1 height 1
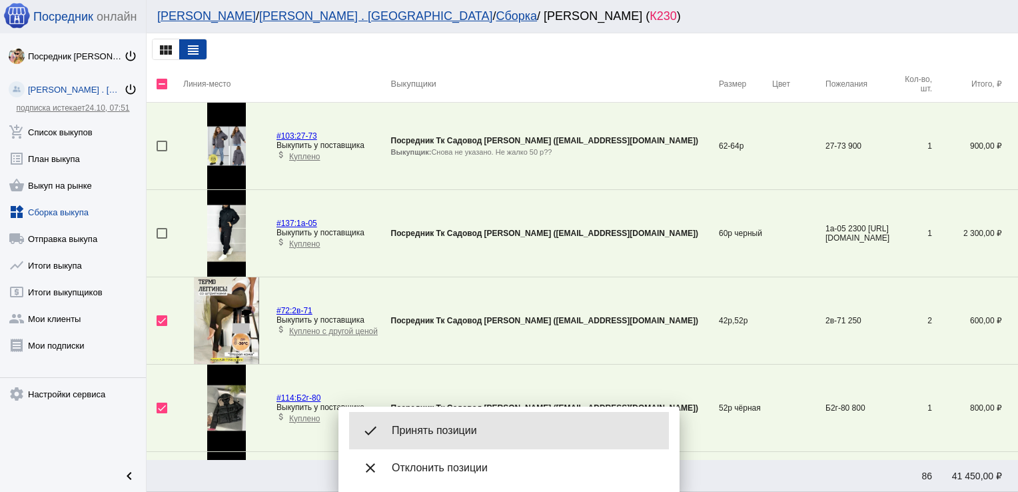
click at [443, 440] on div "done Принять позиции" at bounding box center [509, 430] width 320 height 37
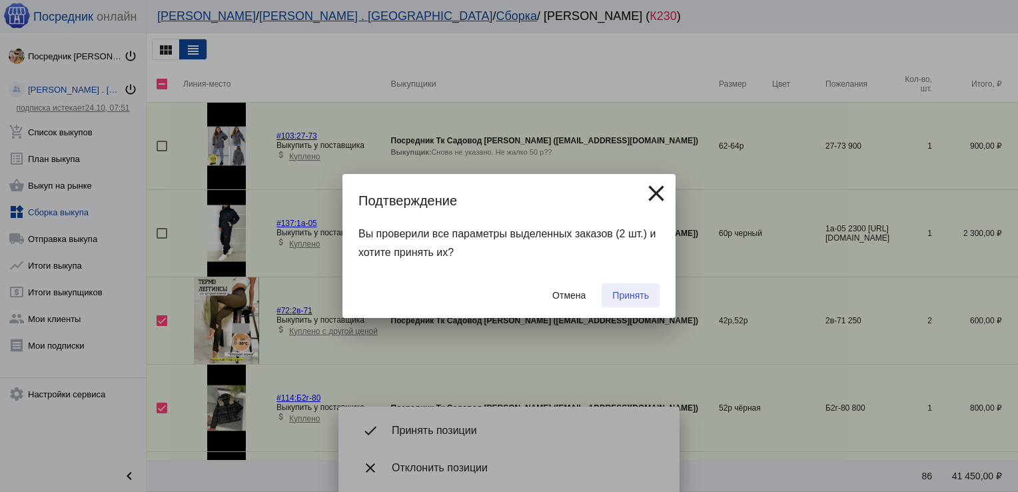
click at [629, 298] on span "Принять" at bounding box center [630, 295] width 37 height 11
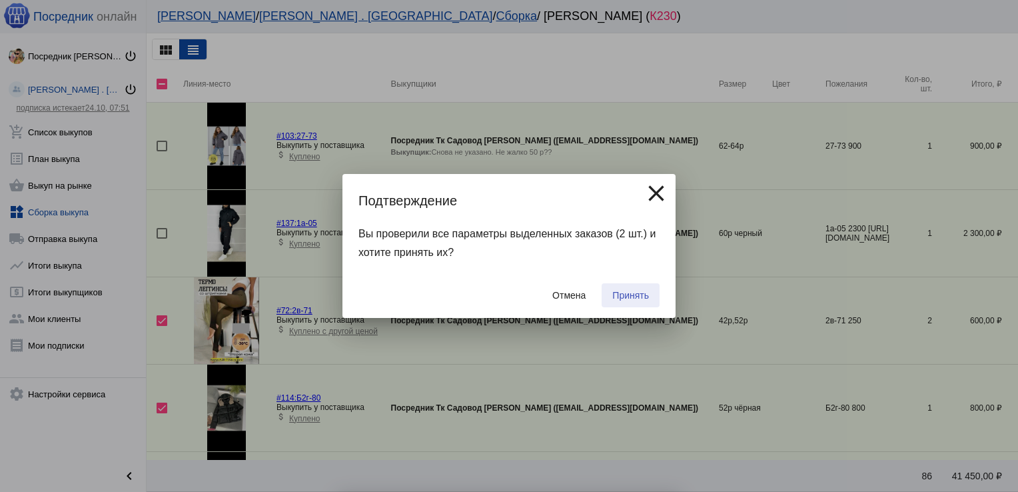
checkbox input "false"
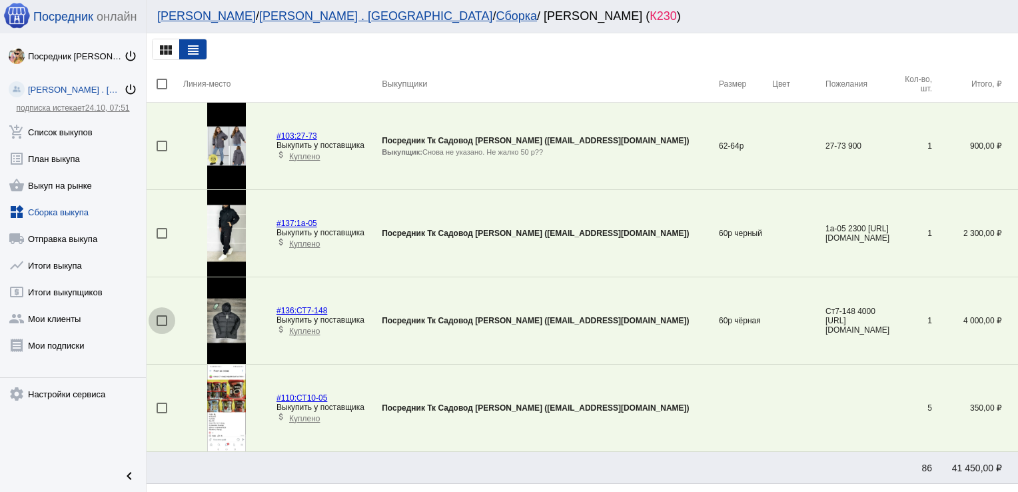
click at [163, 318] on div at bounding box center [162, 320] width 11 height 11
click at [162, 326] on input "checkbox" at bounding box center [161, 326] width 1 height 1
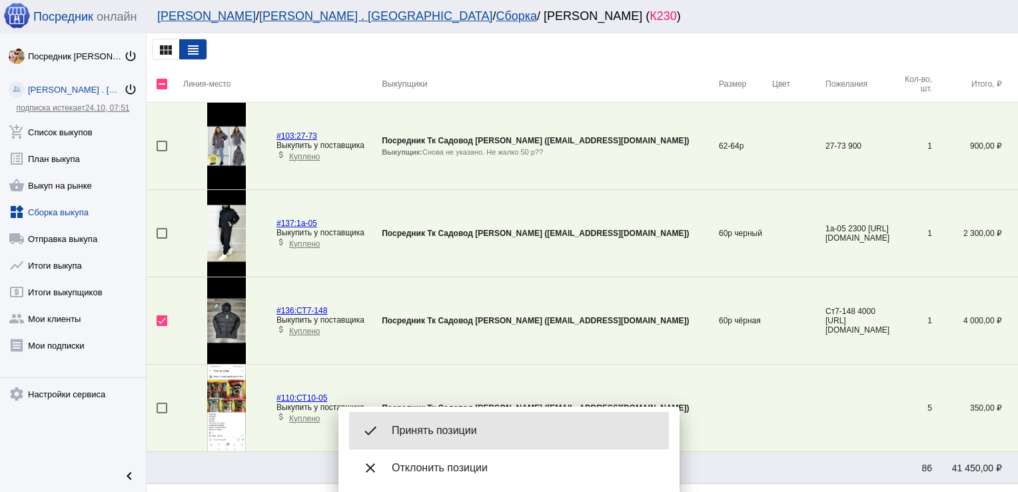
click at [474, 423] on div "done Принять позиции" at bounding box center [509, 430] width 320 height 37
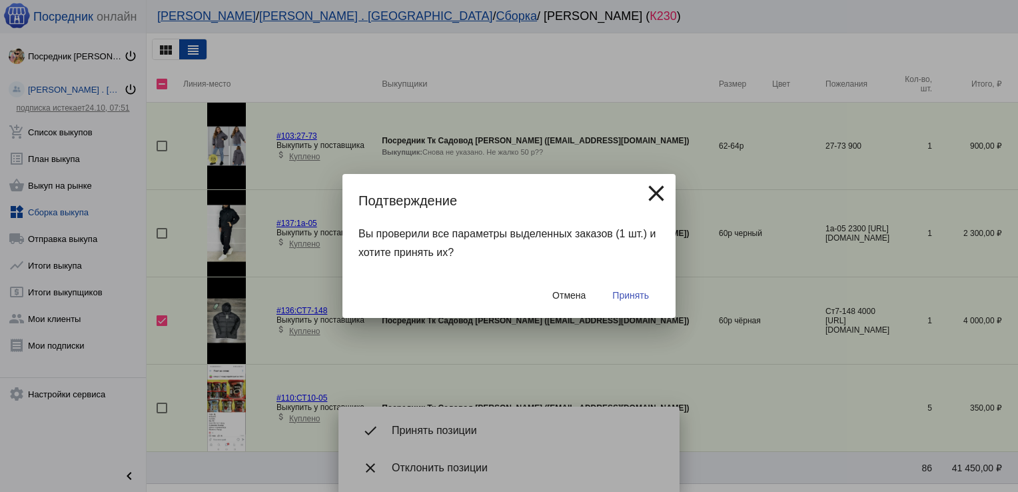
click at [644, 298] on span "Принять" at bounding box center [630, 295] width 37 height 11
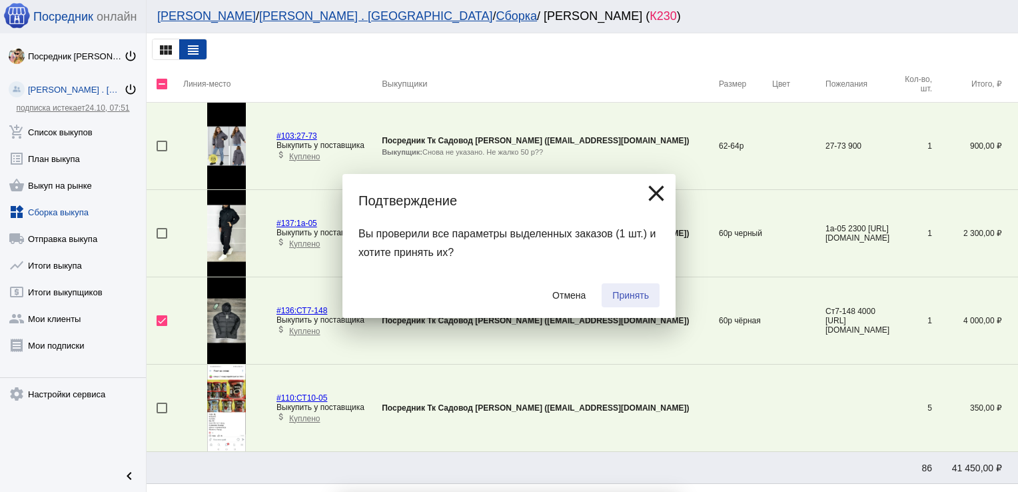
checkbox input "false"
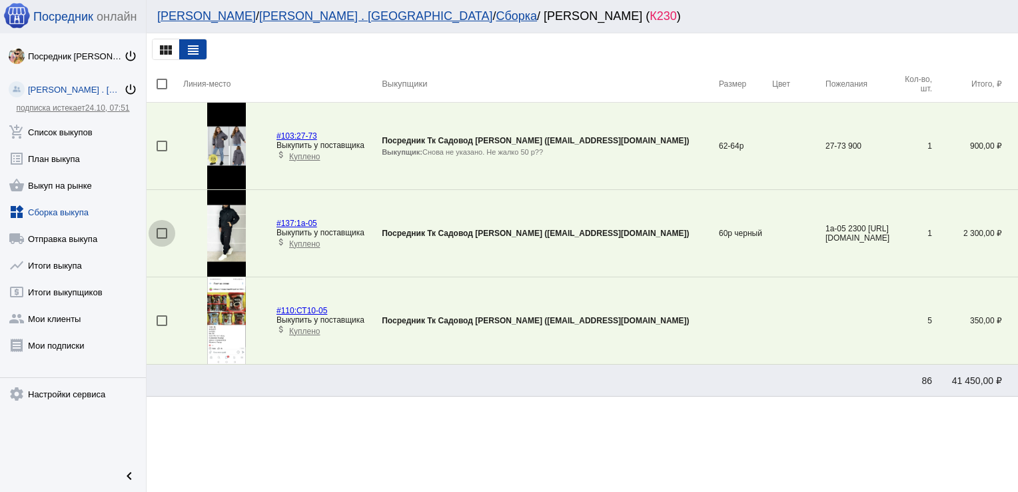
click at [163, 233] on div at bounding box center [162, 233] width 11 height 11
click at [162, 239] on input "checkbox" at bounding box center [161, 239] width 1 height 1
checkbox input "true"
click at [161, 146] on div at bounding box center [162, 146] width 11 height 11
click at [161, 151] on input "checkbox" at bounding box center [161, 151] width 1 height 1
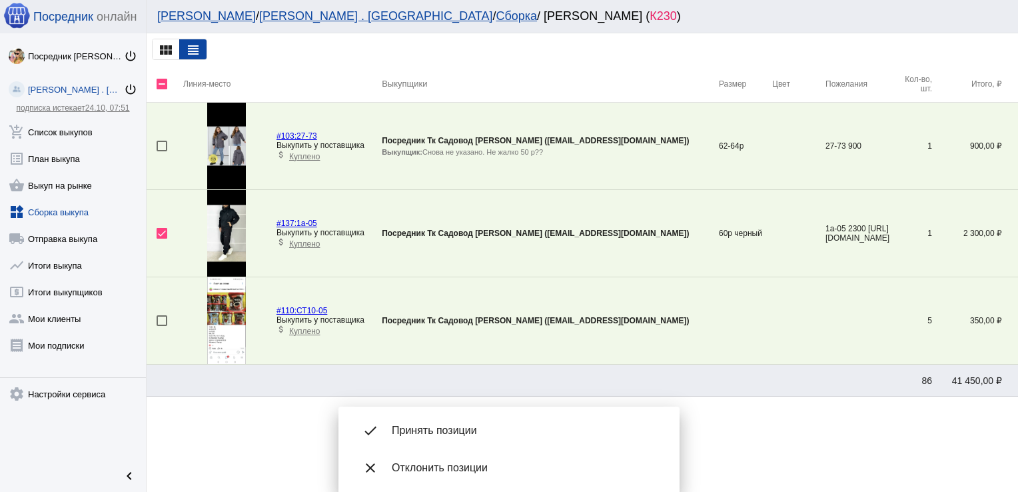
checkbox input "true"
click at [161, 316] on div at bounding box center [162, 320] width 11 height 11
click at [161, 326] on input "checkbox" at bounding box center [161, 326] width 1 height 1
checkbox input "true"
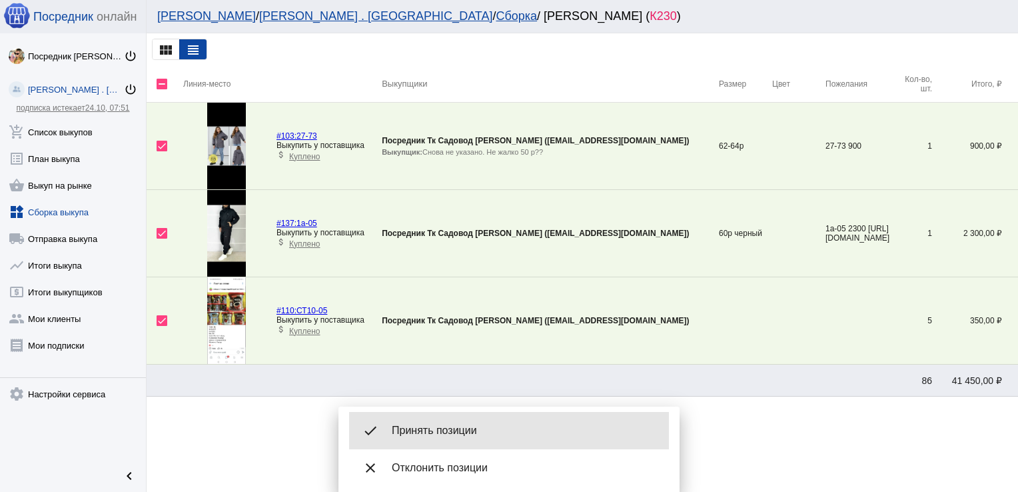
click at [473, 428] on span "Принять позиции" at bounding box center [525, 430] width 267 height 13
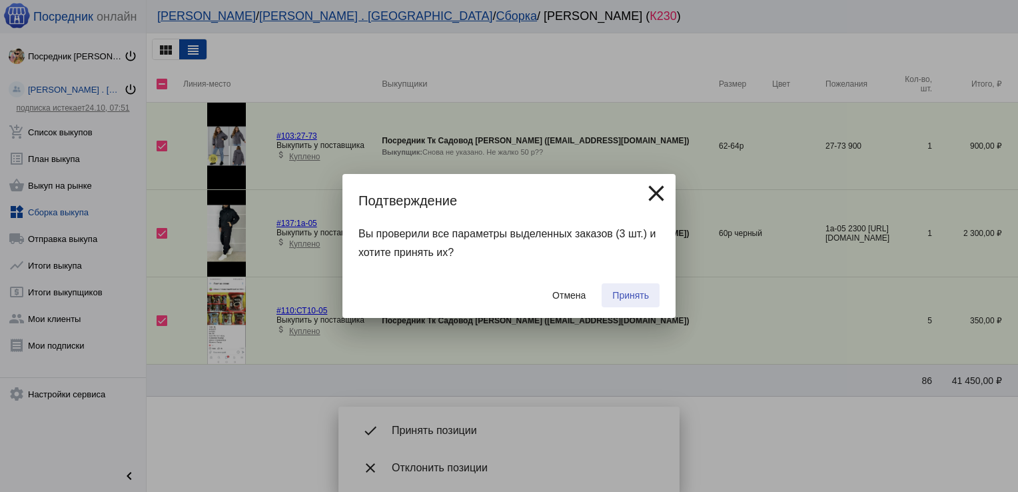
click at [638, 290] on span "Принять" at bounding box center [630, 295] width 37 height 11
checkbox input "false"
